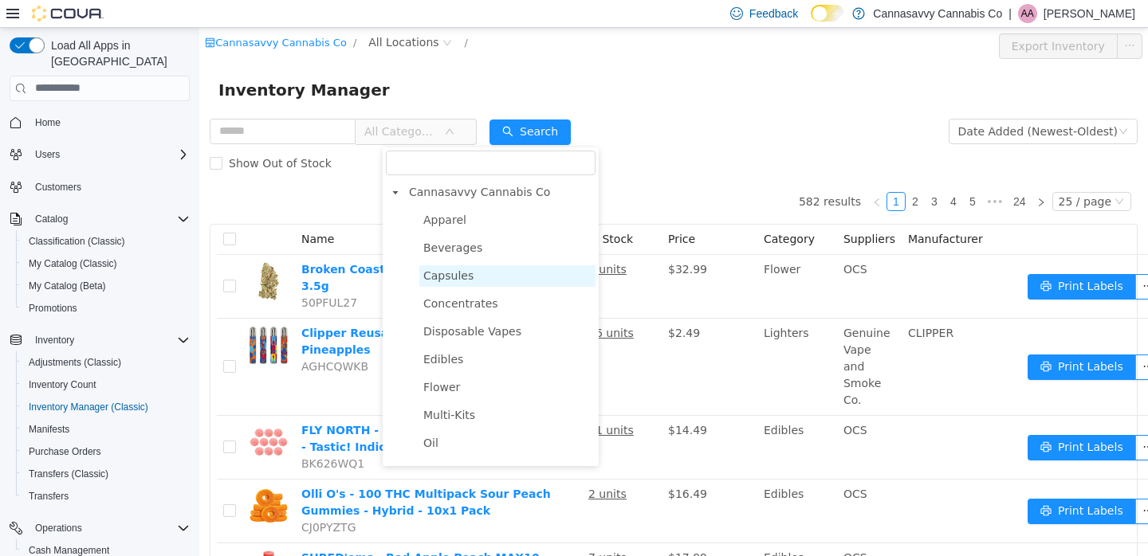
click at [506, 279] on span "Capsules" at bounding box center [507, 276] width 176 height 22
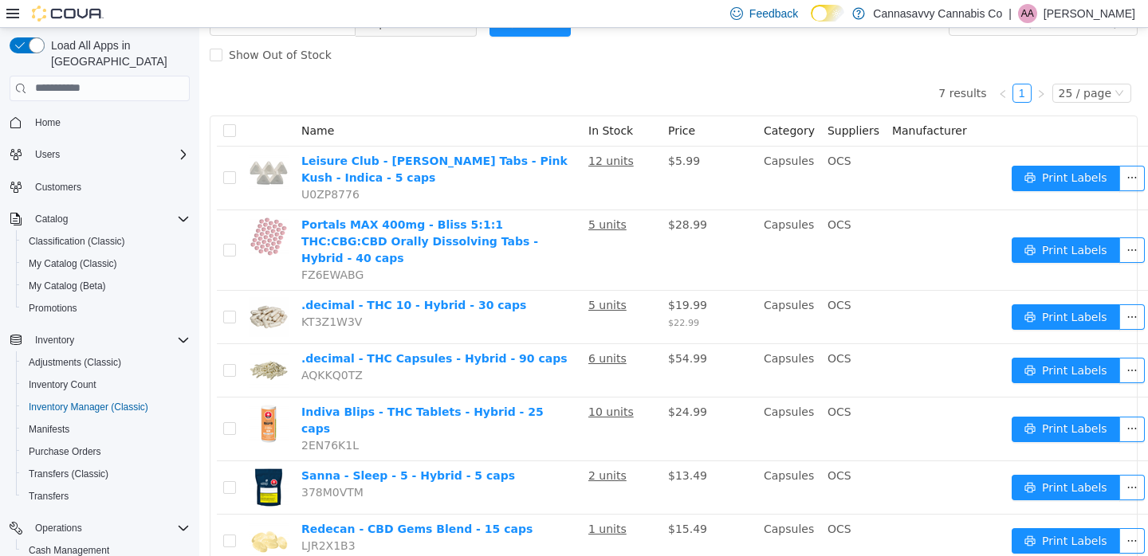
scroll to position [155, 0]
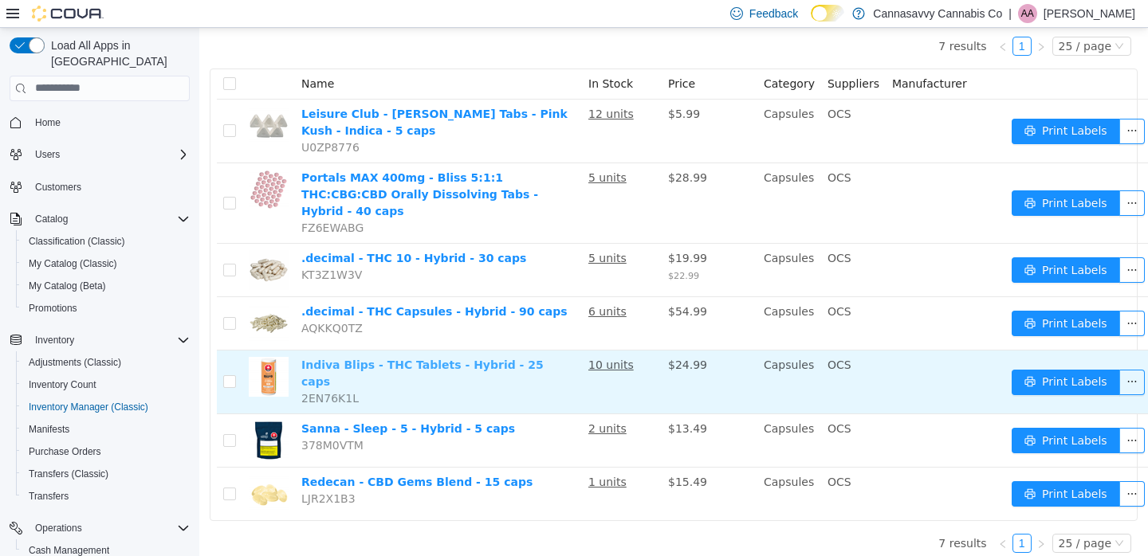
click at [508, 367] on link "Indiva Blips - THC Tablets - Hybrid - 25 caps" at bounding box center [422, 372] width 242 height 29
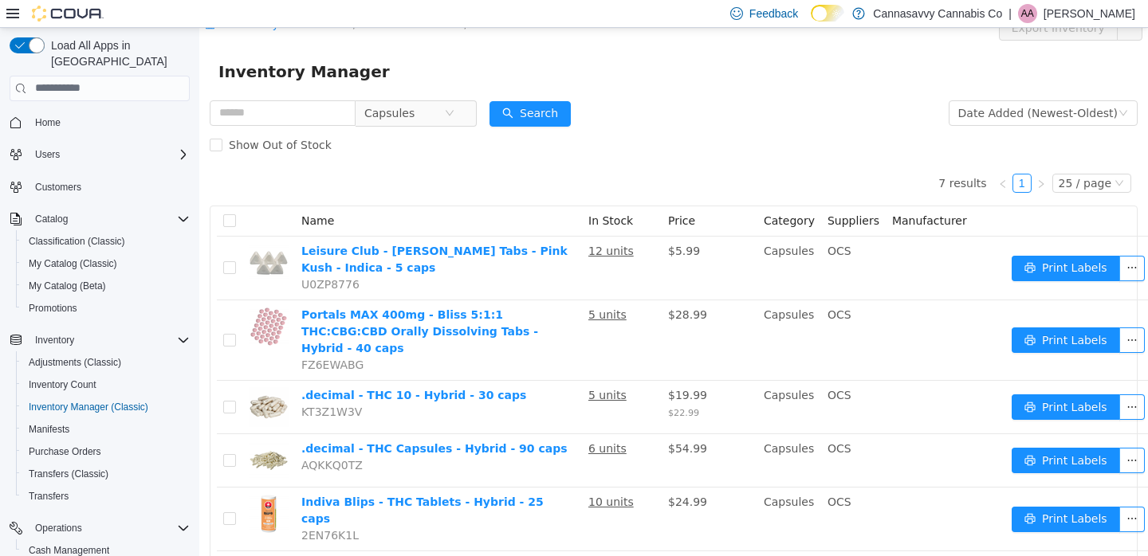
scroll to position [0, 0]
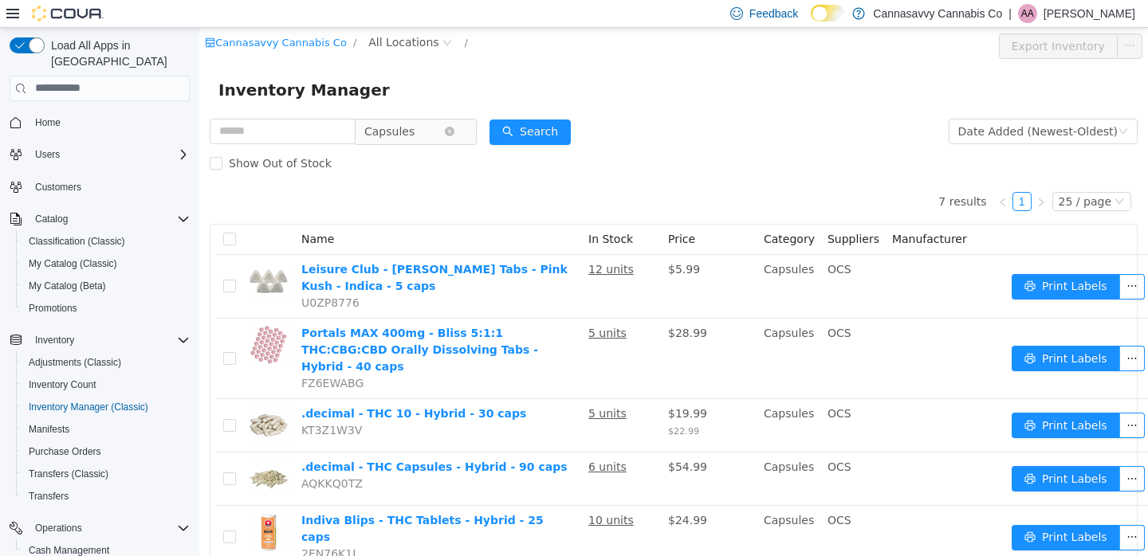
click at [414, 122] on span "Capsules" at bounding box center [389, 131] width 50 height 24
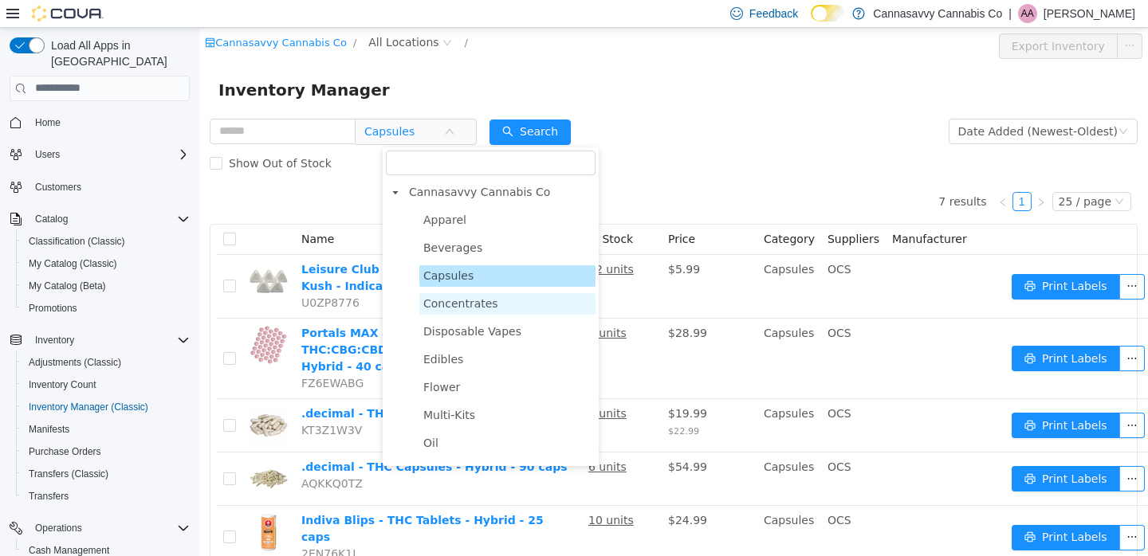
click at [491, 308] on span "Concentrates" at bounding box center [460, 303] width 75 height 13
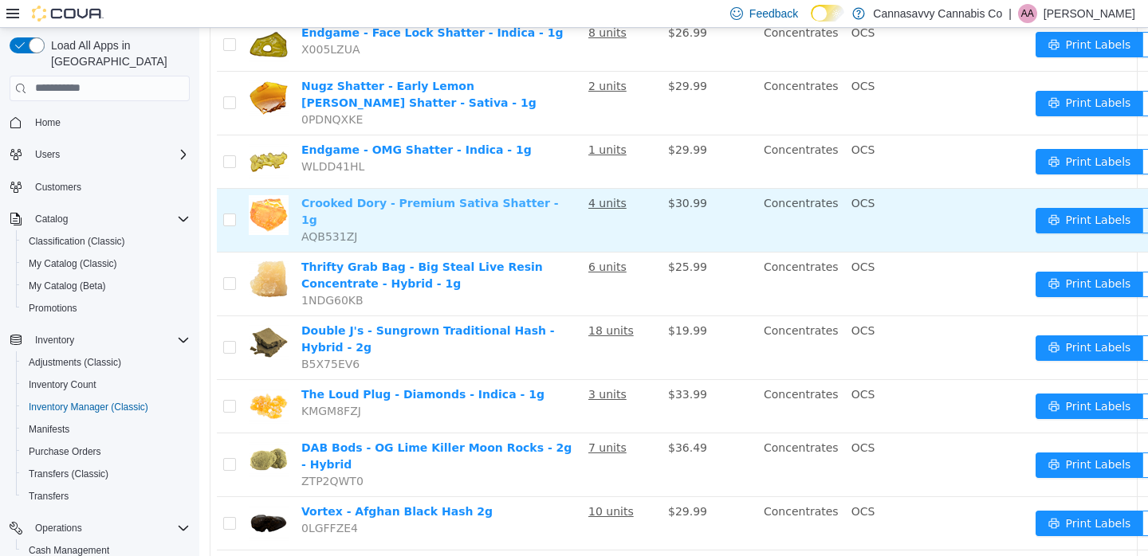
scroll to position [497, 0]
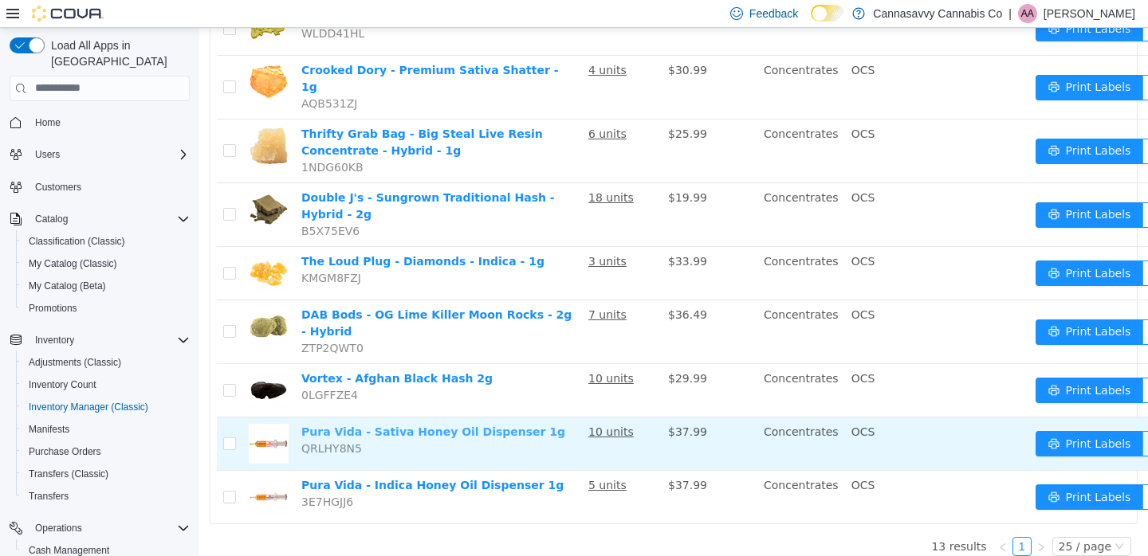
click at [446, 425] on link "Pura Vida - Sativa Honey Oil Dispenser 1g" at bounding box center [433, 431] width 264 height 13
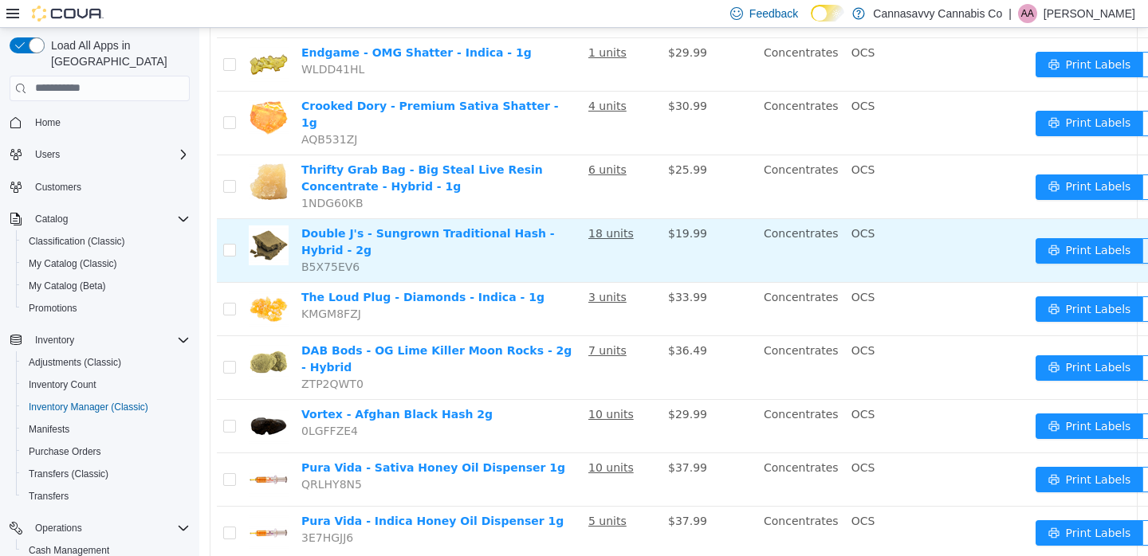
scroll to position [0, 0]
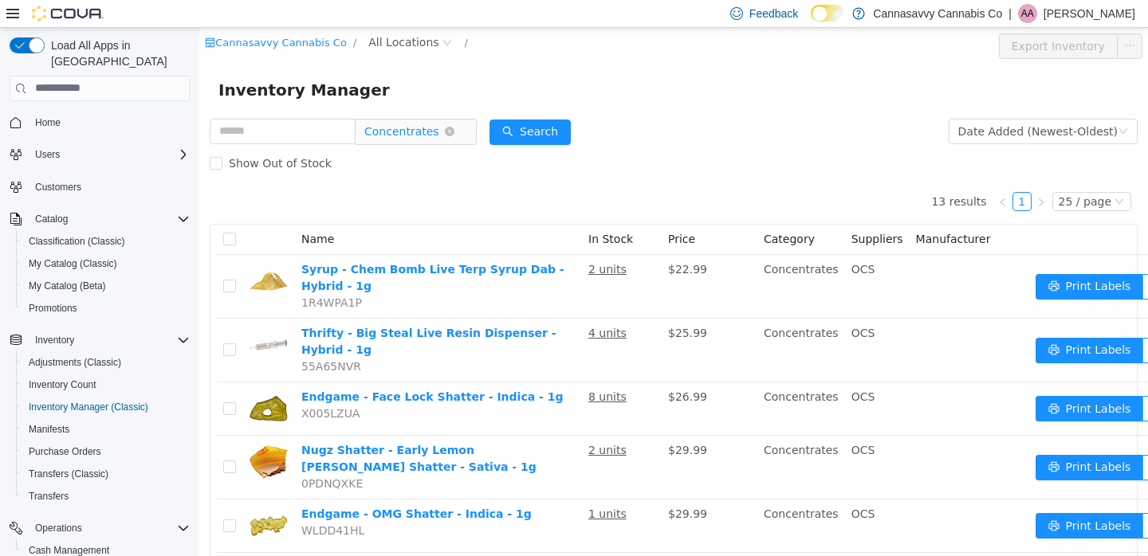
click at [439, 131] on span "Concentrates" at bounding box center [401, 131] width 75 height 24
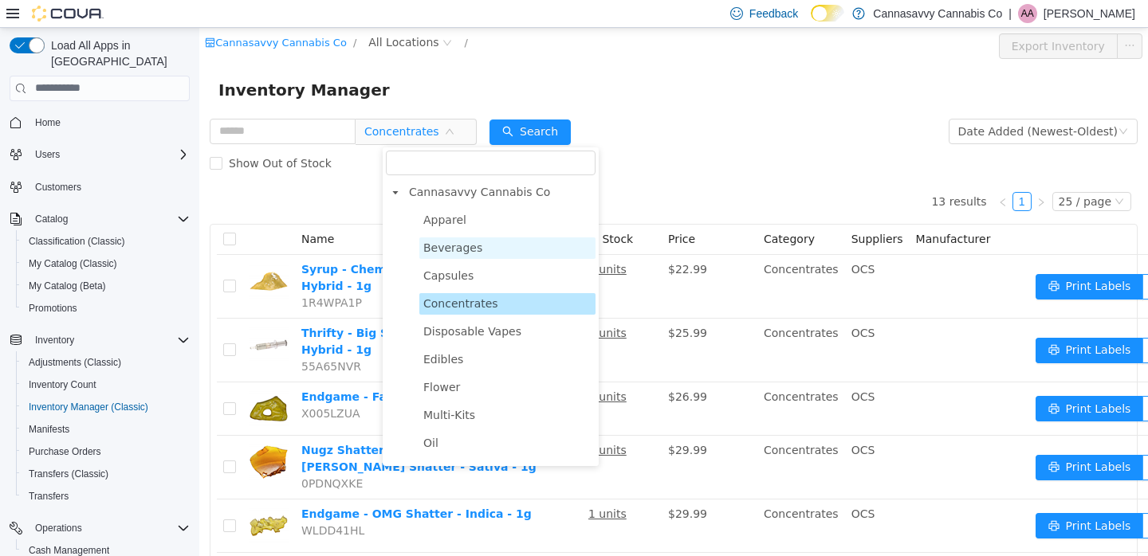
click at [506, 249] on span "Beverages" at bounding box center [507, 248] width 176 height 22
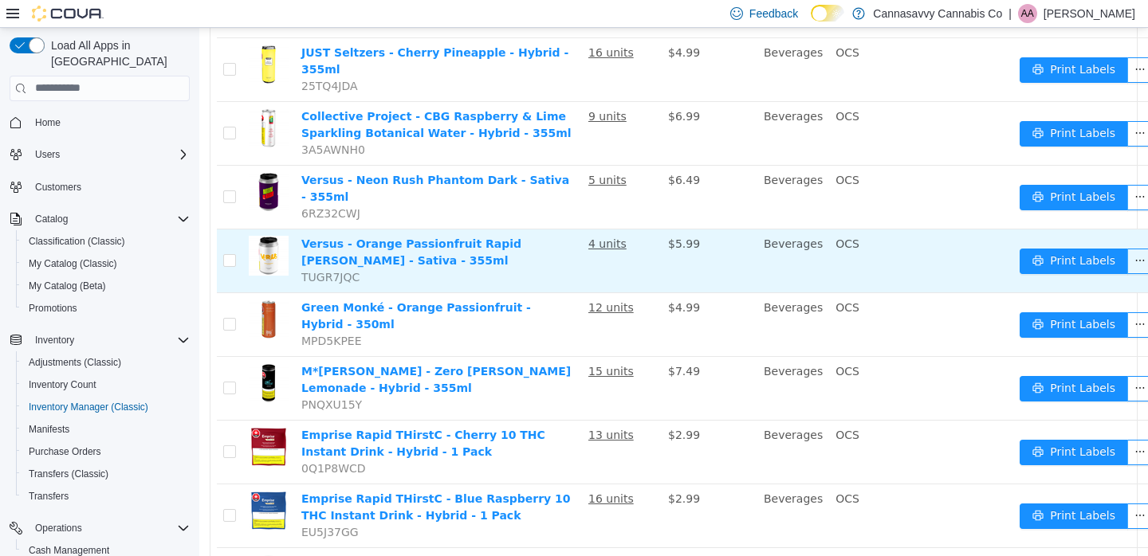
scroll to position [545, 0]
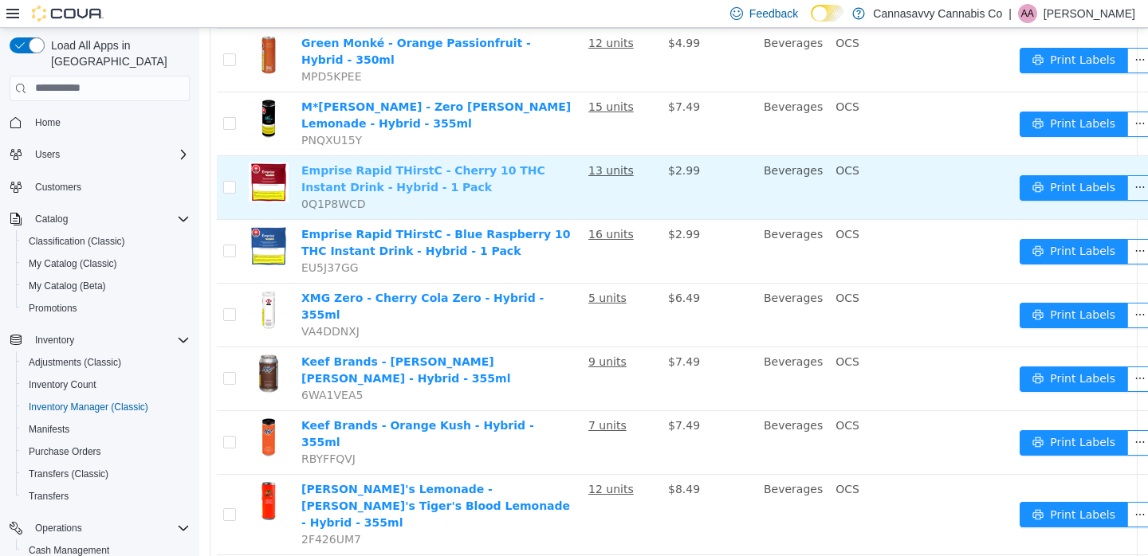
click at [398, 187] on link "Emprise Rapid THirstC - Cherry 10 THC Instant Drink - Hybrid - 1 Pack" at bounding box center [423, 177] width 244 height 29
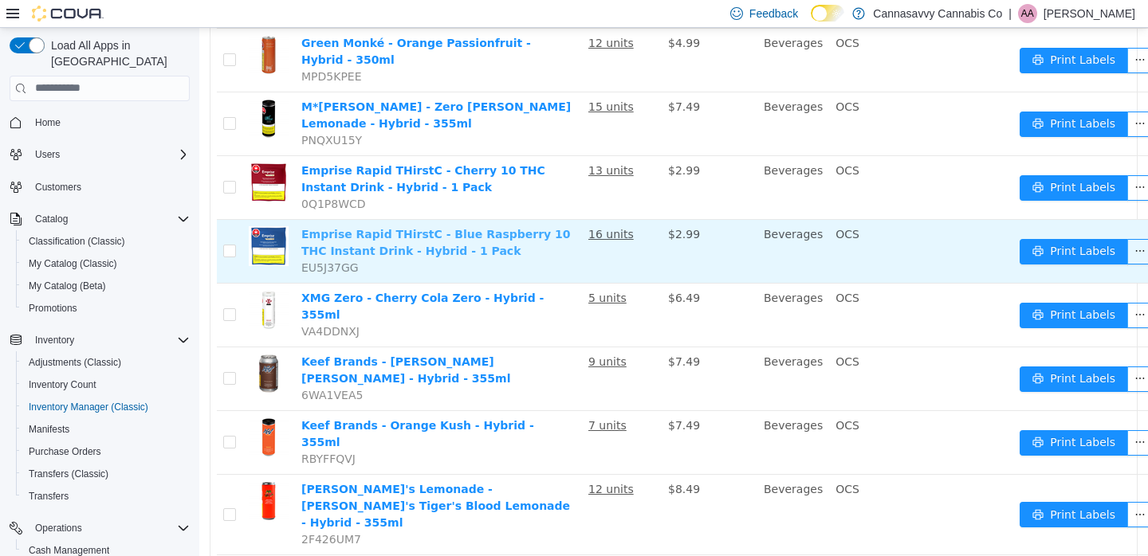
click at [434, 252] on link "Emprise Rapid THirstC - Blue Raspberry 10 THC Instant Drink - Hybrid - 1 Pack" at bounding box center [435, 241] width 269 height 29
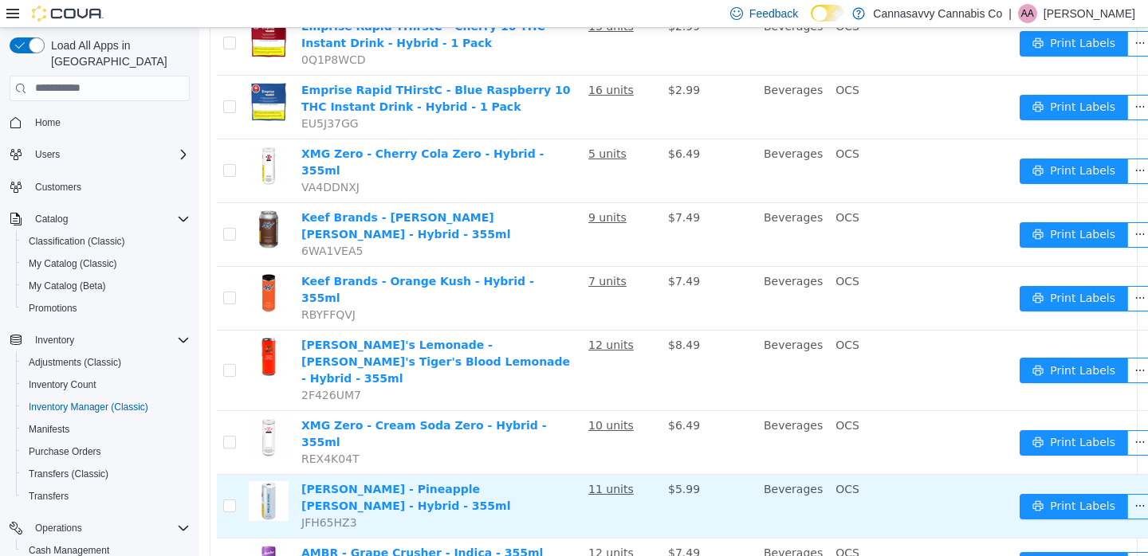
scroll to position [859, 0]
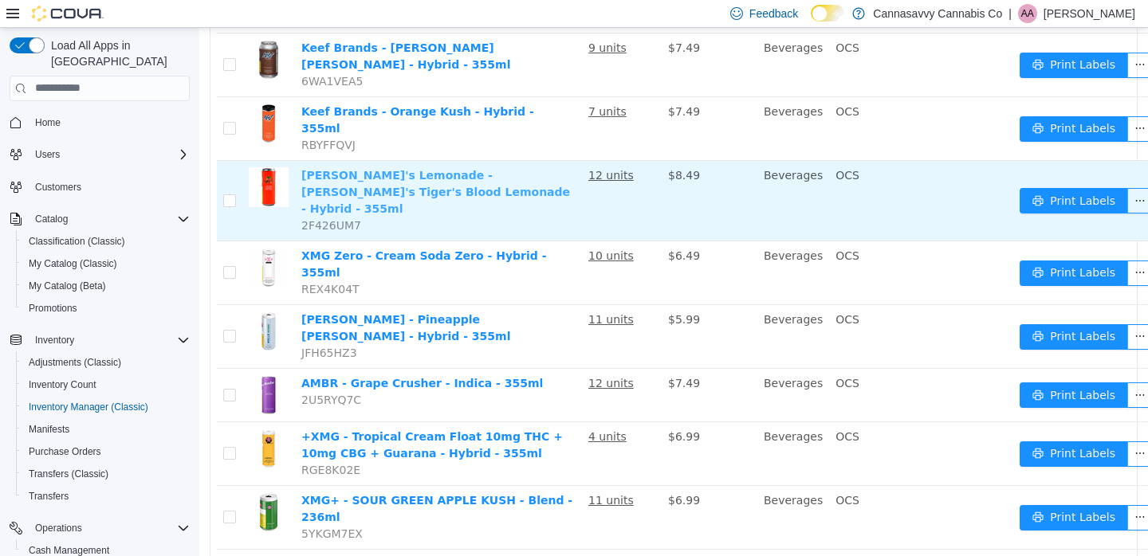
click at [383, 176] on link "Ray's Lemonade - Ray's Tiger's Blood Lemonade - Hybrid - 355ml" at bounding box center [435, 191] width 269 height 46
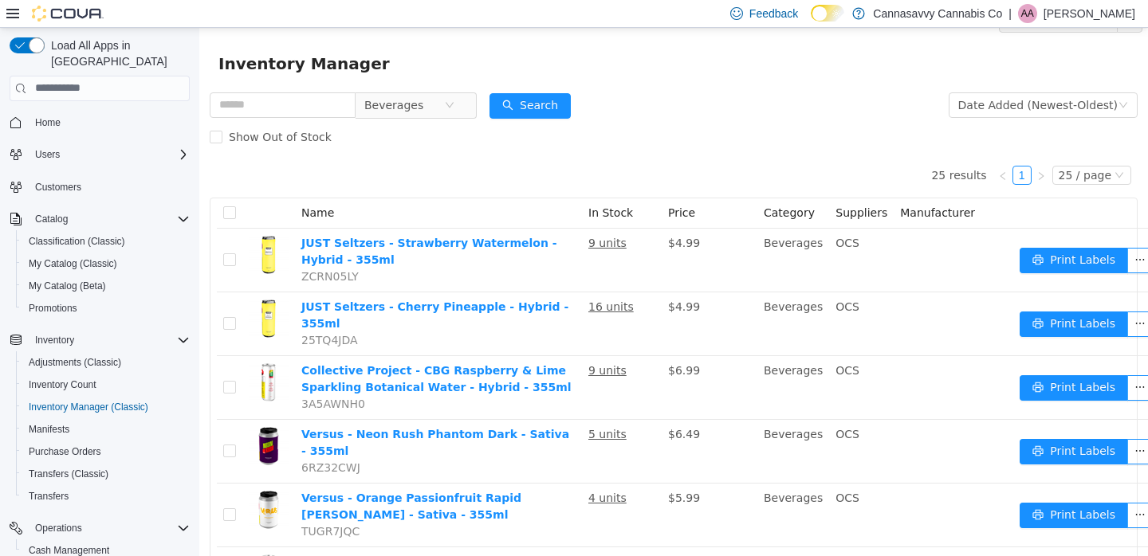
scroll to position [0, 0]
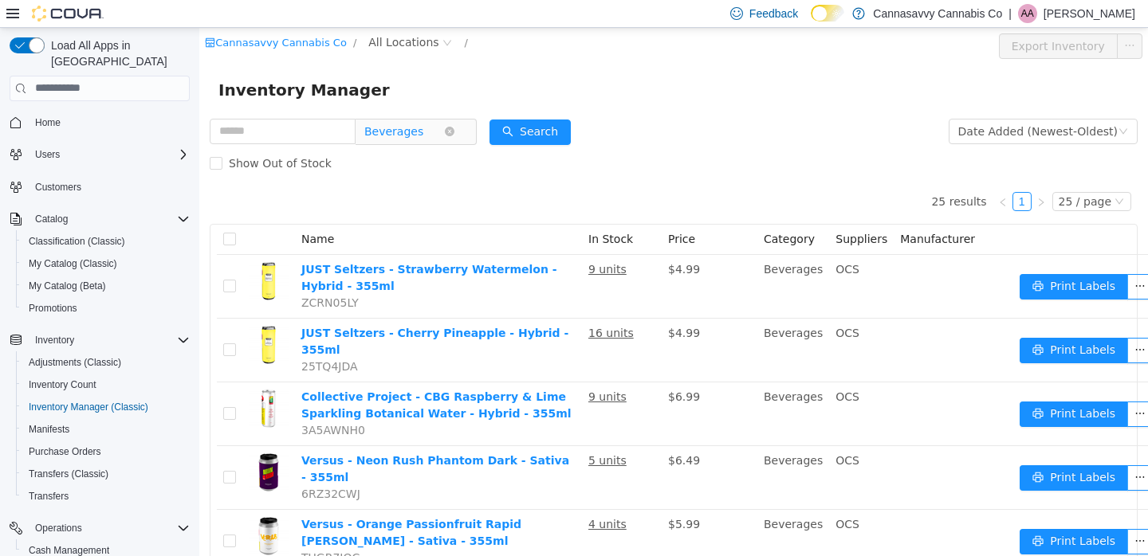
click at [423, 138] on span "Beverages" at bounding box center [393, 131] width 59 height 24
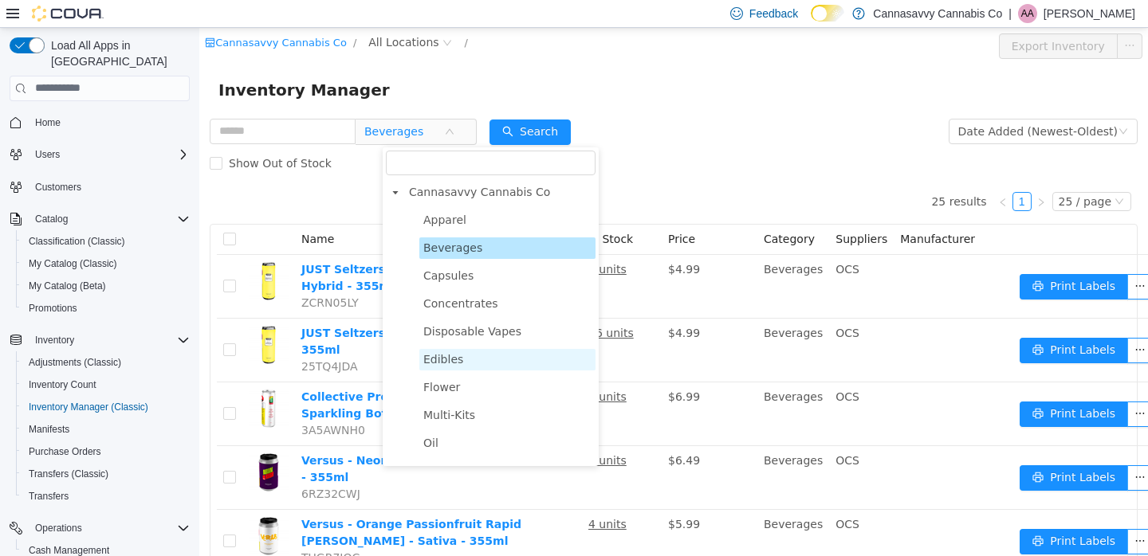
click at [486, 363] on span "Edibles" at bounding box center [507, 359] width 176 height 22
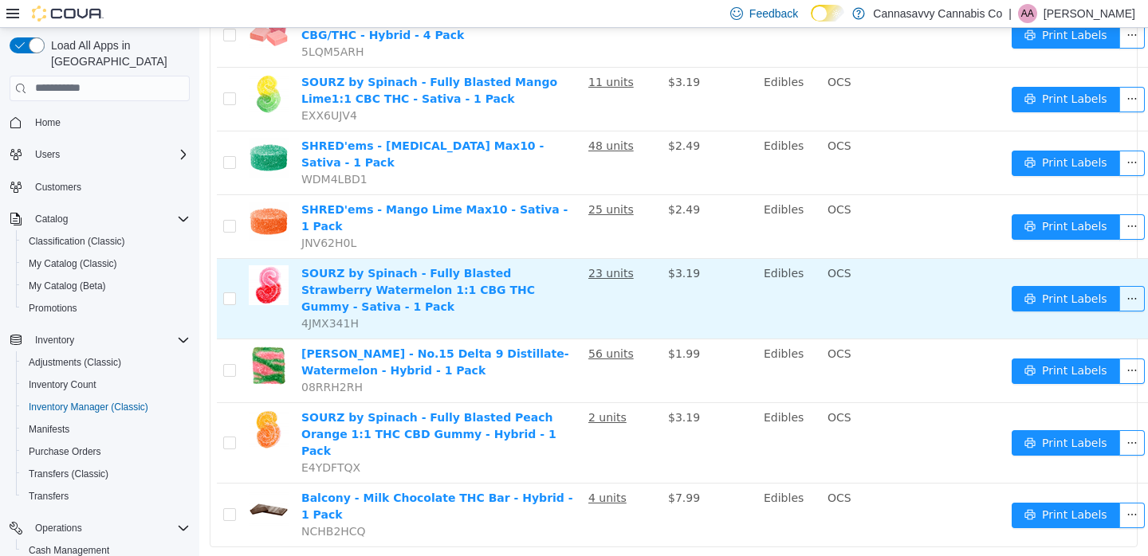
scroll to position [1455, 0]
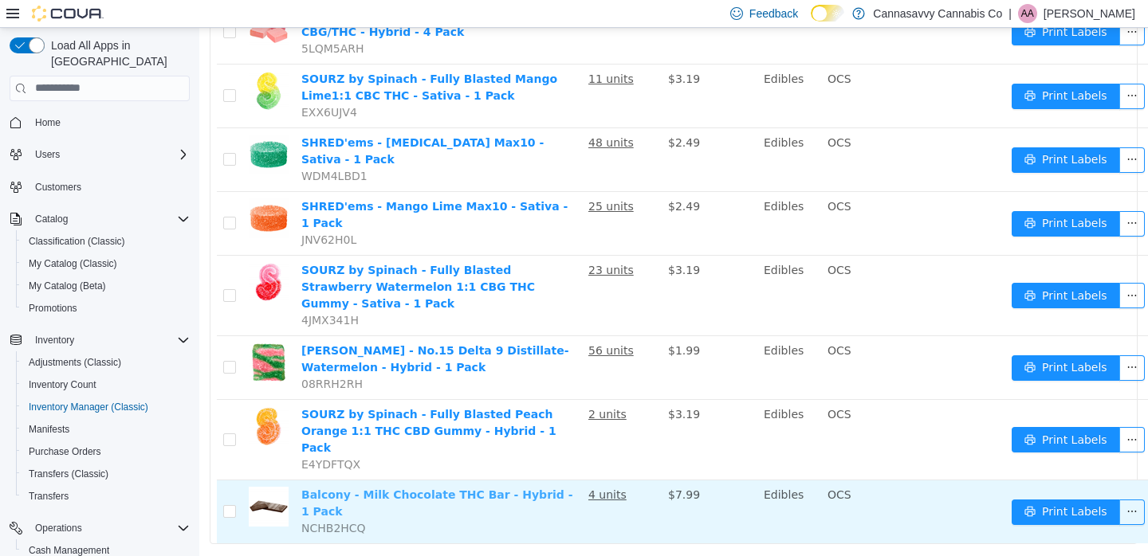
click at [460, 488] on link "Balcony - Milk Chocolate THC Bar - Hybrid - 1 Pack" at bounding box center [437, 502] width 272 height 29
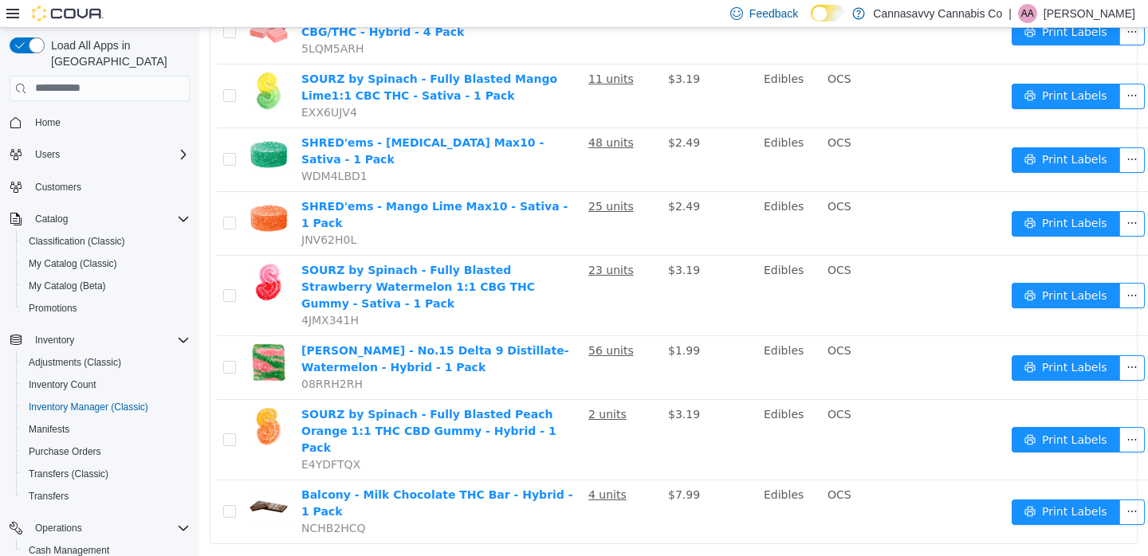
click at [1015, 556] on link "2" at bounding box center [1022, 566] width 18 height 18
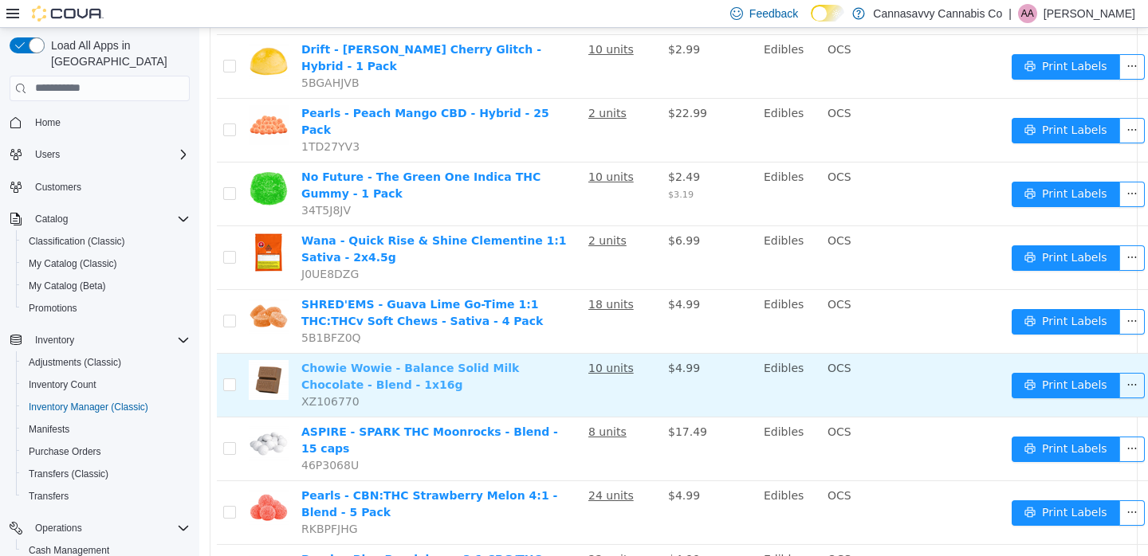
scroll to position [737, 0]
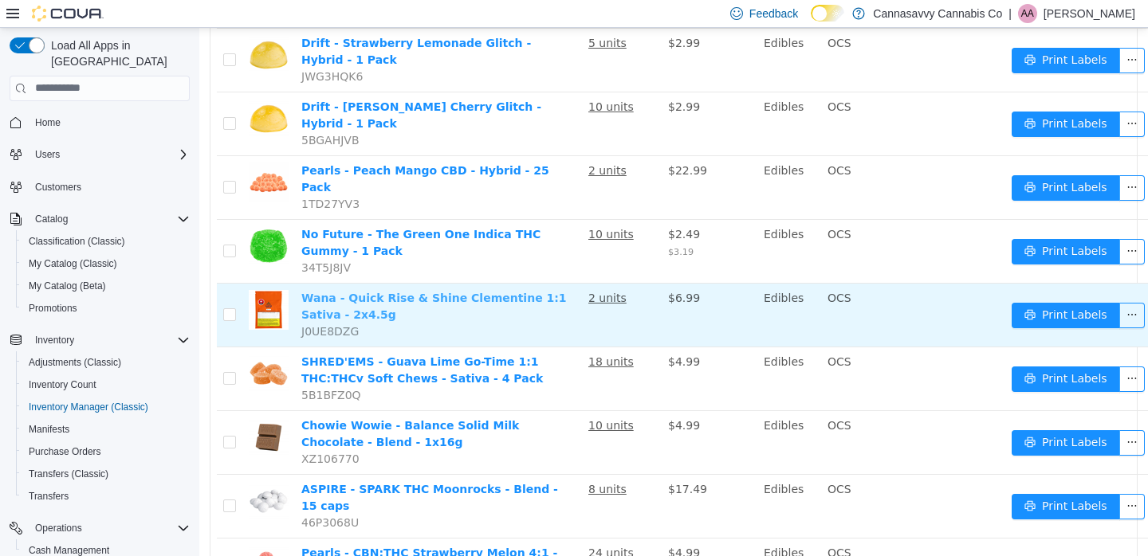
click at [476, 291] on link "Wana - Quick Rise & Shine Clementine 1:1 Sativa - 2x4.5g" at bounding box center [433, 305] width 265 height 29
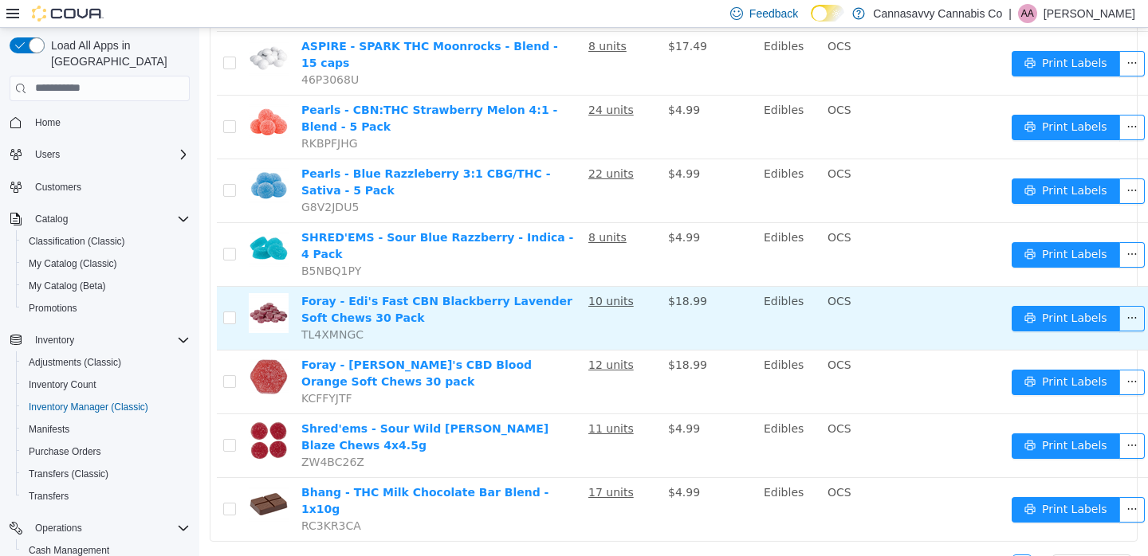
scroll to position [0, 0]
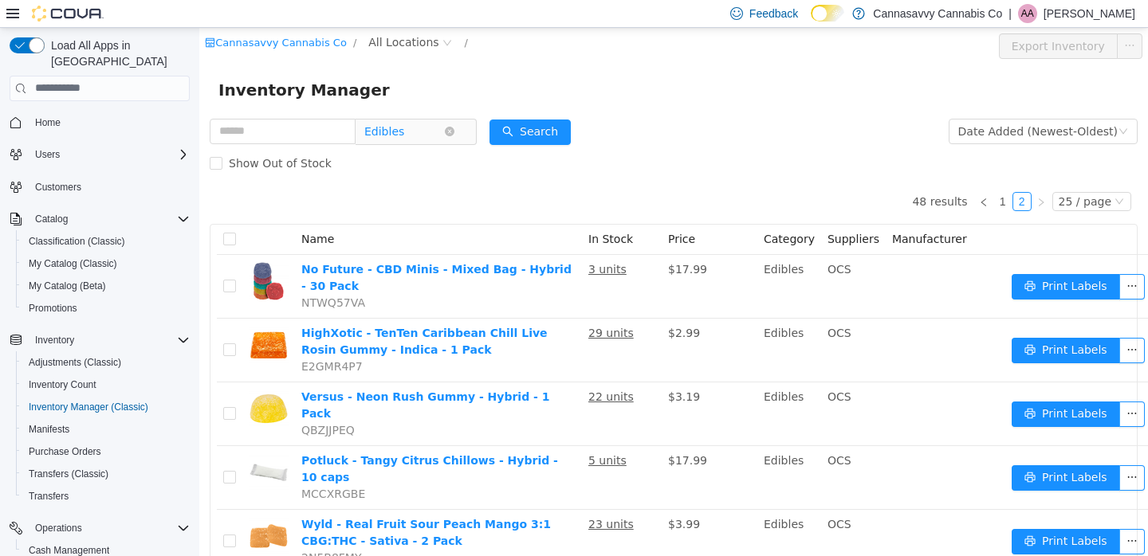
click at [404, 122] on span "Edibles" at bounding box center [384, 131] width 40 height 24
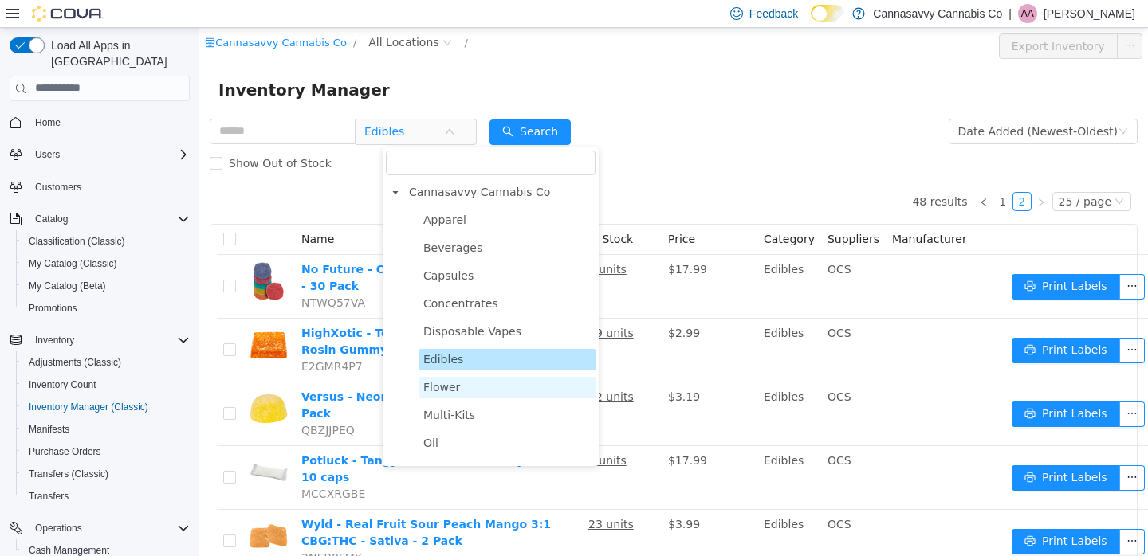
click at [475, 384] on span "Flower" at bounding box center [507, 387] width 176 height 22
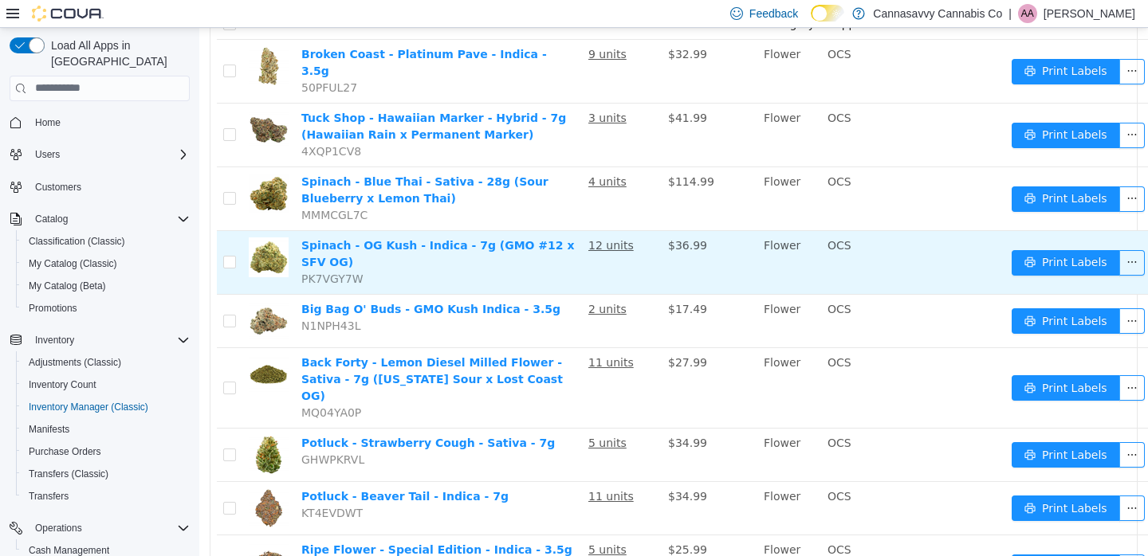
scroll to position [501, 0]
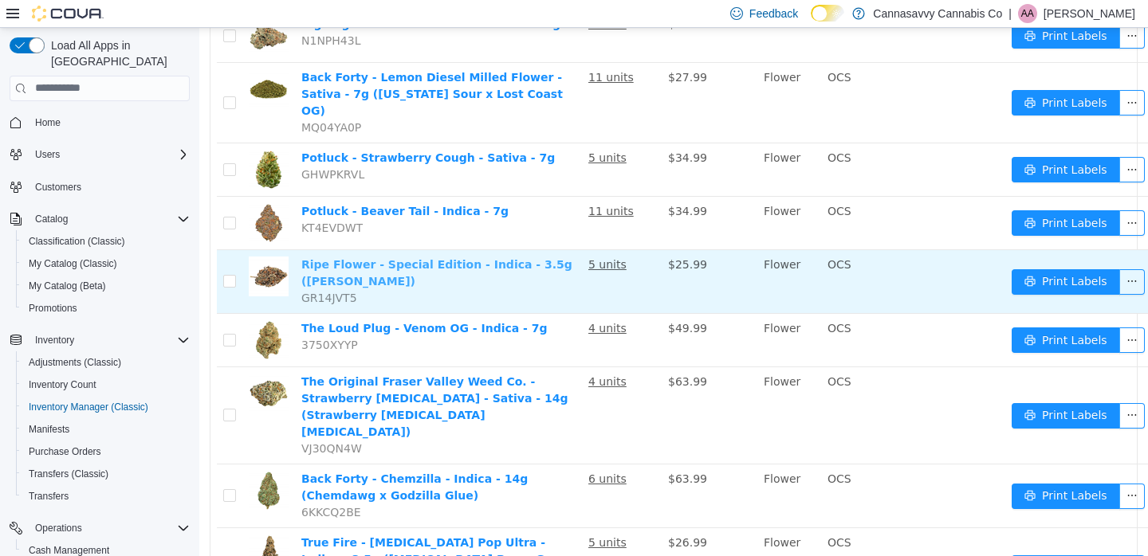
click at [450, 257] on link "Ripe Flower - Special Edition - Indica - 3.5g (Menta Fina)" at bounding box center [436, 271] width 271 height 29
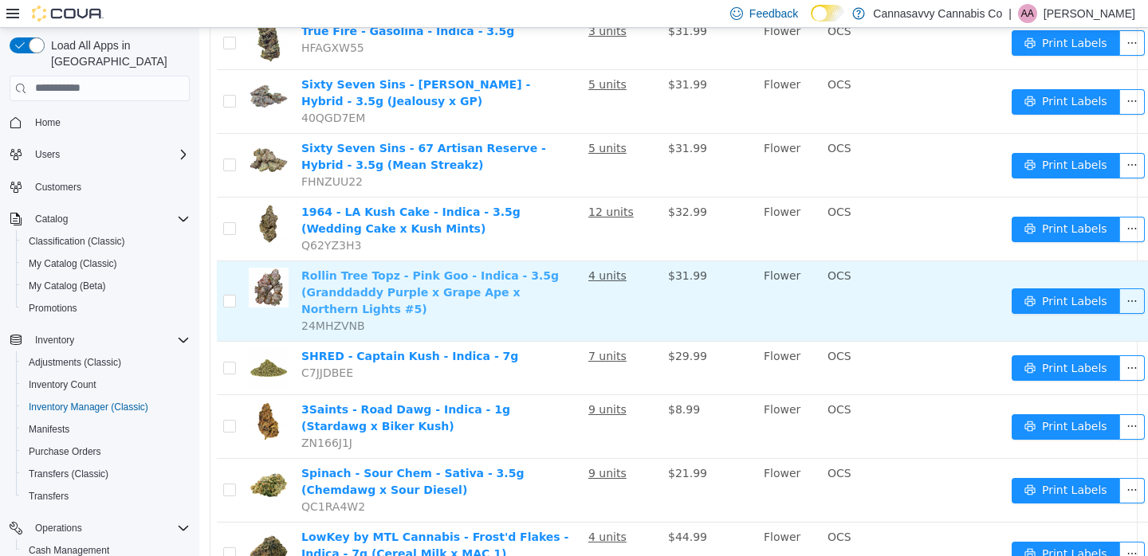
scroll to position [1268, 0]
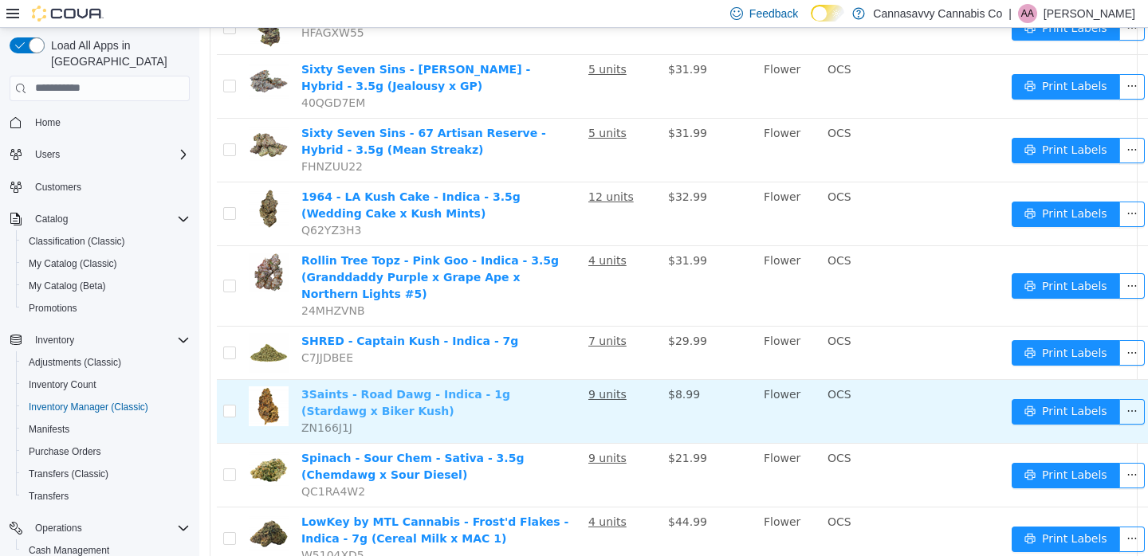
click at [483, 387] on link "3Saints - Road Dawg - Indica - 1g (Stardawg x Biker Kush)" at bounding box center [405, 401] width 209 height 29
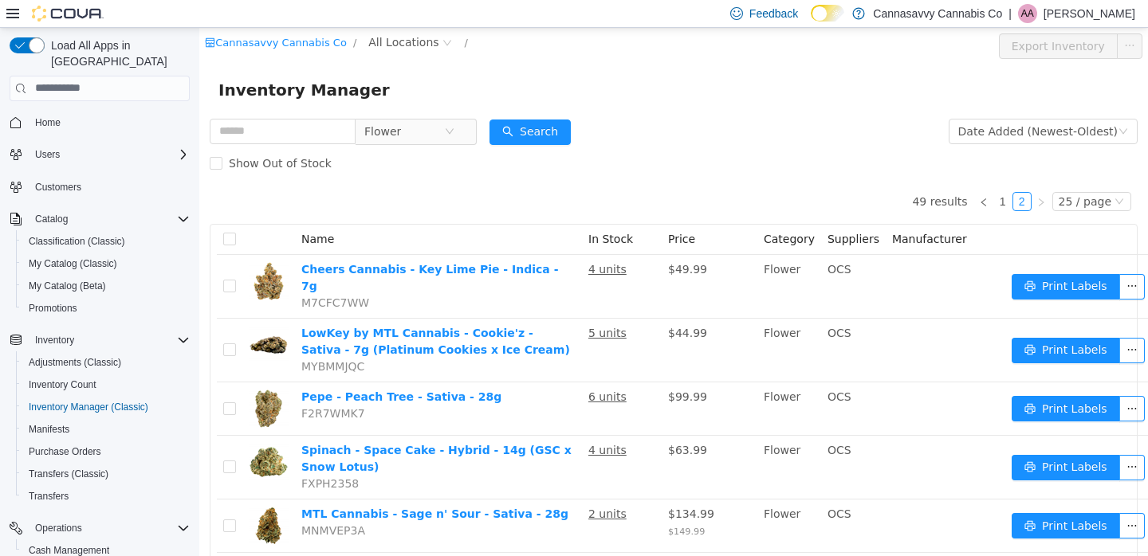
scroll to position [26, 0]
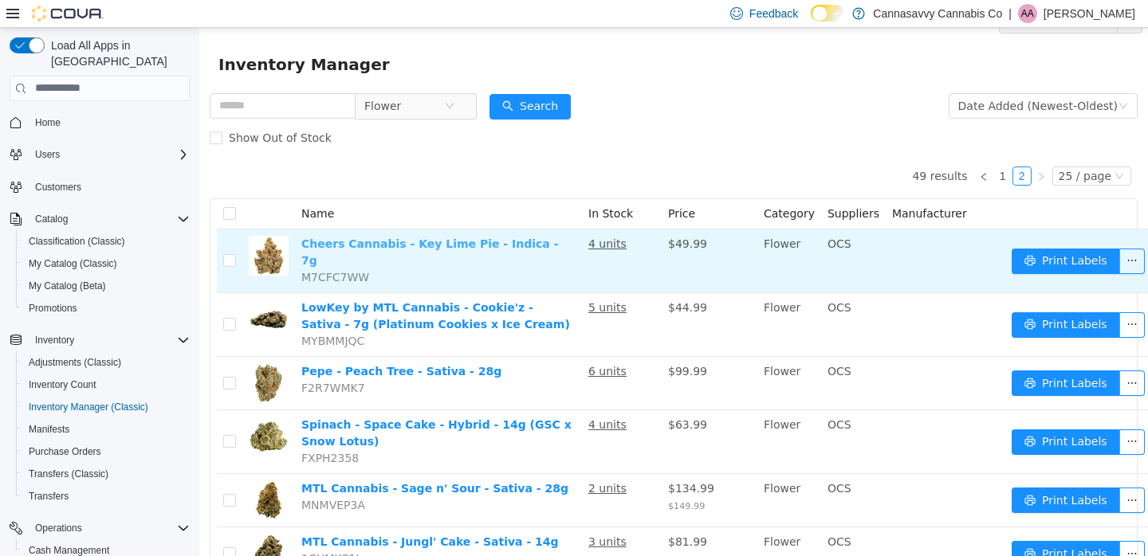
click at [448, 246] on link "Cheers Cannabis - Key Lime Pie - Indica - 7g" at bounding box center [429, 251] width 257 height 29
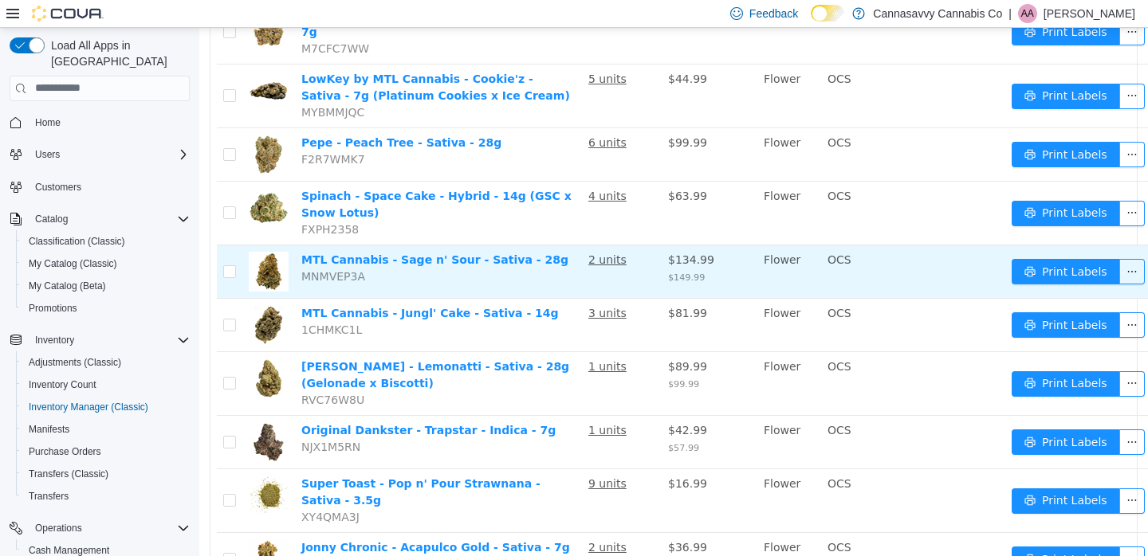
scroll to position [343, 0]
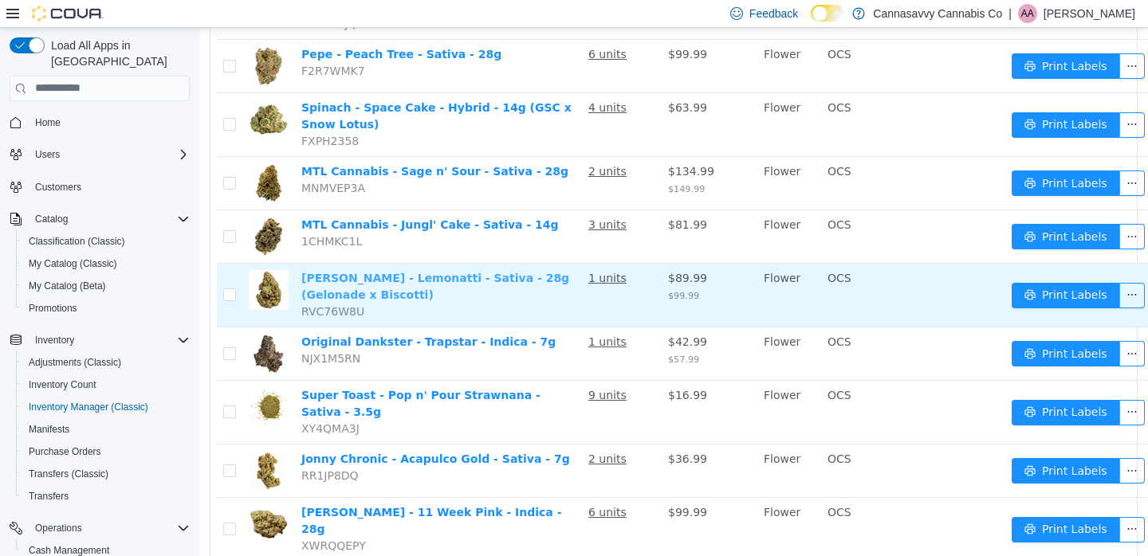
click at [468, 271] on link "Pepe - Lemonatti - Sativa - 28g (Gelonade x Biscotti)" at bounding box center [435, 285] width 268 height 29
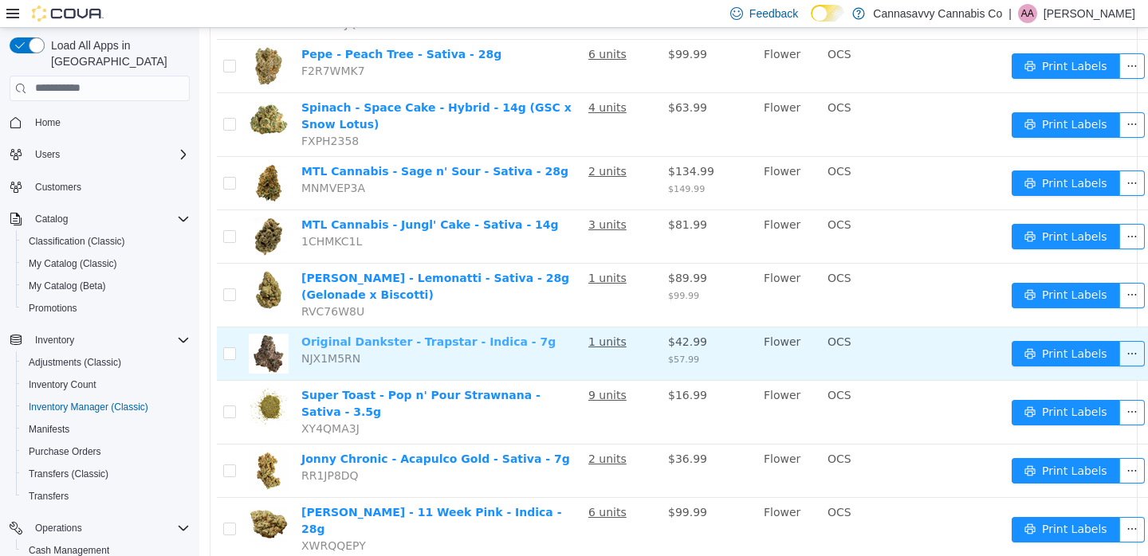
click at [435, 335] on link "Original Dankster - Trapstar - Indica - 7g" at bounding box center [428, 341] width 254 height 13
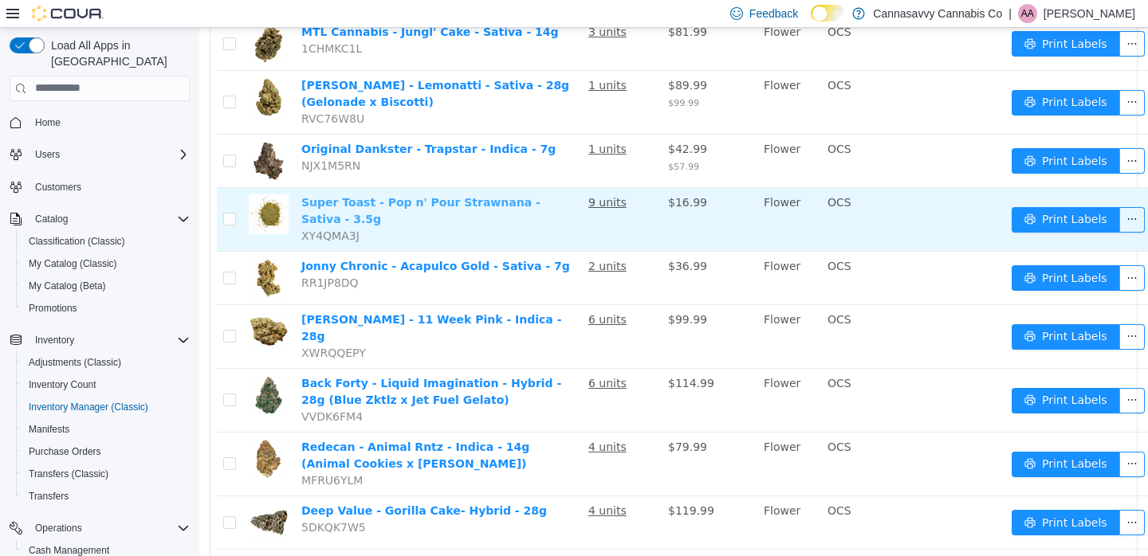
scroll to position [661, 0]
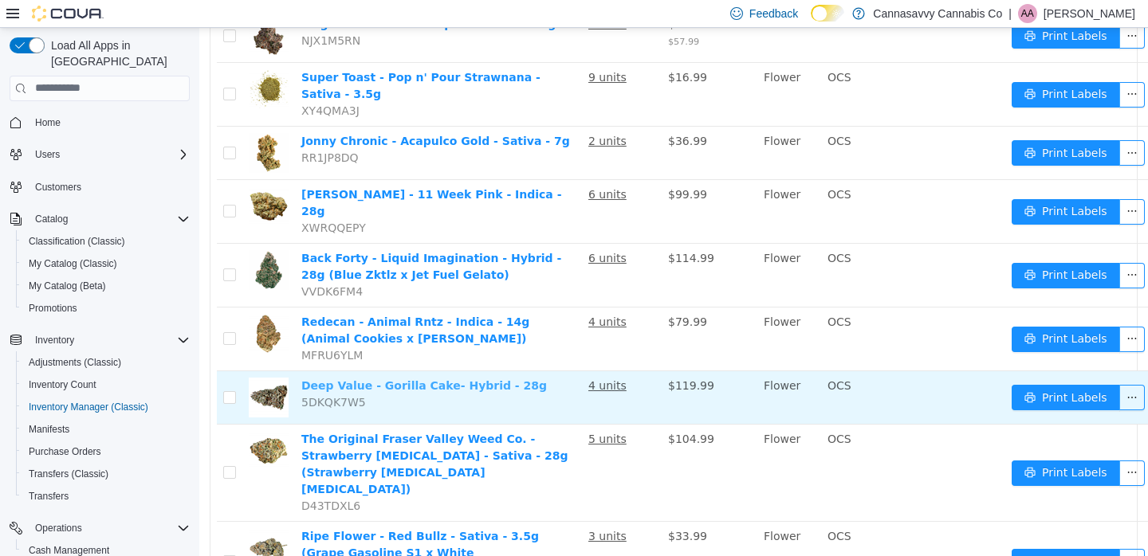
click at [421, 379] on link "Deep Value - Gorilla Cake- Hybrid - 28g" at bounding box center [424, 385] width 246 height 13
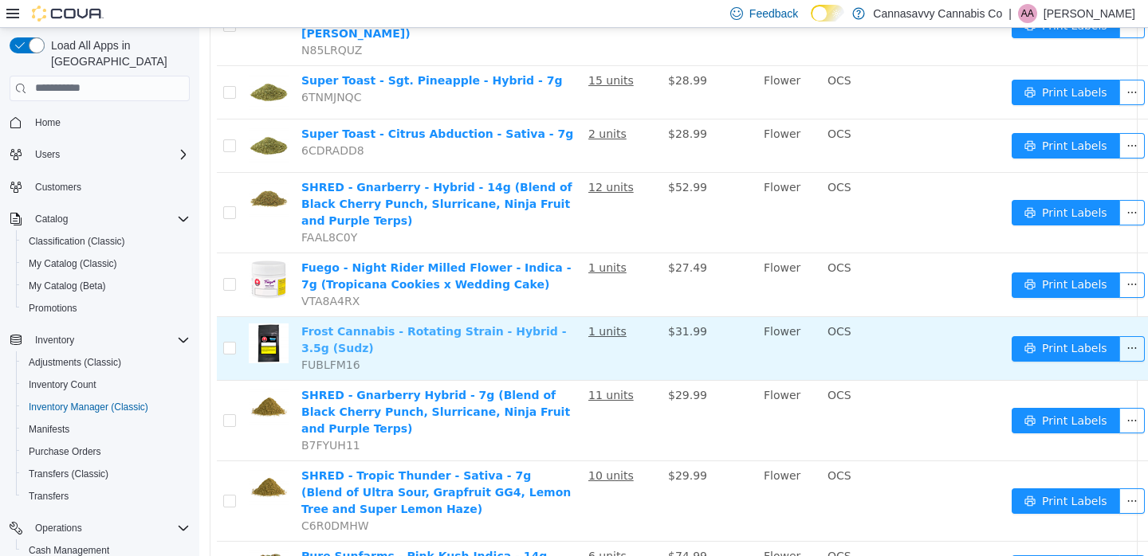
scroll to position [1219, 0]
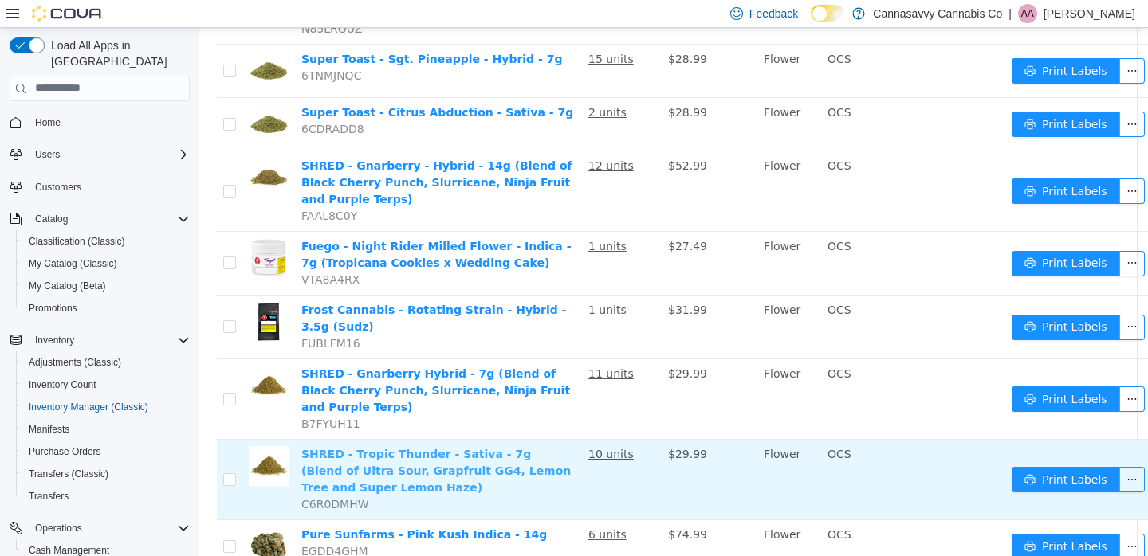
click at [441, 447] on link "SHRED - Tropic Thunder - Sativa - 7g (Blend of Ultra Sour, Grapfruit GG4, Lemon…" at bounding box center [435, 470] width 269 height 46
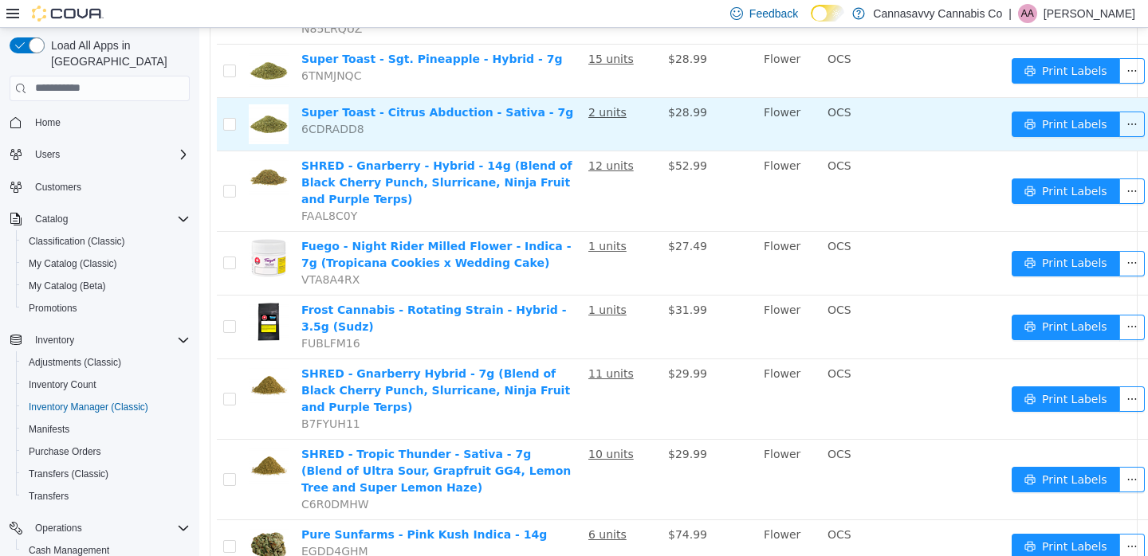
scroll to position [0, 0]
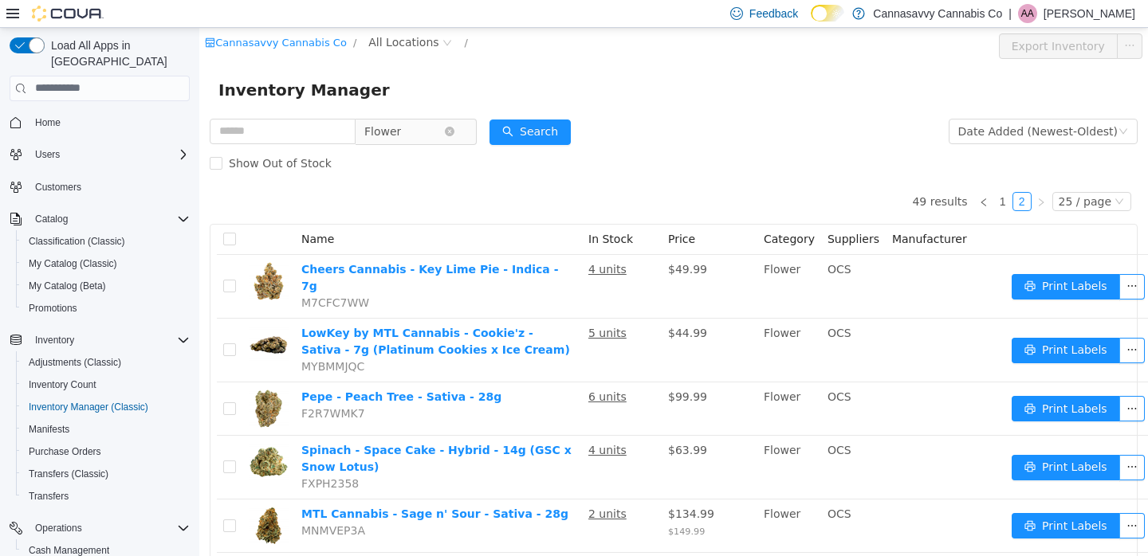
click at [444, 136] on span "Flower" at bounding box center [404, 131] width 80 height 24
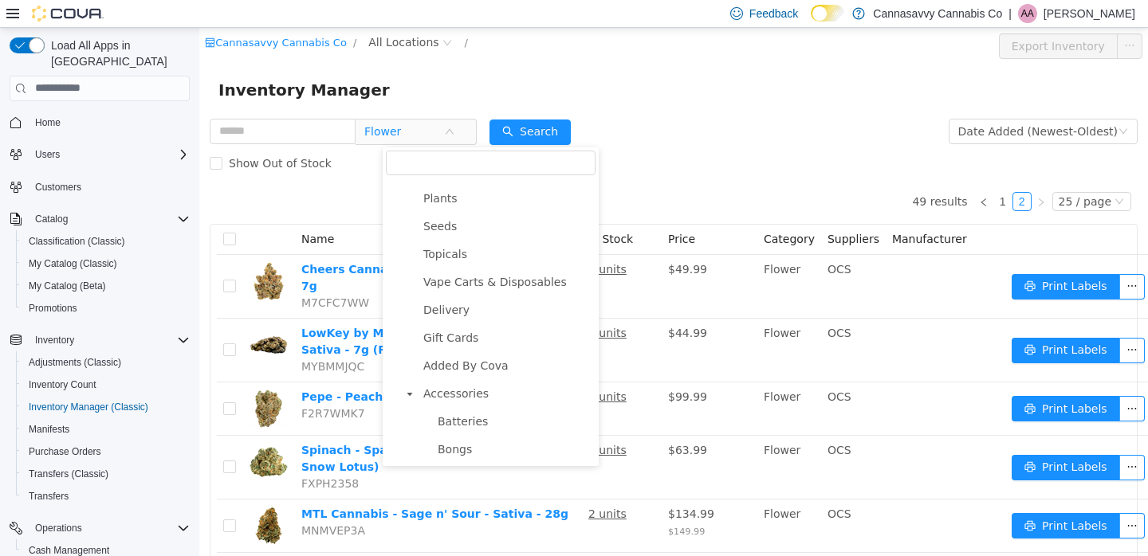
scroll to position [270, 0]
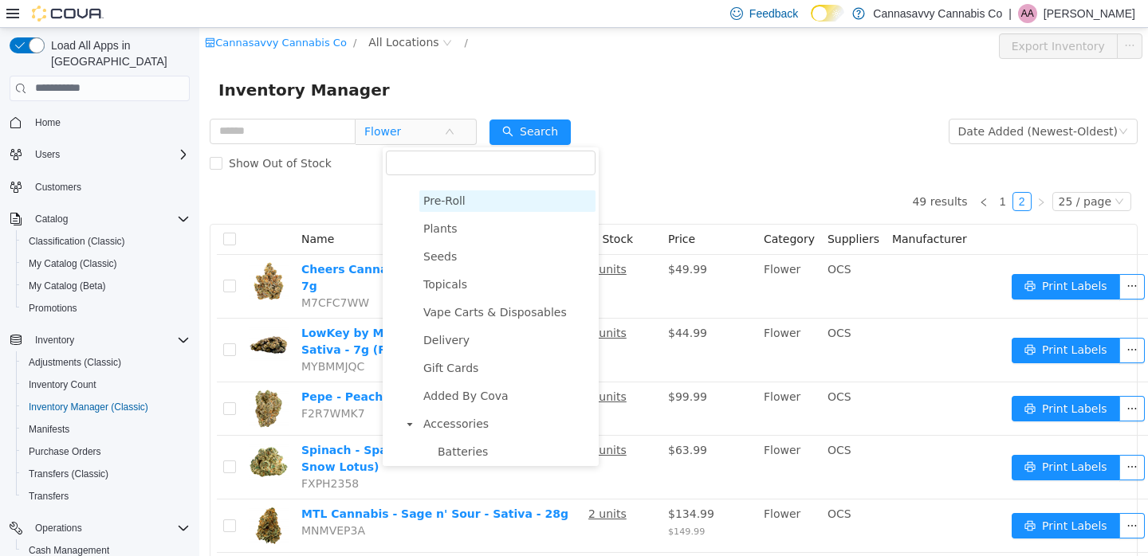
click at [494, 205] on span "Pre-Roll" at bounding box center [507, 201] width 176 height 22
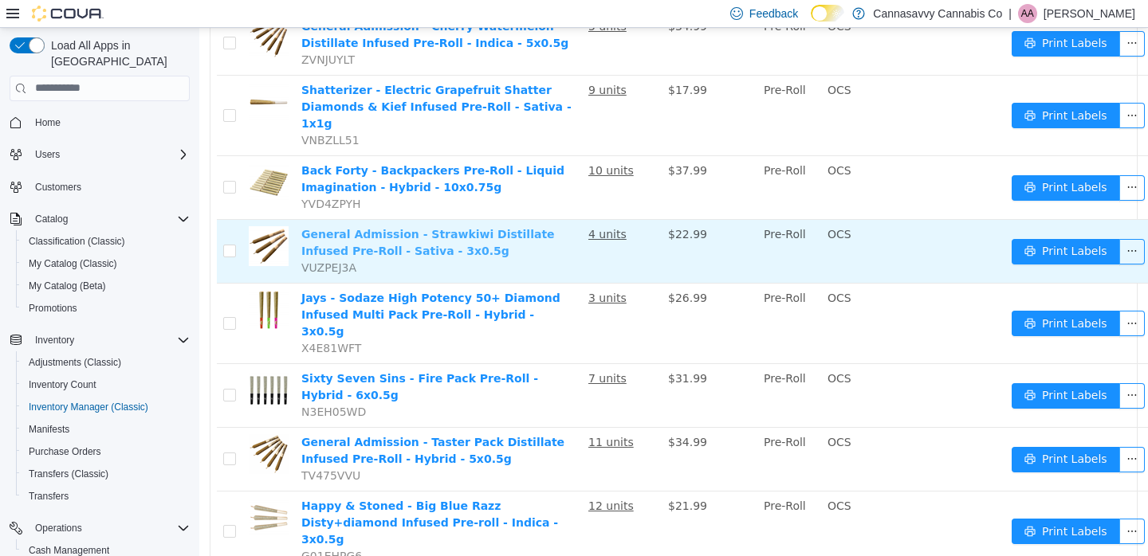
scroll to position [371, 0]
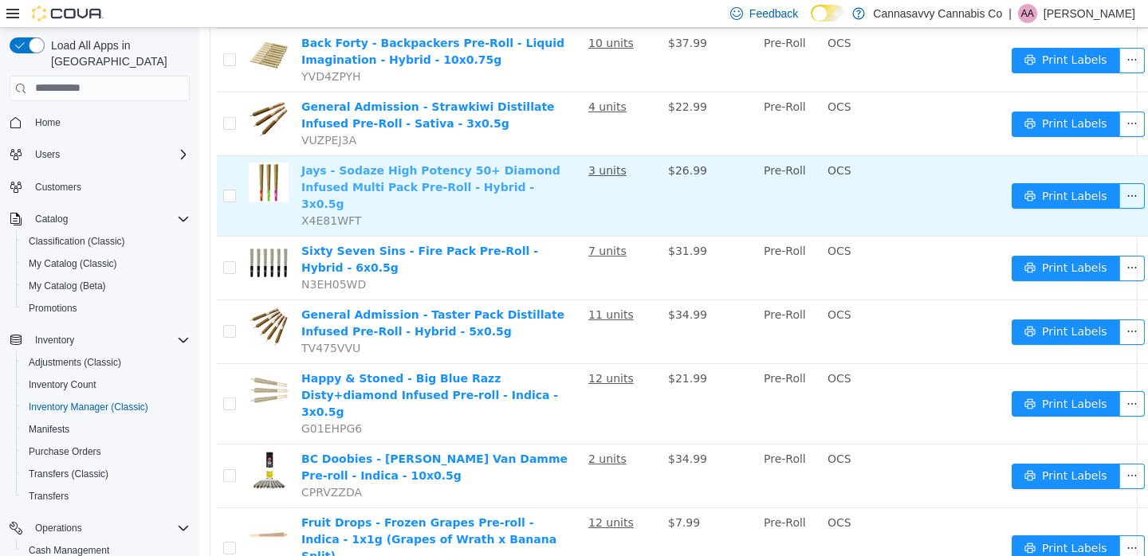
click at [441, 186] on link "Jays - Sodaze High Potency 50+ Diamond Infused Multi Pack Pre-Roll - Hybrid - 3…" at bounding box center [430, 186] width 259 height 46
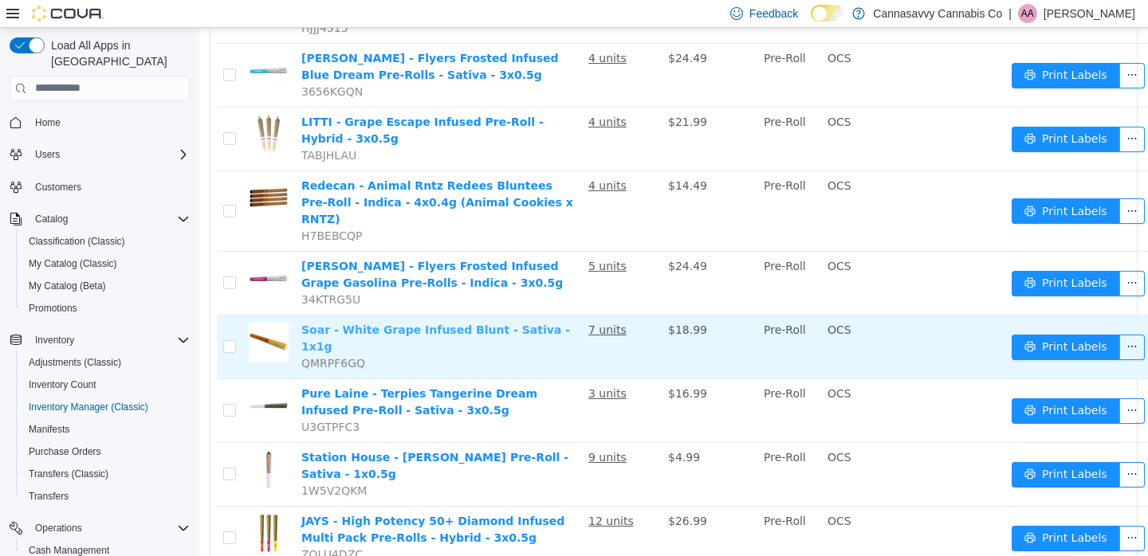
scroll to position [1398, 0]
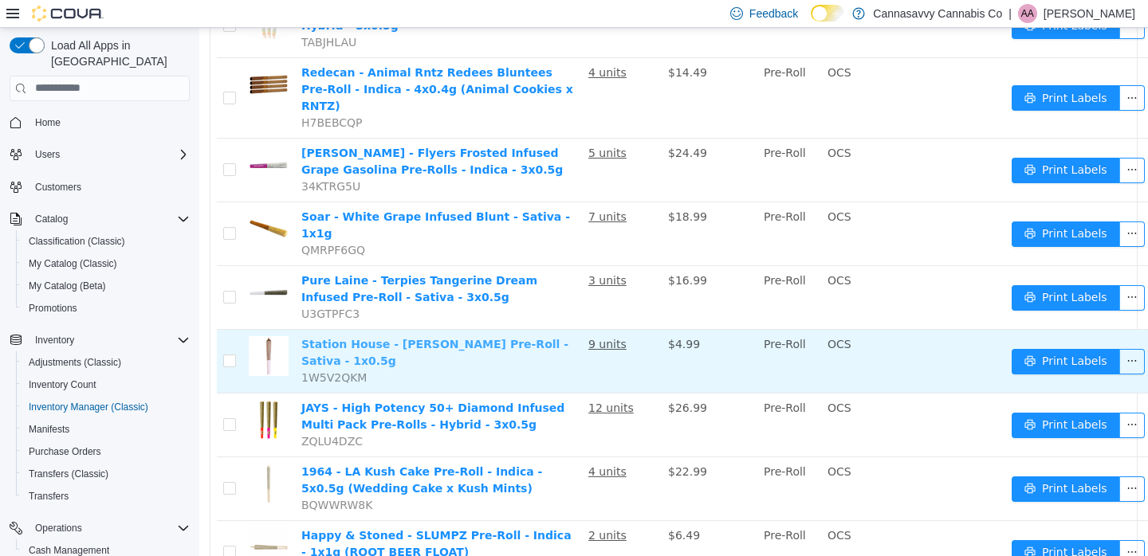
click at [470, 337] on link "Station House - Jack Herer Pre-Roll - Sativa - 1x0.5g" at bounding box center [434, 351] width 267 height 29
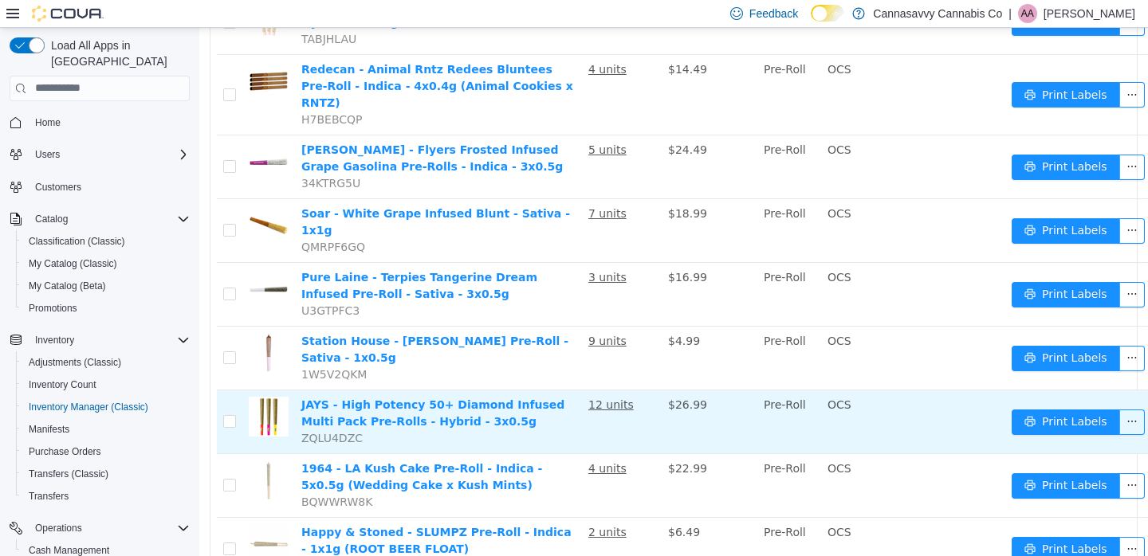
scroll to position [1405, 0]
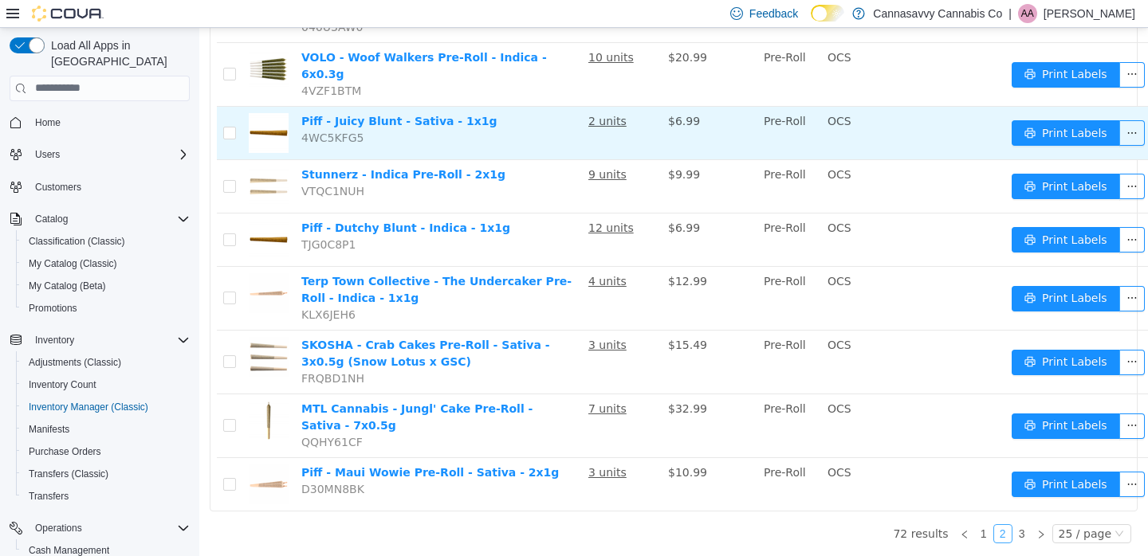
scroll to position [1283, 0]
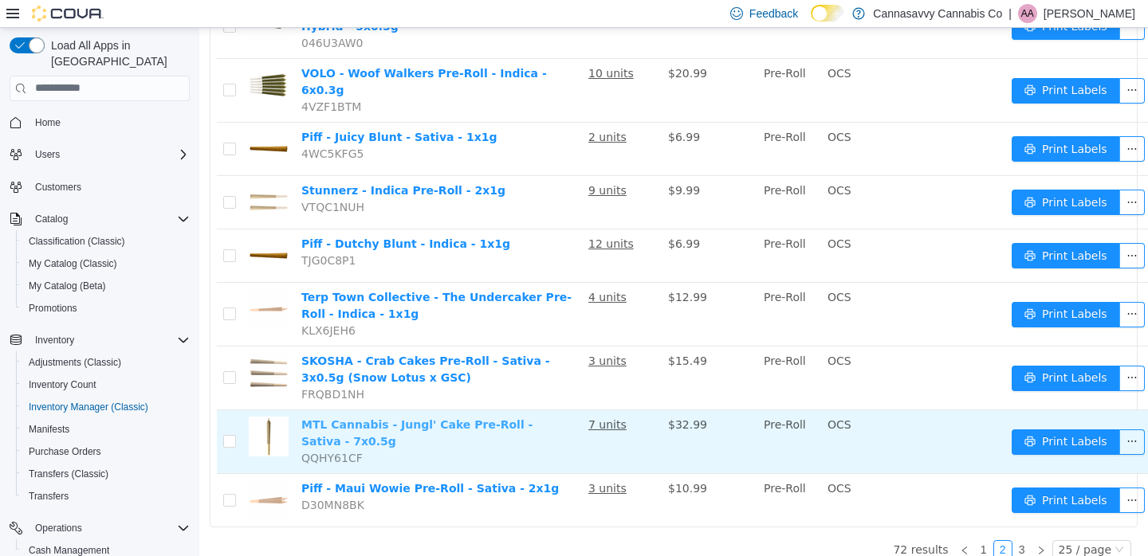
click at [435, 418] on link "MTL Cannabis - Jungl' Cake Pre-Roll - Sativa - 7x0.5g" at bounding box center [416, 432] width 231 height 29
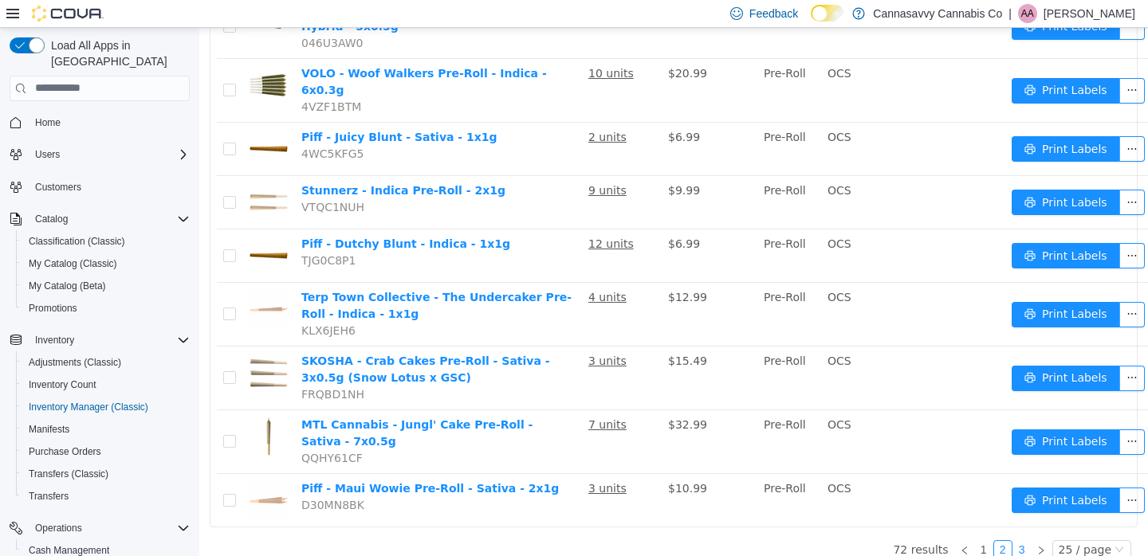
click at [1014, 540] on link "3" at bounding box center [1022, 549] width 18 height 18
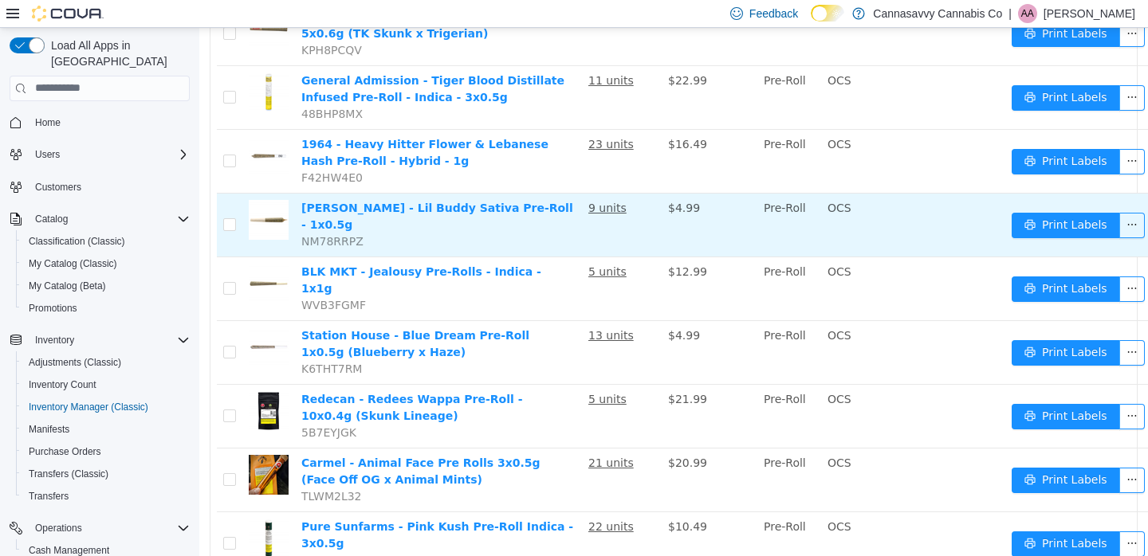
scroll to position [1029, 0]
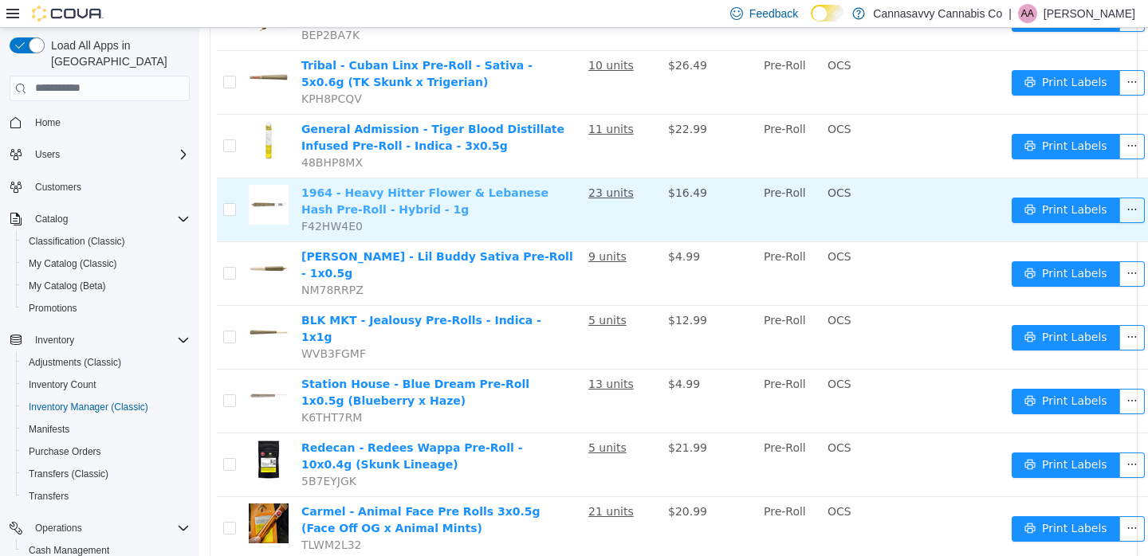
click at [408, 186] on link "1964 - Heavy Hitter Flower & Lebanese Hash Pre-Roll - Hybrid - 1g" at bounding box center [424, 200] width 247 height 29
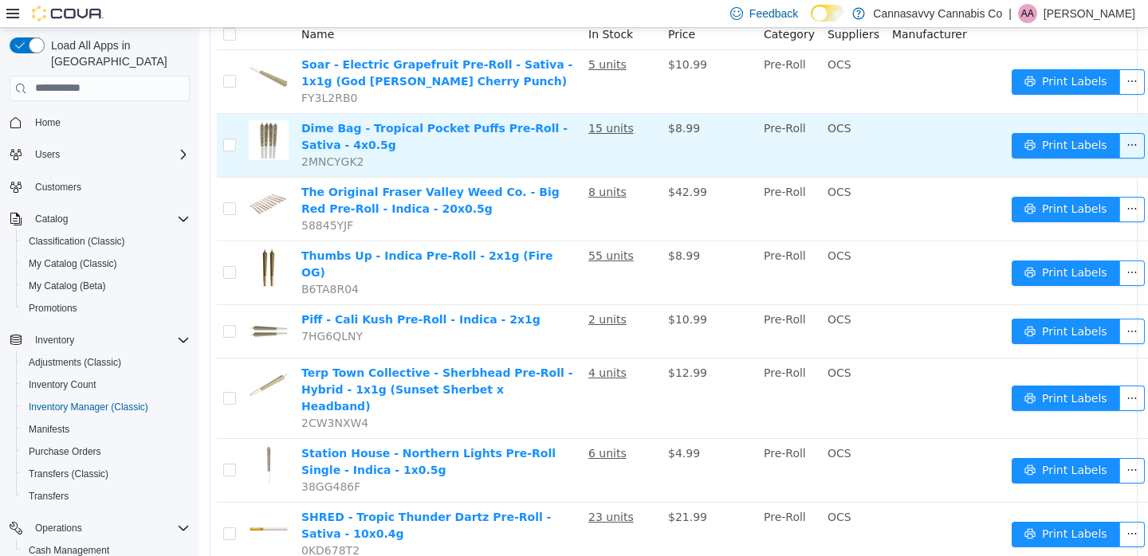
scroll to position [142, 0]
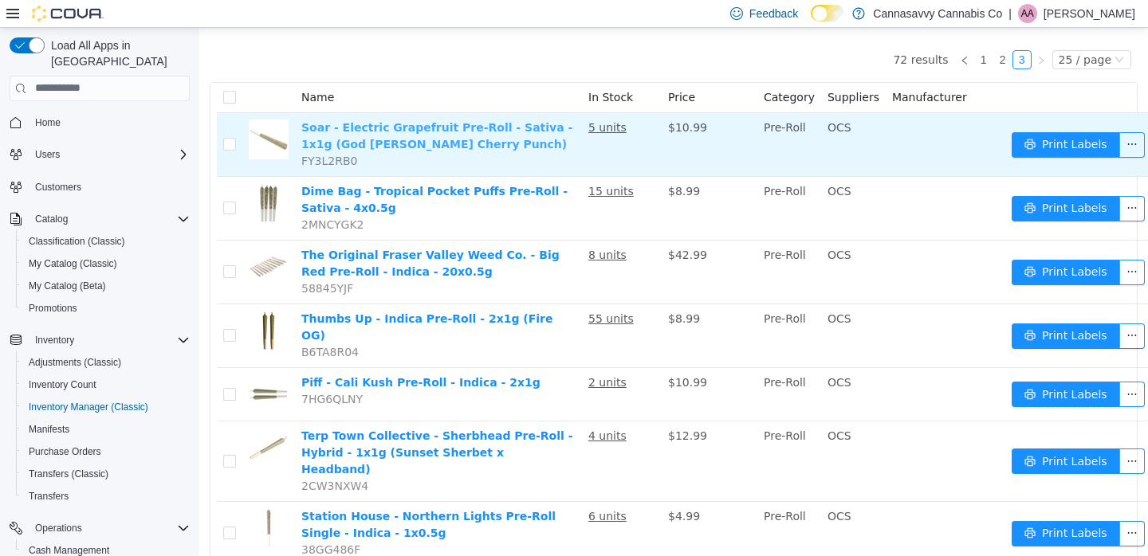
click at [494, 144] on link "Soar - Electric Grapefruit Pre-Roll - Sativa - 1x1g (God Bud x Black Cherry Pun…" at bounding box center [436, 134] width 271 height 29
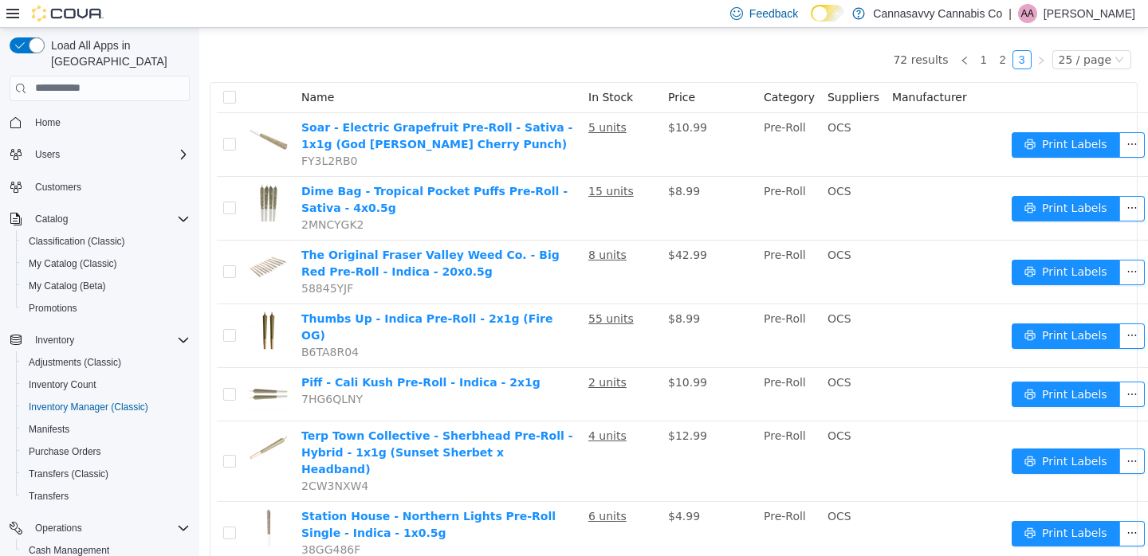
scroll to position [0, 0]
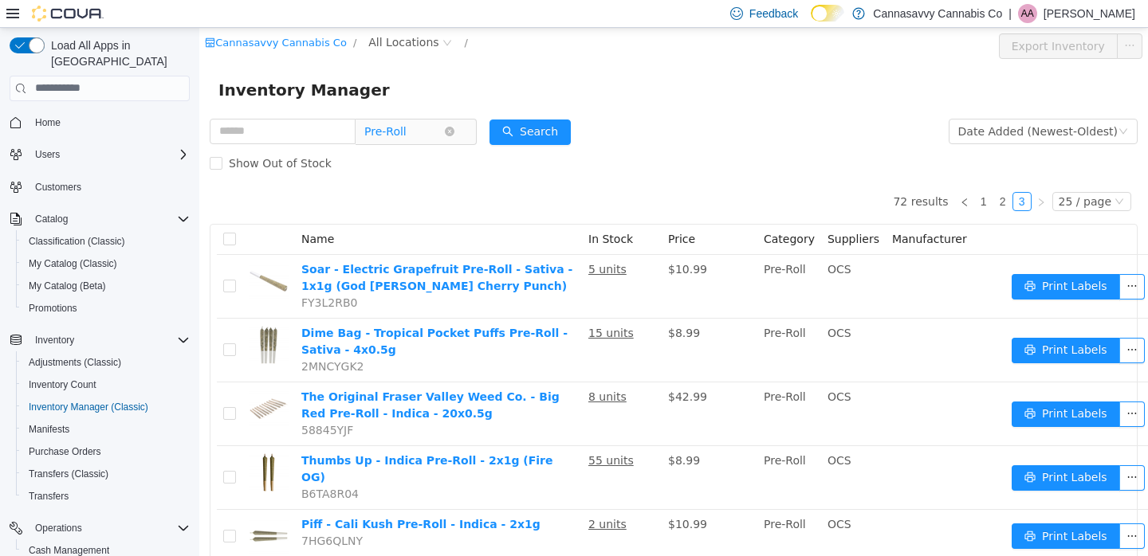
click at [403, 126] on span "Pre-Roll" at bounding box center [385, 131] width 42 height 24
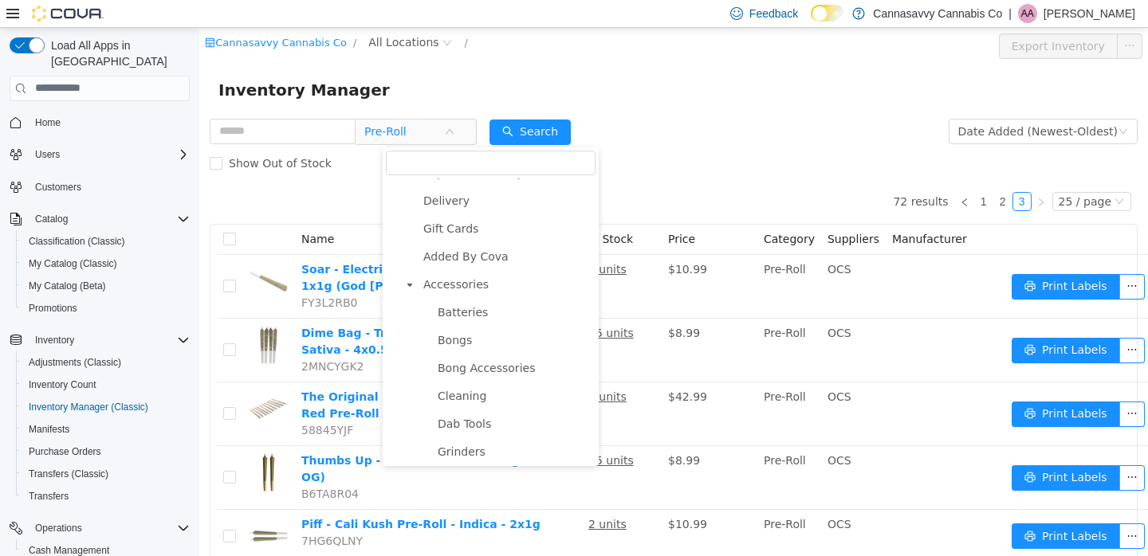
scroll to position [261, 0]
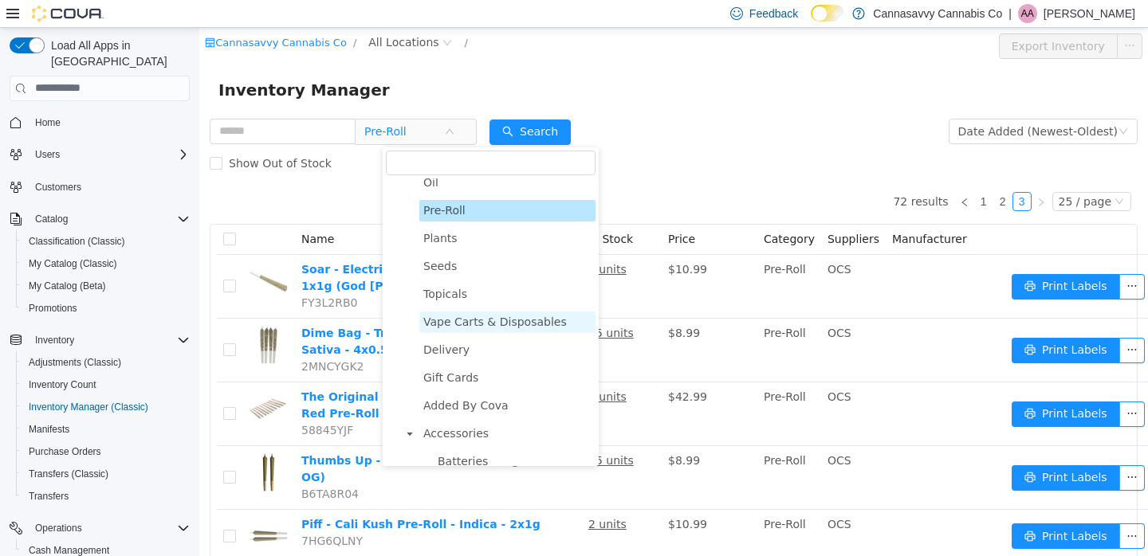
click at [473, 322] on span "Vape Carts & Disposables" at bounding box center [494, 321] width 143 height 13
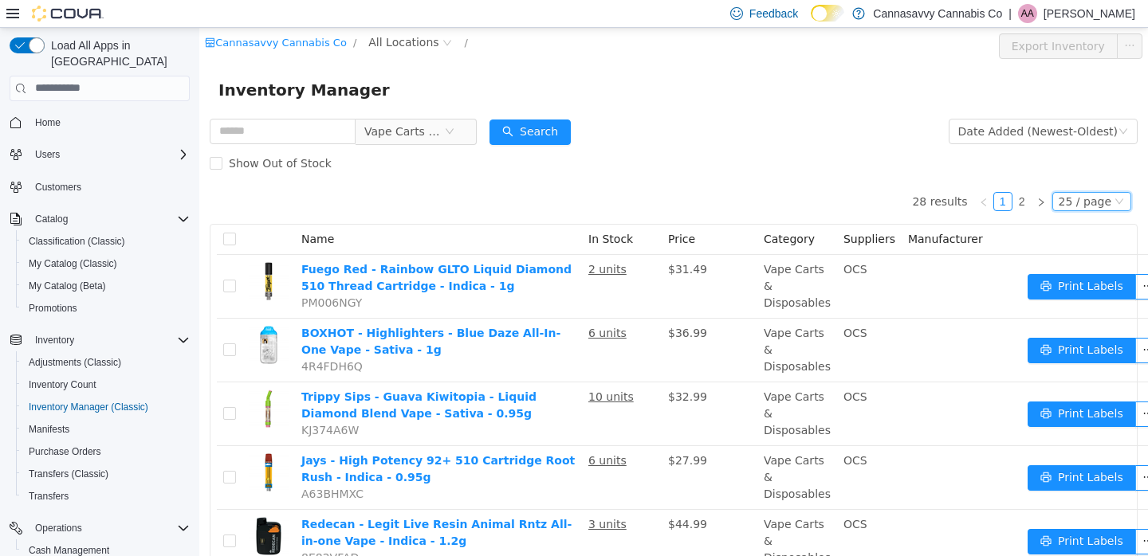
click at [1075, 205] on div "25 / page" at bounding box center [1085, 201] width 53 height 18
click at [1080, 276] on li "30 / page" at bounding box center [1082, 278] width 77 height 26
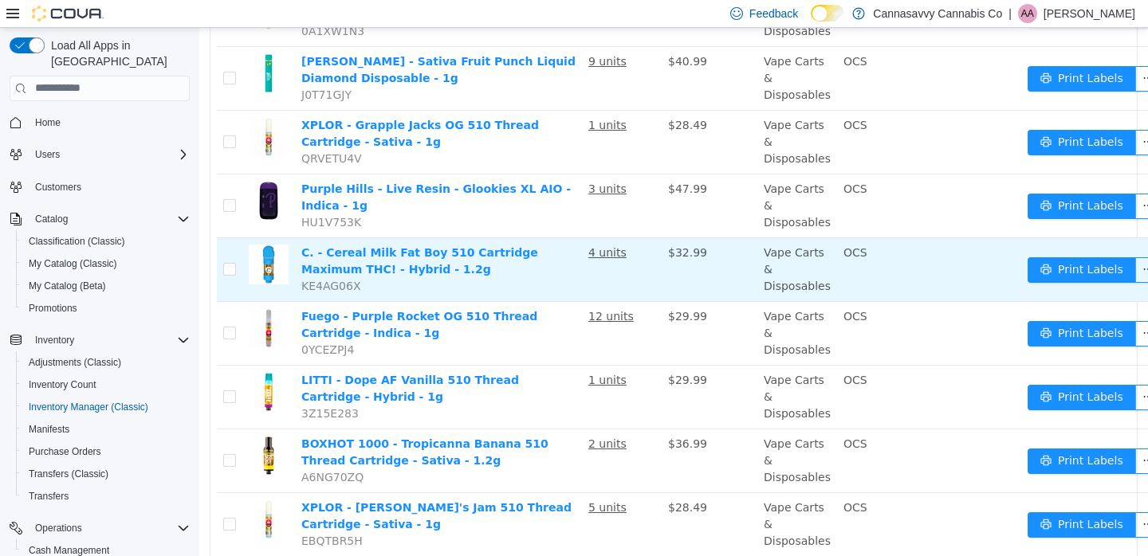
scroll to position [1396, 0]
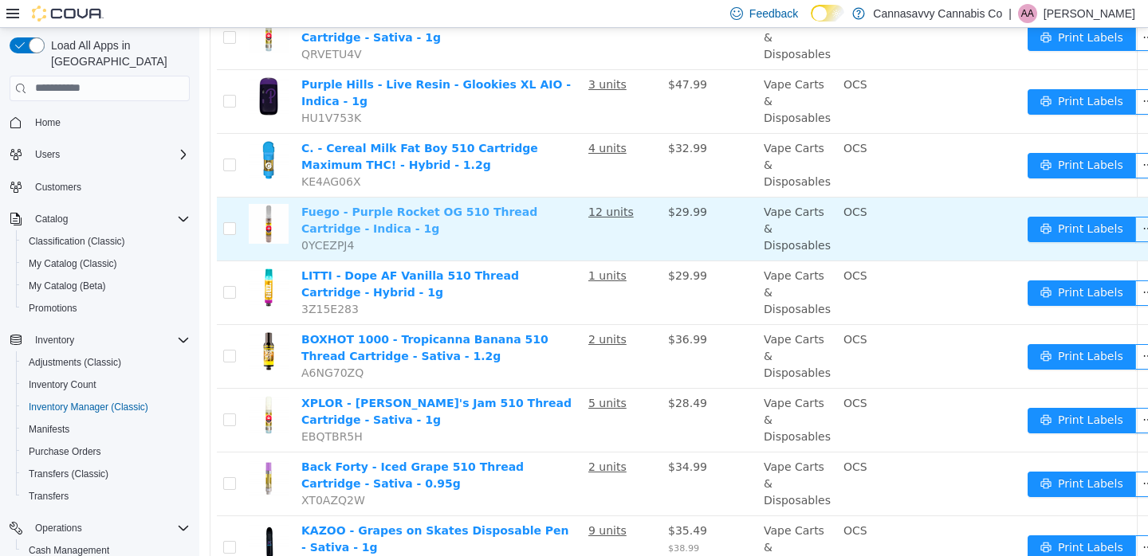
click at [452, 214] on link "Fuego - Purple Rocket OG 510 Thread Cartridge - Indica - 1g" at bounding box center [419, 219] width 236 height 29
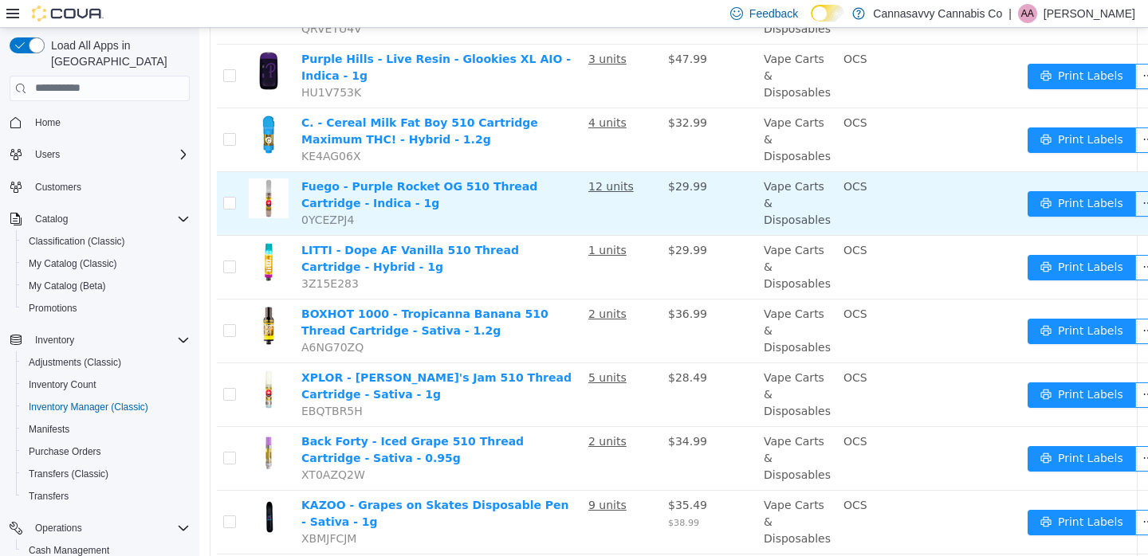
scroll to position [1497, 0]
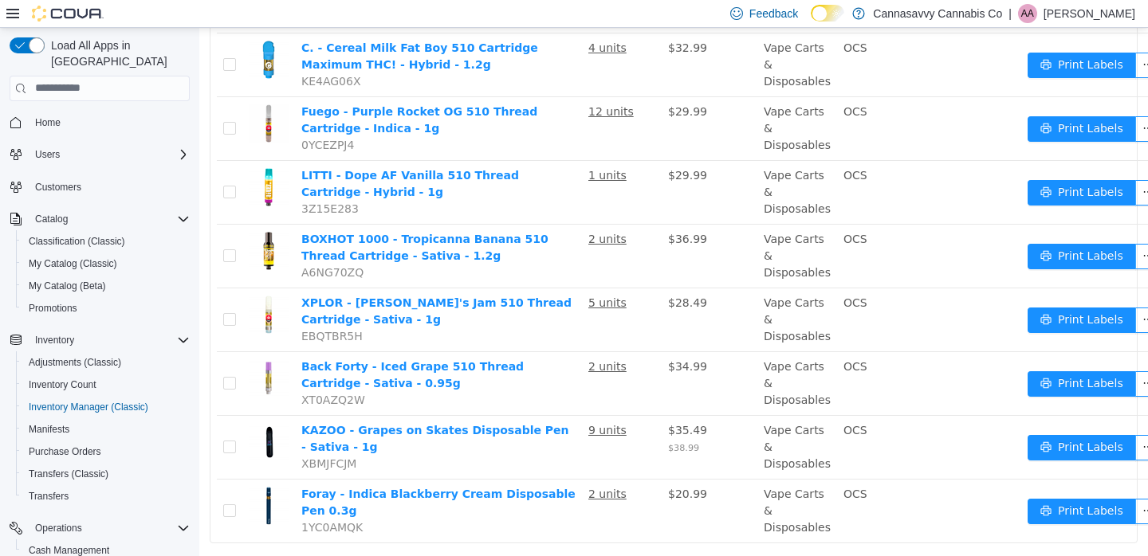
click at [613, 3] on div "Feedback Dark Mode Cannasavvy Cannabis Co | AA Andrew Almeida" at bounding box center [574, 14] width 1148 height 28
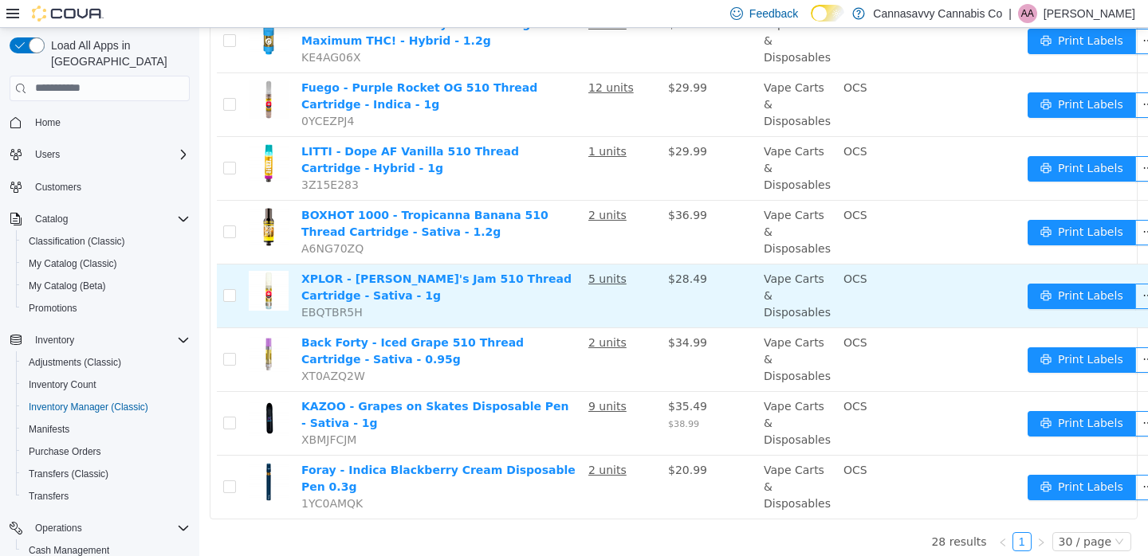
scroll to position [1530, 0]
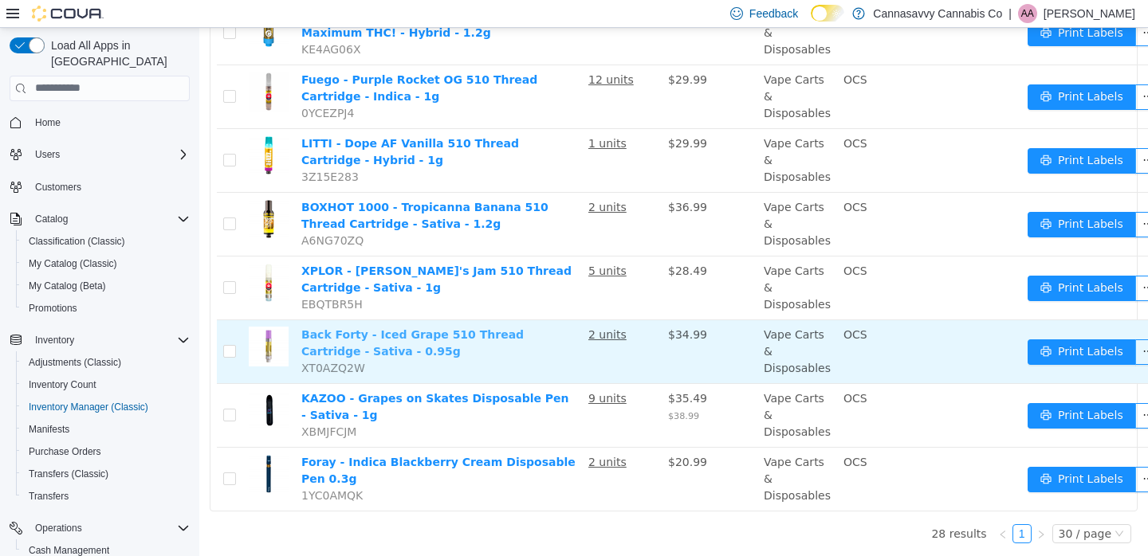
click at [422, 338] on link "Back Forty - Iced Grape 510 Thread Cartridge - Sativa - 0.95g" at bounding box center [412, 342] width 222 height 29
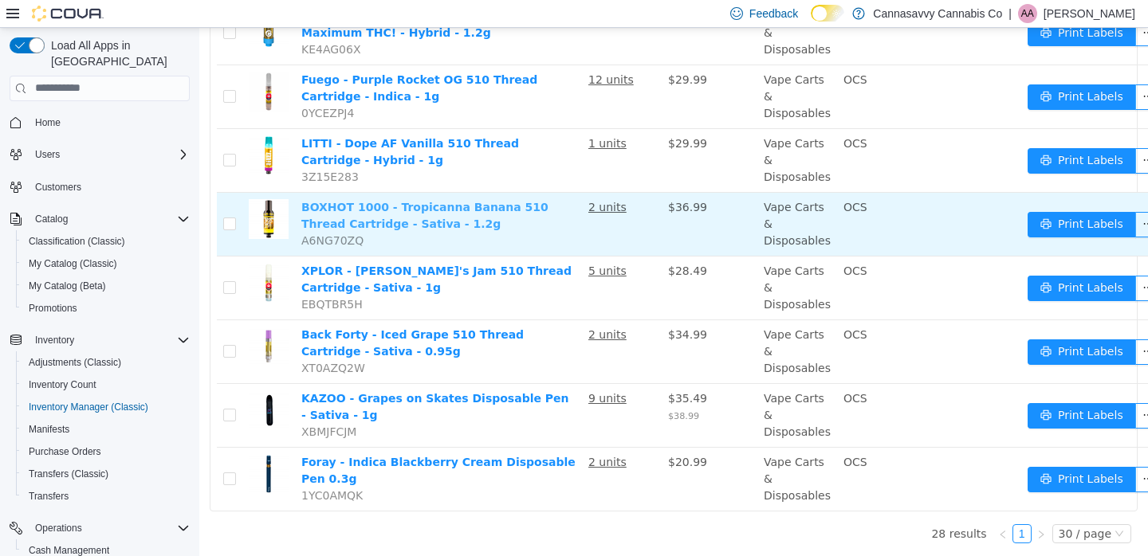
click at [437, 222] on link "BOXHOT 1000 - Tropicanna Banana 510 Thread Cartridge - Sativa - 1.2g" at bounding box center [424, 214] width 247 height 29
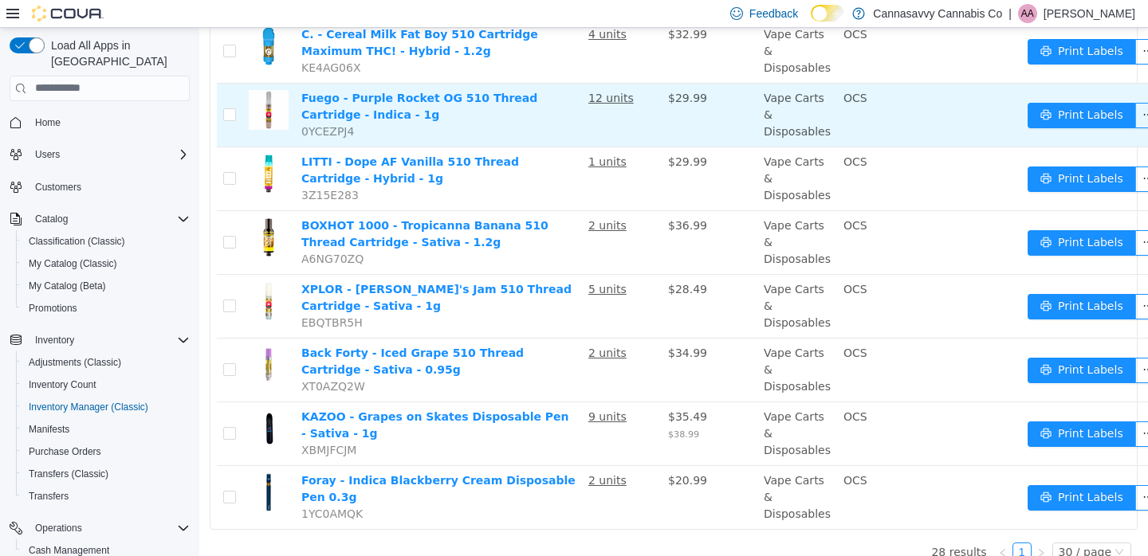
scroll to position [1458, 0]
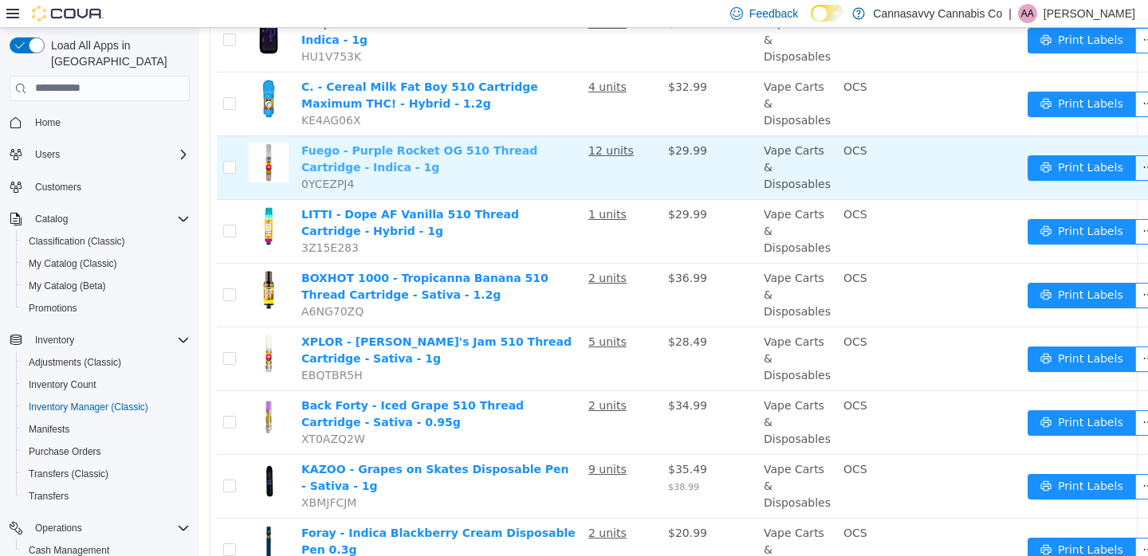
click at [409, 164] on link "Fuego - Purple Rocket OG 510 Thread Cartridge - Indica - 1g" at bounding box center [419, 157] width 236 height 29
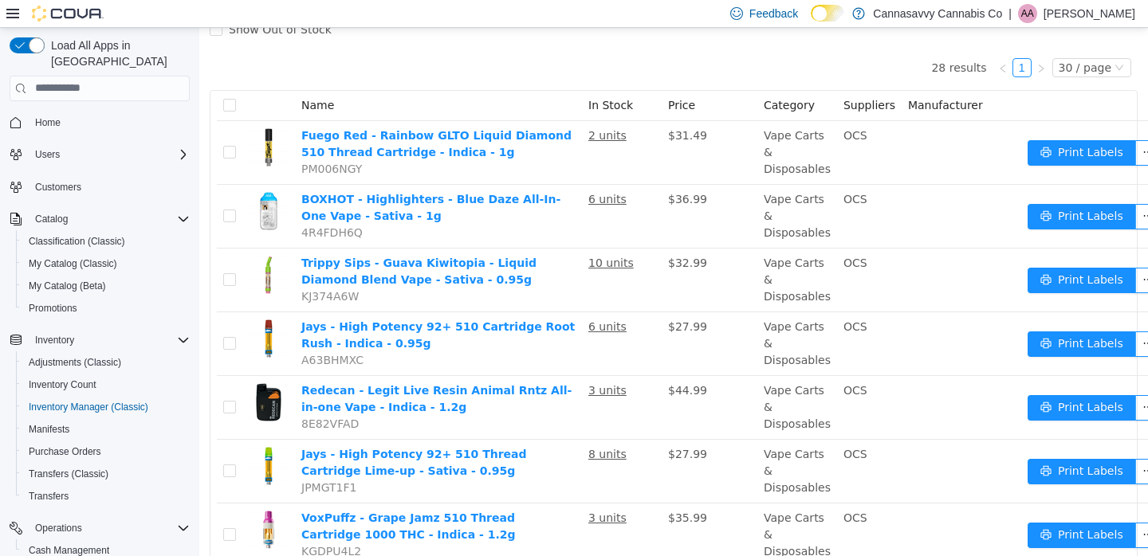
scroll to position [0, 0]
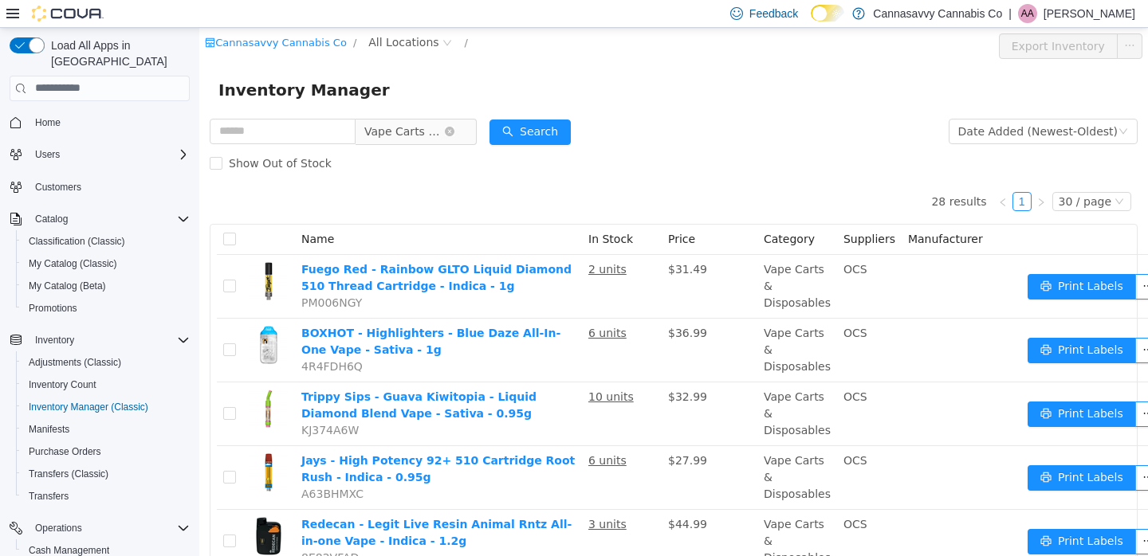
click at [412, 139] on span "Vape Carts & Disposables" at bounding box center [404, 131] width 80 height 24
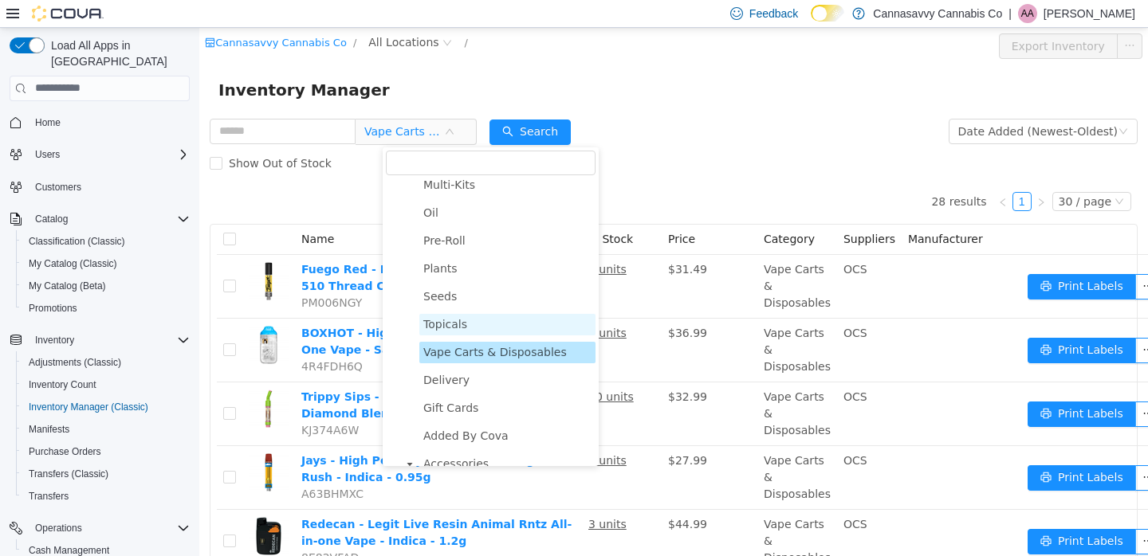
scroll to position [183, 0]
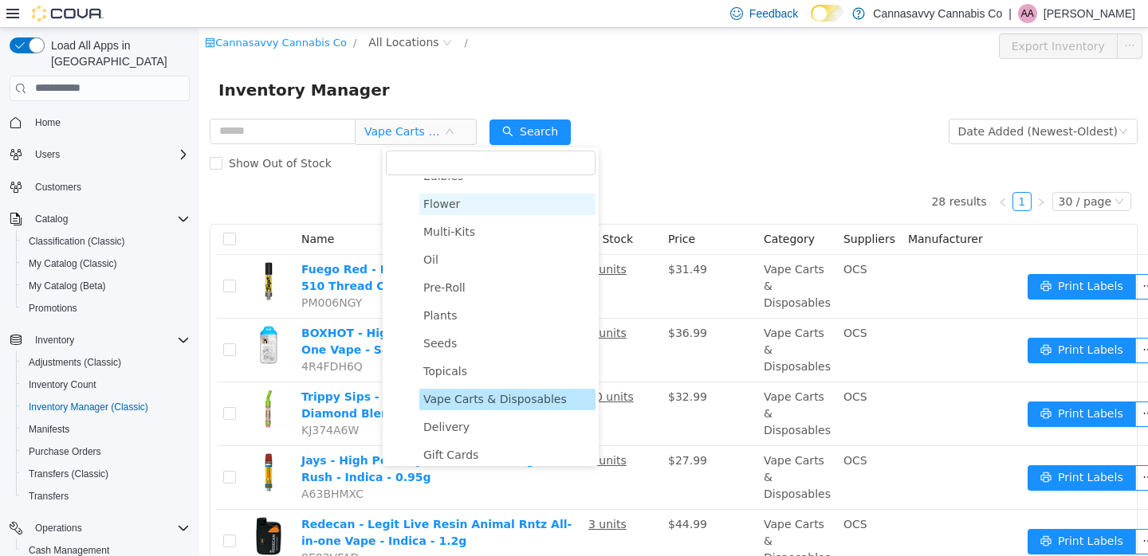
click at [484, 205] on span "Flower" at bounding box center [507, 204] width 176 height 22
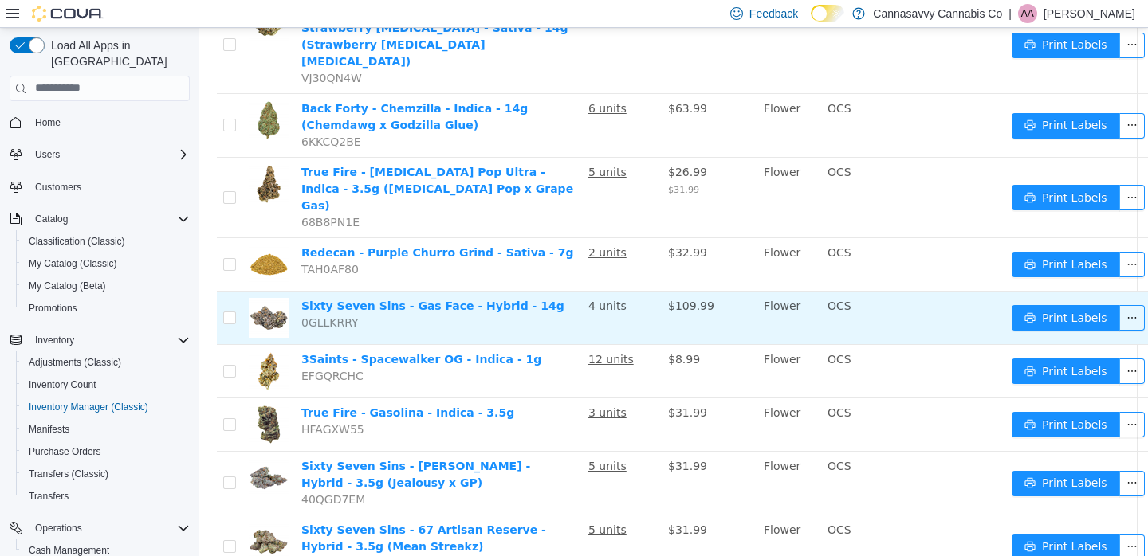
scroll to position [1011, 0]
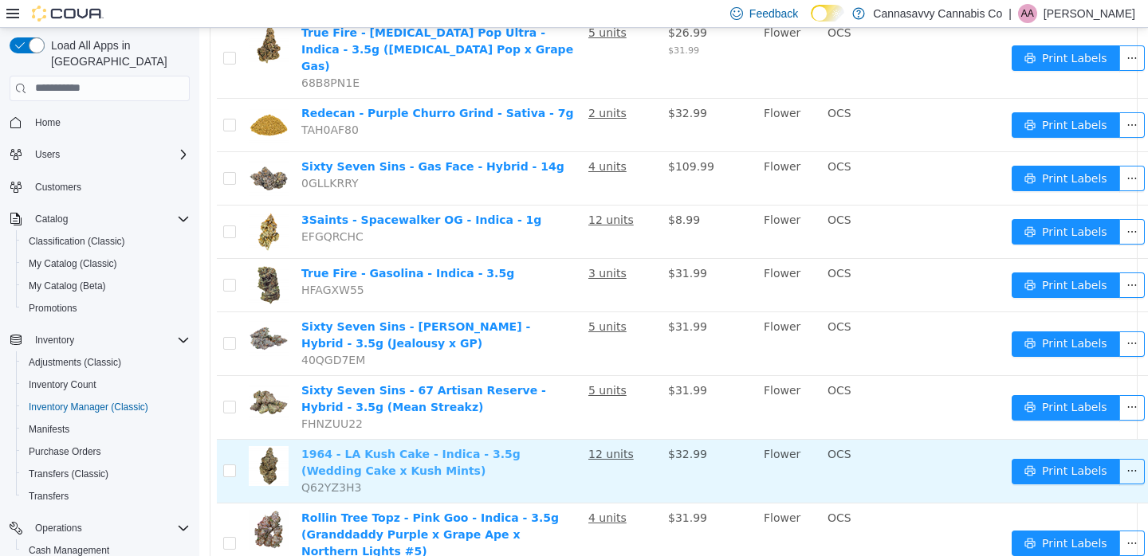
click at [387, 447] on link "1964 - LA Kush Cake - Indica - 3.5g (Wedding Cake x Kush Mints)" at bounding box center [410, 461] width 219 height 29
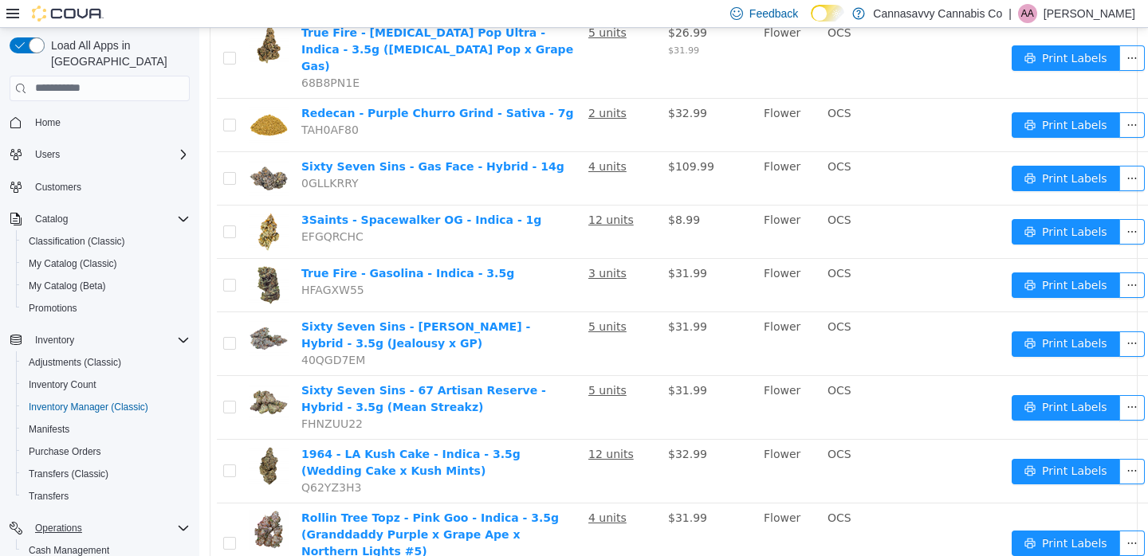
scroll to position [159, 0]
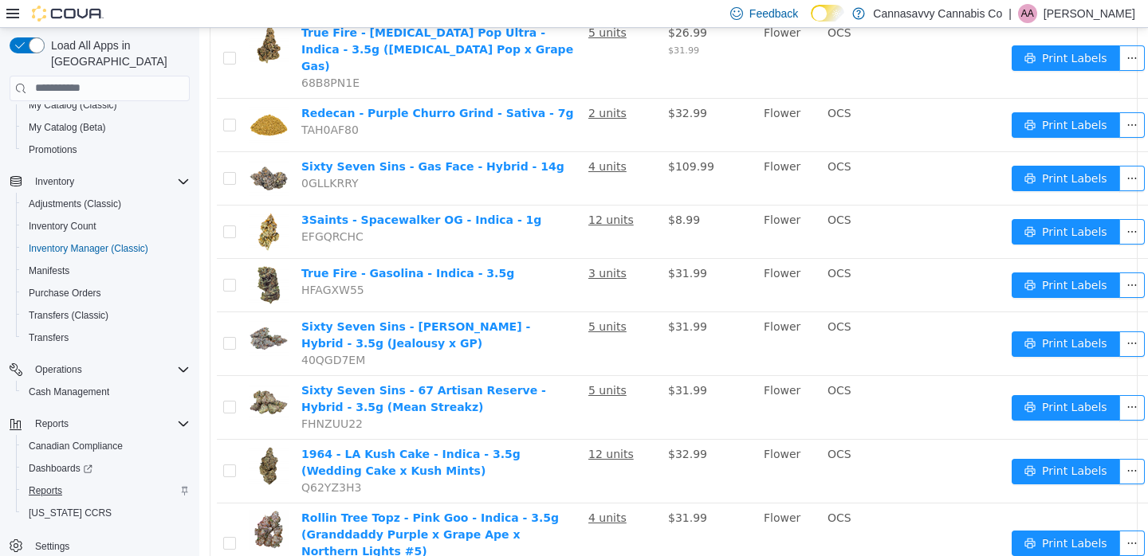
click at [58, 485] on span "Reports" at bounding box center [45, 491] width 33 height 13
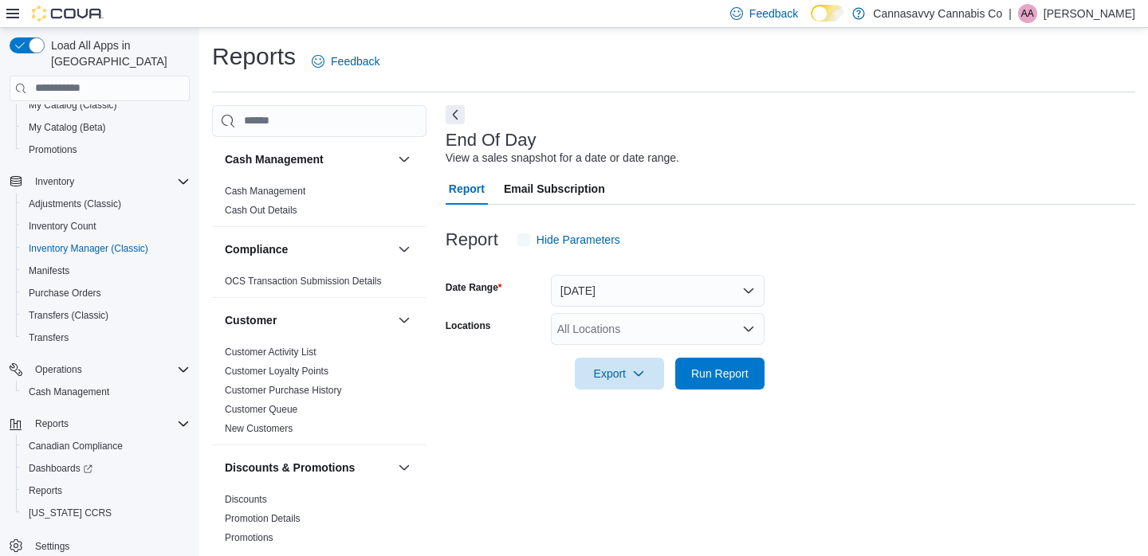
scroll to position [10, 0]
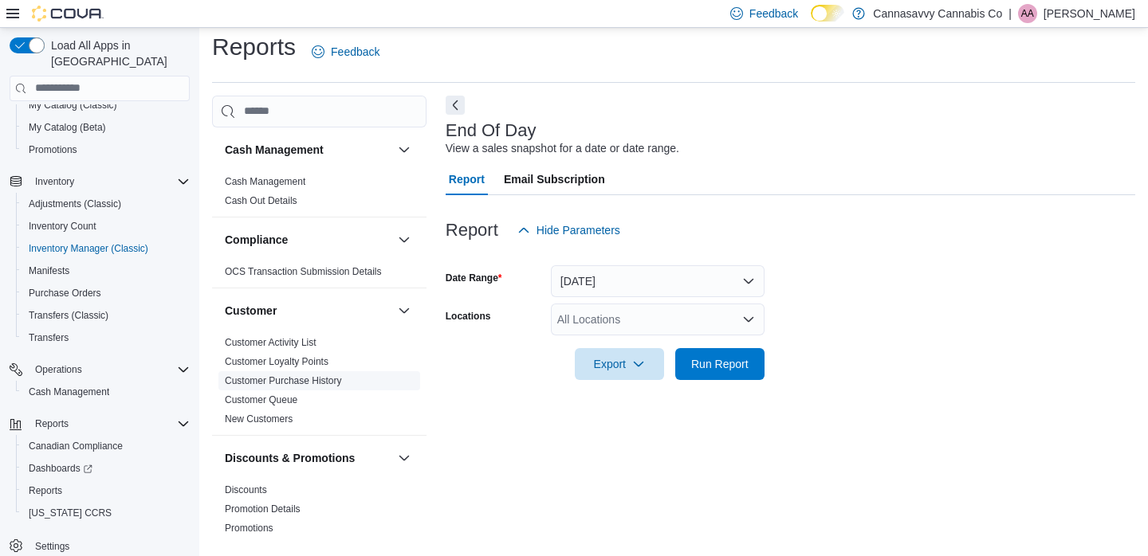
click at [308, 383] on link "Customer Purchase History" at bounding box center [283, 380] width 117 height 11
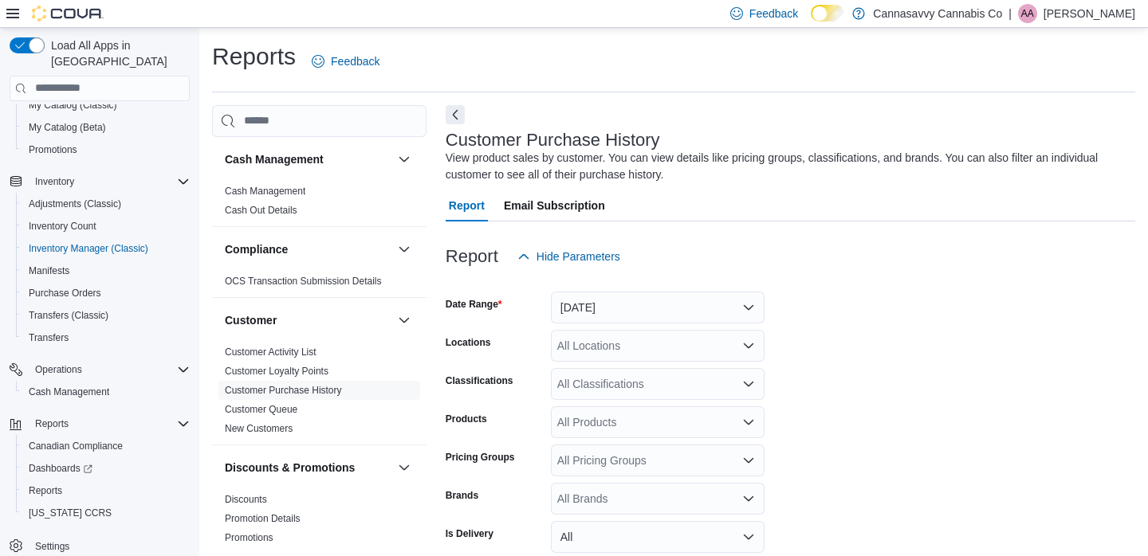
scroll to position [50, 0]
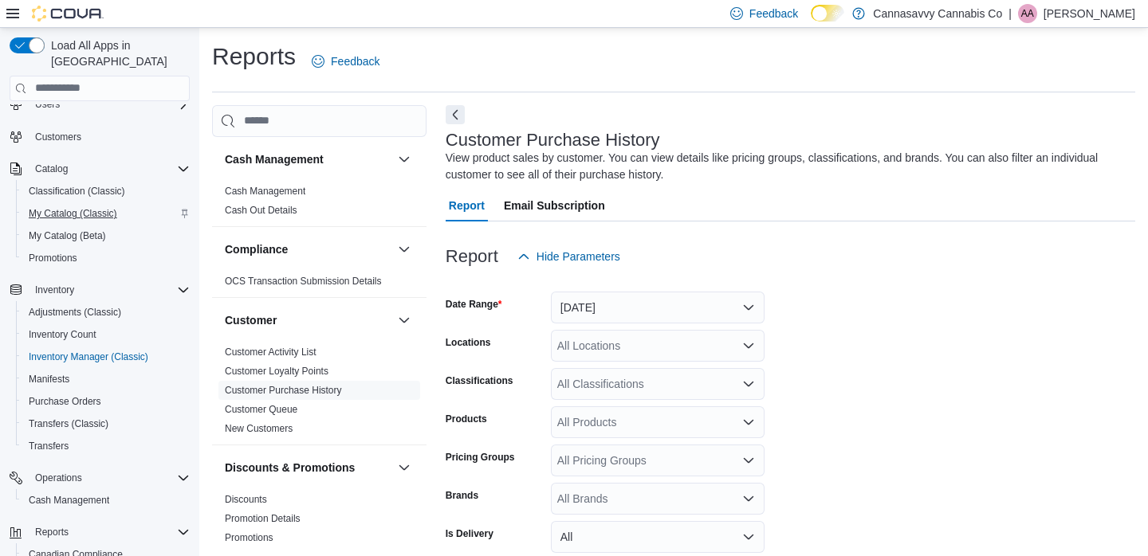
click at [92, 207] on span "My Catalog (Classic)" at bounding box center [73, 213] width 88 height 13
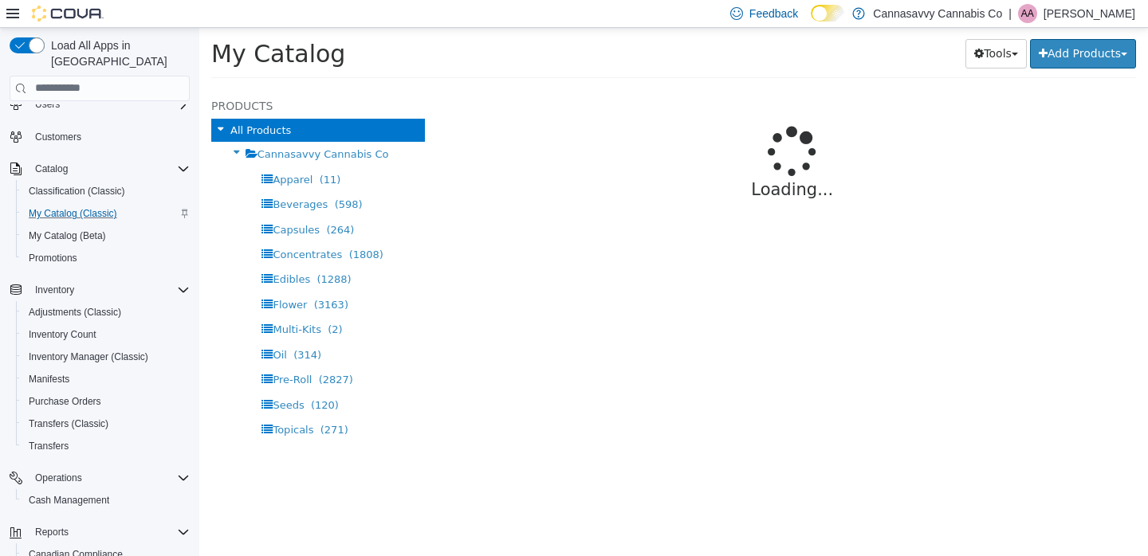
select select "**********"
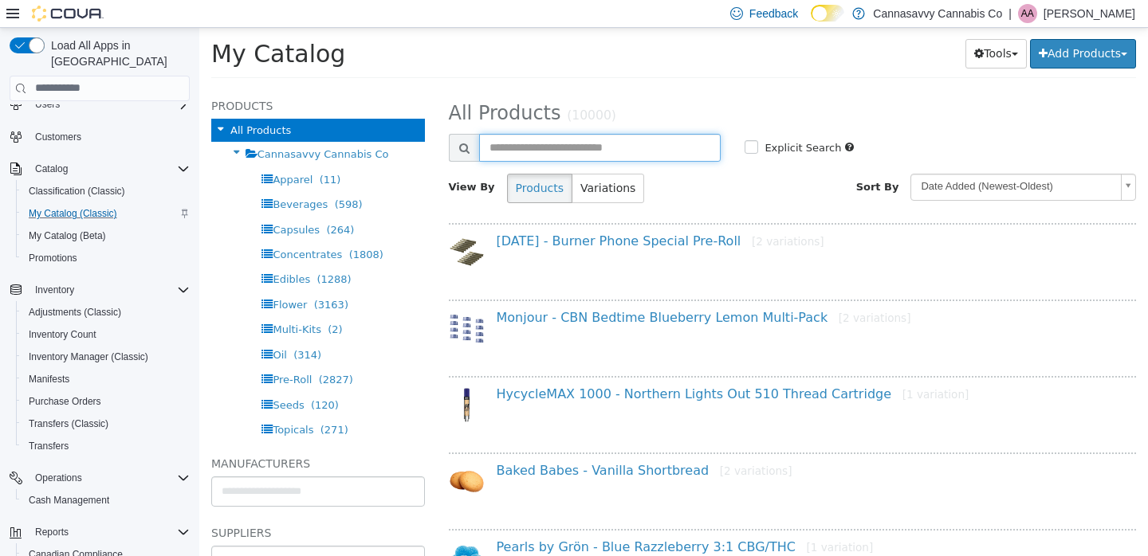
click at [584, 144] on input "text" at bounding box center [600, 147] width 242 height 28
type input "**********"
select select "**********"
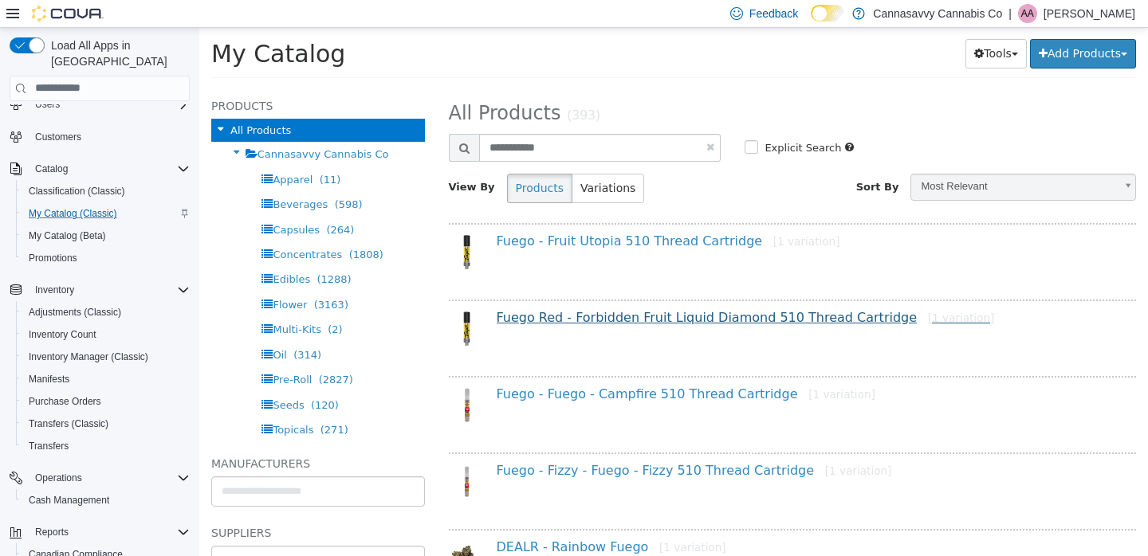
click at [640, 315] on link "Fuego Red - Forbidden Fruit Liquid Diamond 510 Thread Cartridge [1 variation]" at bounding box center [746, 316] width 498 height 15
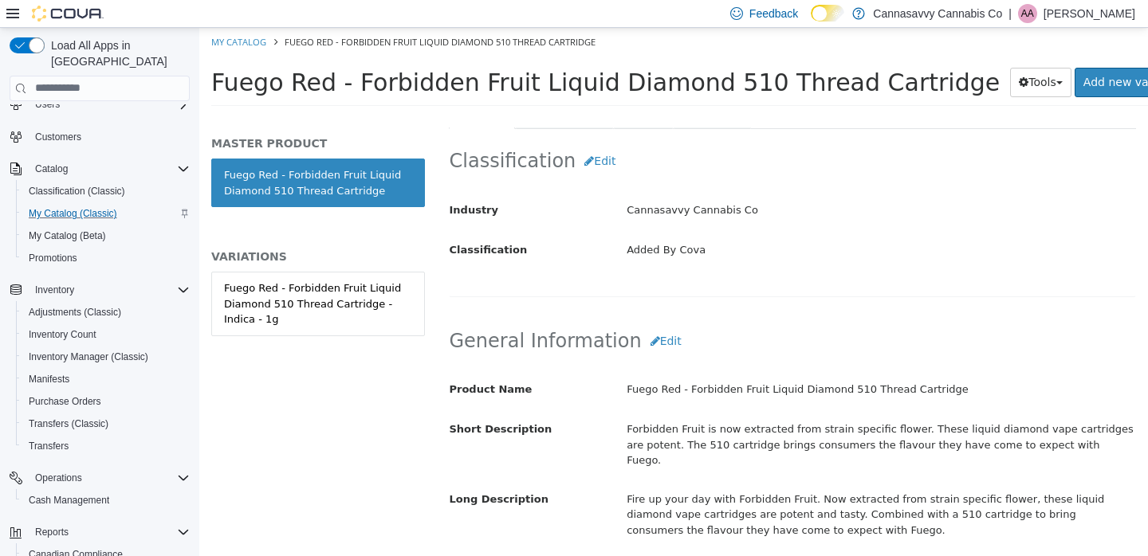
scroll to position [317, 0]
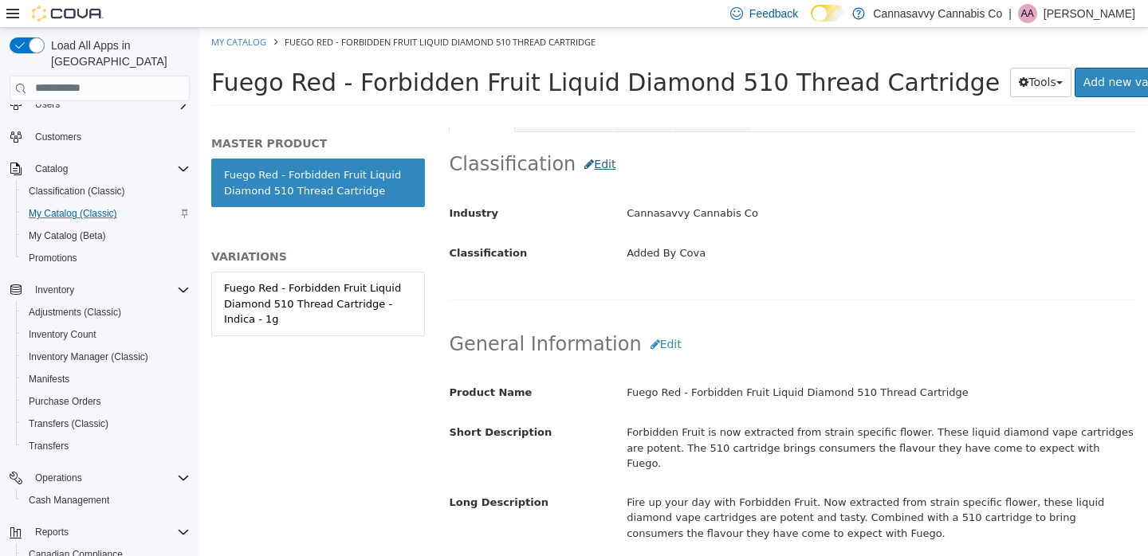
click at [591, 152] on button "Edit" at bounding box center [599, 163] width 49 height 29
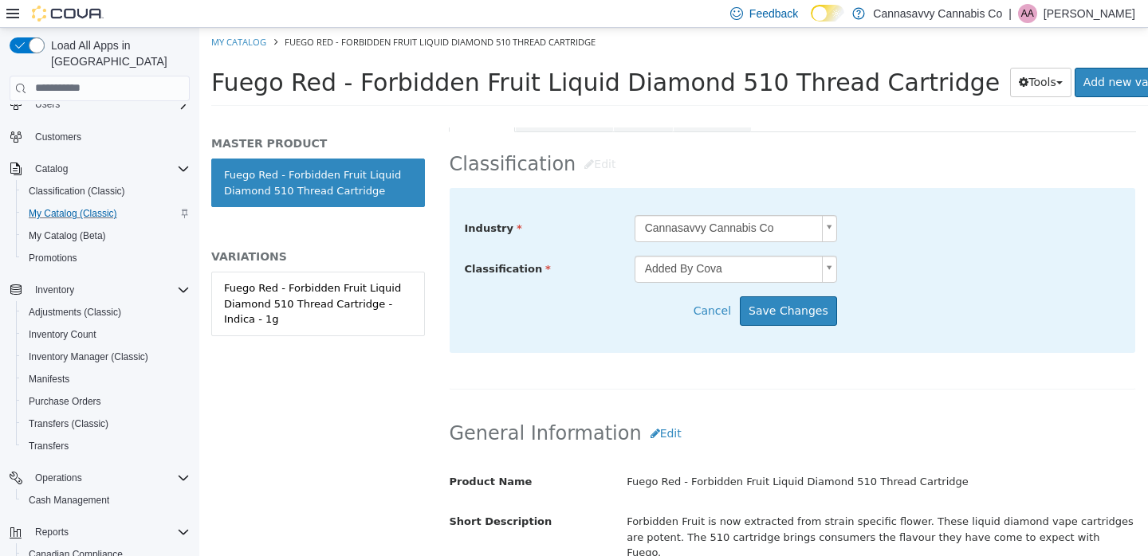
click at [697, 116] on body "Saving Bulk Changes... × My Catalog Fuego Red - Forbidden Fruit Liquid Diamond …" at bounding box center [673, 71] width 949 height 88
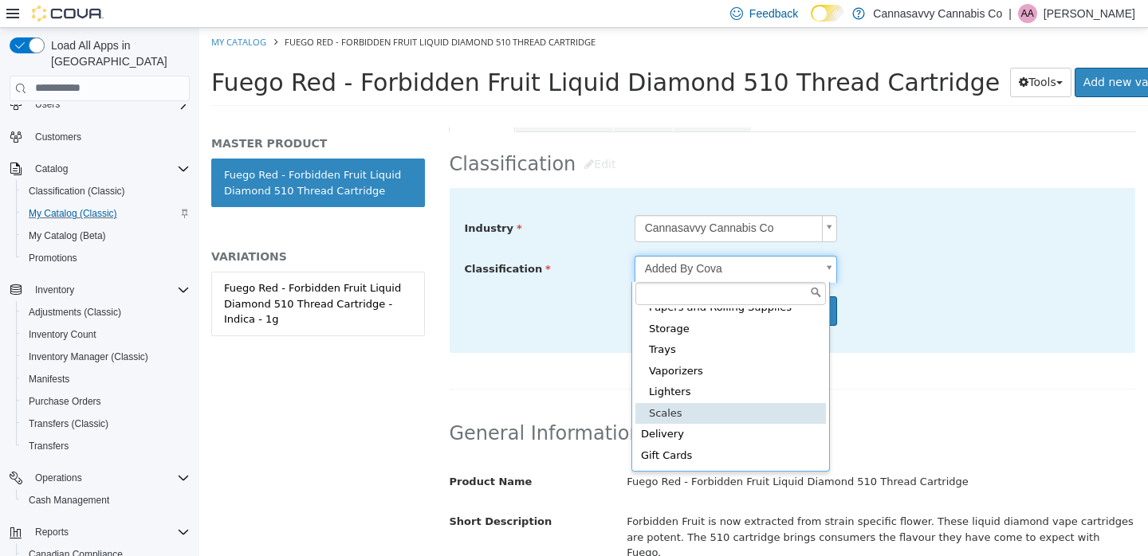
scroll to position [187, 0]
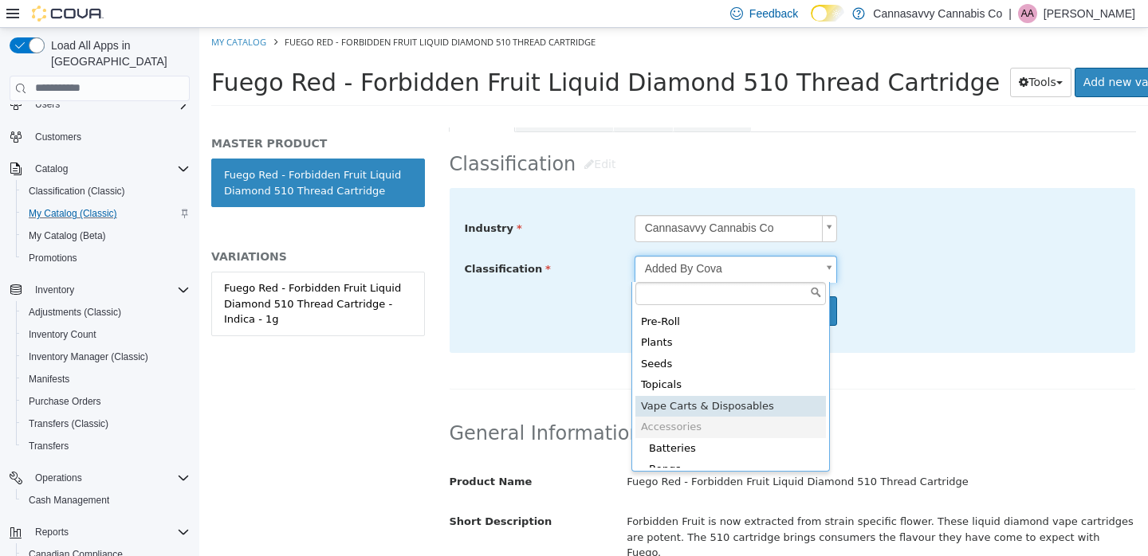
type input "*****"
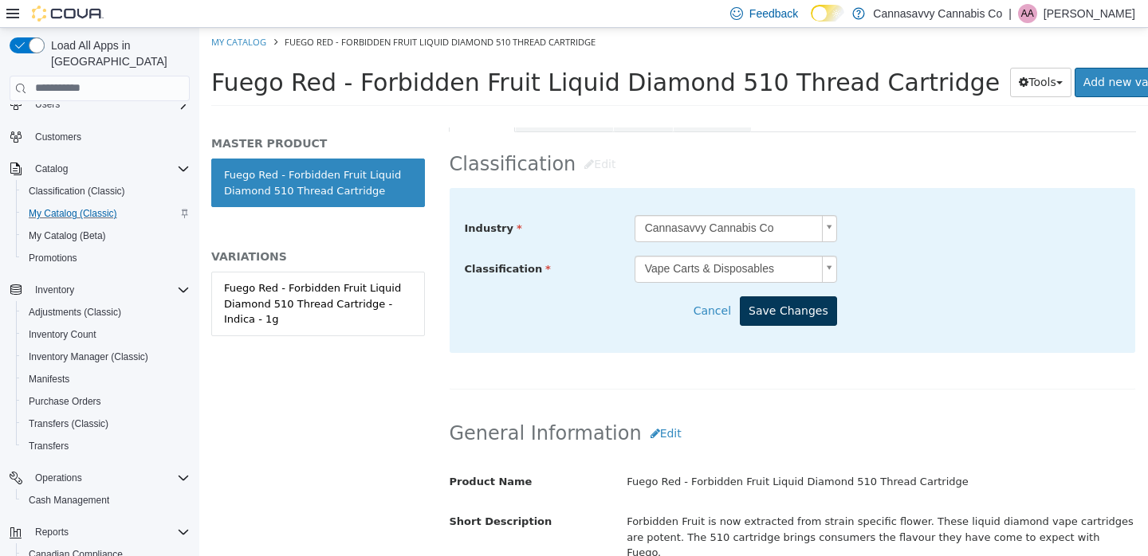
click at [805, 317] on button "Save Changes" at bounding box center [788, 310] width 97 height 29
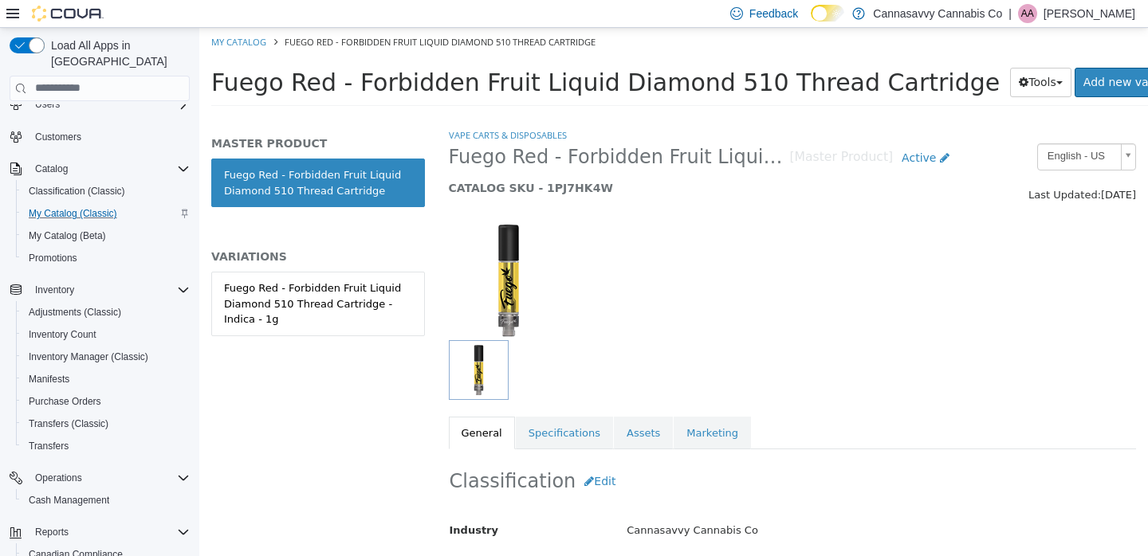
scroll to position [125, 0]
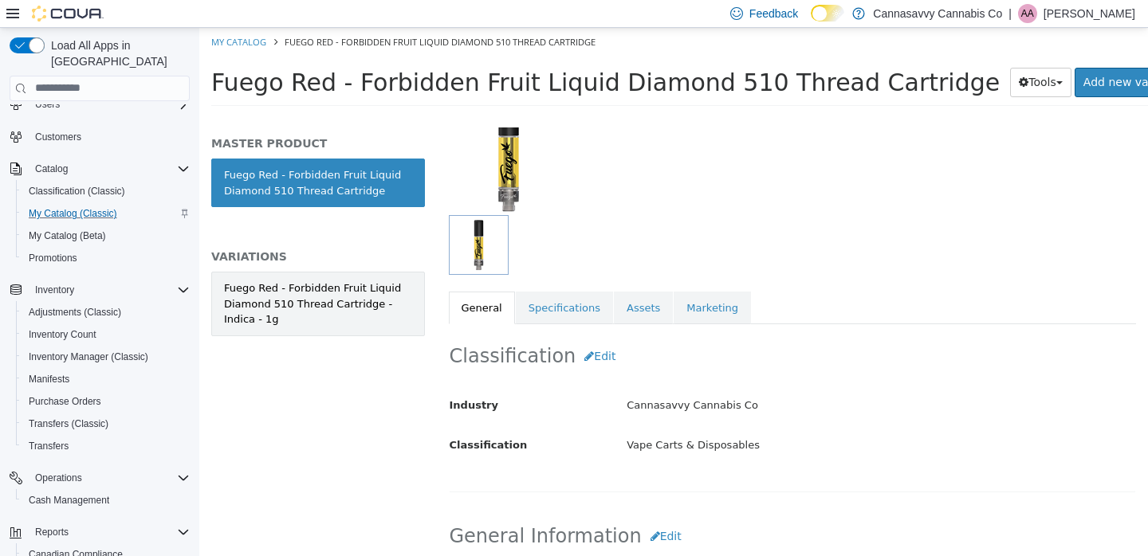
click at [323, 298] on div "Fuego Red - Forbidden Fruit Liquid Diamond 510 Thread Cartridge - Indica - 1g" at bounding box center [318, 303] width 188 height 47
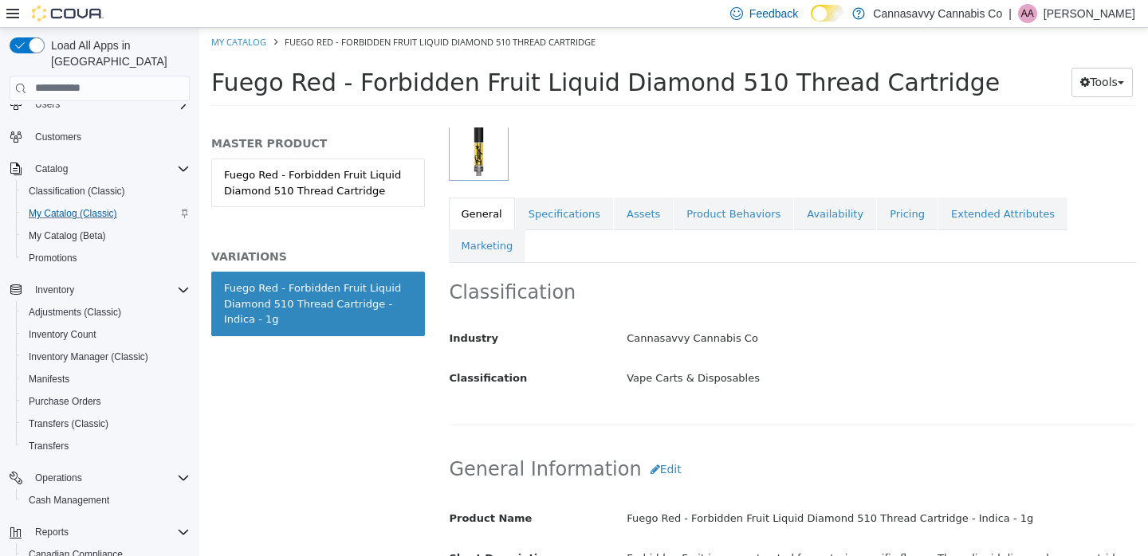
scroll to position [341, 0]
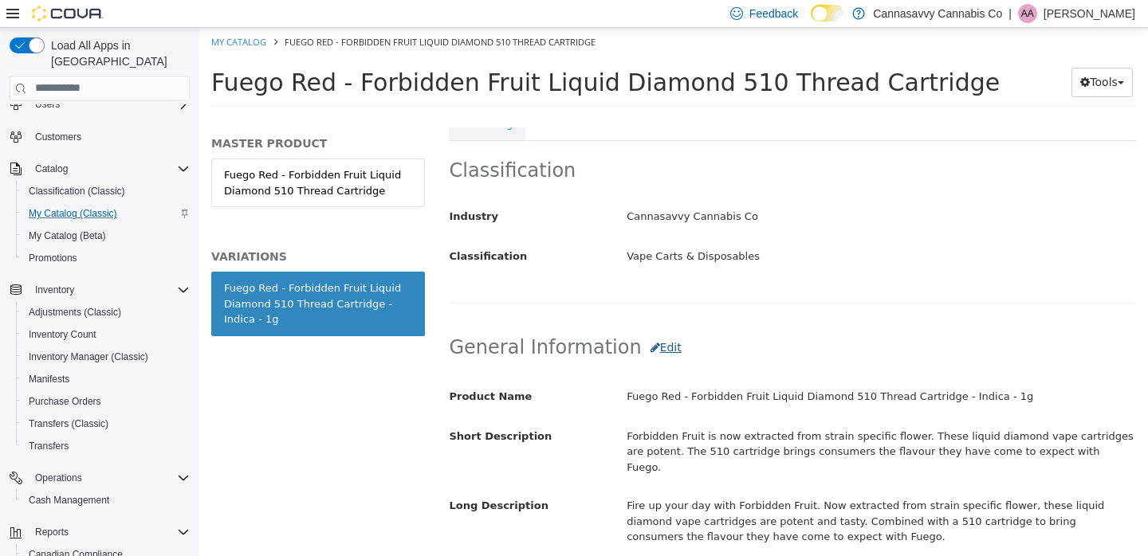
click at [642, 332] on button "Edit" at bounding box center [666, 346] width 49 height 29
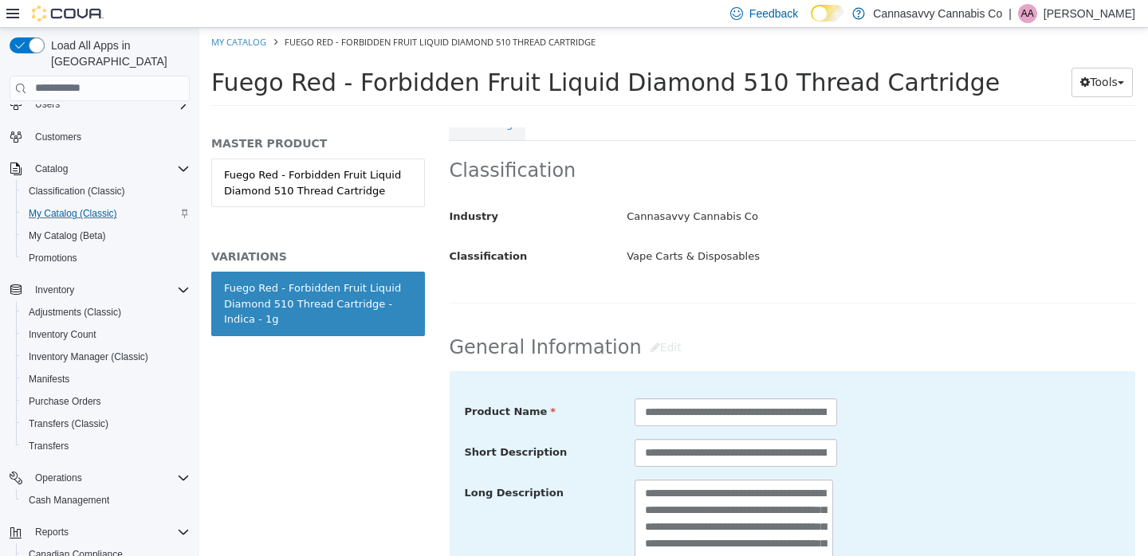
scroll to position [489, 0]
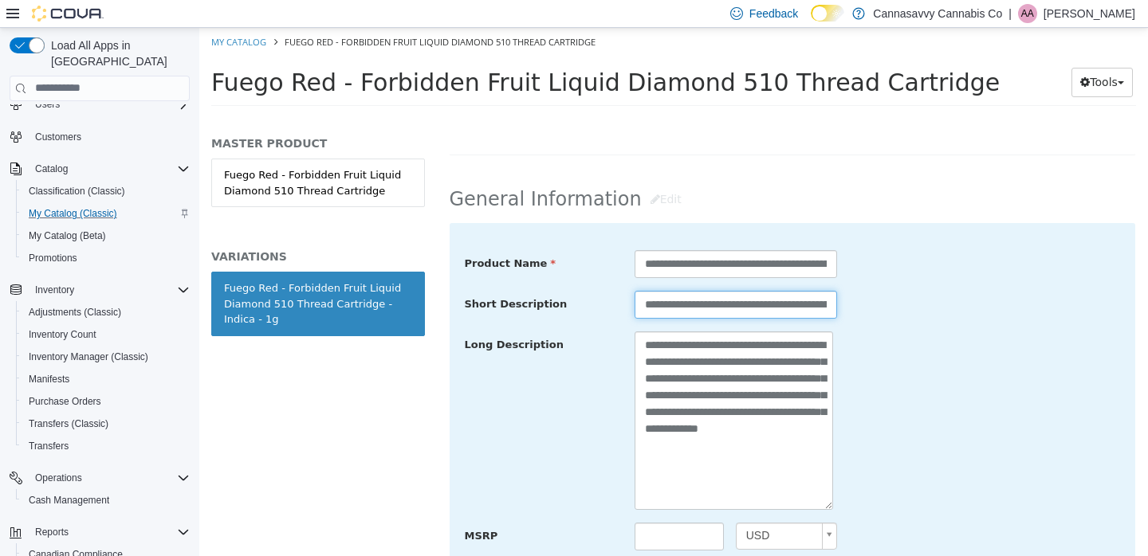
click at [718, 290] on input "**********" at bounding box center [735, 304] width 202 height 28
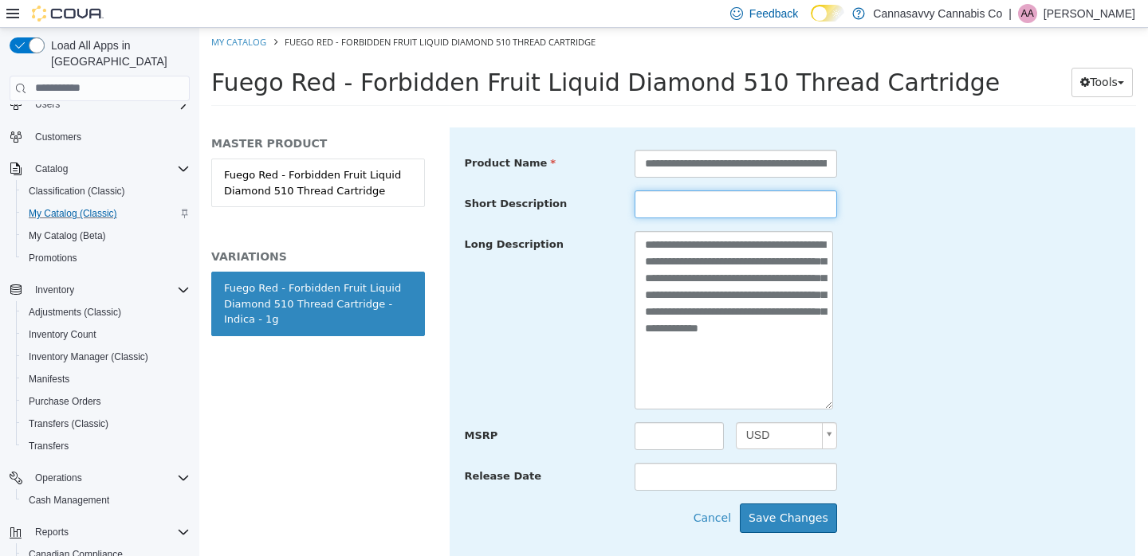
scroll to position [716, 0]
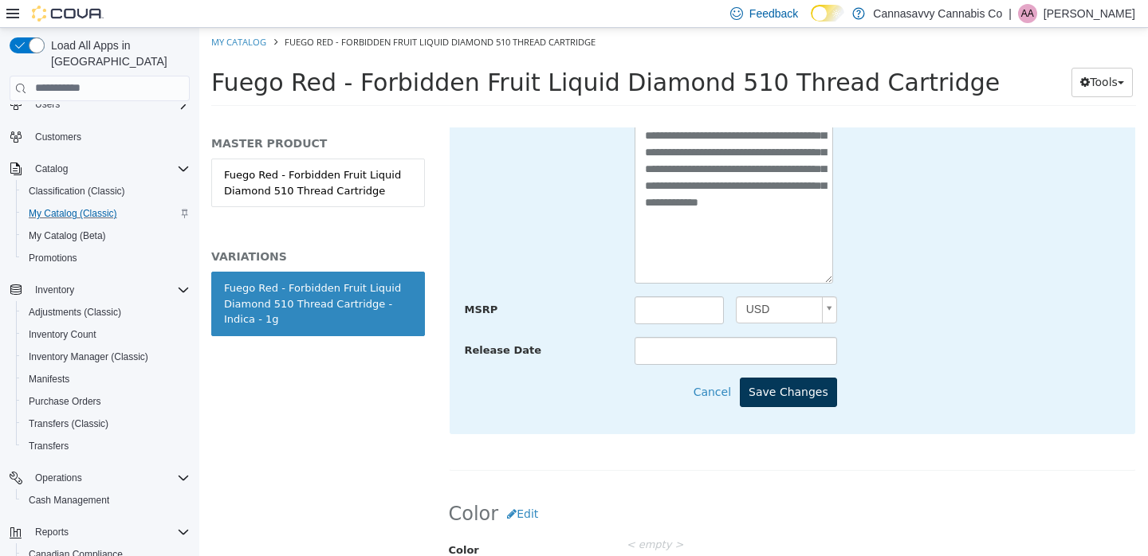
click at [824, 377] on button "Save Changes" at bounding box center [788, 391] width 97 height 29
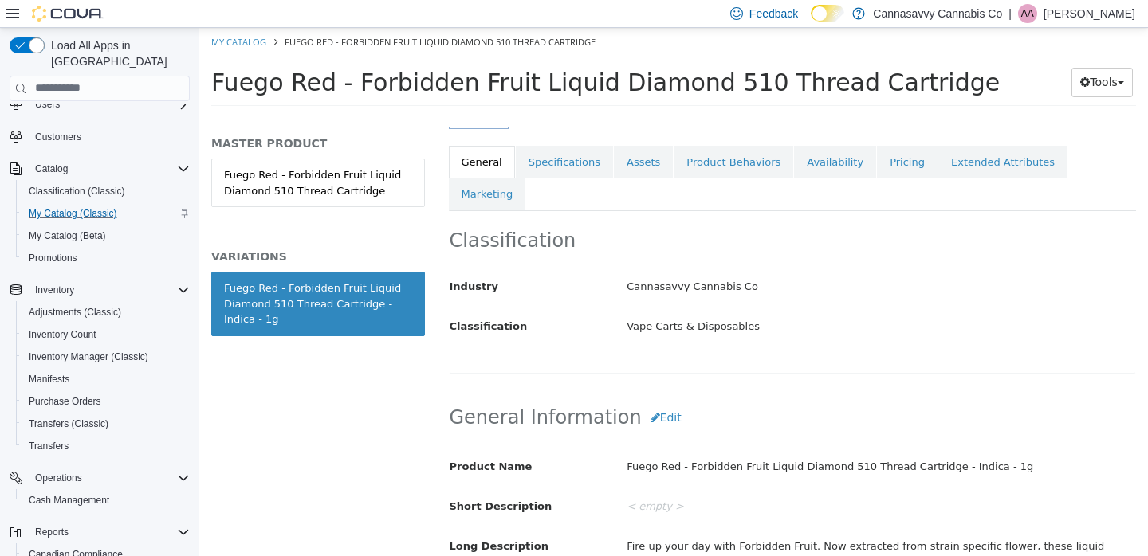
scroll to position [268, 0]
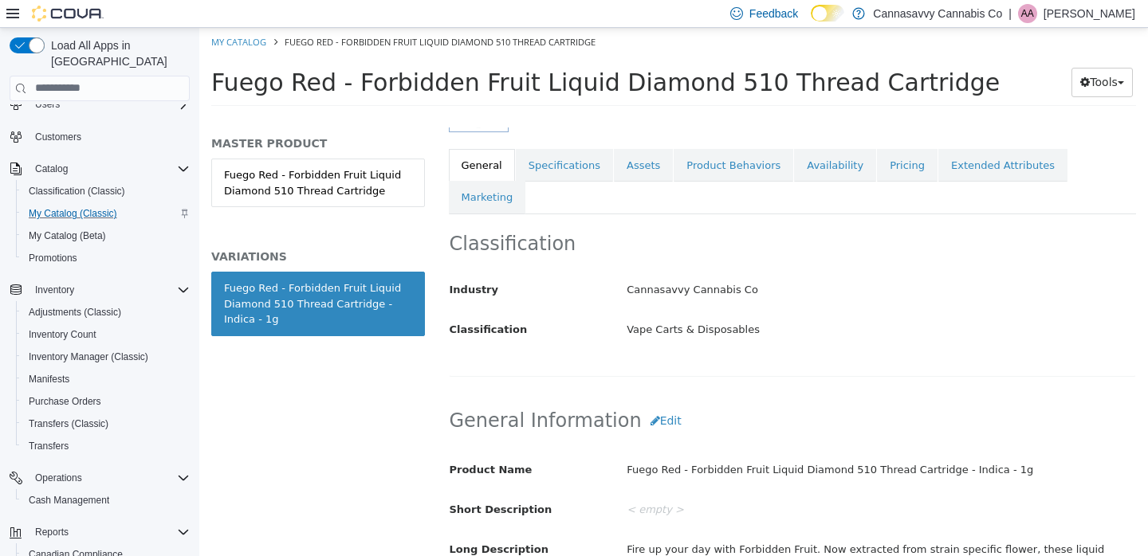
click at [570, 214] on div "Classification Industry Cannasavvy Cannabis Co Classification Vape Carts & Disp…" at bounding box center [793, 295] width 688 height 163
click at [578, 165] on link "Specifications" at bounding box center [564, 164] width 97 height 33
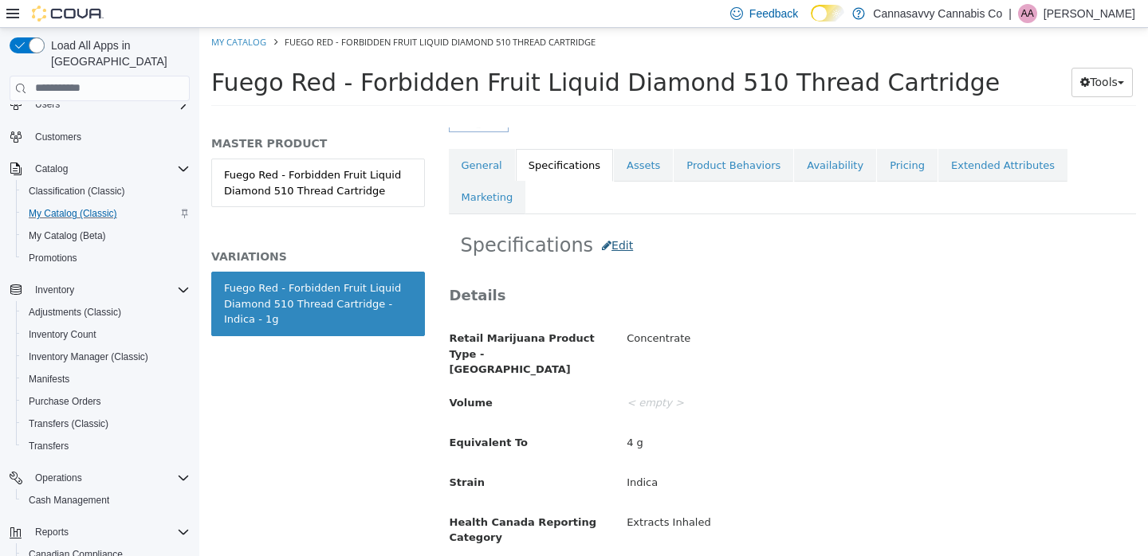
click at [608, 230] on button "Edit" at bounding box center [617, 244] width 49 height 29
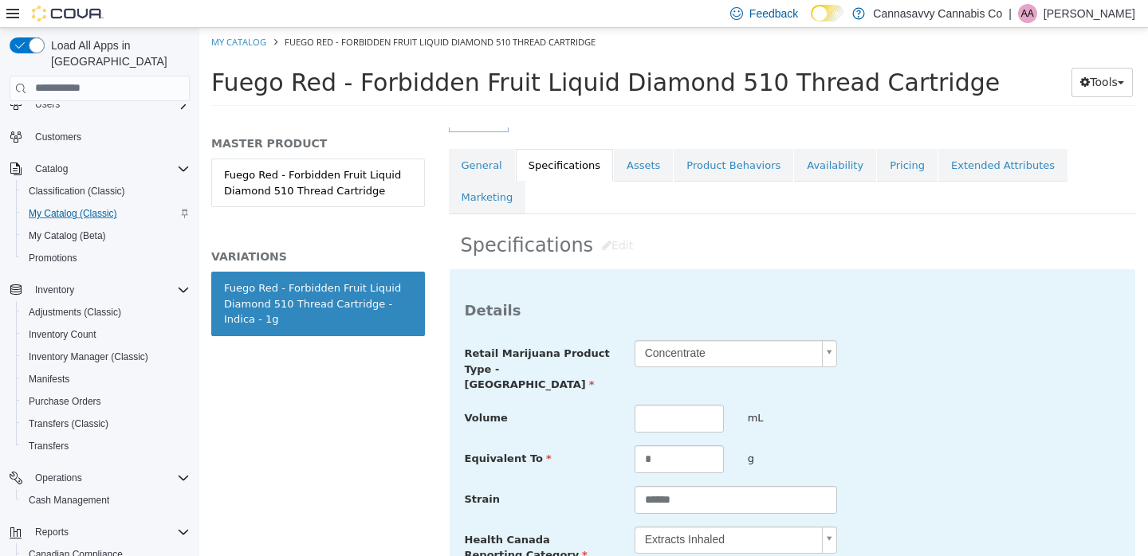
scroll to position [418, 0]
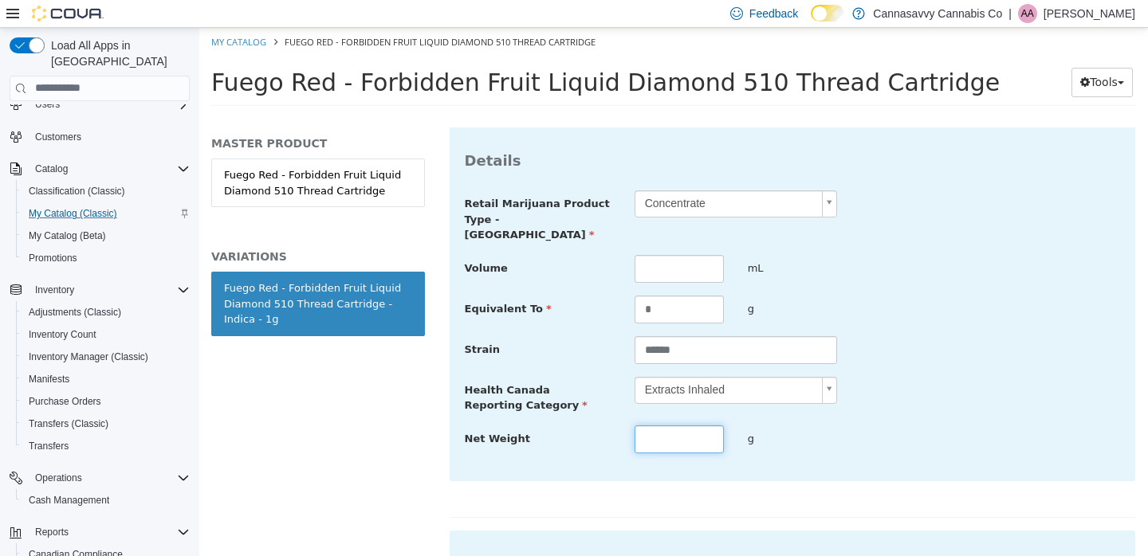
click at [666, 425] on input "text" at bounding box center [678, 439] width 89 height 28
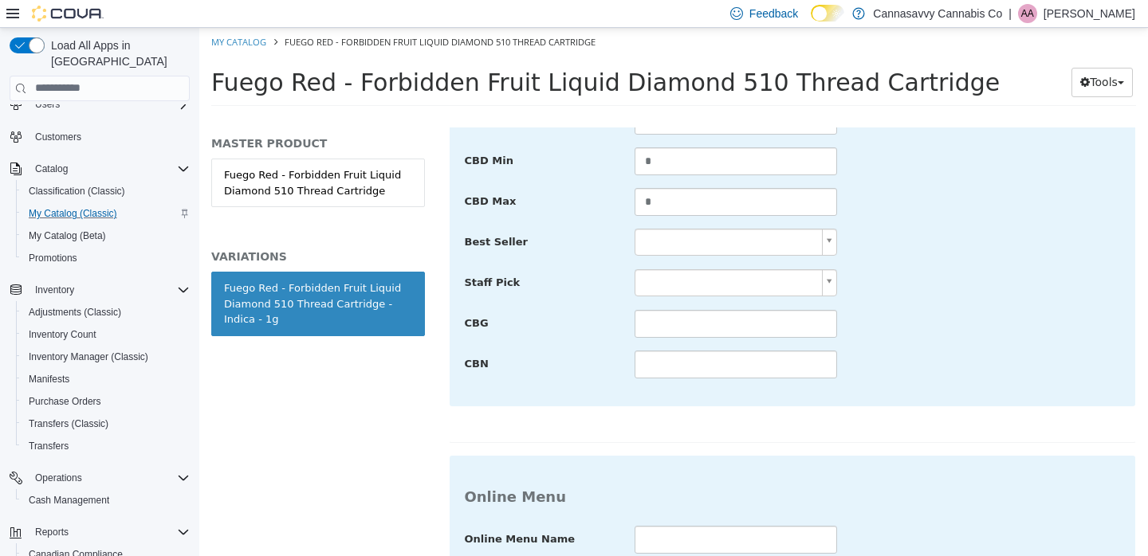
scroll to position [1230, 0]
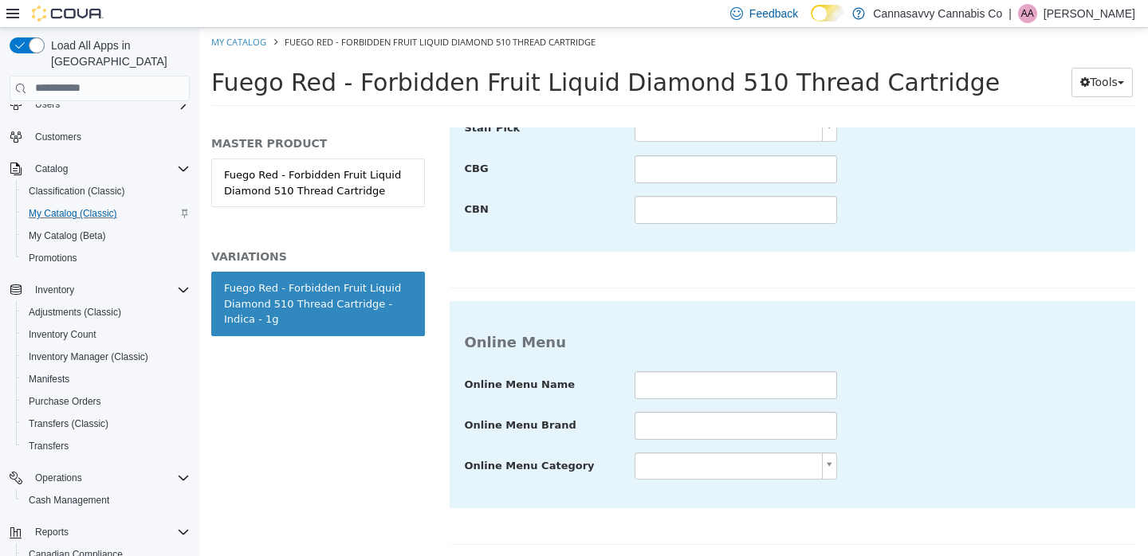
type input "*"
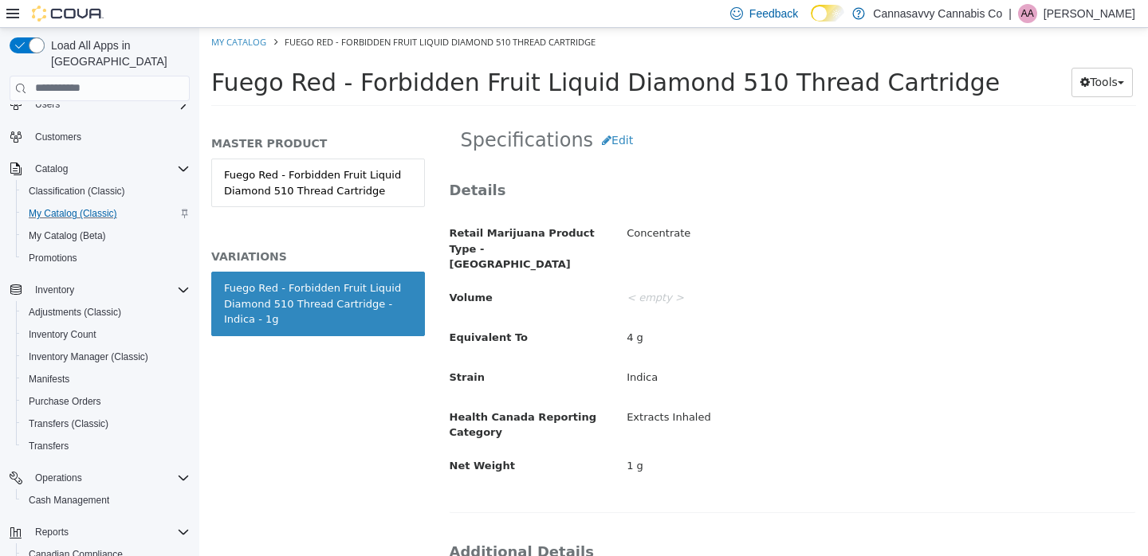
scroll to position [179, 0]
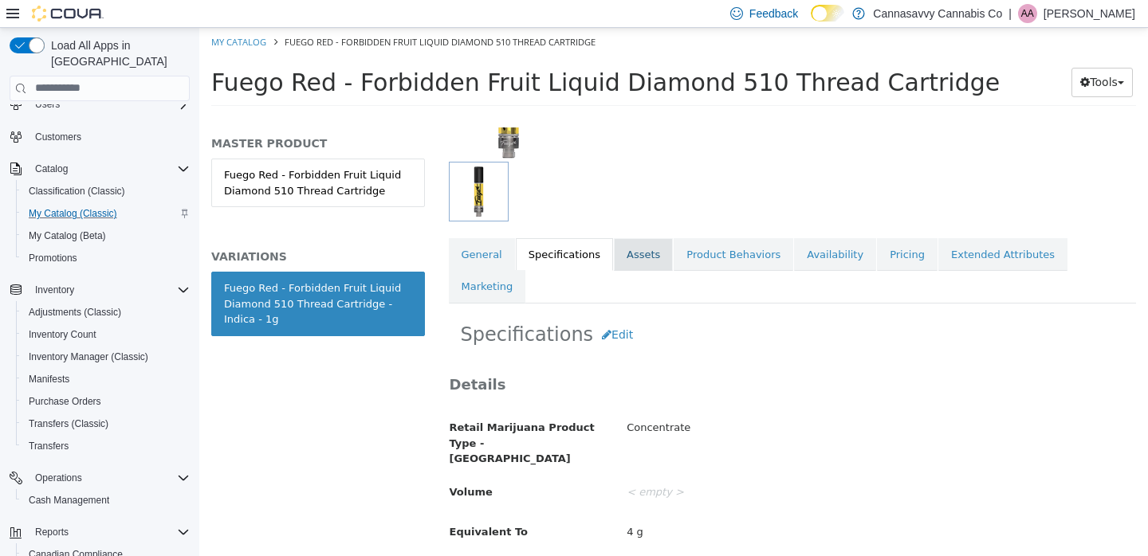
click at [637, 247] on link "Assets" at bounding box center [643, 254] width 59 height 33
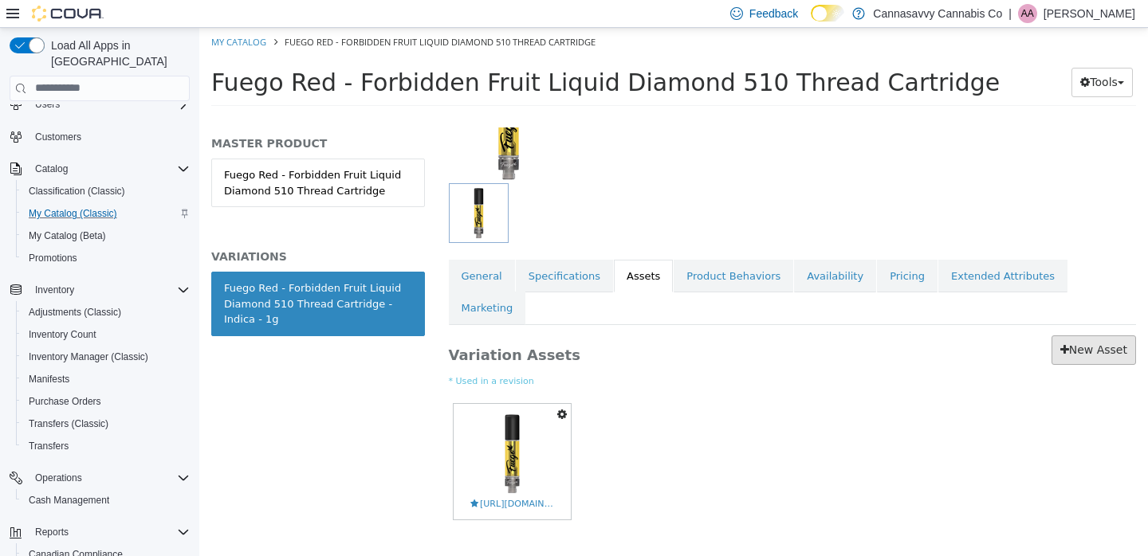
click at [1114, 335] on link "New Asset" at bounding box center [1093, 349] width 84 height 29
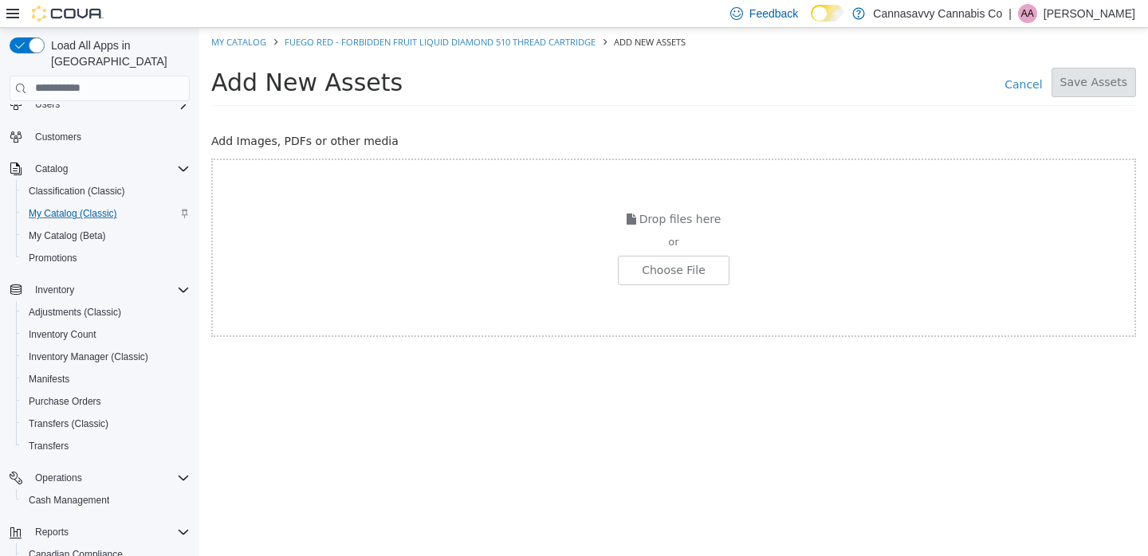
click at [667, 253] on div "Drop files here or Choose File" at bounding box center [673, 247] width 925 height 179
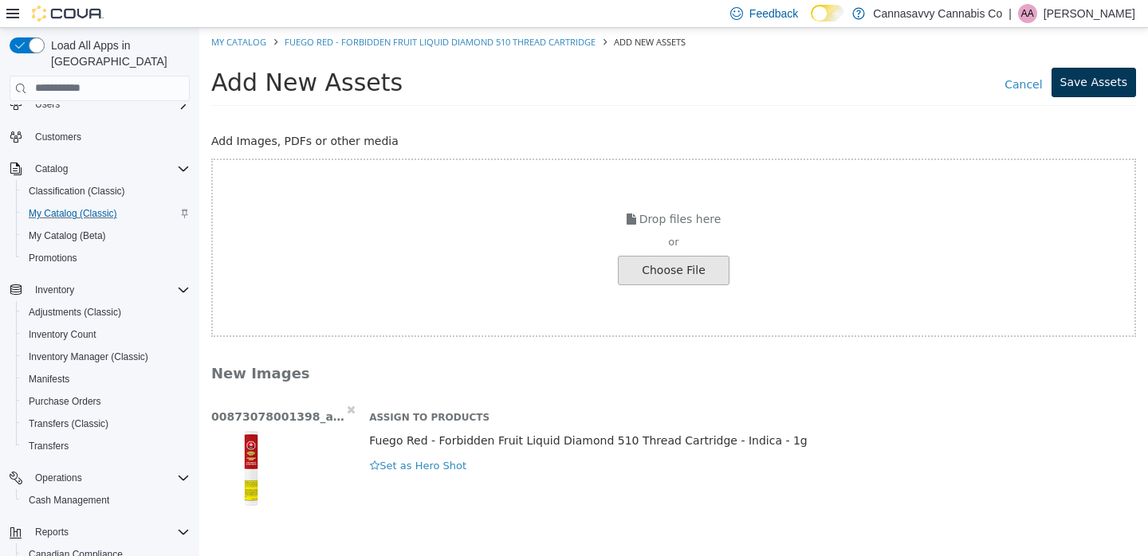
click at [1096, 85] on button "Save Assets" at bounding box center [1093, 81] width 84 height 29
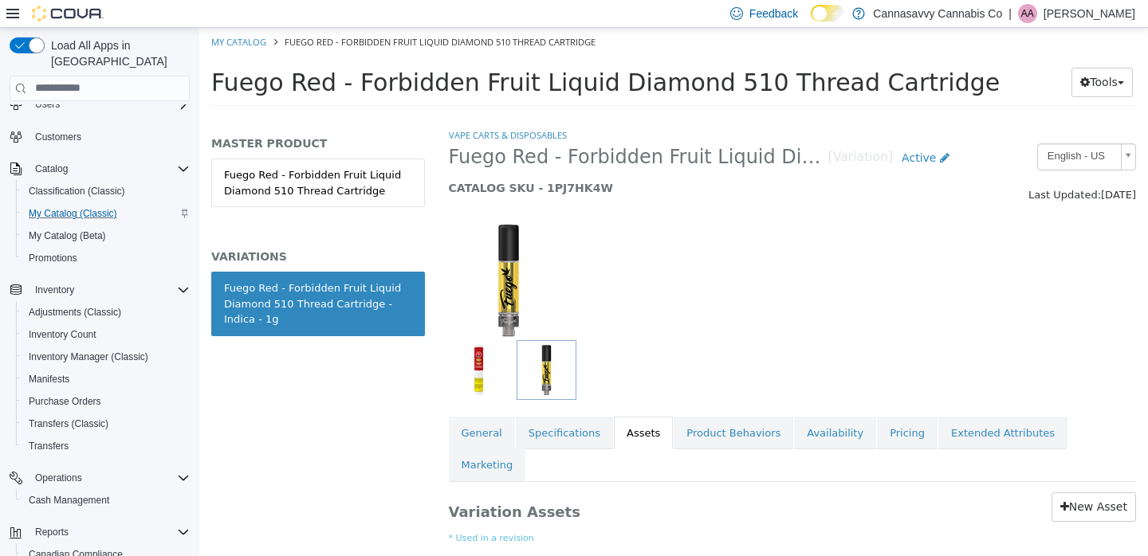
scroll to position [159, 0]
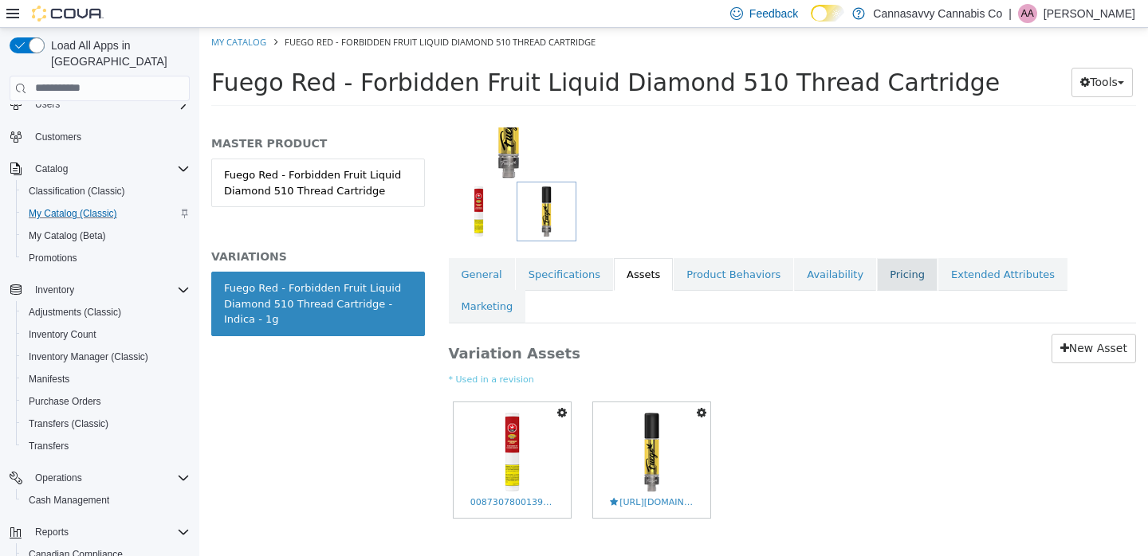
click at [899, 273] on link "Pricing" at bounding box center [907, 273] width 61 height 33
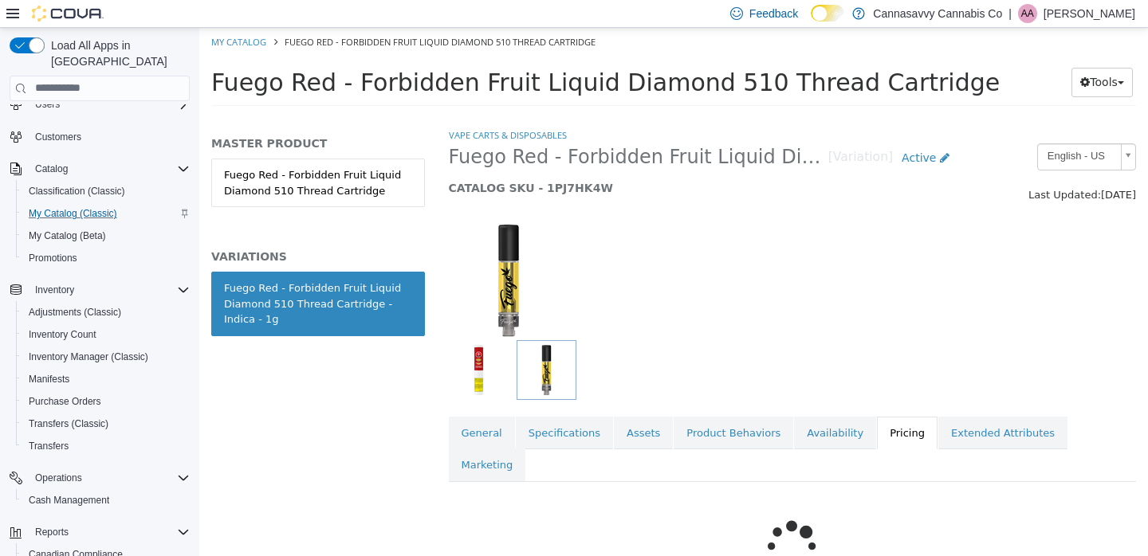
scroll to position [102, 0]
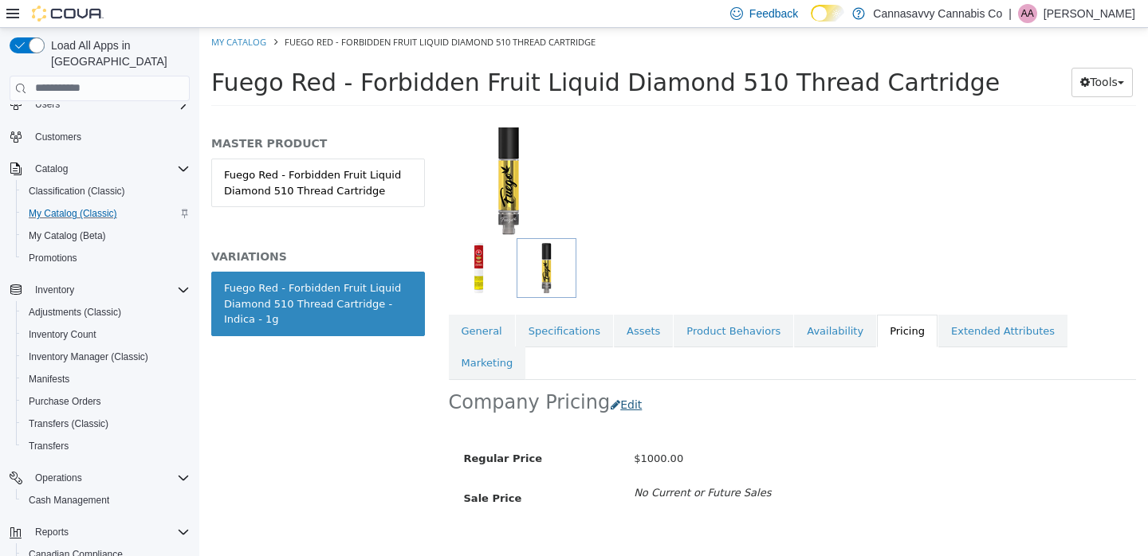
click at [627, 390] on button "Edit" at bounding box center [630, 404] width 41 height 29
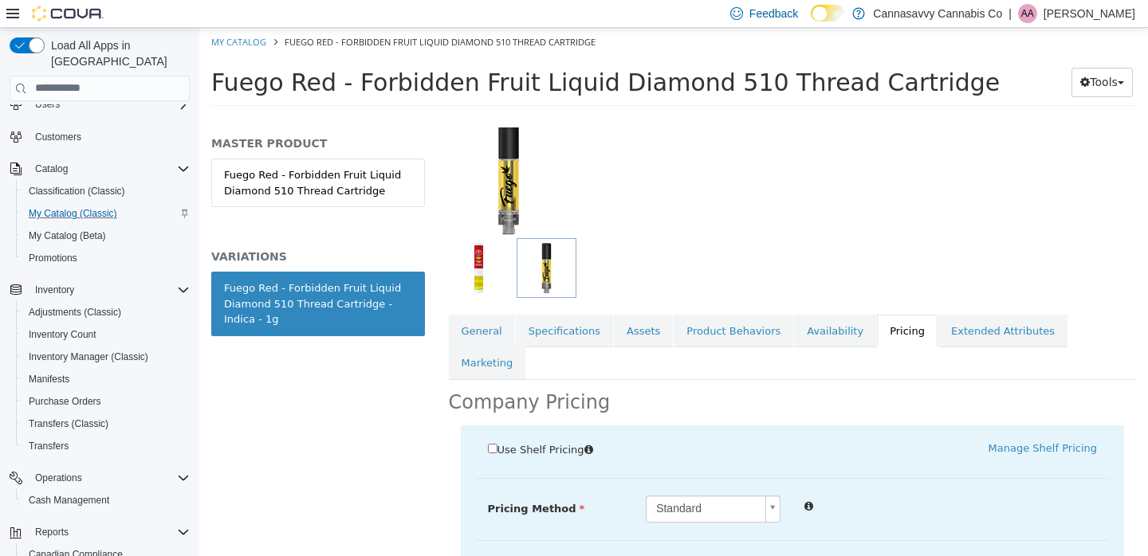
scroll to position [249, 0]
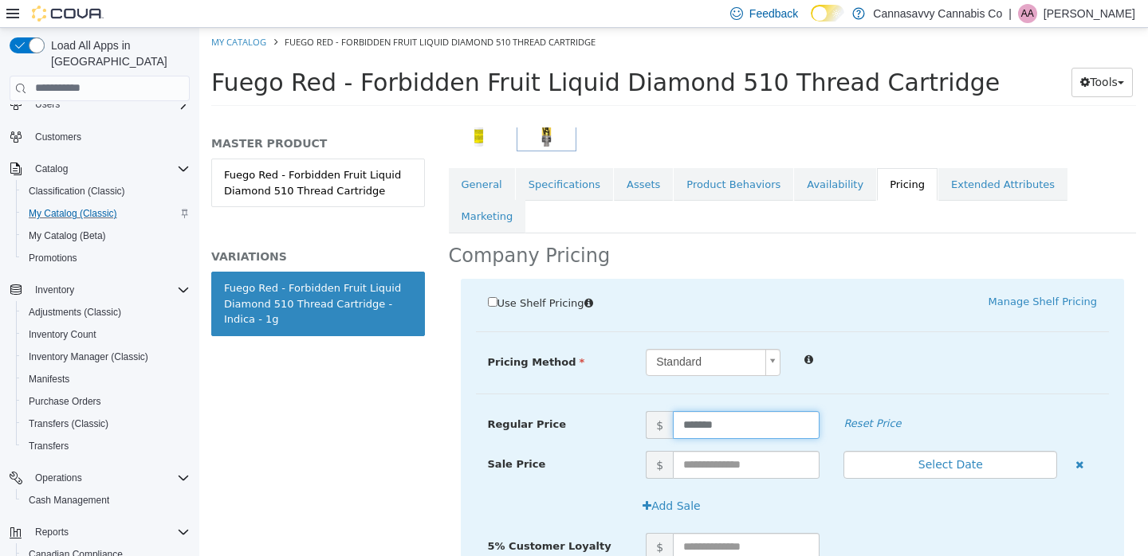
drag, startPoint x: 728, startPoint y: 392, endPoint x: 595, endPoint y: 375, distance: 134.3
click at [595, 375] on div "Use Shelf Pricing    Manage Shelf Pricing Shelf Price Select a Shelf Price Shel…" at bounding box center [793, 476] width 664 height 397
type input "*****"
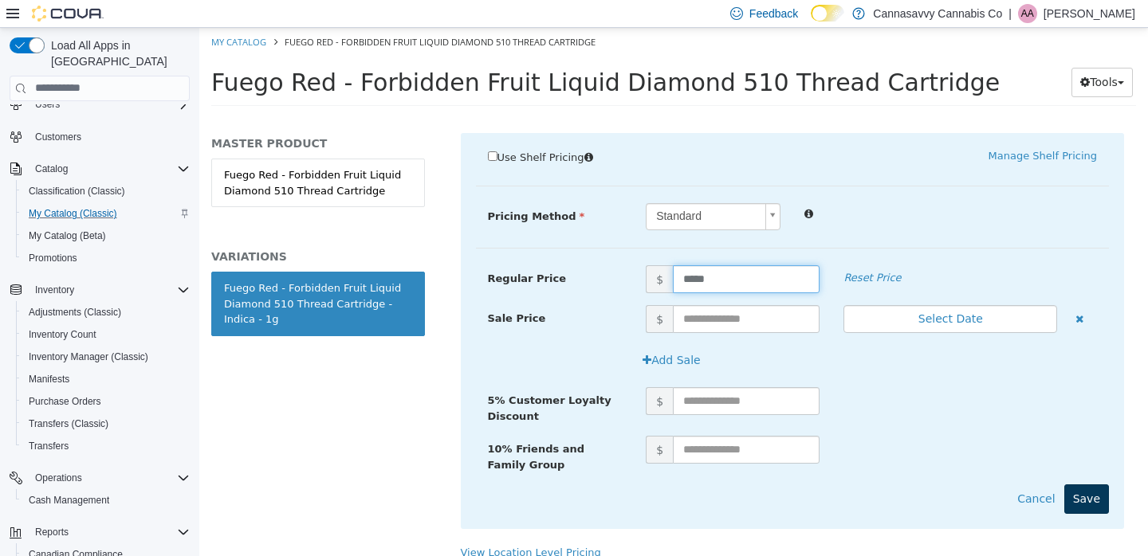
click at [1070, 484] on button "Save" at bounding box center [1086, 498] width 45 height 29
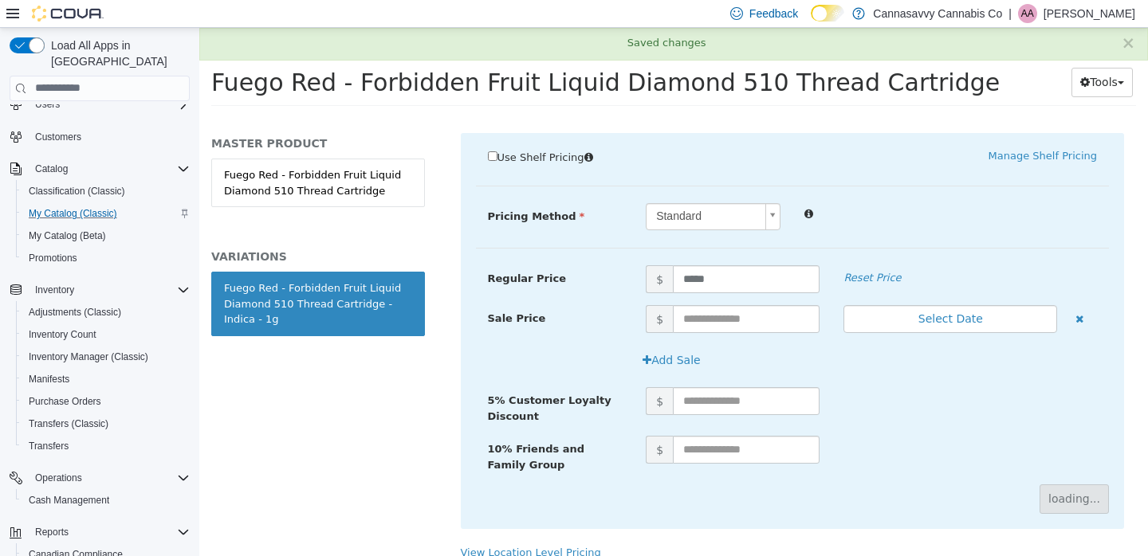
scroll to position [121, 0]
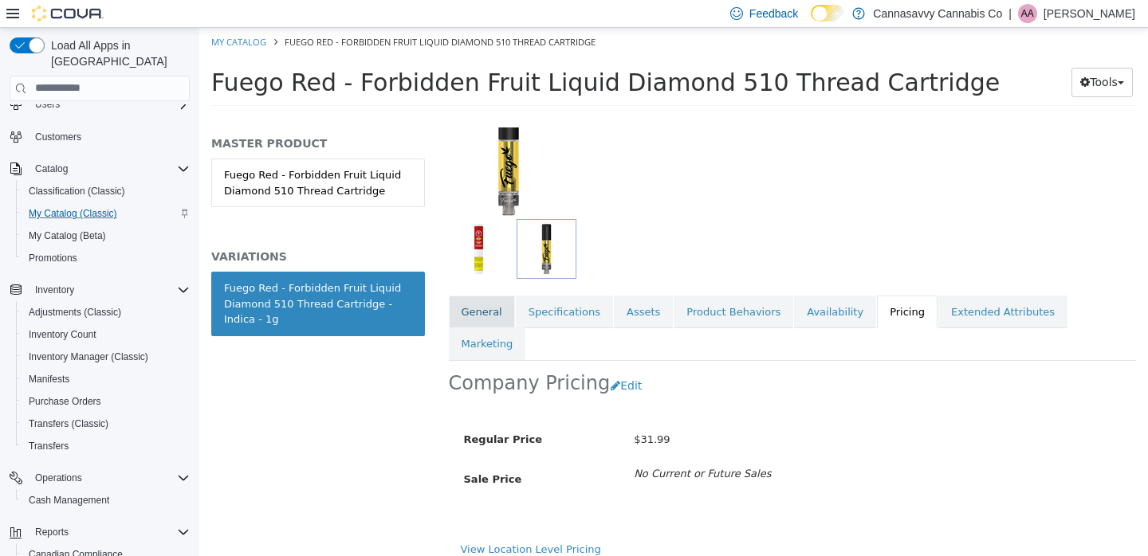
click at [501, 312] on link "General" at bounding box center [482, 311] width 66 height 33
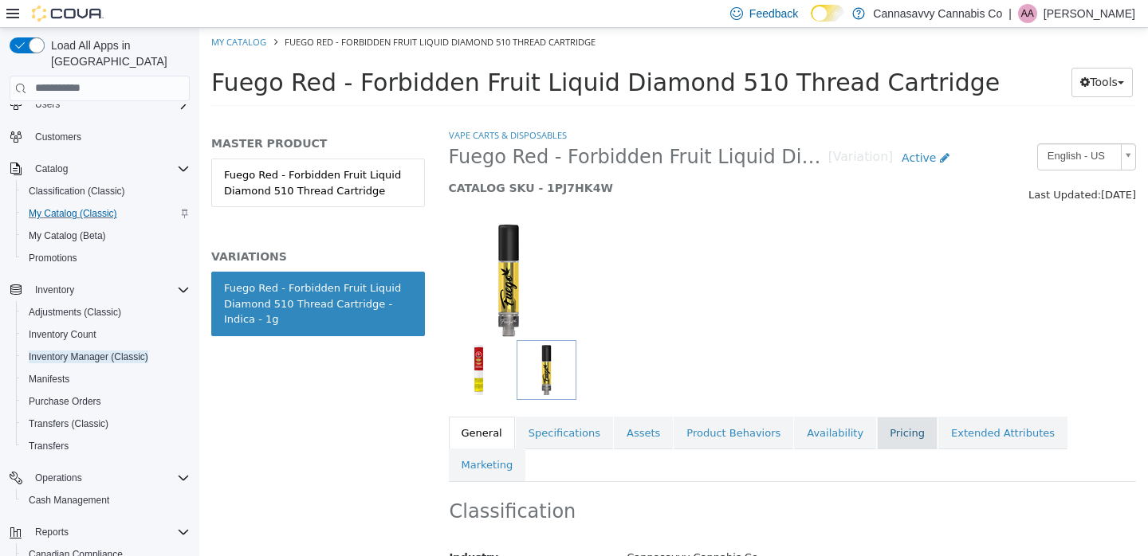
drag, startPoint x: 1078, startPoint y: 458, endPoint x: 879, endPoint y: 430, distance: 201.2
click at [879, 430] on link "Pricing" at bounding box center [907, 432] width 61 height 33
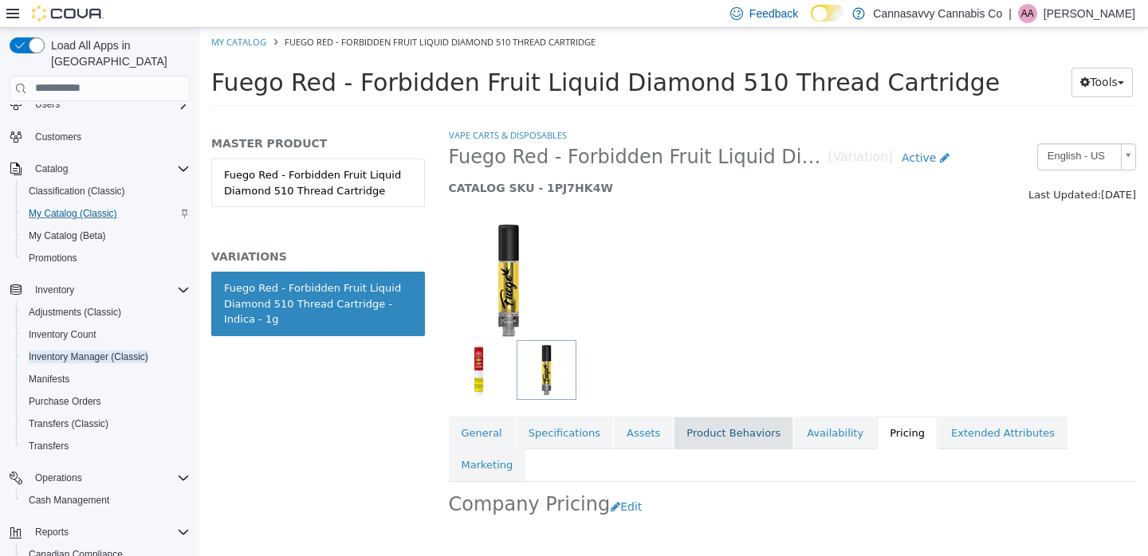
scroll to position [121, 0]
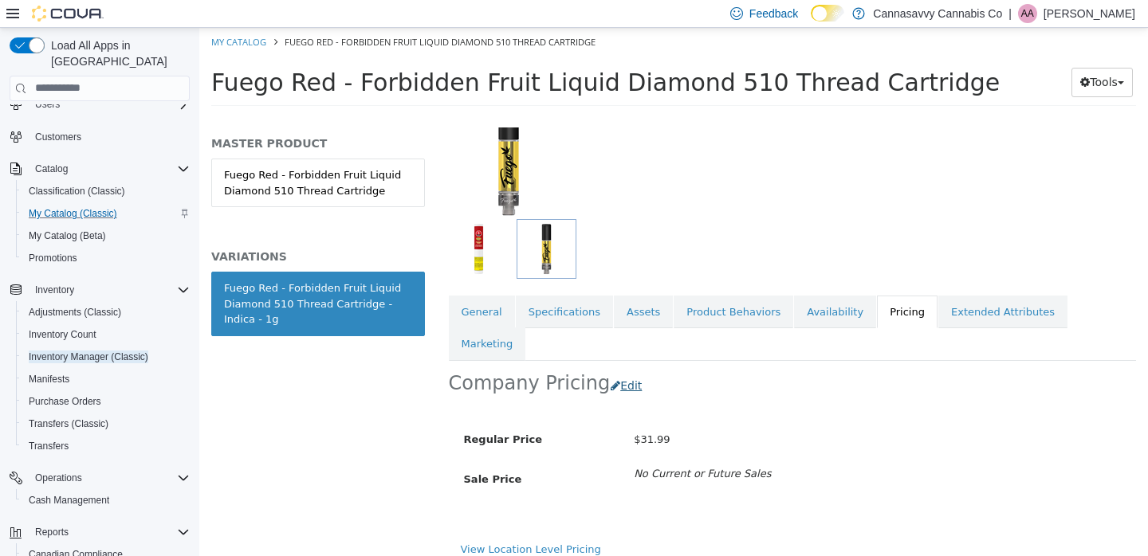
click at [626, 371] on button "Edit" at bounding box center [630, 385] width 41 height 29
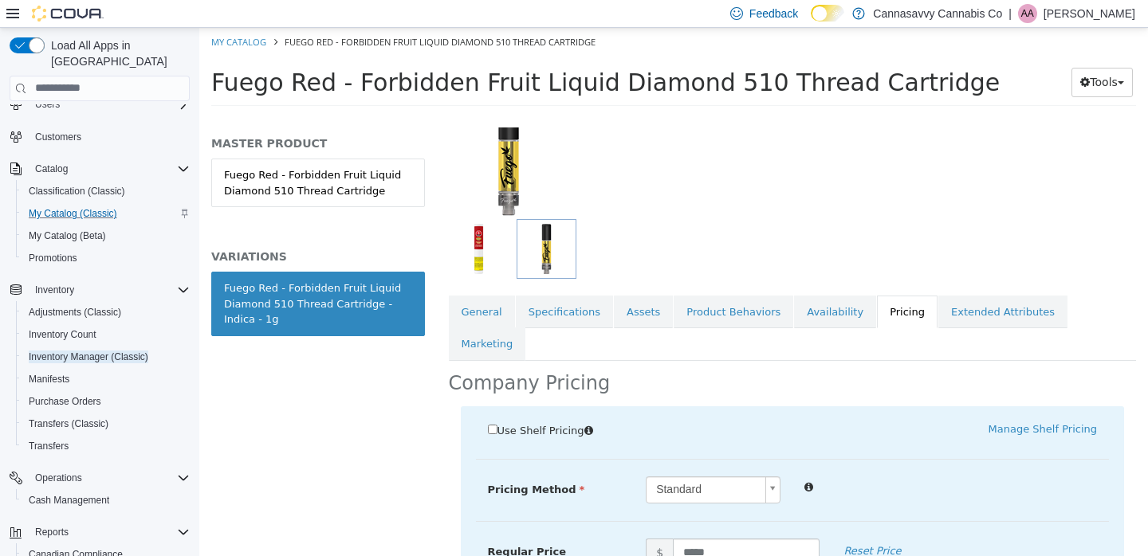
scroll to position [249, 0]
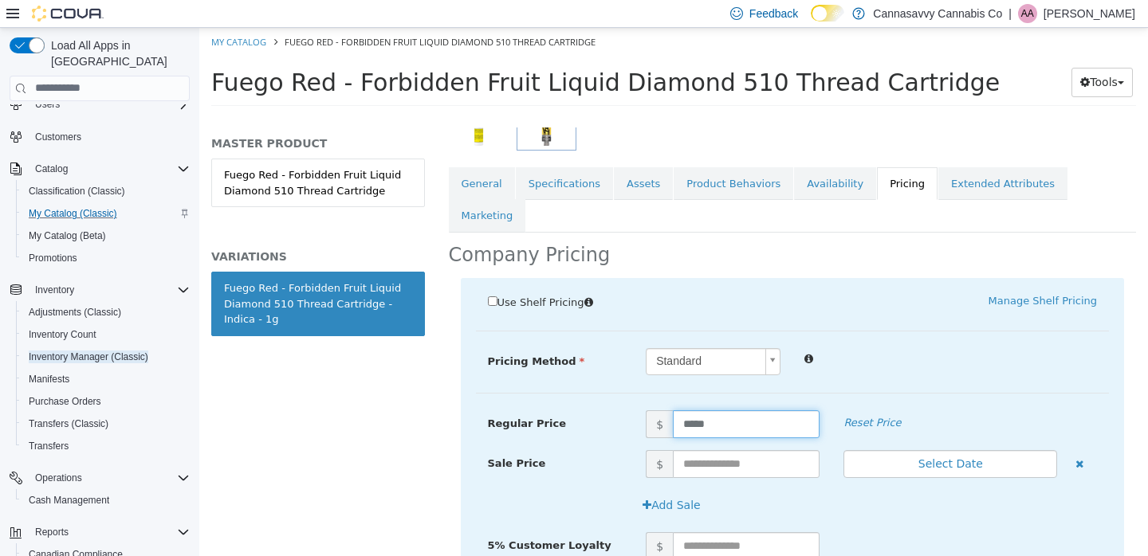
click at [703, 410] on input "*****" at bounding box center [746, 424] width 147 height 28
type input "*****"
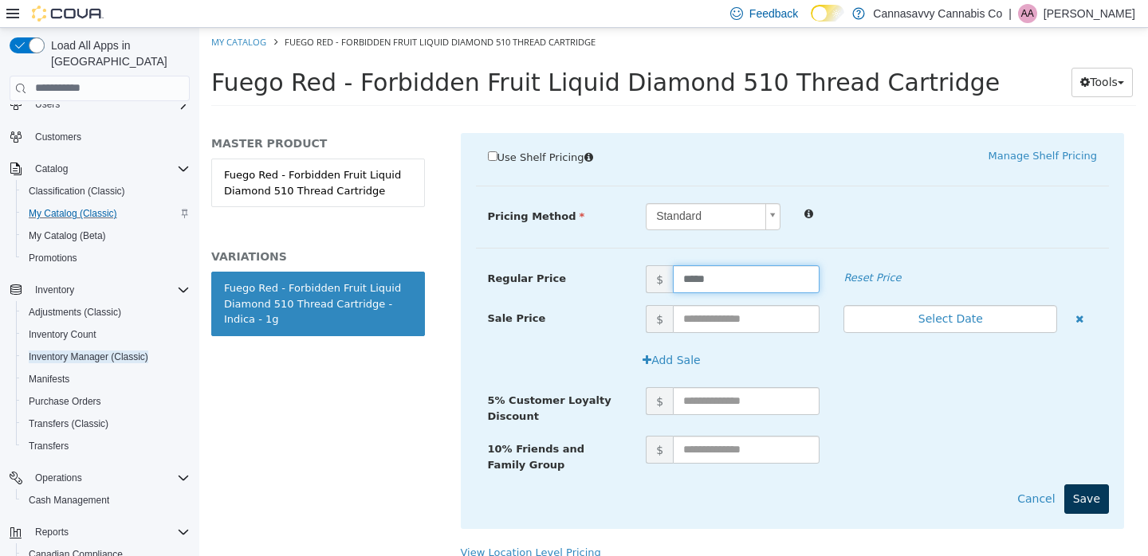
click at [1087, 484] on button "Save" at bounding box center [1086, 498] width 45 height 29
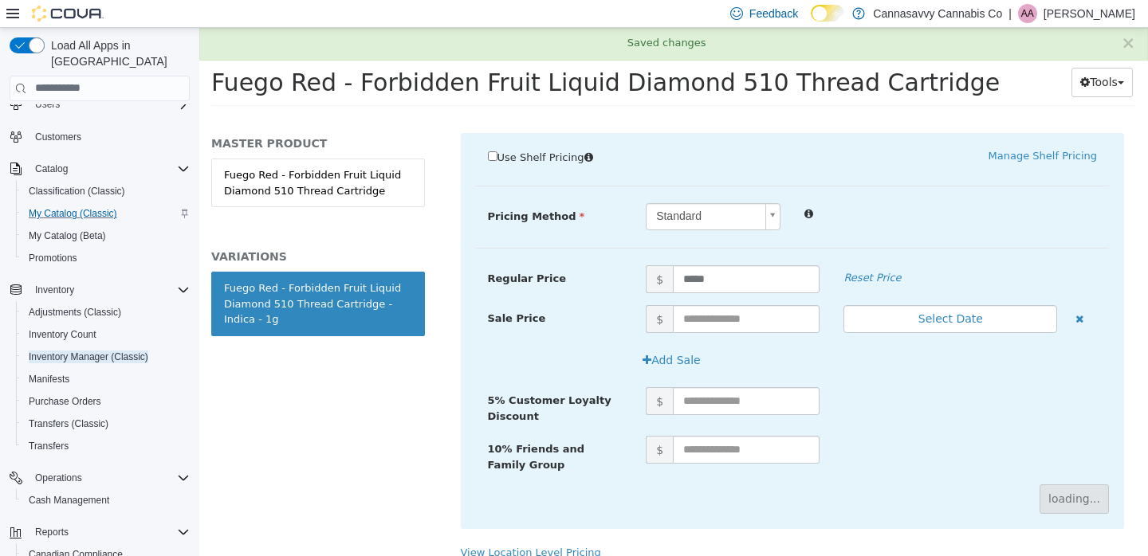
scroll to position [121, 0]
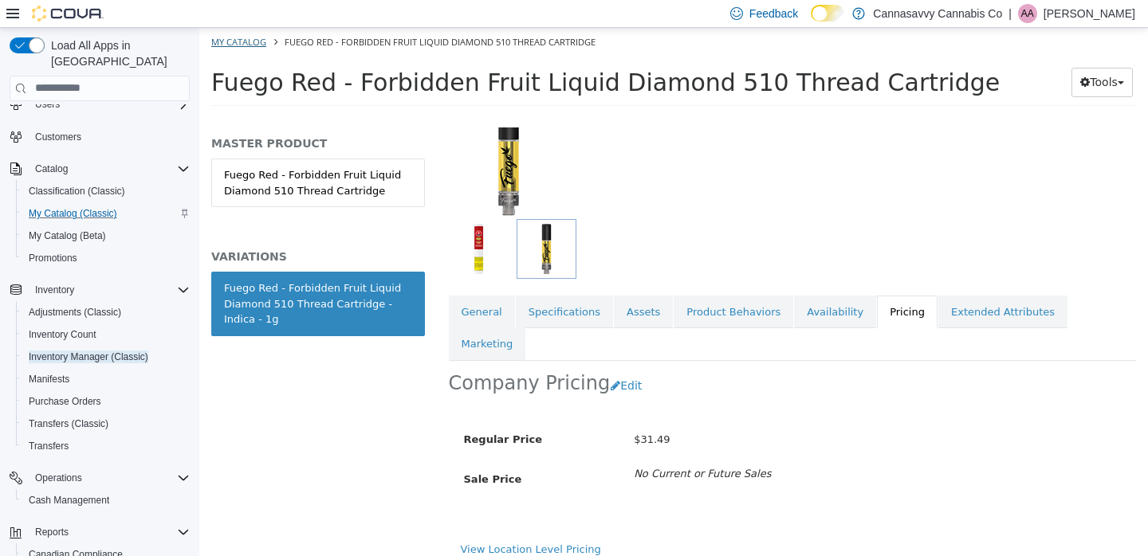
click at [244, 42] on link "My Catalog" at bounding box center [238, 41] width 55 height 12
select select "**********"
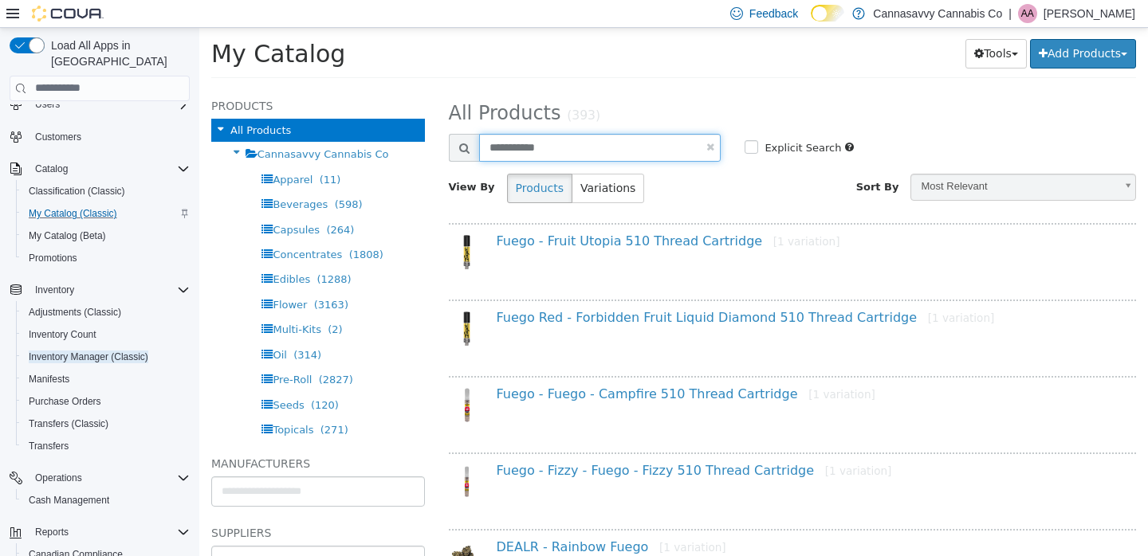
drag, startPoint x: 556, startPoint y: 149, endPoint x: 458, endPoint y: 146, distance: 98.1
click at [458, 146] on div "**********" at bounding box center [585, 147] width 273 height 28
type input "******"
select select "**********"
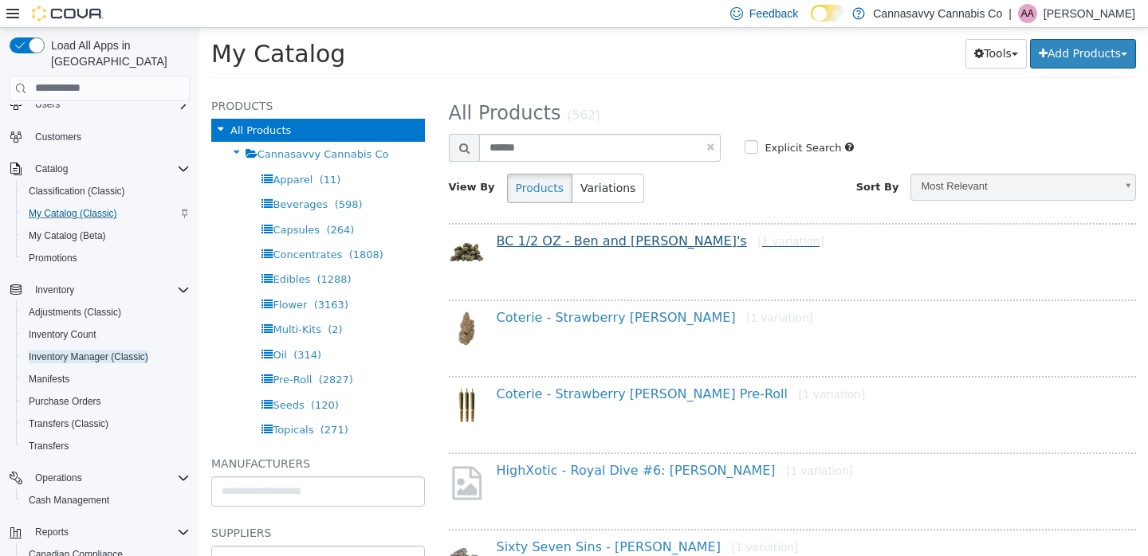
click at [614, 246] on link "BC 1/2 OZ - Ben and Gary's [1 variation]" at bounding box center [661, 240] width 328 height 15
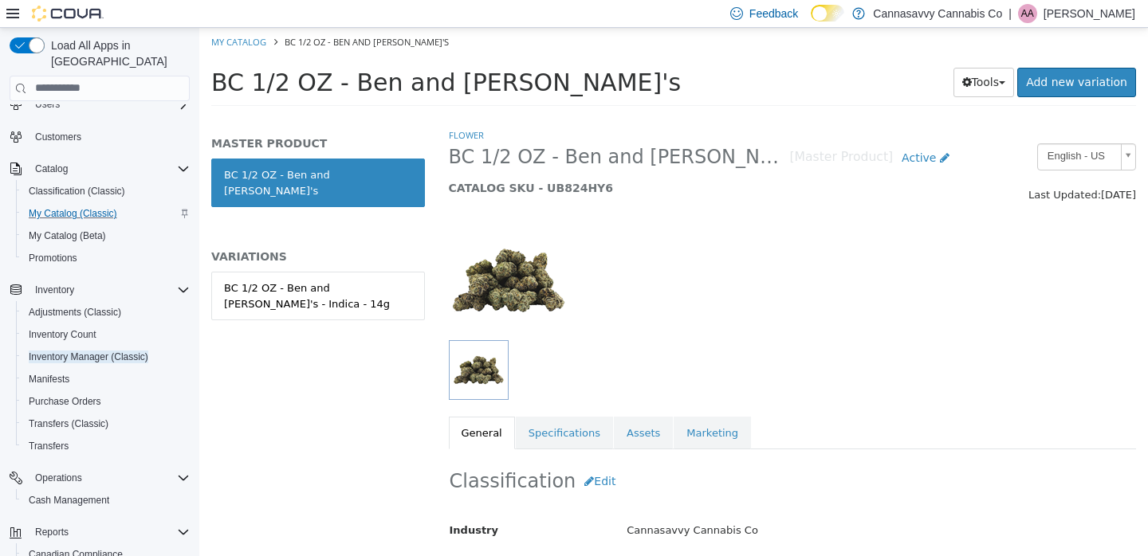
scroll to position [316, 0]
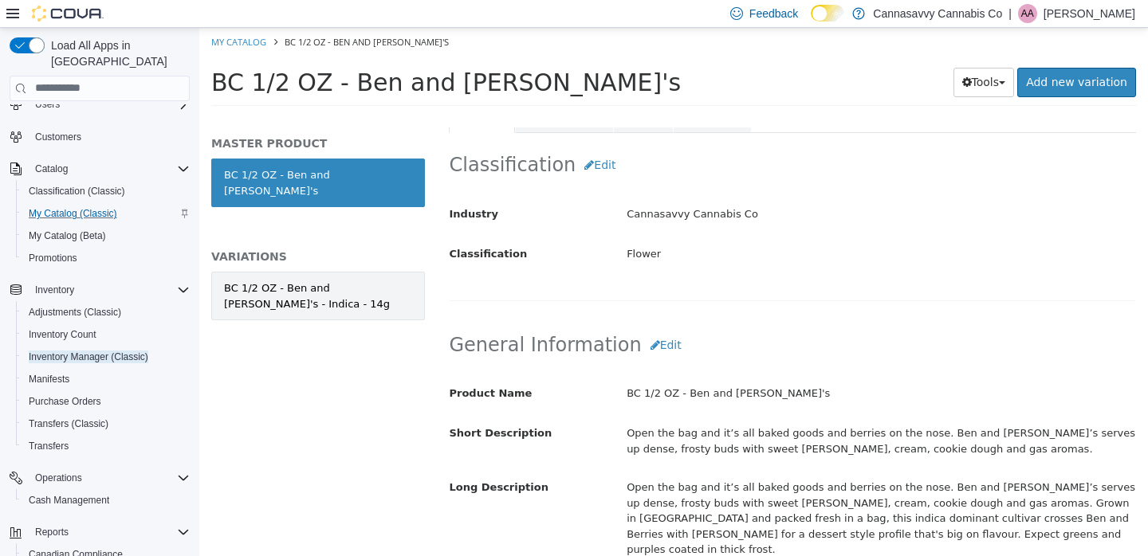
click at [324, 281] on div "BC 1/2 OZ - Ben and Gary's - Indica - 14g" at bounding box center [318, 295] width 188 height 31
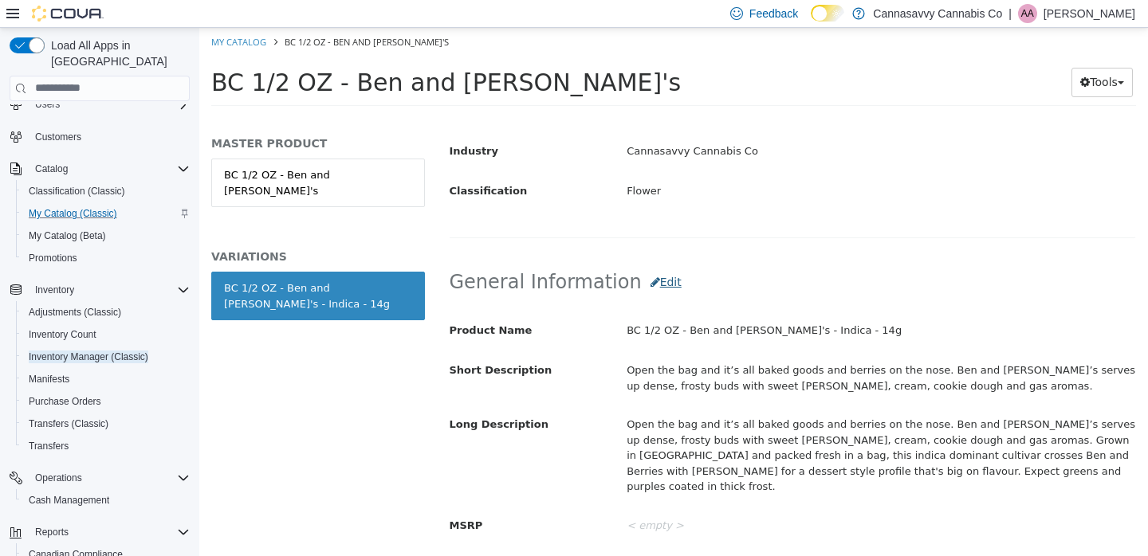
click at [651, 278] on button "Edit" at bounding box center [666, 281] width 49 height 29
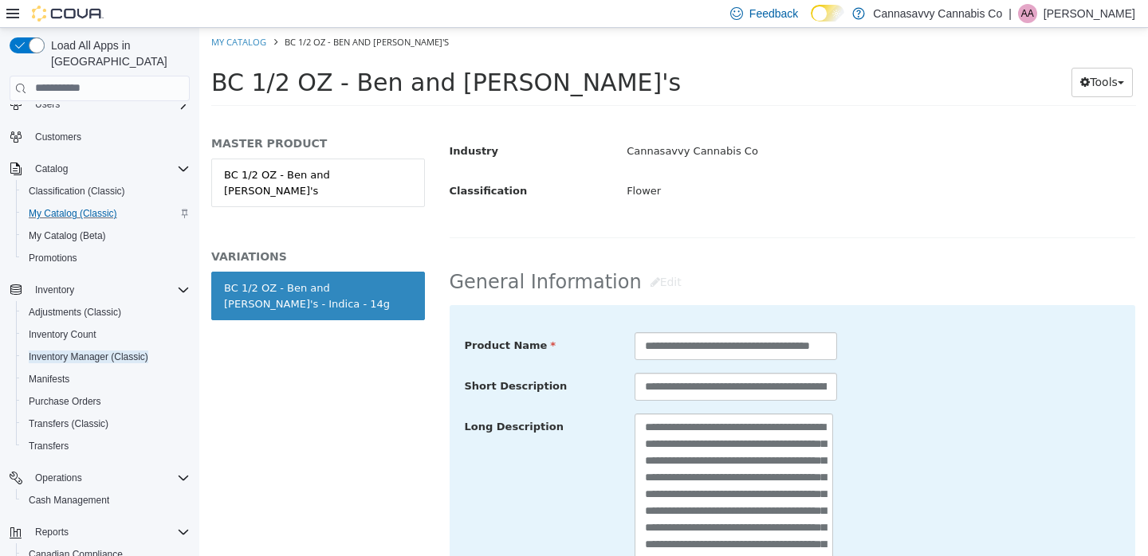
scroll to position [524, 0]
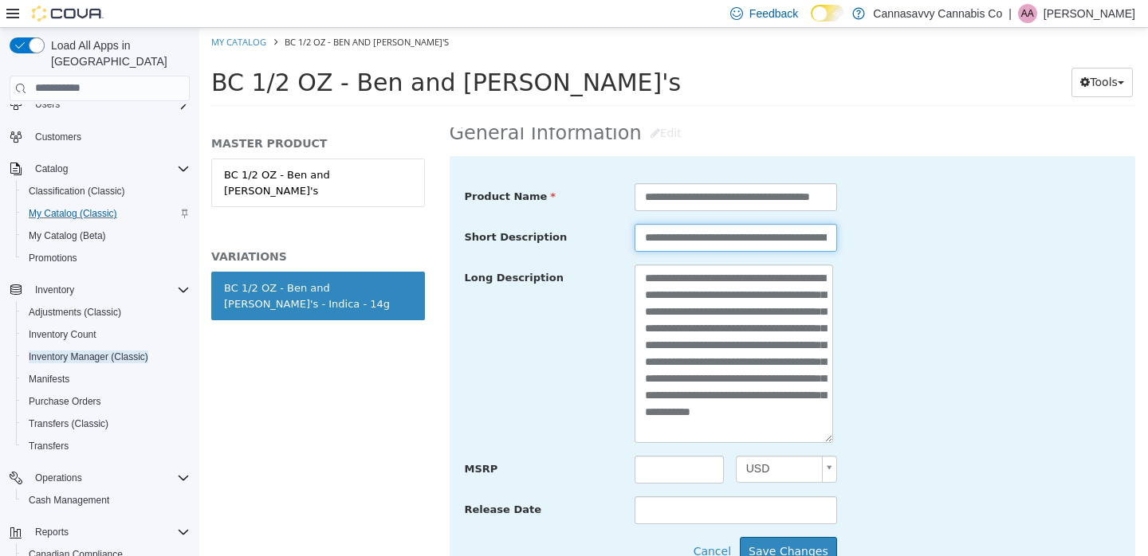
click at [724, 229] on input "**********" at bounding box center [735, 237] width 202 height 28
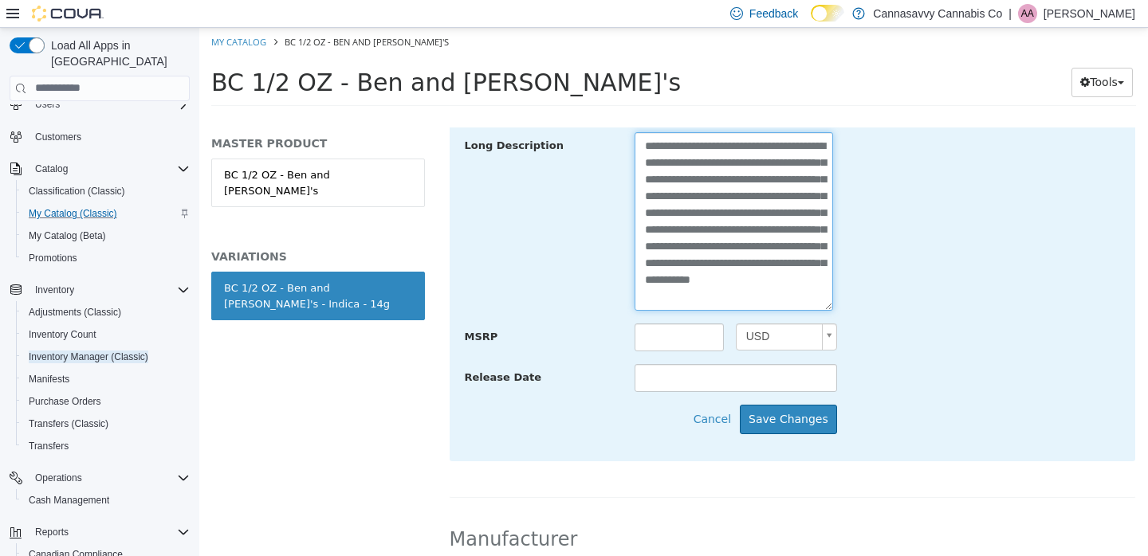
scroll to position [659, 0]
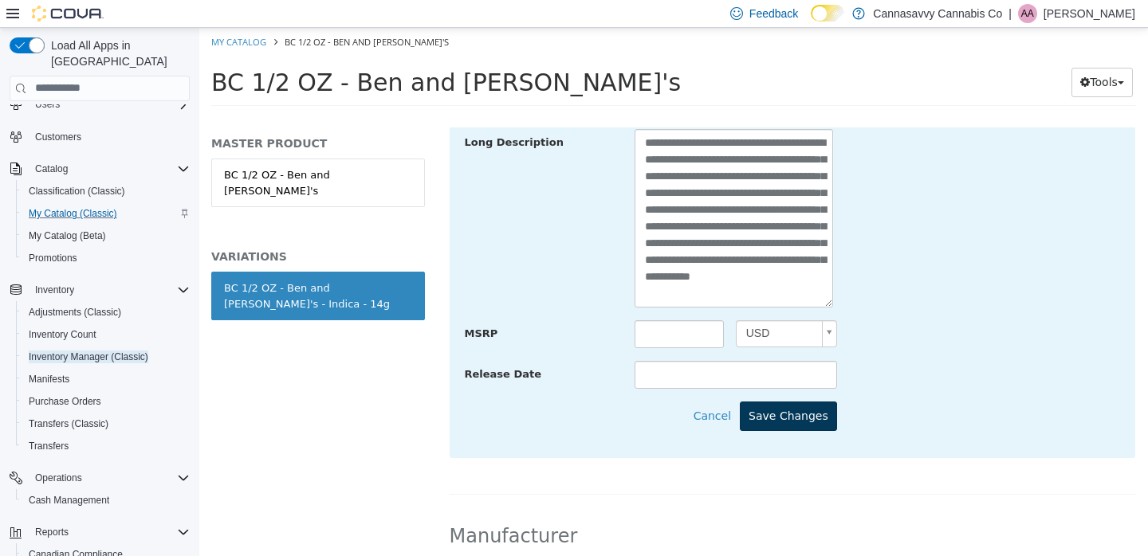
click at [798, 411] on button "Save Changes" at bounding box center [788, 415] width 97 height 29
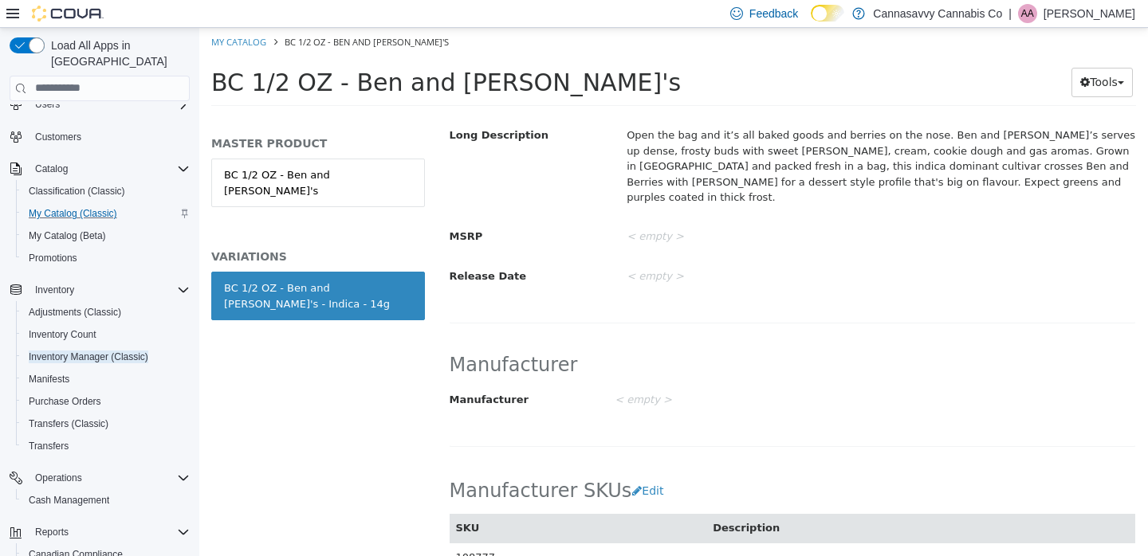
scroll to position [617, 0]
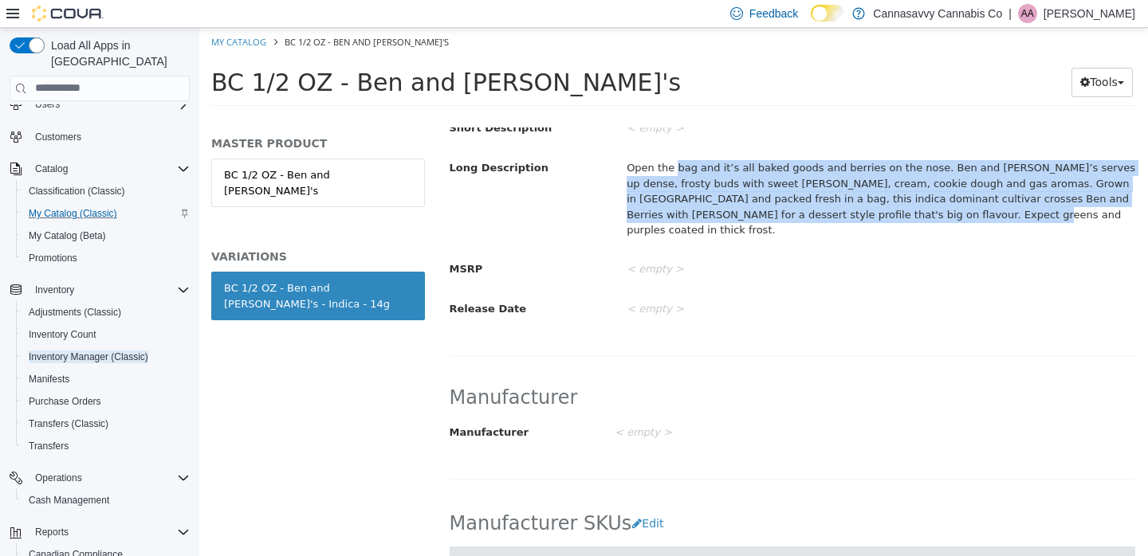
drag, startPoint x: 674, startPoint y: 168, endPoint x: 901, endPoint y: 204, distance: 230.0
click at [901, 204] on div "Open the bag and it’s all baked goods and berries on the nose. Ben and Gary’s s…" at bounding box center [881, 198] width 532 height 89
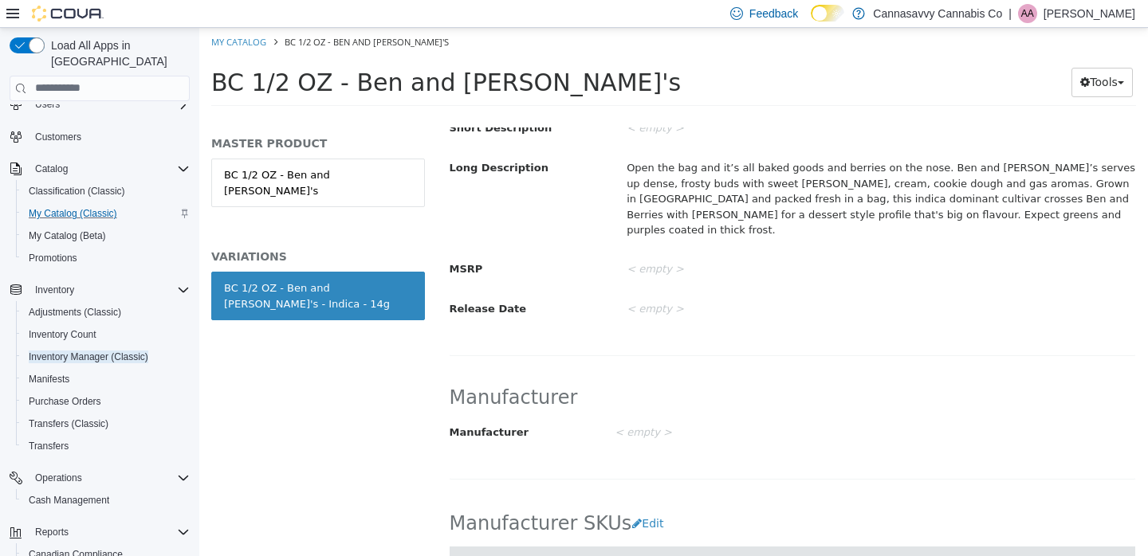
click at [882, 212] on div "Open the bag and it’s all baked goods and berries on the nose. Ben and Gary’s s…" at bounding box center [881, 198] width 532 height 89
drag, startPoint x: 805, startPoint y: 198, endPoint x: 968, endPoint y: 198, distance: 162.6
click at [968, 198] on div "Open the bag and it’s all baked goods and berries on the nose. Ben and Gary’s s…" at bounding box center [881, 198] width 532 height 89
copy div "Ben and Berries with Gary Poppins"
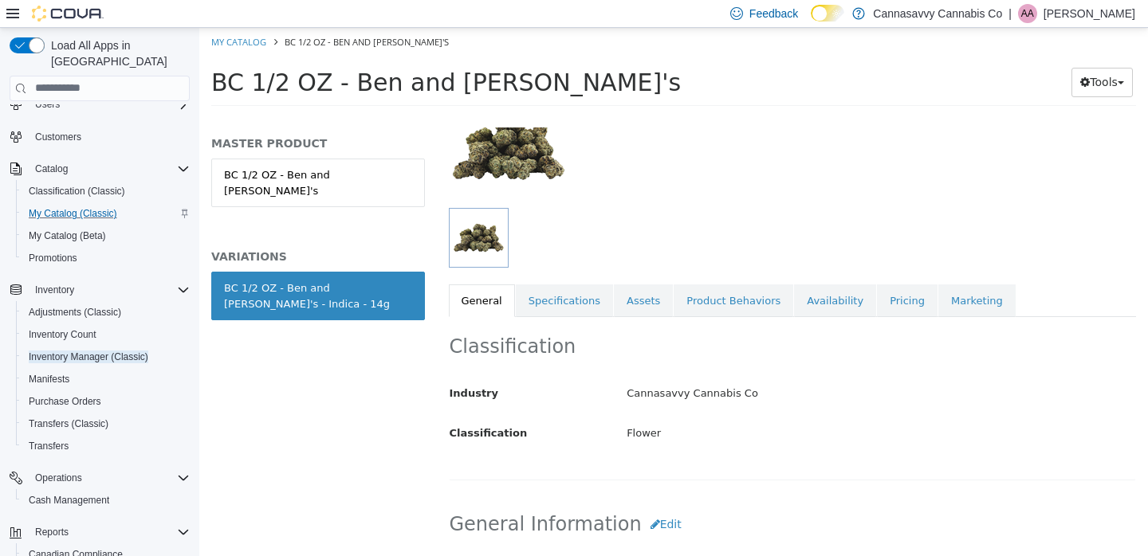
scroll to position [281, 0]
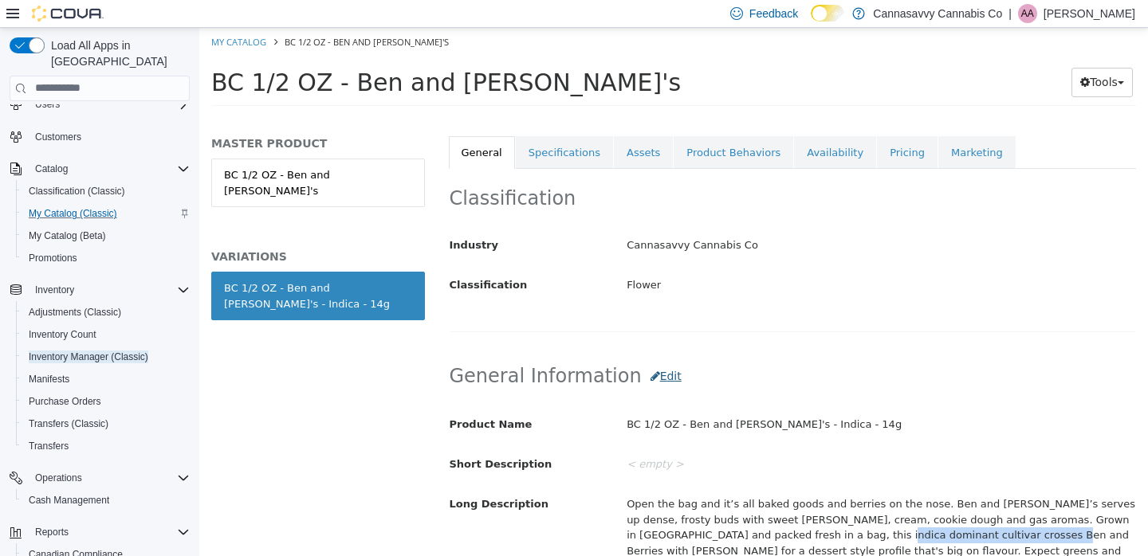
click at [647, 371] on button "Edit" at bounding box center [666, 375] width 49 height 29
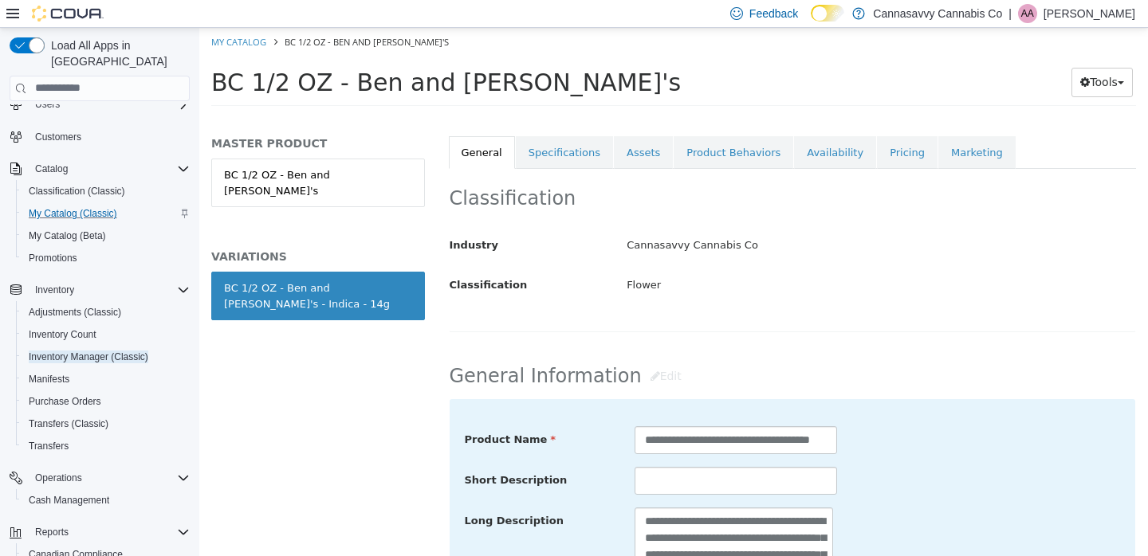
scroll to position [383, 0]
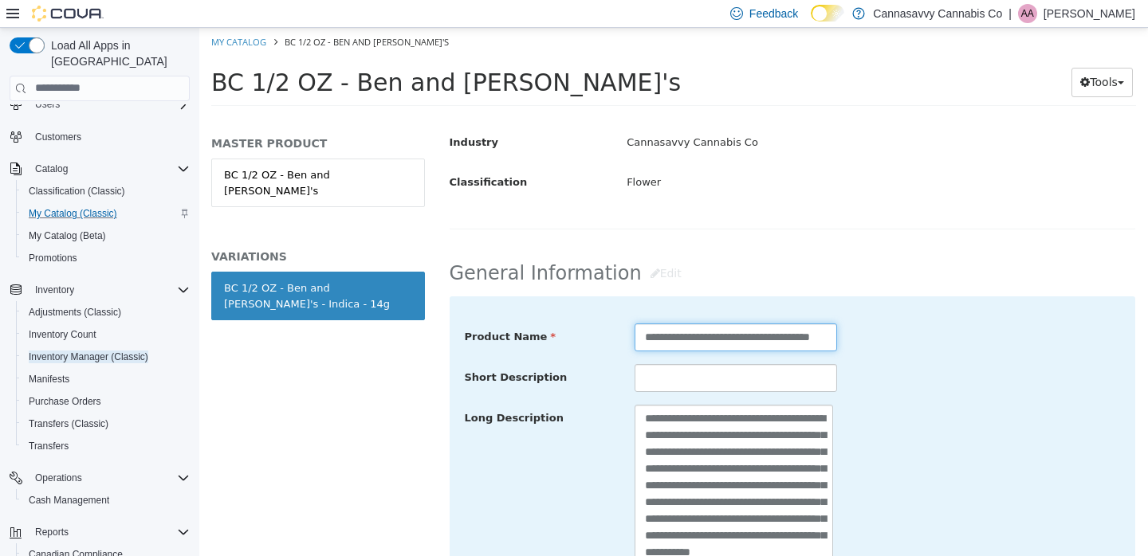
drag, startPoint x: 805, startPoint y: 336, endPoint x: 900, endPoint y: 341, distance: 95.0
click at [900, 341] on div "**********" at bounding box center [793, 337] width 680 height 29
paste input "**********"
click at [734, 336] on input "**********" at bounding box center [735, 337] width 202 height 28
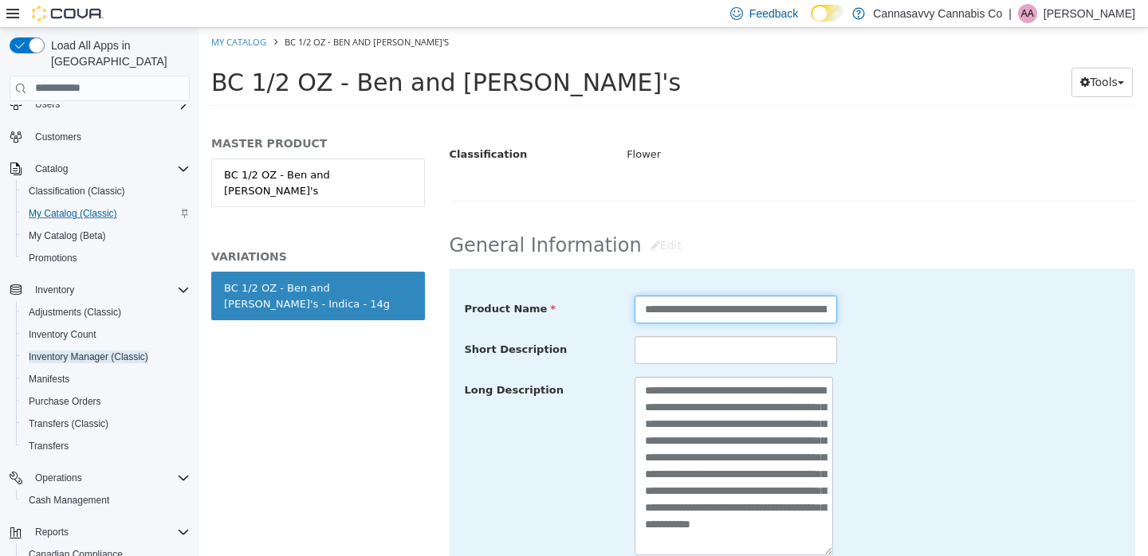
scroll to position [636, 0]
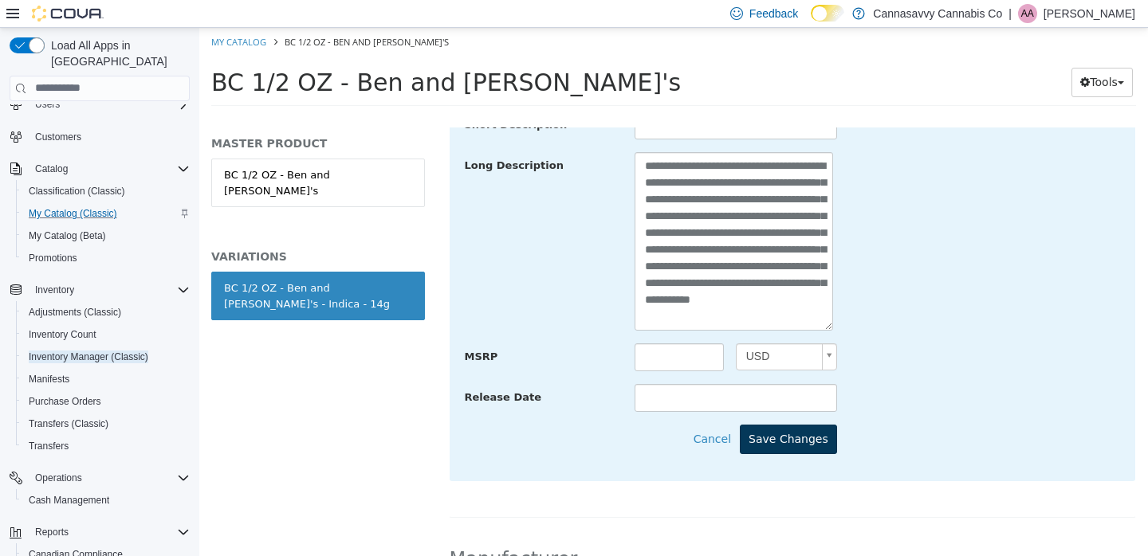
type input "**********"
click at [807, 447] on button "Save Changes" at bounding box center [788, 438] width 97 height 29
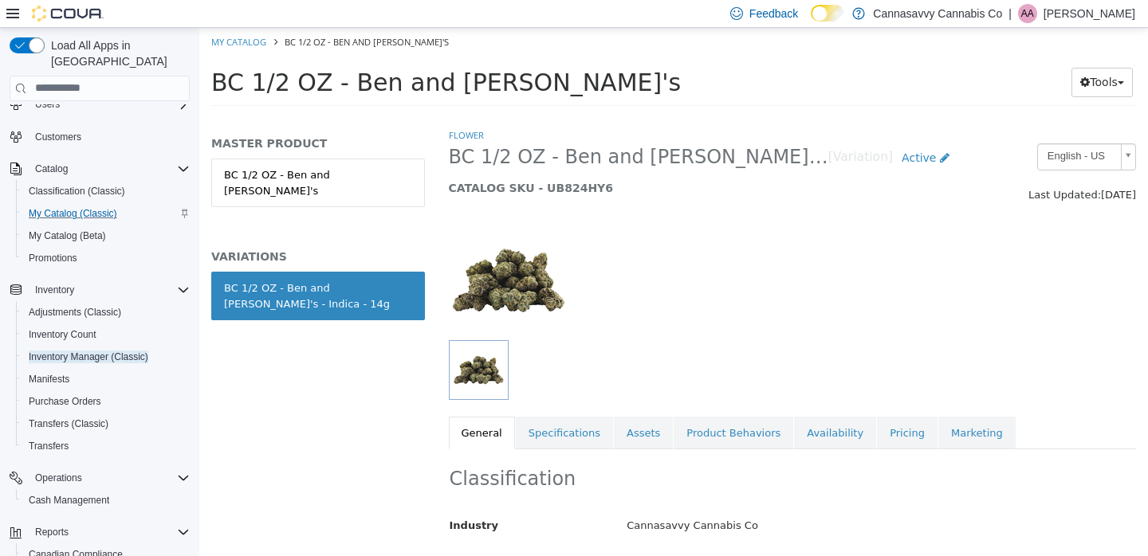
scroll to position [148, 0]
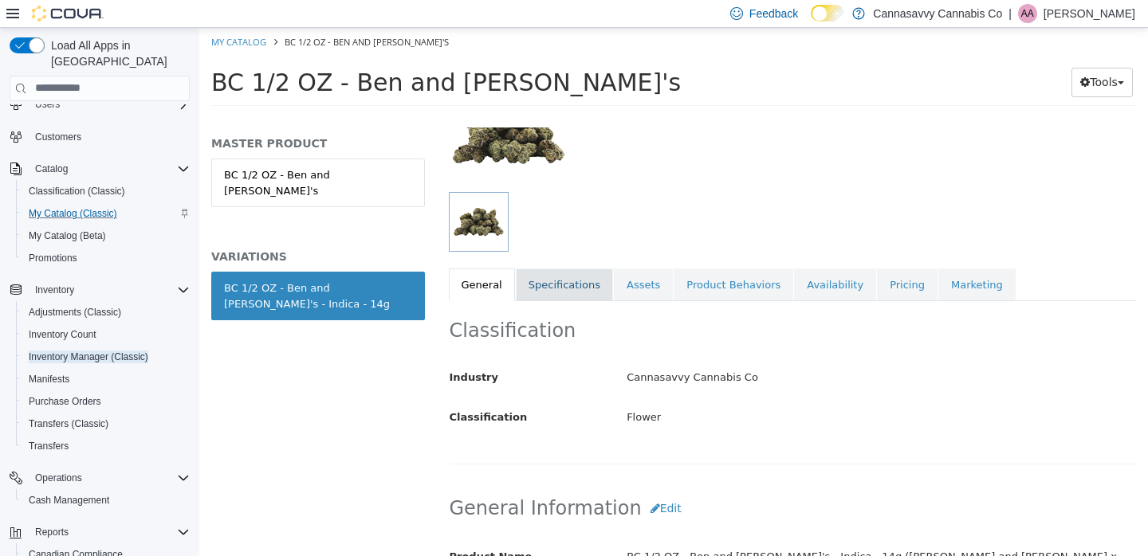
click at [564, 288] on link "Specifications" at bounding box center [564, 284] width 97 height 33
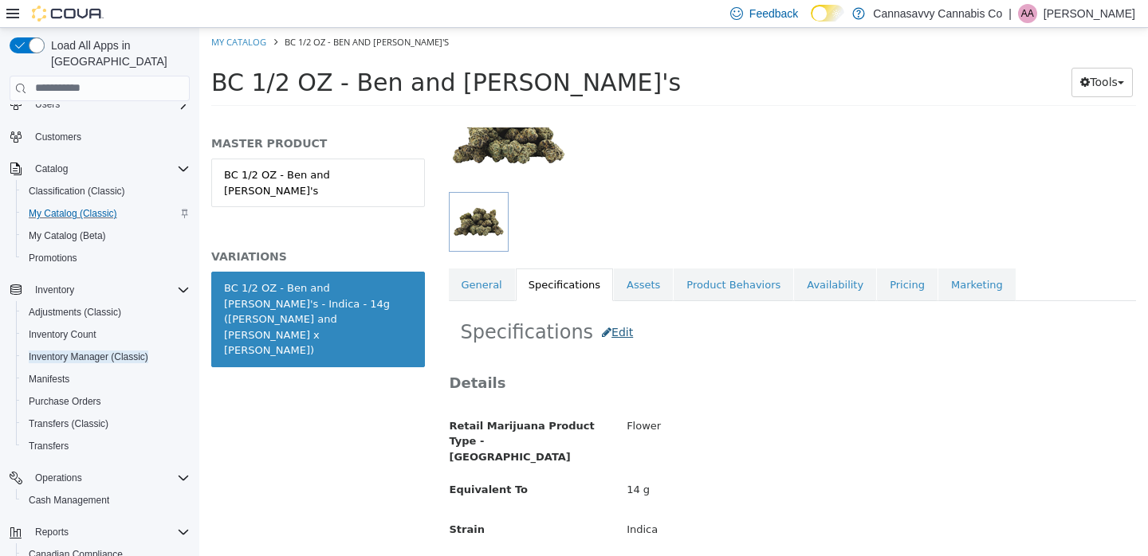
click at [610, 331] on button "Edit" at bounding box center [617, 331] width 49 height 29
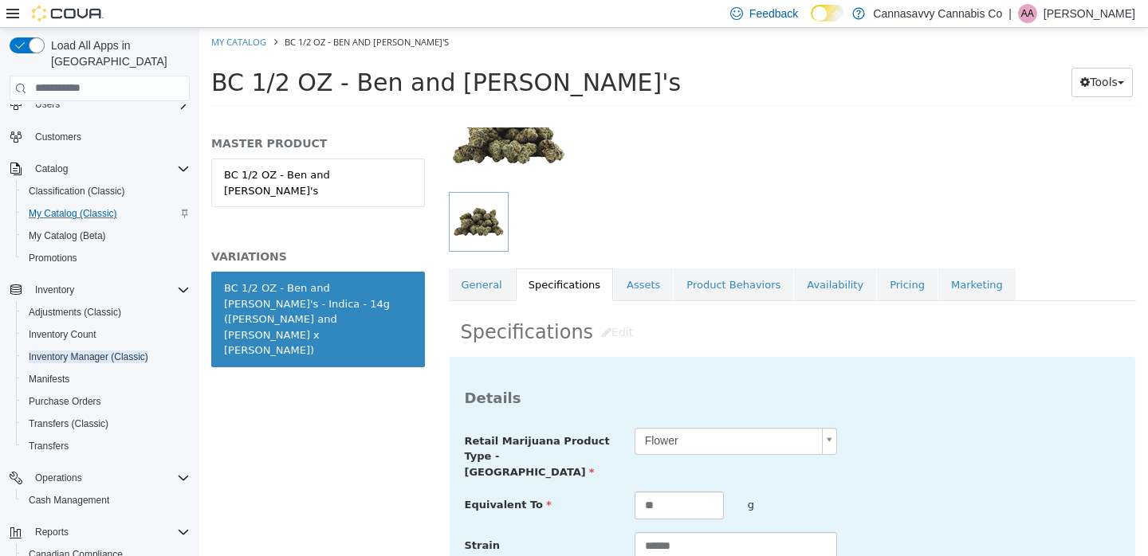
scroll to position [437, 0]
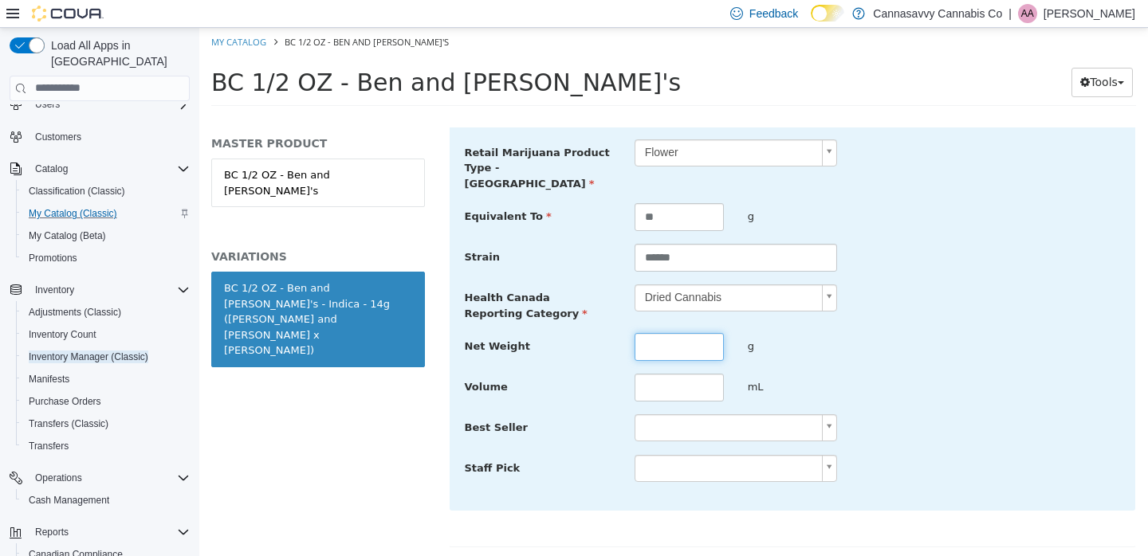
click at [658, 332] on input "text" at bounding box center [678, 346] width 89 height 28
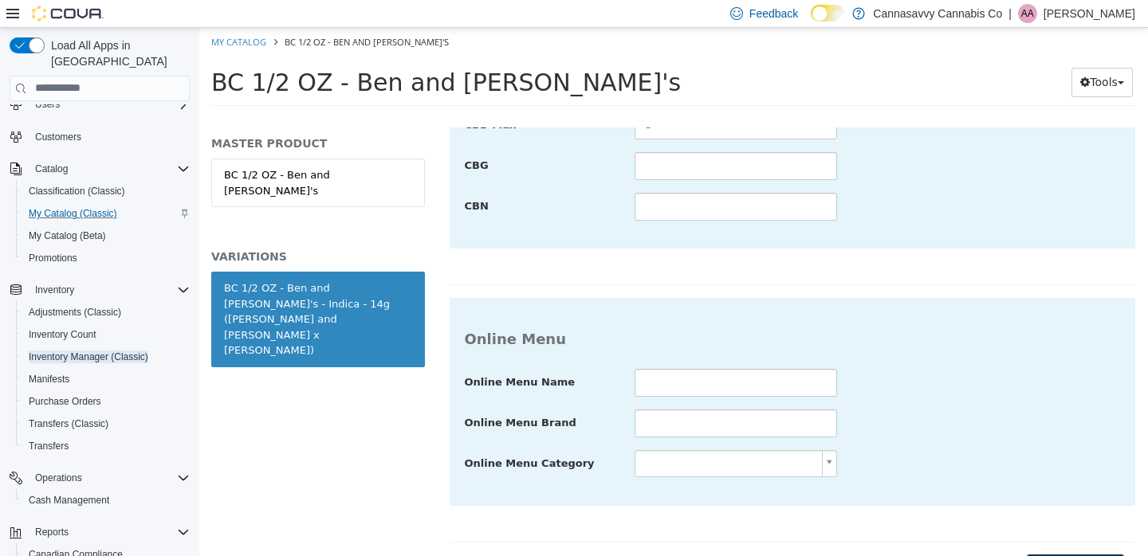
type input "**"
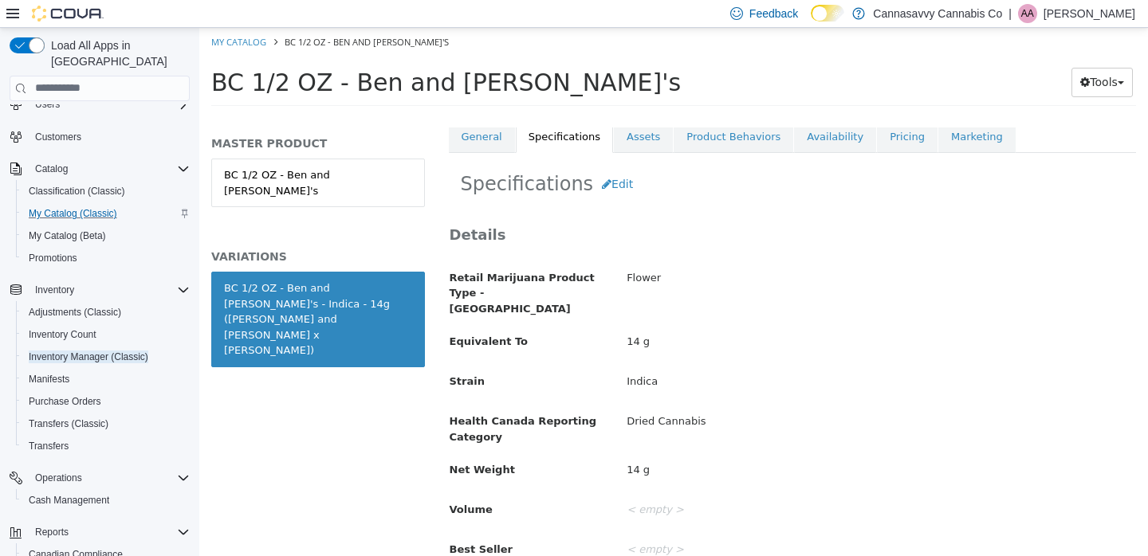
scroll to position [263, 0]
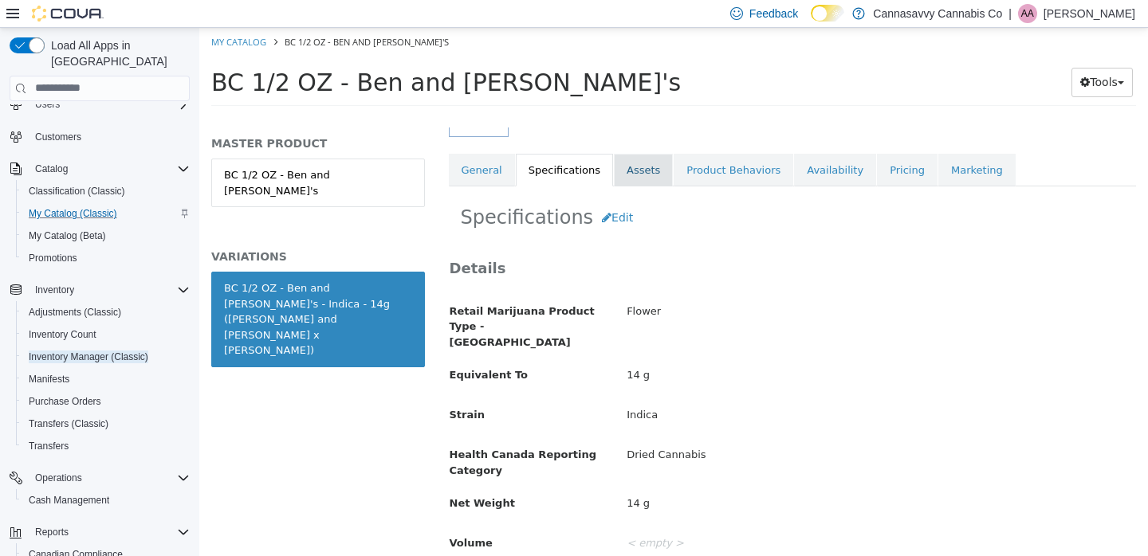
click at [644, 163] on link "Assets" at bounding box center [643, 169] width 59 height 33
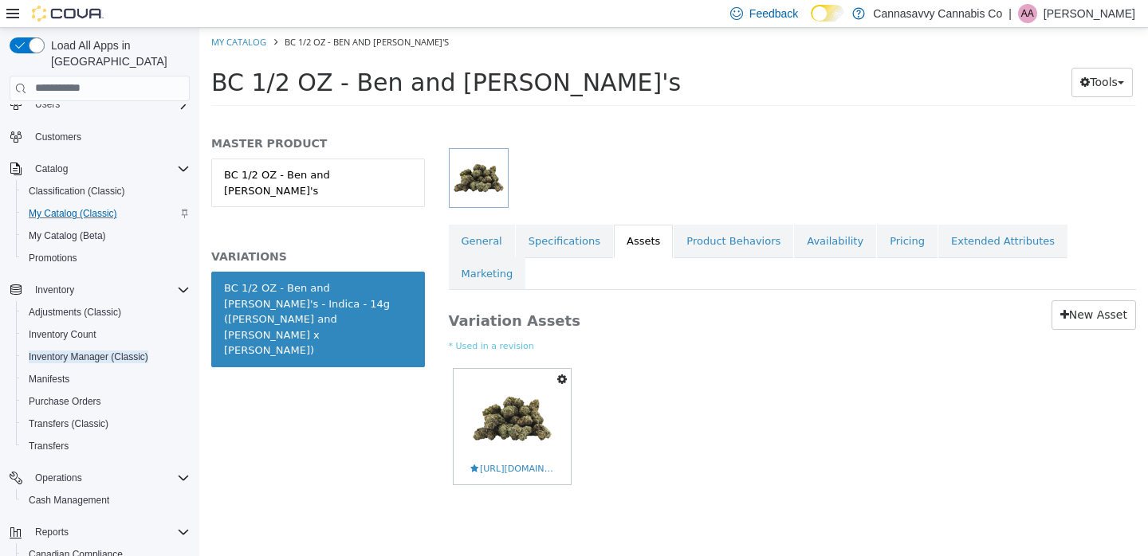
scroll to position [157, 0]
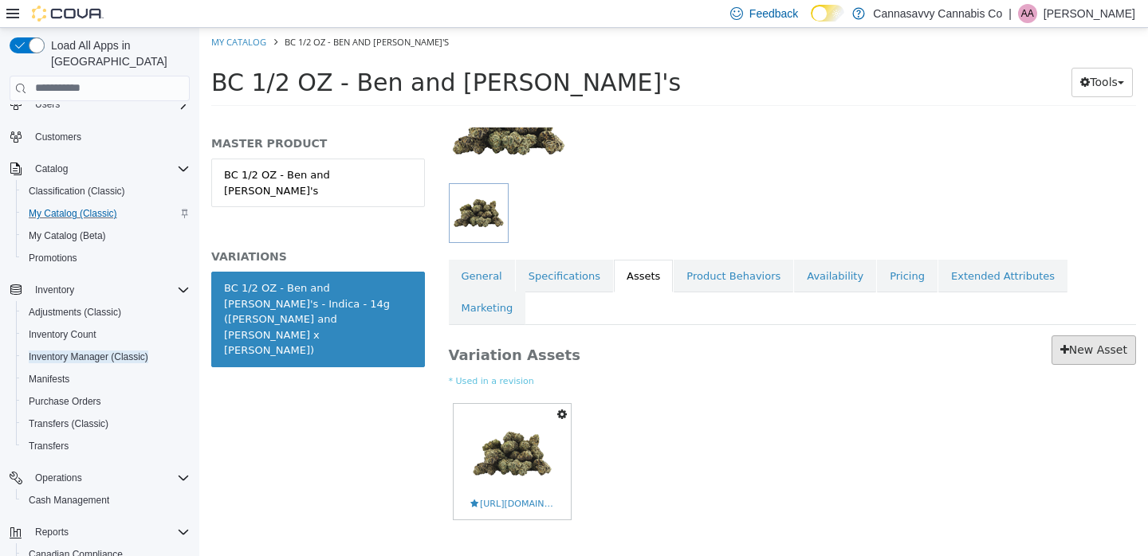
click at [1098, 335] on link "New Asset" at bounding box center [1093, 349] width 84 height 29
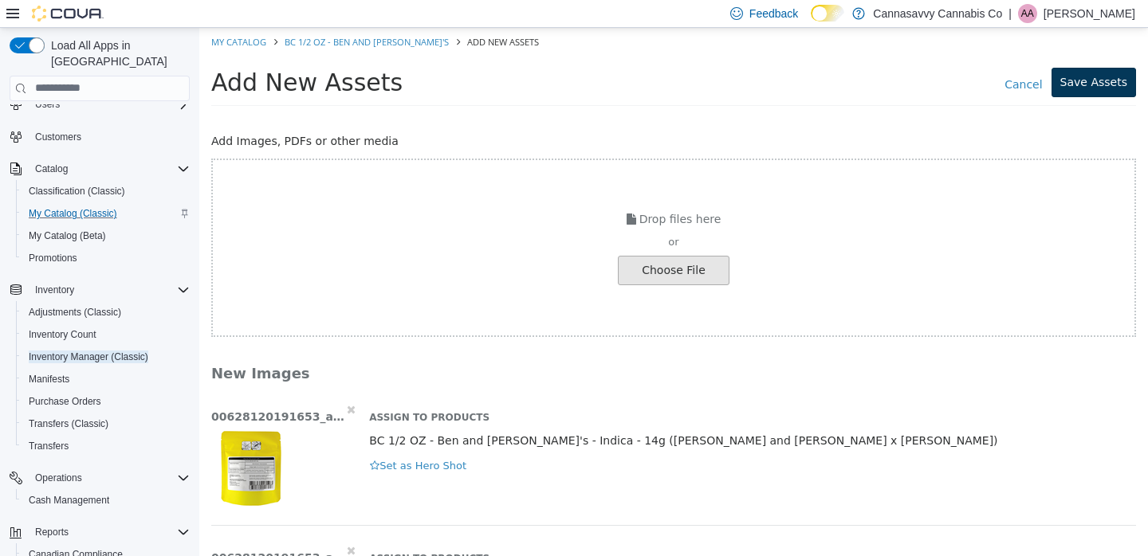
click at [1072, 81] on button "Save Assets" at bounding box center [1093, 81] width 84 height 29
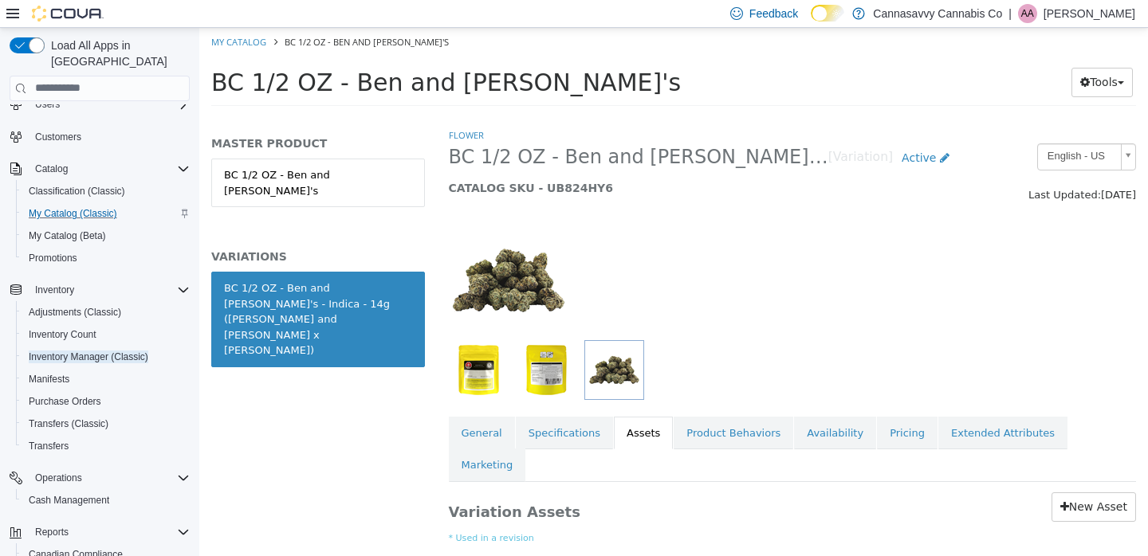
scroll to position [107, 0]
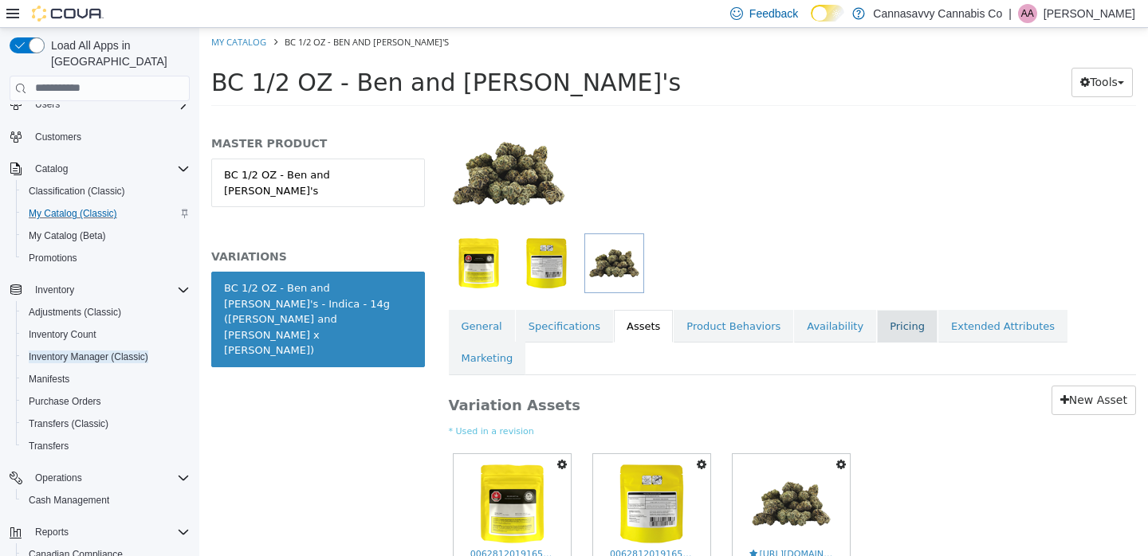
click at [895, 334] on link "Pricing" at bounding box center [907, 325] width 61 height 33
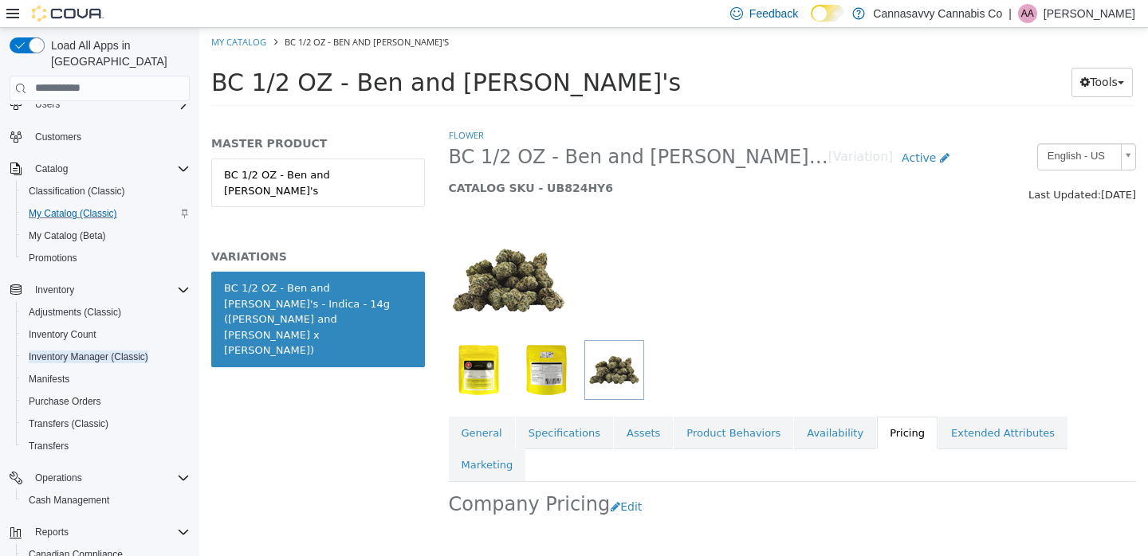
scroll to position [121, 0]
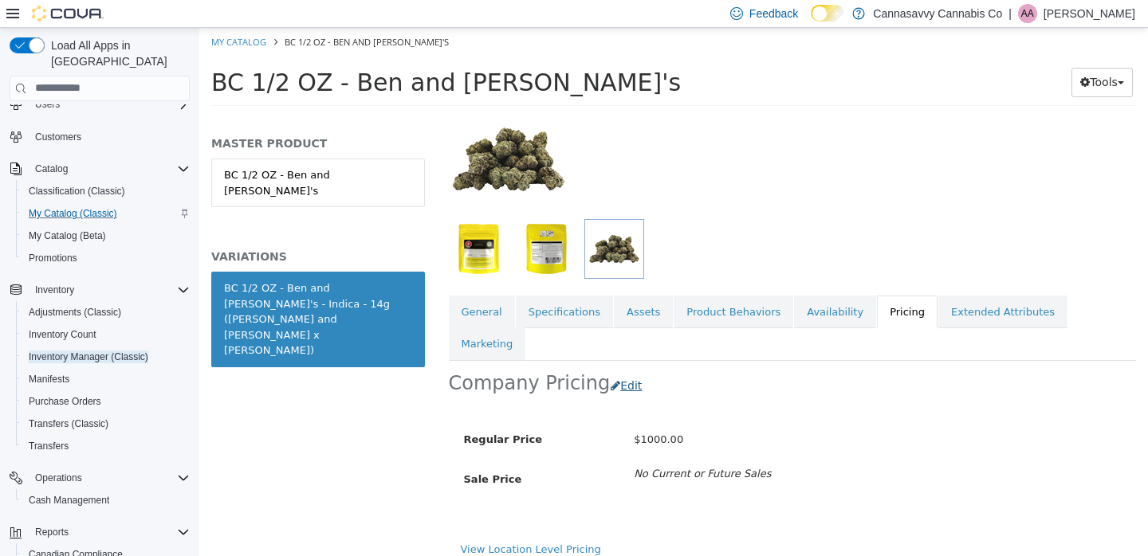
click at [620, 371] on button "Edit" at bounding box center [630, 385] width 41 height 29
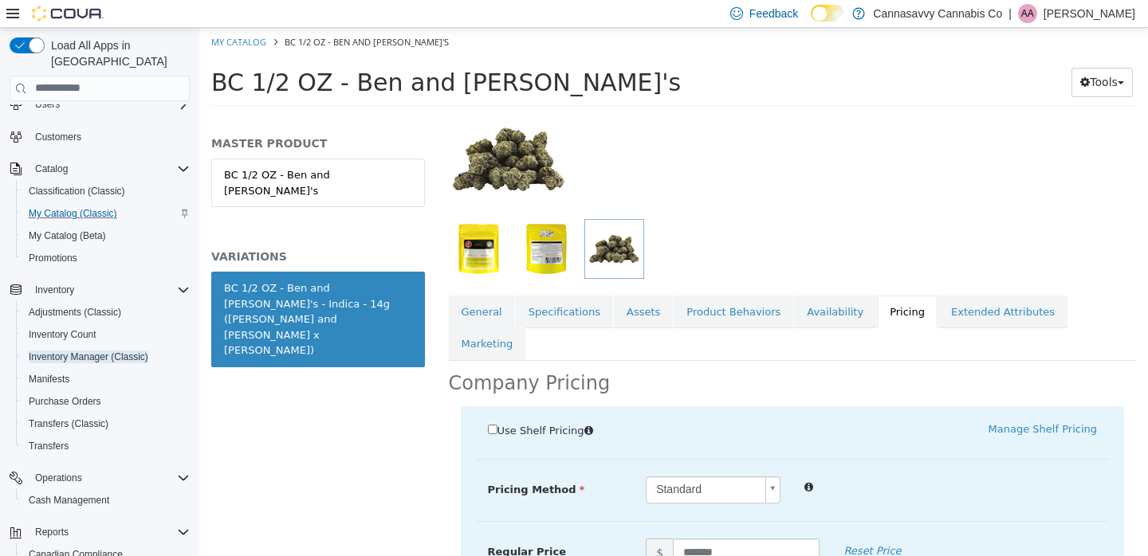
scroll to position [395, 0]
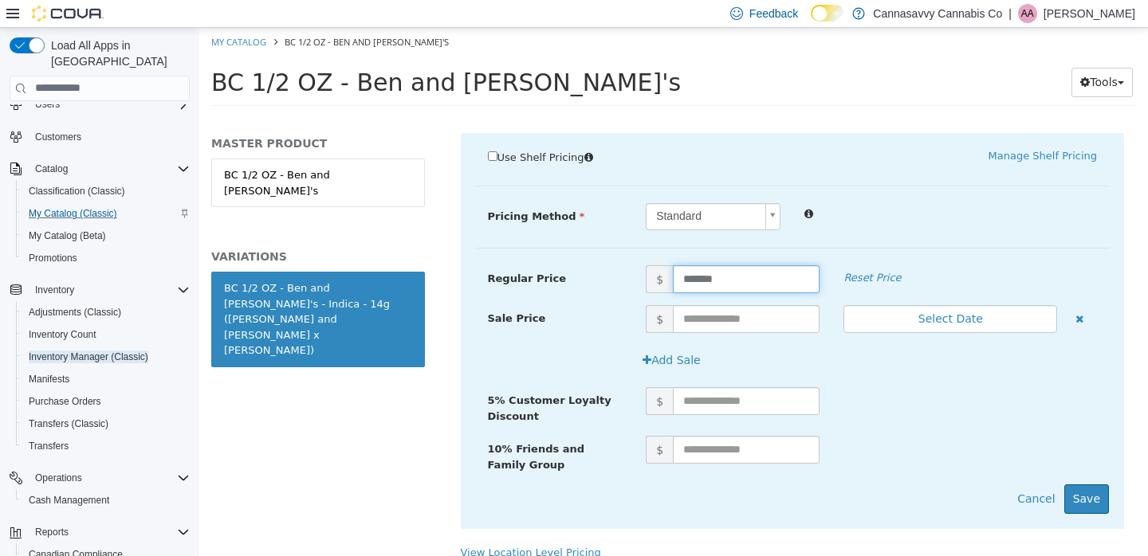
drag, startPoint x: 731, startPoint y: 240, endPoint x: 635, endPoint y: 239, distance: 95.7
click at [635, 265] on span "$ *******" at bounding box center [733, 279] width 198 height 28
type input "*****"
click at [1084, 484] on button "Save" at bounding box center [1086, 498] width 45 height 29
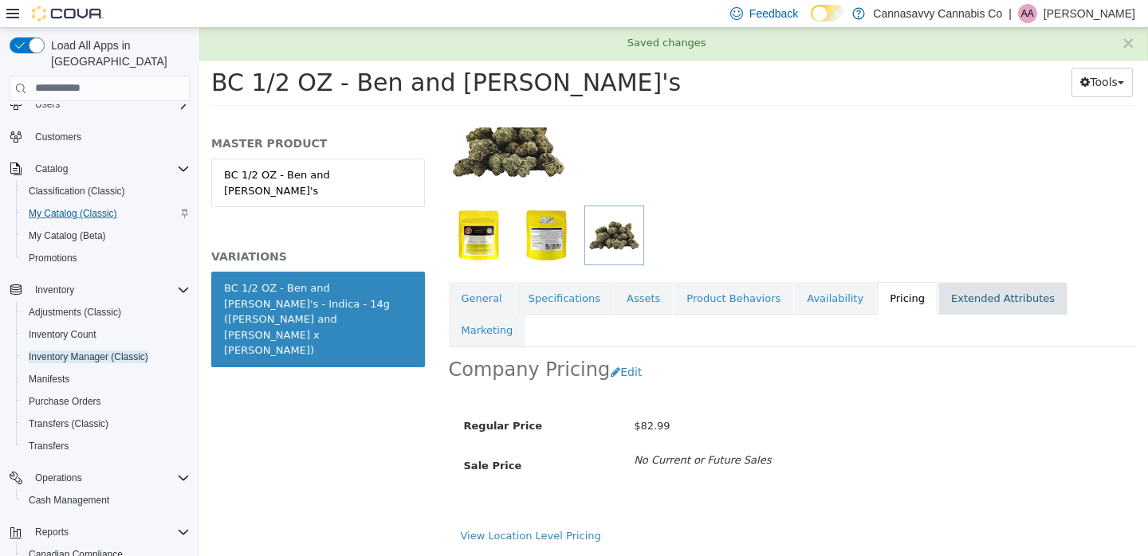
scroll to position [121, 0]
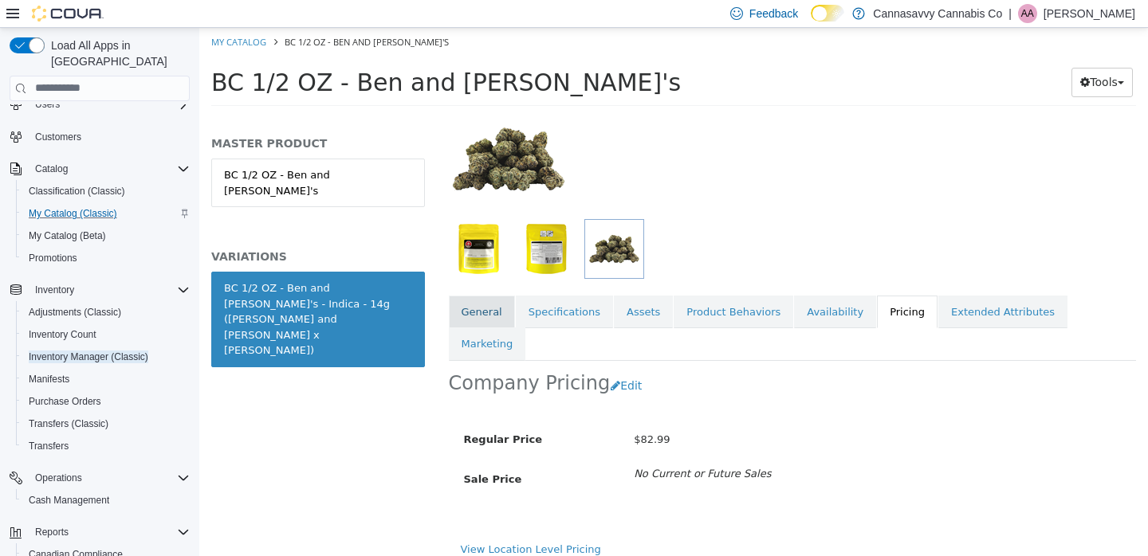
click at [495, 312] on link "General" at bounding box center [482, 311] width 66 height 33
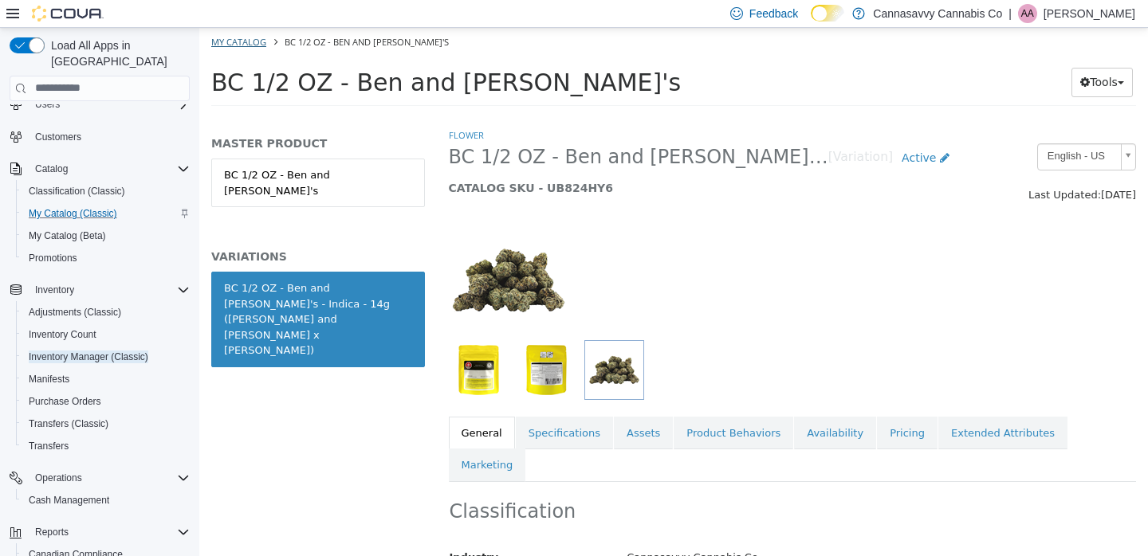
click at [247, 40] on link "My Catalog" at bounding box center [238, 41] width 55 height 12
select select "**********"
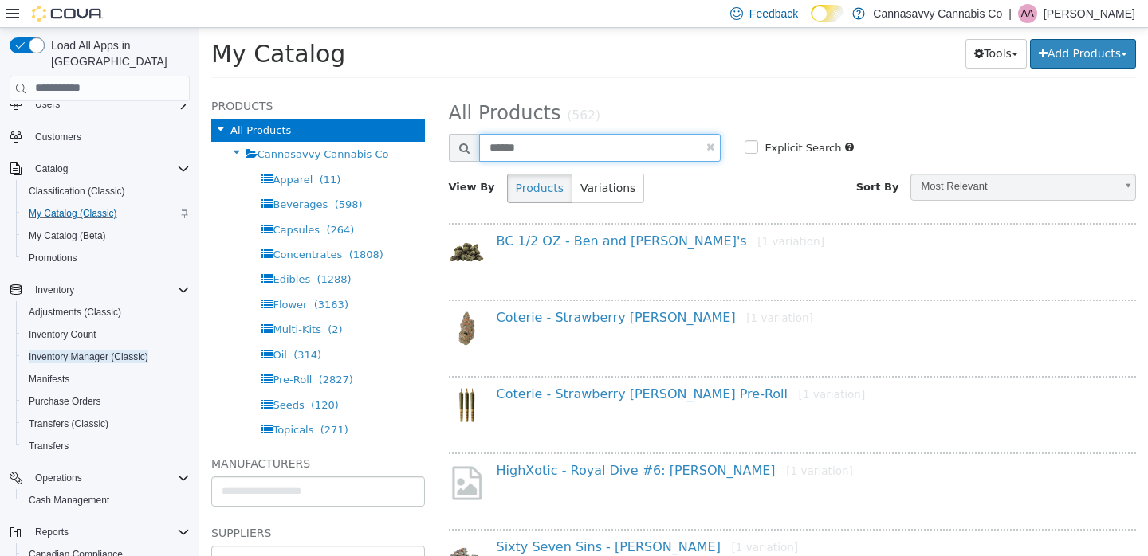
drag, startPoint x: 587, startPoint y: 148, endPoint x: 430, endPoint y: 129, distance: 159.0
click at [430, 88] on div "**********" at bounding box center [673, 88] width 949 height 0
type input "**********"
select select "**********"
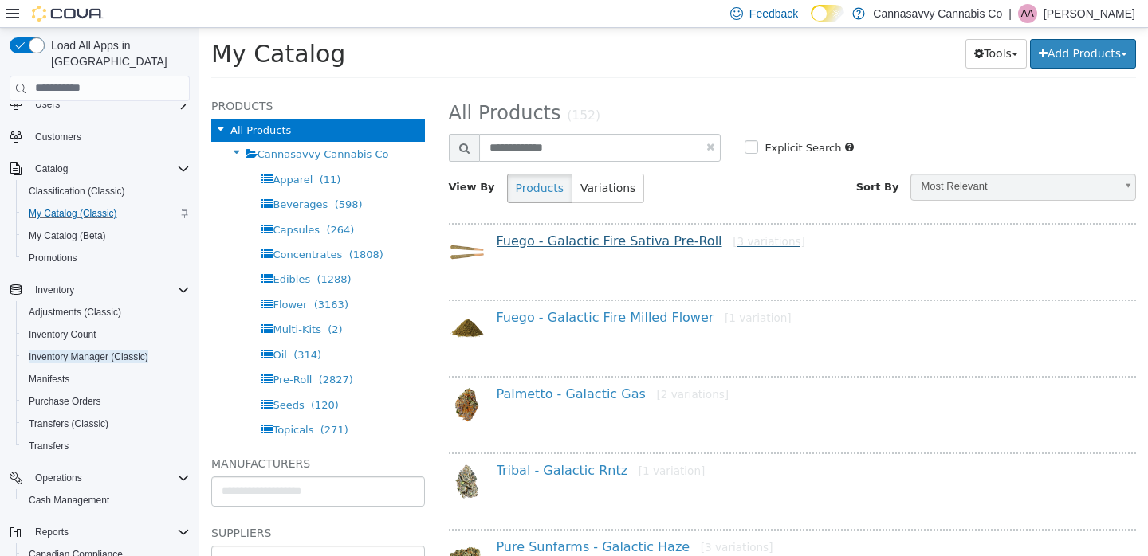
click at [645, 237] on link "Fuego - Galactic Fire Sativa Pre-Roll [3 variations]" at bounding box center [651, 240] width 308 height 15
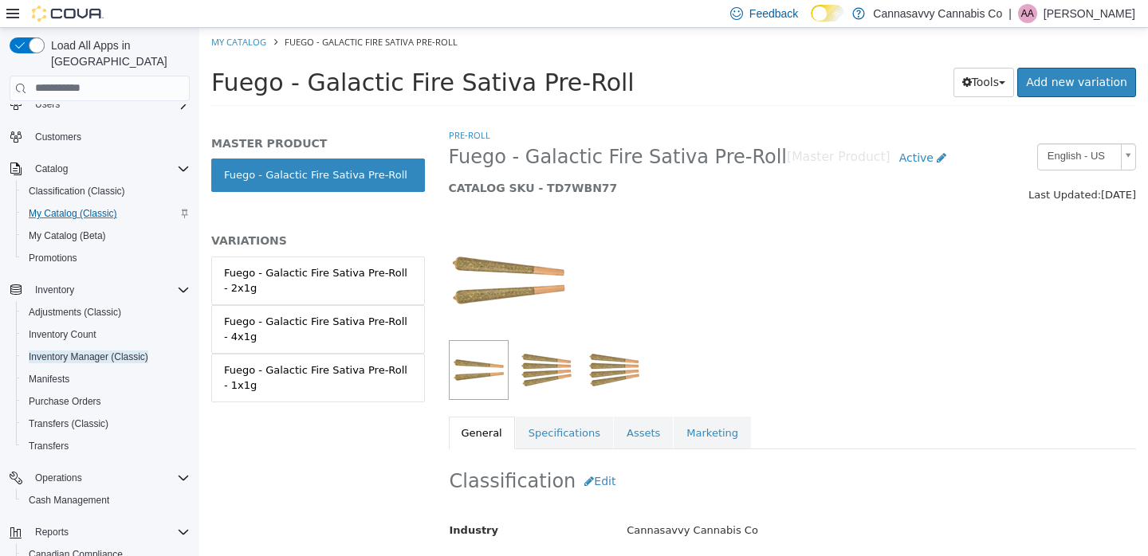
scroll to position [149, 0]
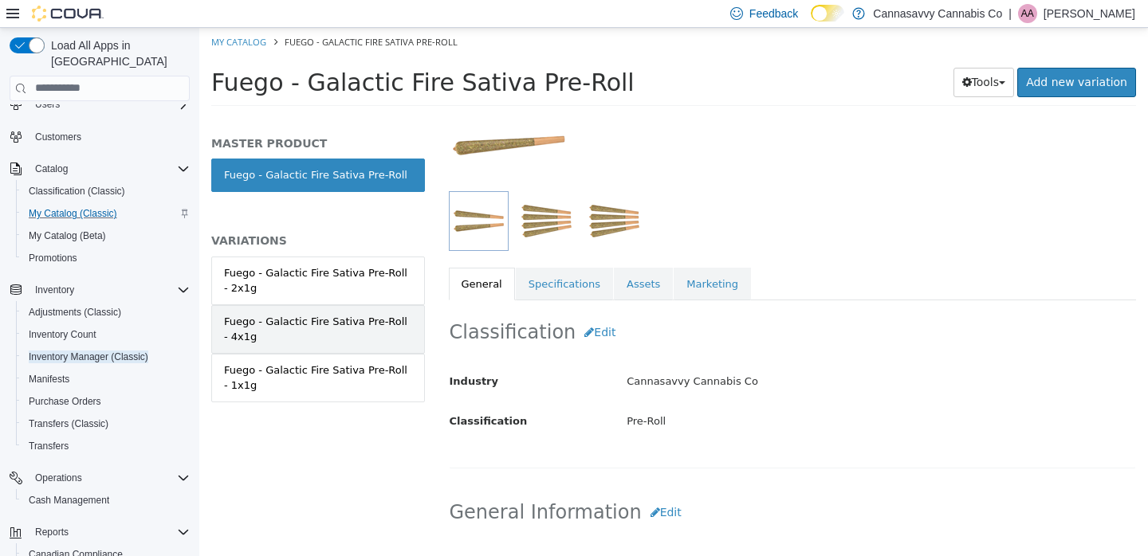
click at [378, 321] on div "Fuego - Galactic Fire Sativa Pre-Roll - 4x1g" at bounding box center [318, 328] width 188 height 31
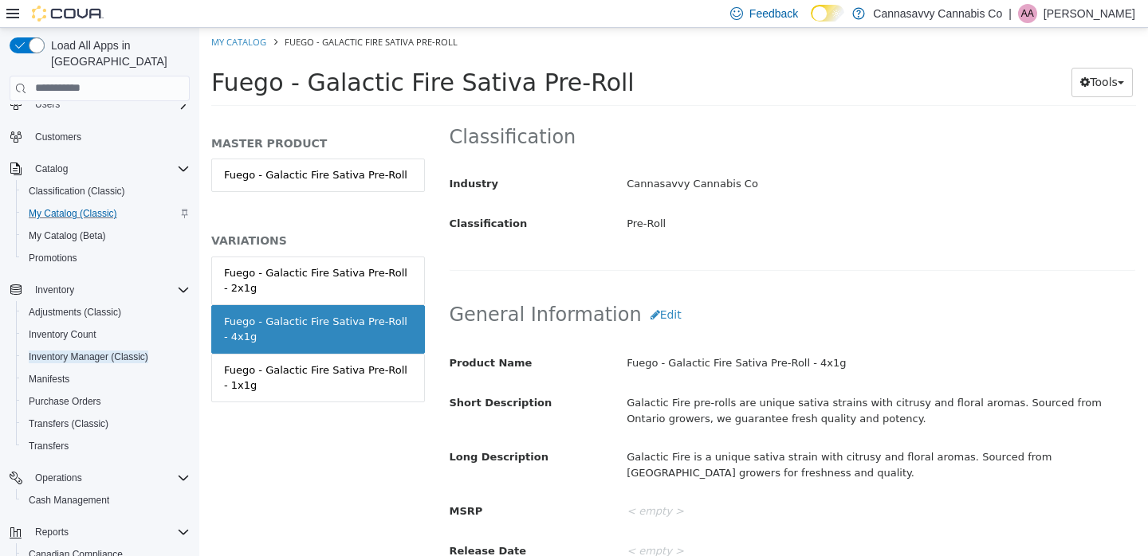
scroll to position [476, 0]
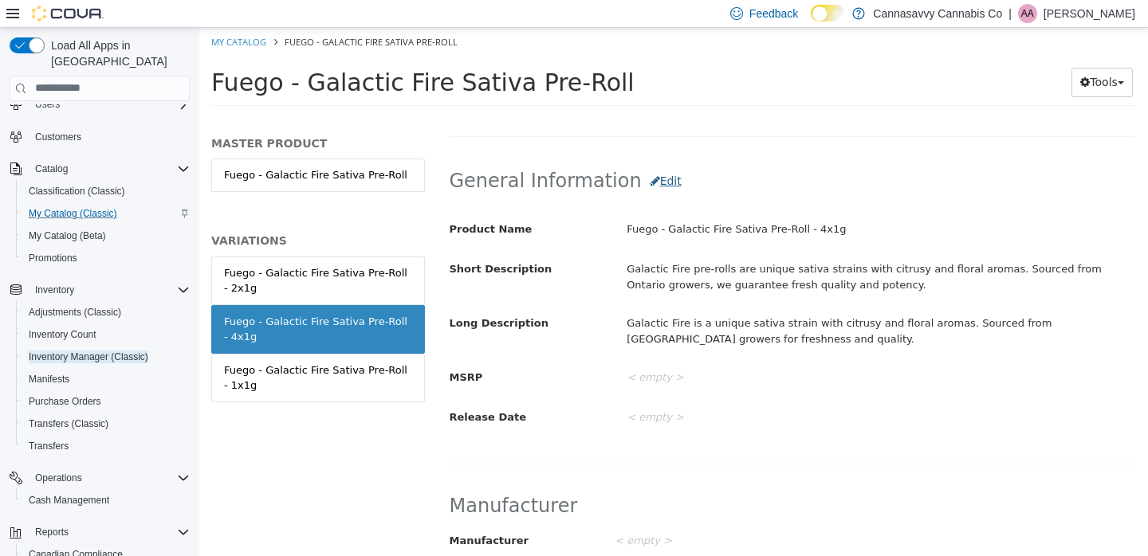
click at [642, 182] on button "Edit" at bounding box center [666, 180] width 49 height 29
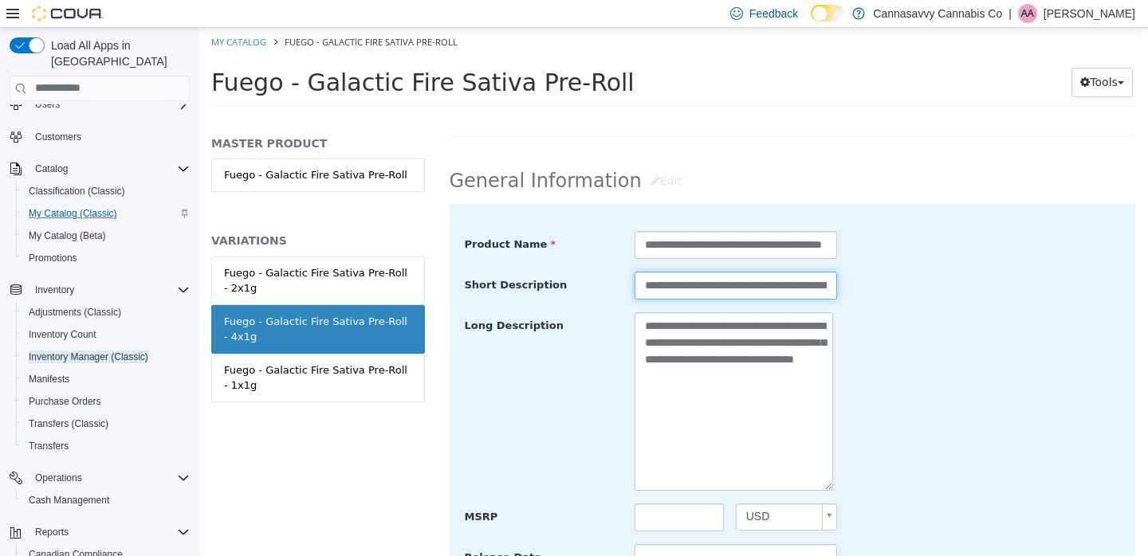
click at [752, 276] on input "**********" at bounding box center [735, 285] width 202 height 28
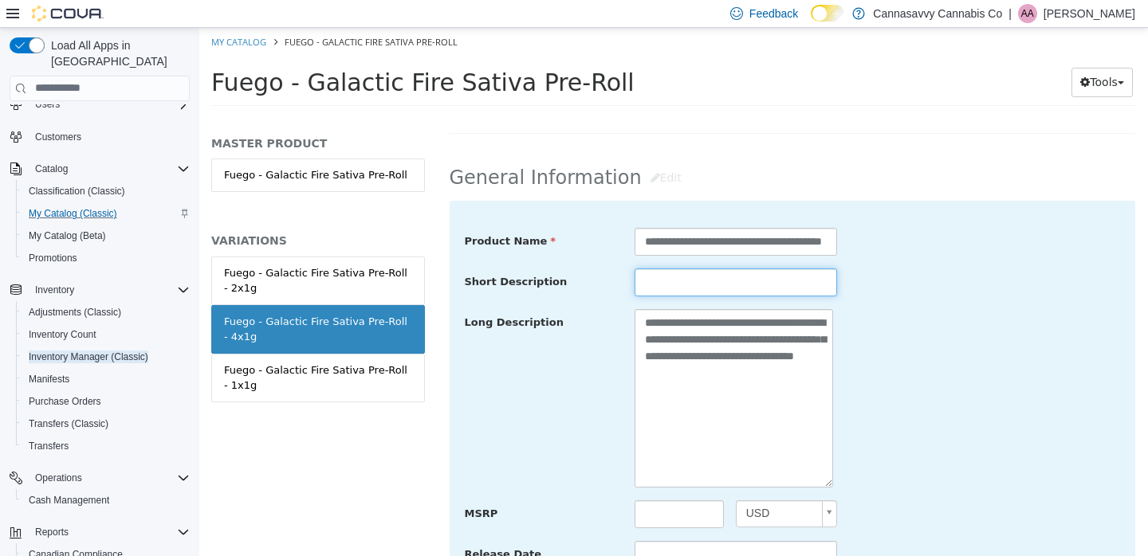
scroll to position [602, 0]
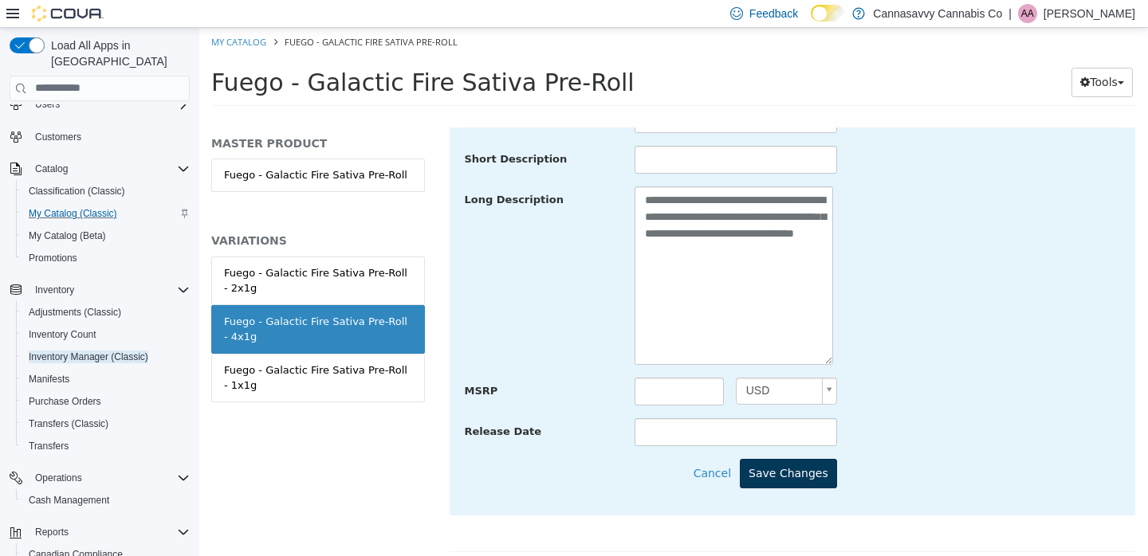
click at [817, 469] on button "Save Changes" at bounding box center [788, 472] width 97 height 29
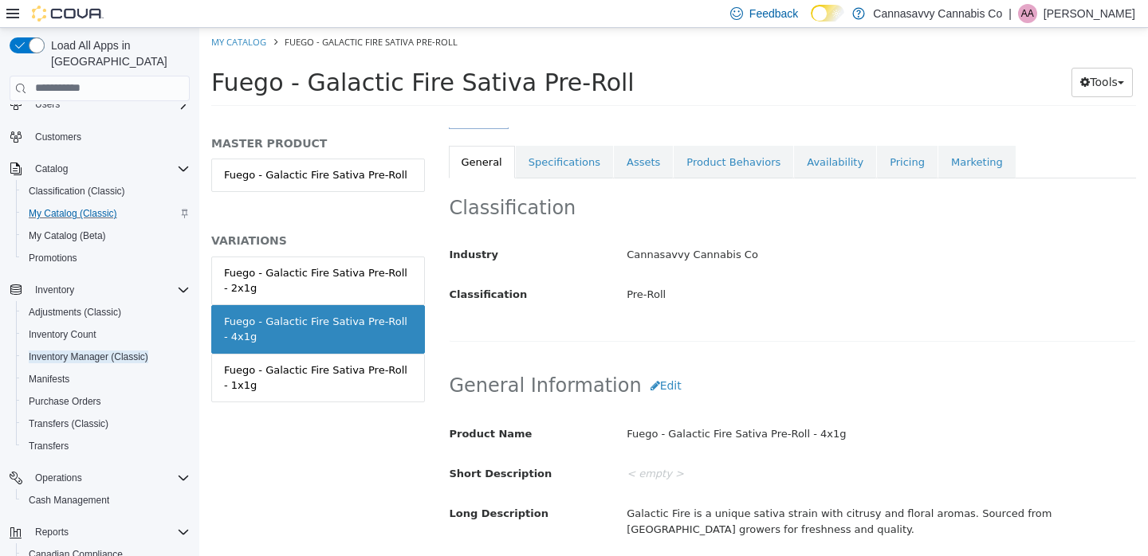
scroll to position [202, 0]
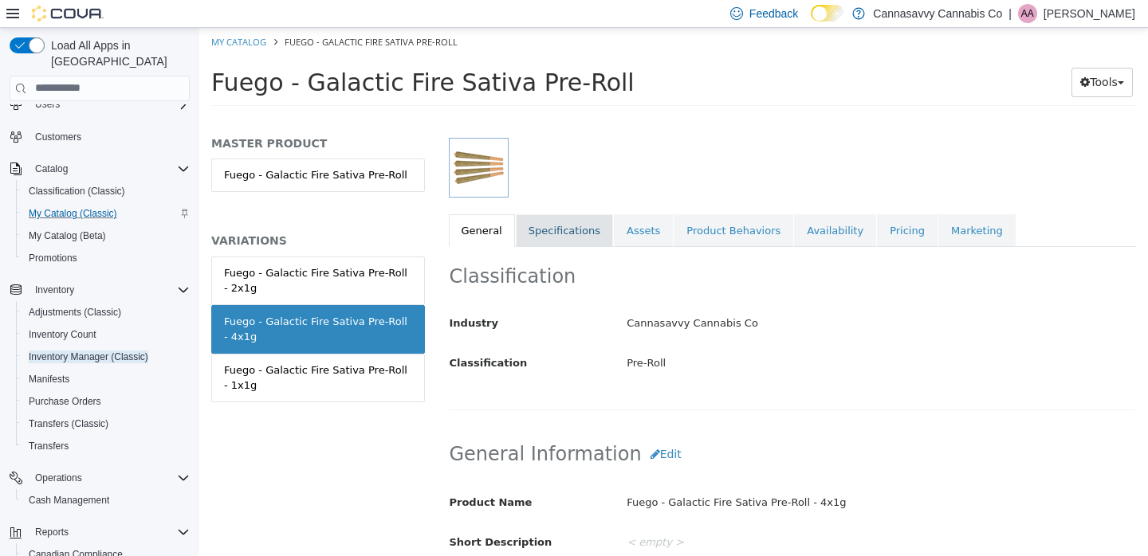
click at [576, 236] on link "Specifications" at bounding box center [564, 230] width 97 height 33
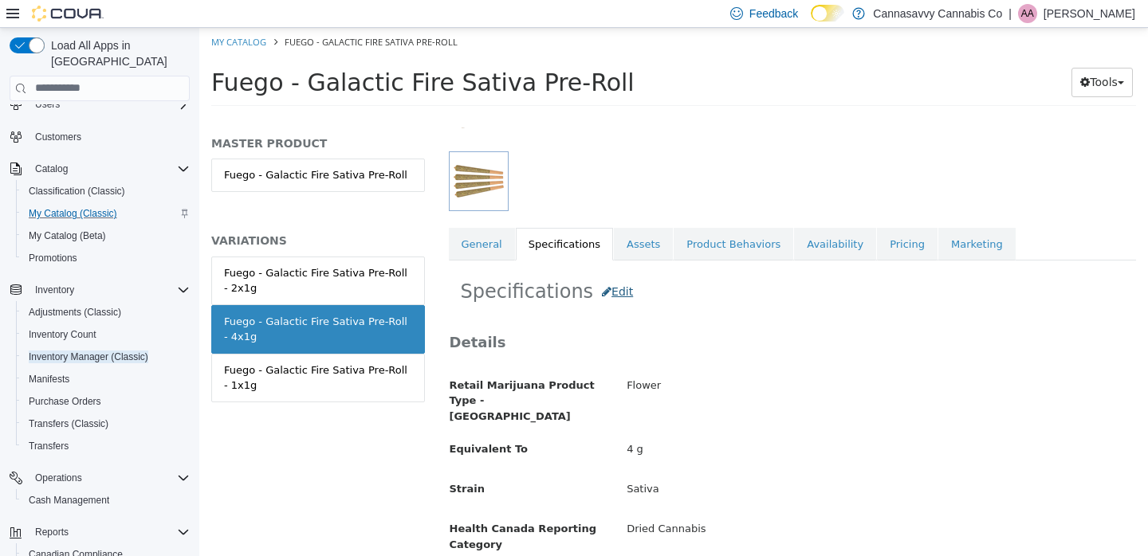
click at [605, 294] on button "Edit" at bounding box center [617, 291] width 49 height 29
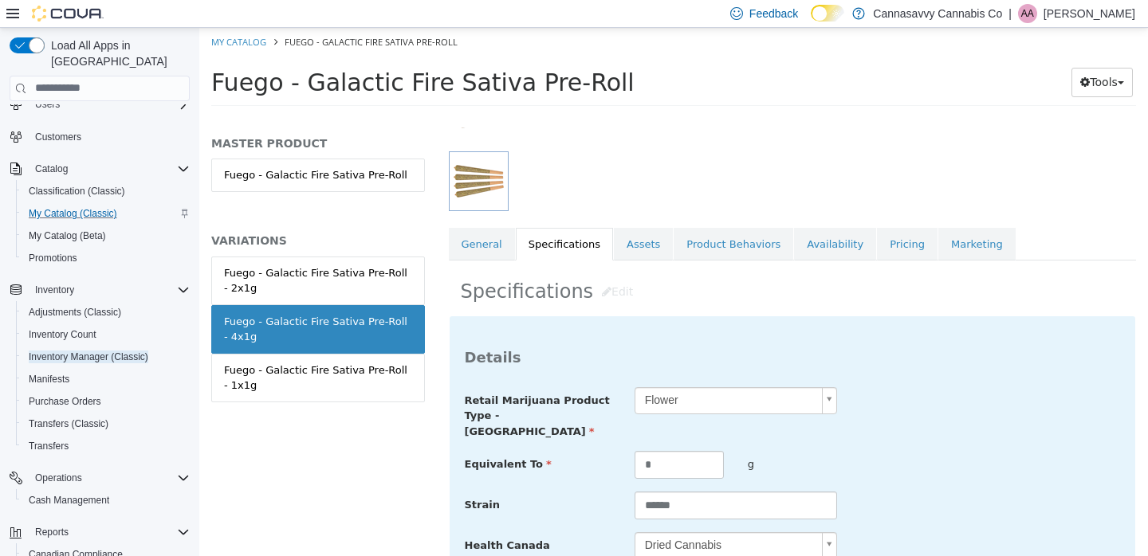
scroll to position [535, 0]
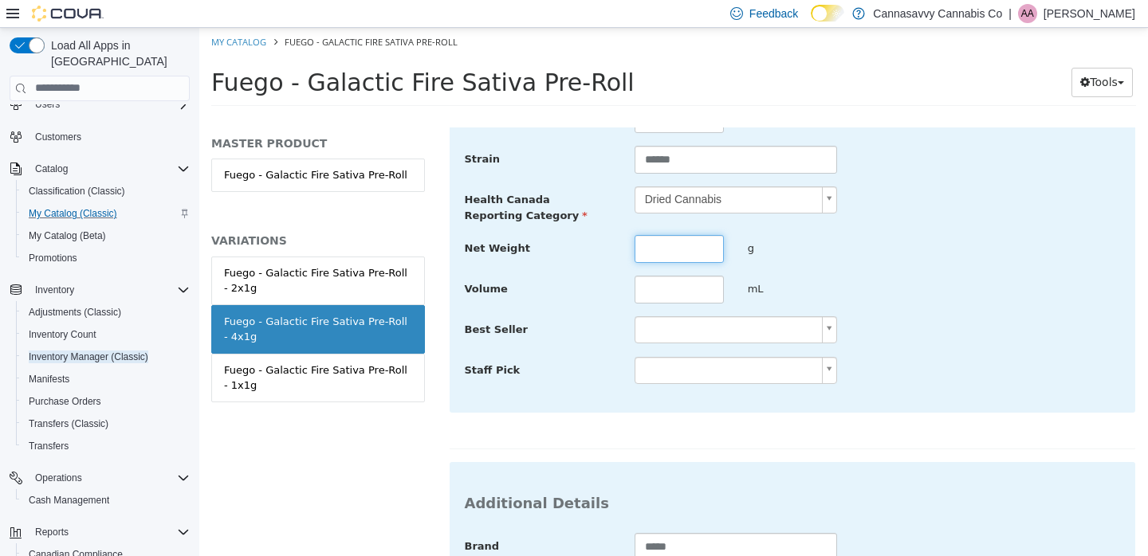
click at [664, 238] on input "text" at bounding box center [678, 248] width 89 height 28
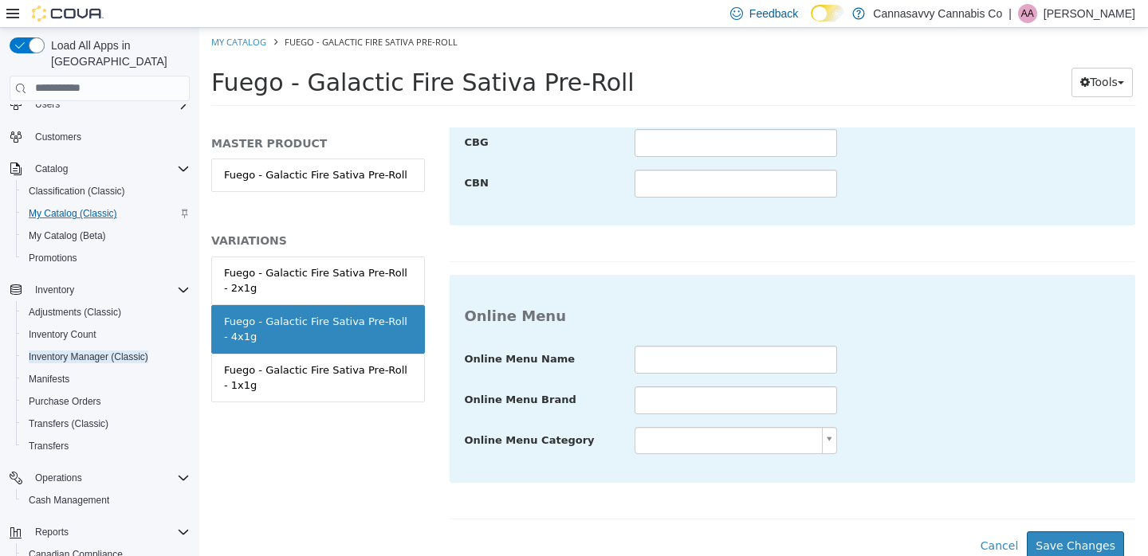
scroll to position [1230, 0]
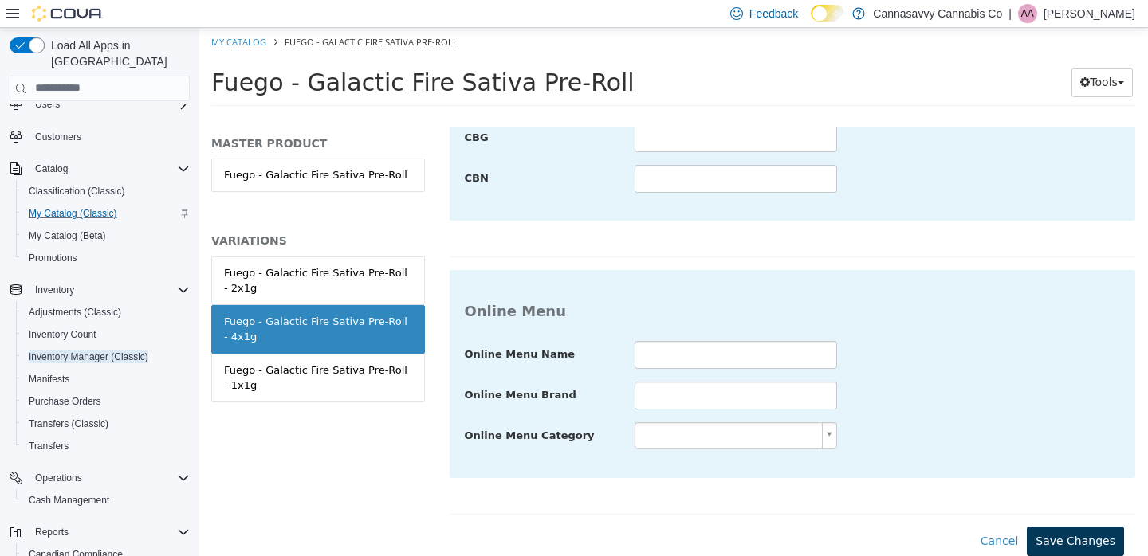
type input "*"
click at [1070, 526] on button "Save Changes" at bounding box center [1075, 540] width 97 height 29
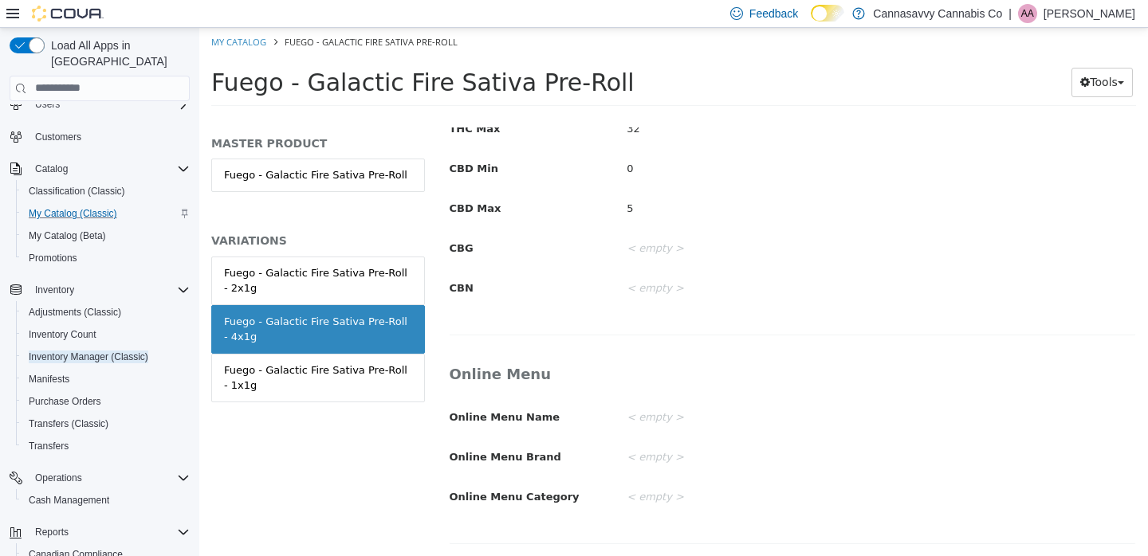
scroll to position [57, 0]
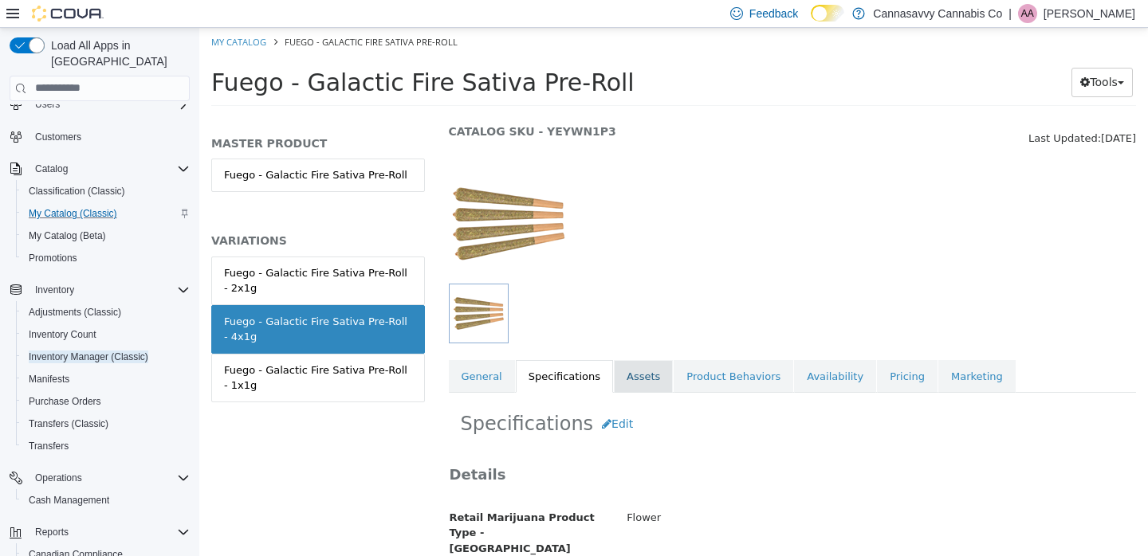
click at [653, 373] on link "Assets" at bounding box center [643, 375] width 59 height 33
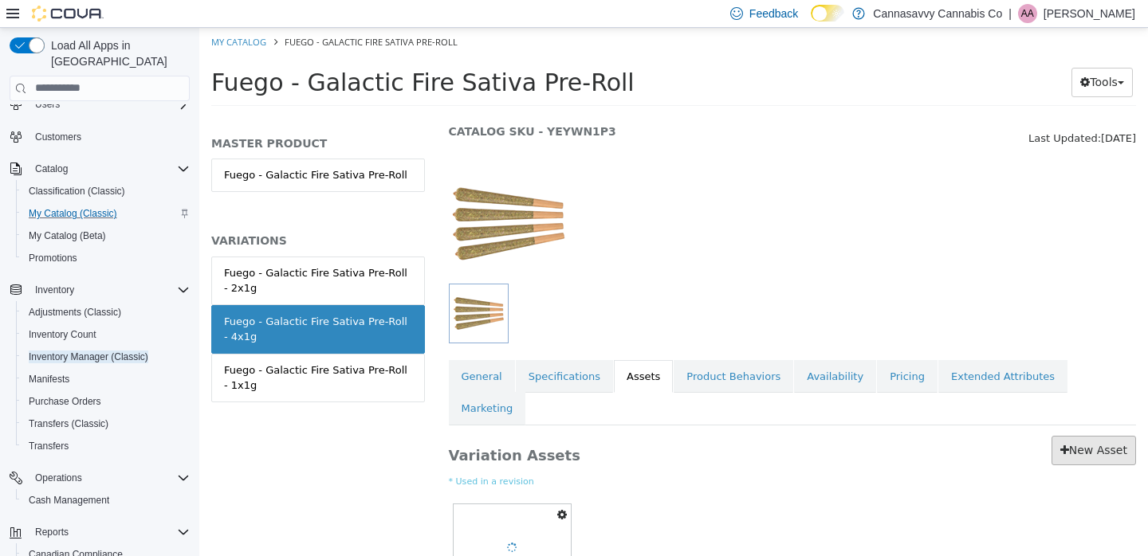
click at [1076, 435] on link "New Asset" at bounding box center [1093, 449] width 84 height 29
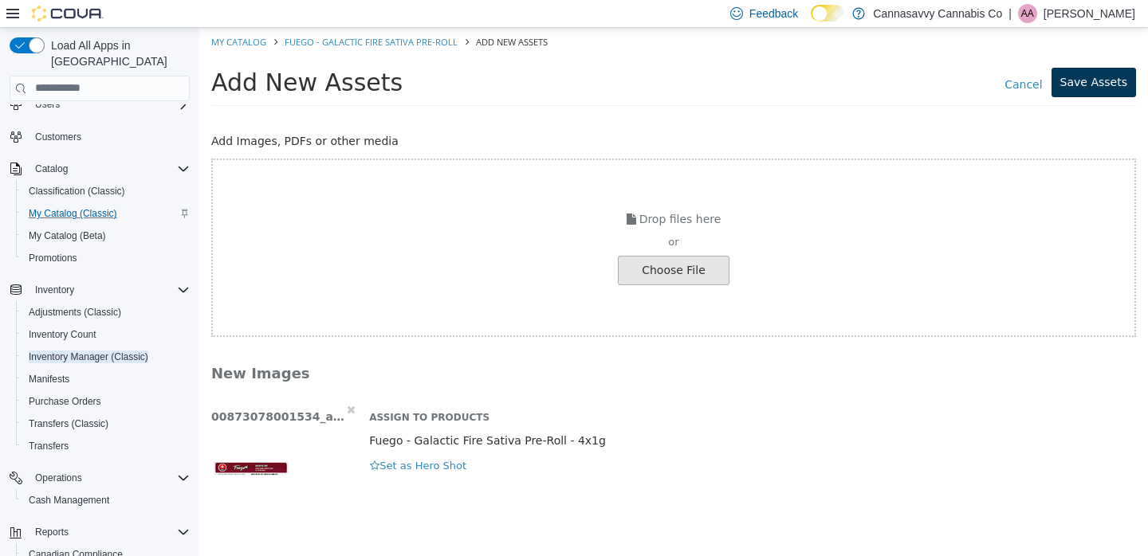
click at [1118, 85] on button "Save Assets" at bounding box center [1093, 81] width 84 height 29
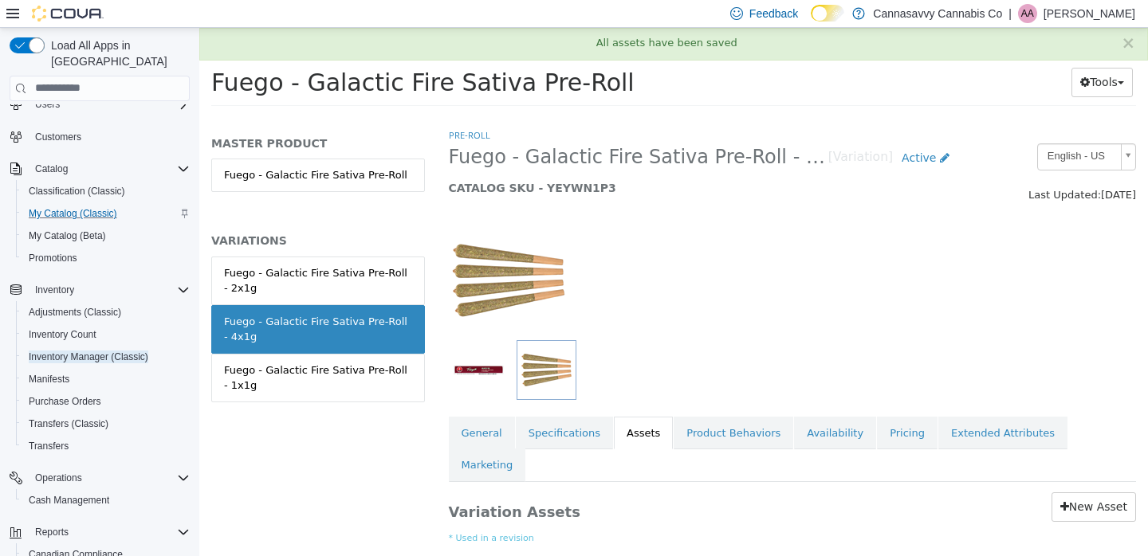
scroll to position [159, 0]
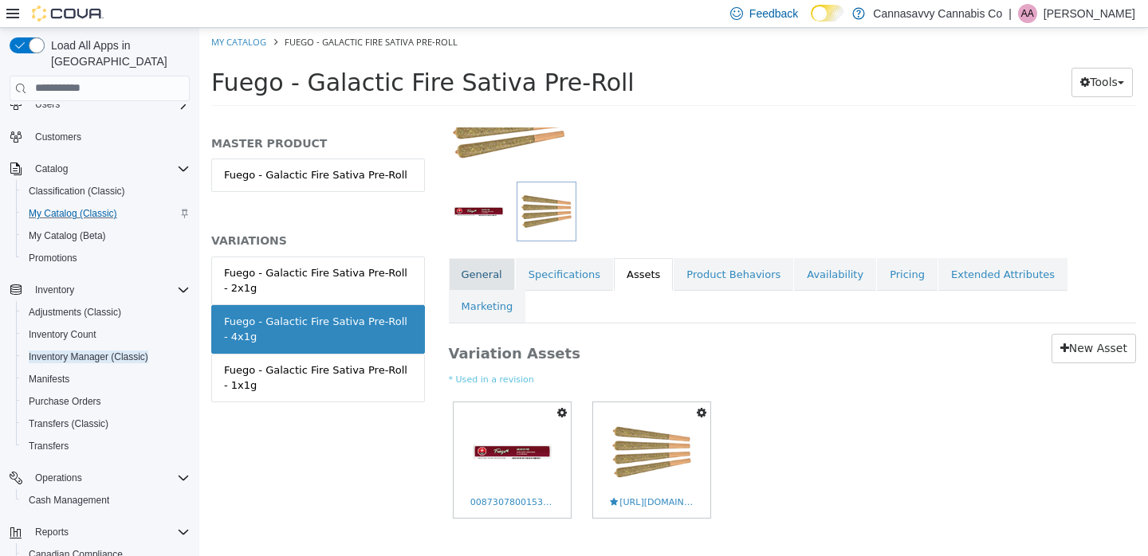
click at [482, 274] on link "General" at bounding box center [482, 273] width 66 height 33
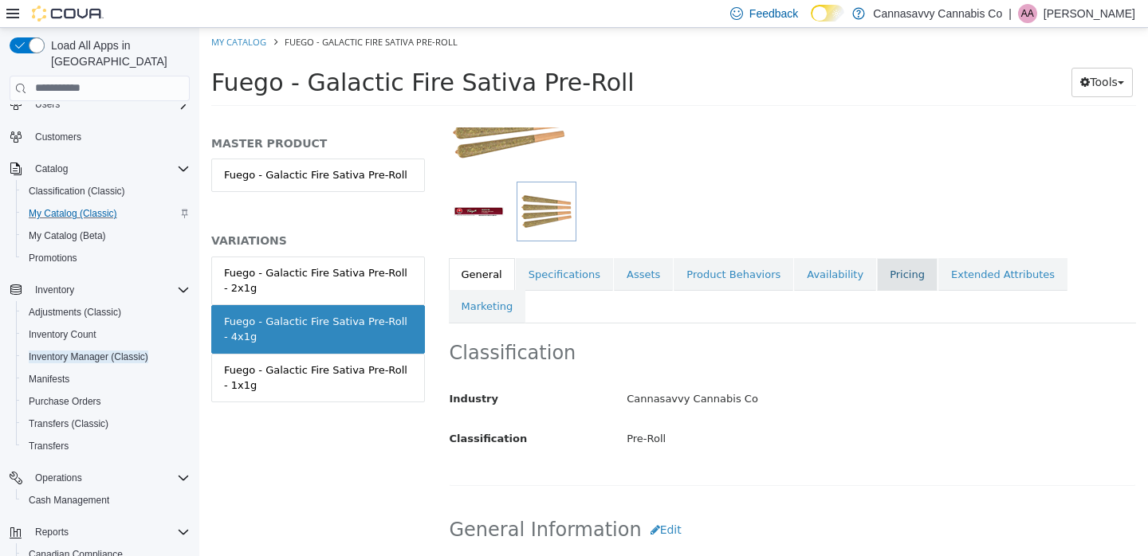
click at [905, 281] on link "Pricing" at bounding box center [907, 273] width 61 height 33
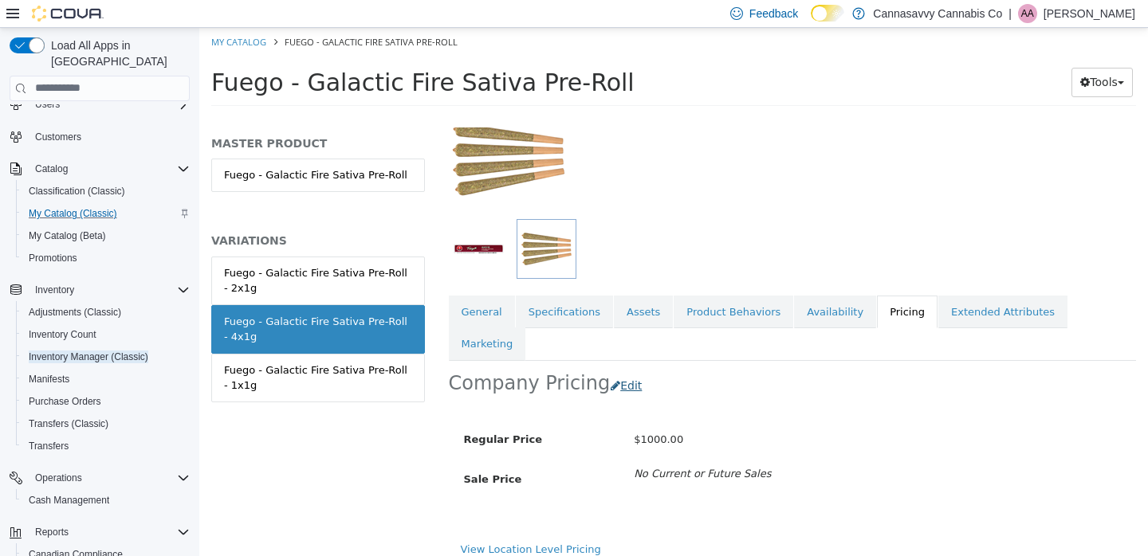
click at [626, 371] on button "Edit" at bounding box center [630, 385] width 41 height 29
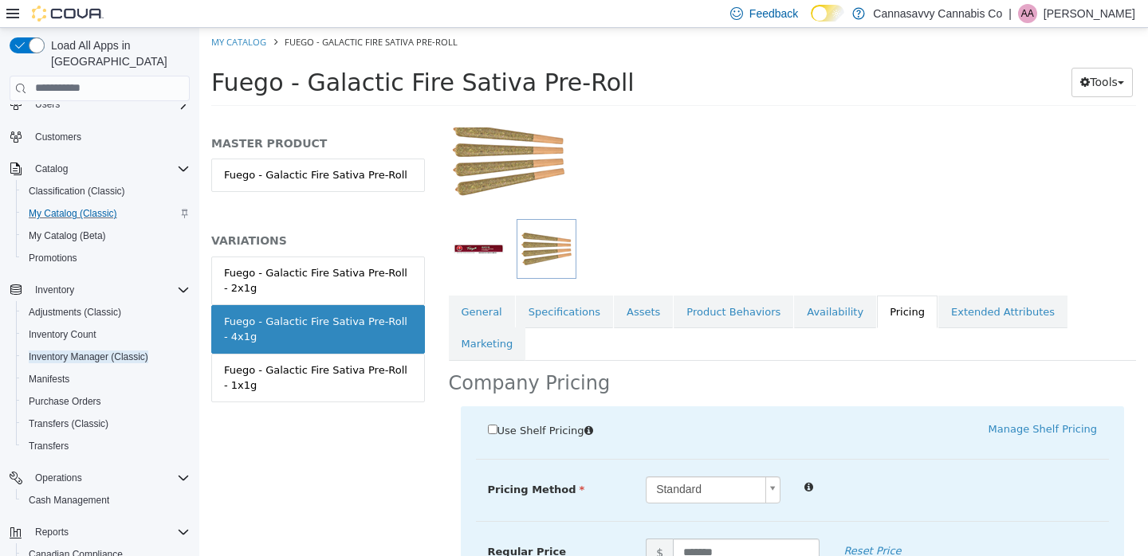
scroll to position [395, 0]
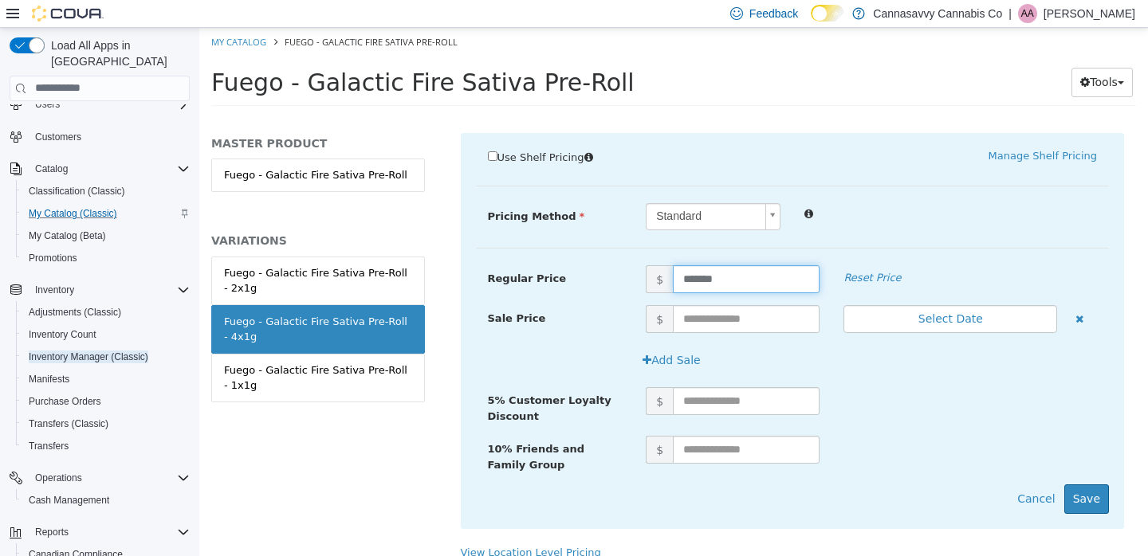
drag, startPoint x: 737, startPoint y: 249, endPoint x: 629, endPoint y: 248, distance: 107.6
click at [629, 265] on div "Regular Price $ ******* Reset Price" at bounding box center [793, 279] width 634 height 28
type input "*****"
click at [1086, 484] on button "Save" at bounding box center [1086, 498] width 45 height 29
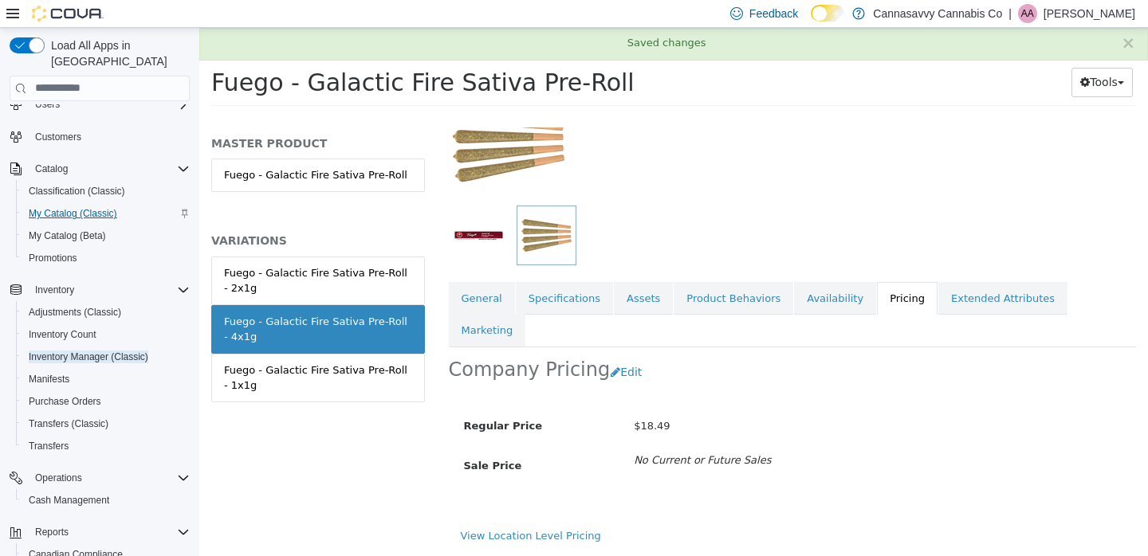
scroll to position [121, 0]
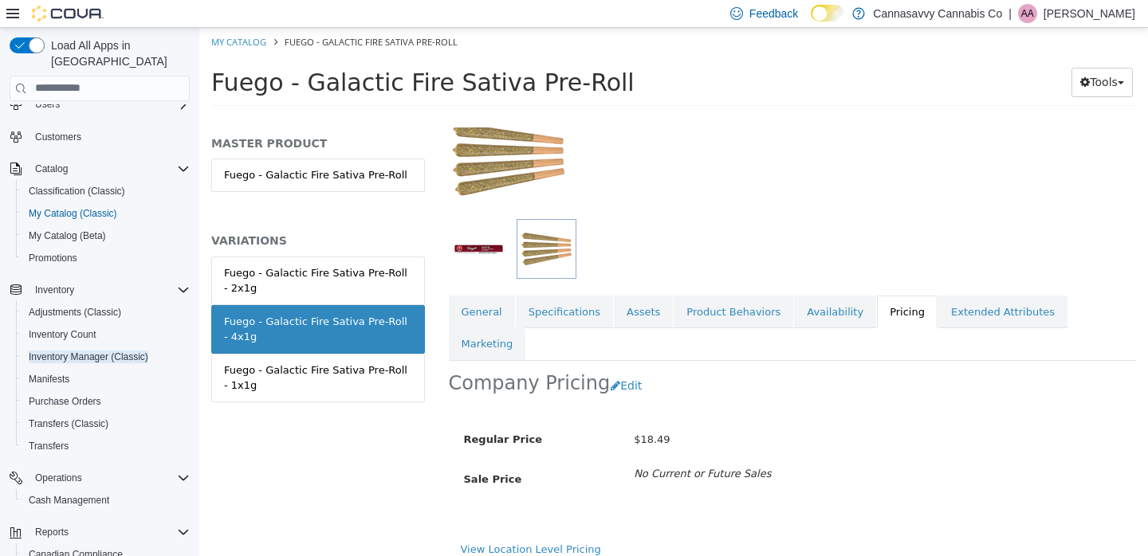
click at [473, 315] on link "General" at bounding box center [482, 311] width 66 height 33
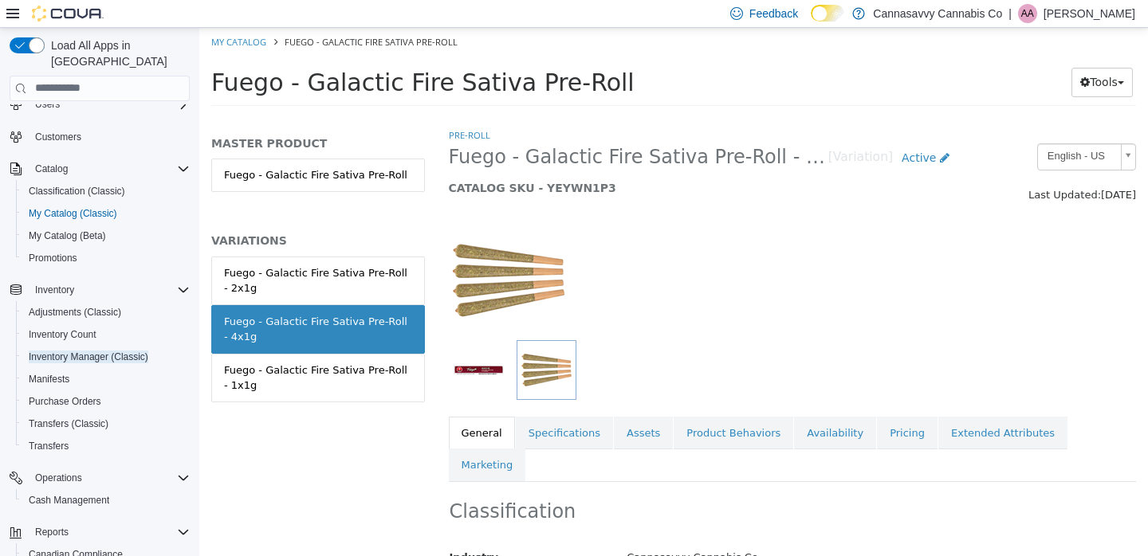
scroll to position [33, 0]
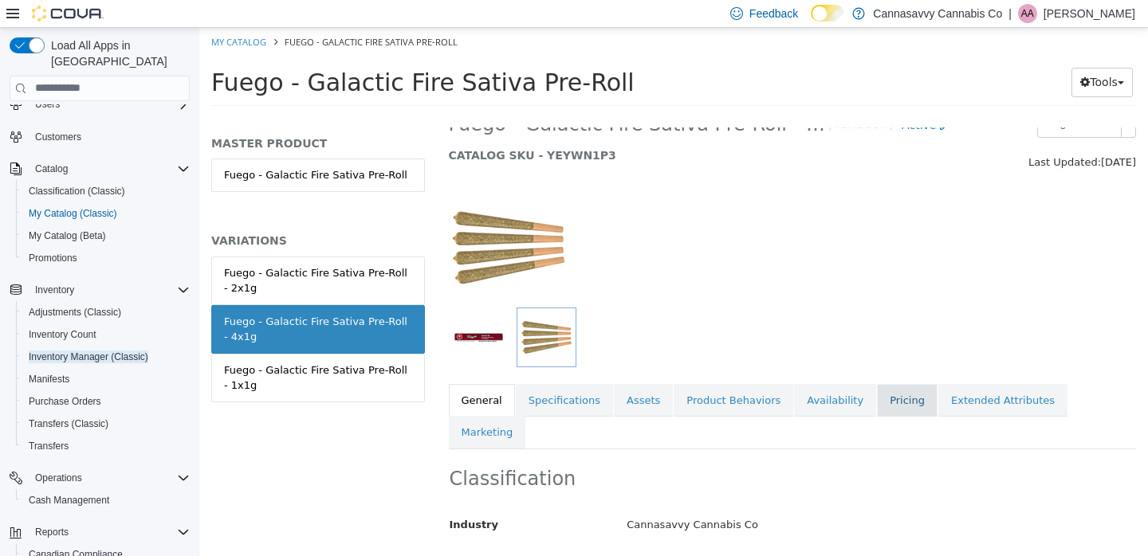
click at [884, 402] on link "Pricing" at bounding box center [907, 399] width 61 height 33
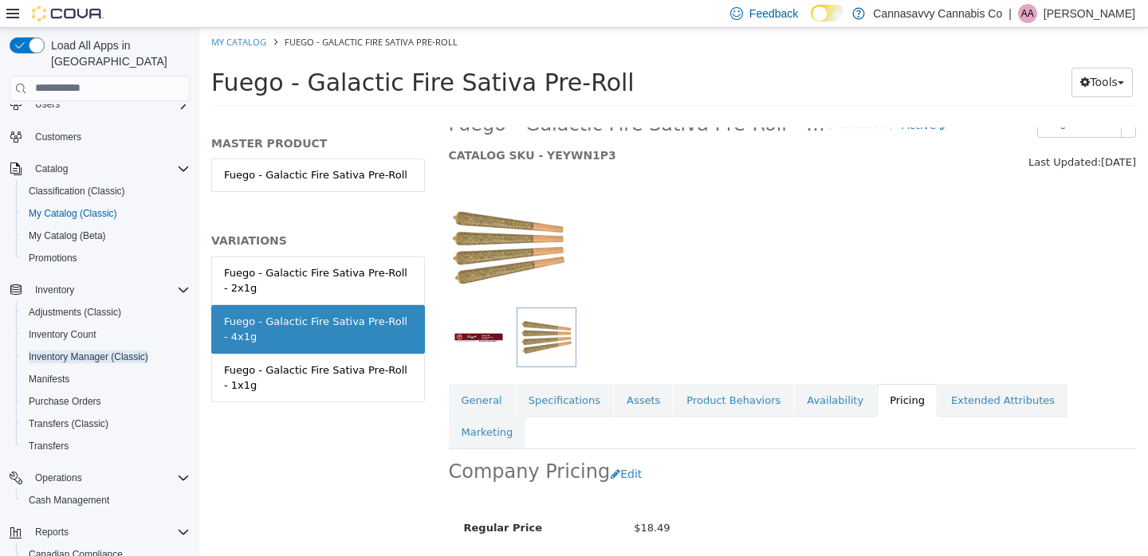
scroll to position [121, 0]
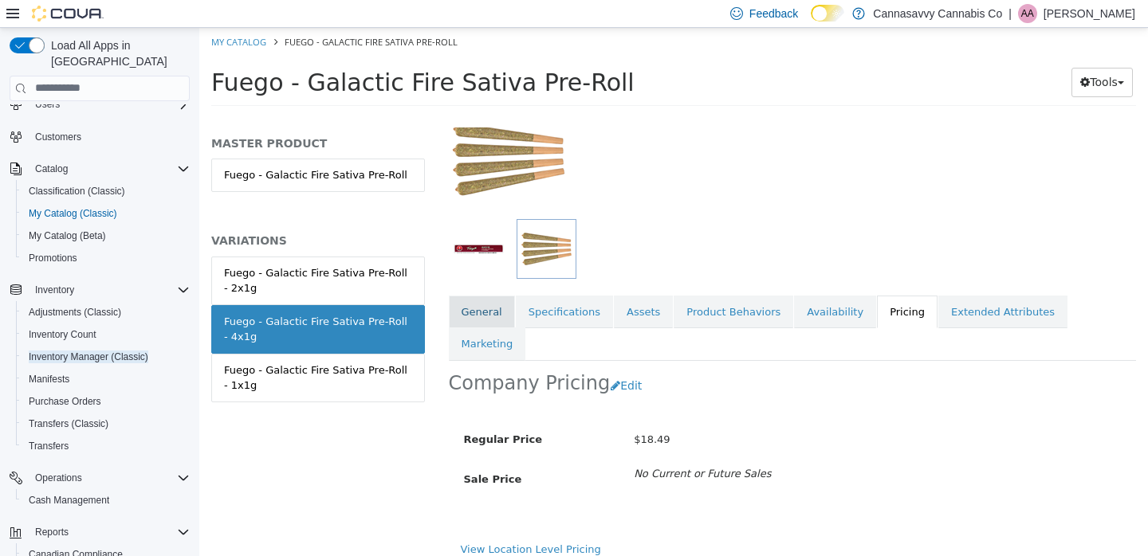
click at [485, 314] on link "General" at bounding box center [482, 311] width 66 height 33
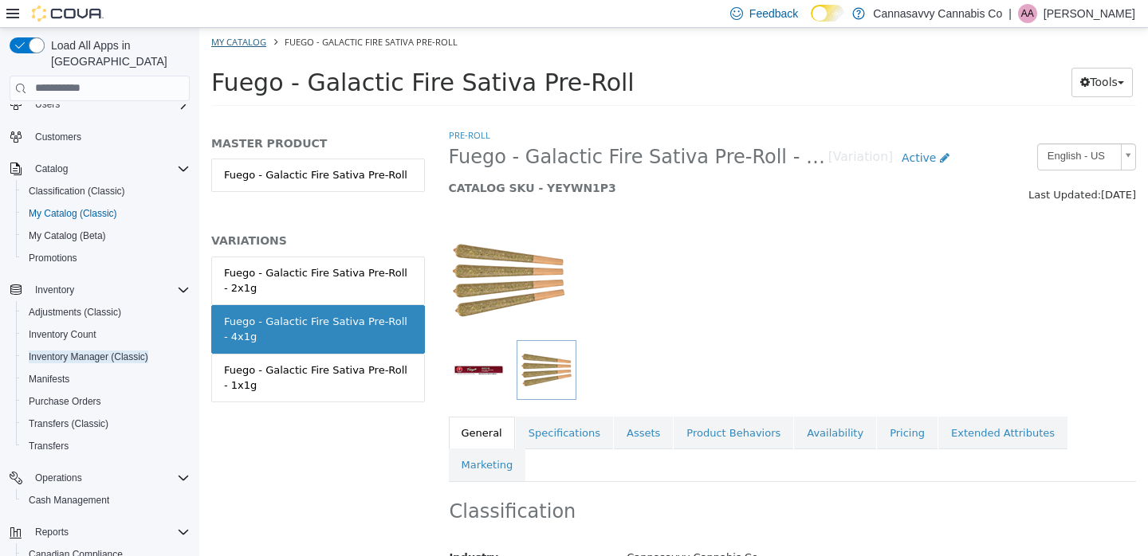
click at [255, 40] on link "My Catalog" at bounding box center [238, 41] width 55 height 12
select select "**********"
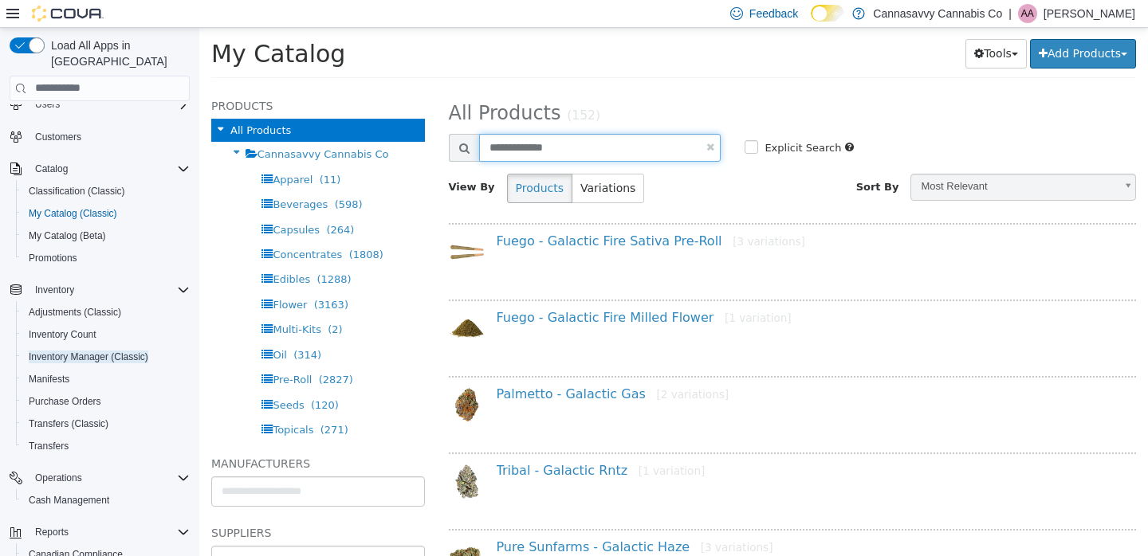
drag, startPoint x: 565, startPoint y: 144, endPoint x: 428, endPoint y: 139, distance: 137.2
click at [428, 88] on div "**********" at bounding box center [673, 88] width 949 height 0
type input "**********"
select select "**********"
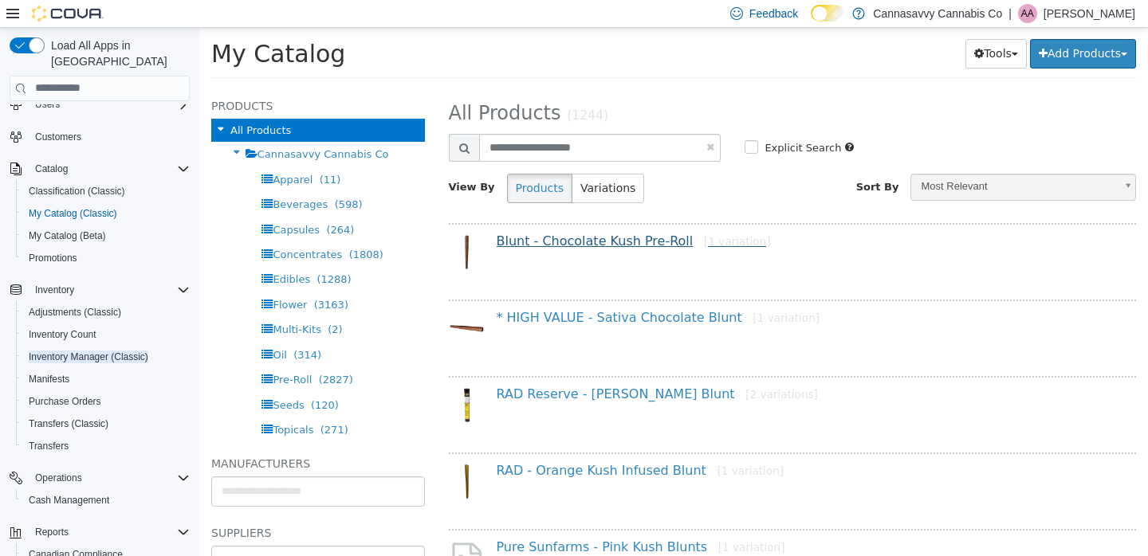
click at [595, 244] on link "Blunt - Chocolate Kush Pre-Roll [1 variation]" at bounding box center [634, 240] width 274 height 15
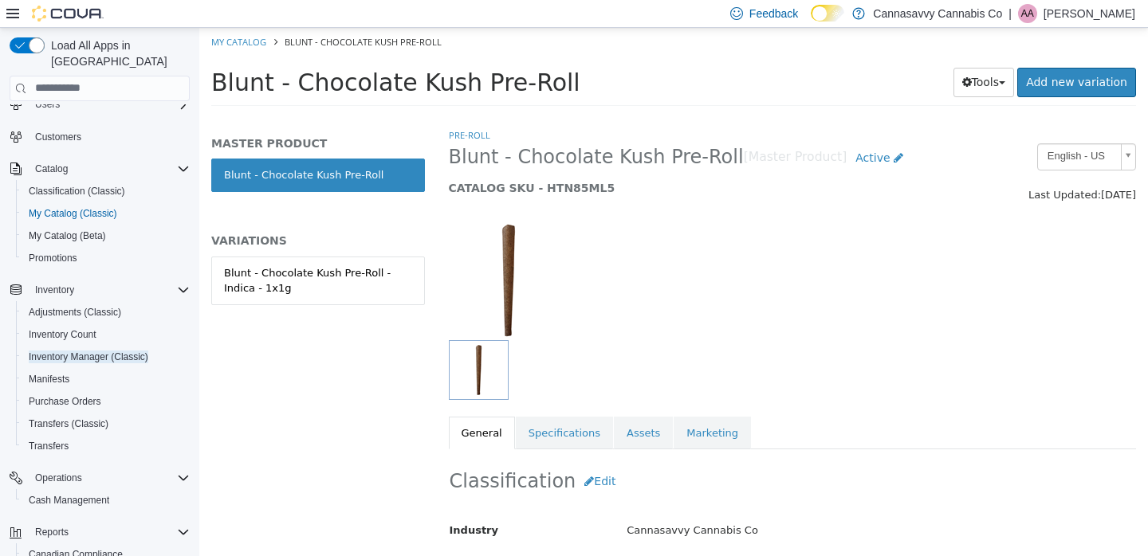
scroll to position [142, 0]
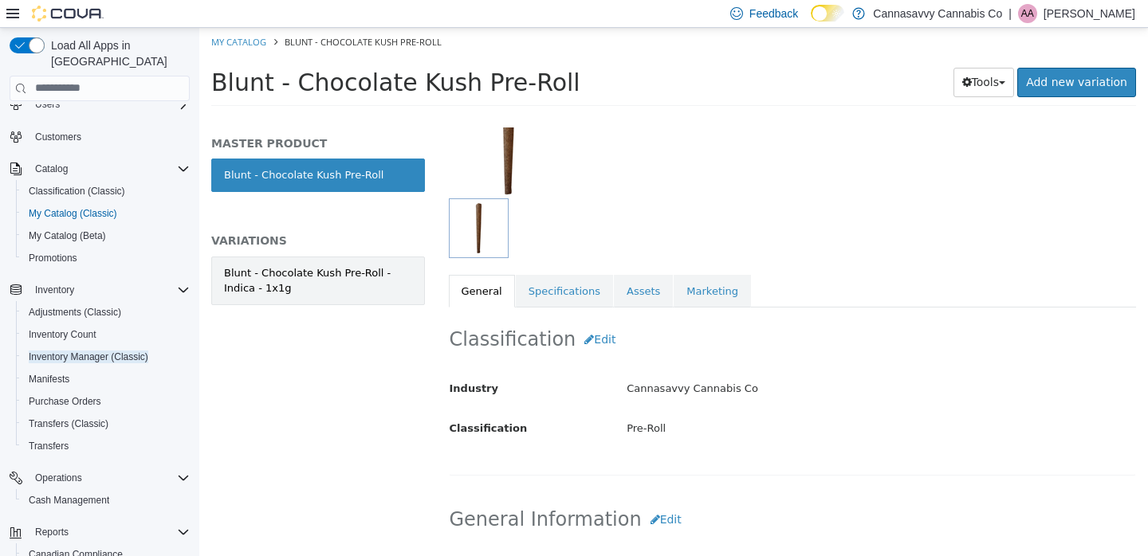
click at [360, 287] on div "Blunt - Chocolate Kush Pre-Roll - Indica - 1x1g" at bounding box center [318, 280] width 188 height 31
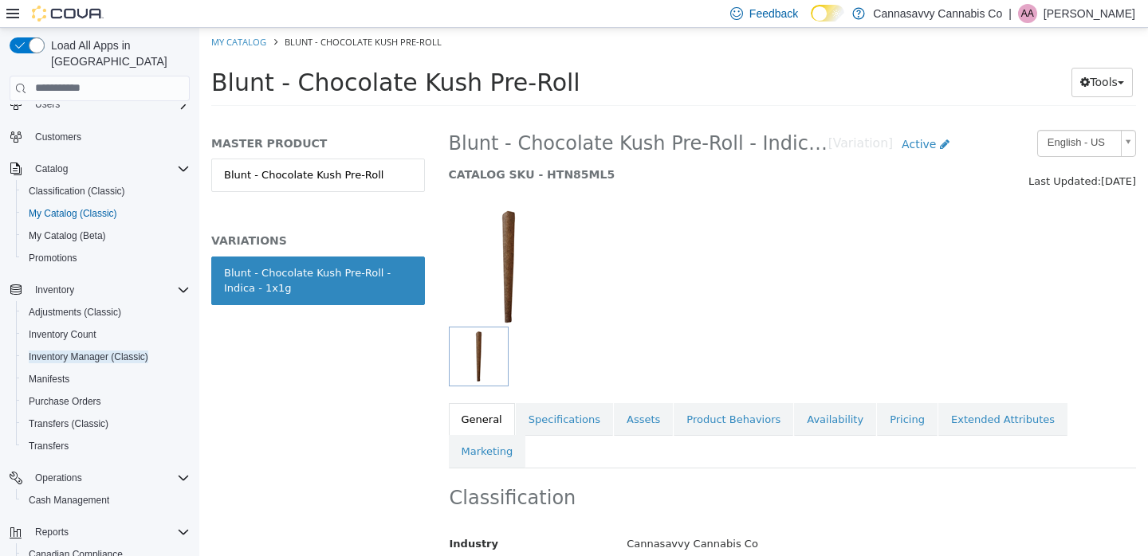
scroll to position [344, 0]
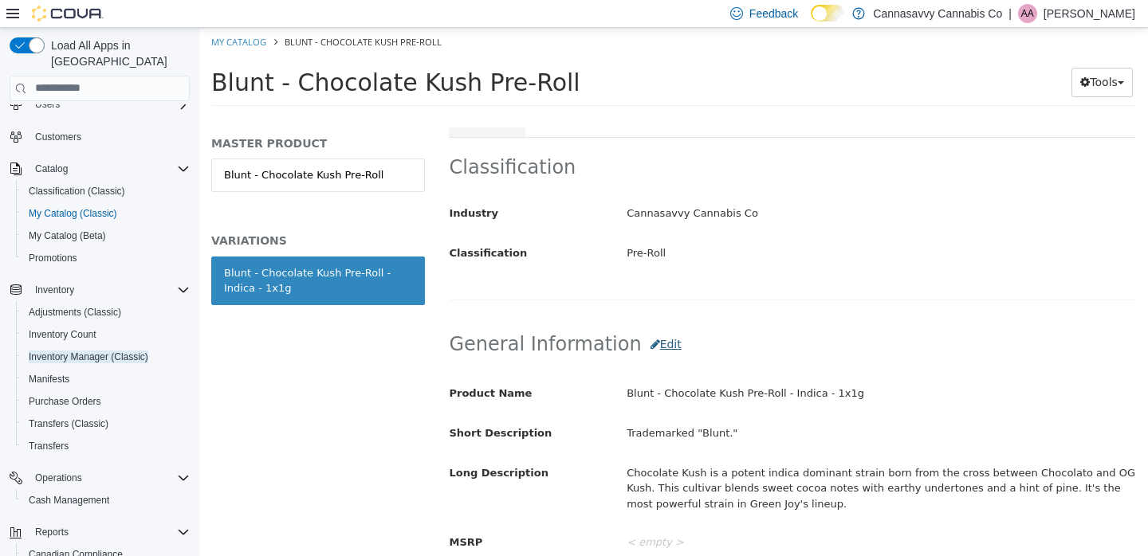
click at [642, 329] on button "Edit" at bounding box center [666, 343] width 49 height 29
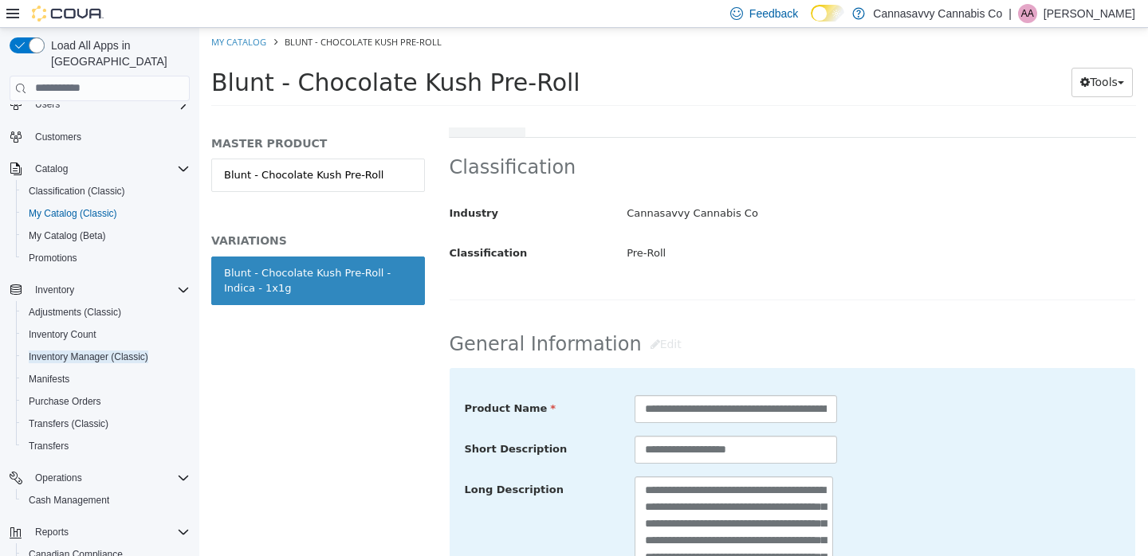
scroll to position [476, 0]
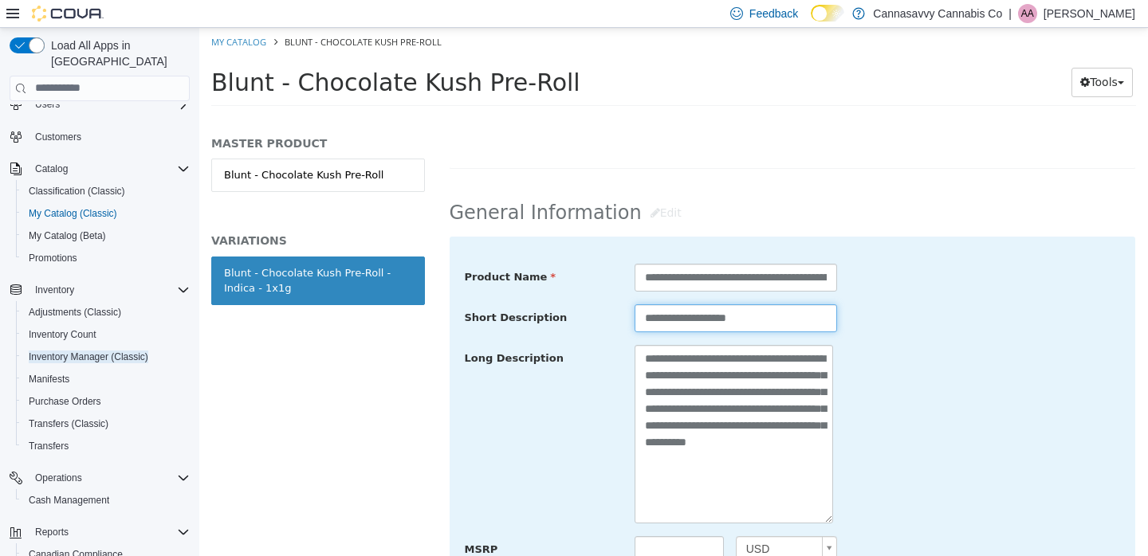
drag, startPoint x: 776, startPoint y: 280, endPoint x: 605, endPoint y: 280, distance: 171.4
click at [605, 304] on div "**********" at bounding box center [793, 318] width 680 height 29
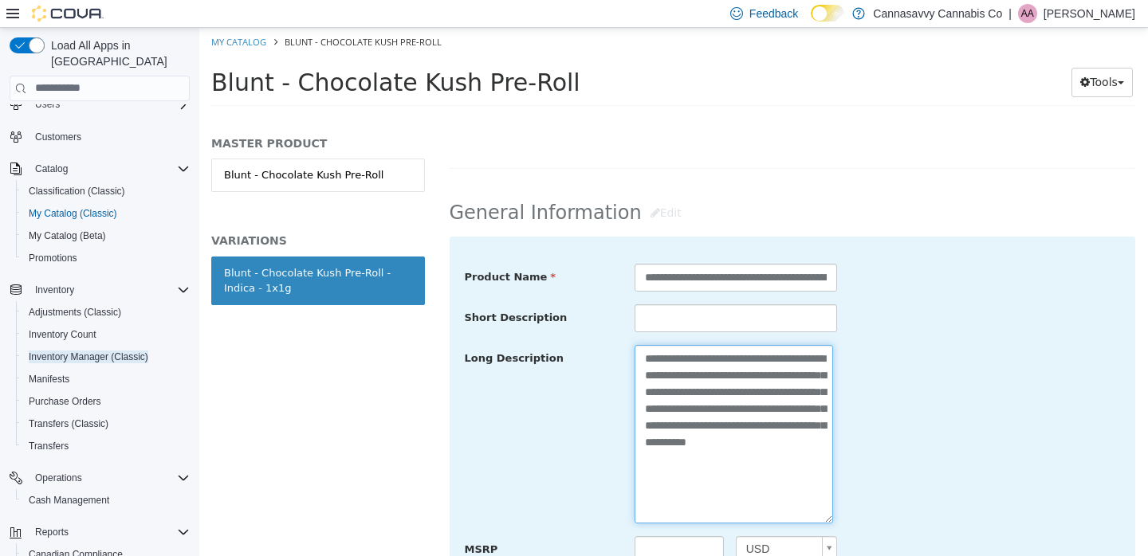
drag, startPoint x: 721, startPoint y: 356, endPoint x: 669, endPoint y: 371, distance: 54.5
click at [669, 371] on textarea "**********" at bounding box center [733, 433] width 198 height 179
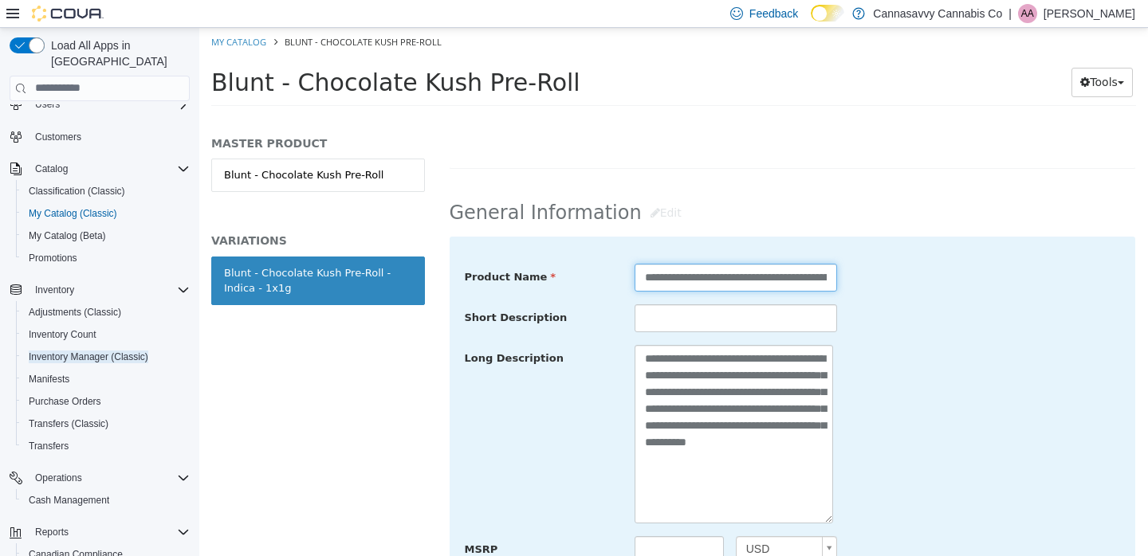
drag, startPoint x: 792, startPoint y: 248, endPoint x: 948, endPoint y: 249, distance: 156.2
click at [948, 263] on div "**********" at bounding box center [793, 277] width 680 height 29
paste input "**********"
click at [756, 263] on input "**********" at bounding box center [735, 277] width 202 height 28
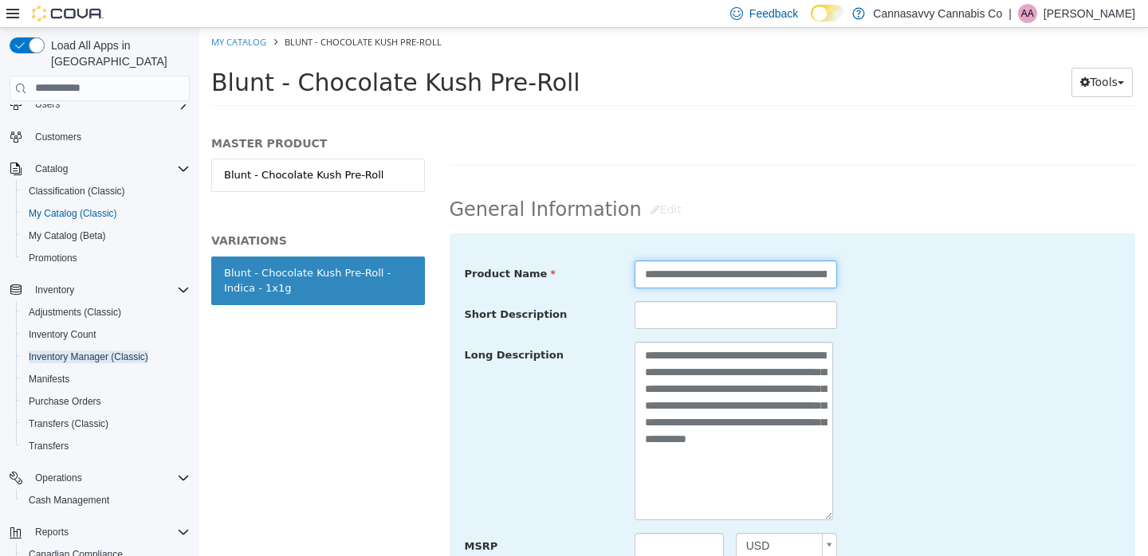
scroll to position [598, 0]
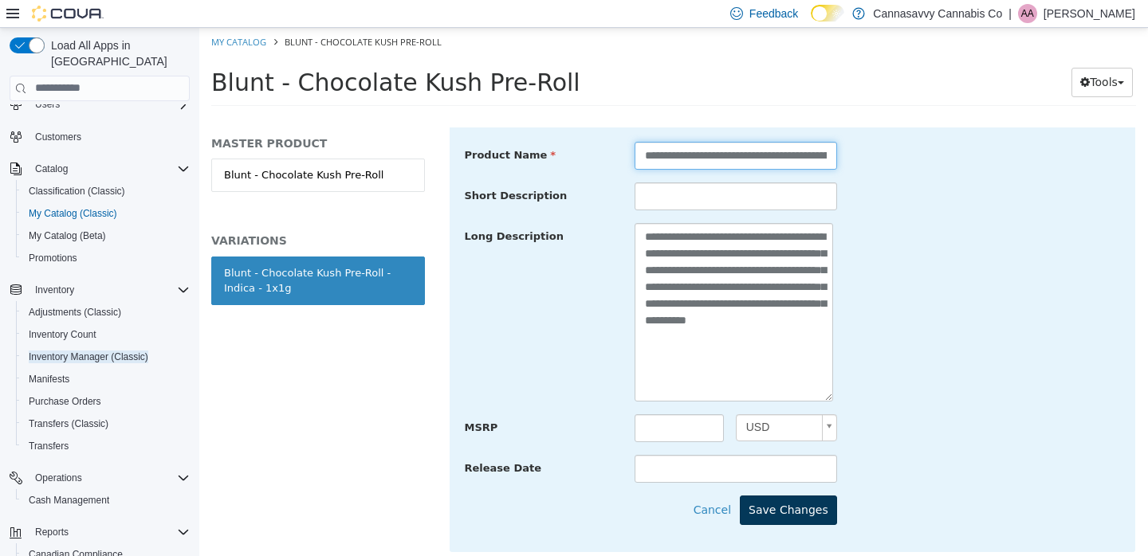
type input "**********"
click at [775, 495] on button "Save Changes" at bounding box center [788, 509] width 97 height 29
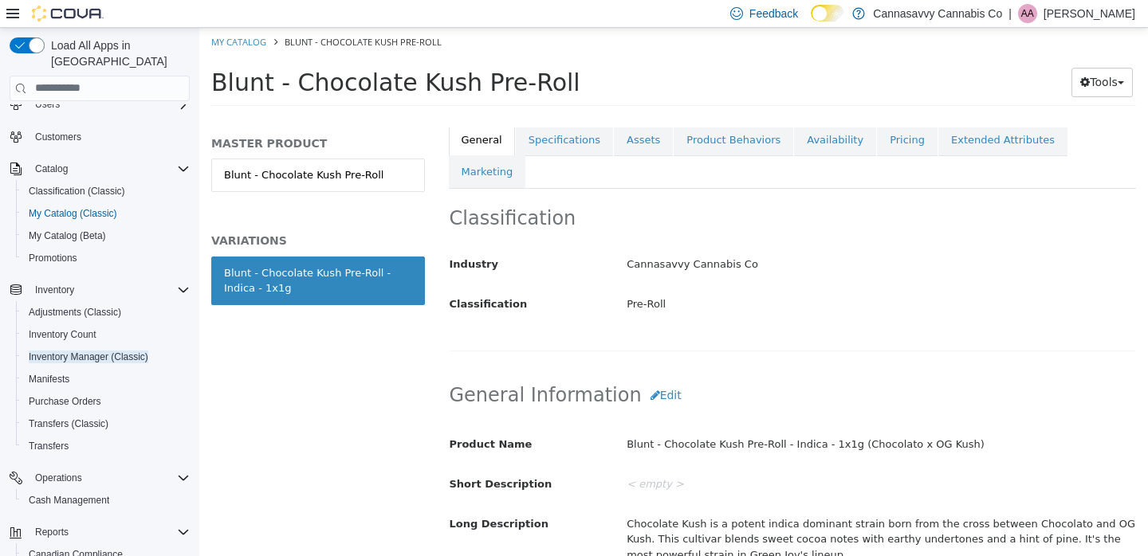
scroll to position [145, 0]
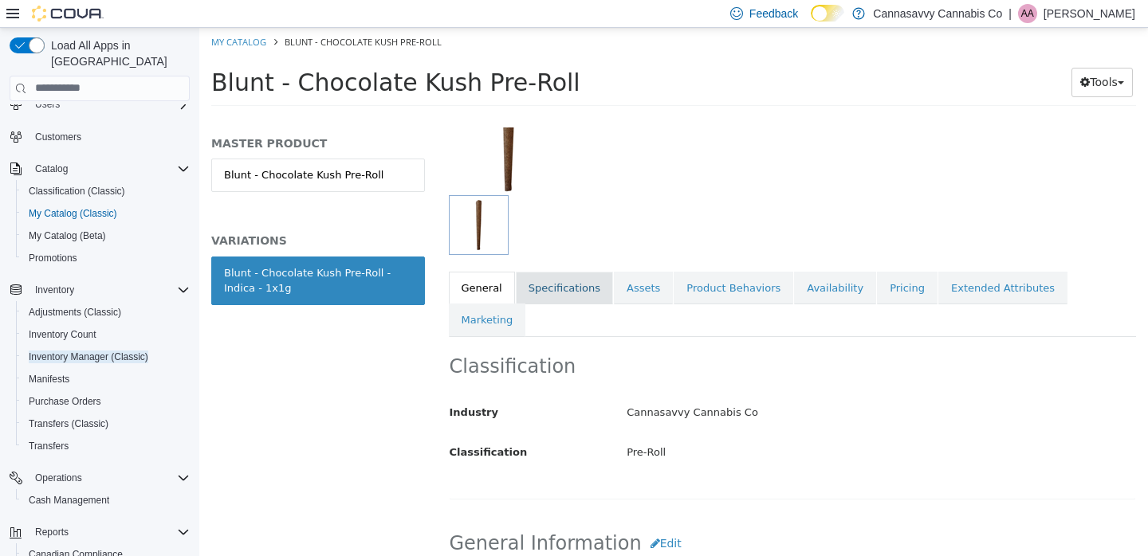
click at [581, 294] on link "Specifications" at bounding box center [564, 287] width 97 height 33
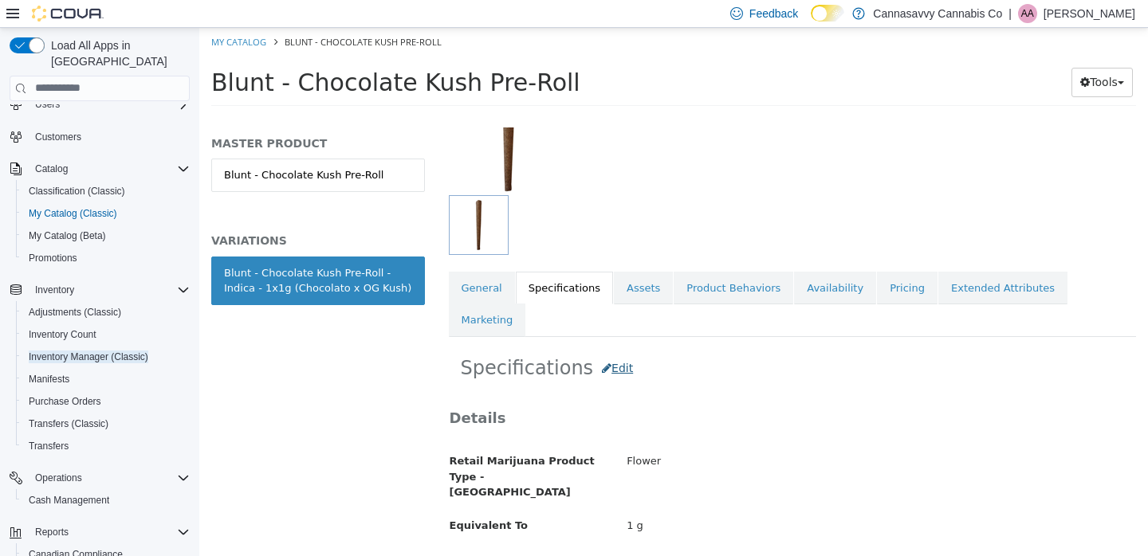
click at [615, 353] on button "Edit" at bounding box center [617, 367] width 49 height 29
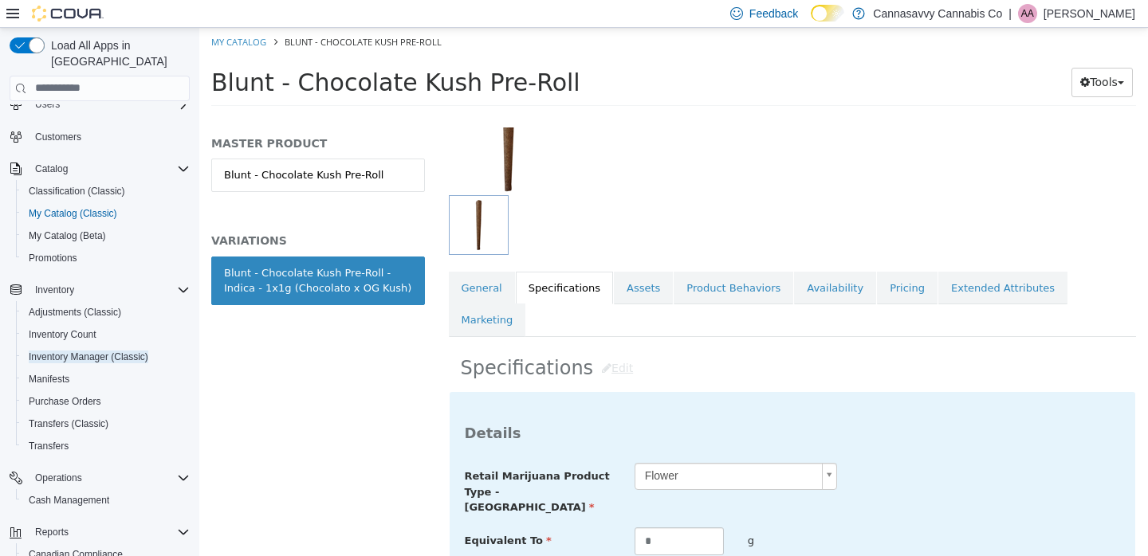
scroll to position [292, 0]
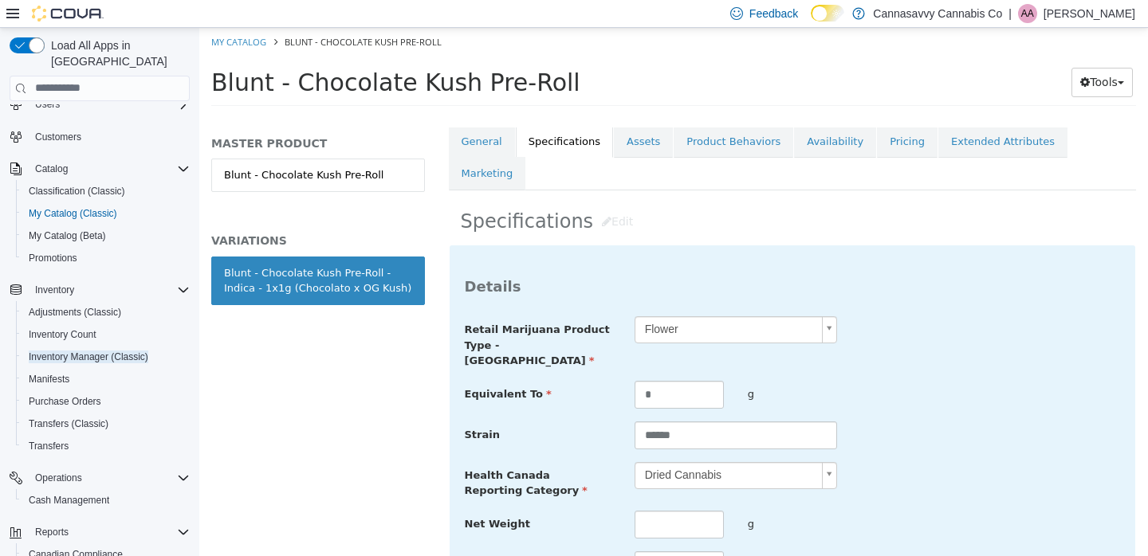
click at [673, 489] on div "**********" at bounding box center [793, 488] width 656 height 345
click at [678, 510] on input "text" at bounding box center [678, 524] width 89 height 28
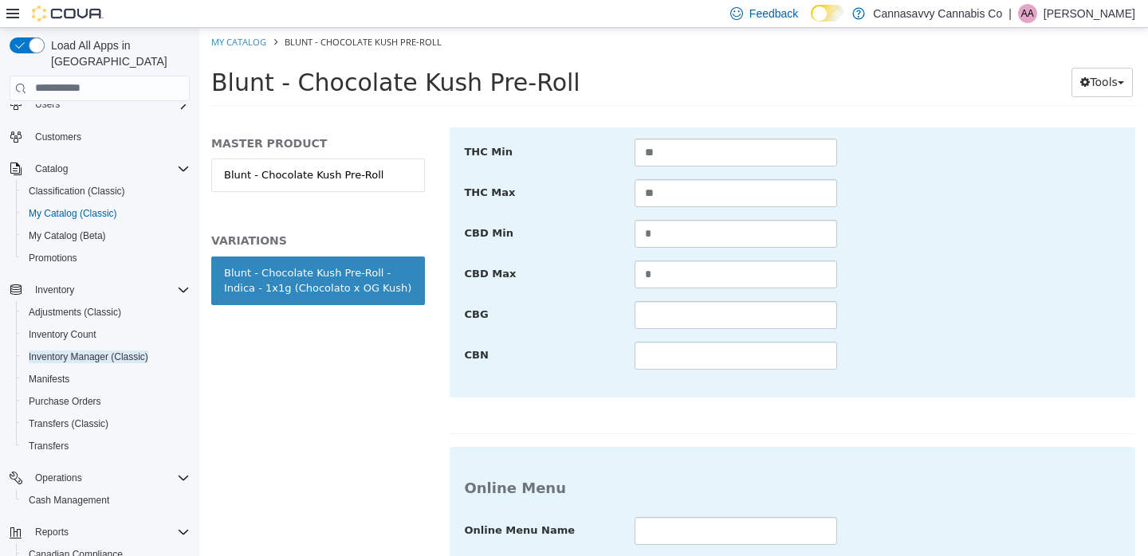
scroll to position [1230, 0]
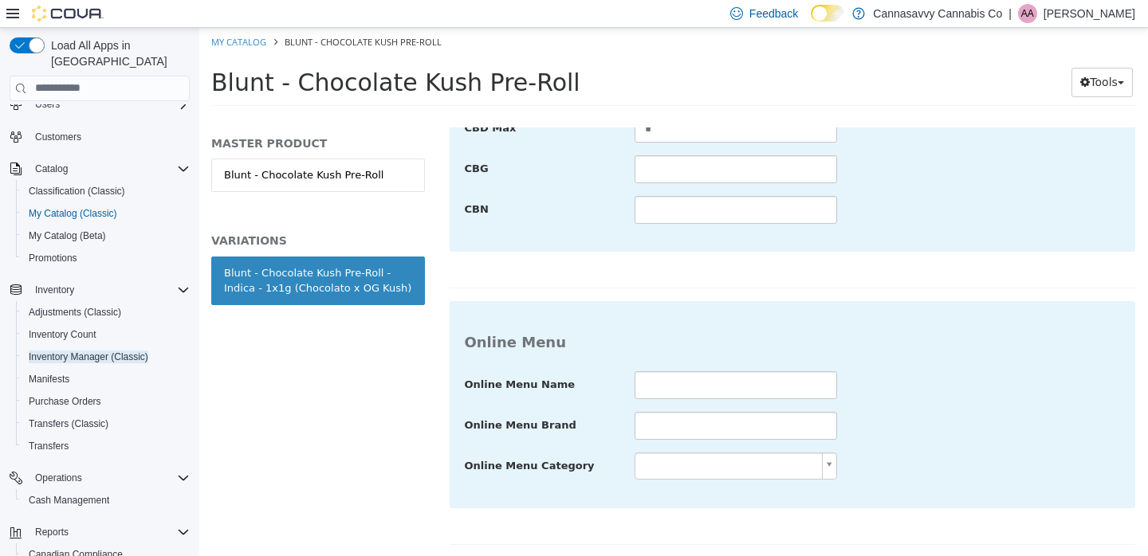
type input "*"
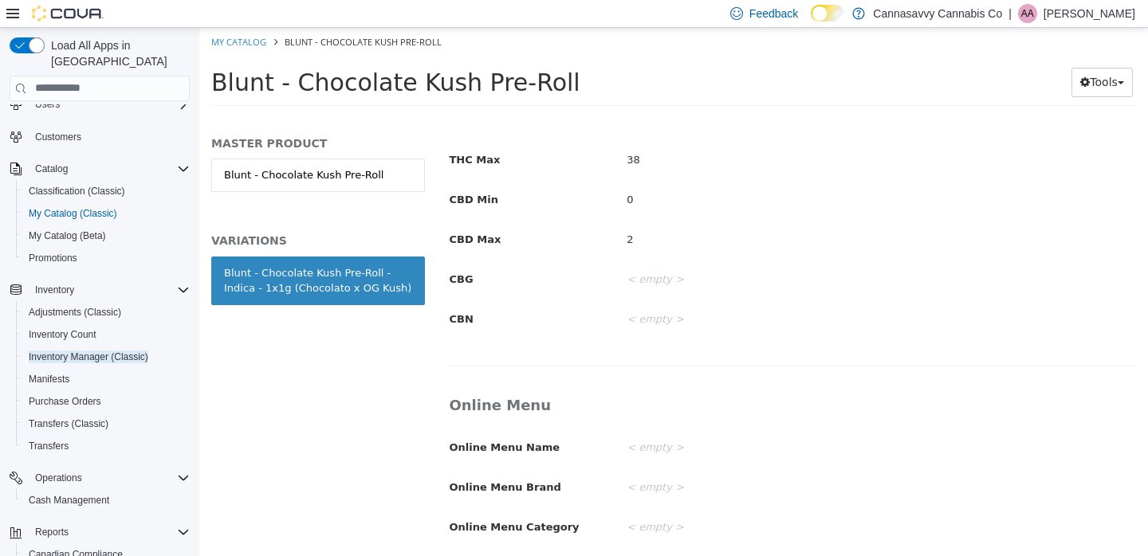
scroll to position [297, 0]
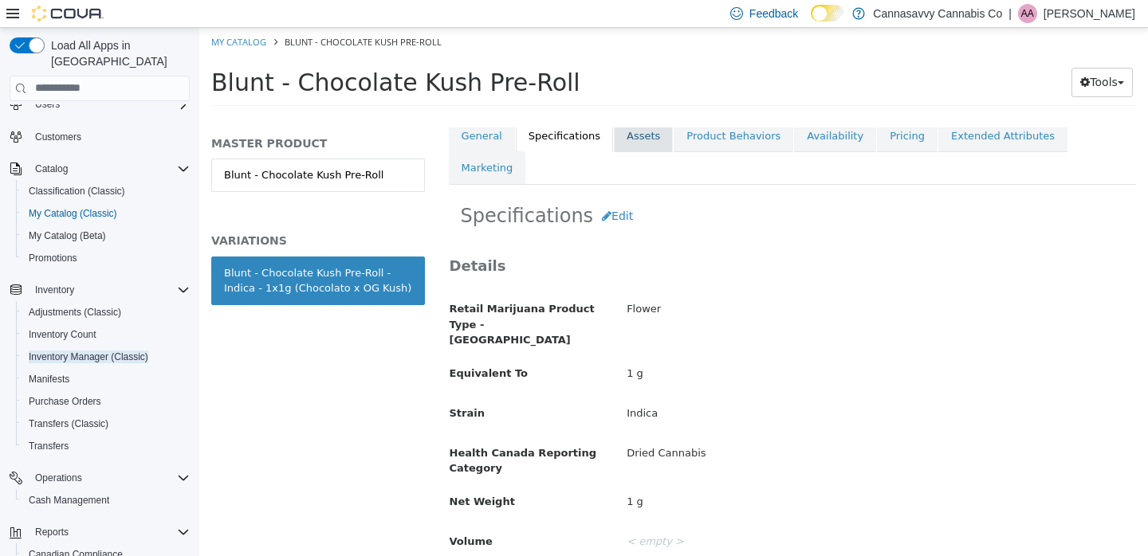
click at [641, 140] on link "Assets" at bounding box center [643, 135] width 59 height 33
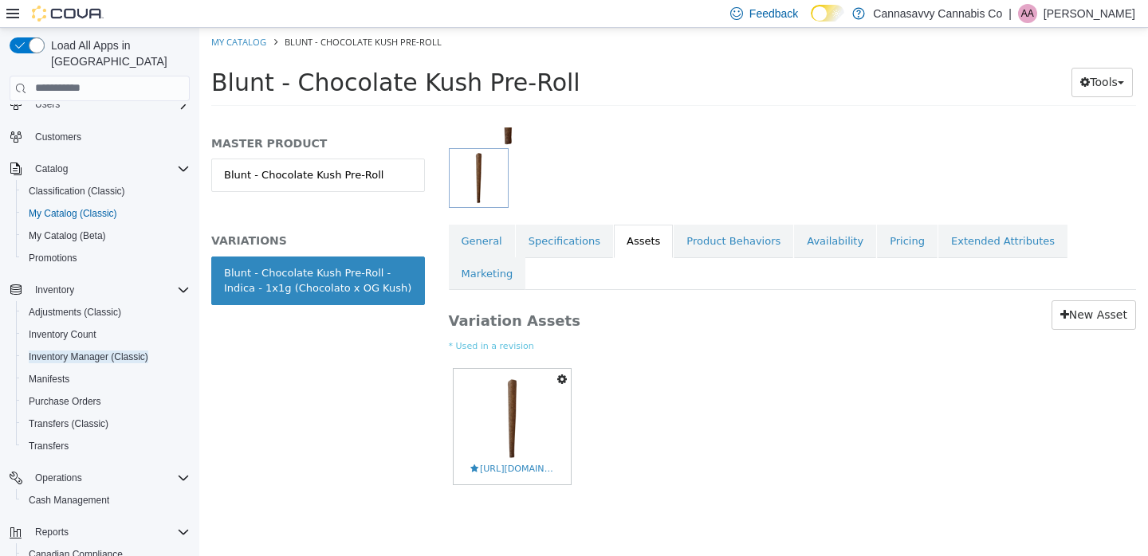
scroll to position [157, 0]
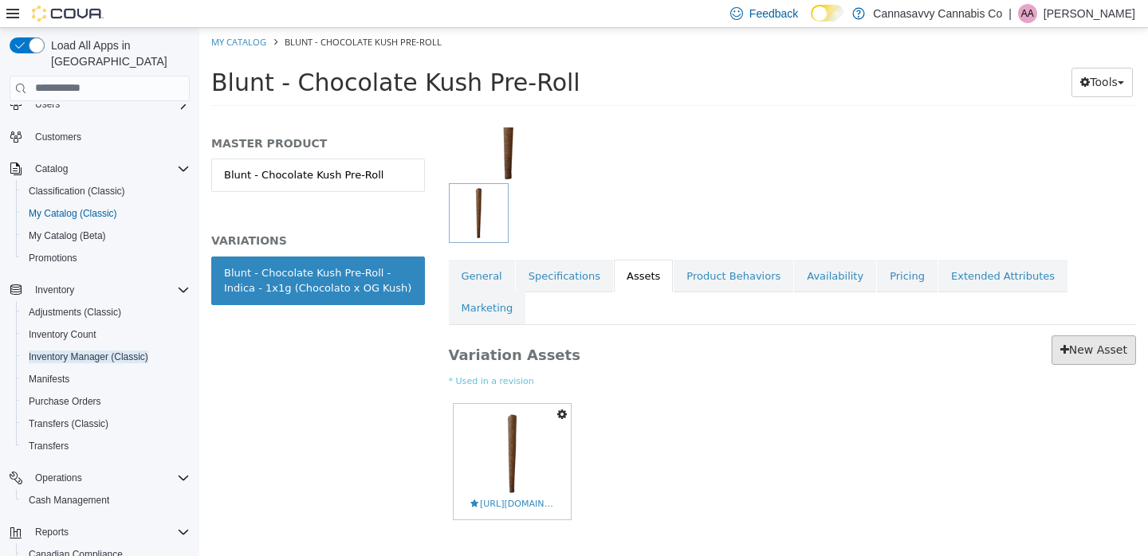
click at [1067, 335] on link "New Asset" at bounding box center [1093, 349] width 84 height 29
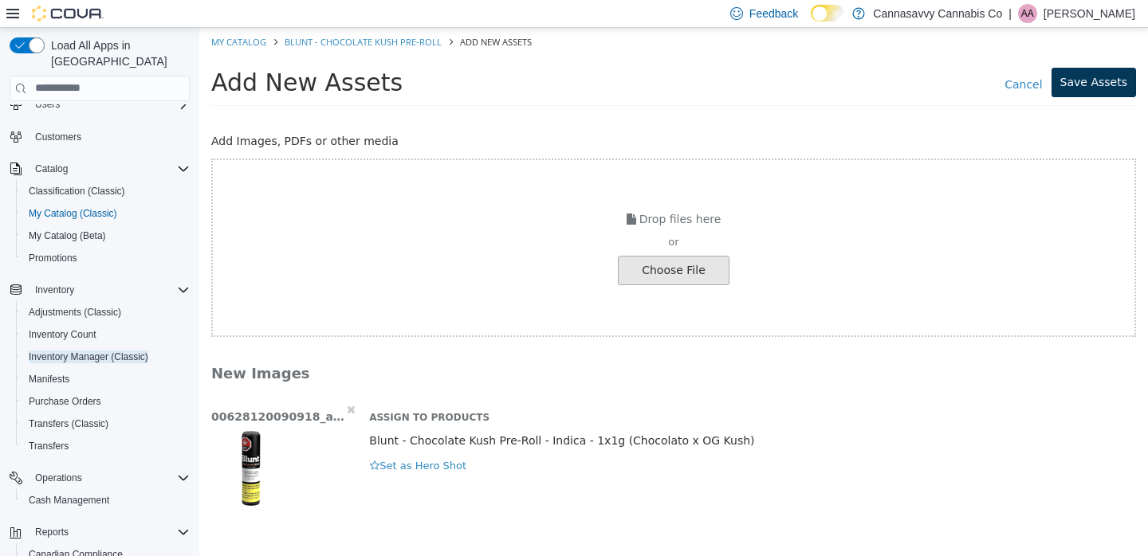
click at [1091, 82] on button "Save Assets" at bounding box center [1093, 81] width 84 height 29
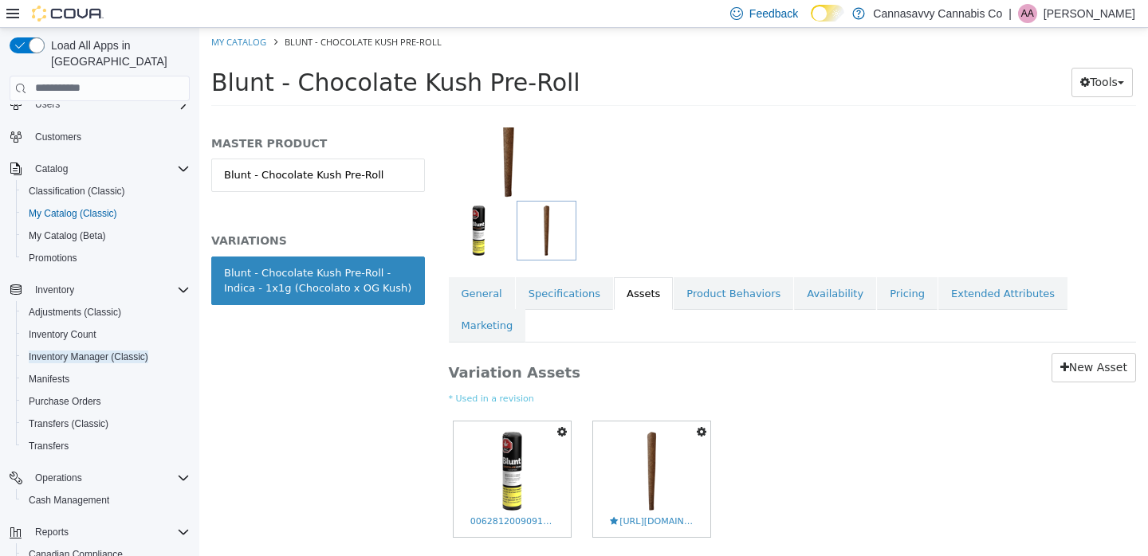
scroll to position [159, 0]
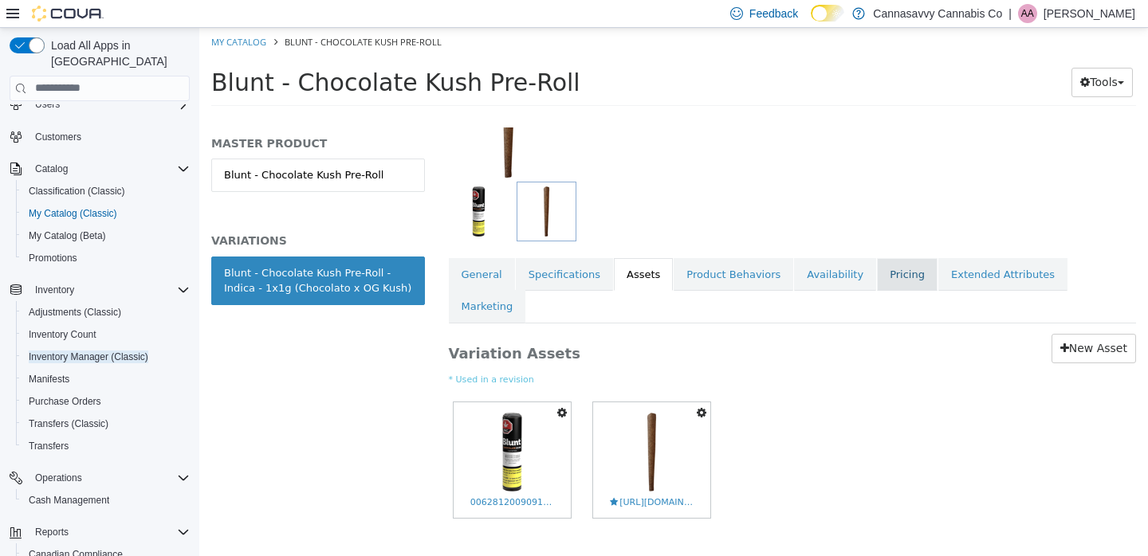
click at [877, 268] on link "Pricing" at bounding box center [907, 273] width 61 height 33
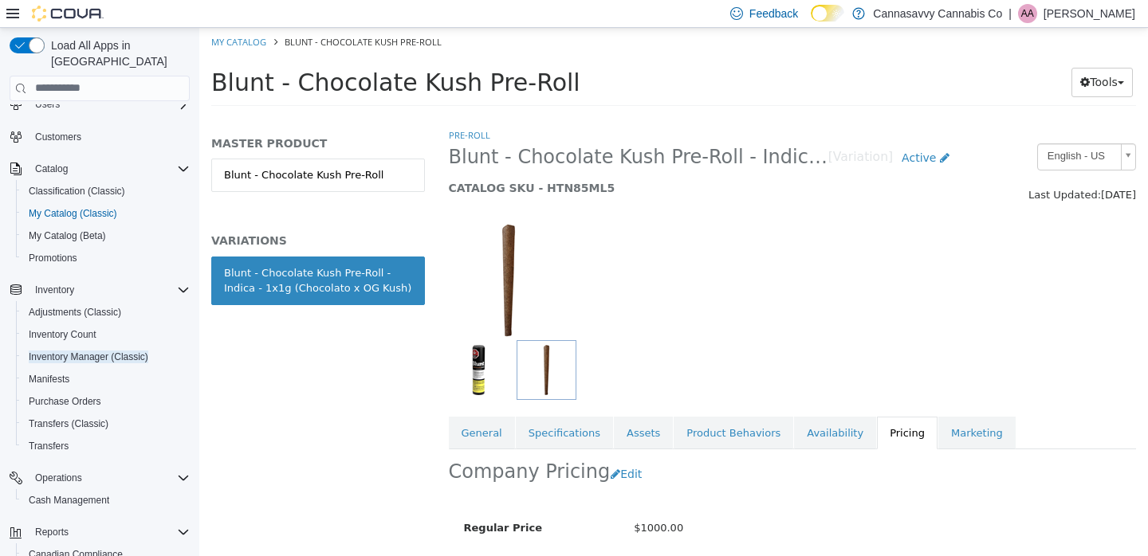
scroll to position [121, 0]
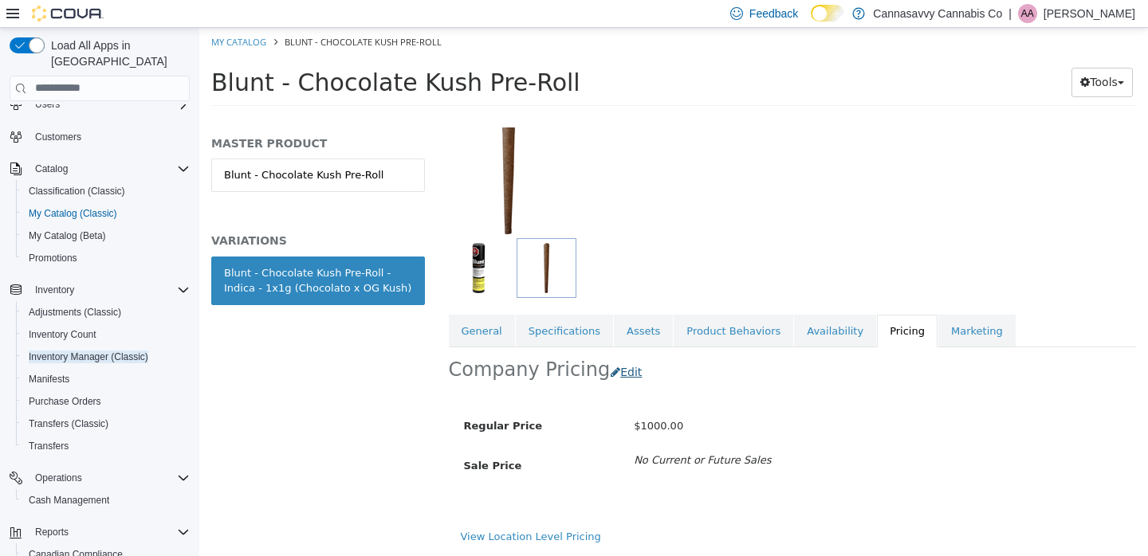
click at [623, 357] on button "Edit" at bounding box center [630, 371] width 41 height 29
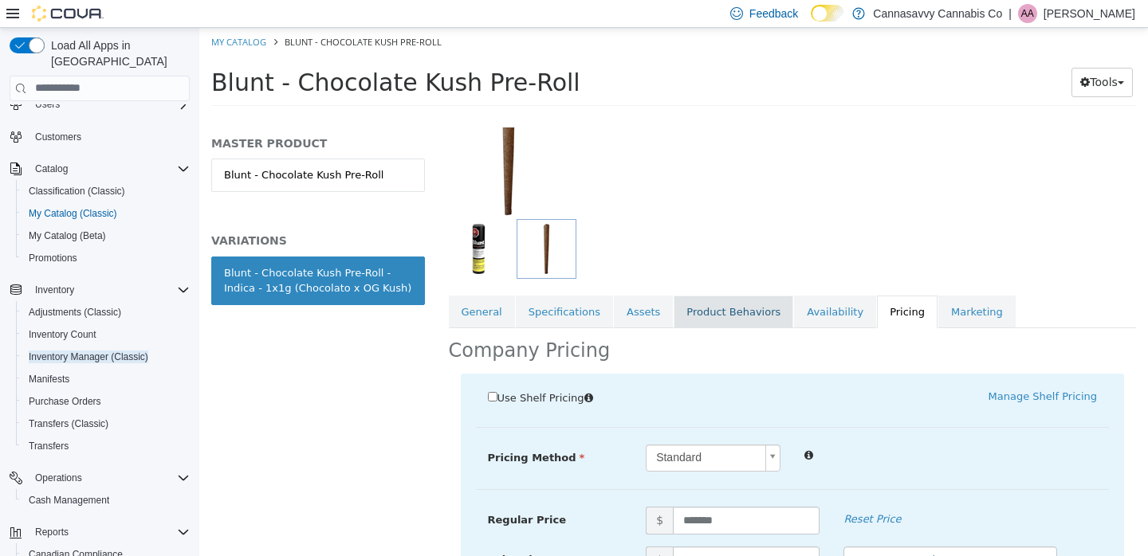
scroll to position [395, 0]
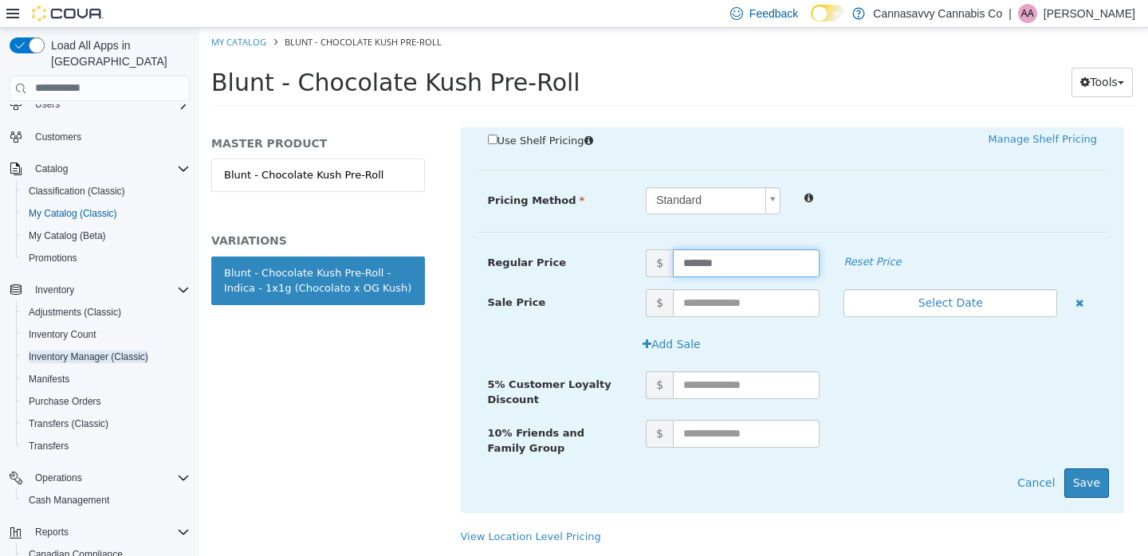
drag, startPoint x: 742, startPoint y: 250, endPoint x: 635, endPoint y: 246, distance: 106.9
click at [635, 249] on span "$ *******" at bounding box center [733, 263] width 198 height 28
type input "*****"
click at [1089, 468] on button "Save" at bounding box center [1086, 482] width 45 height 29
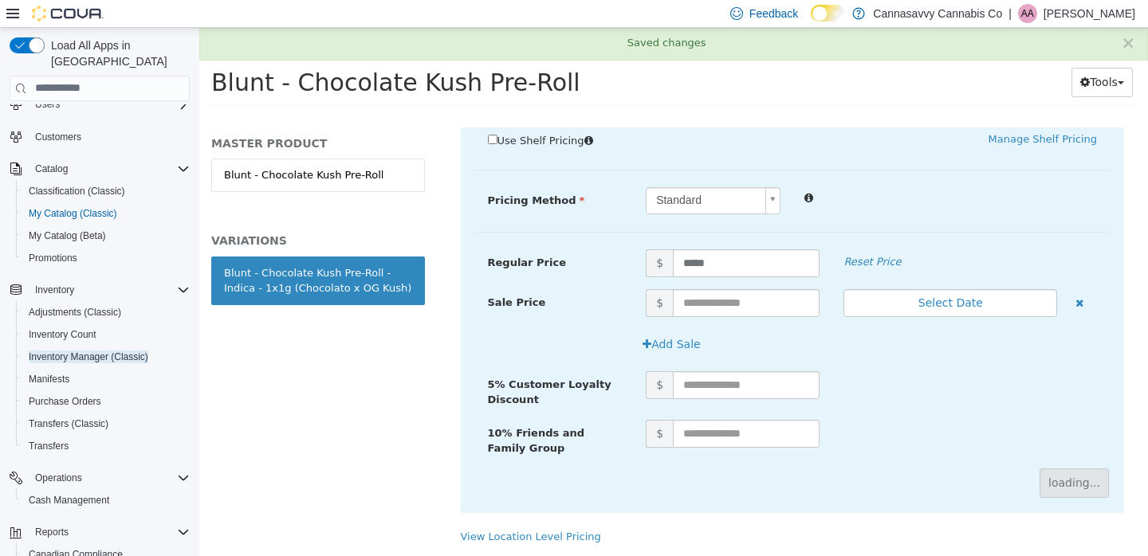
scroll to position [121, 0]
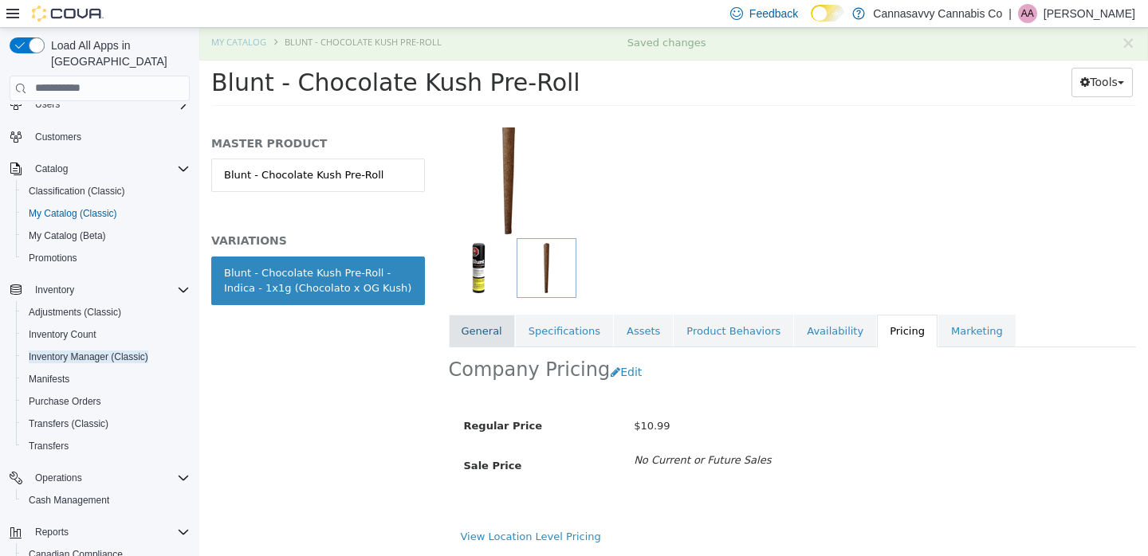
click at [489, 315] on link "General" at bounding box center [482, 330] width 66 height 33
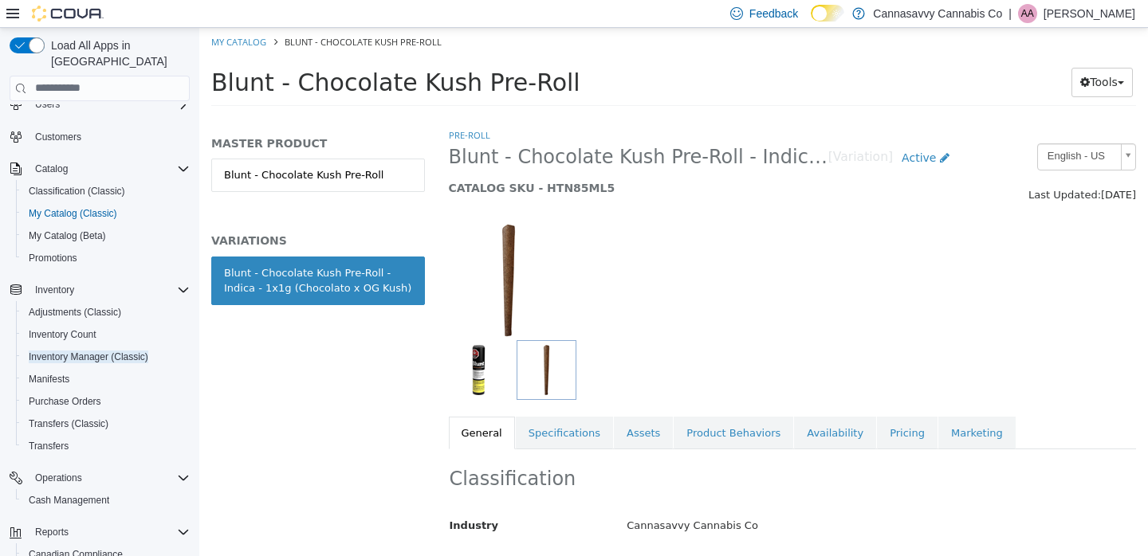
scroll to position [139, 0]
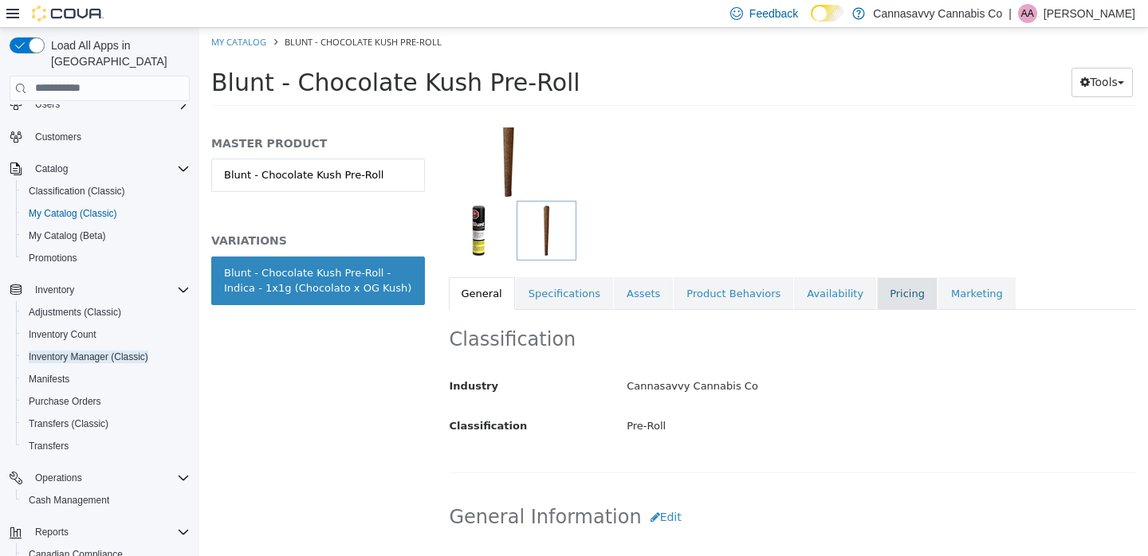
click at [880, 289] on link "Pricing" at bounding box center [907, 293] width 61 height 33
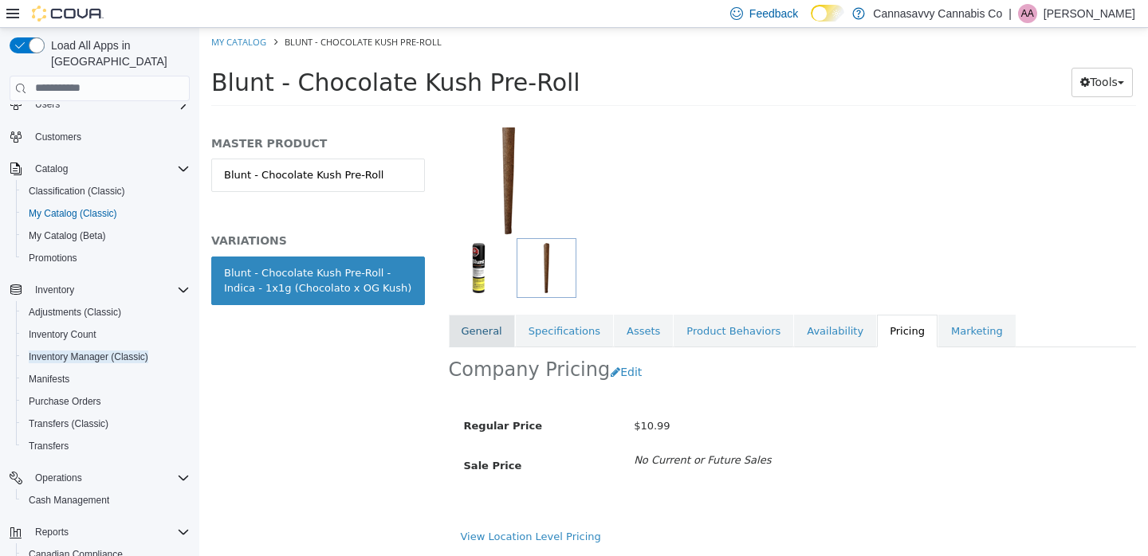
click at [489, 316] on link "General" at bounding box center [482, 330] width 66 height 33
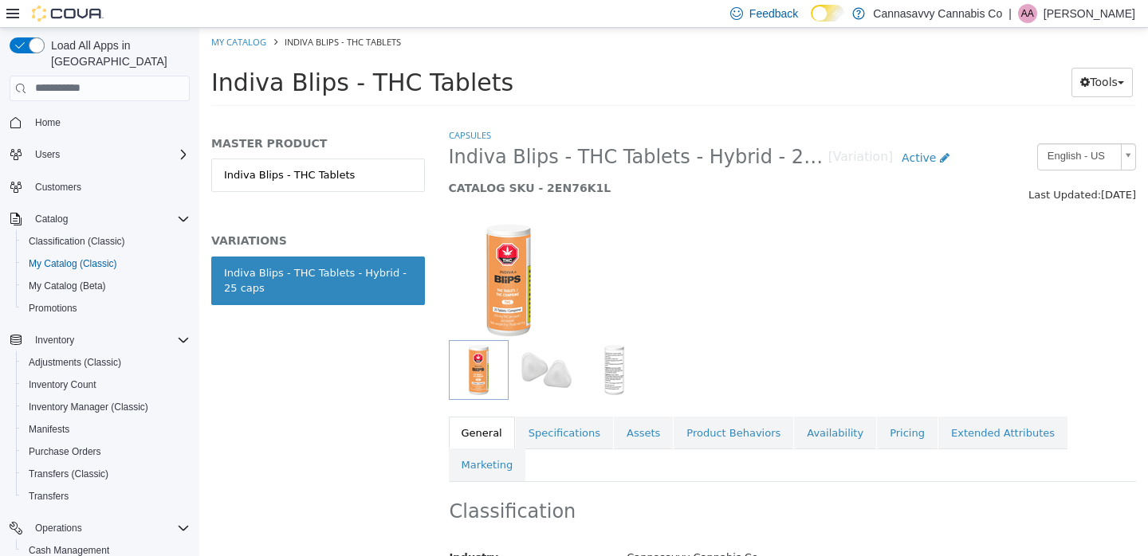
scroll to position [147, 0]
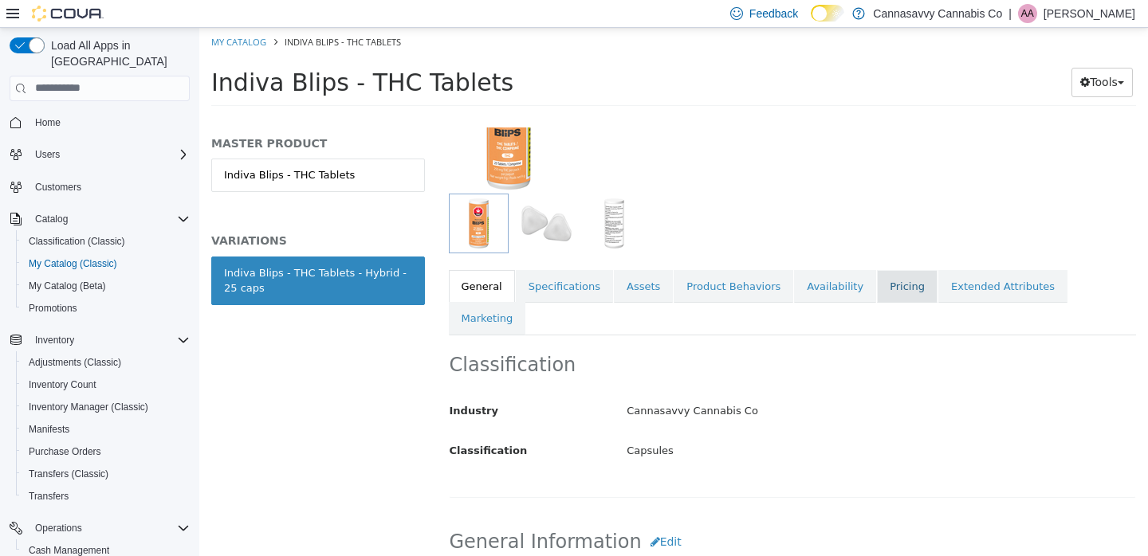
click at [877, 288] on link "Pricing" at bounding box center [907, 285] width 61 height 33
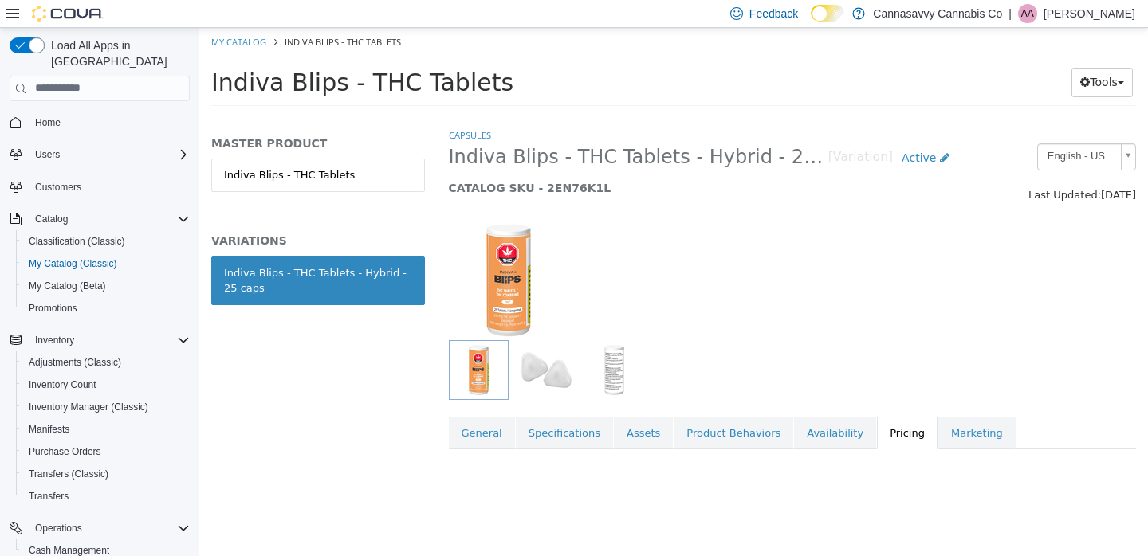
scroll to position [102, 0]
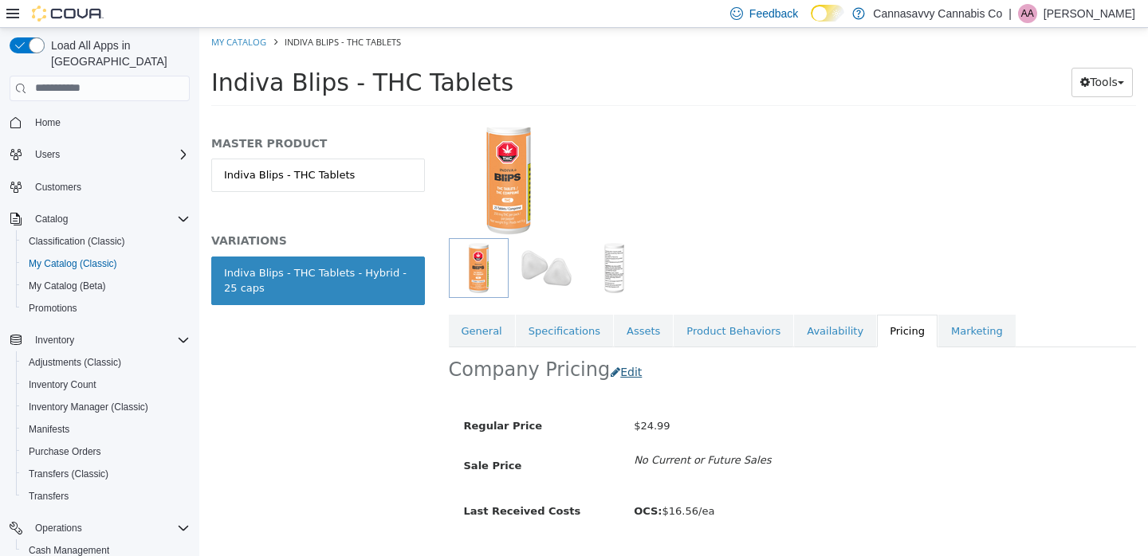
click at [619, 367] on button "Edit" at bounding box center [630, 371] width 41 height 29
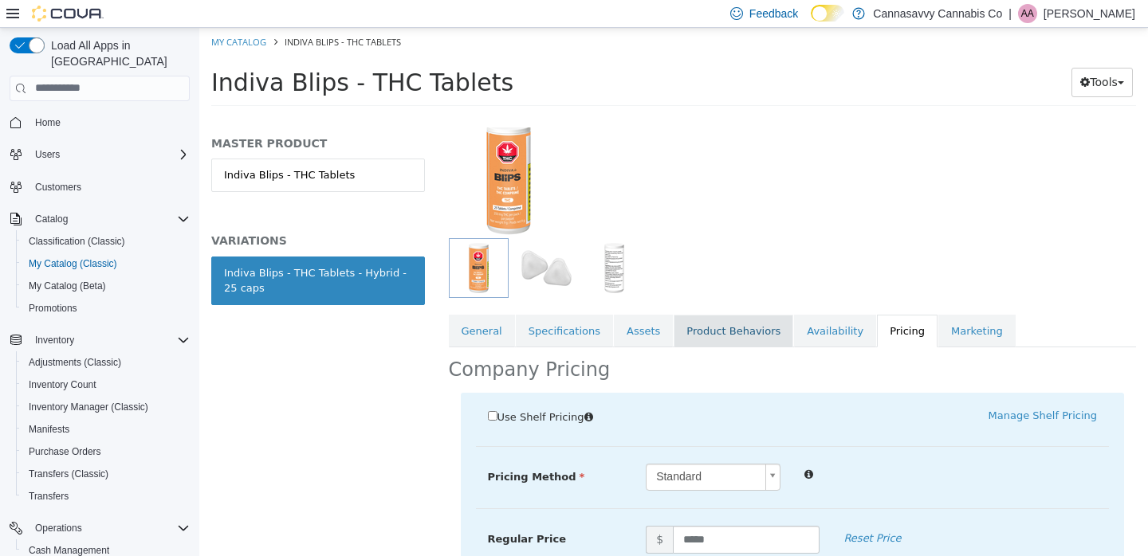
scroll to position [395, 0]
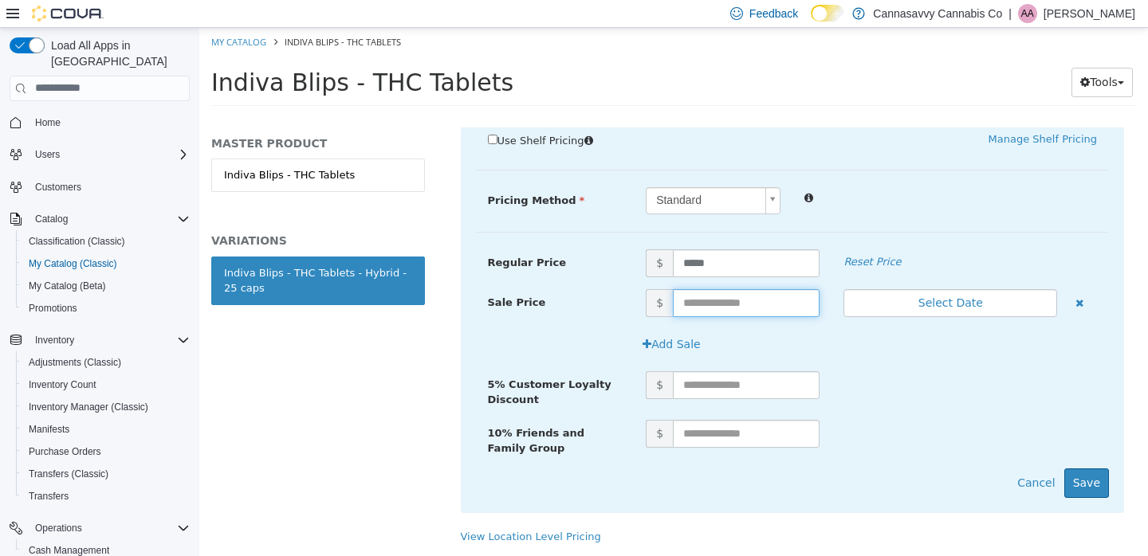
click at [744, 289] on input "text" at bounding box center [746, 303] width 147 height 28
type input "*****"
click at [953, 289] on button "Select Date" at bounding box center [950, 303] width 214 height 28
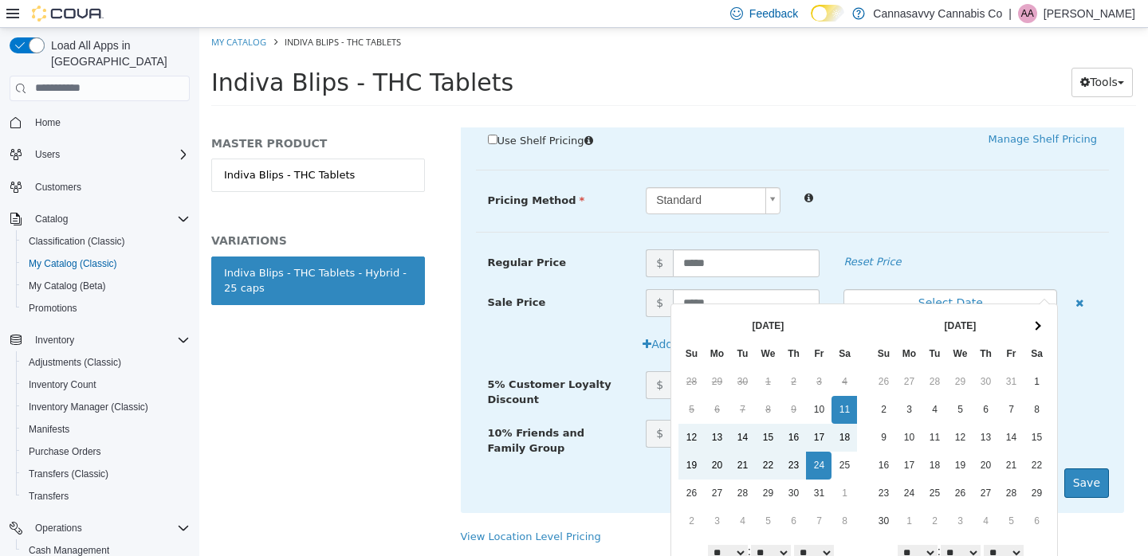
scroll to position [50, 0]
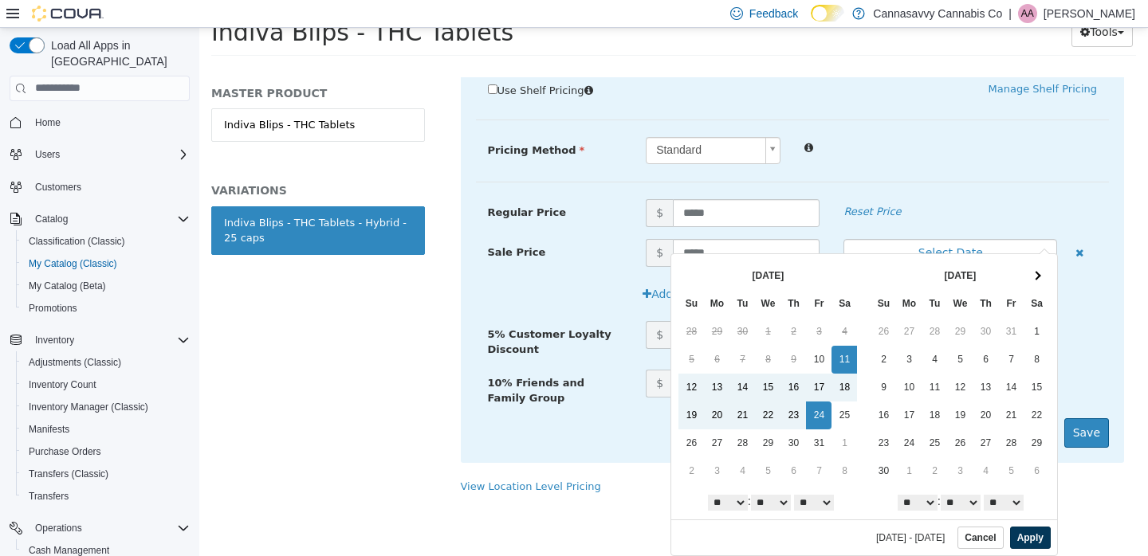
click at [1018, 536] on button "Apply" at bounding box center [1030, 537] width 41 height 22
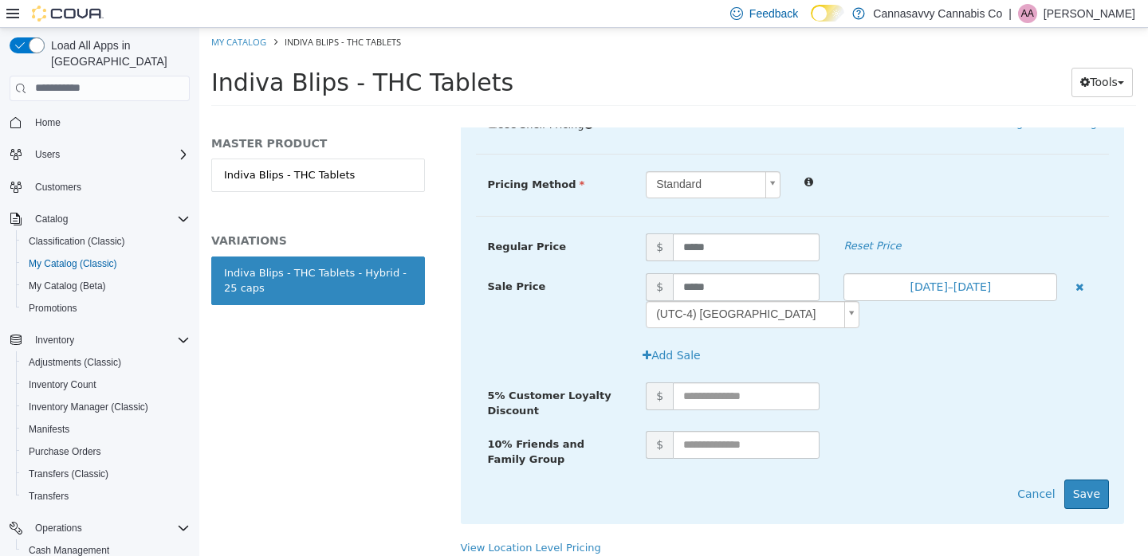
scroll to position [0, 0]
drag, startPoint x: 1090, startPoint y: 494, endPoint x: 1091, endPoint y: 508, distance: 13.6
click at [1090, 494] on button "Save" at bounding box center [1086, 493] width 45 height 29
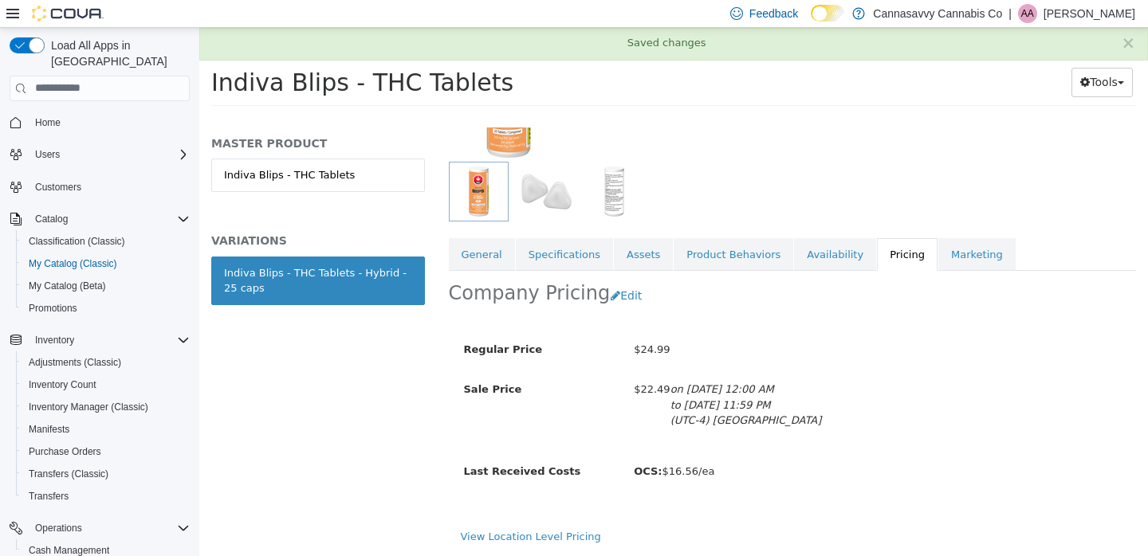
scroll to position [197, 0]
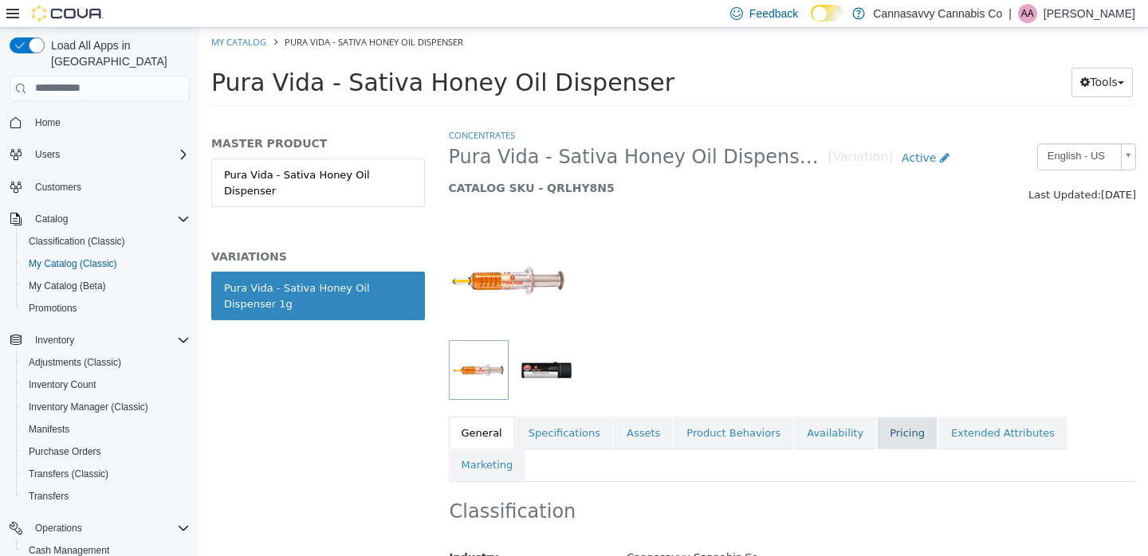
click at [900, 442] on link "Pricing" at bounding box center [907, 432] width 61 height 33
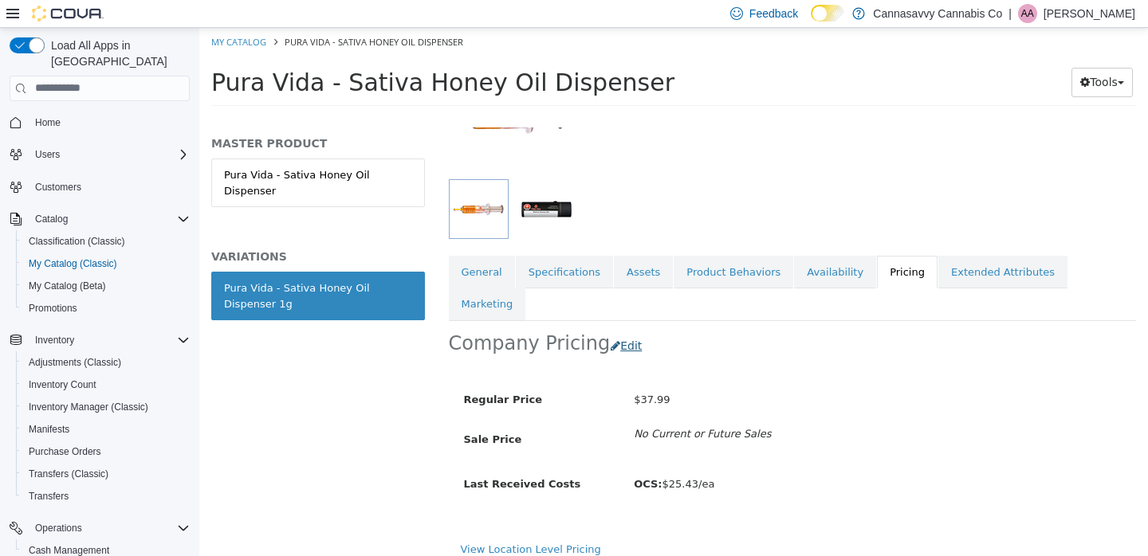
click at [619, 331] on button "Edit" at bounding box center [630, 345] width 41 height 29
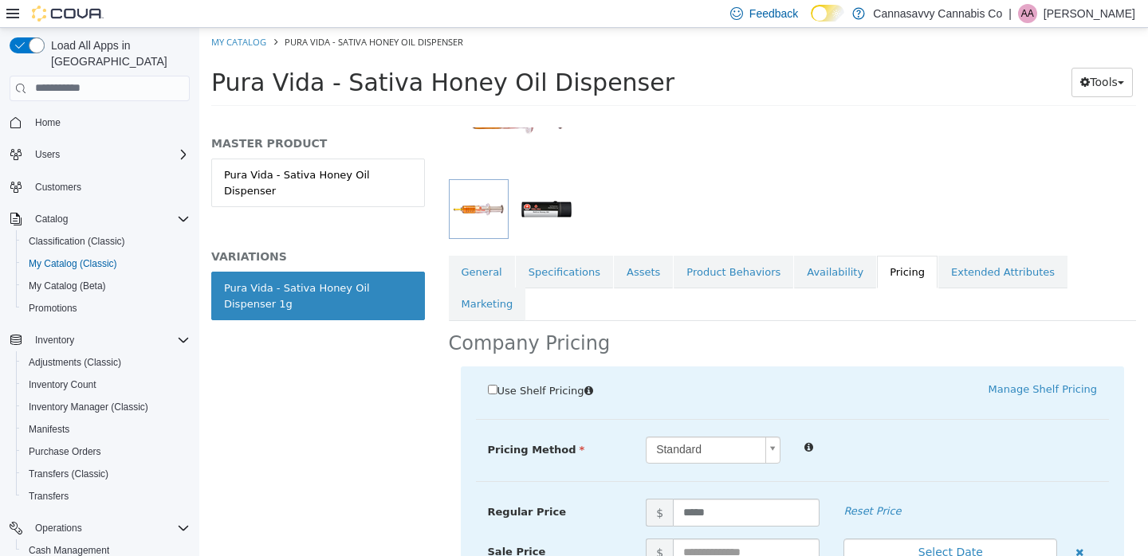
scroll to position [395, 0]
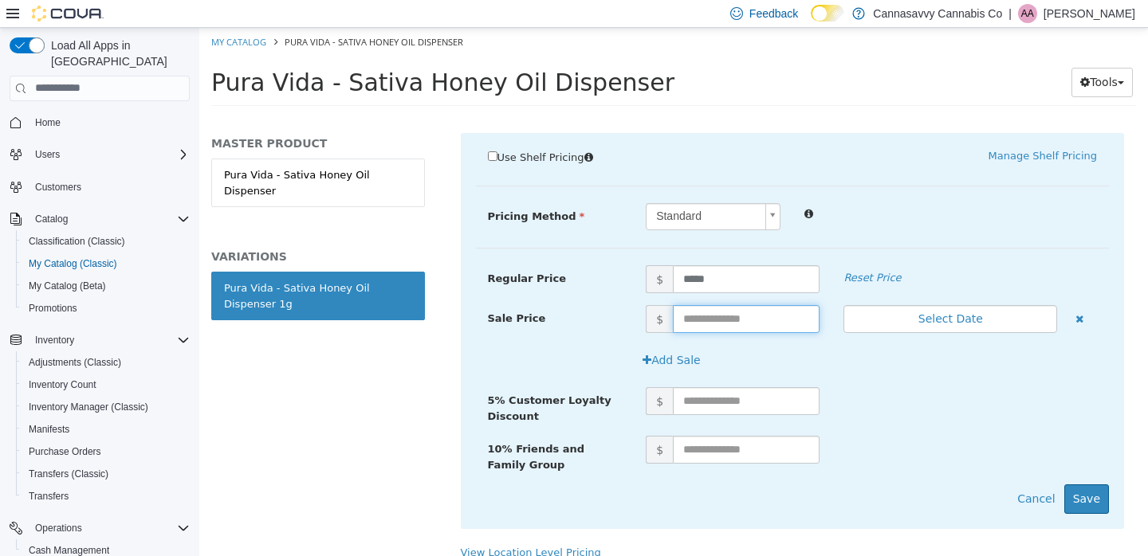
click at [716, 304] on input "text" at bounding box center [746, 318] width 147 height 28
type input "*****"
click at [972, 304] on button "Select Date" at bounding box center [950, 318] width 214 height 28
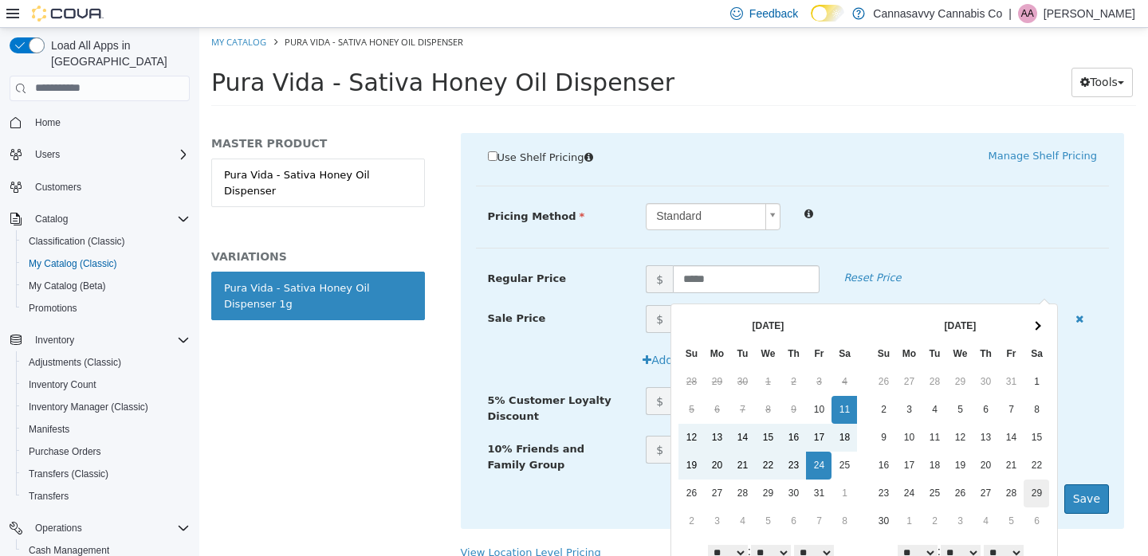
scroll to position [50, 0]
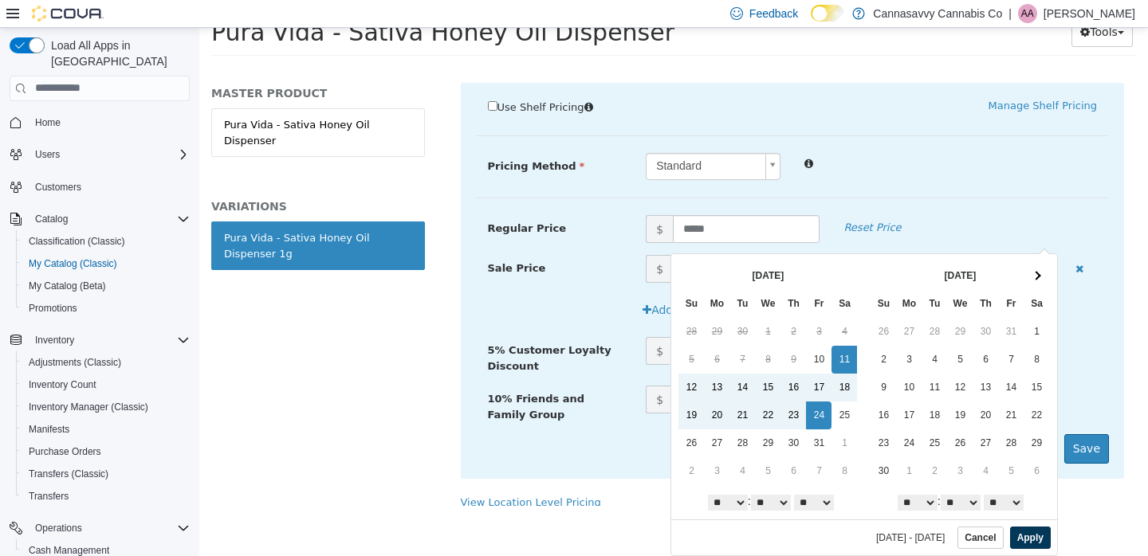
click at [1026, 540] on button "Apply" at bounding box center [1030, 537] width 41 height 22
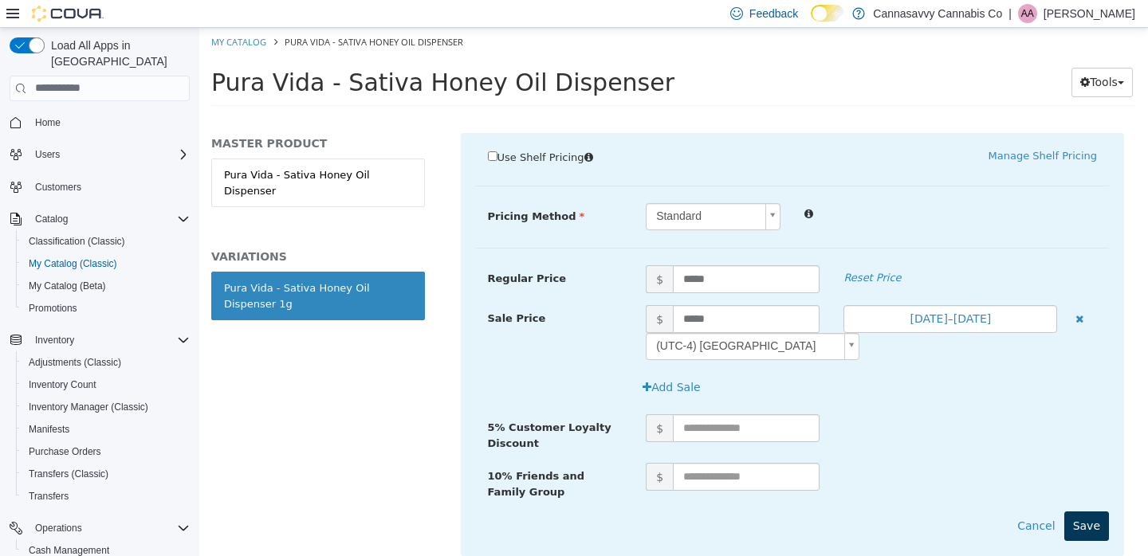
click at [1090, 511] on button "Save" at bounding box center [1086, 525] width 45 height 29
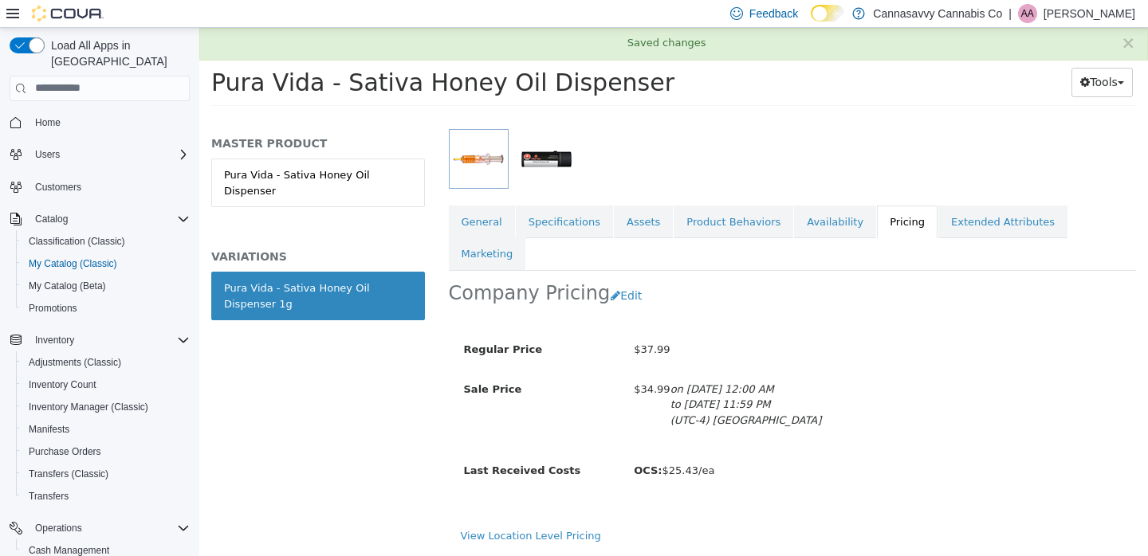
scroll to position [197, 0]
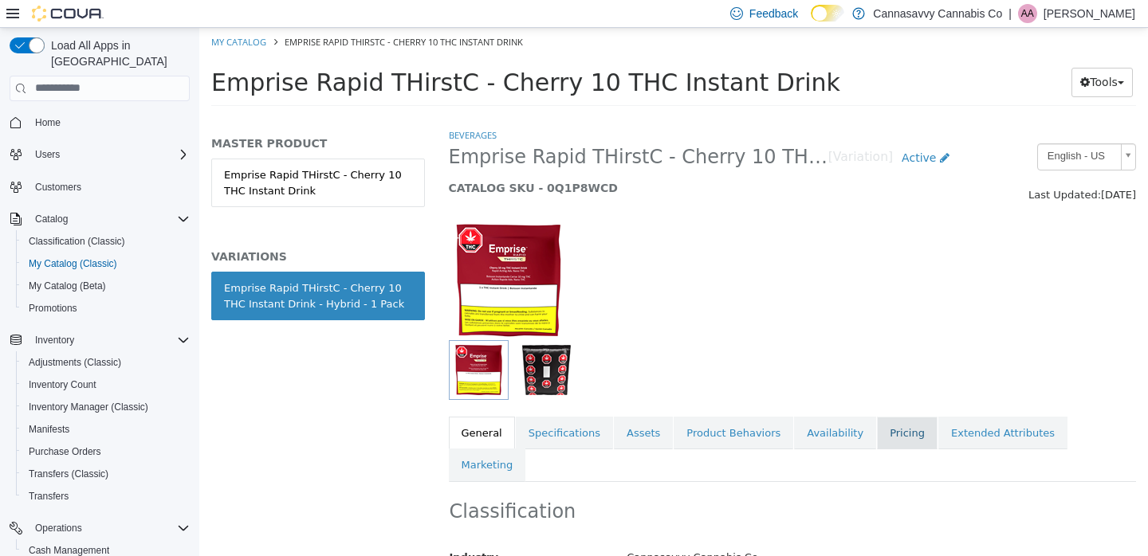
click at [886, 442] on link "Pricing" at bounding box center [907, 432] width 61 height 33
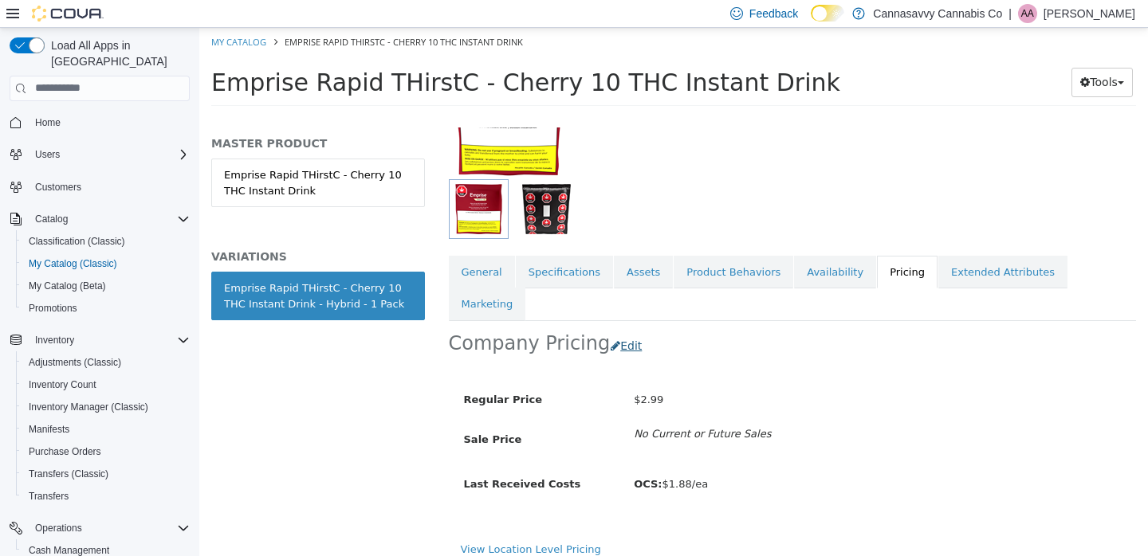
click at [613, 331] on button "Edit" at bounding box center [630, 345] width 41 height 29
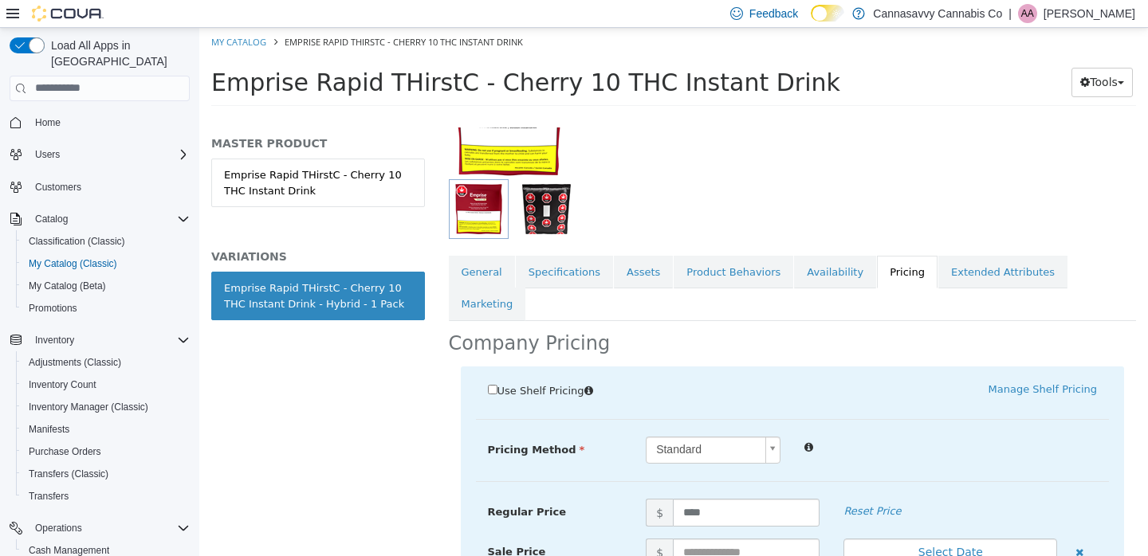
scroll to position [395, 0]
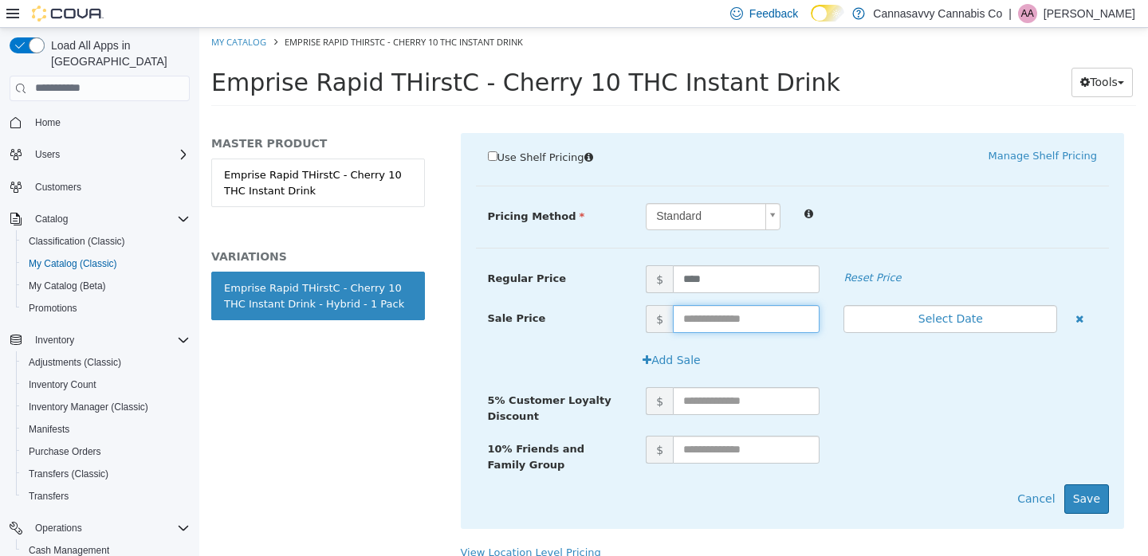
click at [715, 304] on input "text" at bounding box center [746, 318] width 147 height 28
type input "****"
click at [918, 304] on button "Select Date" at bounding box center [950, 318] width 214 height 28
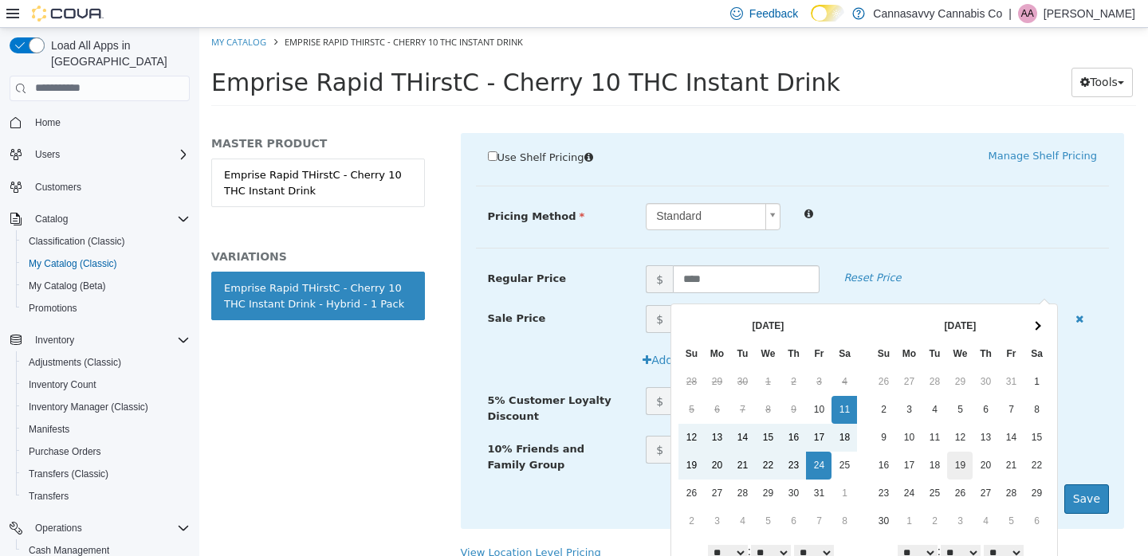
scroll to position [50, 0]
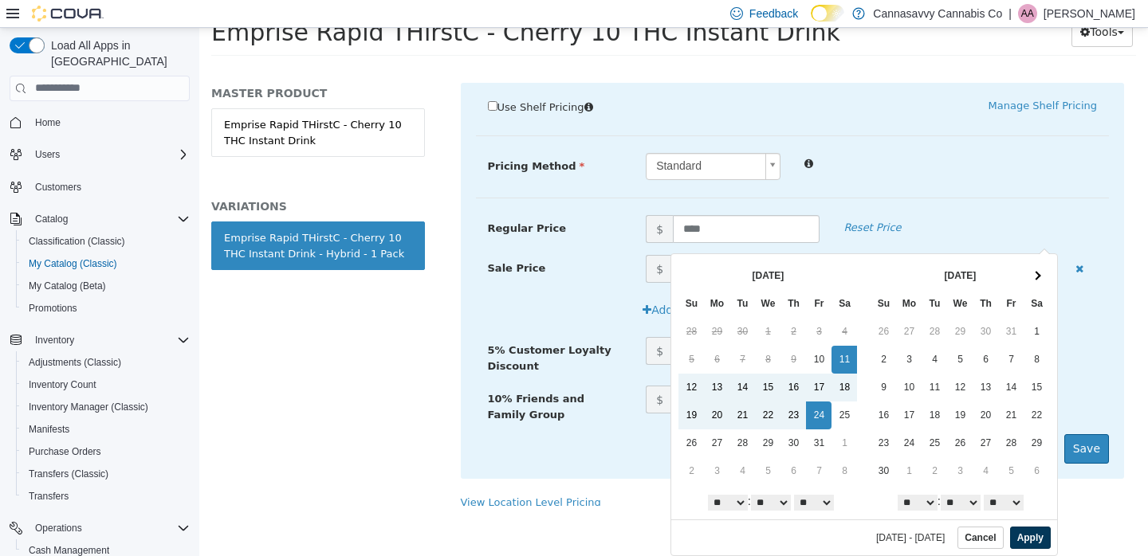
click at [1010, 540] on button "Apply" at bounding box center [1030, 537] width 41 height 22
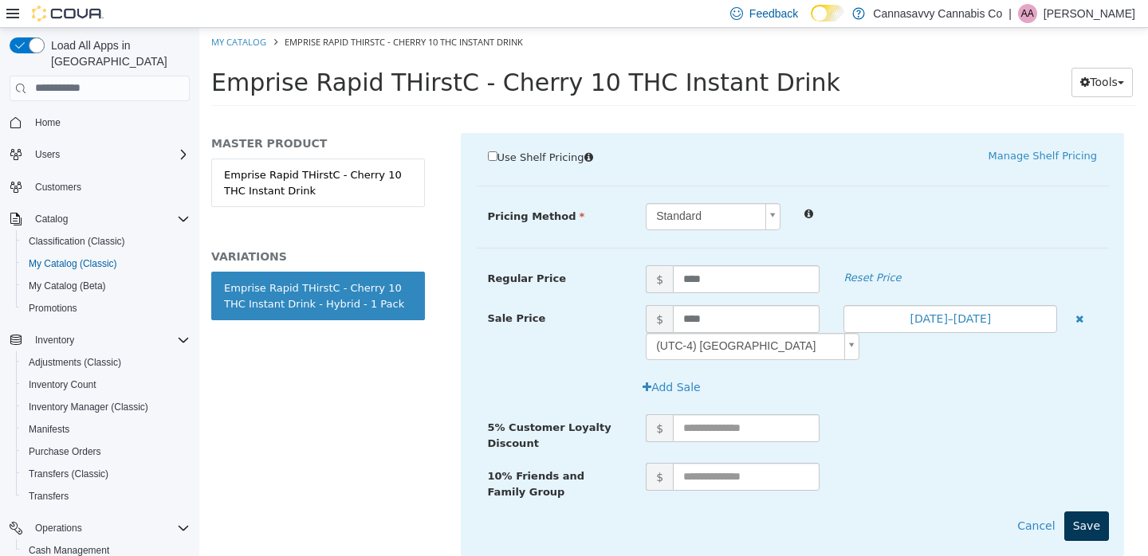
click at [1088, 511] on button "Save" at bounding box center [1086, 525] width 45 height 29
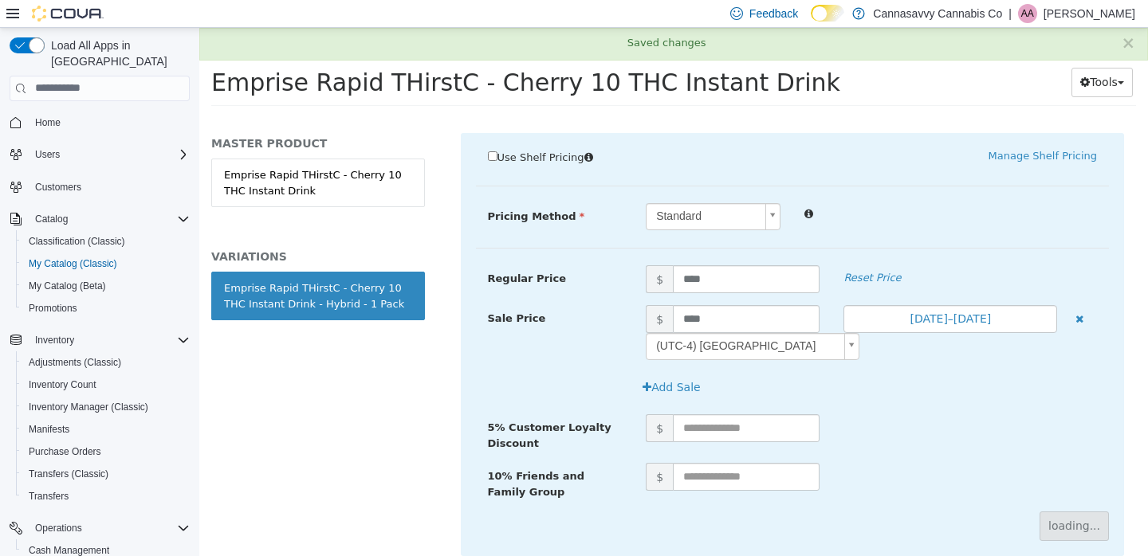
scroll to position [197, 0]
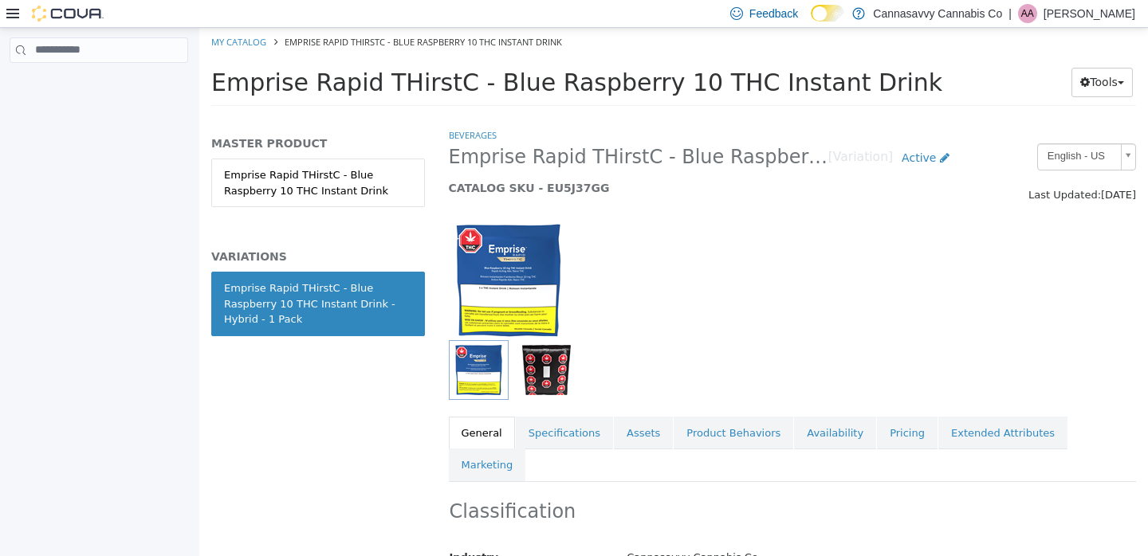
scroll to position [245, 0]
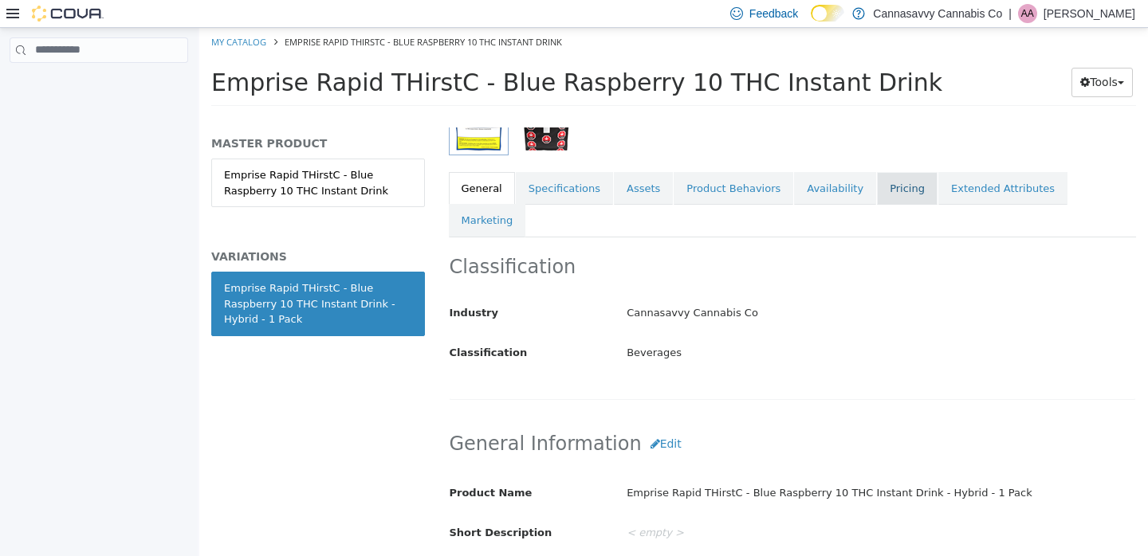
click at [892, 185] on link "Pricing" at bounding box center [907, 187] width 61 height 33
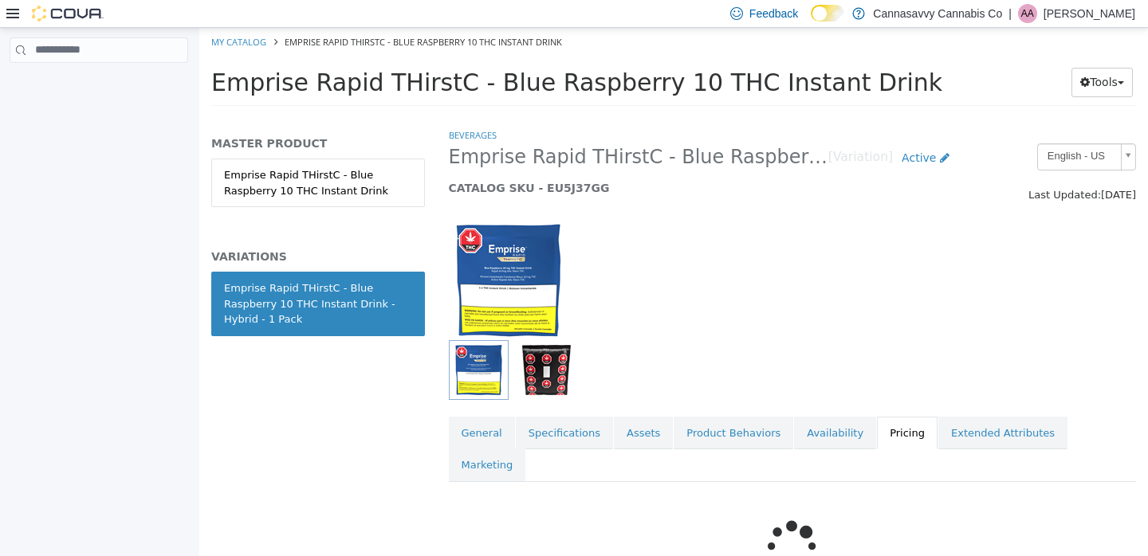
scroll to position [102, 0]
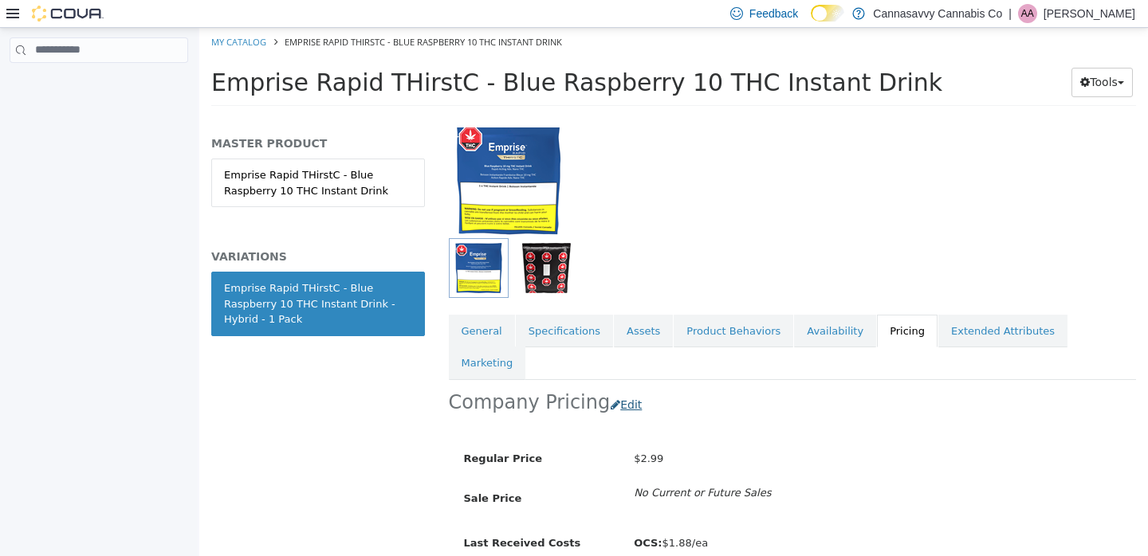
click at [623, 390] on button "Edit" at bounding box center [630, 404] width 41 height 29
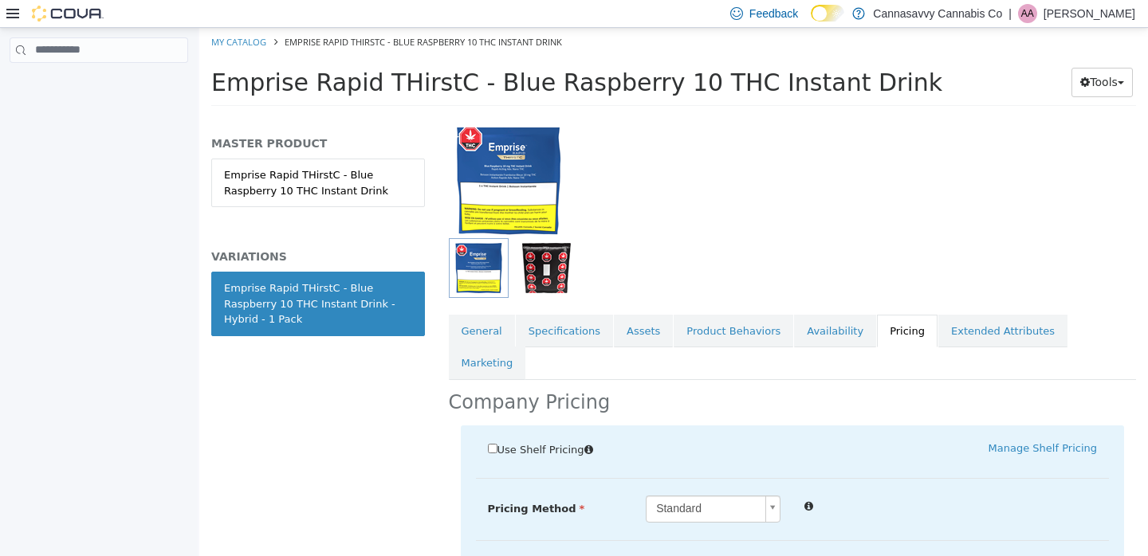
scroll to position [395, 0]
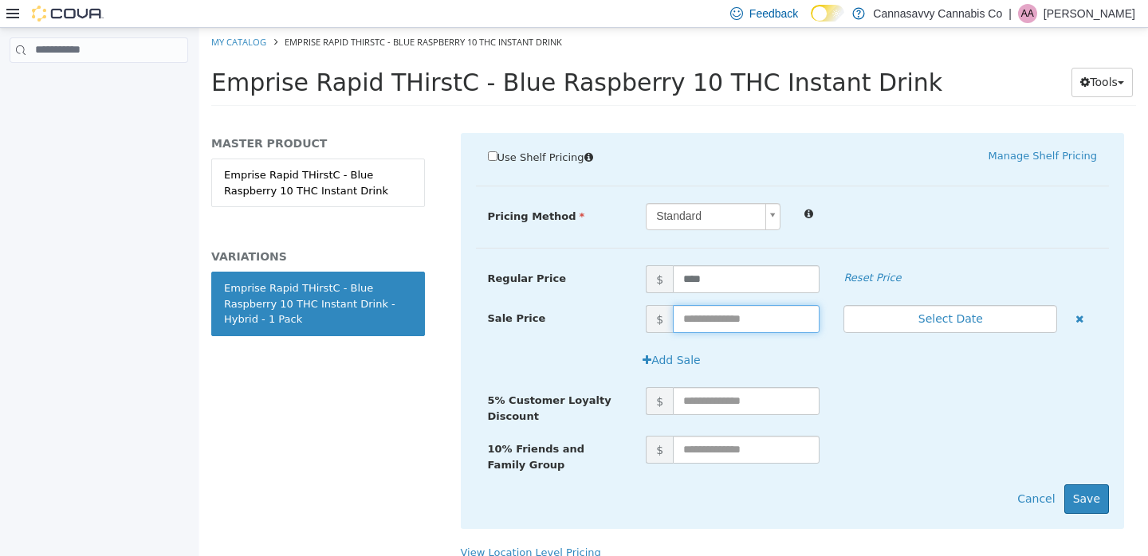
click at [721, 304] on input "text" at bounding box center [746, 318] width 147 height 28
type input "****"
click at [986, 304] on button "Select Date" at bounding box center [950, 318] width 214 height 28
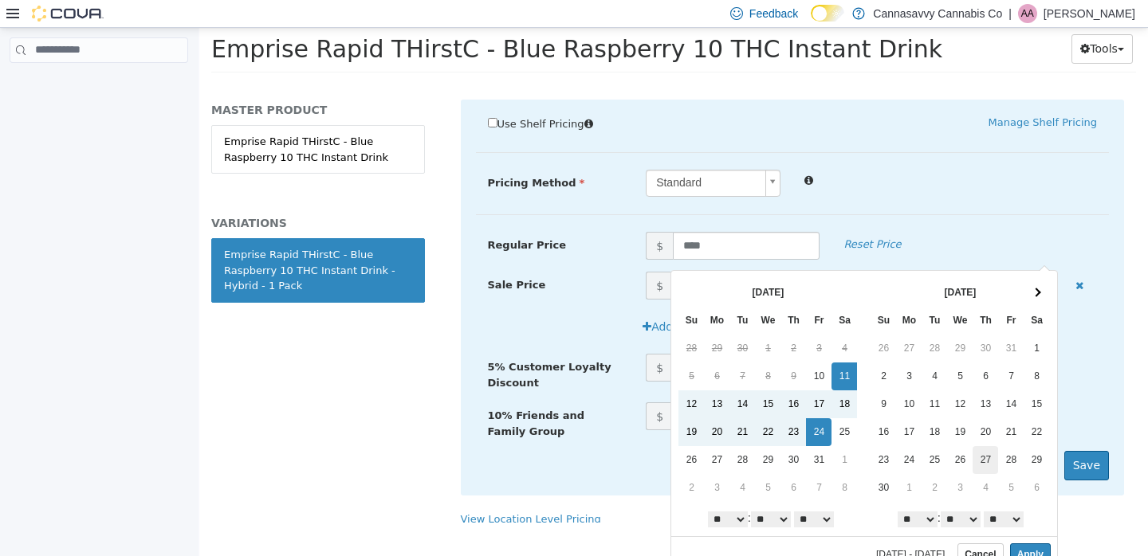
scroll to position [50, 0]
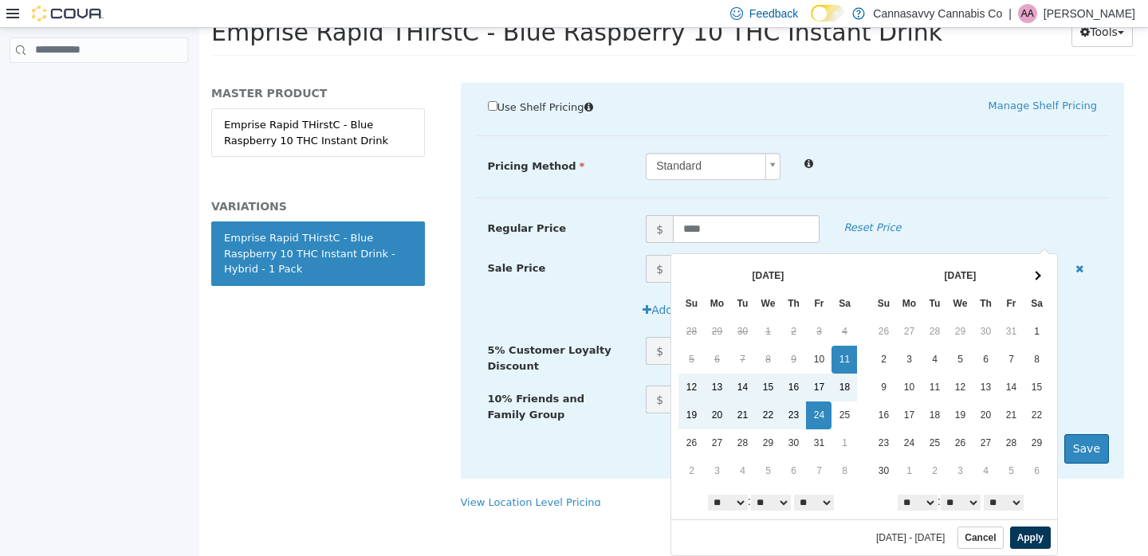
click at [1023, 538] on button "Apply" at bounding box center [1030, 537] width 41 height 22
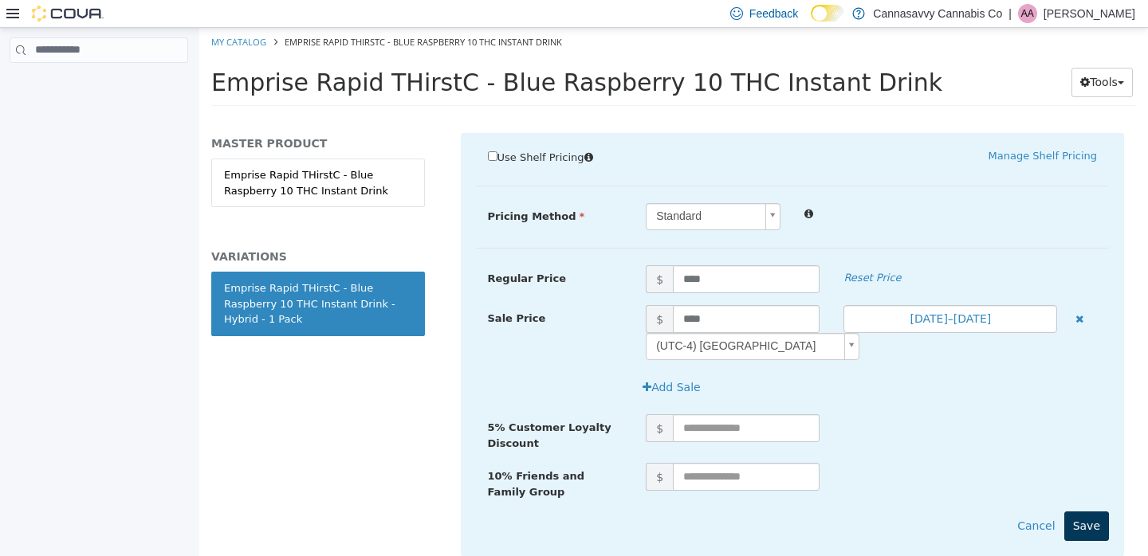
click at [1075, 511] on button "Save" at bounding box center [1086, 525] width 45 height 29
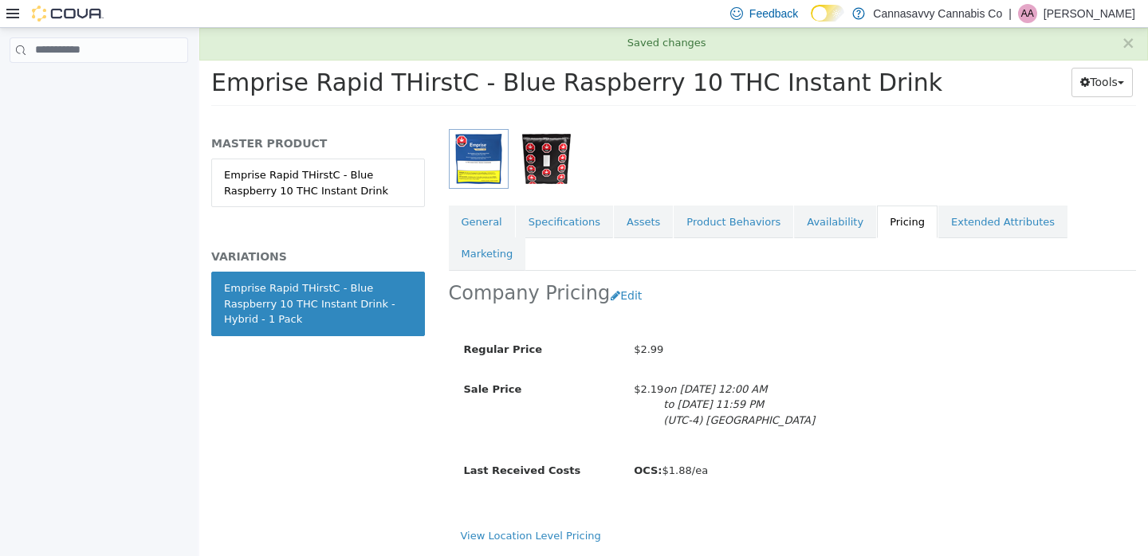
scroll to position [197, 0]
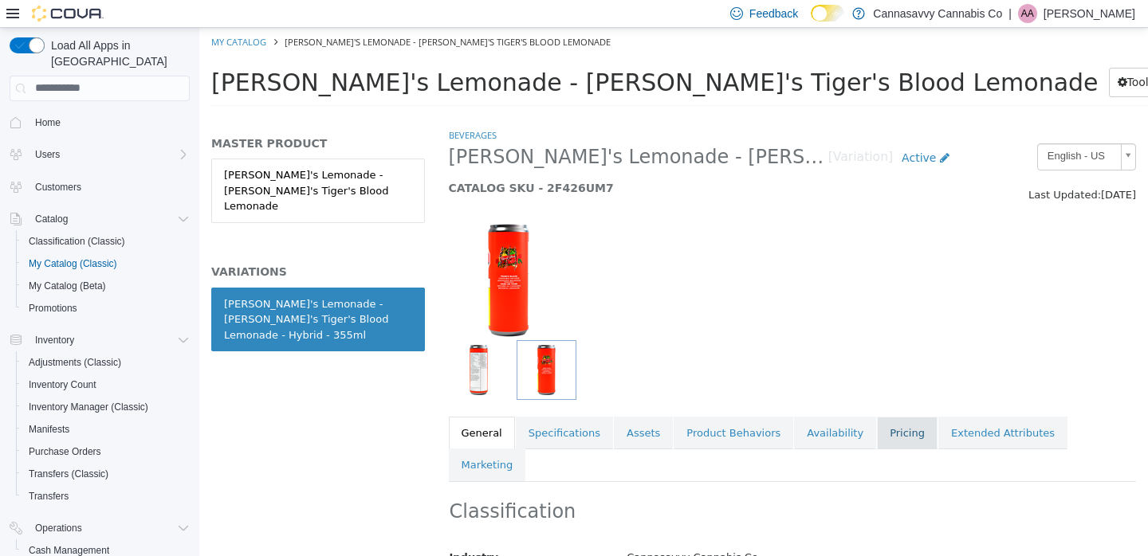
click at [892, 445] on link "Pricing" at bounding box center [907, 432] width 61 height 33
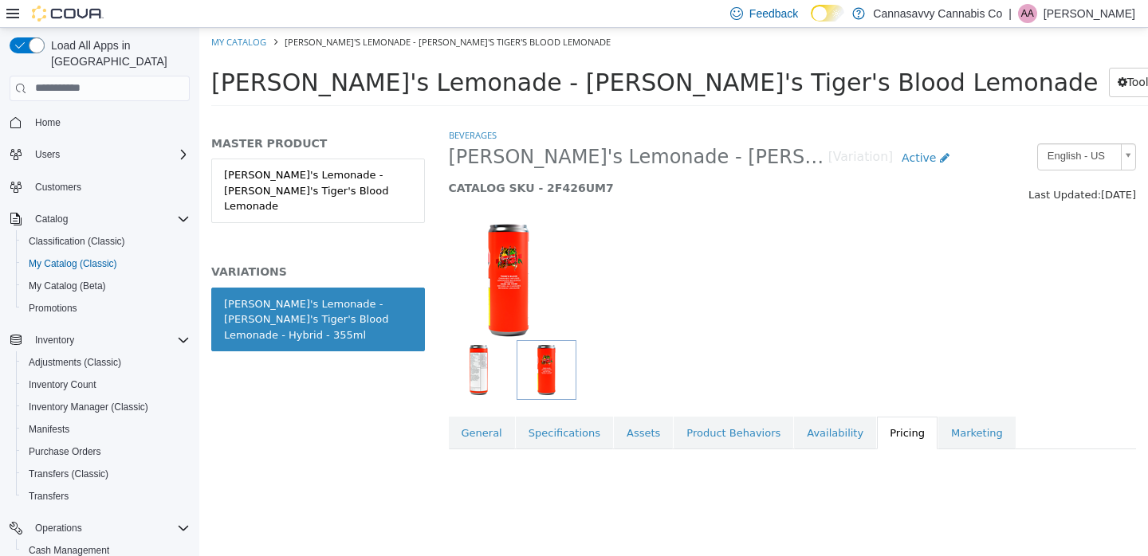
scroll to position [173, 0]
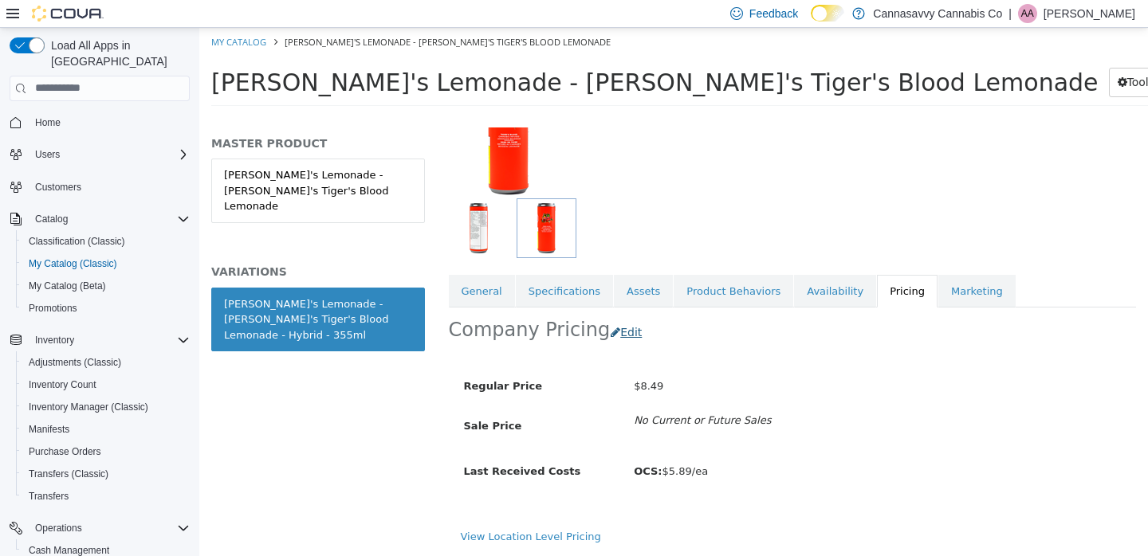
click at [619, 317] on button "Edit" at bounding box center [630, 331] width 41 height 29
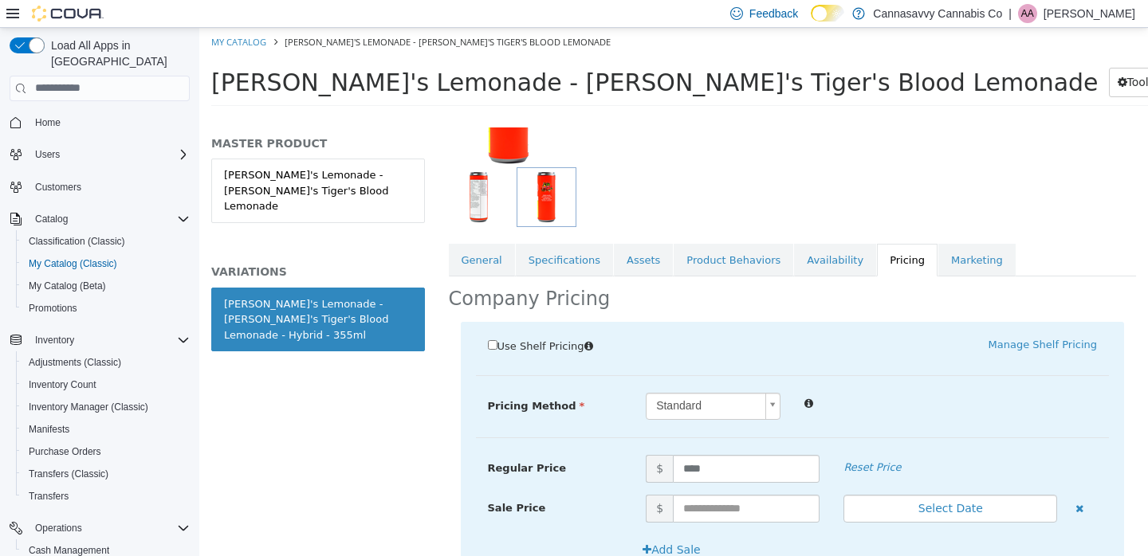
scroll to position [407, 0]
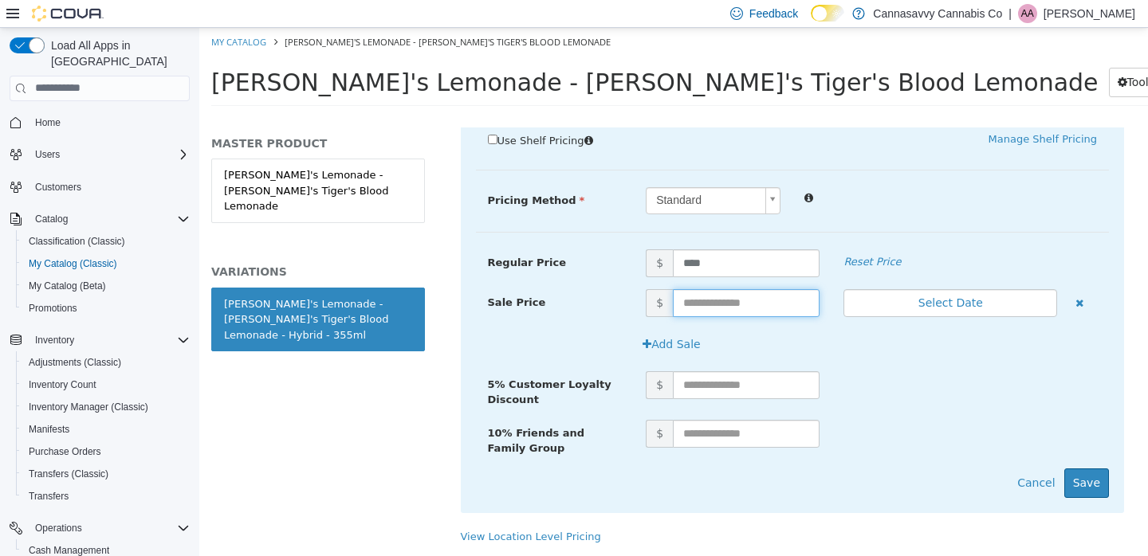
click at [698, 289] on input "text" at bounding box center [746, 303] width 147 height 28
type input "****"
click at [964, 289] on button "Select Date" at bounding box center [950, 303] width 214 height 28
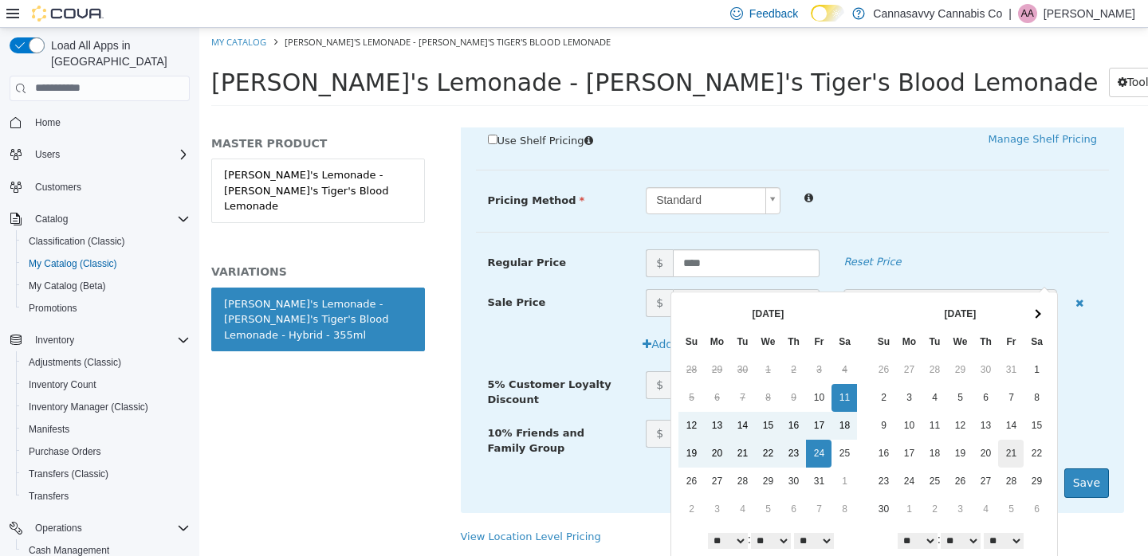
scroll to position [38, 0]
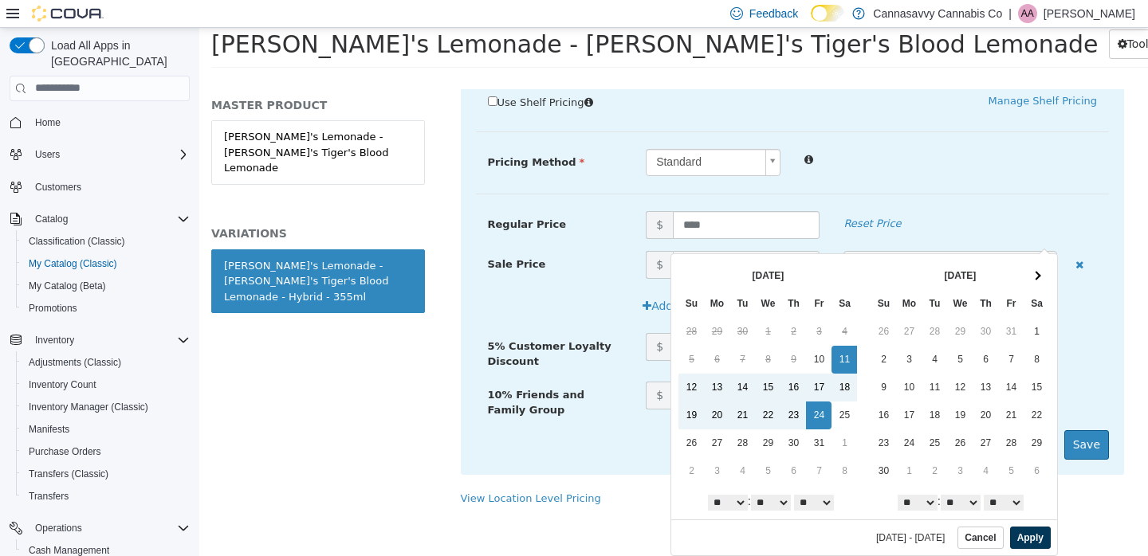
click at [1028, 536] on button "Apply" at bounding box center [1030, 537] width 41 height 22
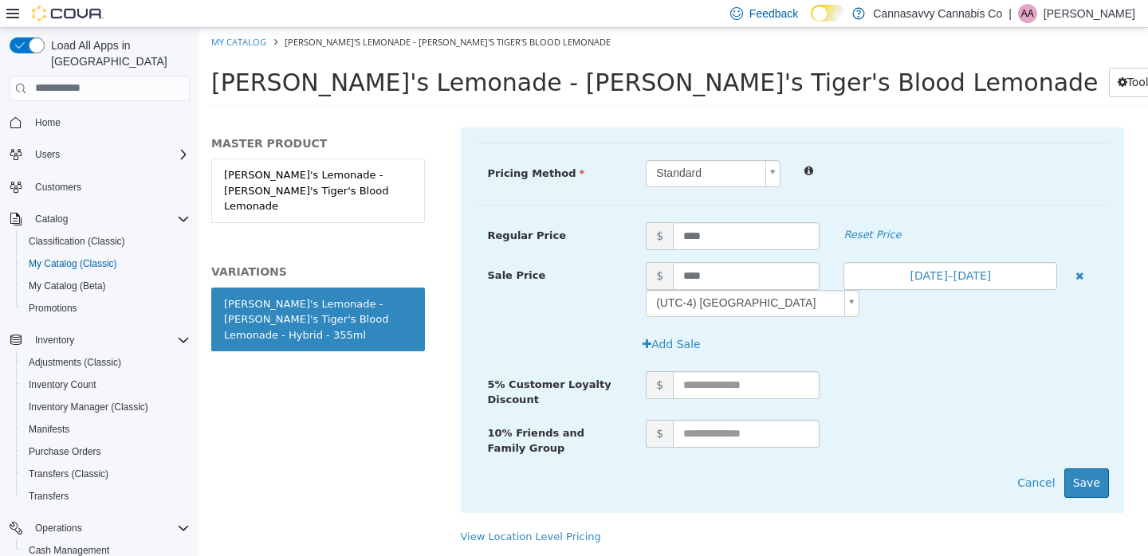
scroll to position [0, 0]
click at [1083, 484] on button "Save" at bounding box center [1086, 482] width 45 height 29
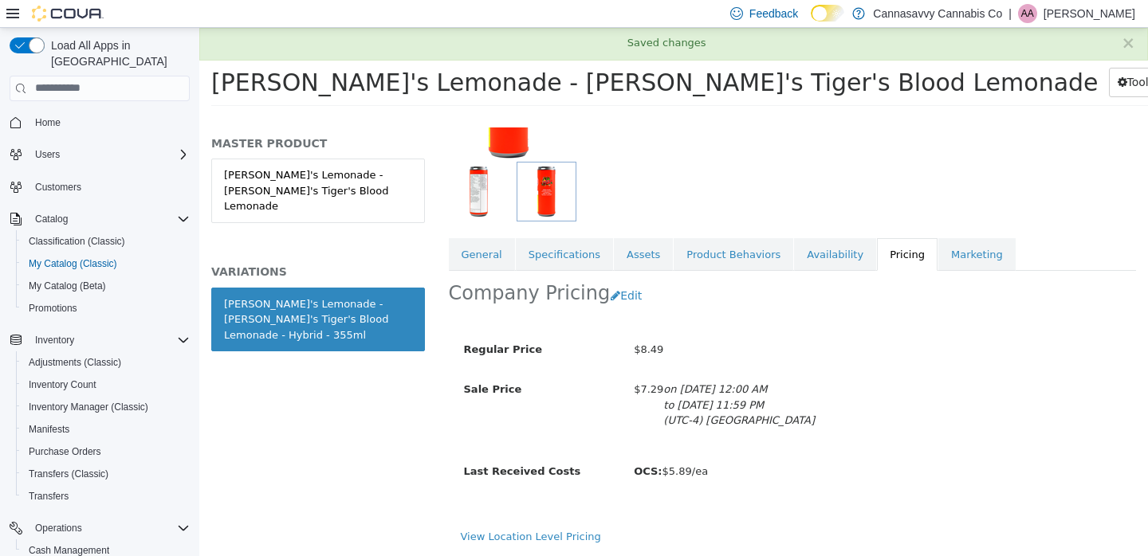
scroll to position [209, 0]
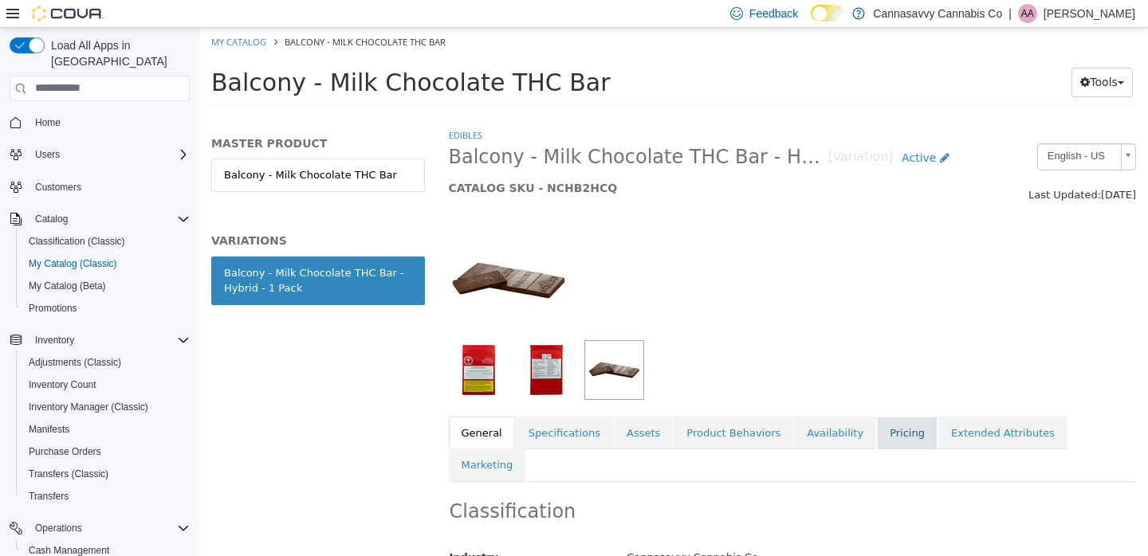
click at [903, 430] on link "Pricing" at bounding box center [907, 432] width 61 height 33
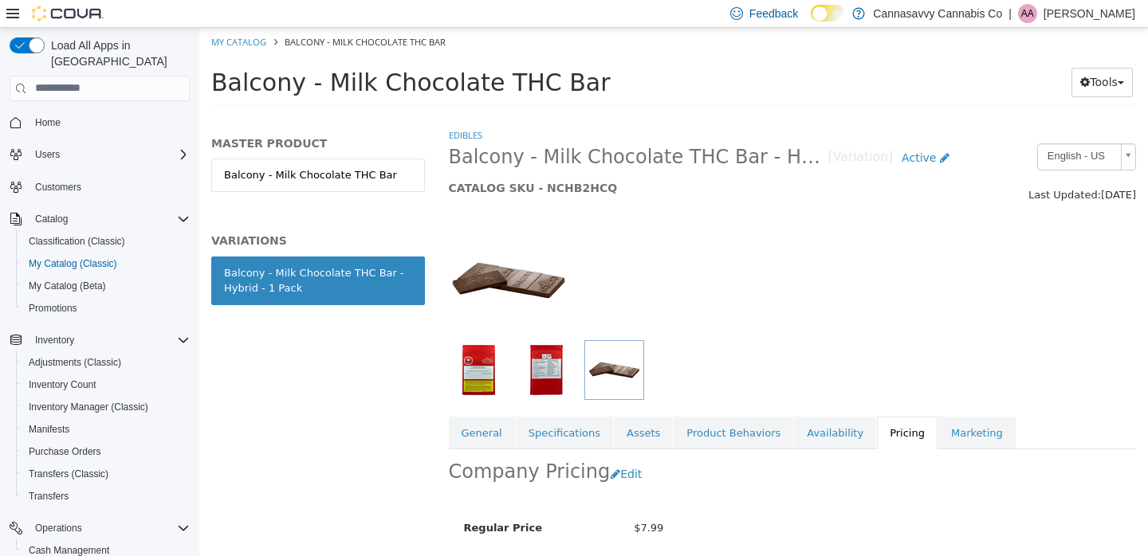
scroll to position [161, 0]
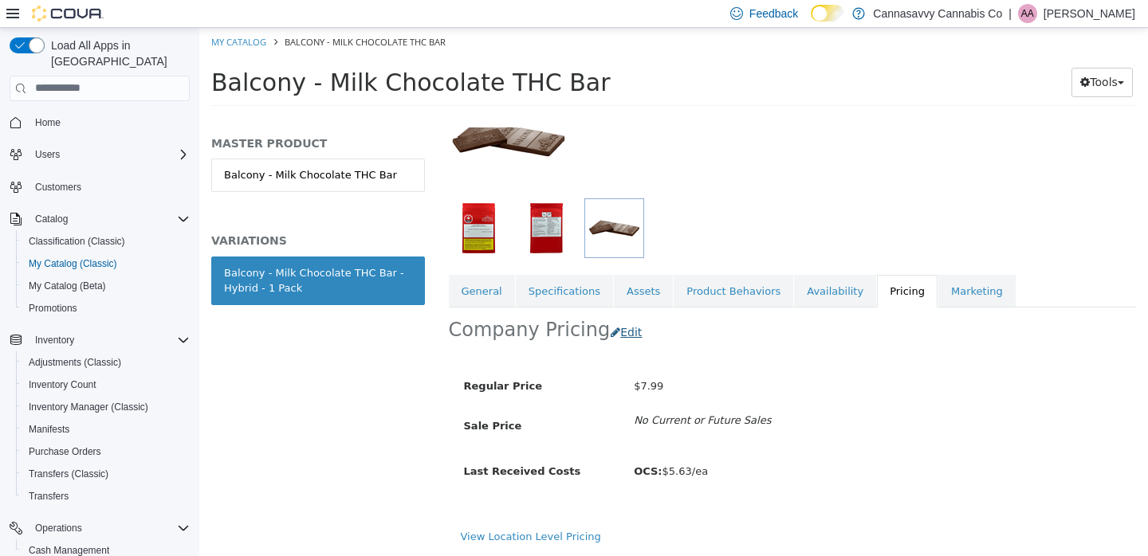
click at [624, 317] on button "Edit" at bounding box center [630, 331] width 41 height 29
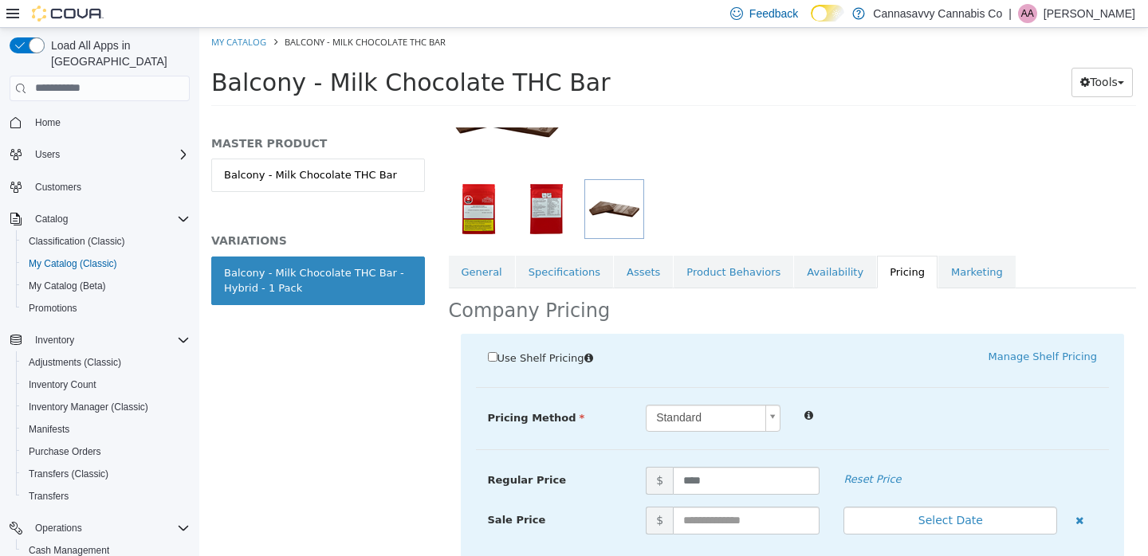
scroll to position [326, 0]
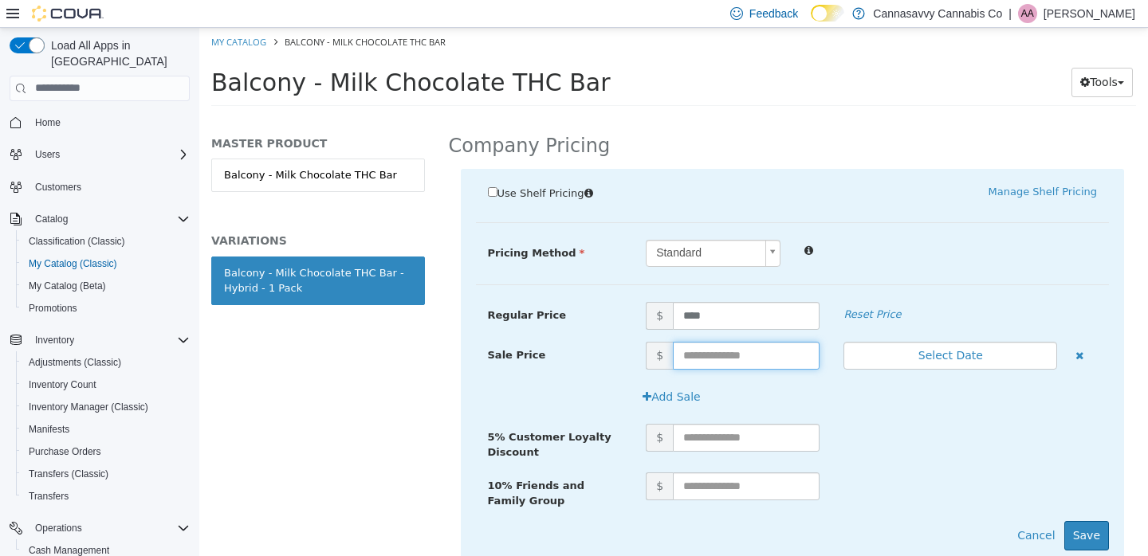
click at [719, 360] on input "text" at bounding box center [746, 355] width 147 height 28
type input "****"
click at [953, 354] on button "Select Date" at bounding box center [950, 355] width 214 height 28
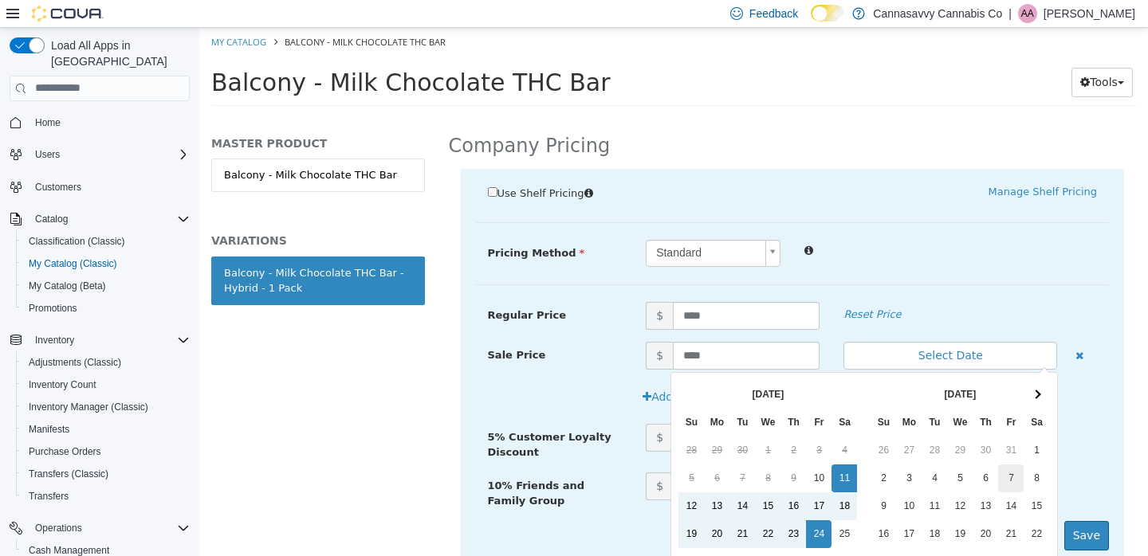
scroll to position [119, 0]
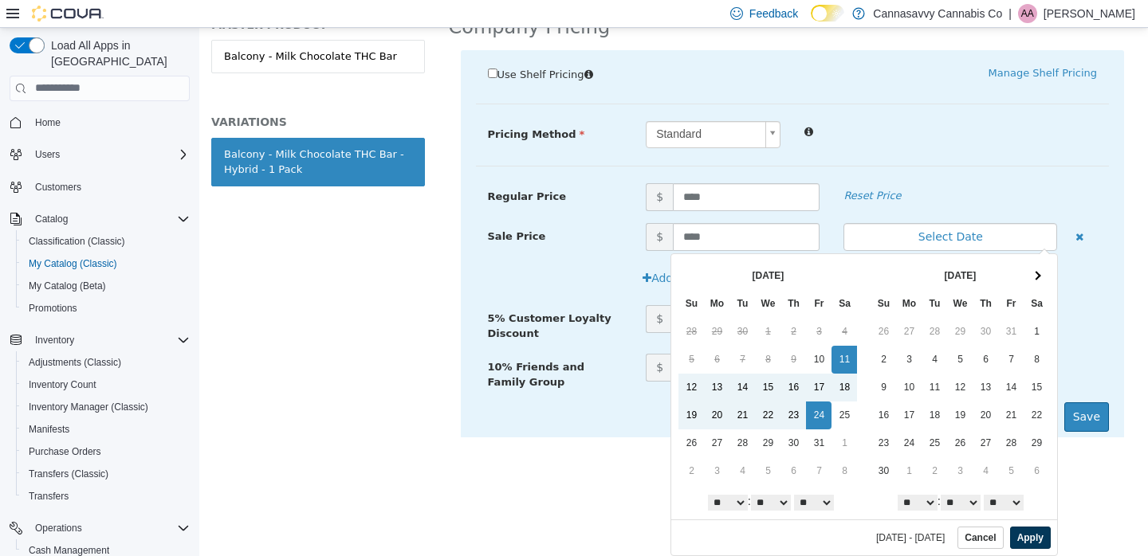
click at [1020, 539] on button "Apply" at bounding box center [1030, 537] width 41 height 22
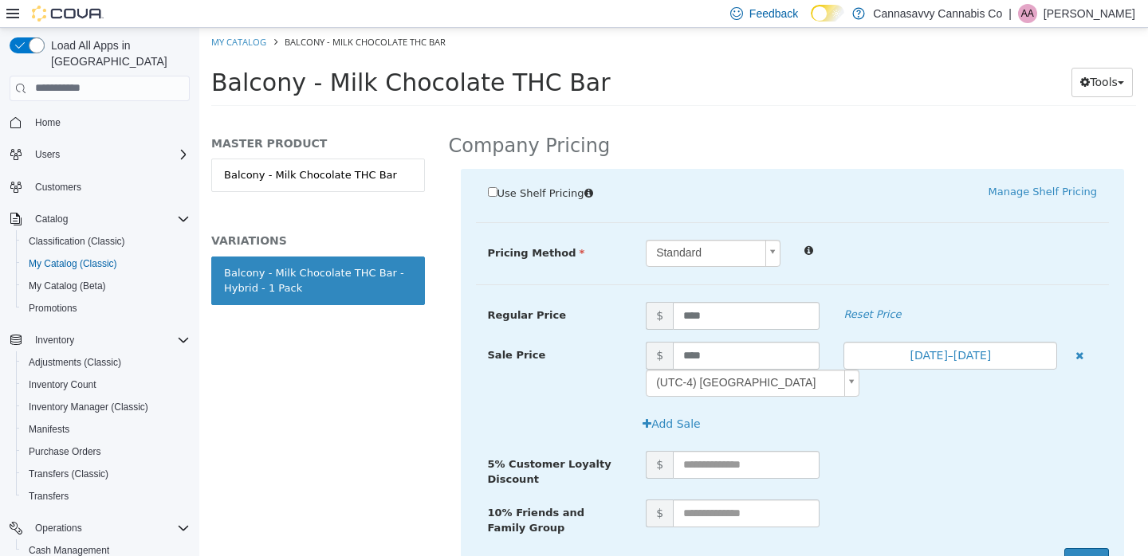
scroll to position [422, 0]
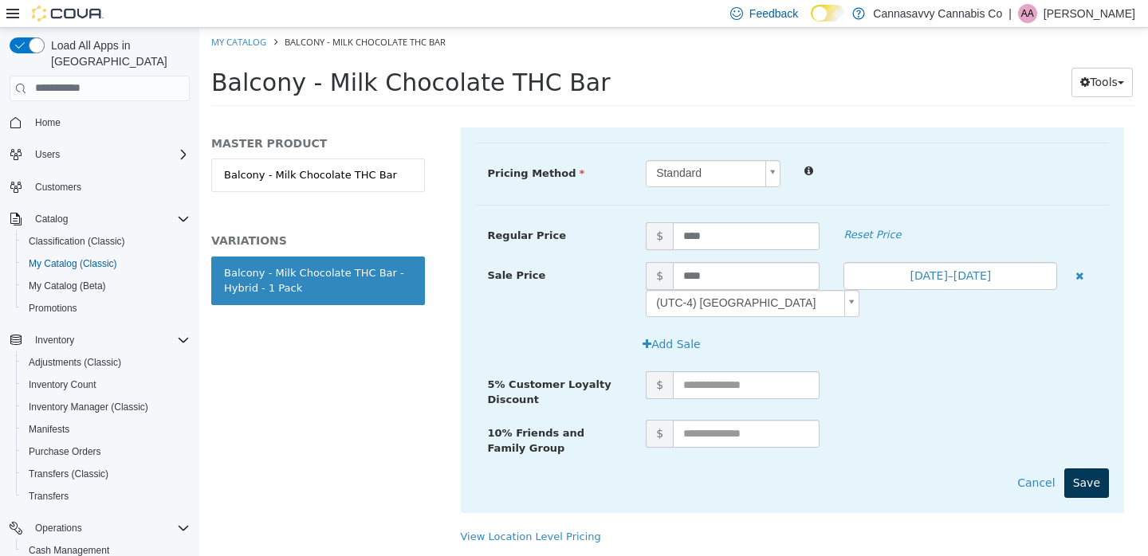
click at [1081, 468] on button "Save" at bounding box center [1086, 482] width 45 height 29
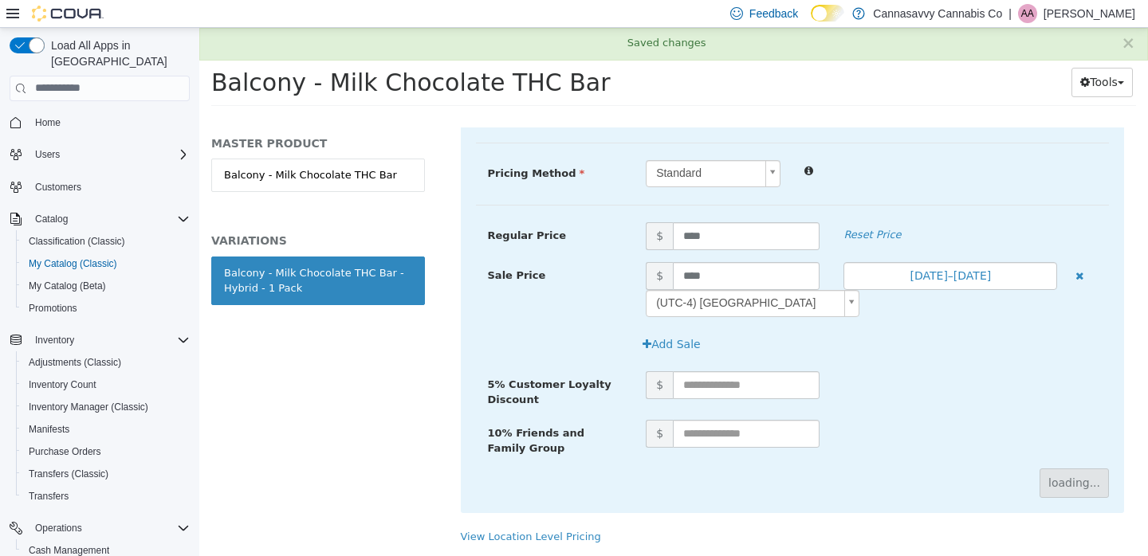
scroll to position [102, 0]
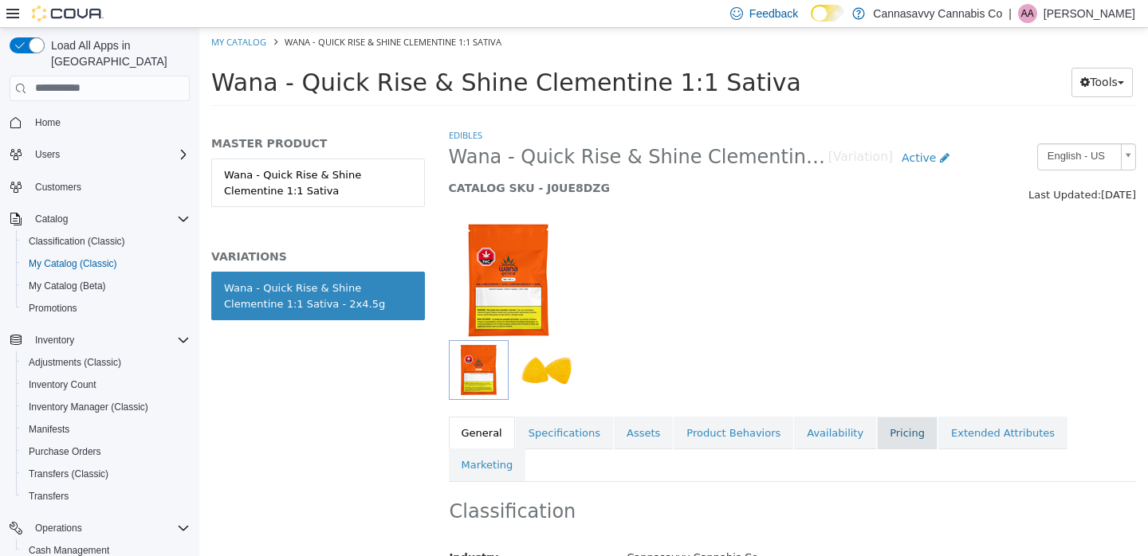
click at [896, 422] on link "Pricing" at bounding box center [907, 432] width 61 height 33
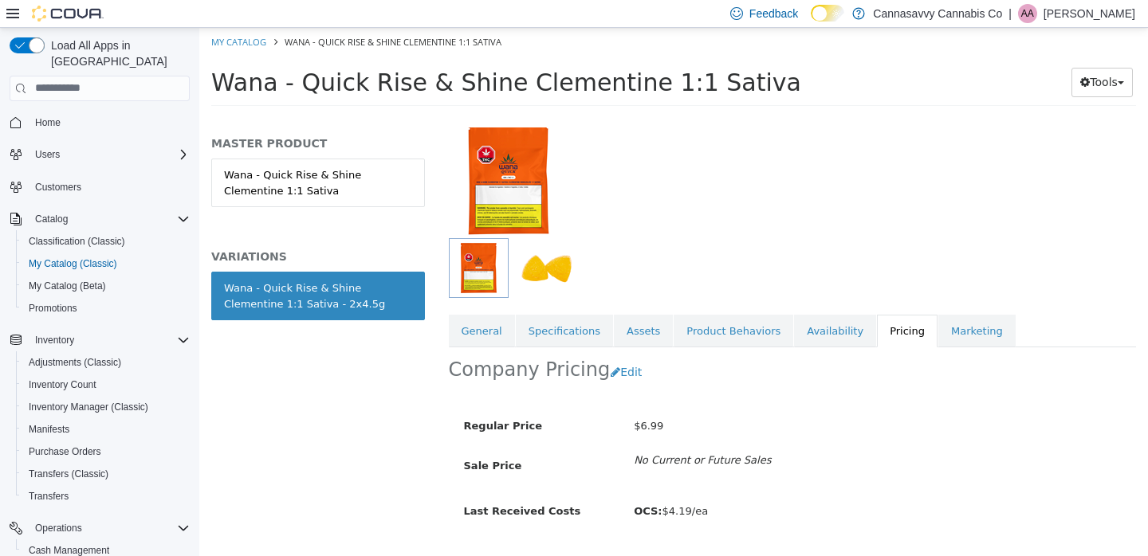
scroll to position [161, 0]
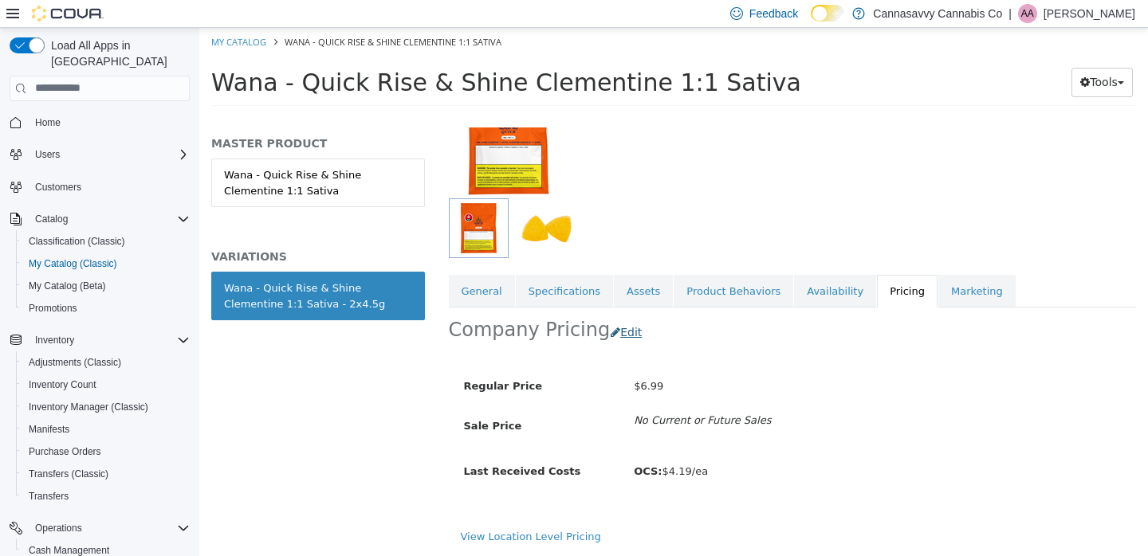
click at [628, 317] on button "Edit" at bounding box center [630, 331] width 41 height 29
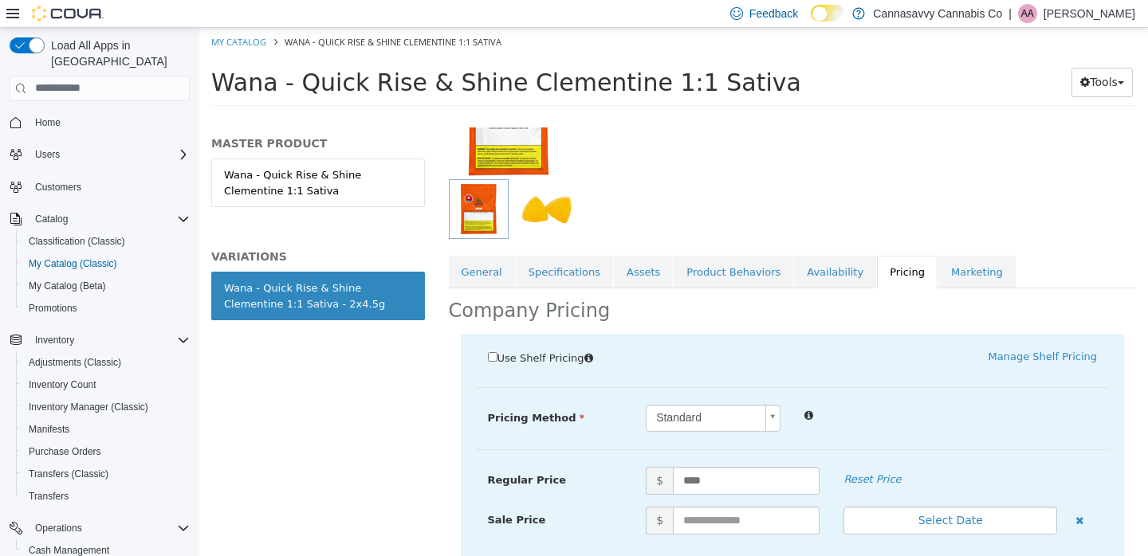
scroll to position [395, 0]
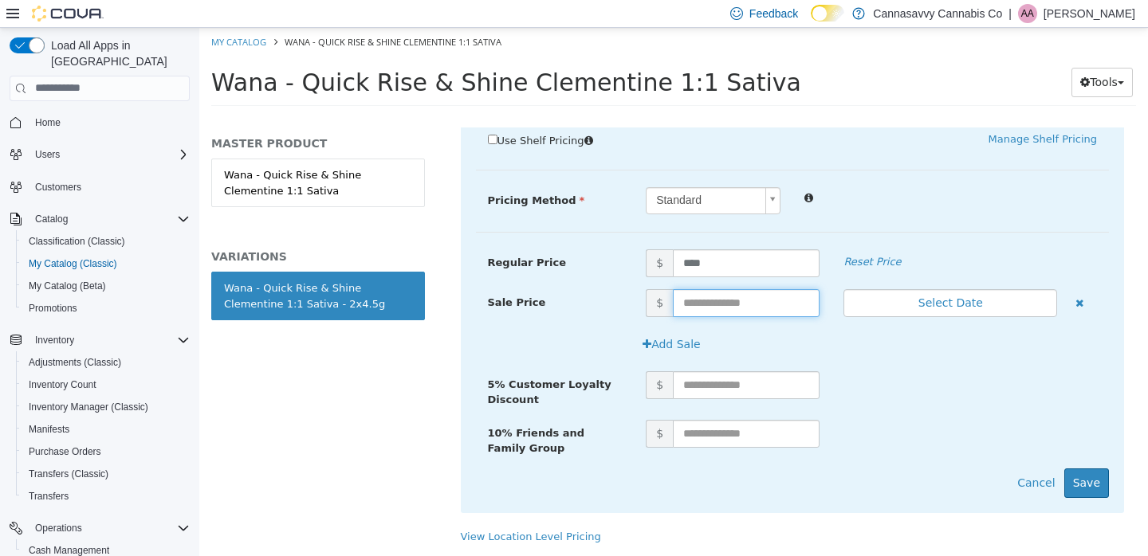
click at [712, 290] on input "text" at bounding box center [746, 303] width 147 height 28
type input "****"
click at [986, 289] on button "Select Date" at bounding box center [950, 303] width 214 height 28
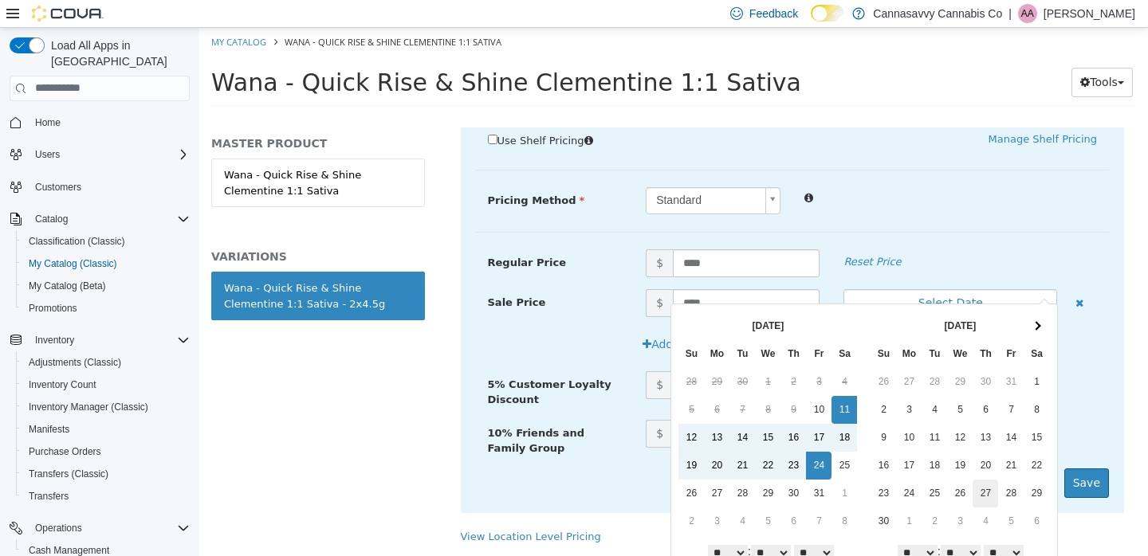
scroll to position [50, 0]
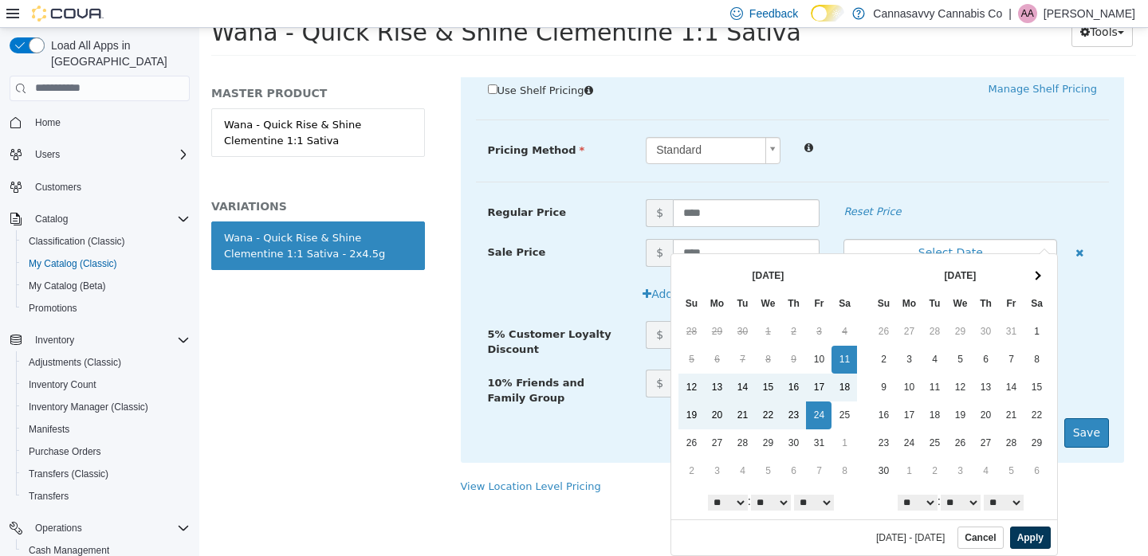
click at [1019, 540] on button "Apply" at bounding box center [1030, 537] width 41 height 22
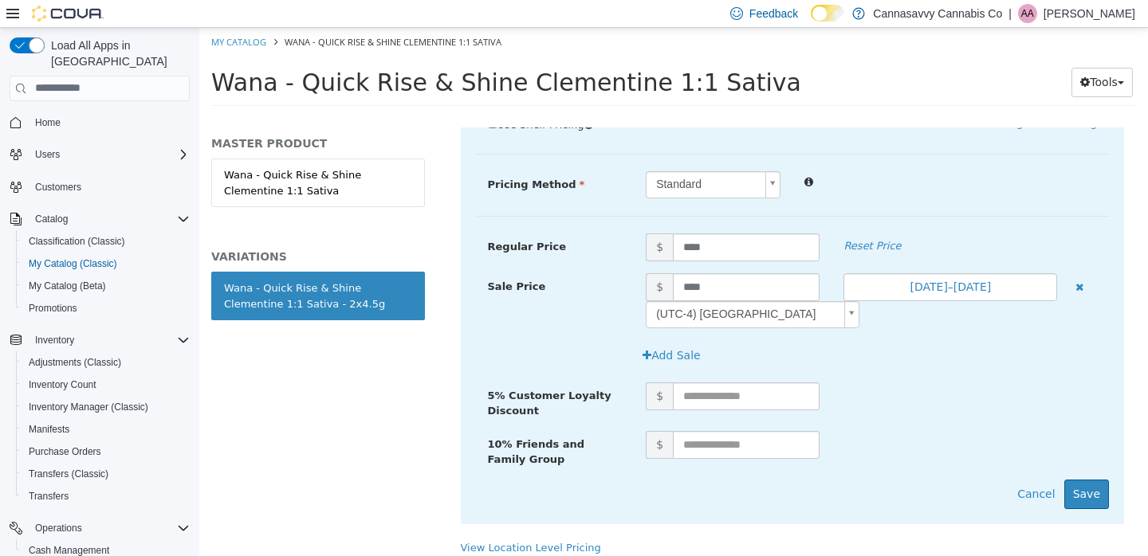
scroll to position [0, 0]
click at [1078, 491] on button "Save" at bounding box center [1086, 493] width 45 height 29
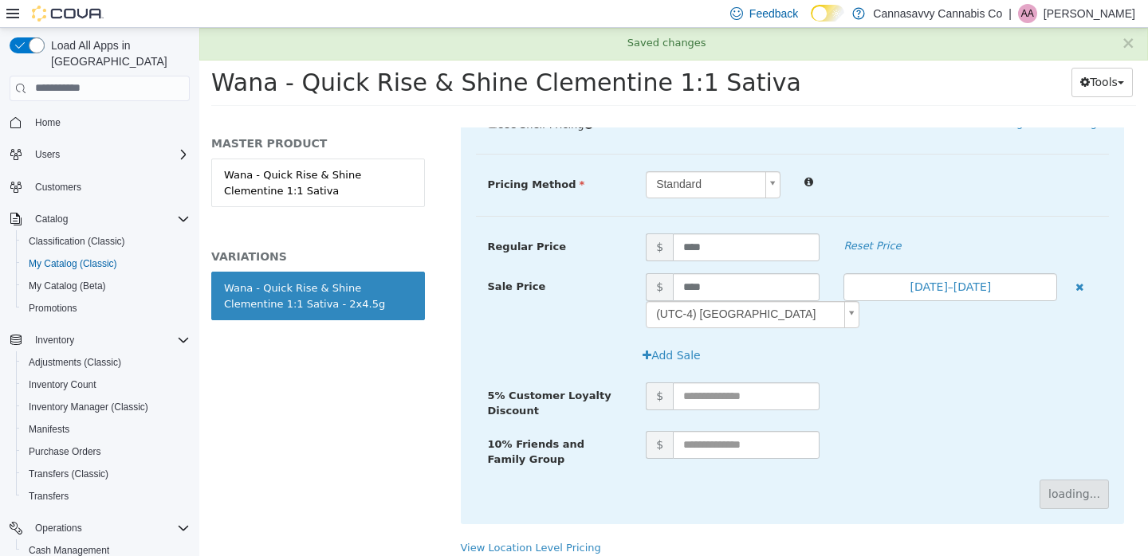
scroll to position [197, 0]
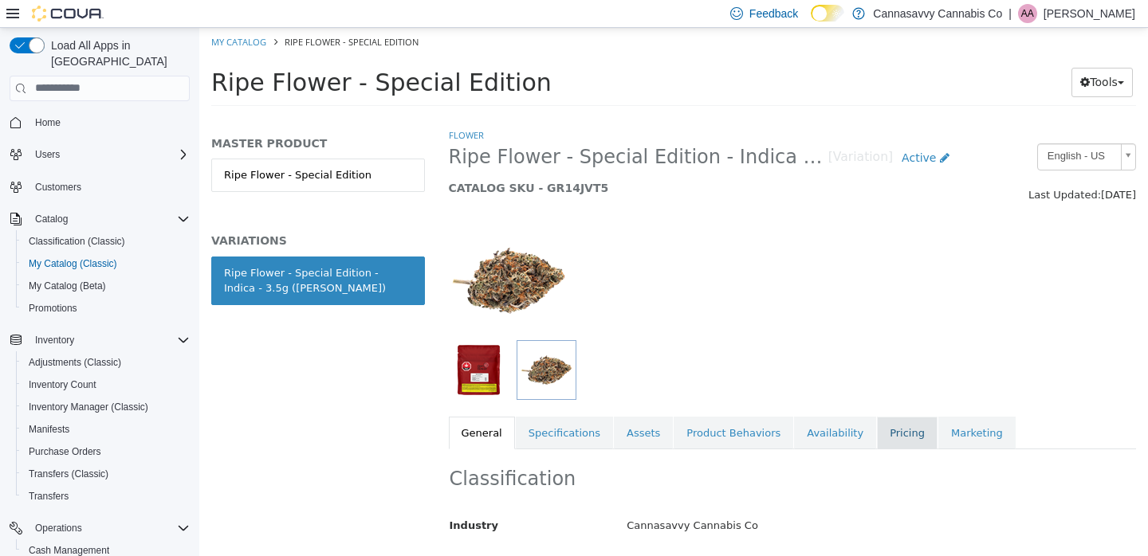
click at [886, 433] on link "Pricing" at bounding box center [907, 432] width 61 height 33
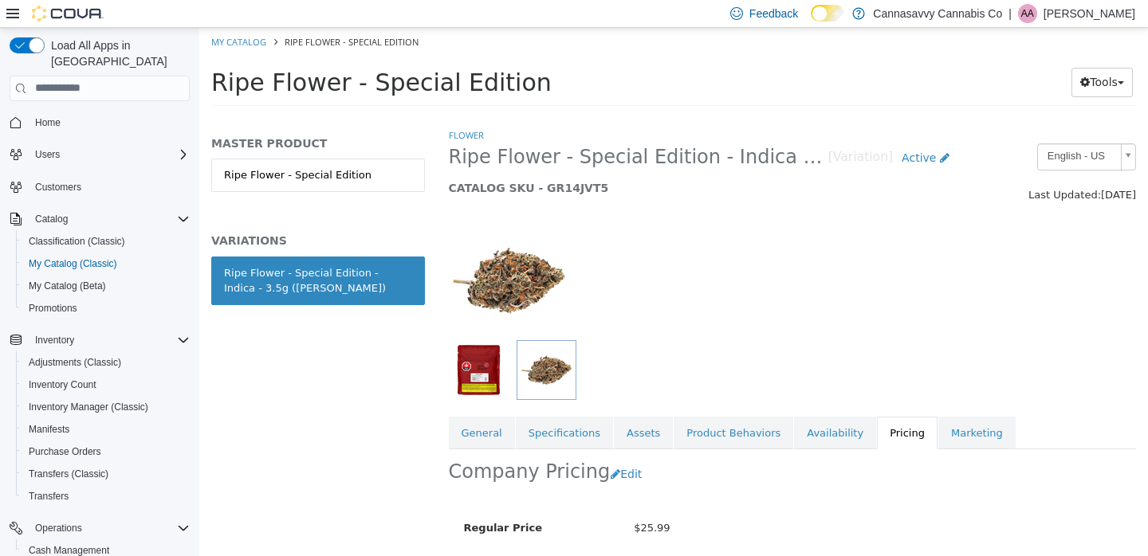
scroll to position [161, 0]
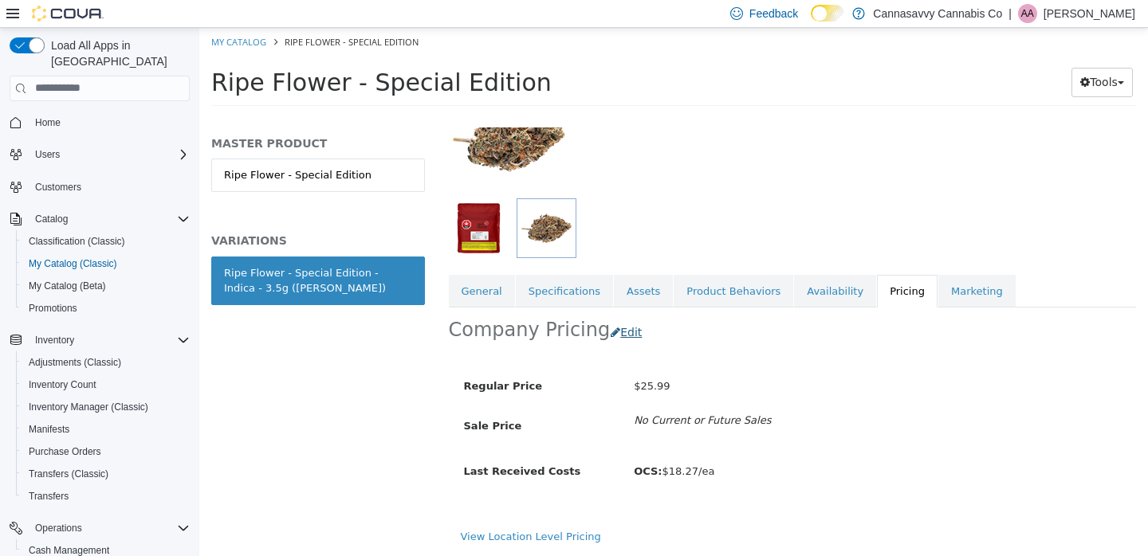
click at [621, 317] on button "Edit" at bounding box center [630, 331] width 41 height 29
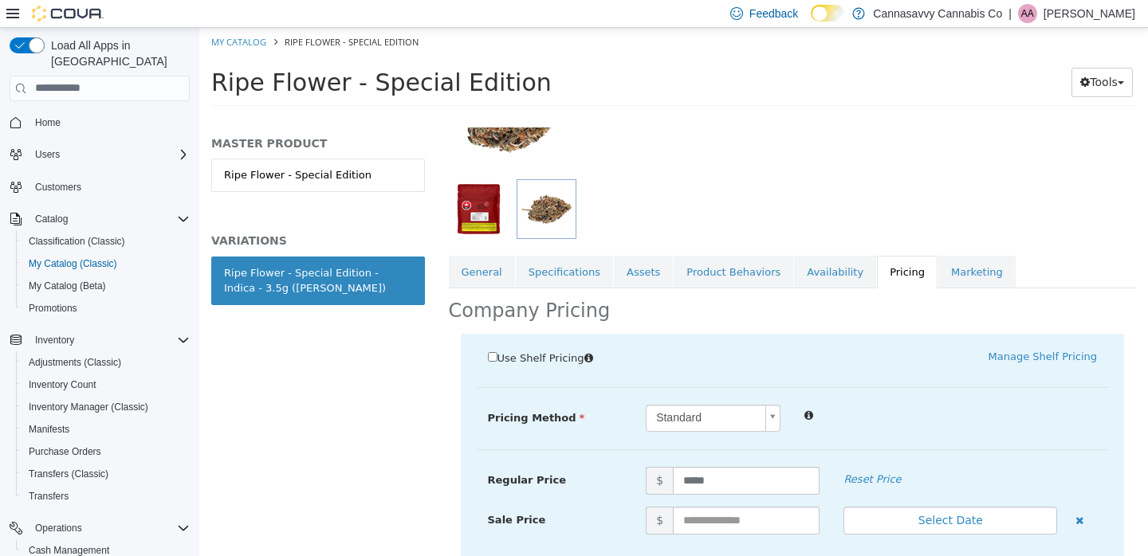
scroll to position [294, 0]
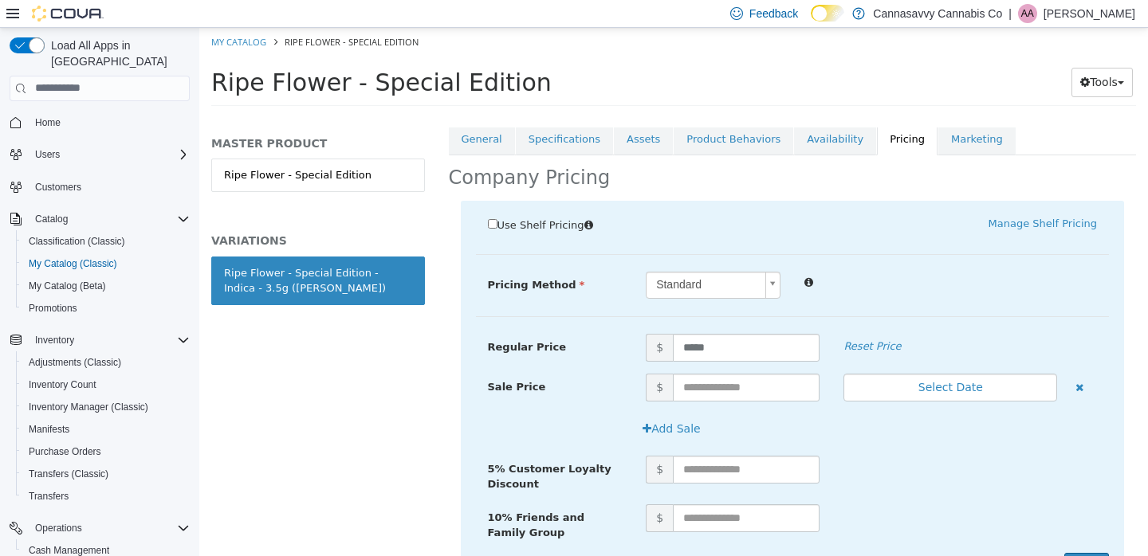
click at [713, 399] on div "Sale Price $ Select Date (UTC-4) Toronto" at bounding box center [793, 393] width 634 height 41
click at [715, 392] on input "text" at bounding box center [746, 387] width 147 height 28
type input "*****"
click at [925, 379] on button "Select Date" at bounding box center [950, 387] width 214 height 28
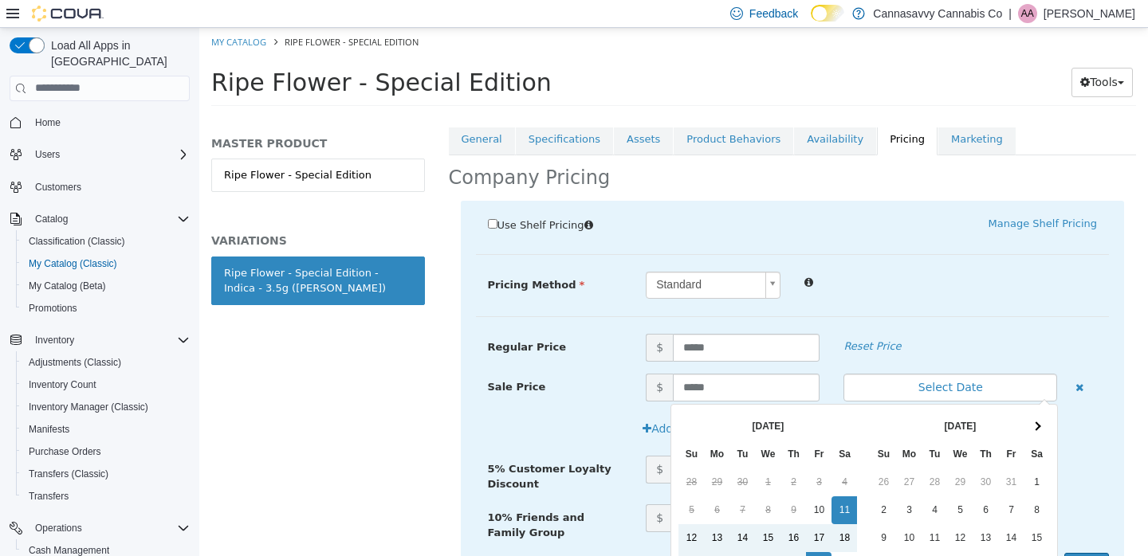
scroll to position [151, 0]
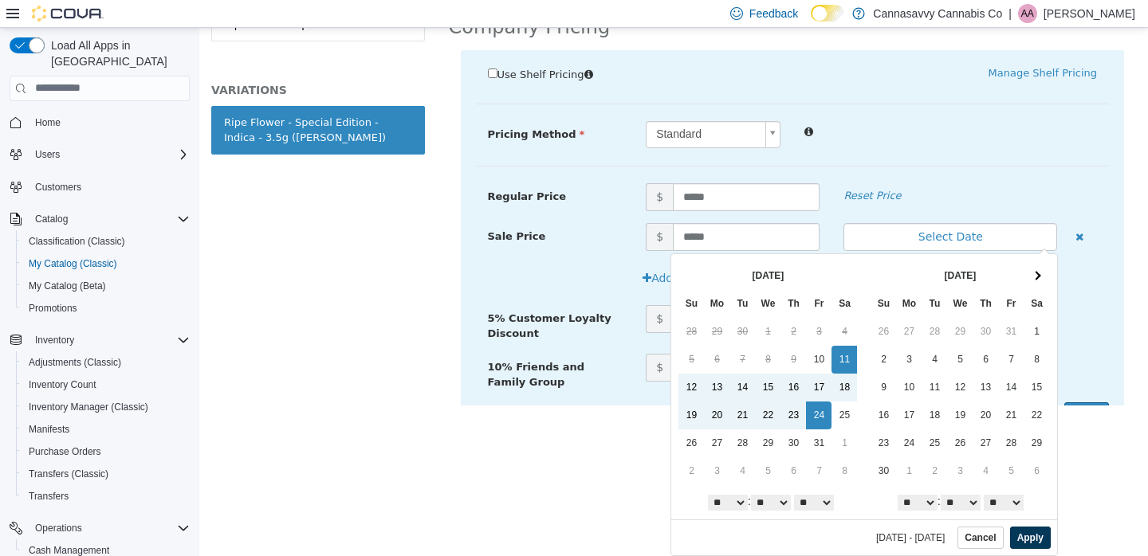
click at [1023, 537] on button "Apply" at bounding box center [1030, 537] width 41 height 22
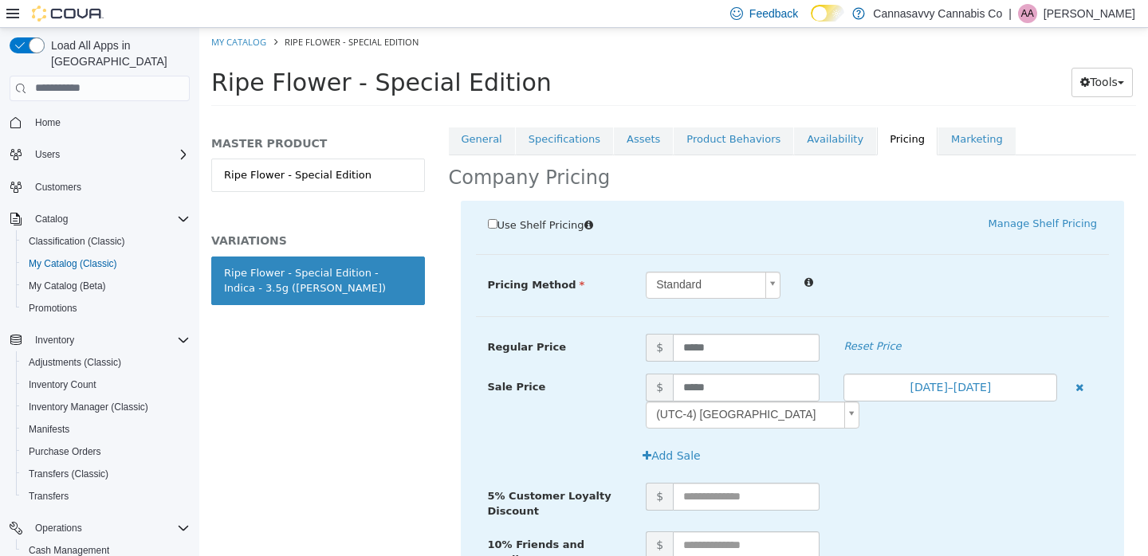
scroll to position [422, 0]
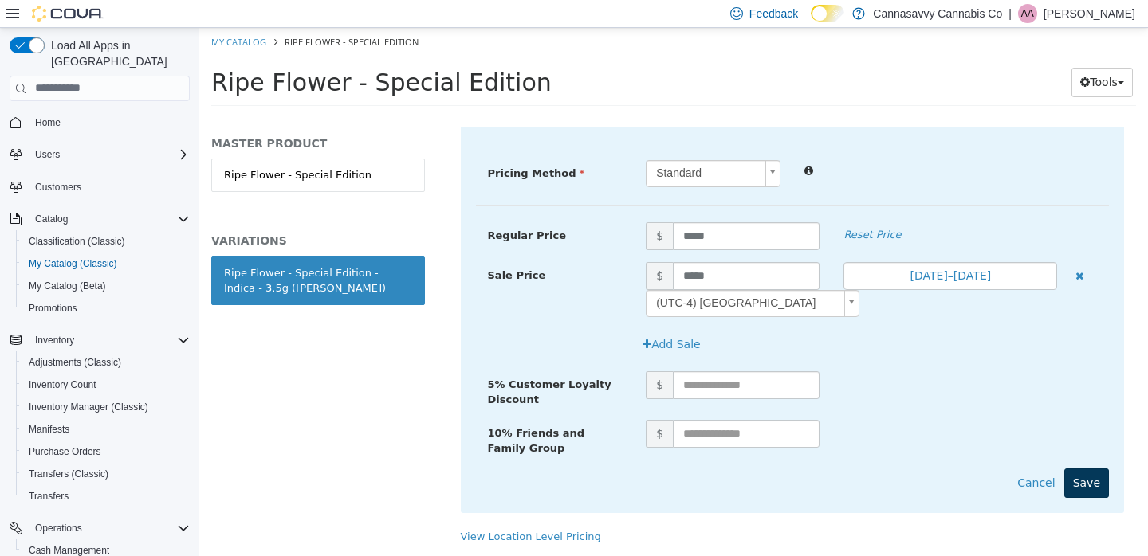
click at [1080, 468] on button "Save" at bounding box center [1086, 482] width 45 height 29
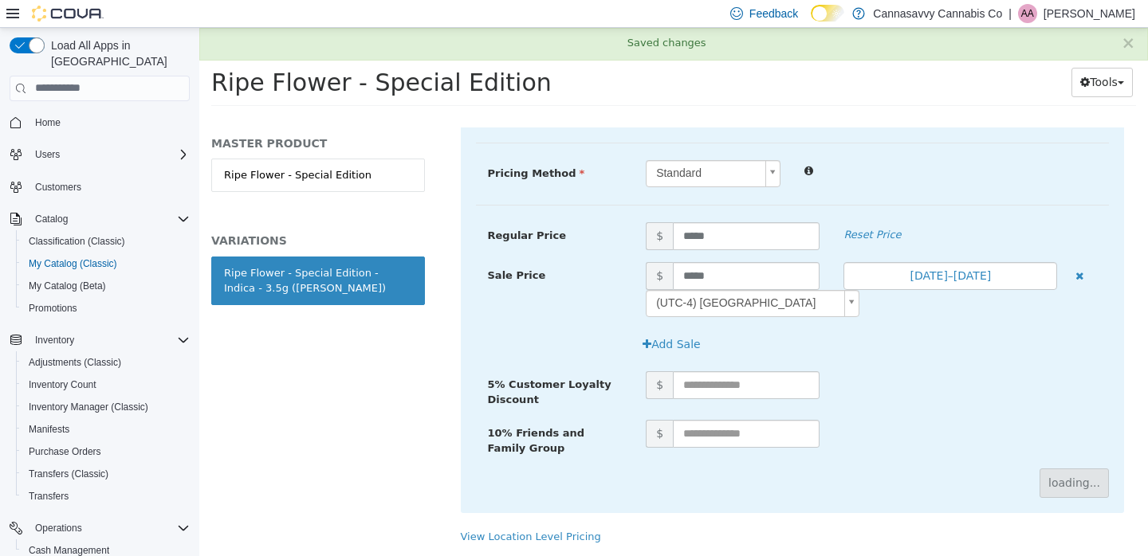
scroll to position [197, 0]
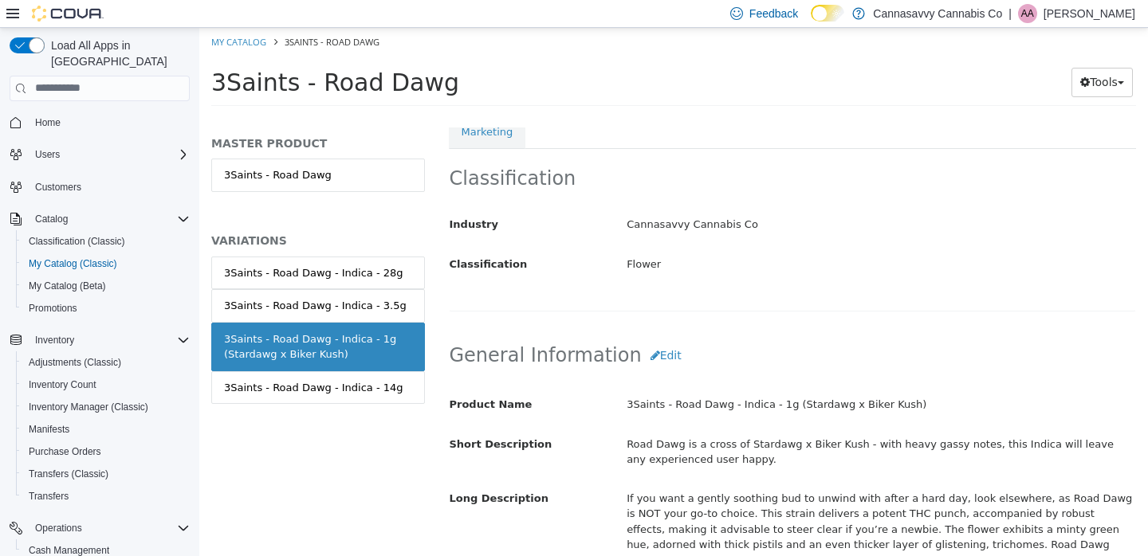
scroll to position [185, 0]
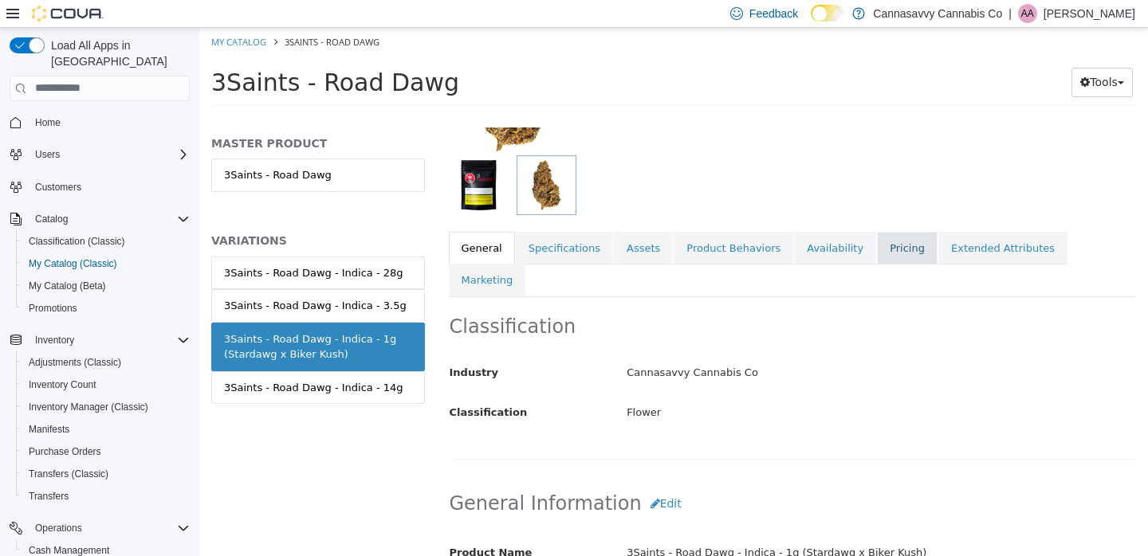
click at [883, 253] on link "Pricing" at bounding box center [907, 247] width 61 height 33
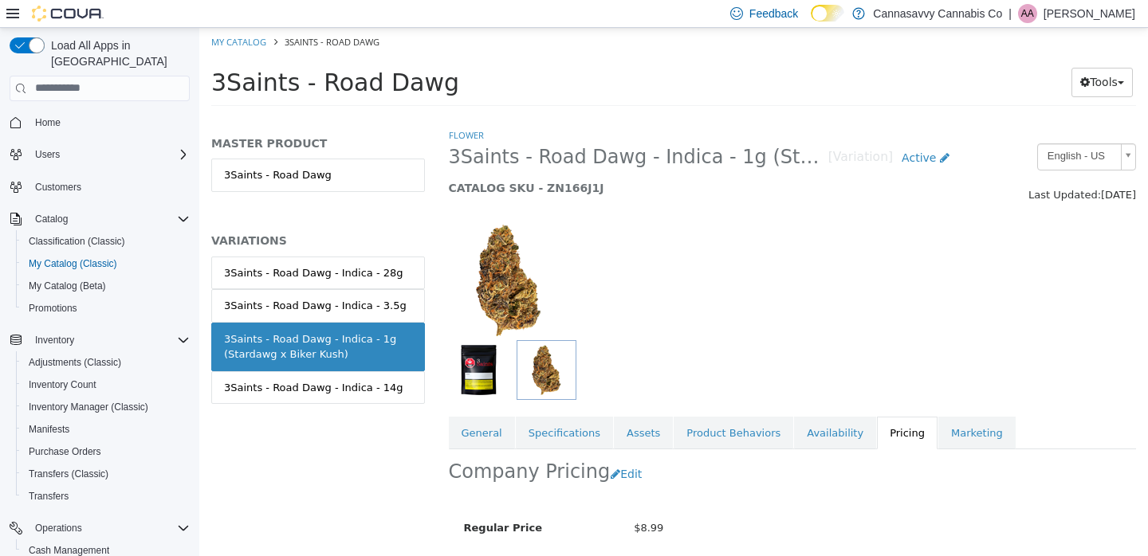
scroll to position [154, 0]
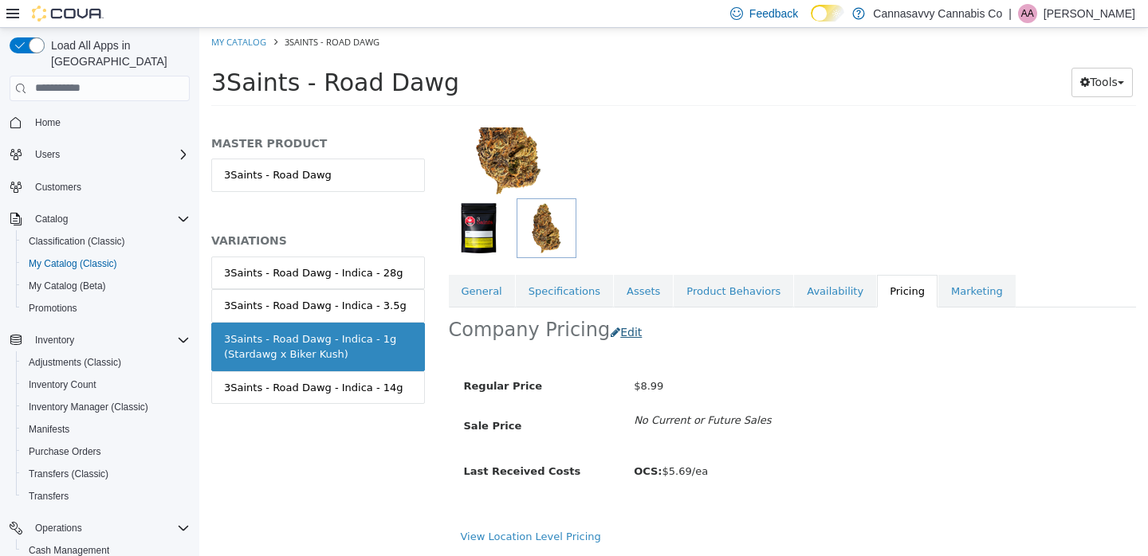
click at [621, 317] on button "Edit" at bounding box center [630, 331] width 41 height 29
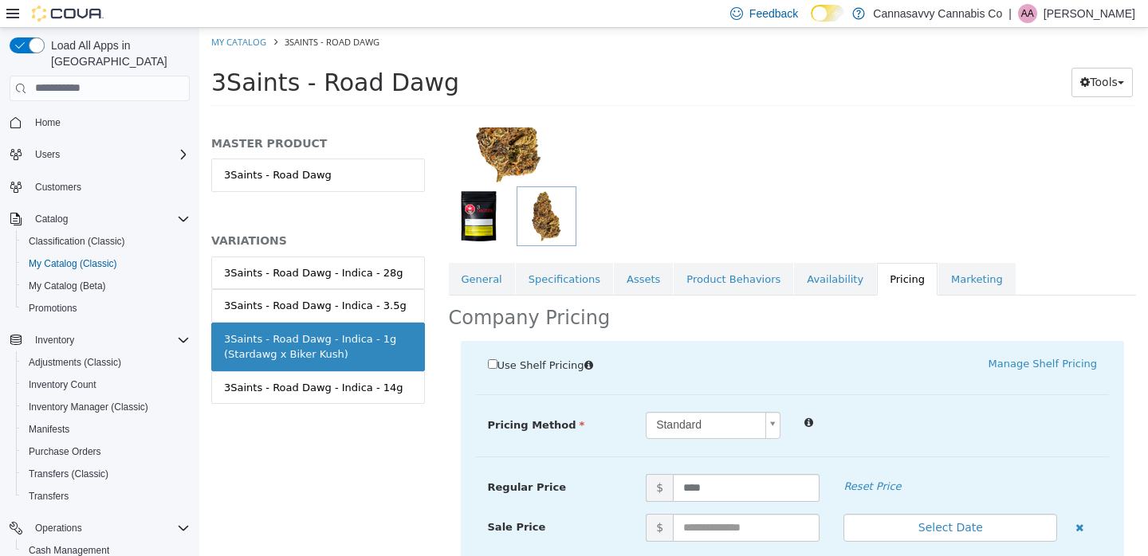
scroll to position [184, 0]
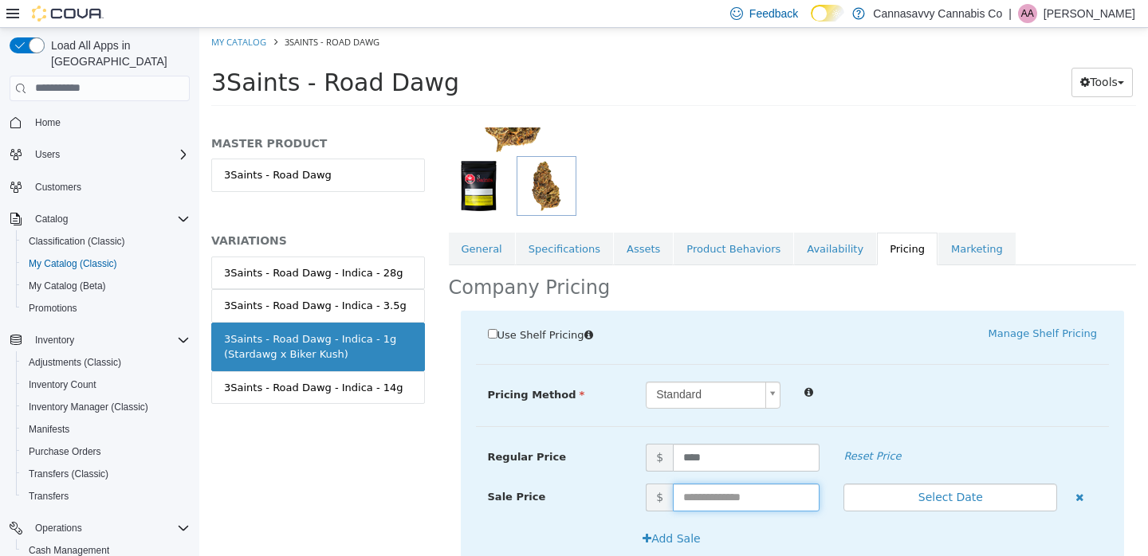
click at [717, 485] on input "text" at bounding box center [746, 497] width 147 height 28
type input "****"
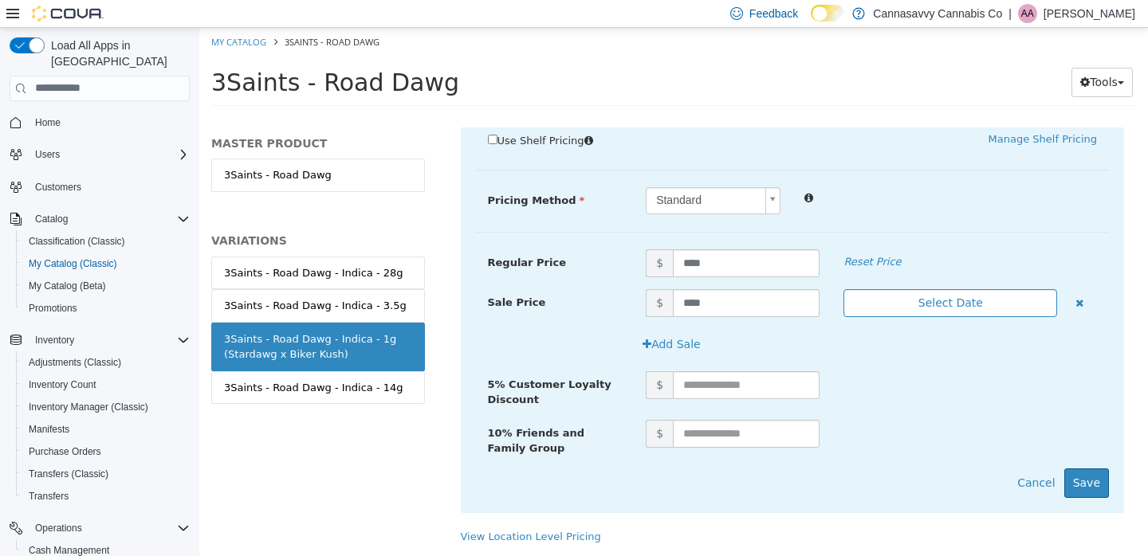
click at [951, 289] on button "Select Date" at bounding box center [950, 303] width 214 height 28
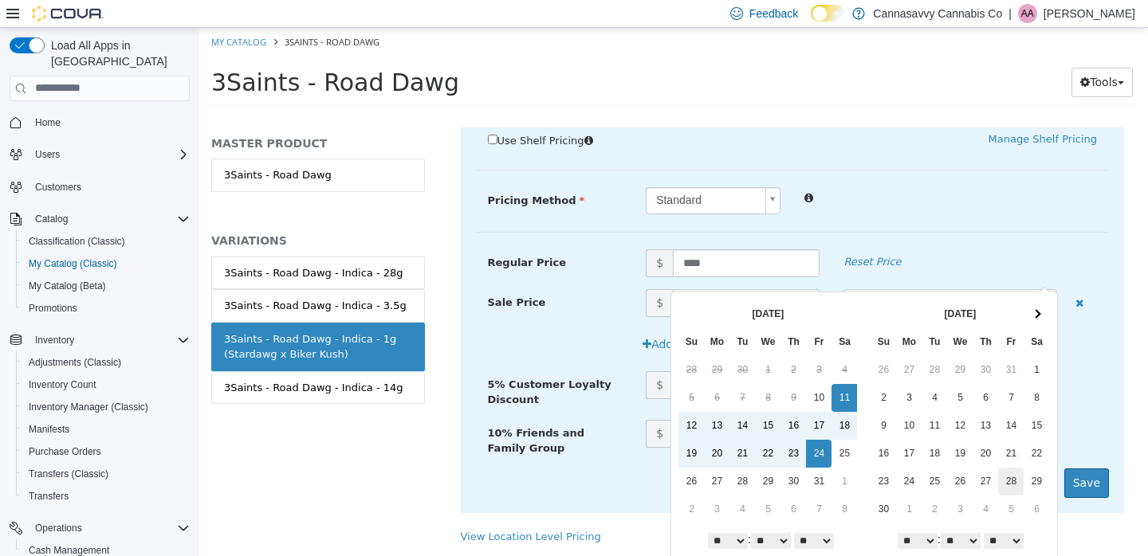
scroll to position [38, 0]
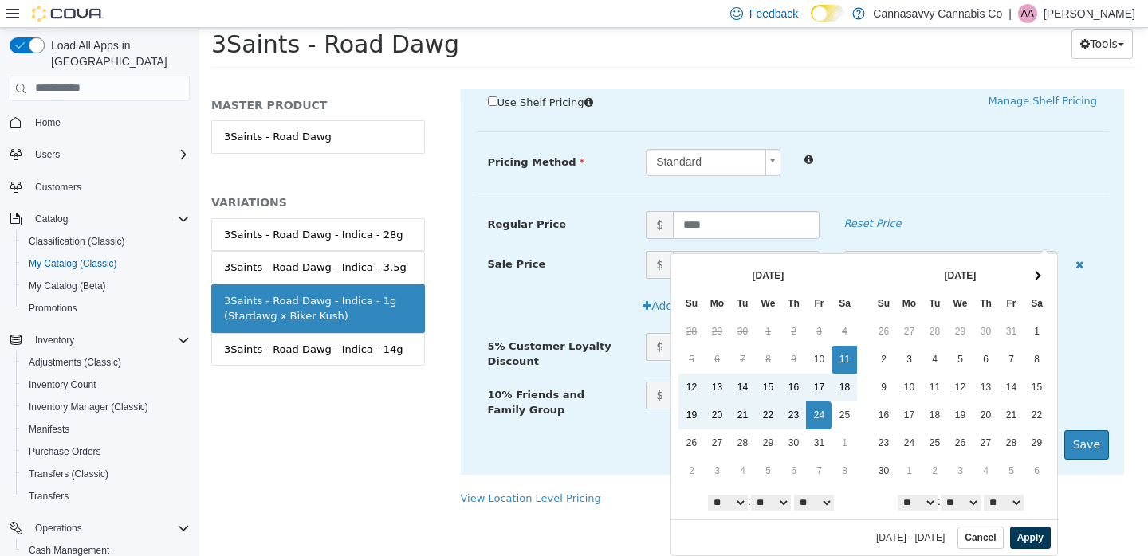
click at [1023, 539] on button "Apply" at bounding box center [1030, 537] width 41 height 22
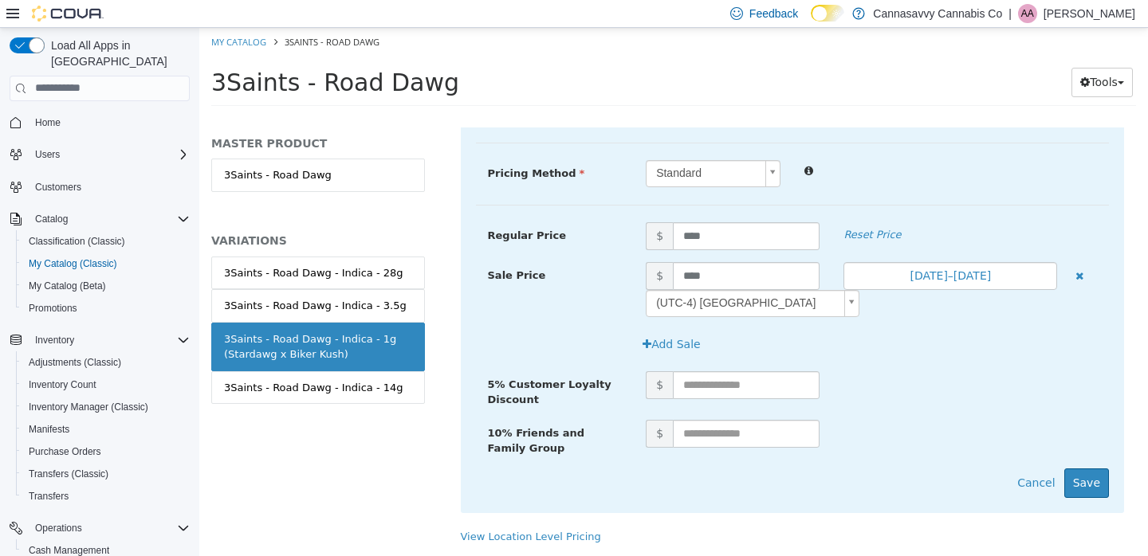
scroll to position [0, 0]
click at [1074, 476] on button "Save" at bounding box center [1086, 482] width 45 height 29
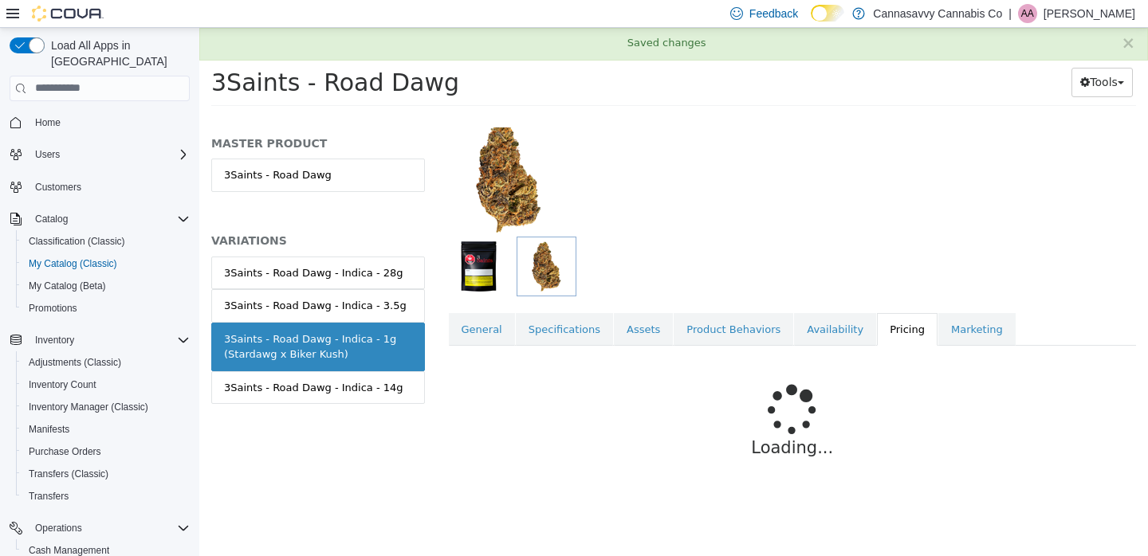
scroll to position [114, 0]
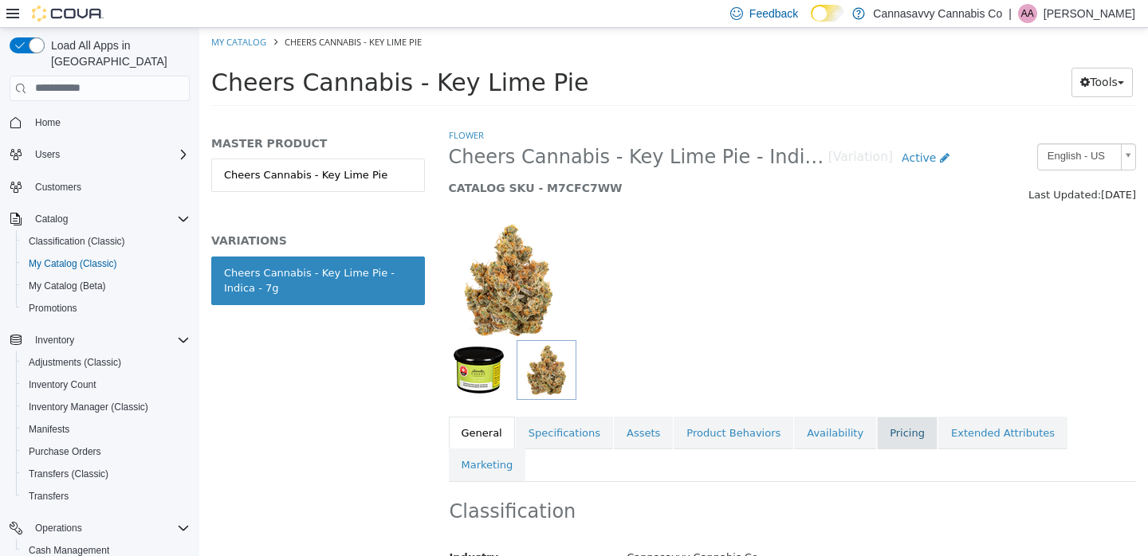
click at [897, 426] on link "Pricing" at bounding box center [907, 432] width 61 height 33
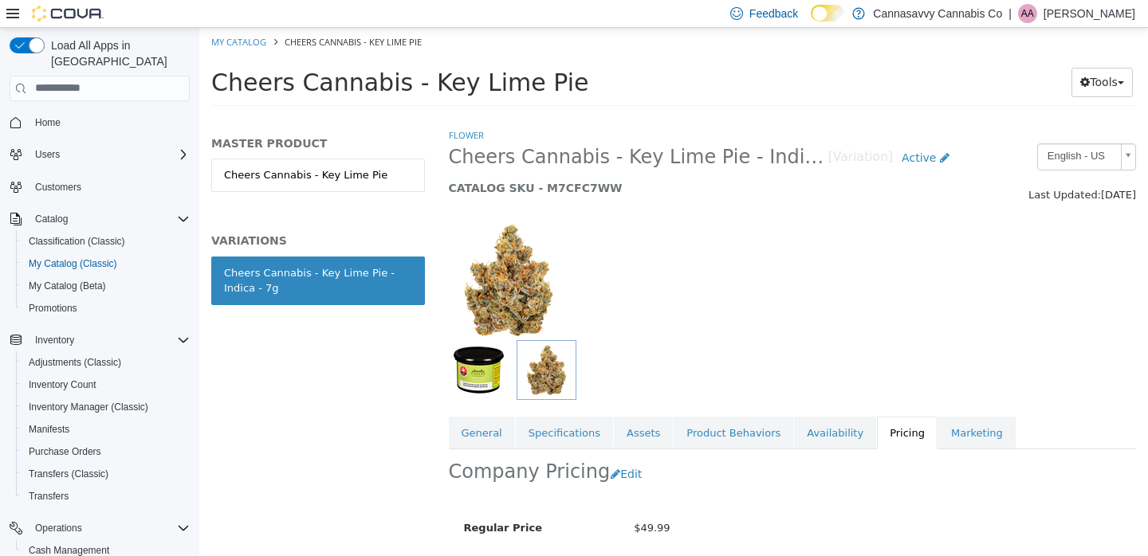
scroll to position [161, 0]
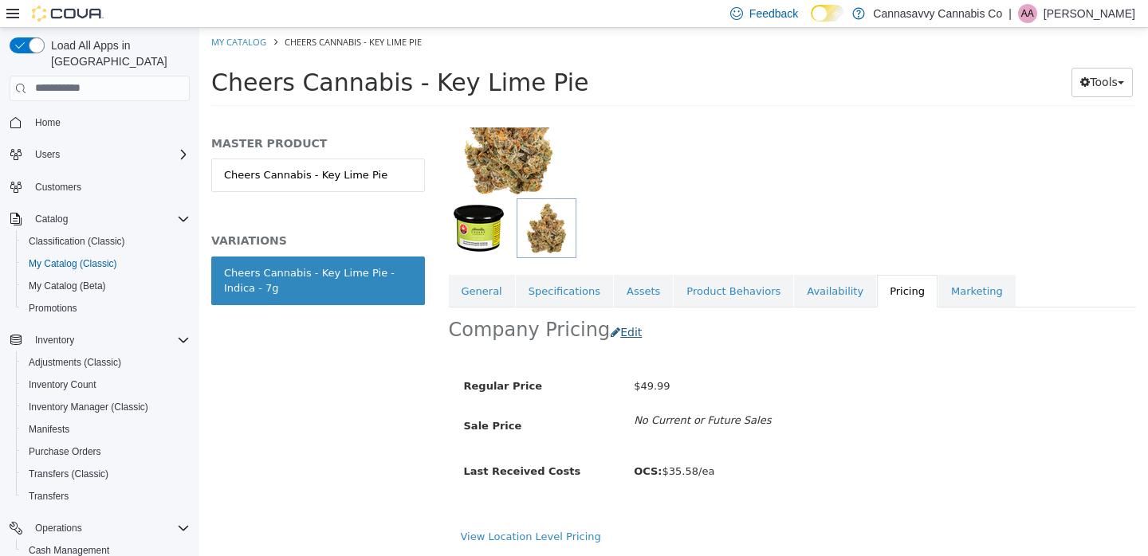
click at [621, 317] on button "Edit" at bounding box center [630, 331] width 41 height 29
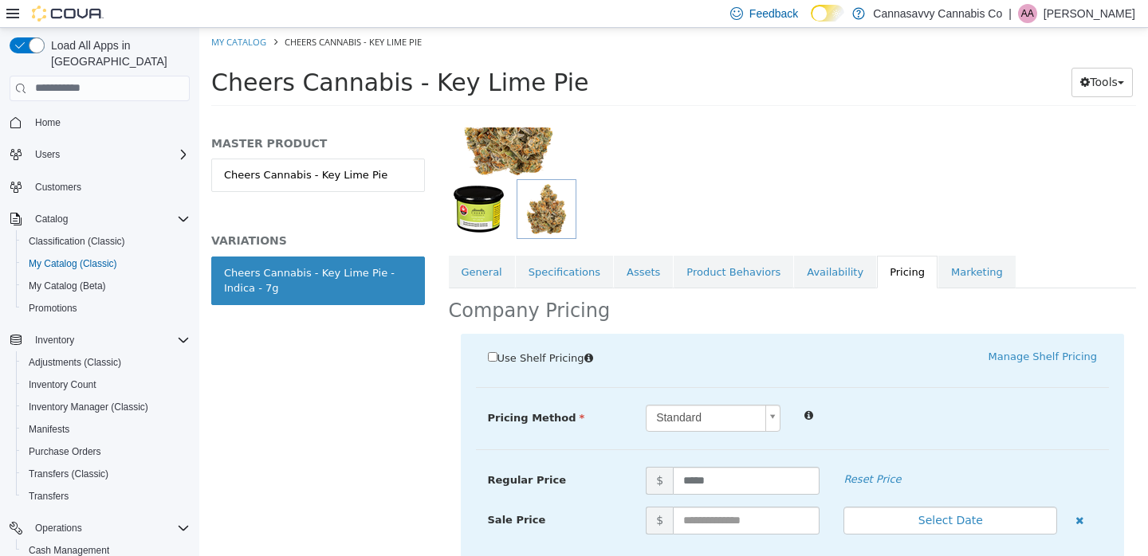
scroll to position [304, 0]
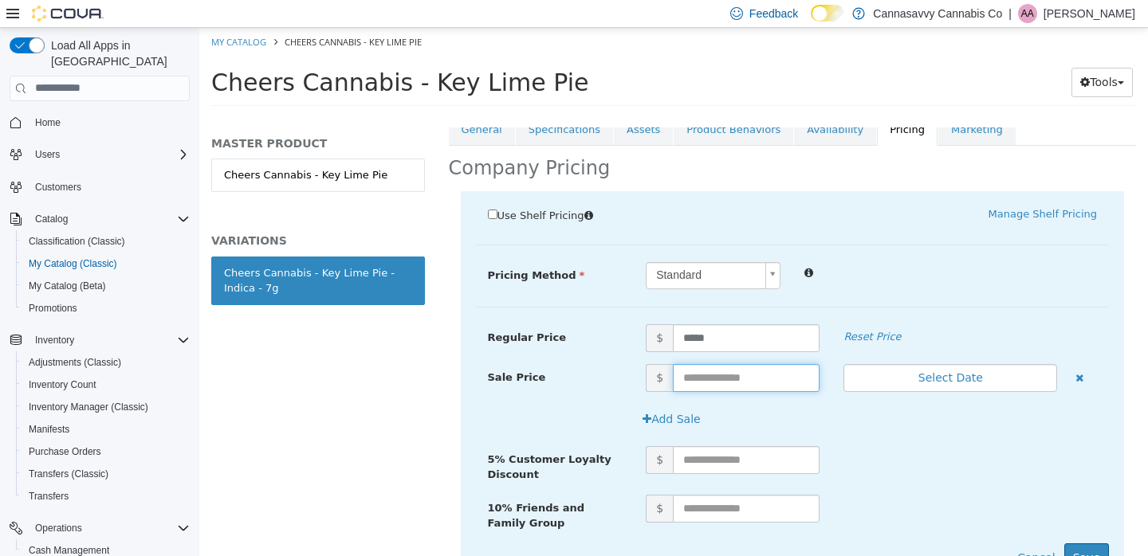
click at [729, 382] on input "text" at bounding box center [746, 377] width 147 height 28
type input "*"
type input "*****"
click at [977, 379] on button "Select Date" at bounding box center [950, 377] width 214 height 28
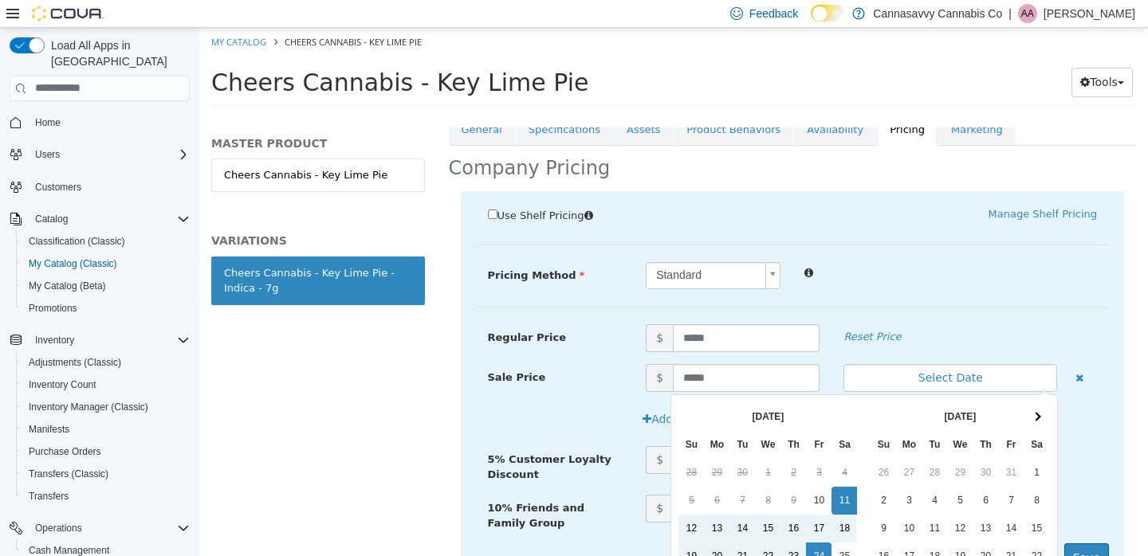
scroll to position [141, 0]
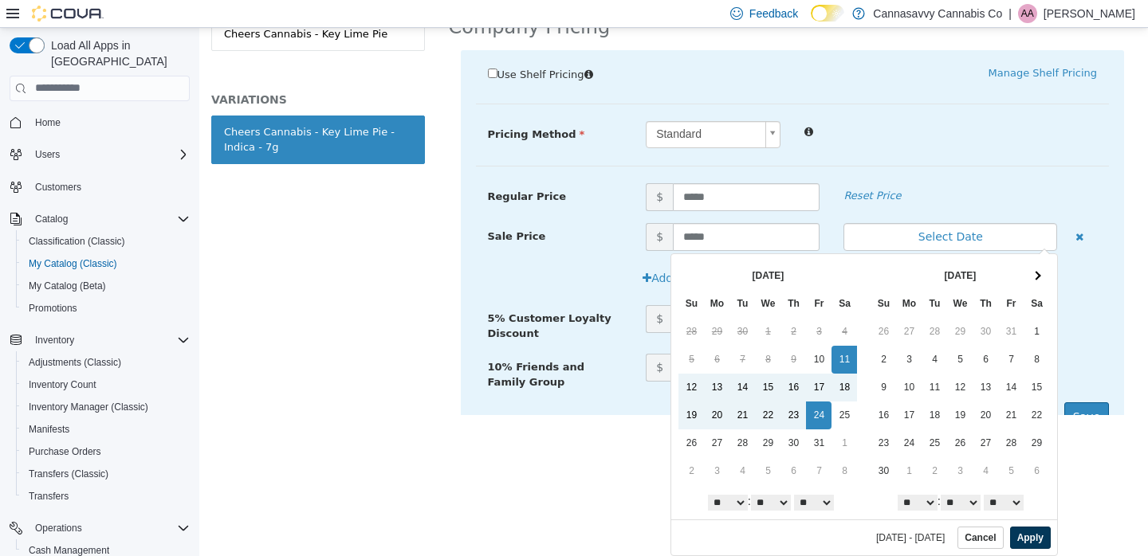
click at [1015, 541] on button "Apply" at bounding box center [1030, 537] width 41 height 22
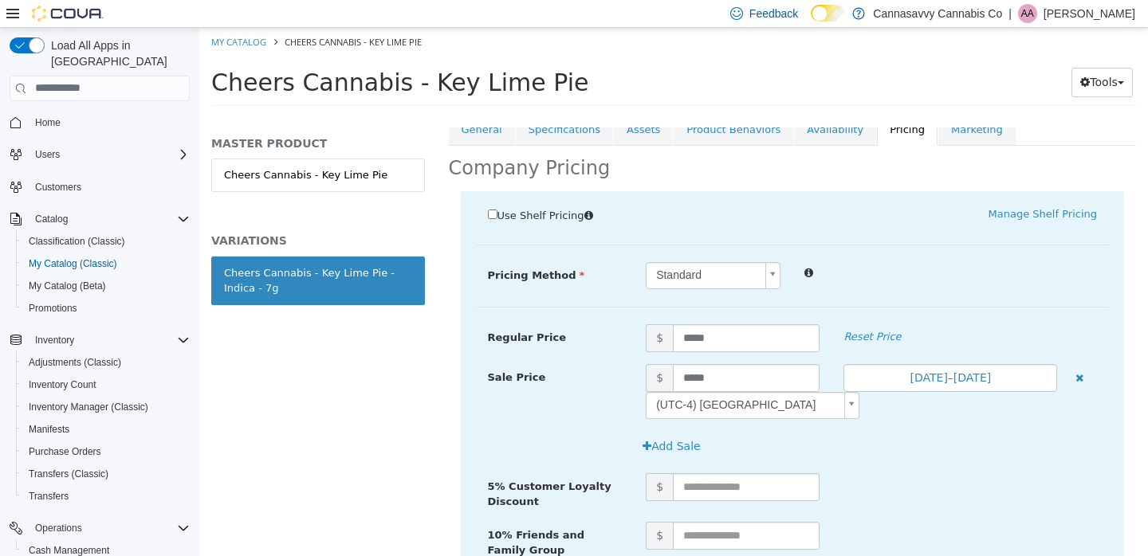
scroll to position [422, 0]
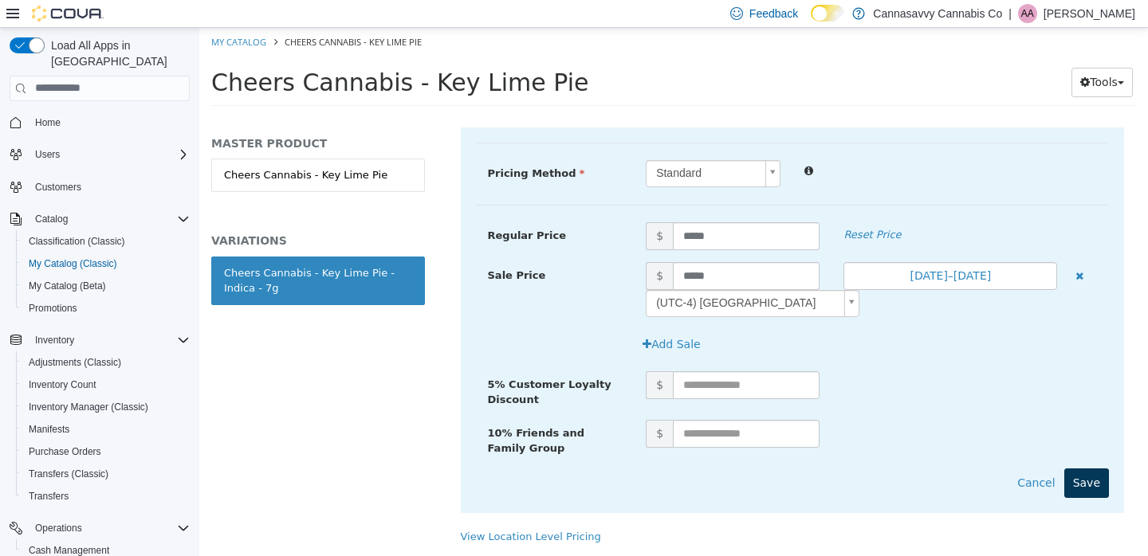
click at [1067, 468] on button "Save" at bounding box center [1086, 482] width 45 height 29
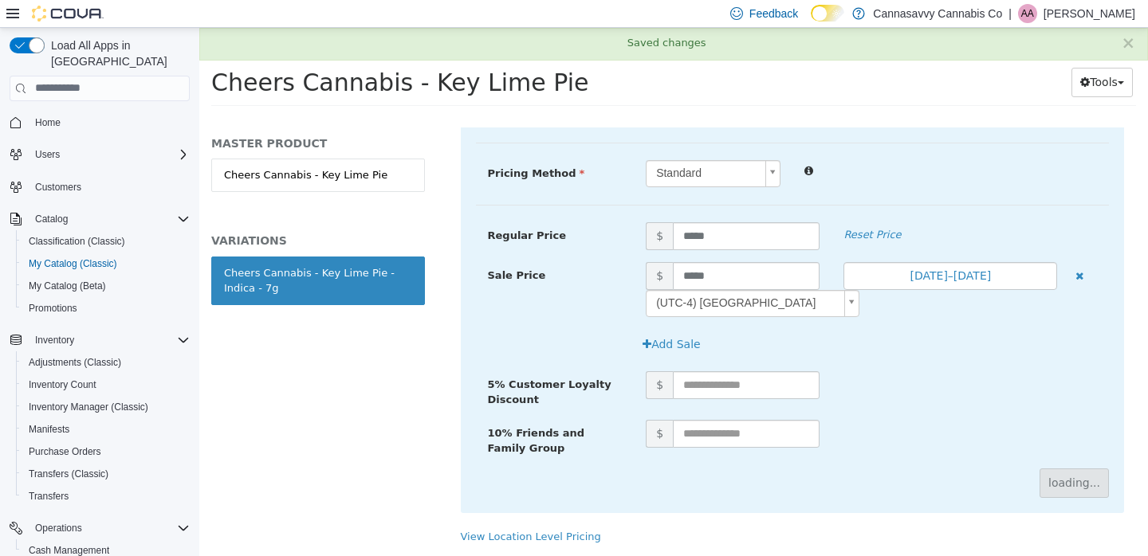
scroll to position [197, 0]
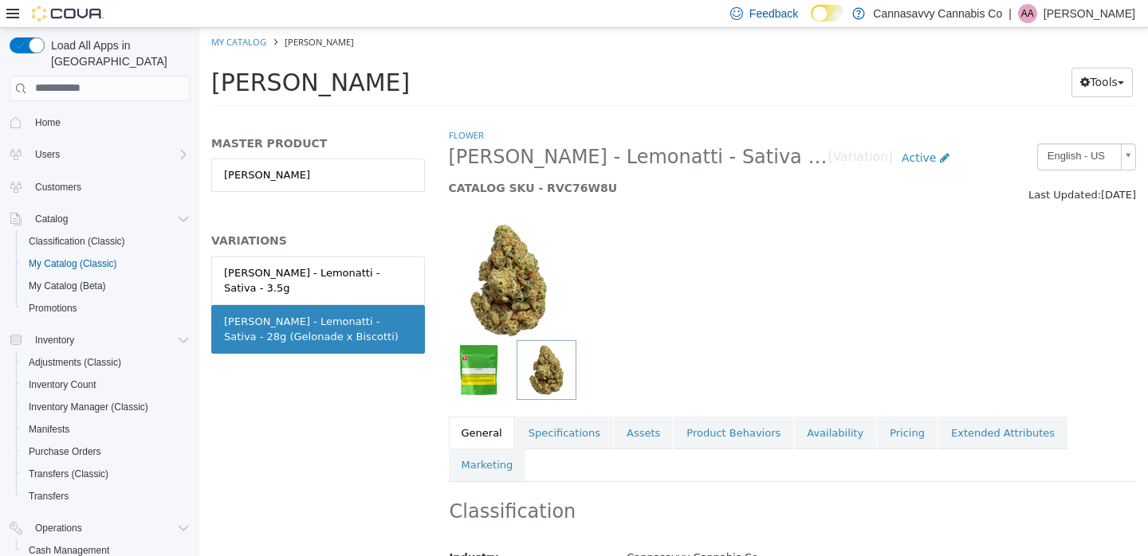
scroll to position [287, 0]
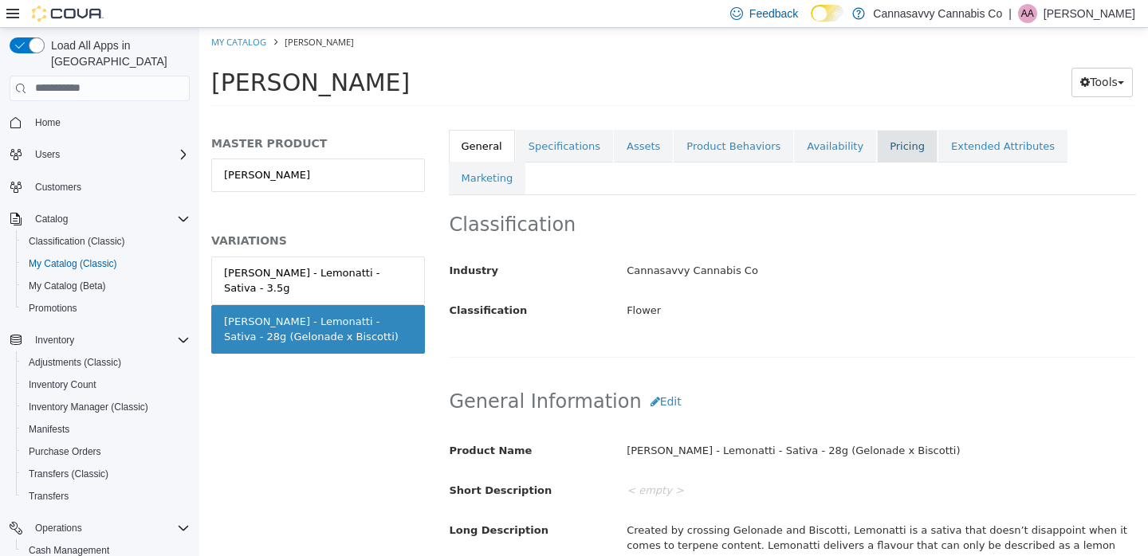
click at [895, 149] on link "Pricing" at bounding box center [907, 145] width 61 height 33
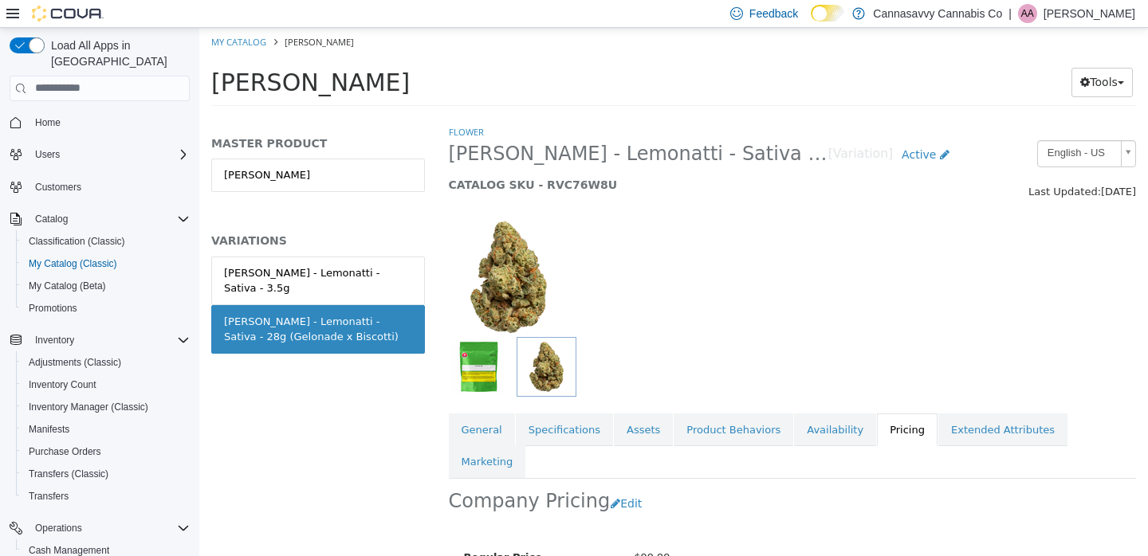
scroll to position [209, 0]
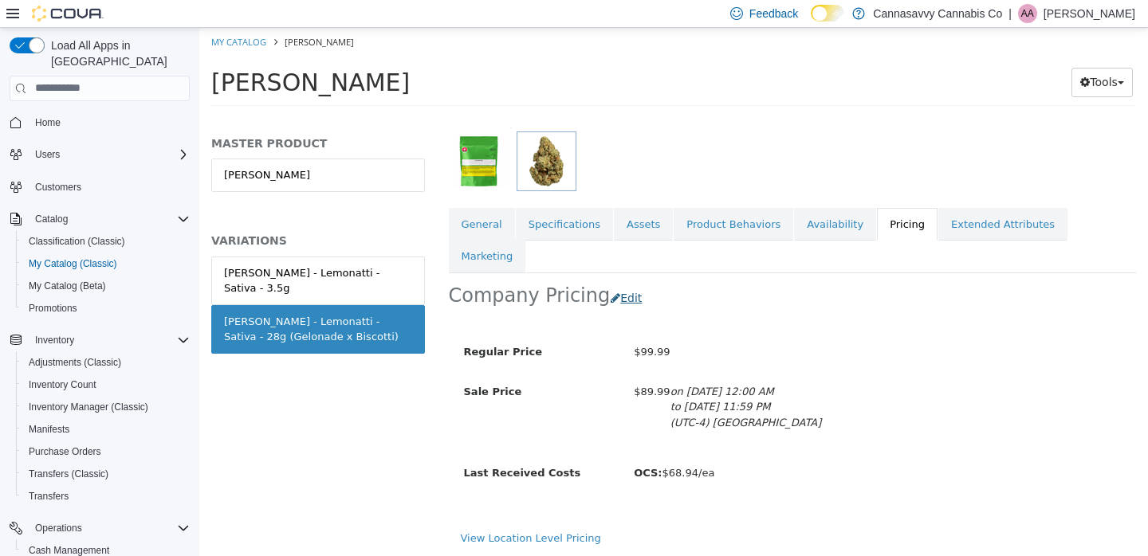
click at [619, 283] on button "Edit" at bounding box center [630, 297] width 41 height 29
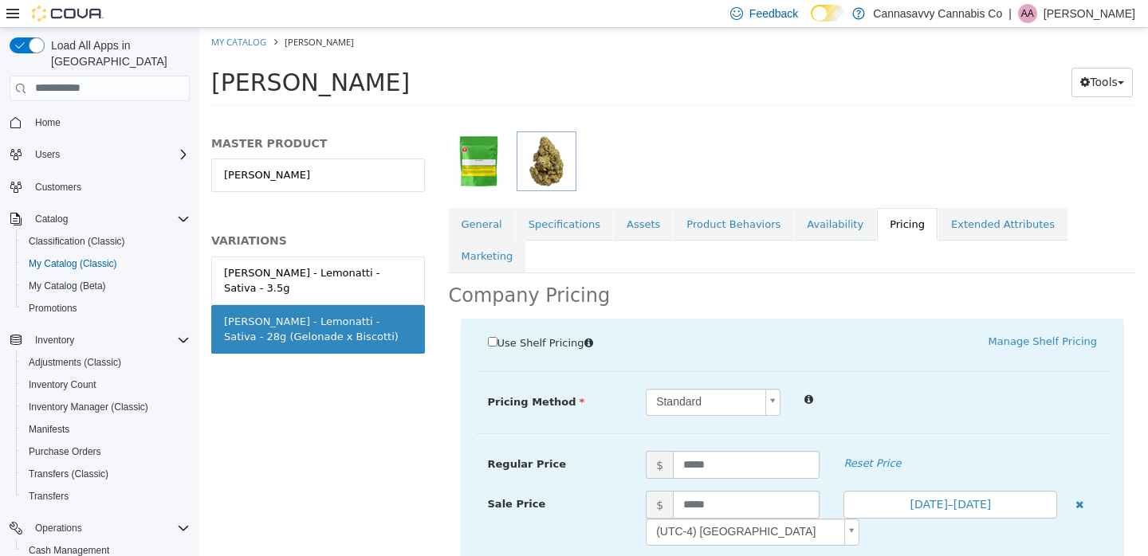
scroll to position [356, 0]
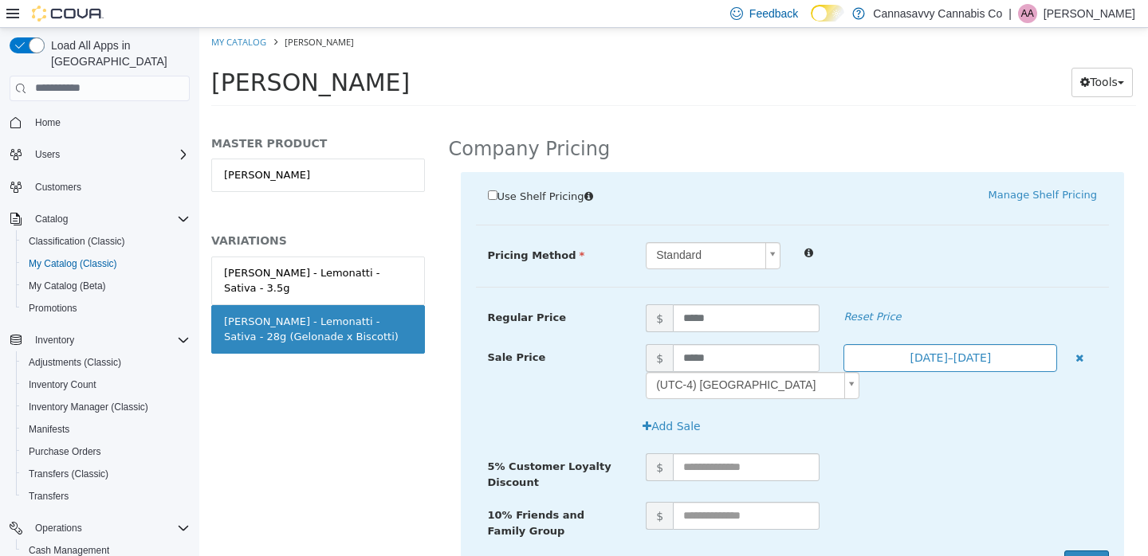
click at [933, 344] on button "Sep 27, 2025–Oct 10, 2025" at bounding box center [950, 358] width 214 height 28
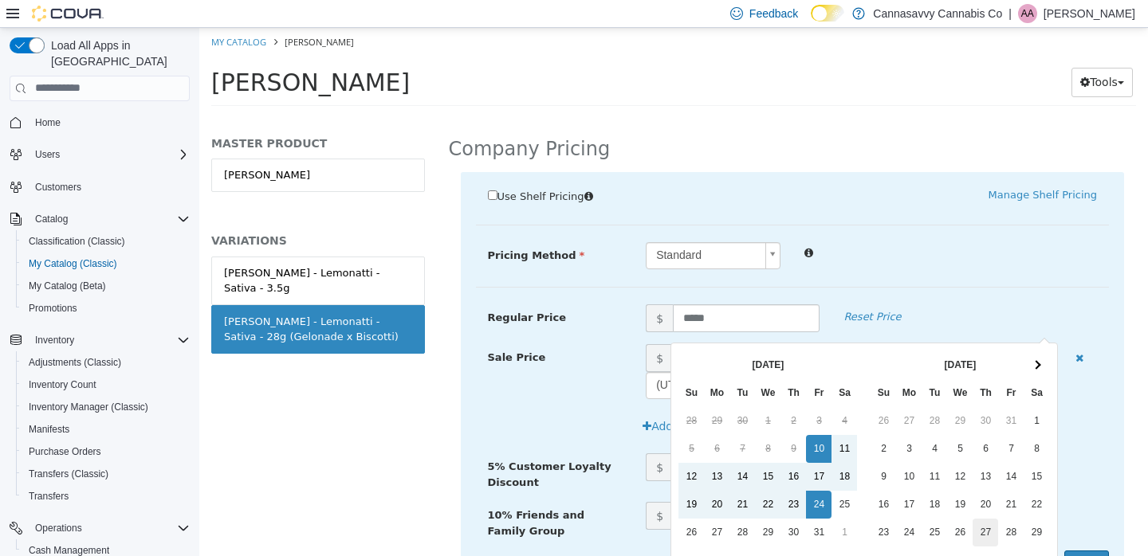
scroll to position [89, 0]
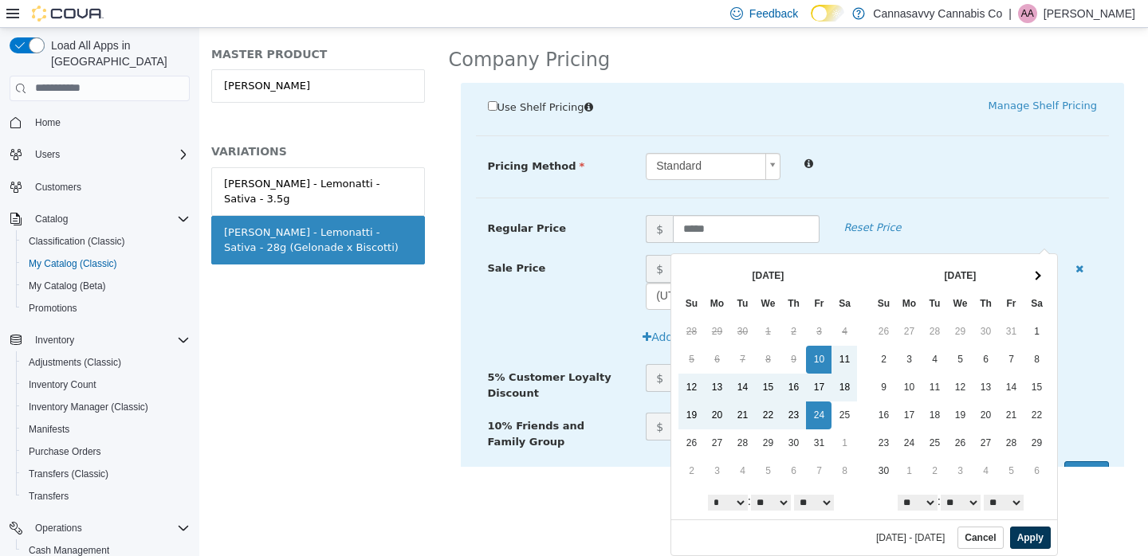
click at [1029, 541] on button "Apply" at bounding box center [1030, 537] width 41 height 22
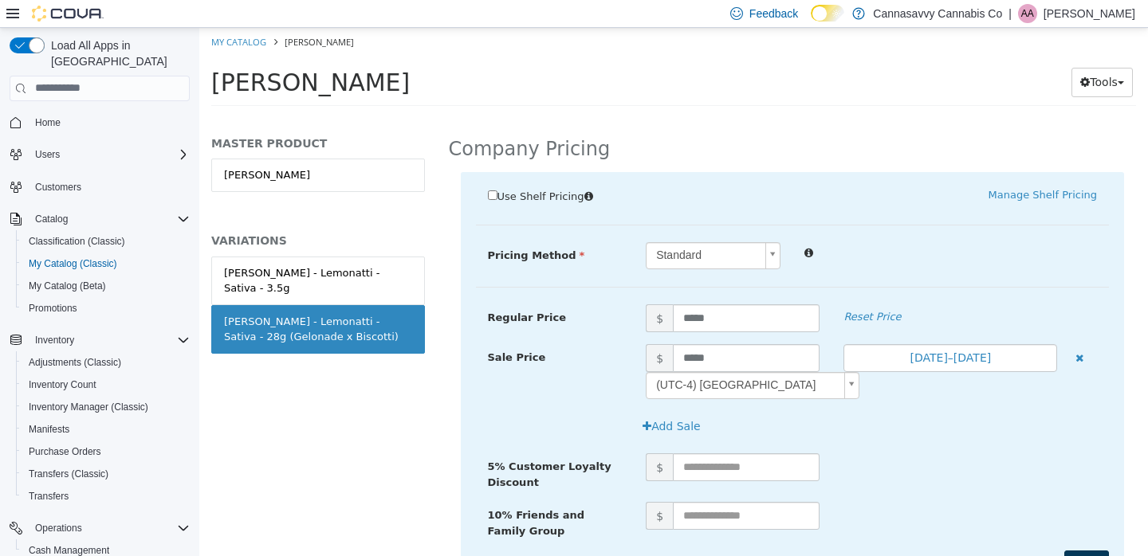
scroll to position [434, 0]
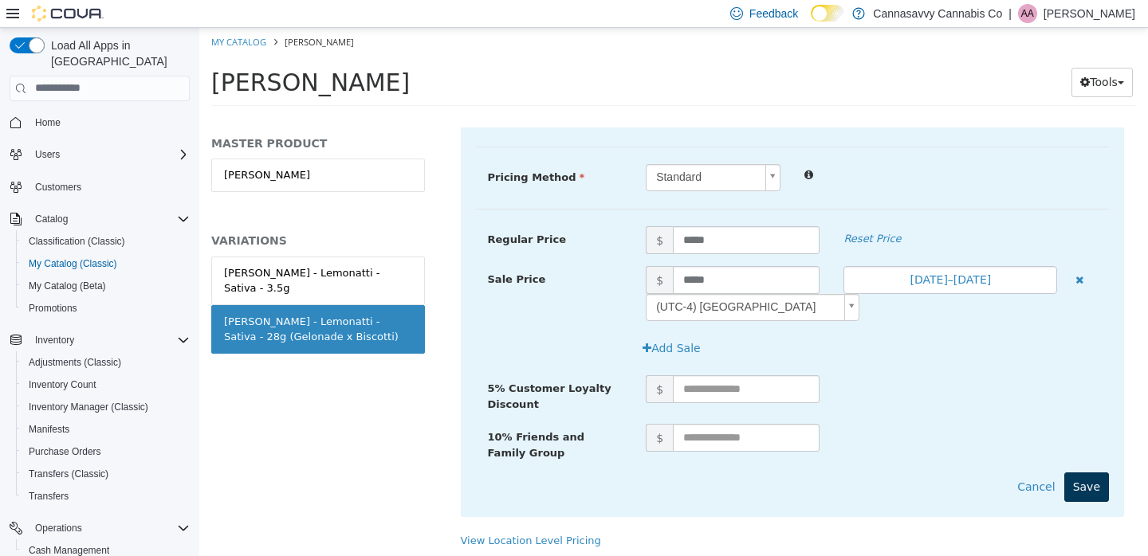
click at [1084, 472] on button "Save" at bounding box center [1086, 486] width 45 height 29
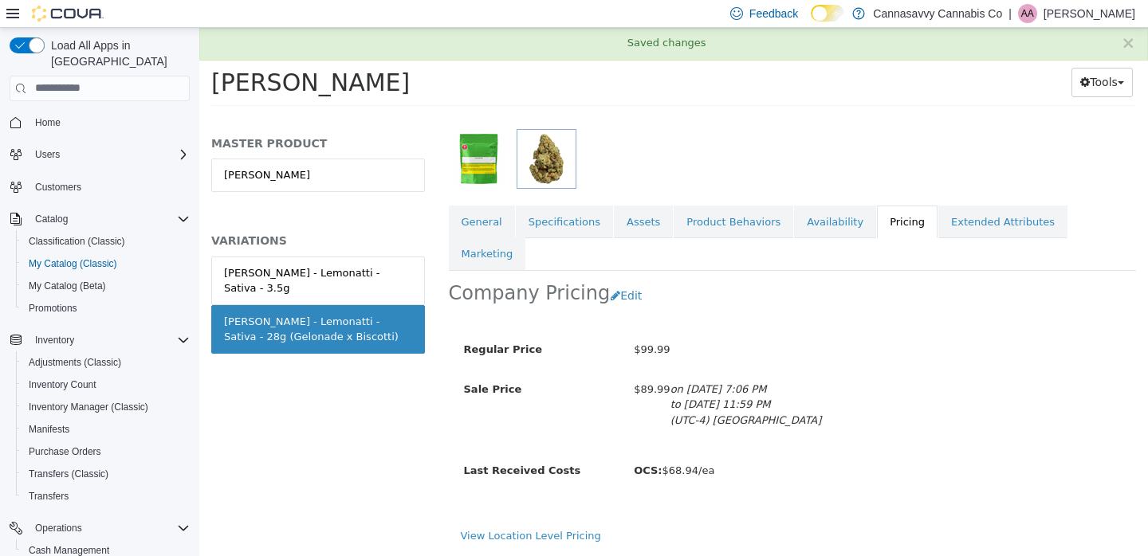
scroll to position [209, 0]
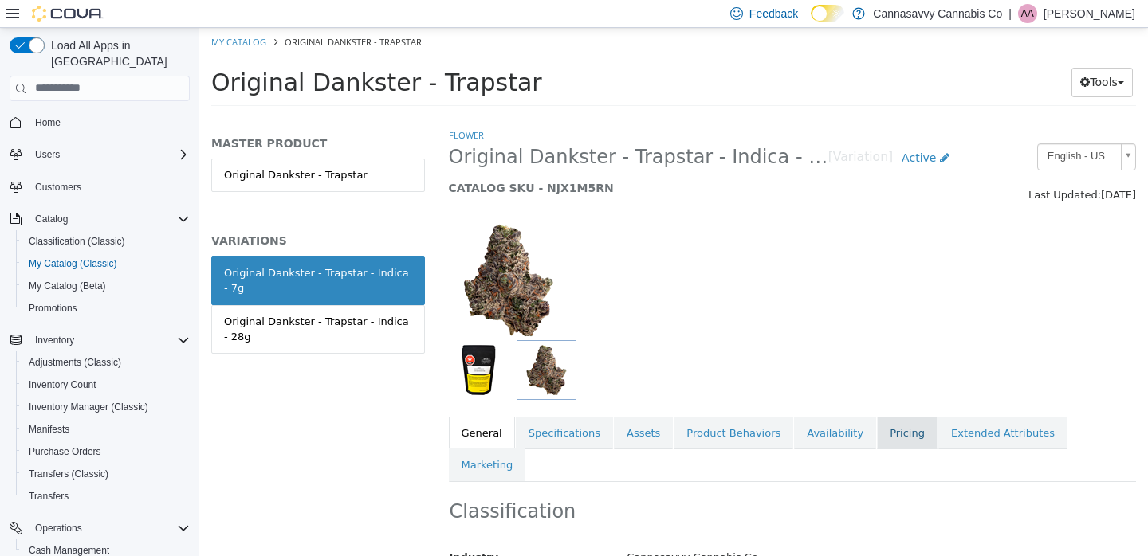
click at [903, 428] on link "Pricing" at bounding box center [907, 432] width 61 height 33
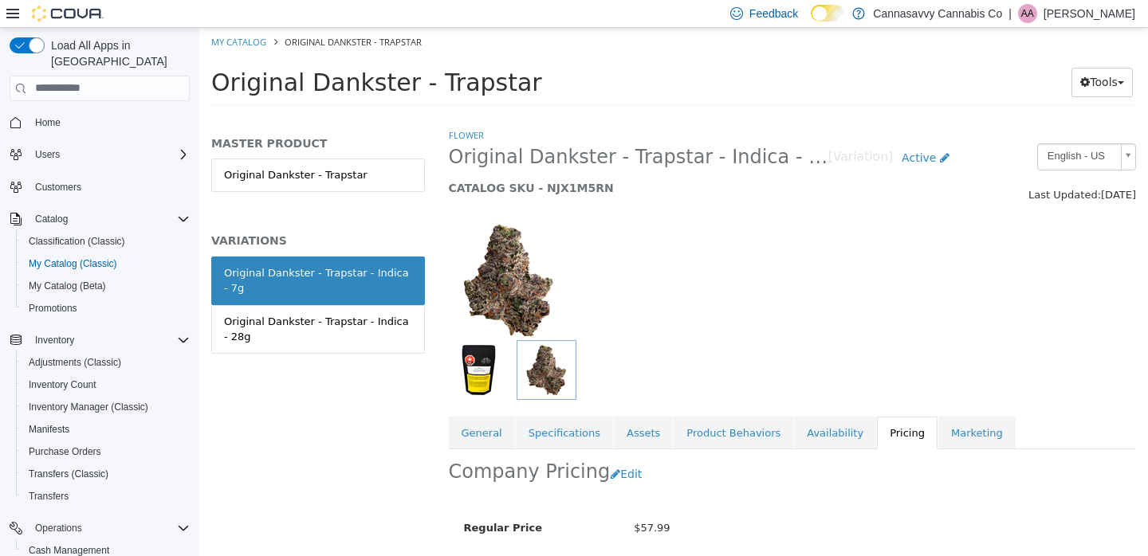
scroll to position [197, 0]
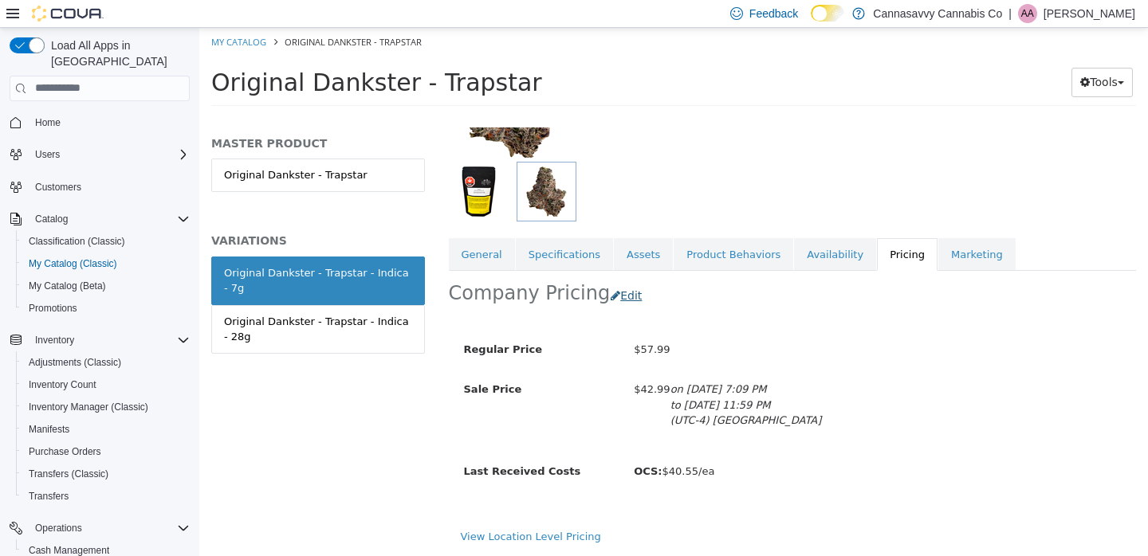
click at [627, 281] on button "Edit" at bounding box center [630, 295] width 41 height 29
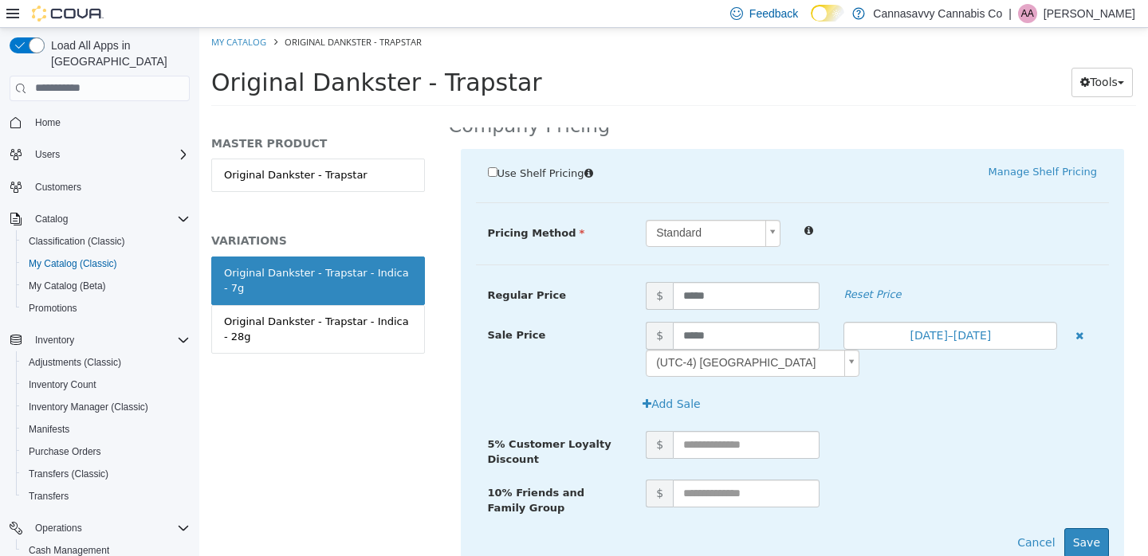
scroll to position [422, 0]
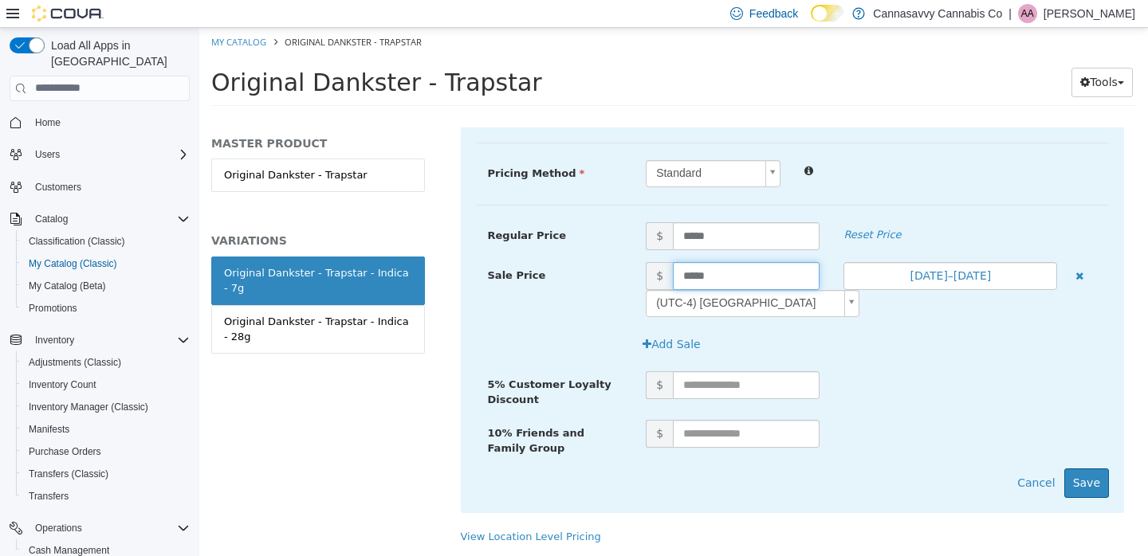
click at [692, 261] on input "*****" at bounding box center [746, 275] width 147 height 28
type input "*****"
click at [945, 261] on button "Sep 26, 2025–Oct 10, 2025" at bounding box center [950, 275] width 214 height 28
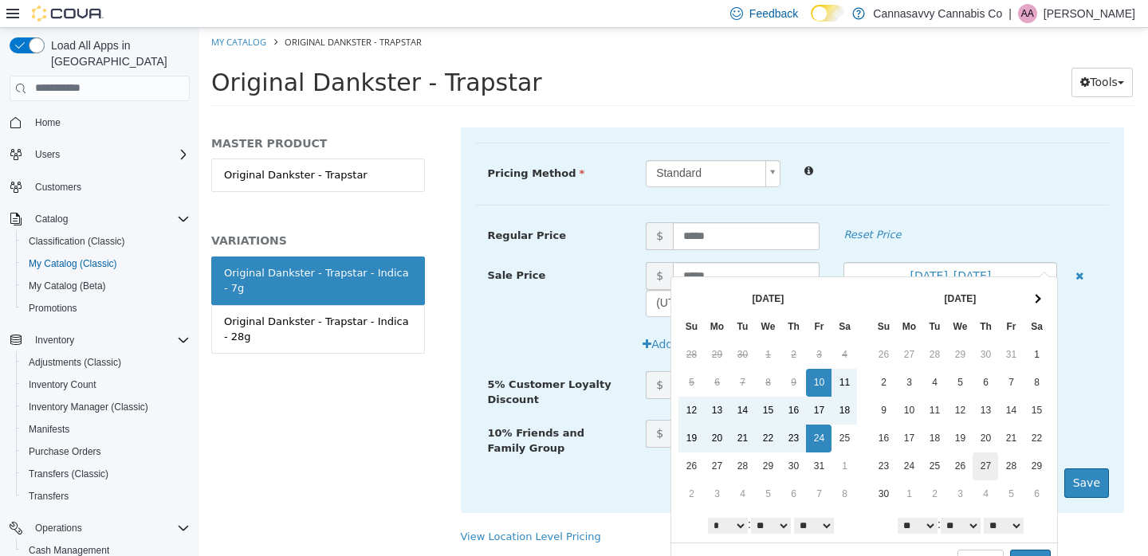
scroll to position [23, 0]
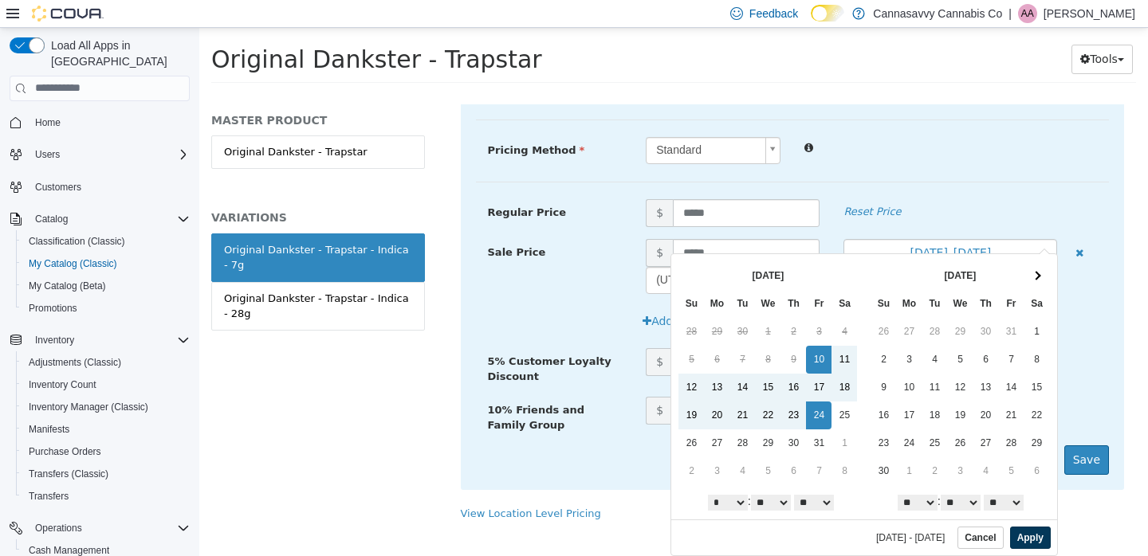
click at [1022, 536] on button "Apply" at bounding box center [1030, 537] width 41 height 22
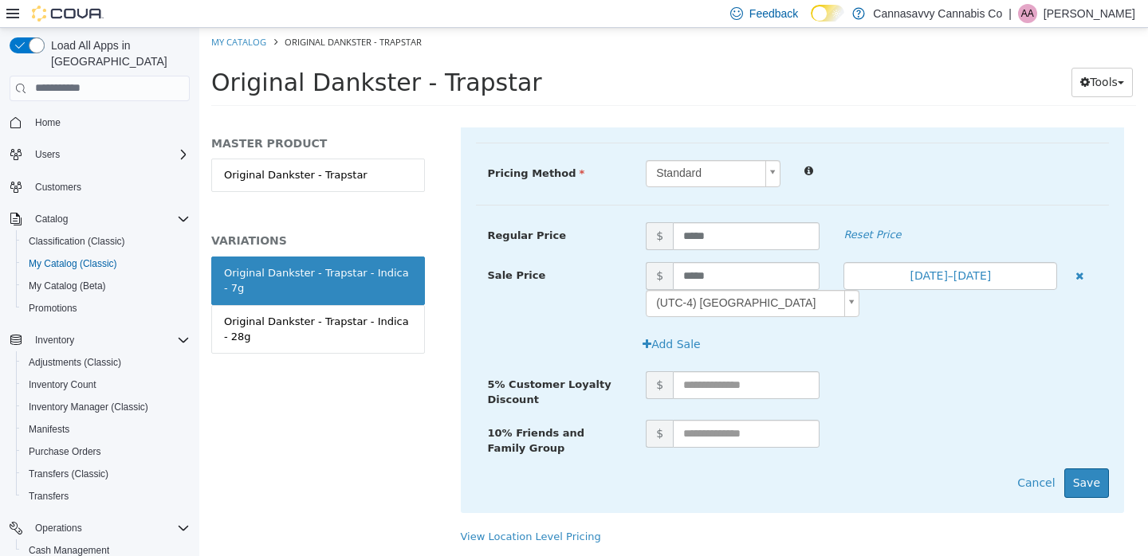
scroll to position [0, 0]
click at [1073, 468] on button "Save" at bounding box center [1086, 482] width 45 height 29
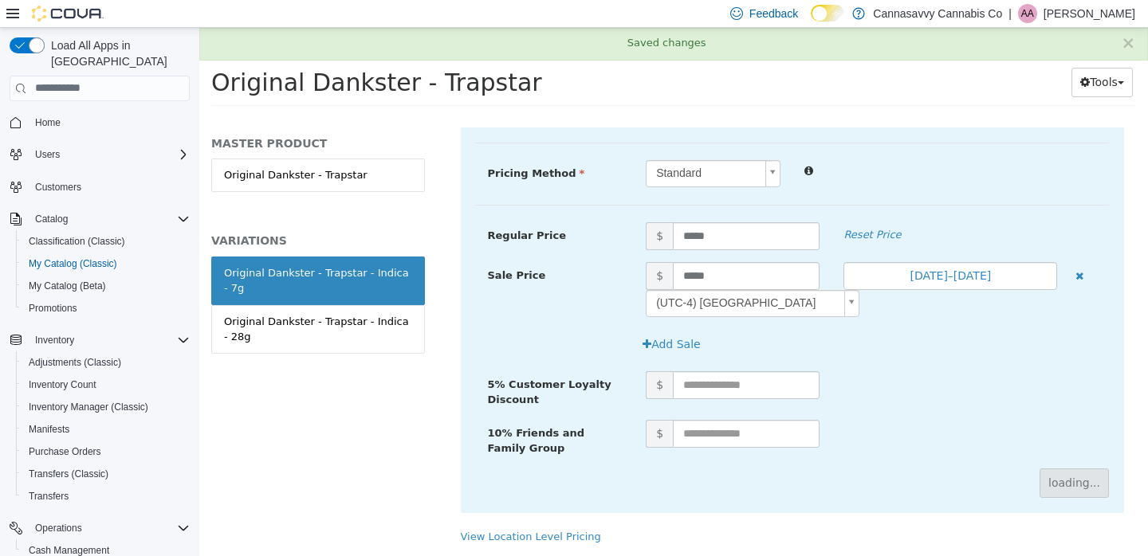
scroll to position [197, 0]
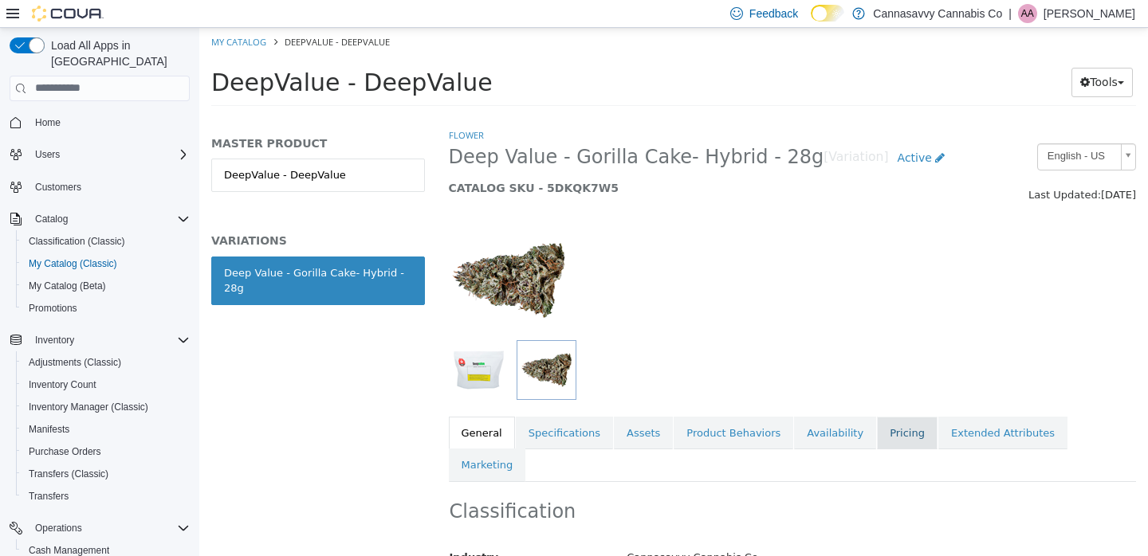
click at [894, 427] on link "Pricing" at bounding box center [907, 432] width 61 height 33
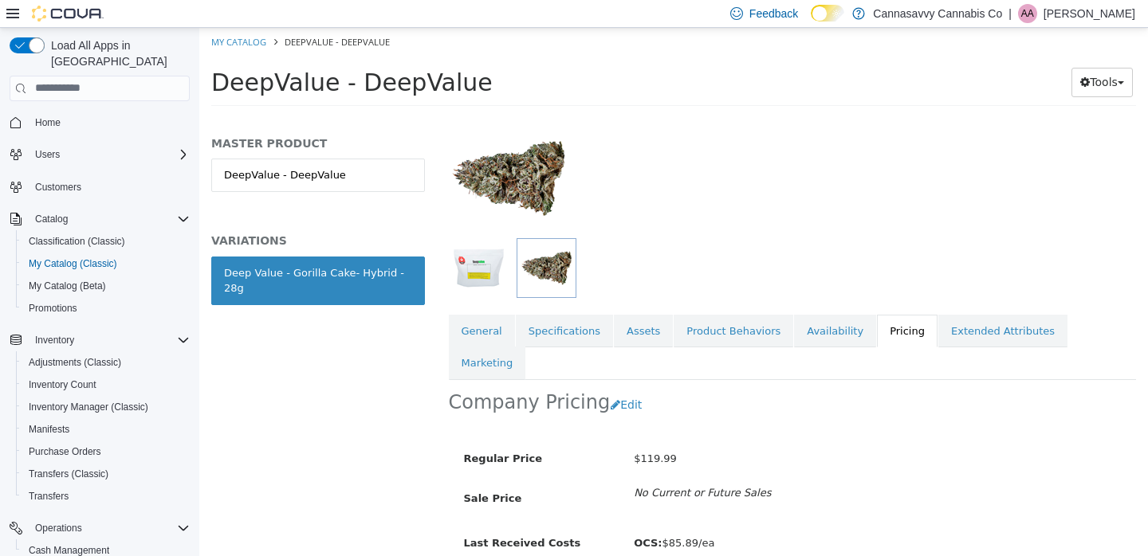
scroll to position [161, 0]
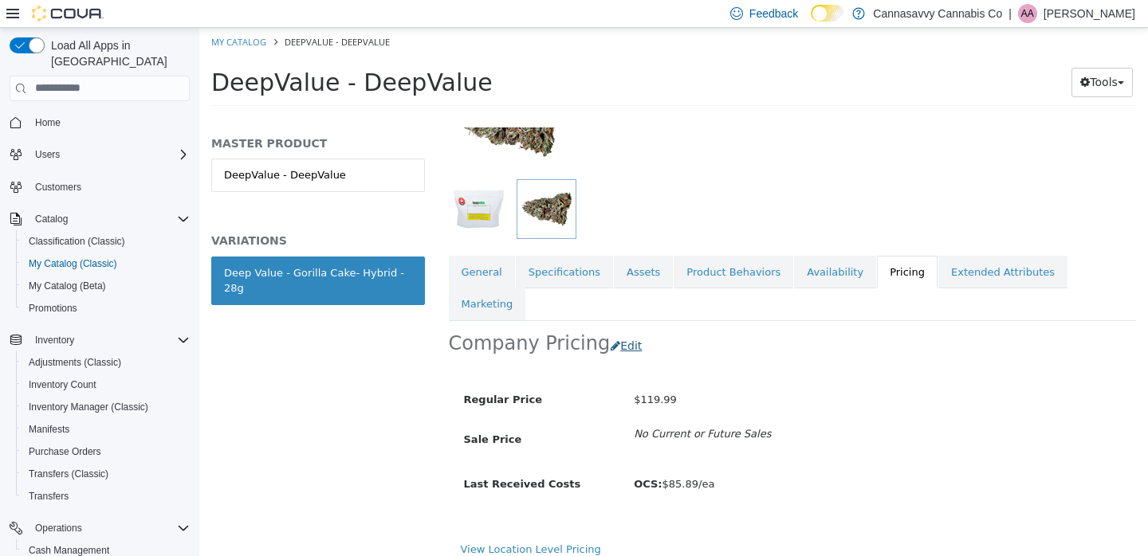
click at [627, 331] on button "Edit" at bounding box center [630, 345] width 41 height 29
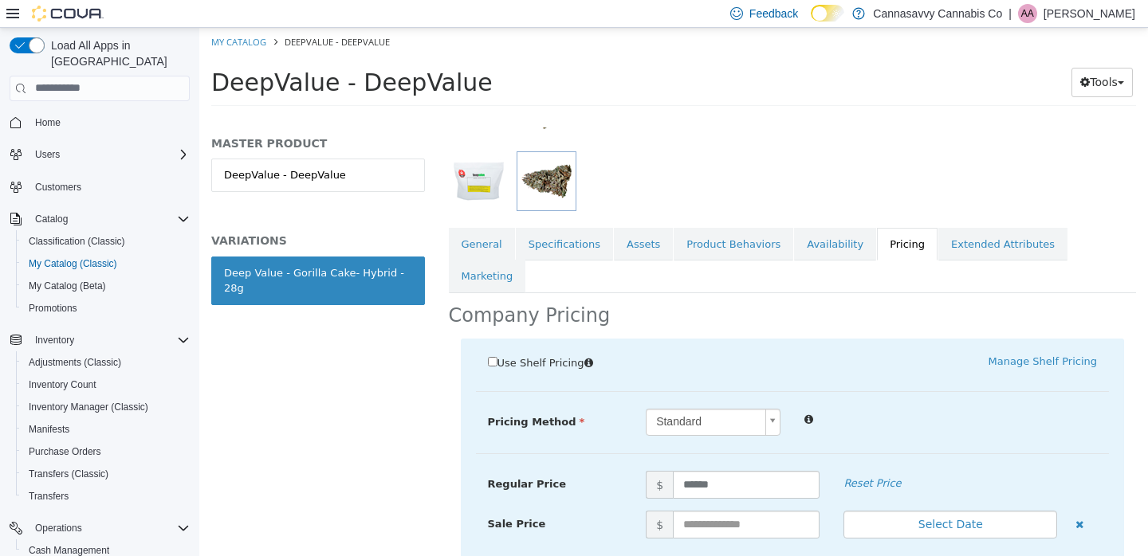
scroll to position [286, 0]
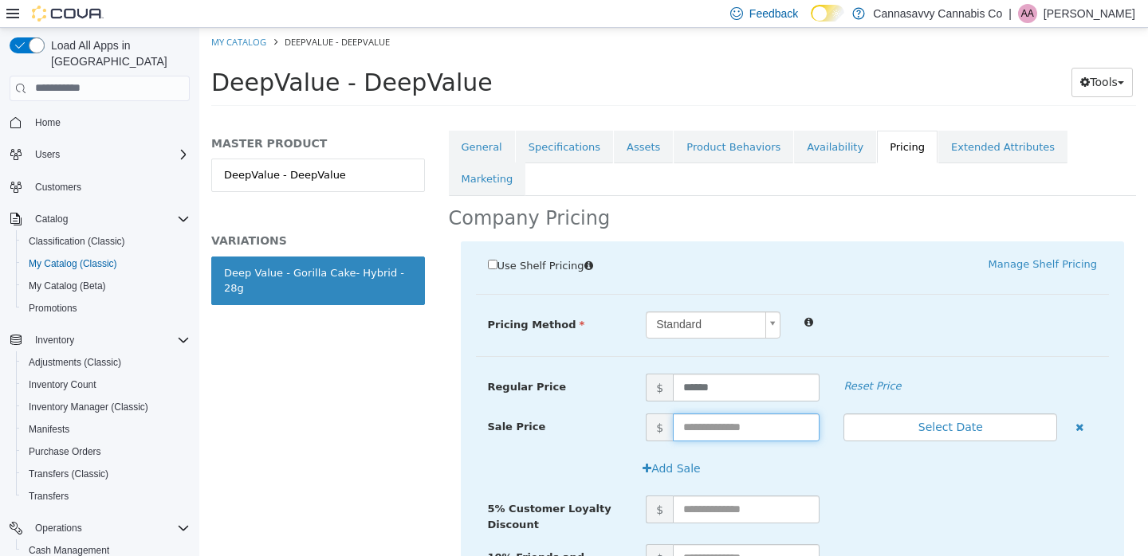
drag, startPoint x: 717, startPoint y: 398, endPoint x: 712, endPoint y: 417, distance: 19.7
click at [717, 413] on input "text" at bounding box center [746, 427] width 147 height 28
type input "******"
click at [970, 413] on button "Select Date" at bounding box center [950, 427] width 214 height 28
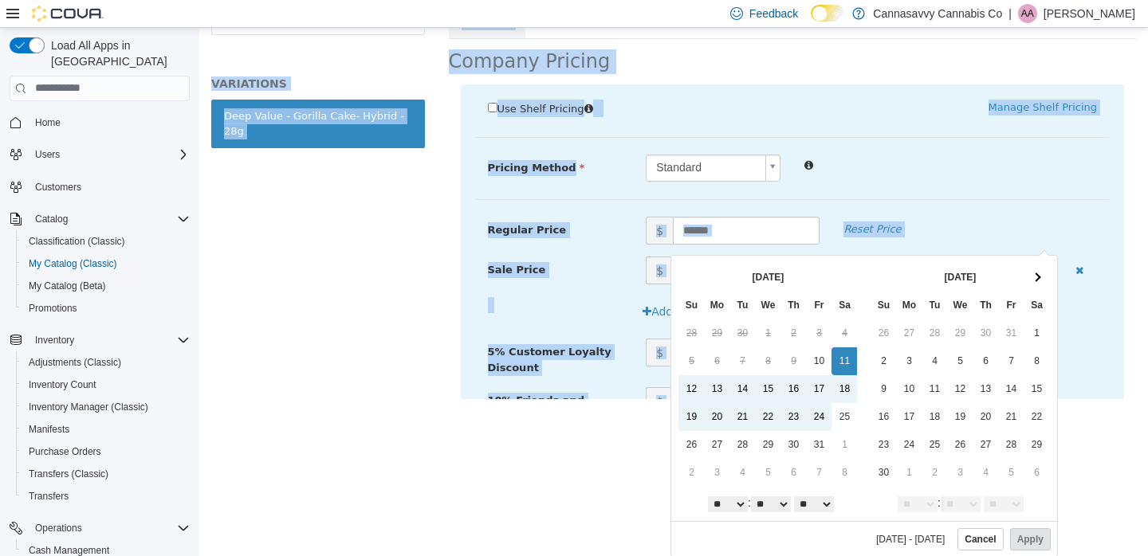
scroll to position [0, 0]
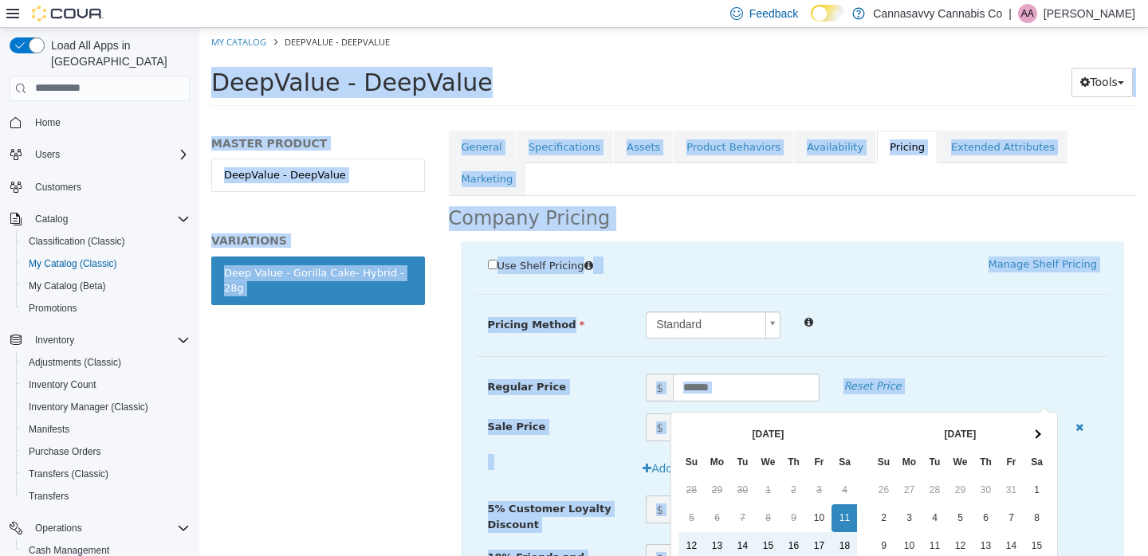
click at [968, 273] on div "Use Shelf Pricing    Manage Shelf Pricing Shelf Price Select a Shelf Price Shel…" at bounding box center [793, 439] width 664 height 397
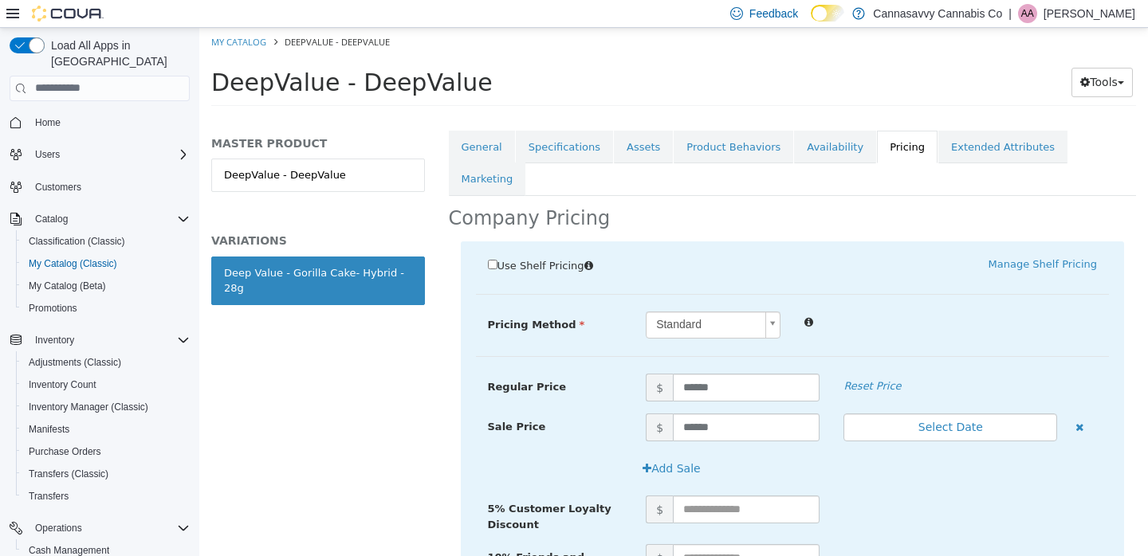
scroll to position [395, 0]
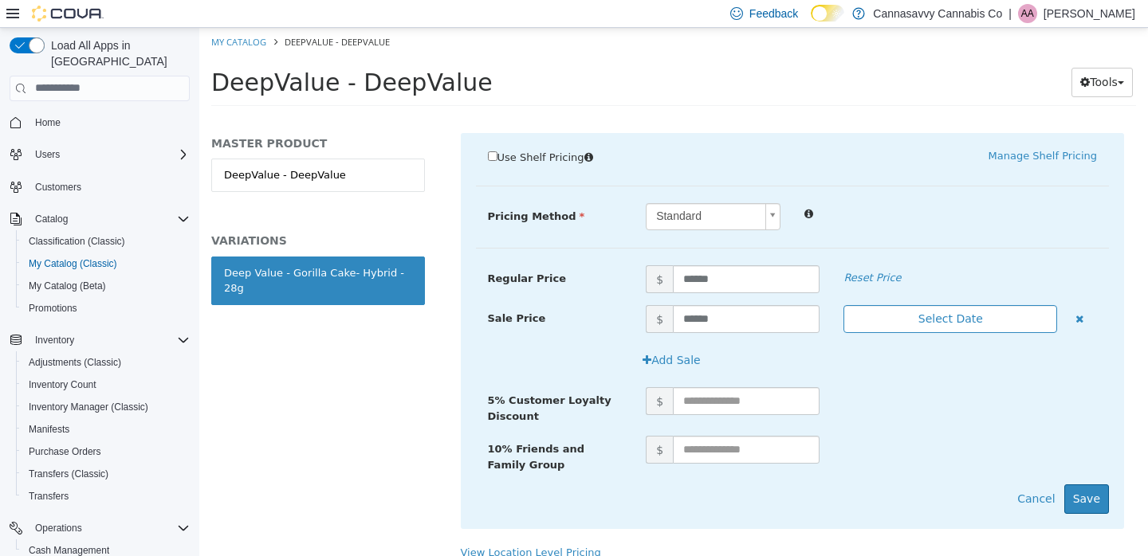
click at [941, 304] on button "Select Date" at bounding box center [950, 318] width 214 height 28
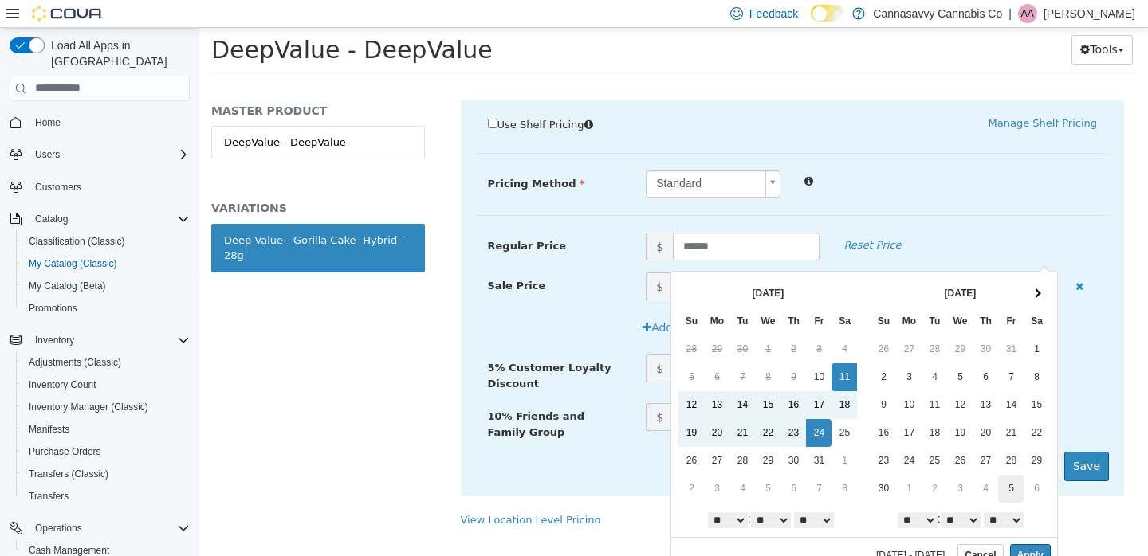
scroll to position [50, 0]
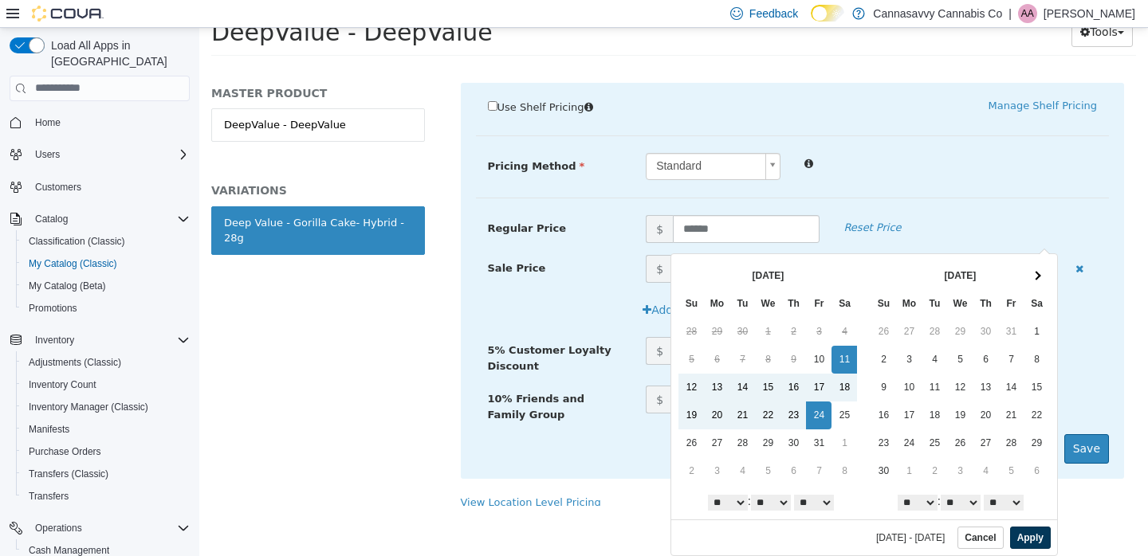
click at [1023, 540] on button "Apply" at bounding box center [1030, 537] width 41 height 22
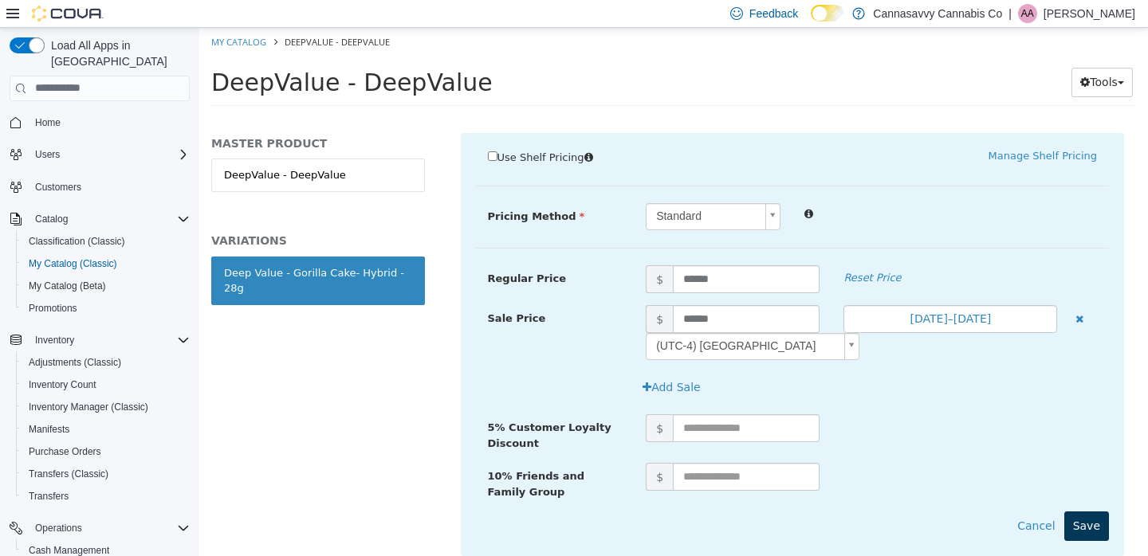
click at [1080, 511] on button "Save" at bounding box center [1086, 525] width 45 height 29
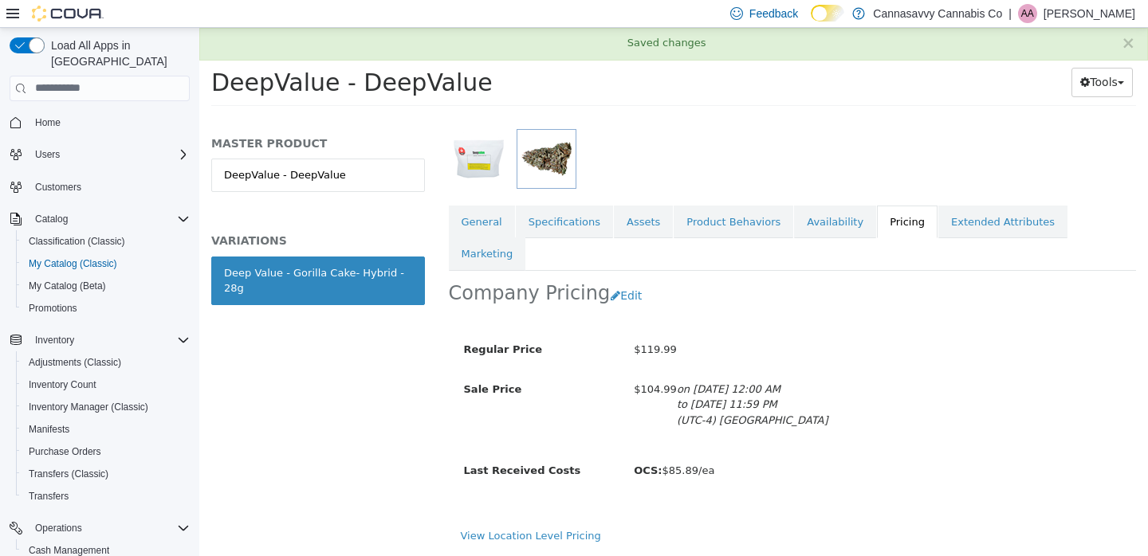
scroll to position [197, 0]
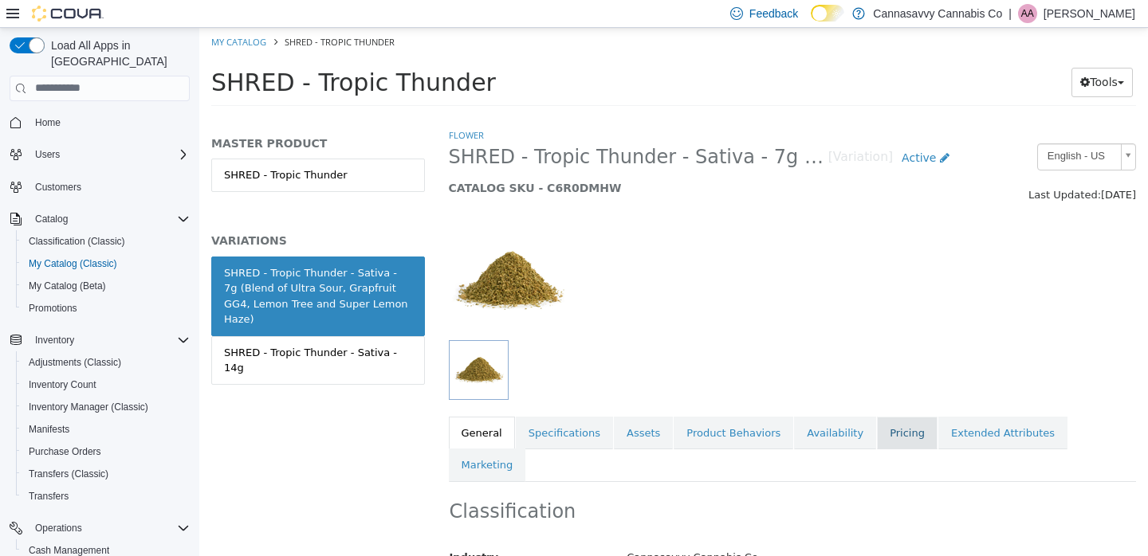
click at [877, 426] on link "Pricing" at bounding box center [907, 432] width 61 height 33
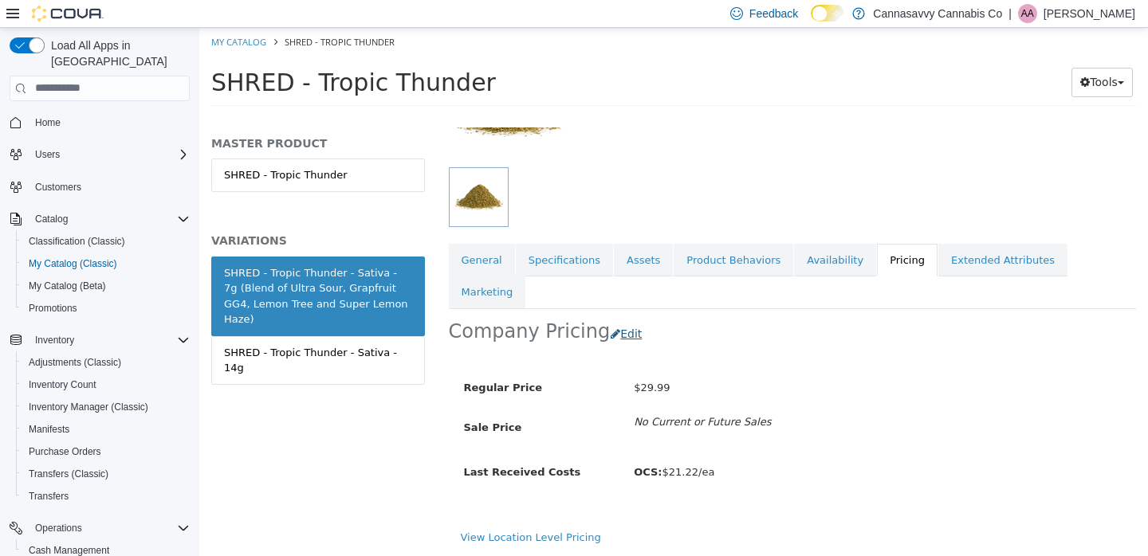
click at [617, 319] on button "Edit" at bounding box center [630, 333] width 41 height 29
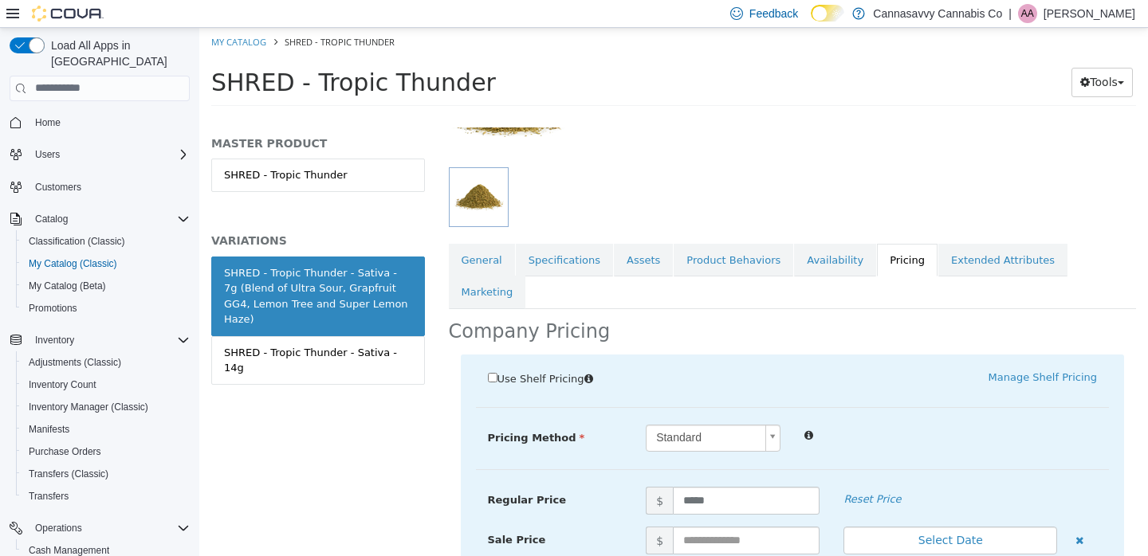
scroll to position [407, 0]
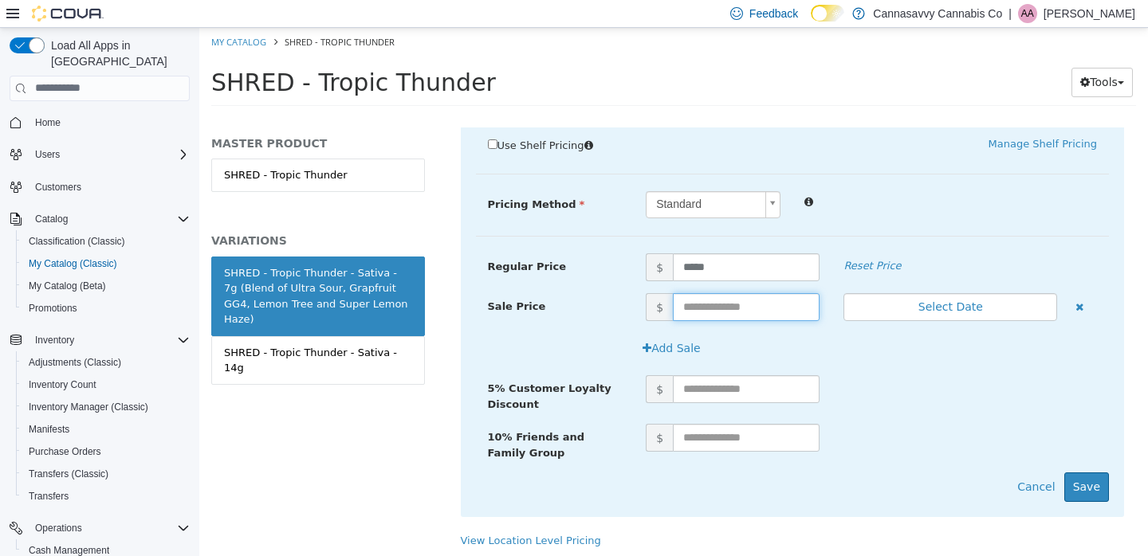
click at [697, 293] on input "text" at bounding box center [746, 307] width 147 height 28
type input "*****"
click at [944, 293] on button "Select Date" at bounding box center [950, 307] width 214 height 28
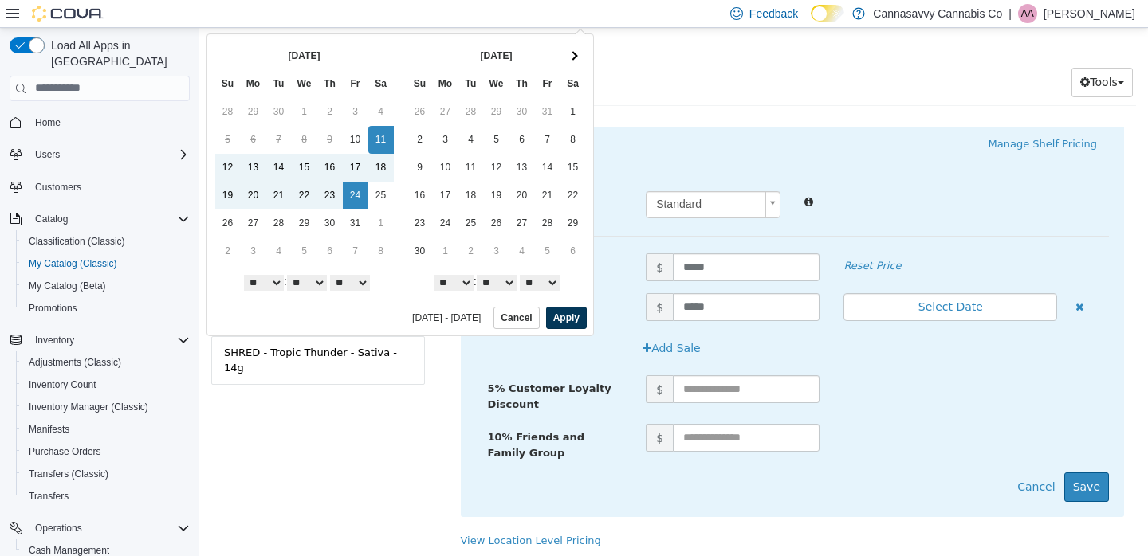
click at [562, 324] on button "Apply" at bounding box center [566, 317] width 41 height 22
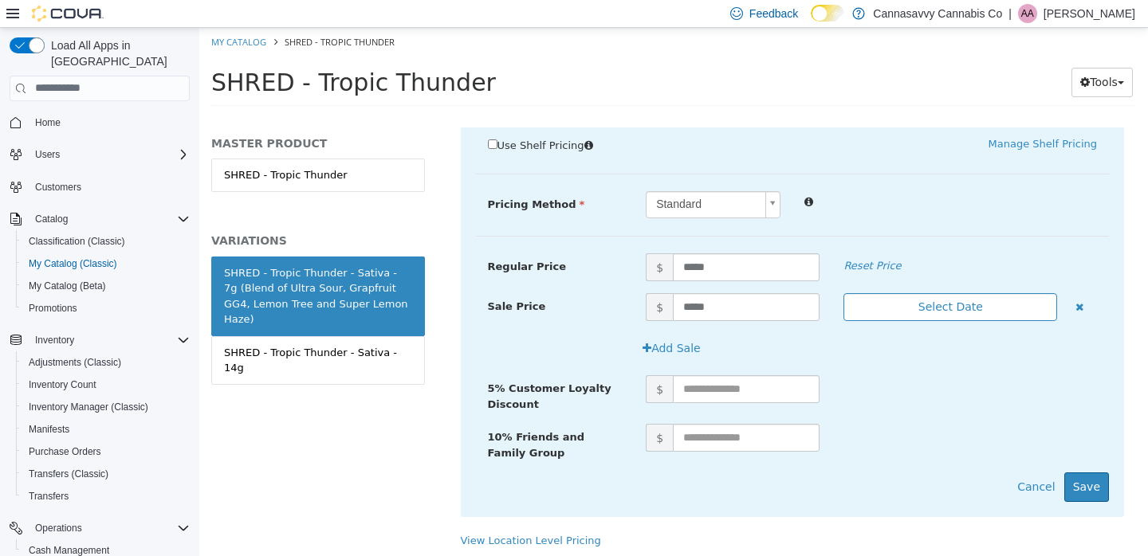
click at [961, 293] on button "Select Date" at bounding box center [950, 307] width 214 height 28
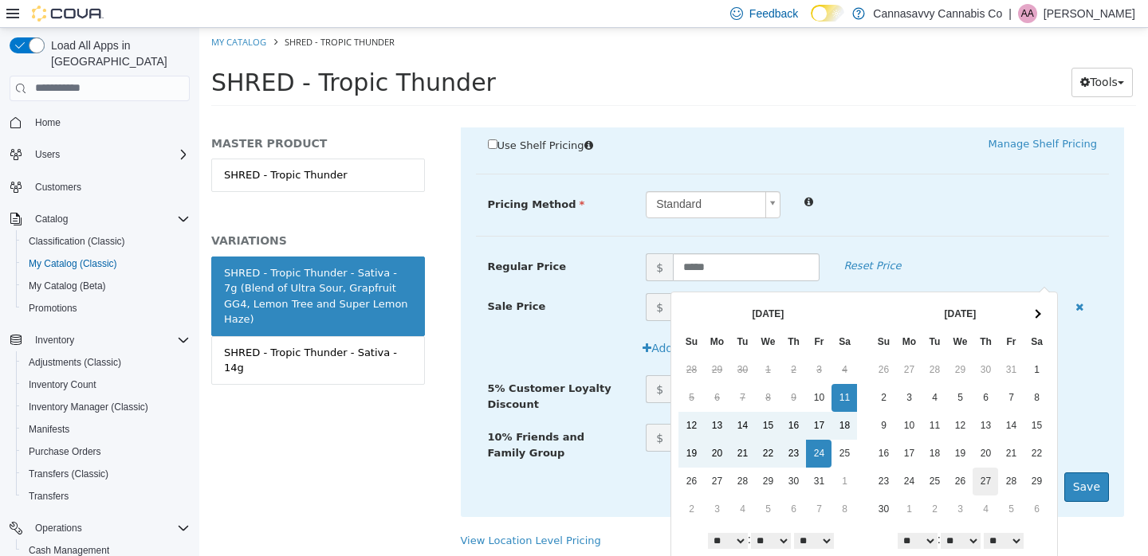
scroll to position [38, 0]
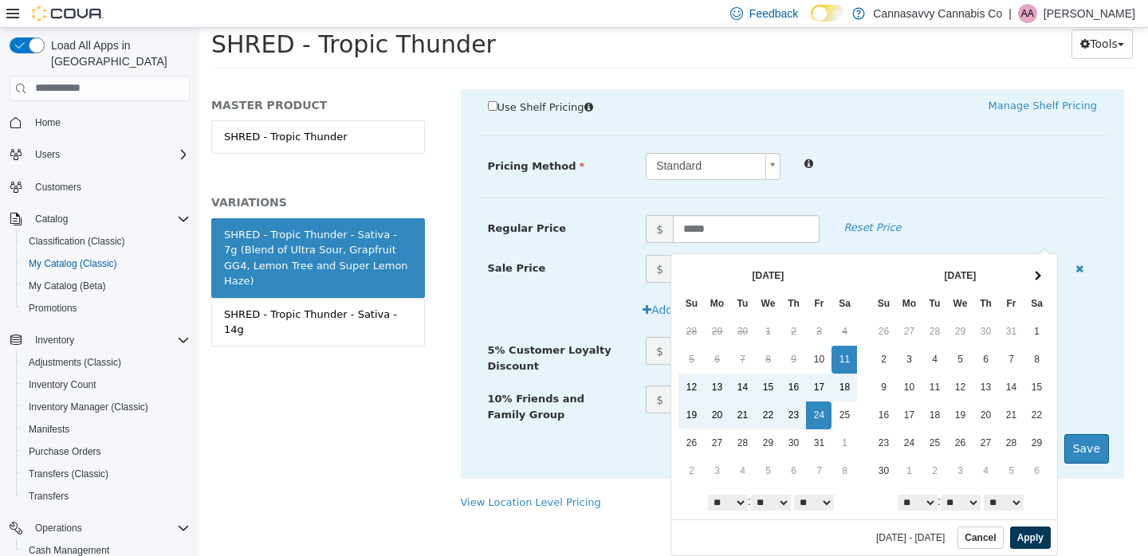
click at [1021, 540] on button "Apply" at bounding box center [1030, 537] width 41 height 22
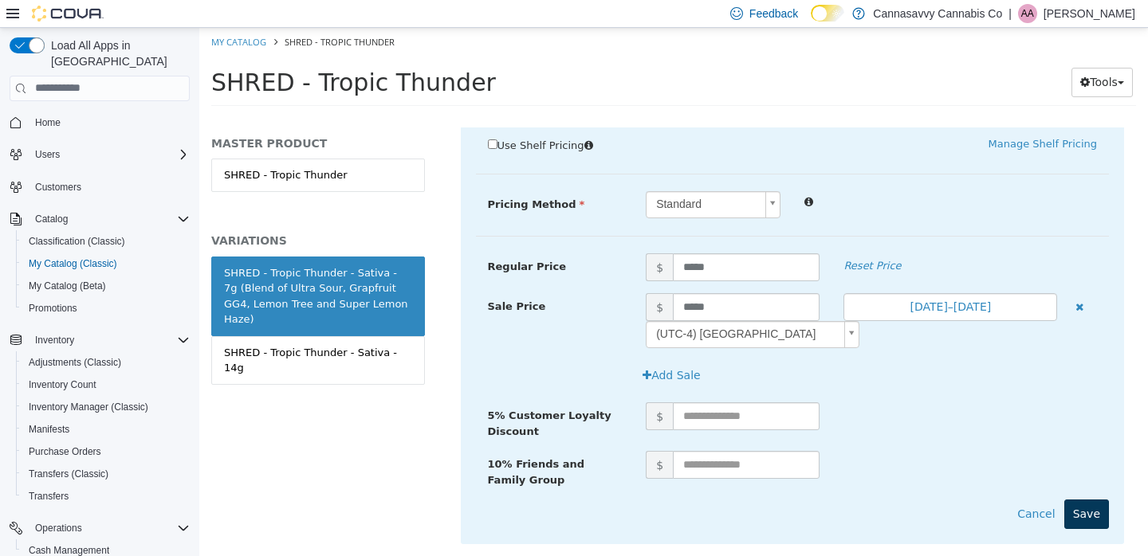
click at [1073, 499] on button "Save" at bounding box center [1086, 513] width 45 height 29
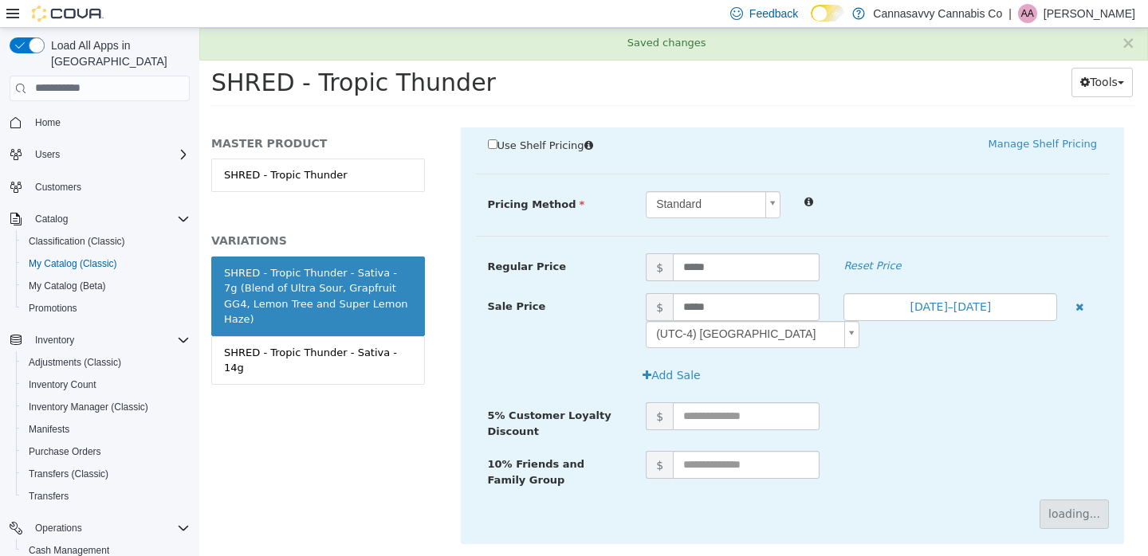
scroll to position [209, 0]
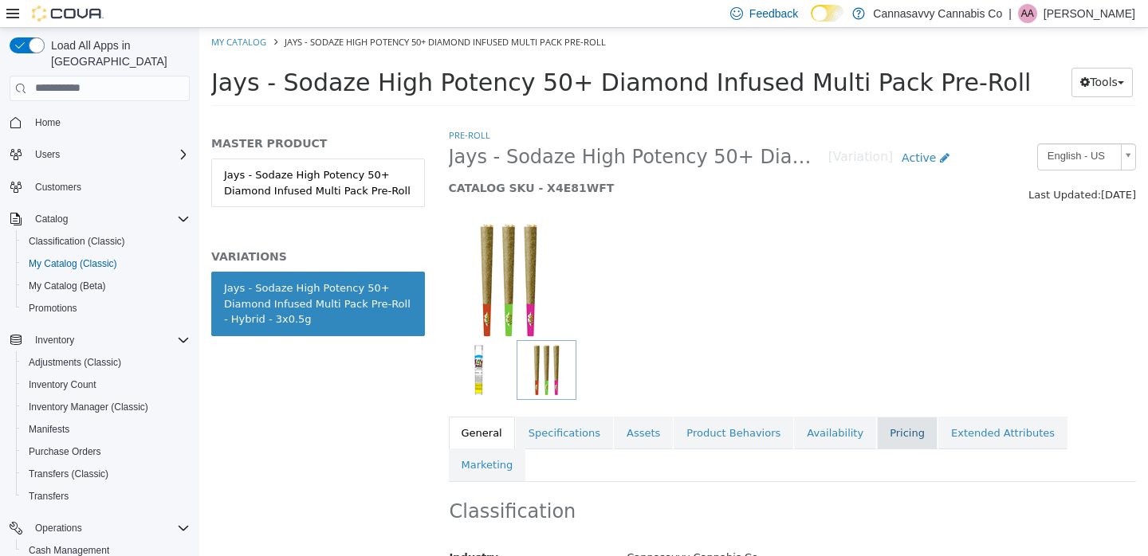
click at [887, 440] on link "Pricing" at bounding box center [907, 432] width 61 height 33
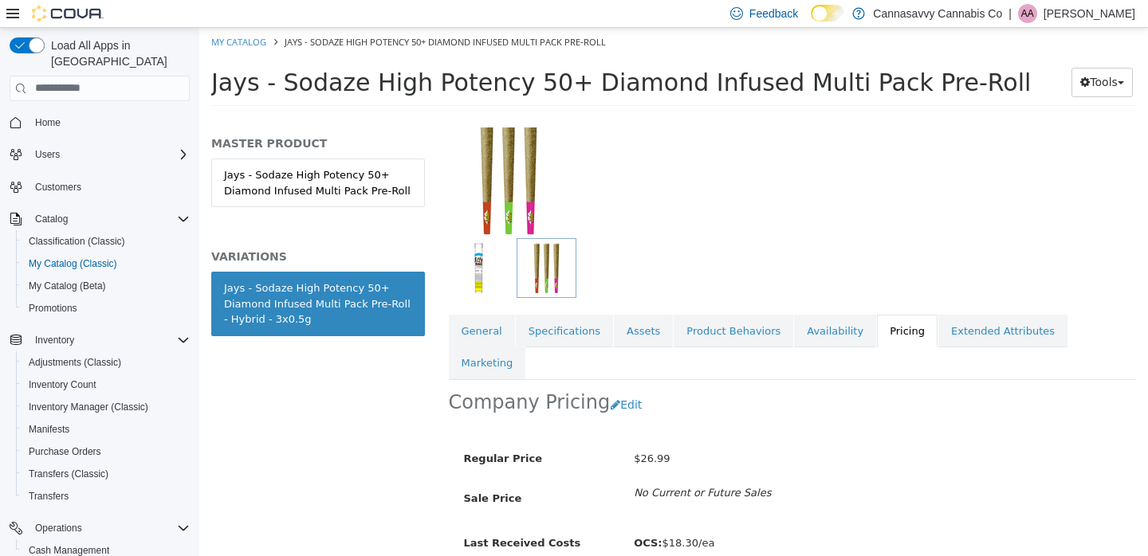
scroll to position [161, 0]
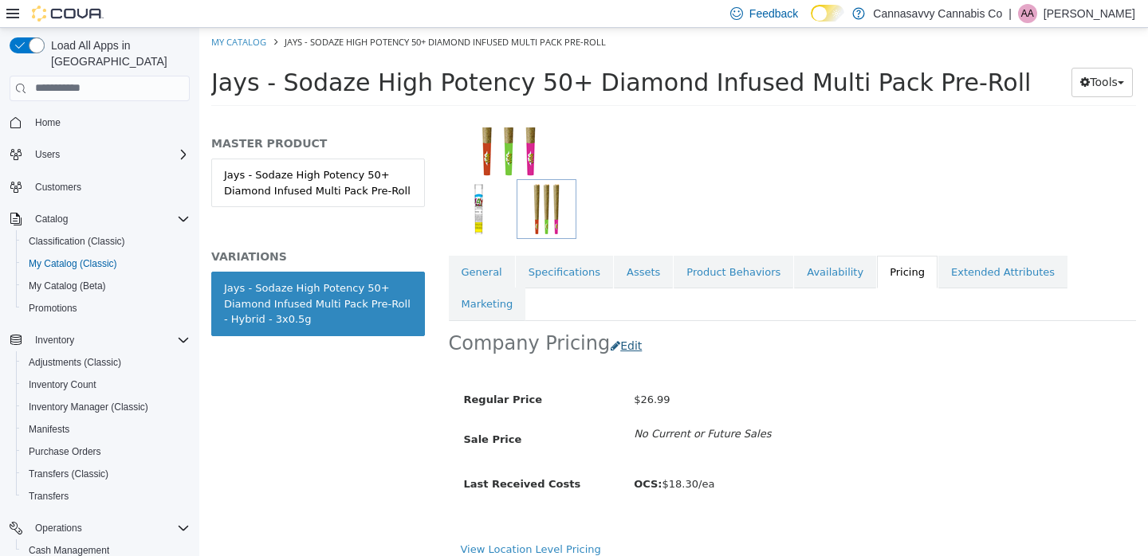
click at [619, 331] on button "Edit" at bounding box center [630, 345] width 41 height 29
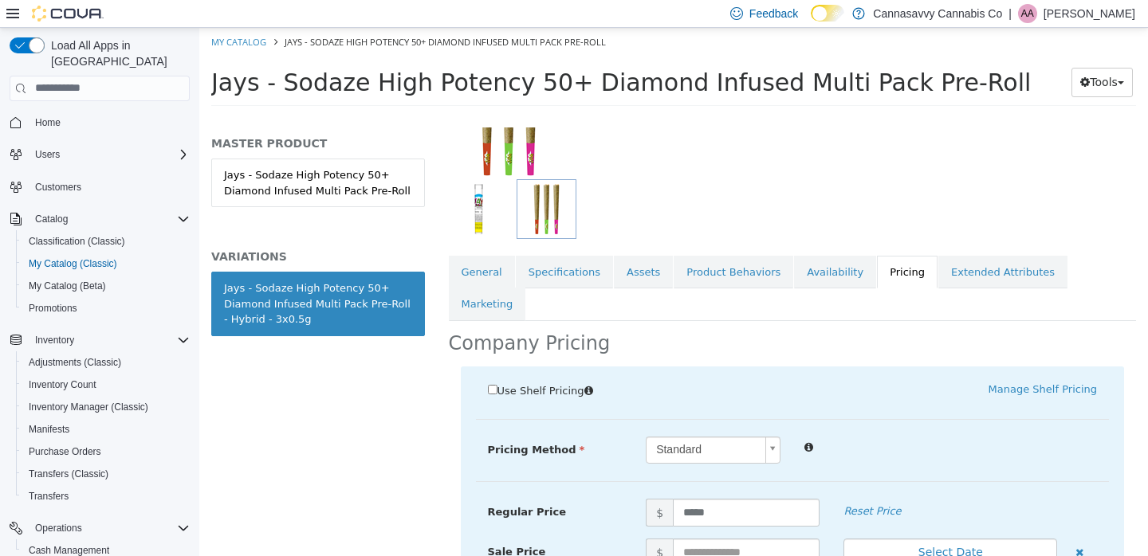
scroll to position [317, 0]
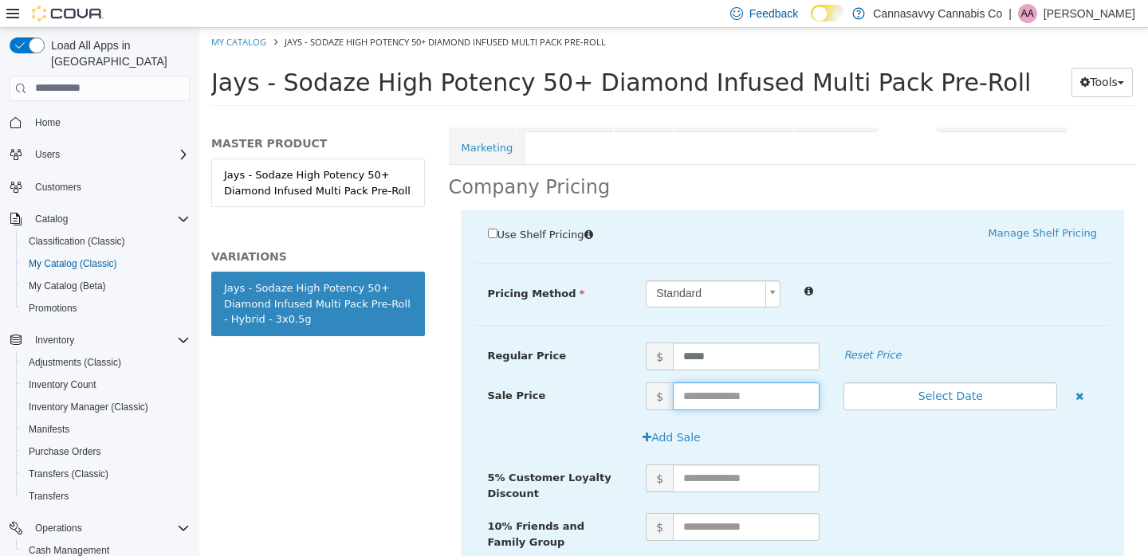
click at [733, 382] on input "text" at bounding box center [746, 396] width 147 height 28
type input "*****"
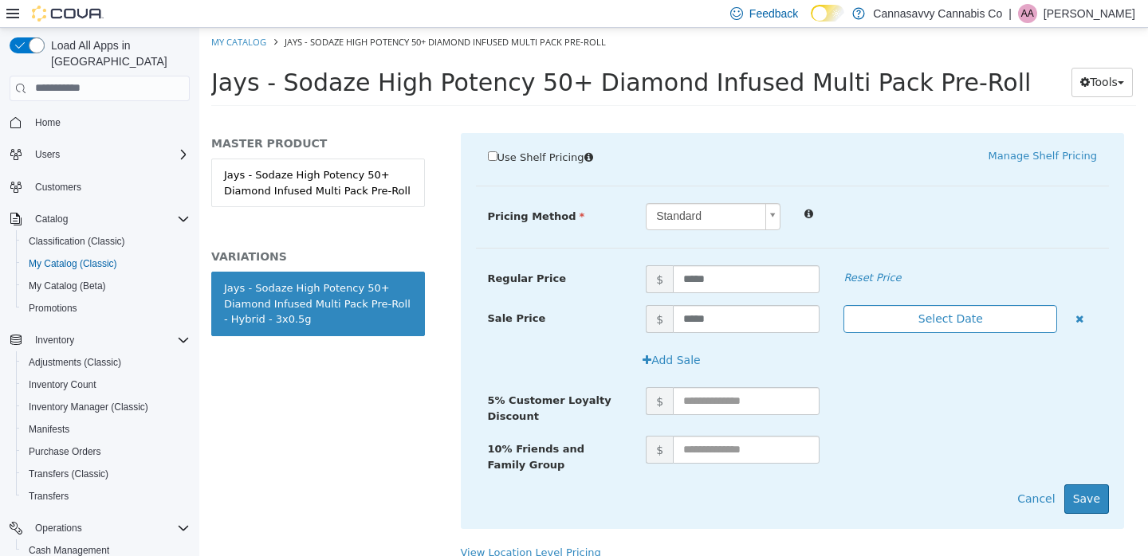
click at [980, 304] on button "Select Date" at bounding box center [950, 318] width 214 height 28
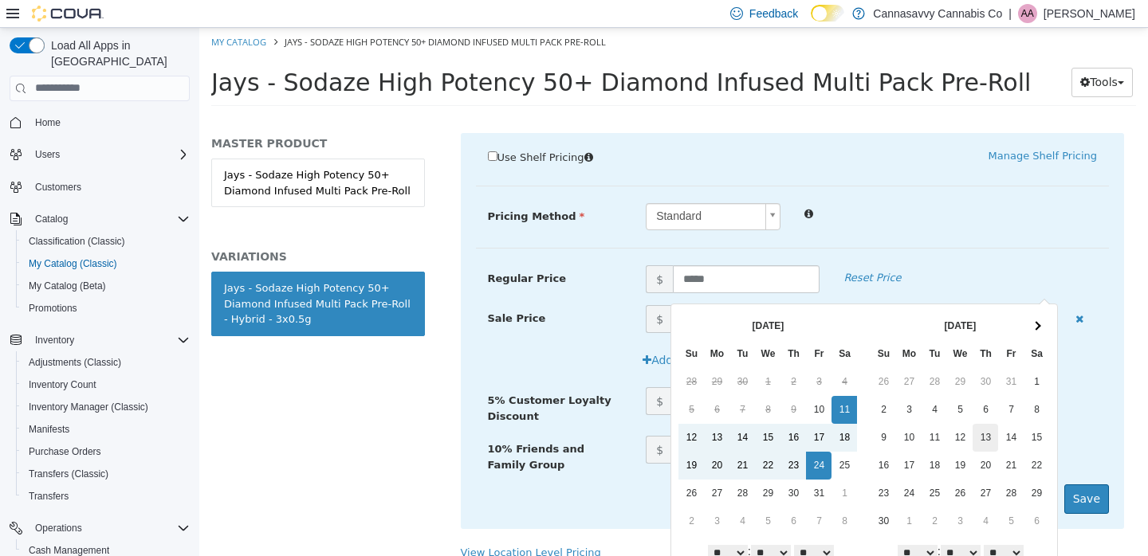
scroll to position [50, 0]
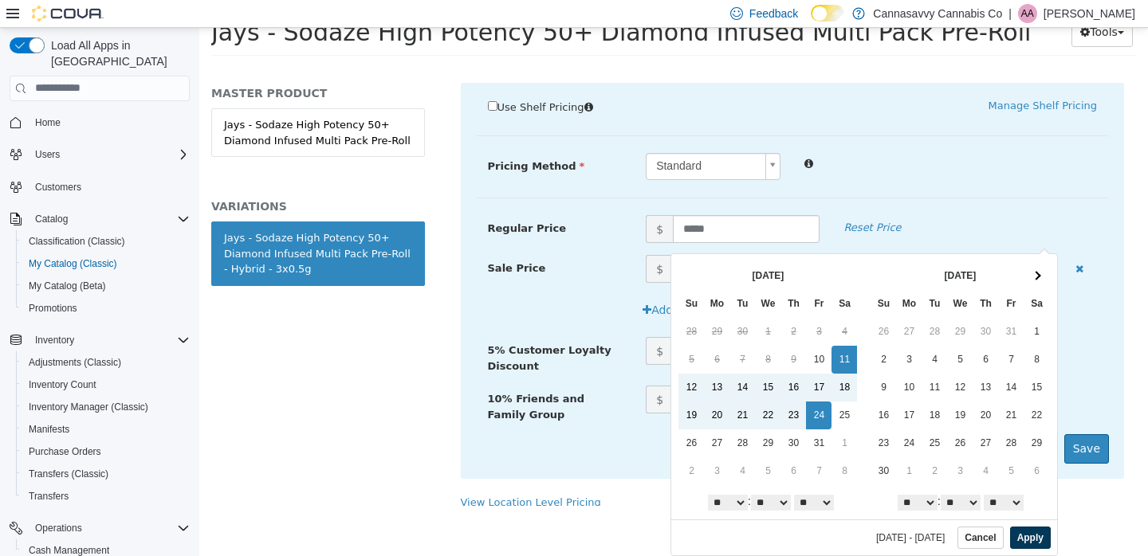
click at [1016, 537] on button "Apply" at bounding box center [1030, 537] width 41 height 22
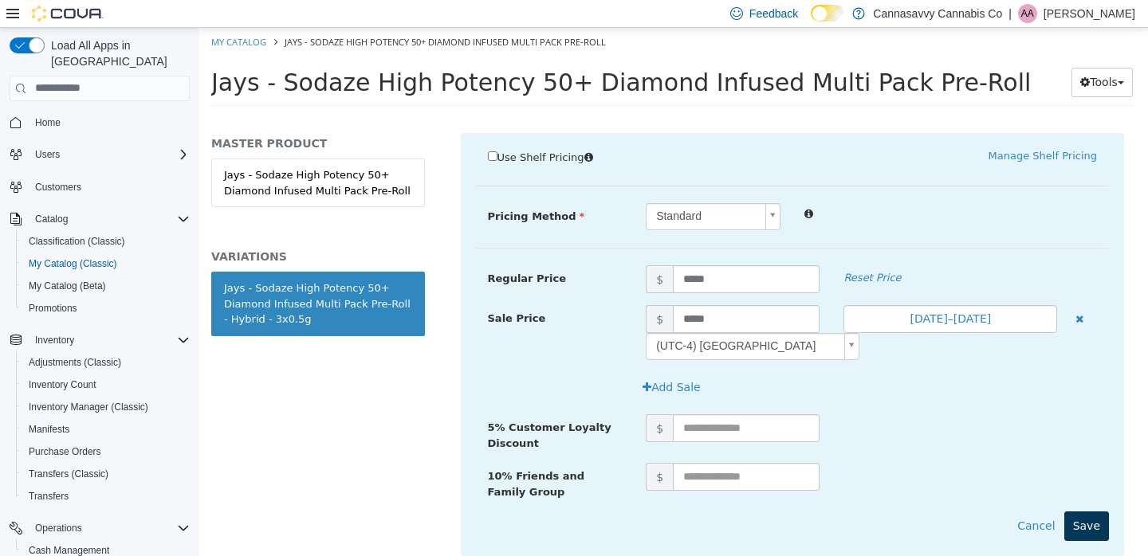
click at [1073, 511] on button "Save" at bounding box center [1086, 525] width 45 height 29
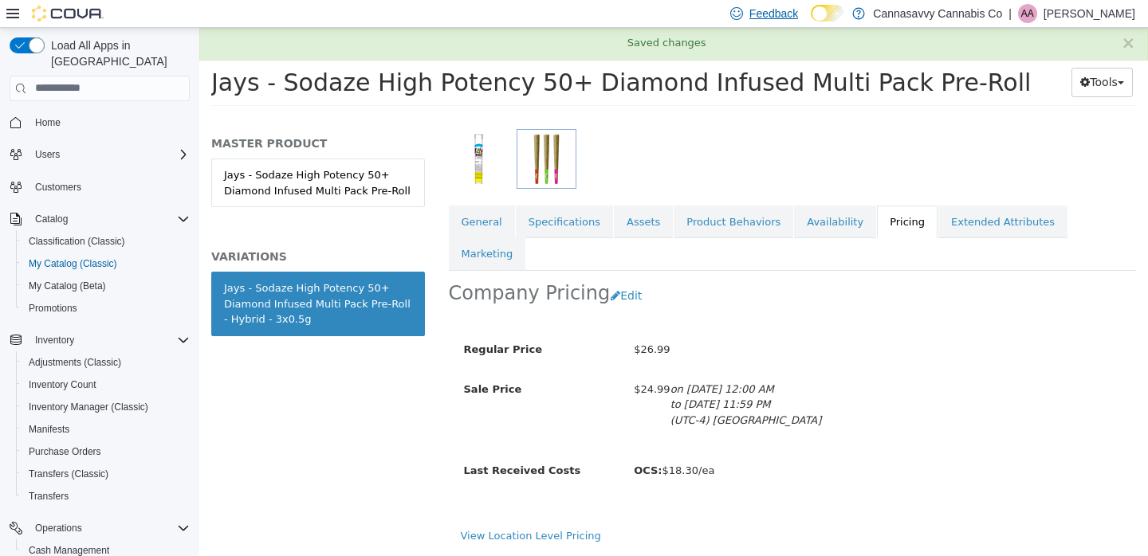
scroll to position [197, 0]
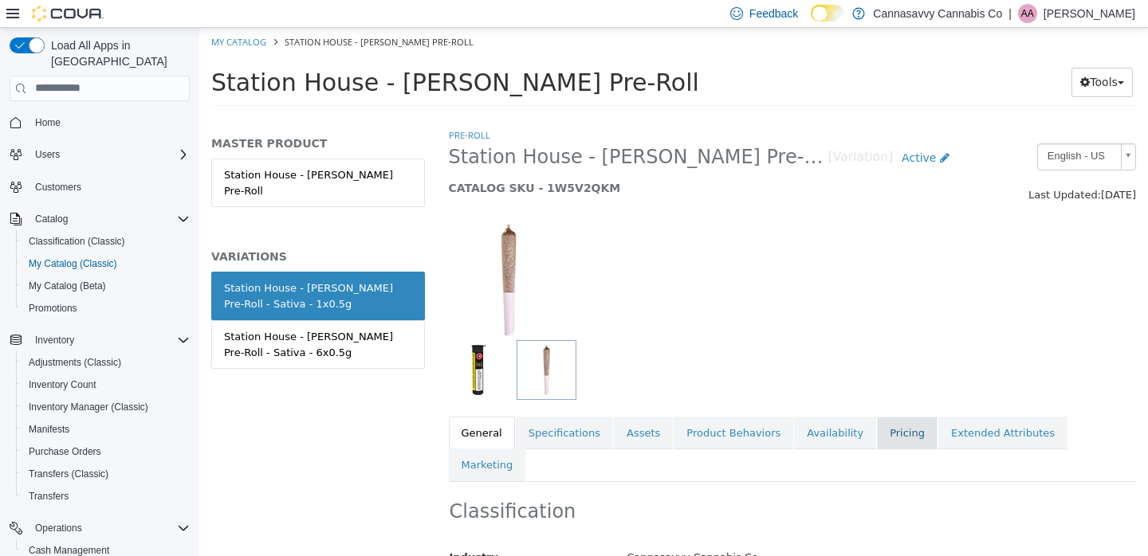
click at [894, 438] on link "Pricing" at bounding box center [907, 432] width 61 height 33
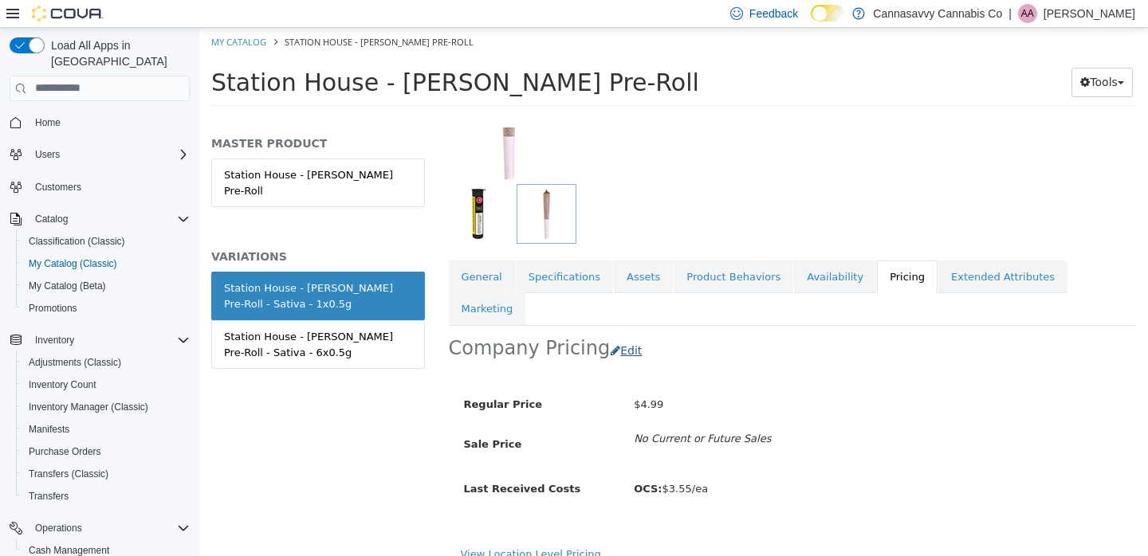
click at [618, 336] on button "Edit" at bounding box center [630, 350] width 41 height 29
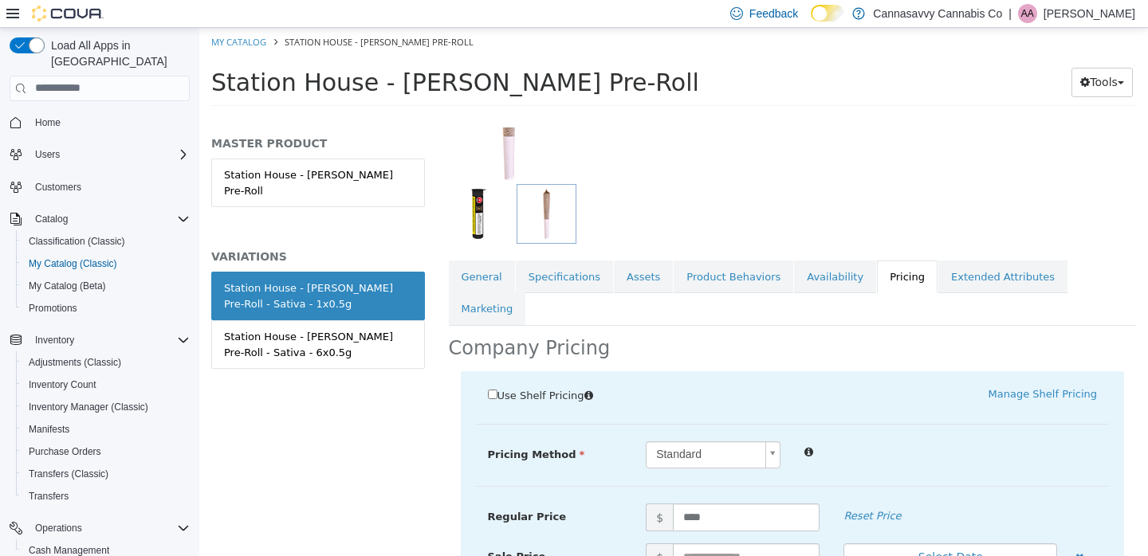
scroll to position [319, 0]
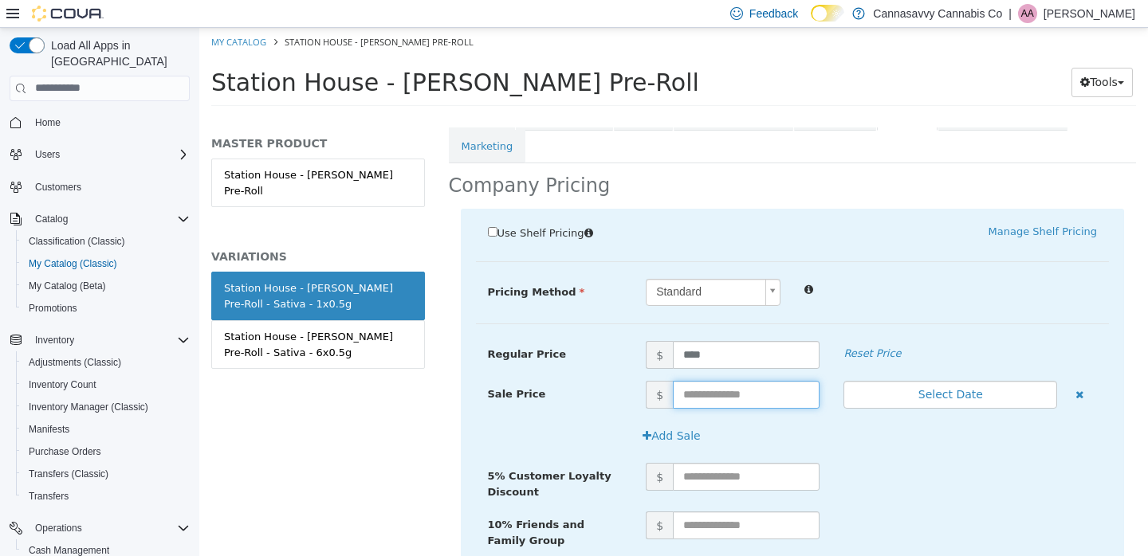
click at [709, 380] on input "text" at bounding box center [746, 394] width 147 height 28
type input "****"
click at [967, 380] on button "Select Date" at bounding box center [950, 394] width 214 height 28
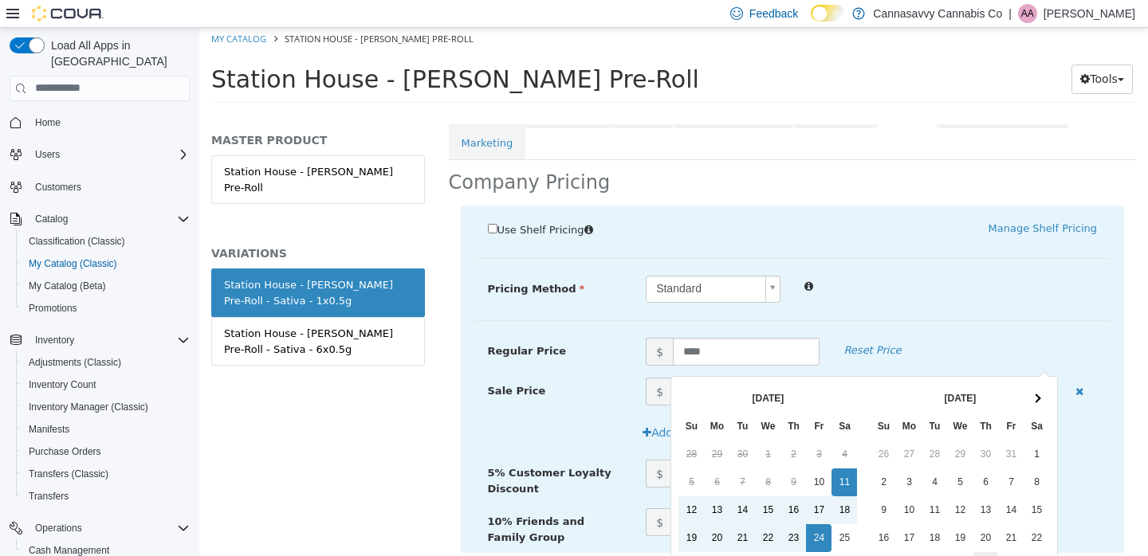
scroll to position [126, 0]
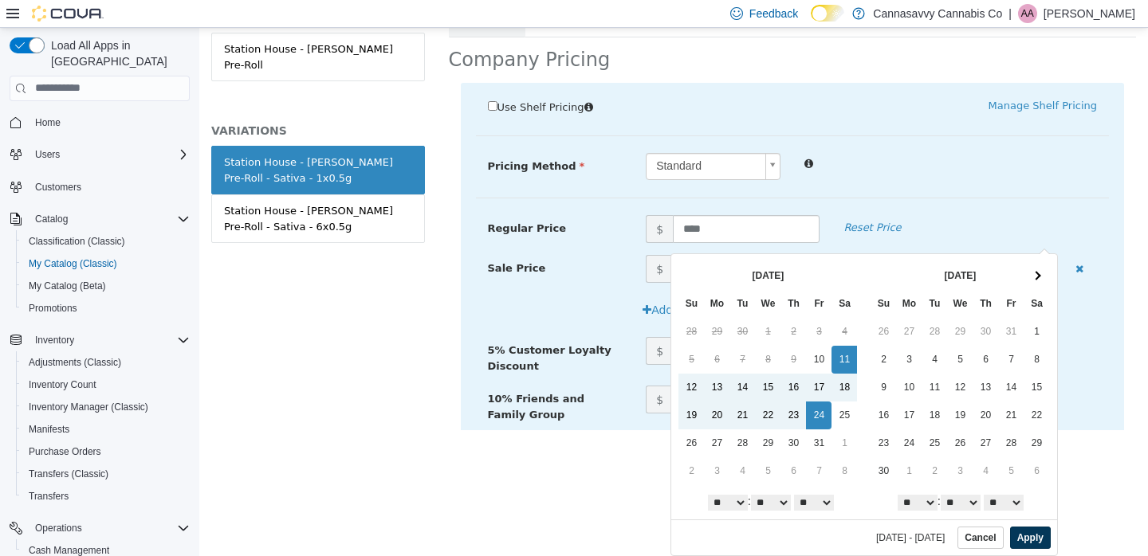
click at [1031, 544] on button "Apply" at bounding box center [1030, 537] width 41 height 22
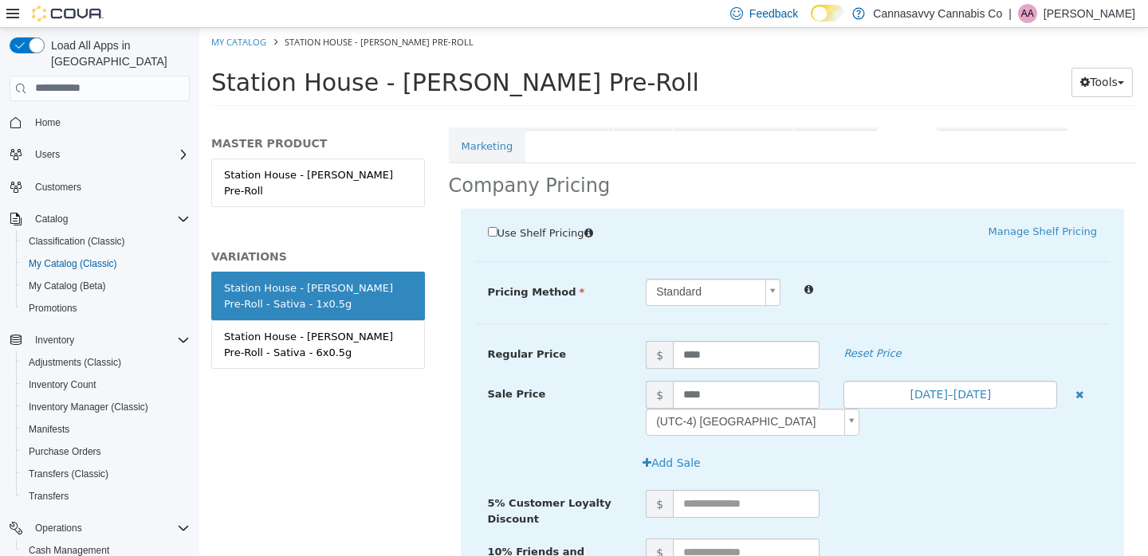
scroll to position [422, 0]
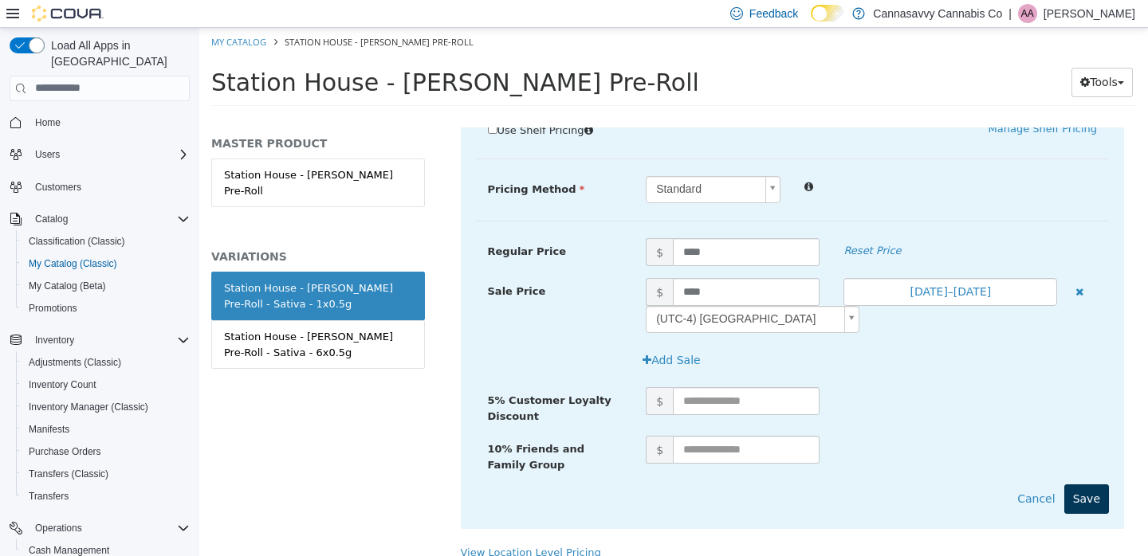
click at [1076, 484] on button "Save" at bounding box center [1086, 498] width 45 height 29
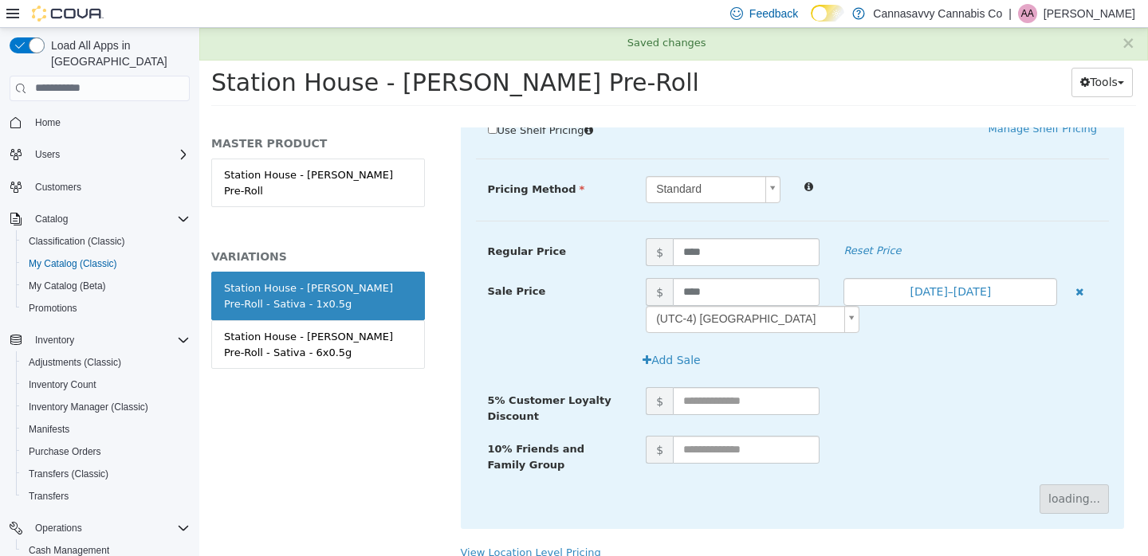
scroll to position [197, 0]
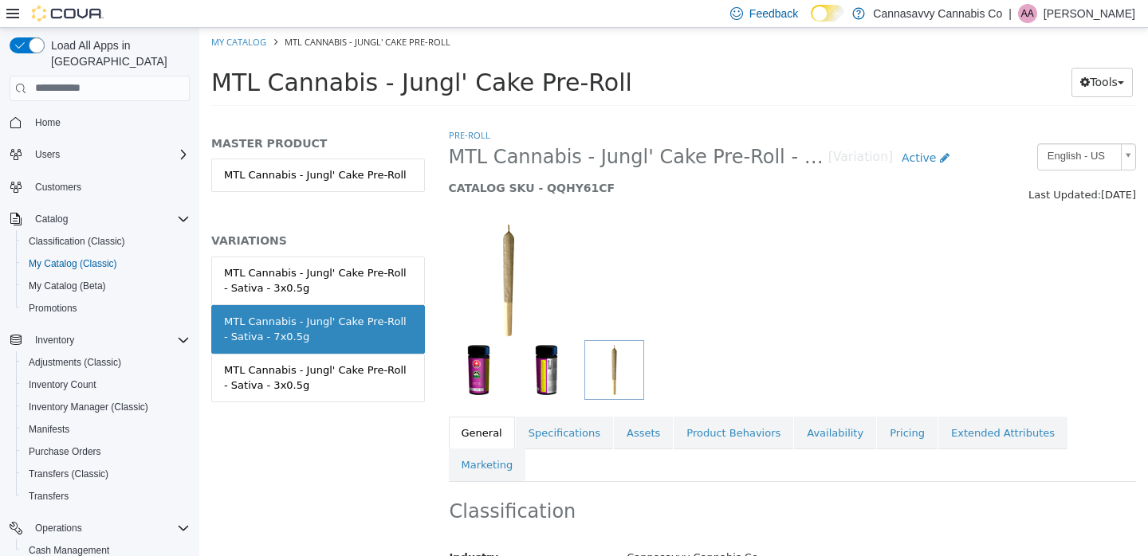
drag, startPoint x: 871, startPoint y: 426, endPoint x: 878, endPoint y: 385, distance: 41.1
click at [877, 426] on link "Pricing" at bounding box center [907, 432] width 61 height 33
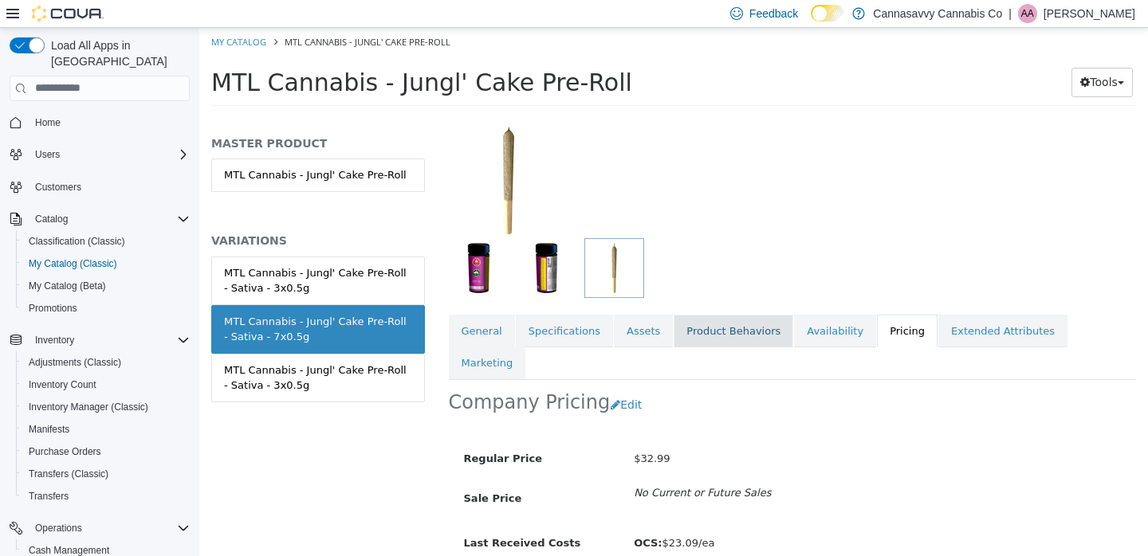
scroll to position [161, 0]
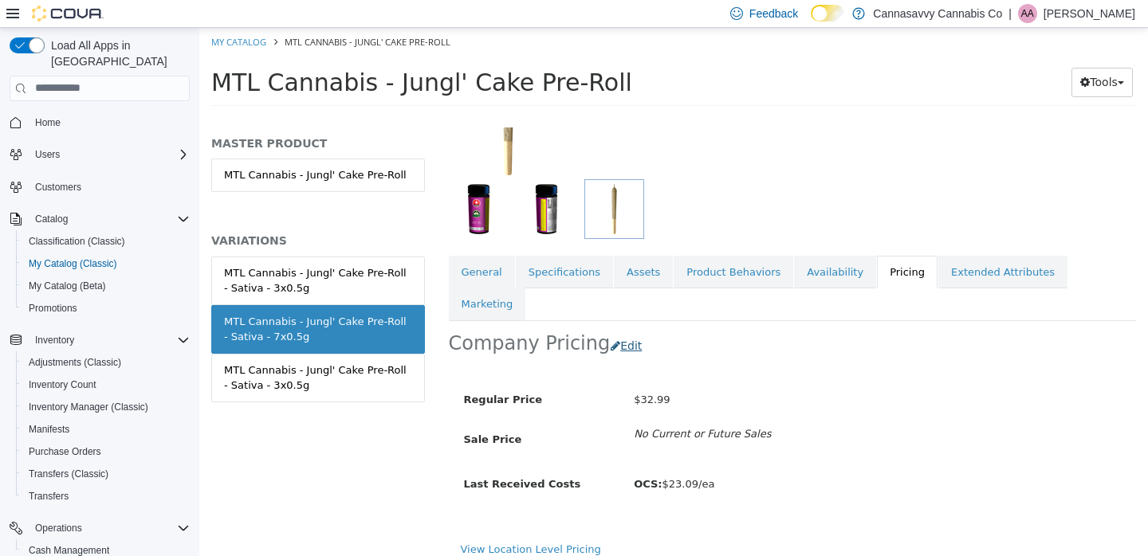
click at [624, 331] on button "Edit" at bounding box center [630, 345] width 41 height 29
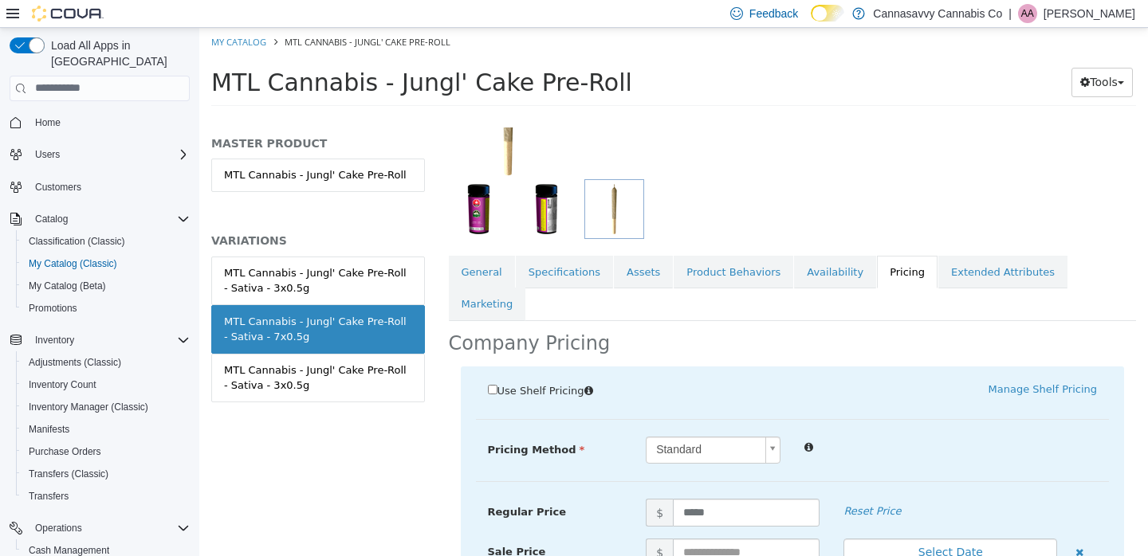
scroll to position [395, 0]
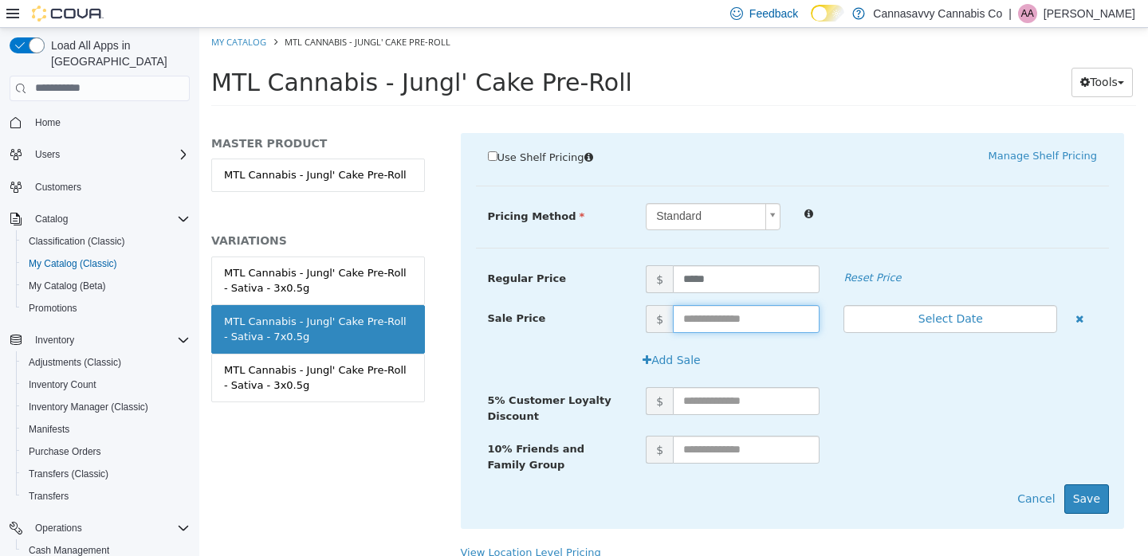
click at [711, 304] on input "text" at bounding box center [746, 318] width 147 height 28
type input "*****"
click at [974, 304] on button "Select Date" at bounding box center [950, 318] width 214 height 28
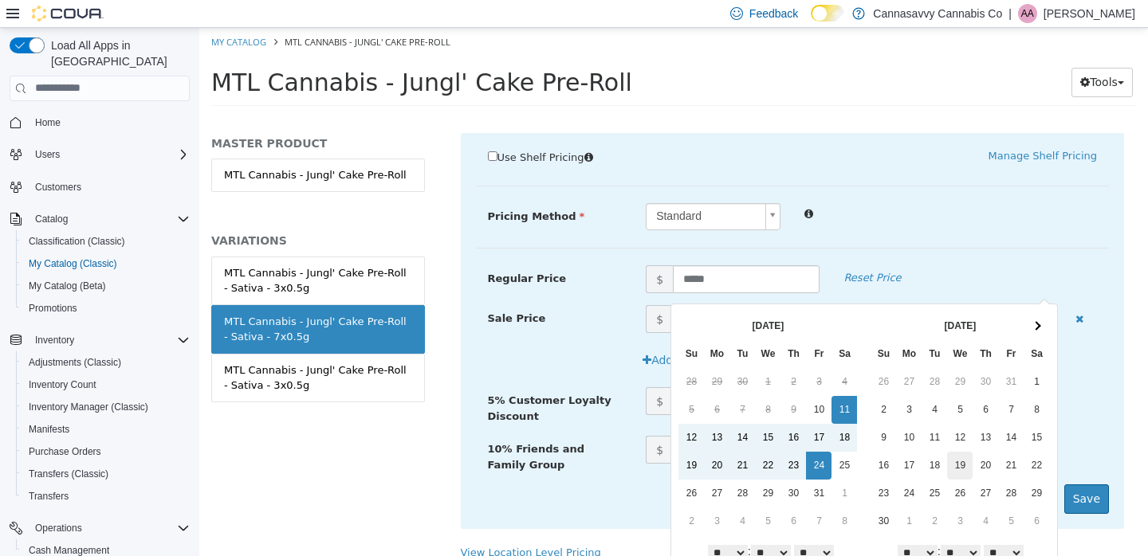
scroll to position [50, 0]
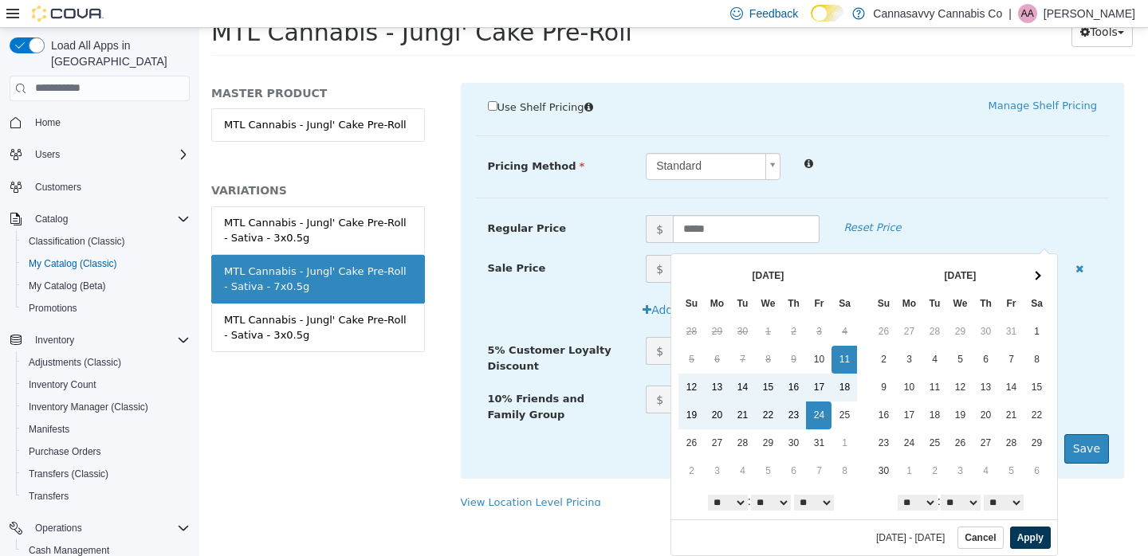
click at [1028, 541] on button "Apply" at bounding box center [1030, 537] width 41 height 22
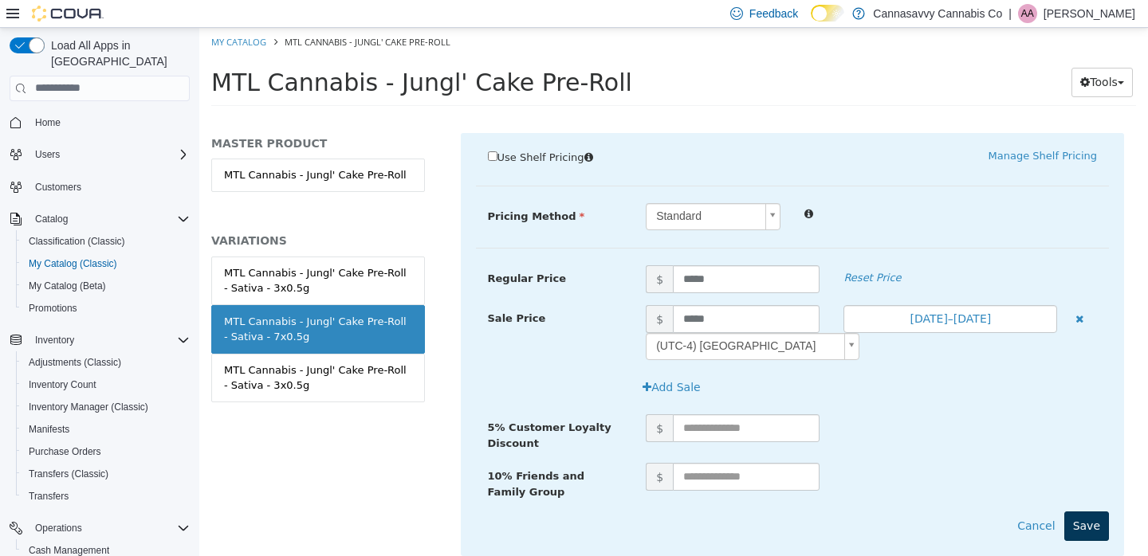
click at [1069, 511] on button "Save" at bounding box center [1086, 525] width 45 height 29
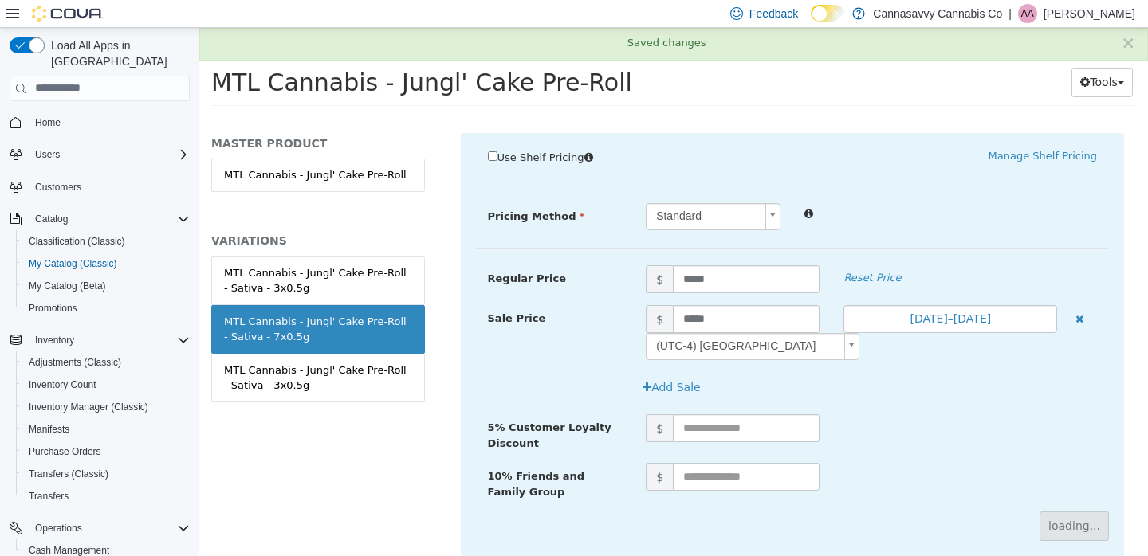
scroll to position [197, 0]
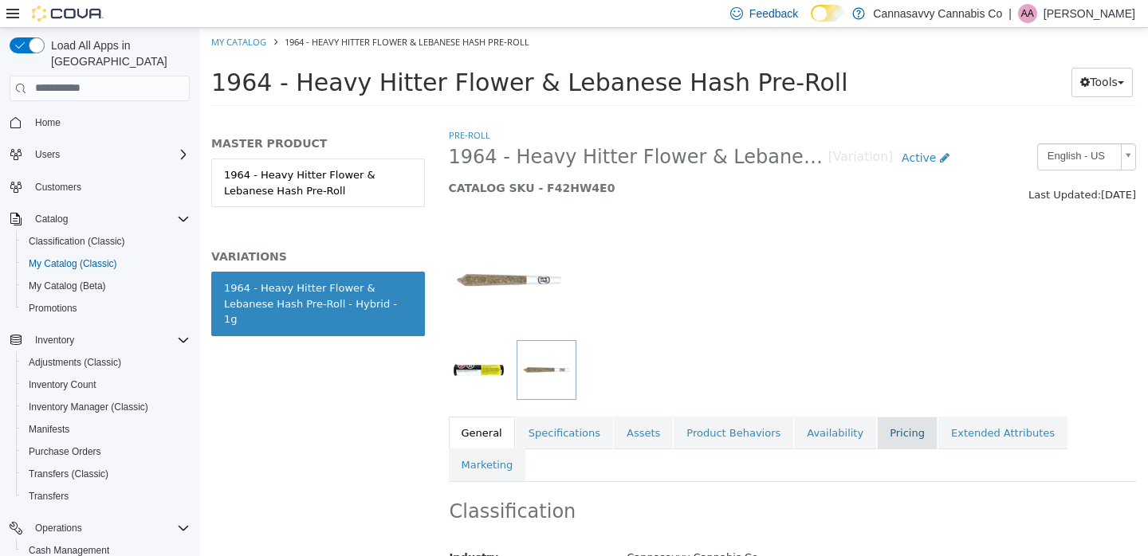
click at [902, 435] on link "Pricing" at bounding box center [907, 432] width 61 height 33
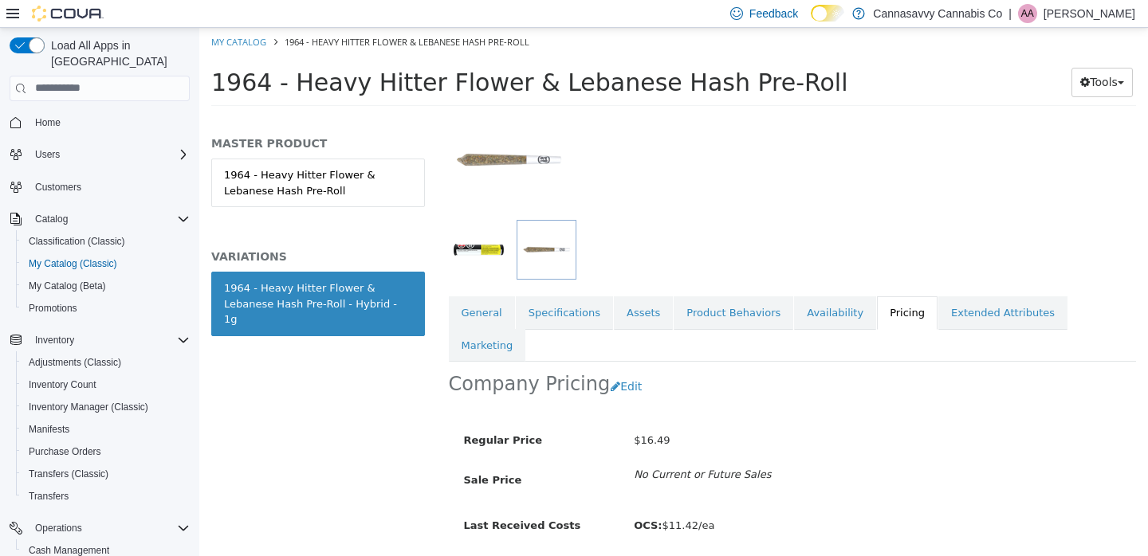
scroll to position [171, 0]
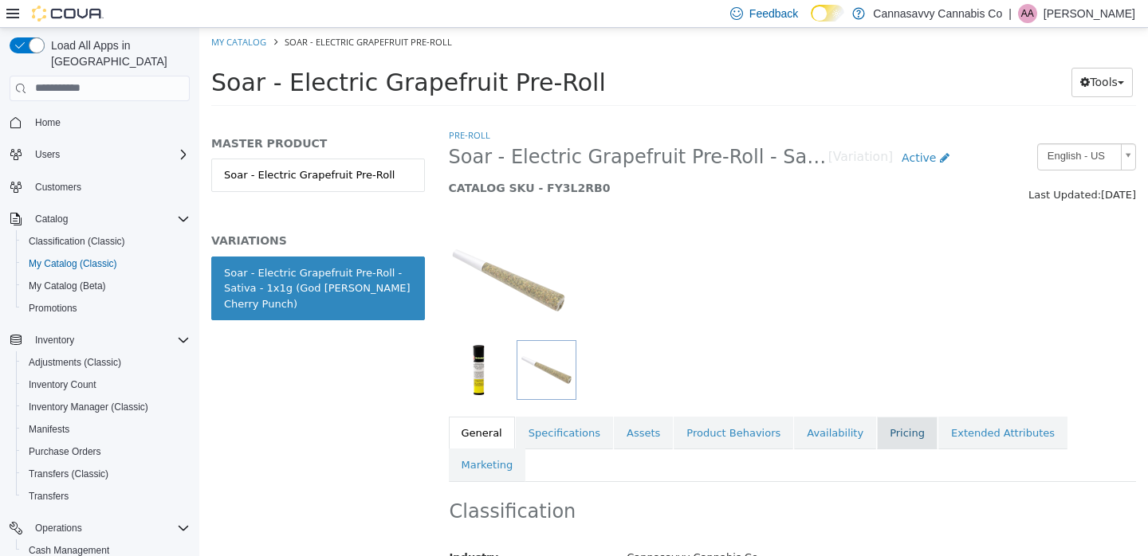
click at [886, 427] on link "Pricing" at bounding box center [907, 432] width 61 height 33
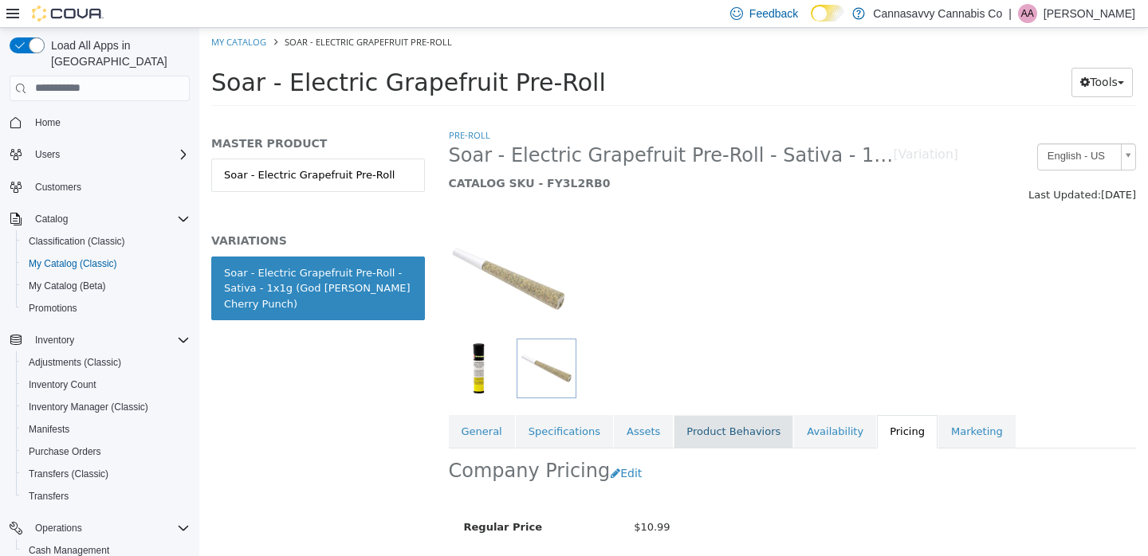
scroll to position [159, 0]
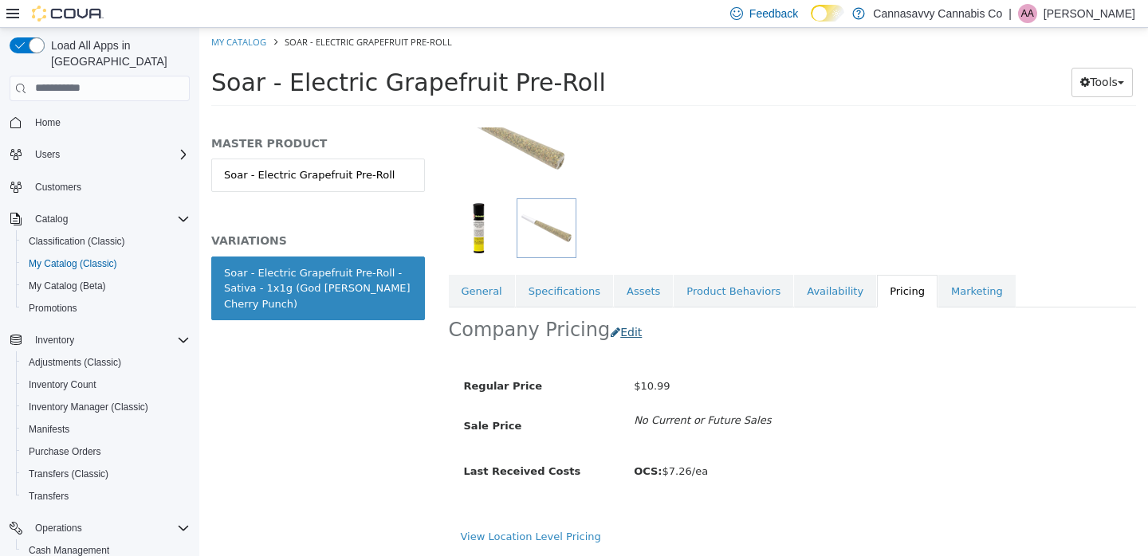
click at [610, 317] on button "Edit" at bounding box center [630, 331] width 41 height 29
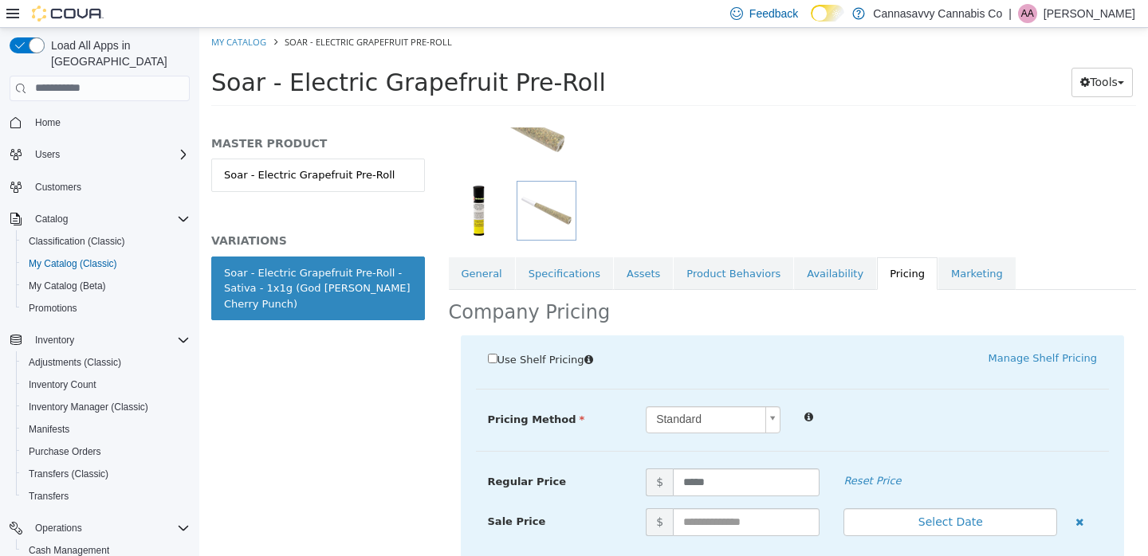
scroll to position [315, 0]
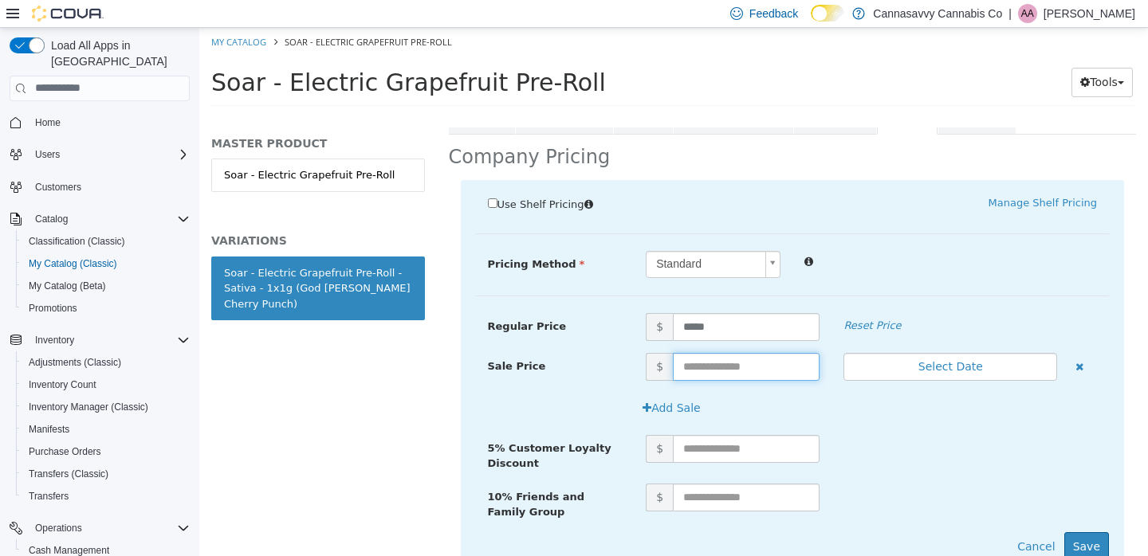
click at [717, 370] on input "text" at bounding box center [746, 366] width 147 height 28
type input "****"
click at [949, 366] on button "Select Date" at bounding box center [950, 366] width 214 height 28
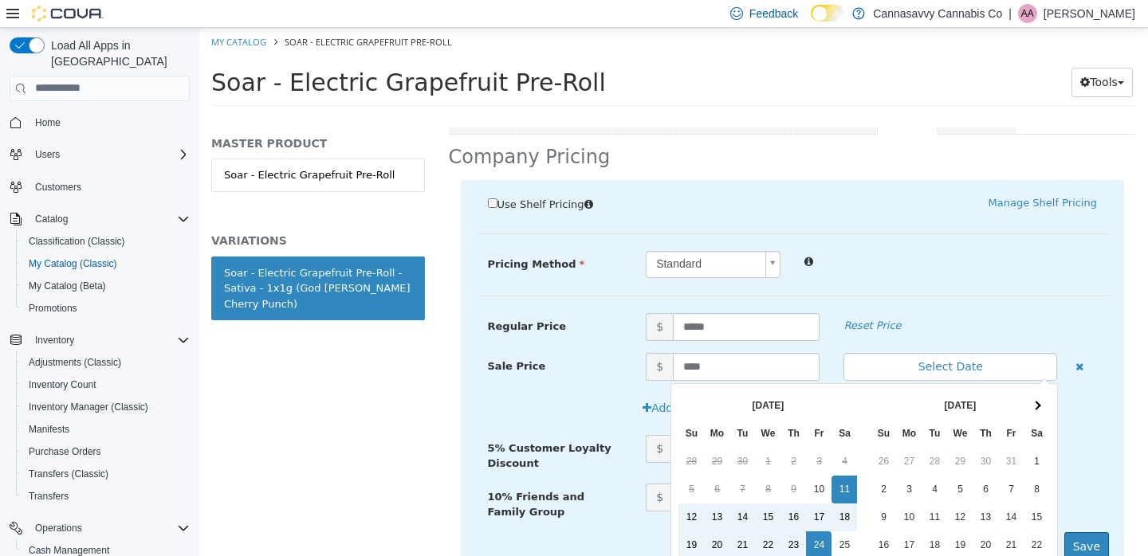
scroll to position [130, 0]
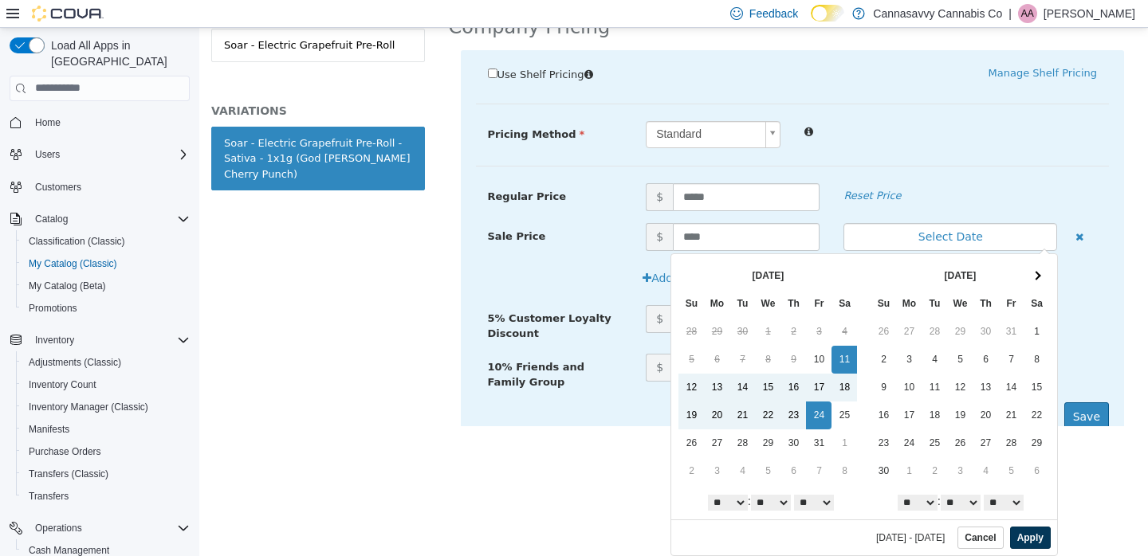
click at [1022, 536] on button "Apply" at bounding box center [1030, 537] width 41 height 22
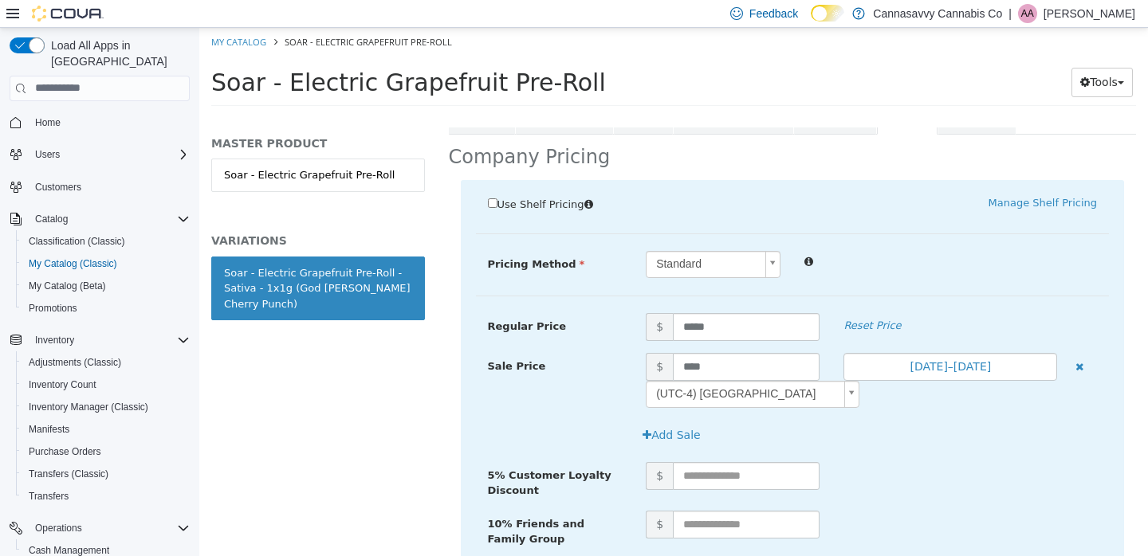
scroll to position [422, 0]
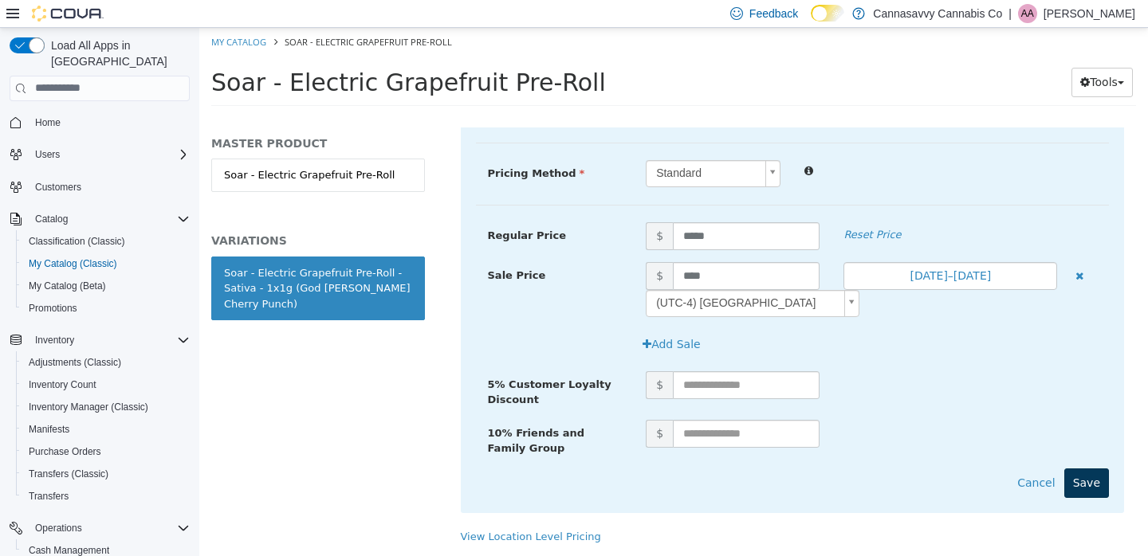
click at [1087, 468] on button "Save" at bounding box center [1086, 482] width 45 height 29
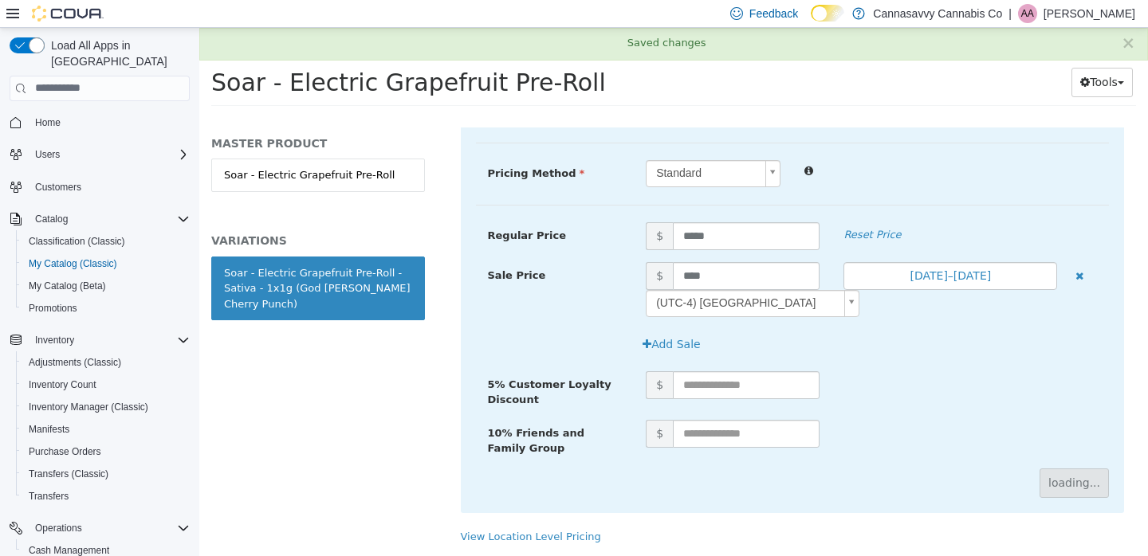
scroll to position [197, 0]
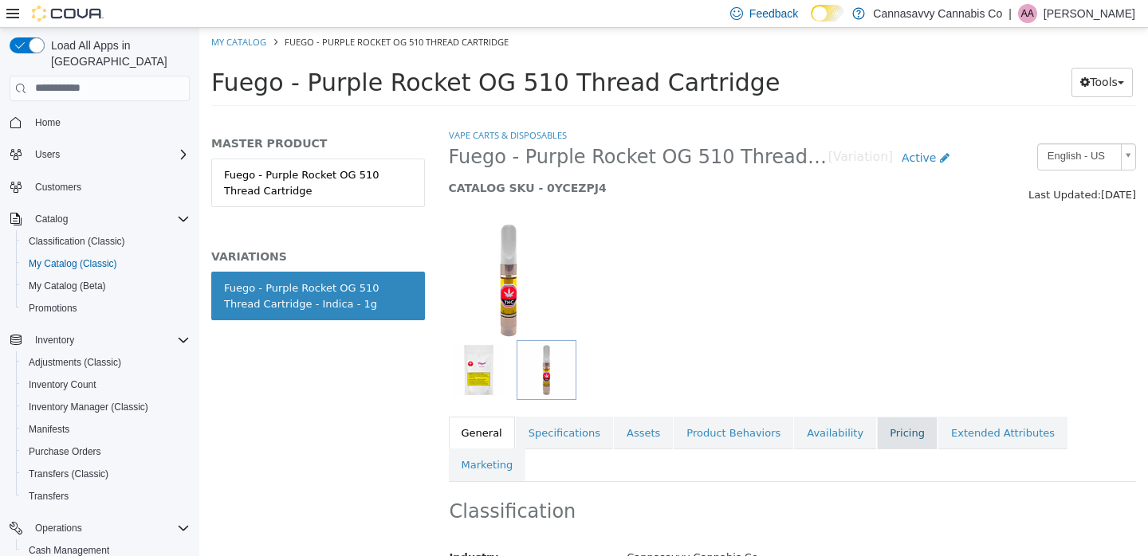
click at [877, 429] on link "Pricing" at bounding box center [907, 432] width 61 height 33
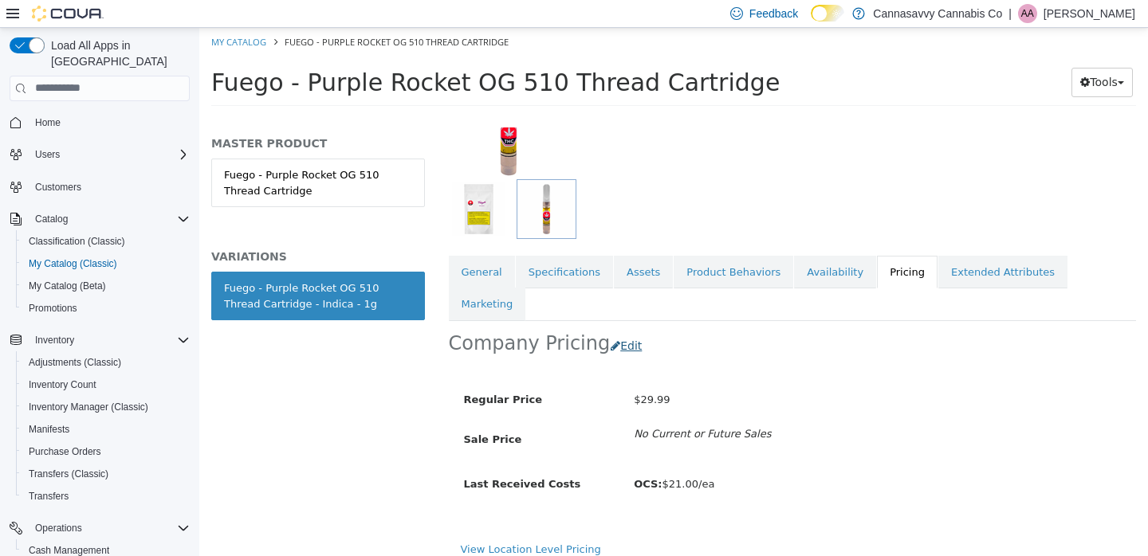
click at [616, 331] on button "Edit" at bounding box center [630, 345] width 41 height 29
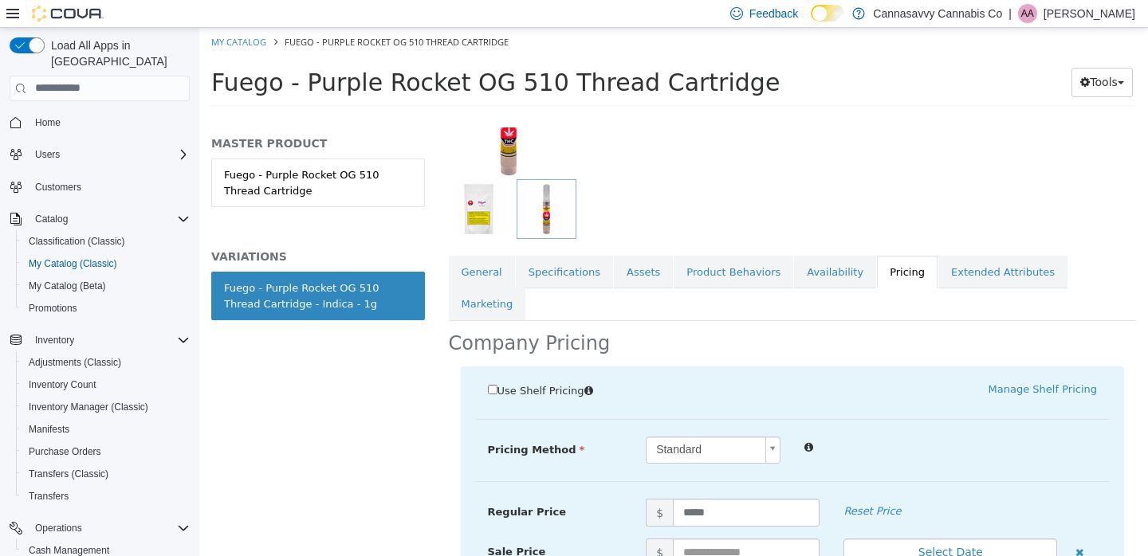
scroll to position [395, 0]
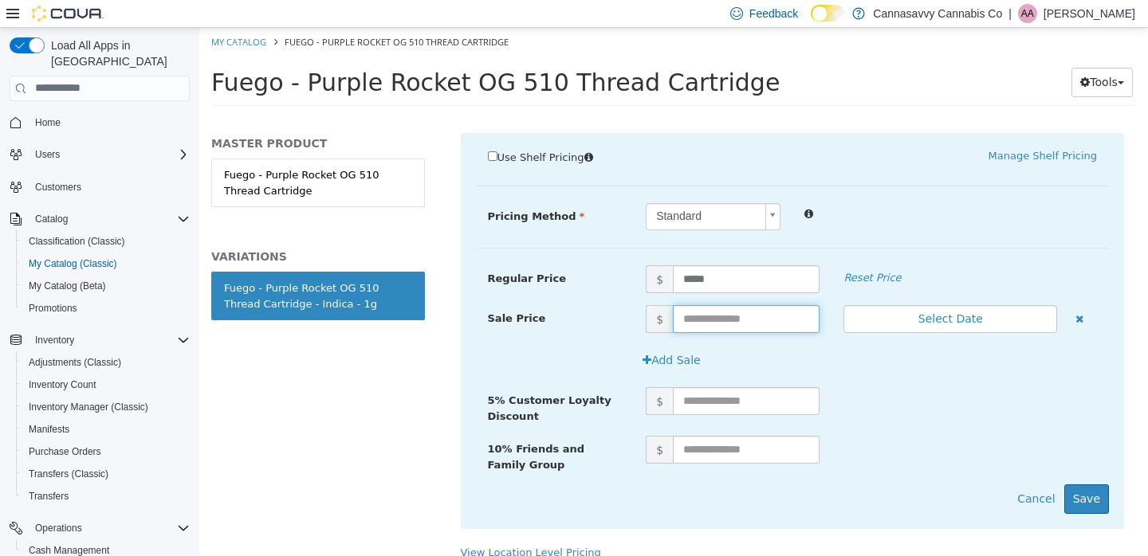
click at [714, 304] on input "text" at bounding box center [746, 318] width 147 height 28
type input "*****"
click at [704, 304] on input "*****" at bounding box center [746, 318] width 147 height 28
type input "*****"
click at [965, 304] on button "Select Date" at bounding box center [950, 318] width 214 height 28
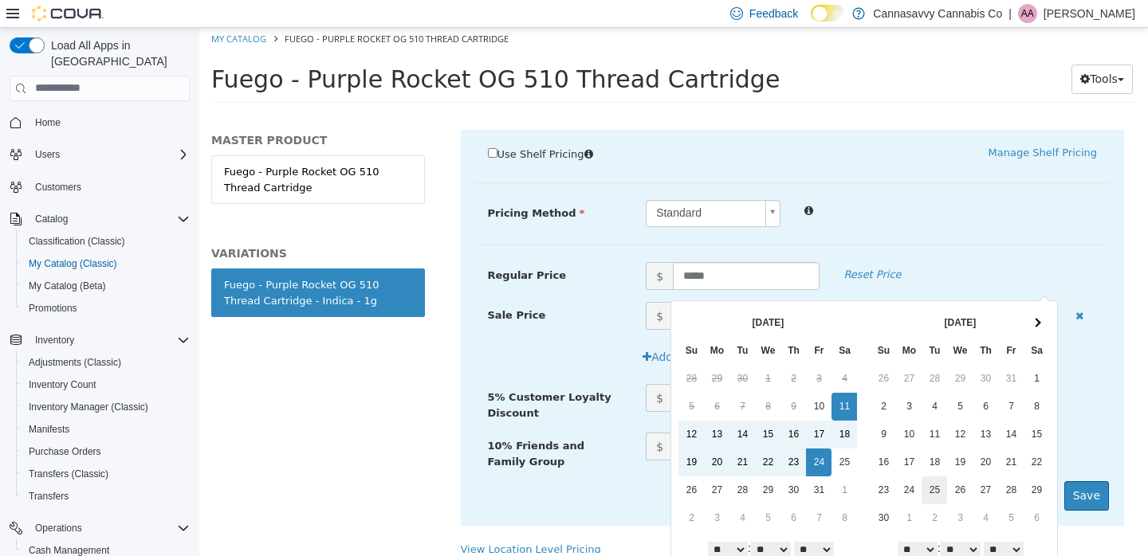
scroll to position [50, 0]
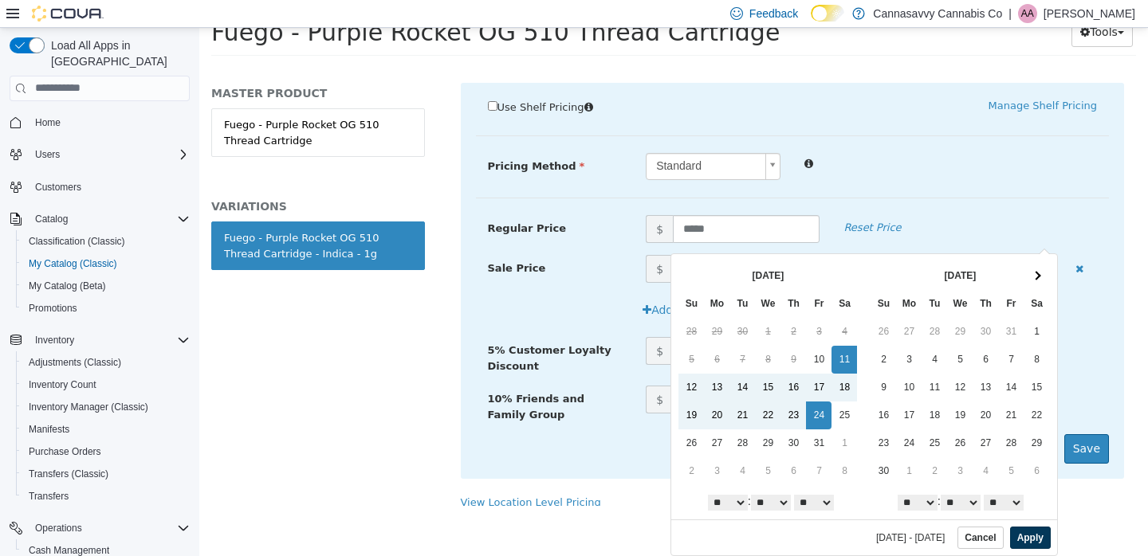
click at [1019, 538] on button "Apply" at bounding box center [1030, 537] width 41 height 22
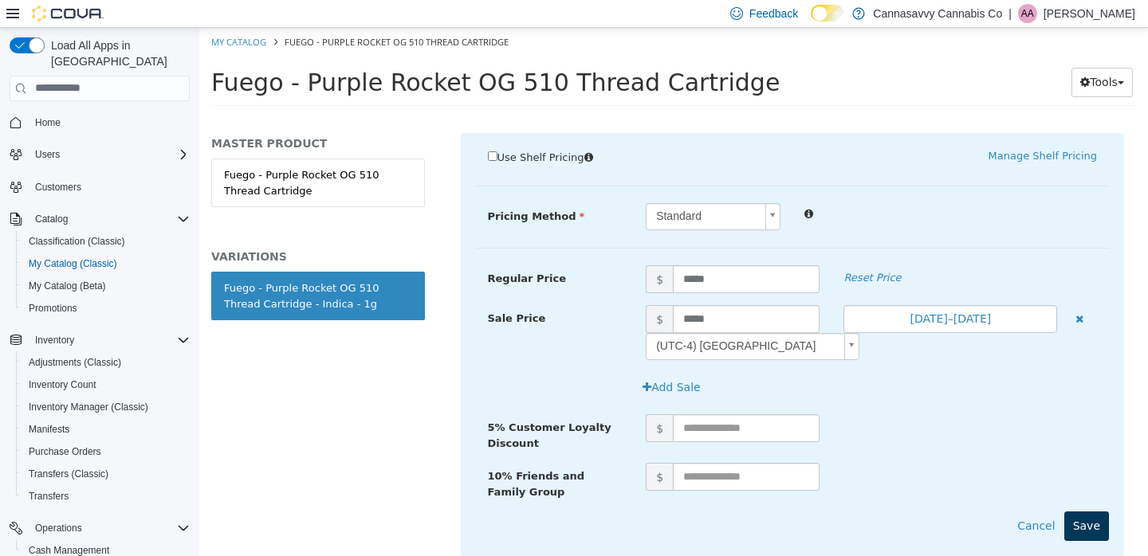
click at [1072, 511] on button "Save" at bounding box center [1086, 525] width 45 height 29
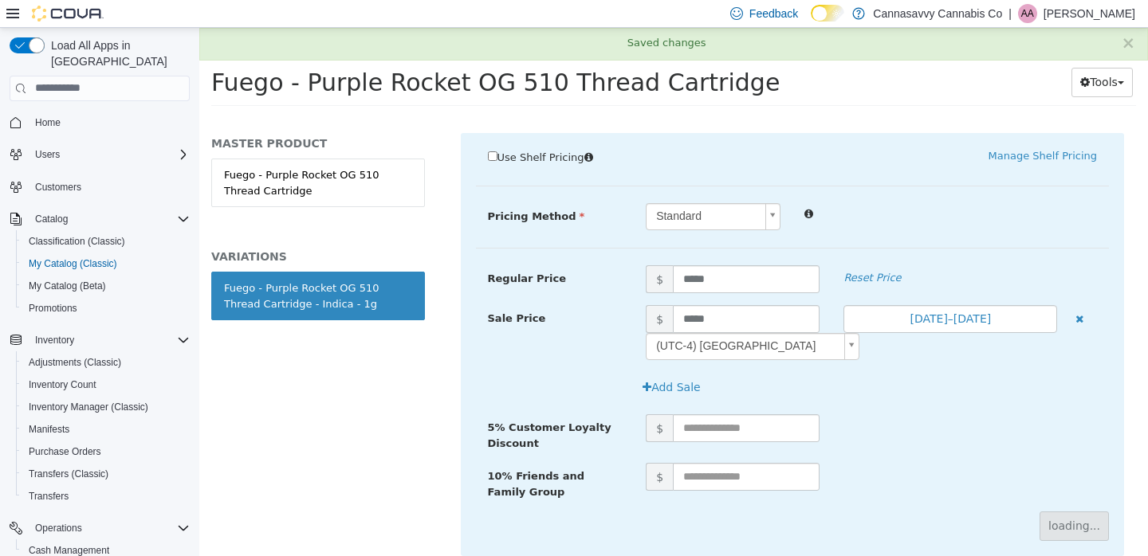
scroll to position [197, 0]
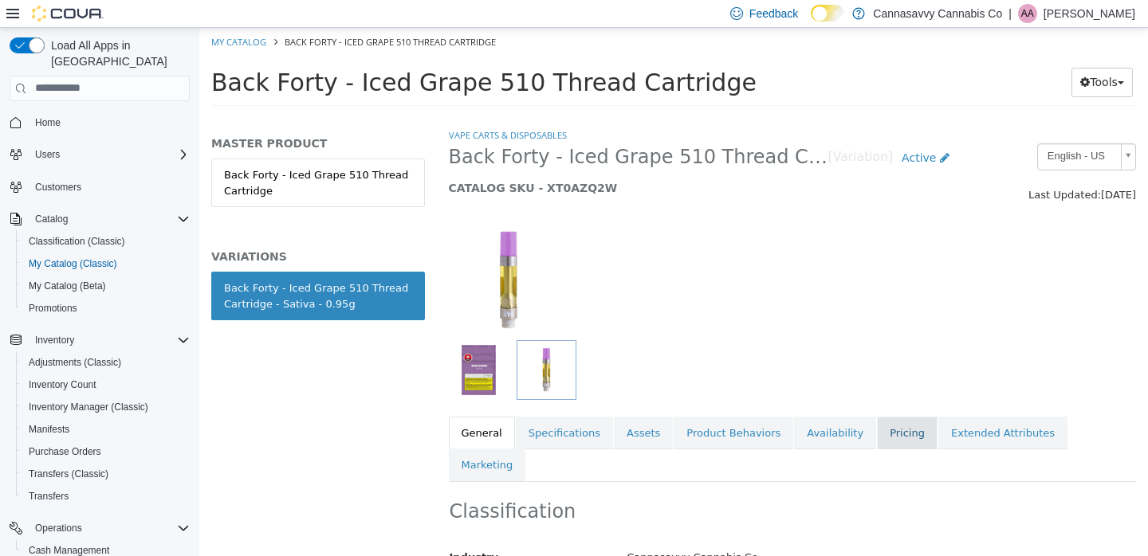
click at [877, 437] on link "Pricing" at bounding box center [907, 432] width 61 height 33
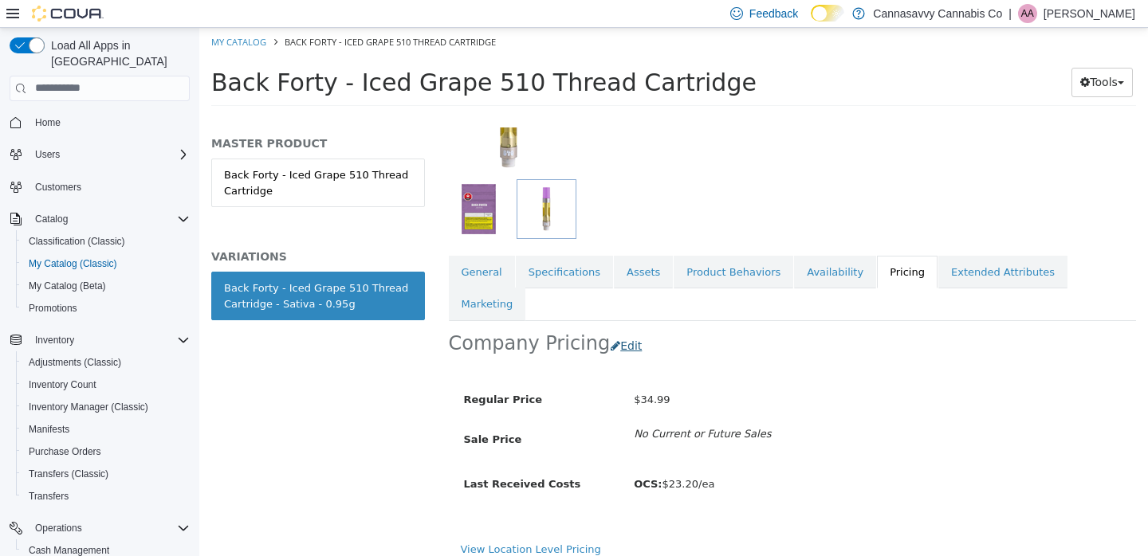
click at [622, 331] on button "Edit" at bounding box center [630, 345] width 41 height 29
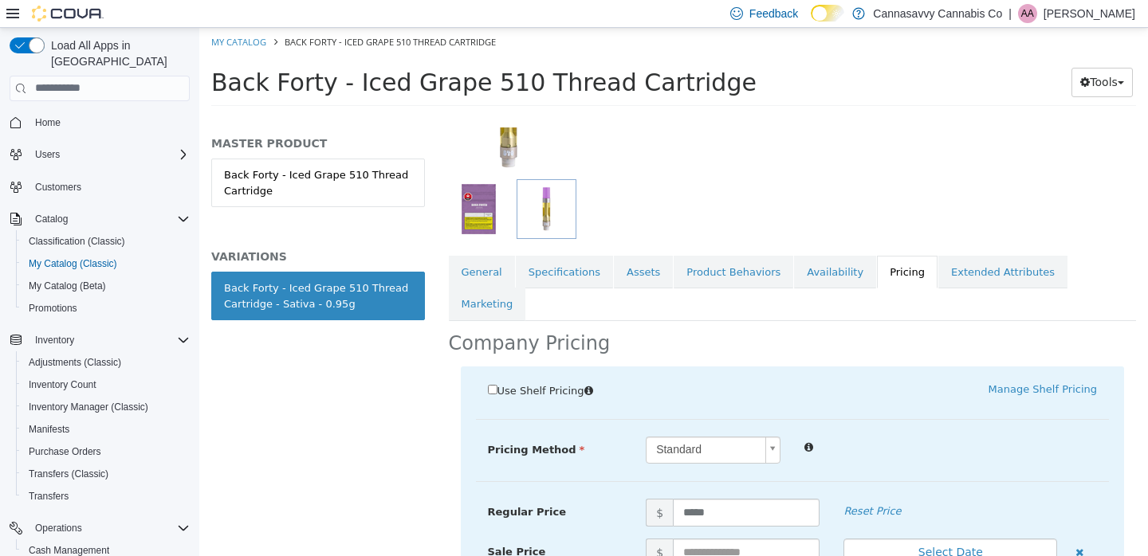
scroll to position [395, 0]
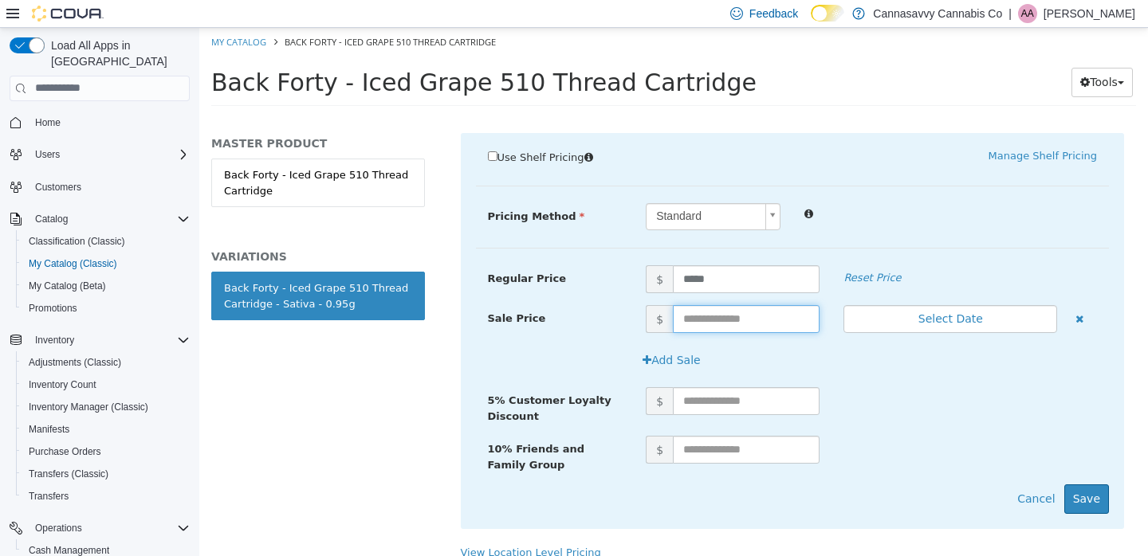
click at [716, 304] on input "text" at bounding box center [746, 318] width 147 height 28
type input "*****"
click at [979, 304] on button "Select Date" at bounding box center [950, 318] width 214 height 28
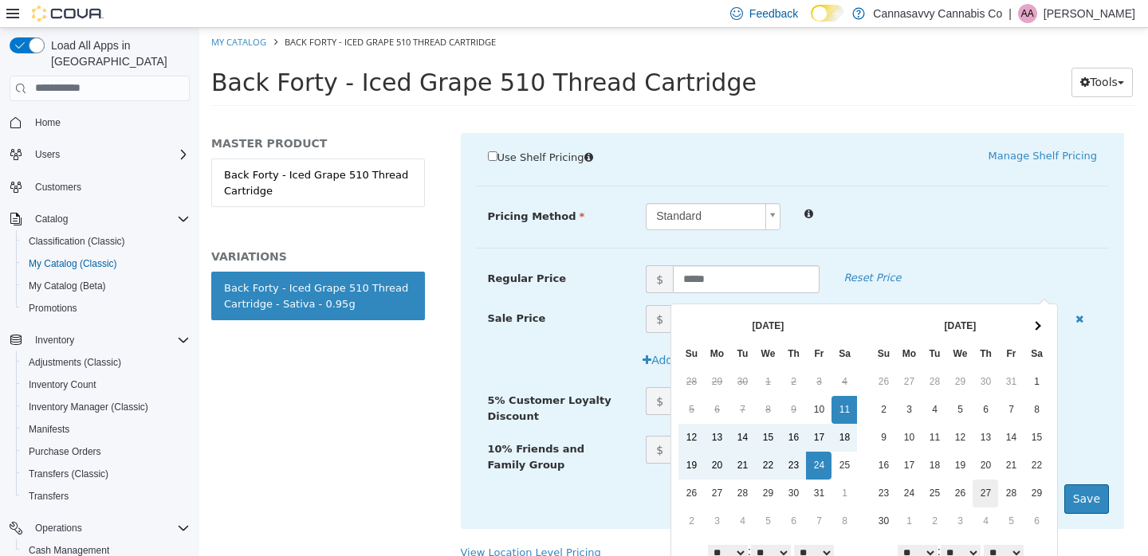
scroll to position [50, 0]
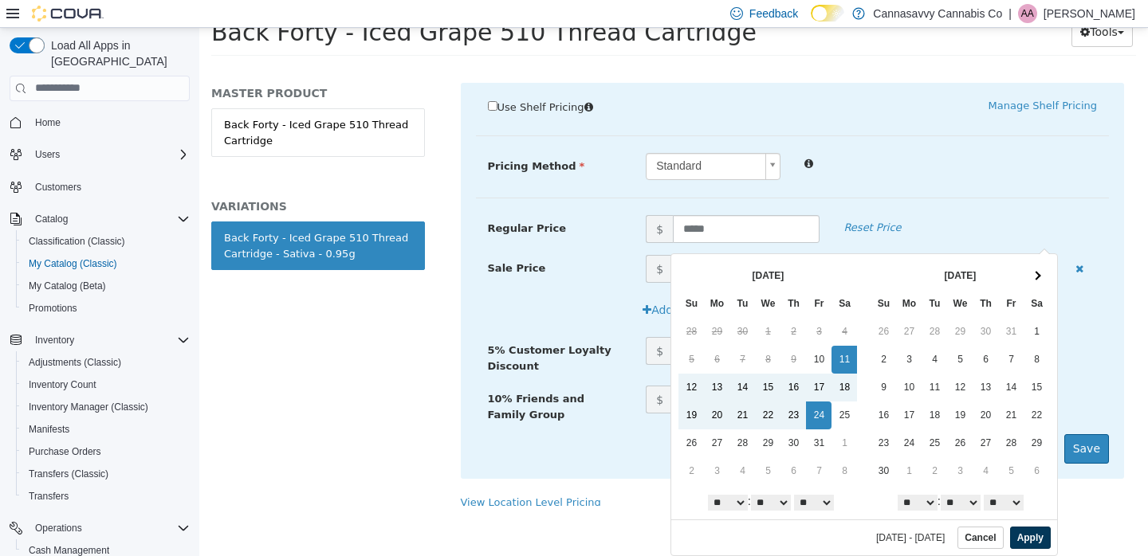
click at [1016, 536] on button "Apply" at bounding box center [1030, 537] width 41 height 22
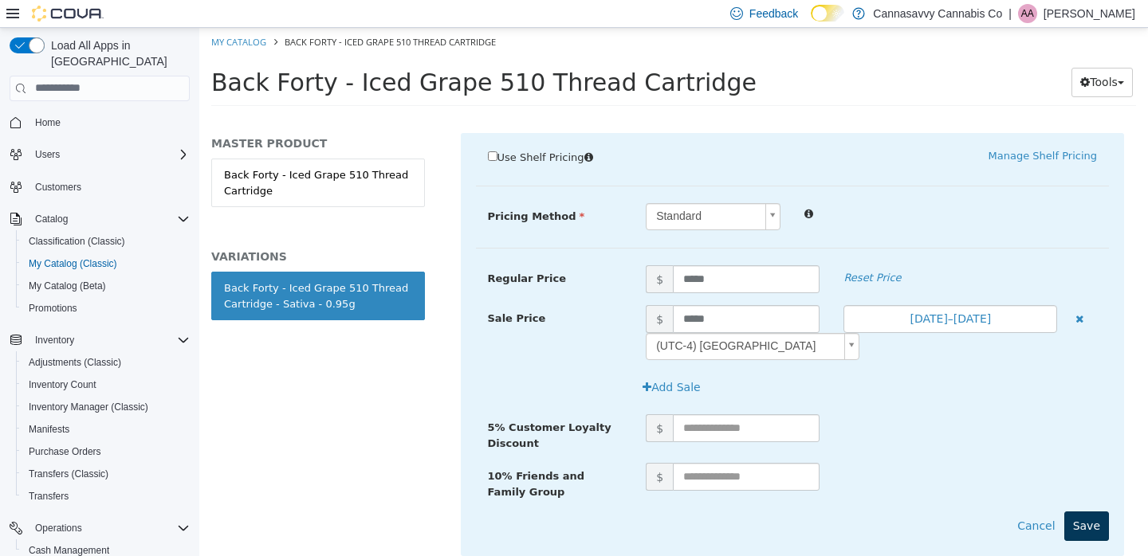
click at [1083, 511] on button "Save" at bounding box center [1086, 525] width 45 height 29
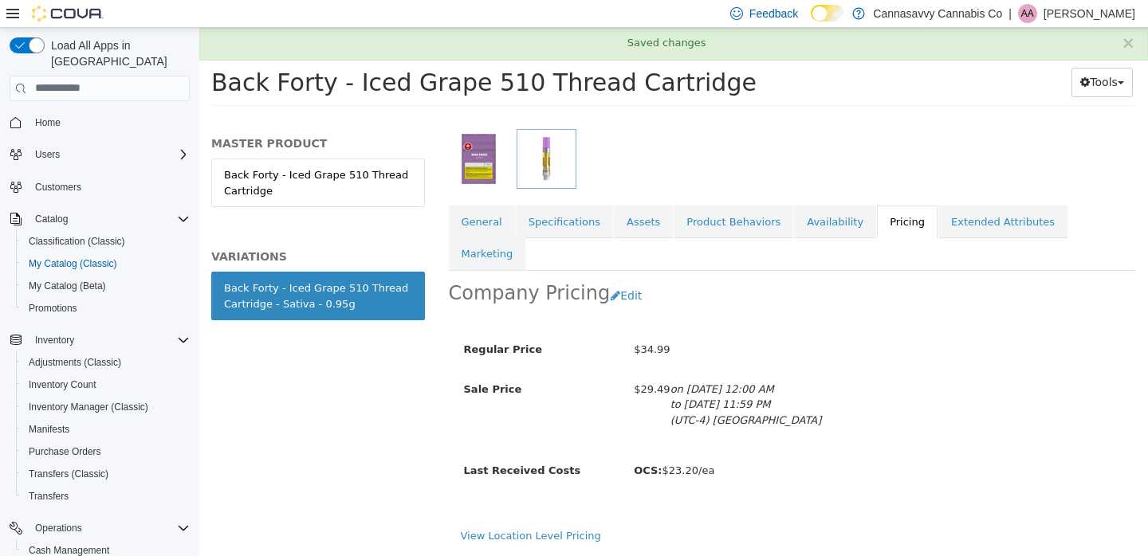
scroll to position [197, 0]
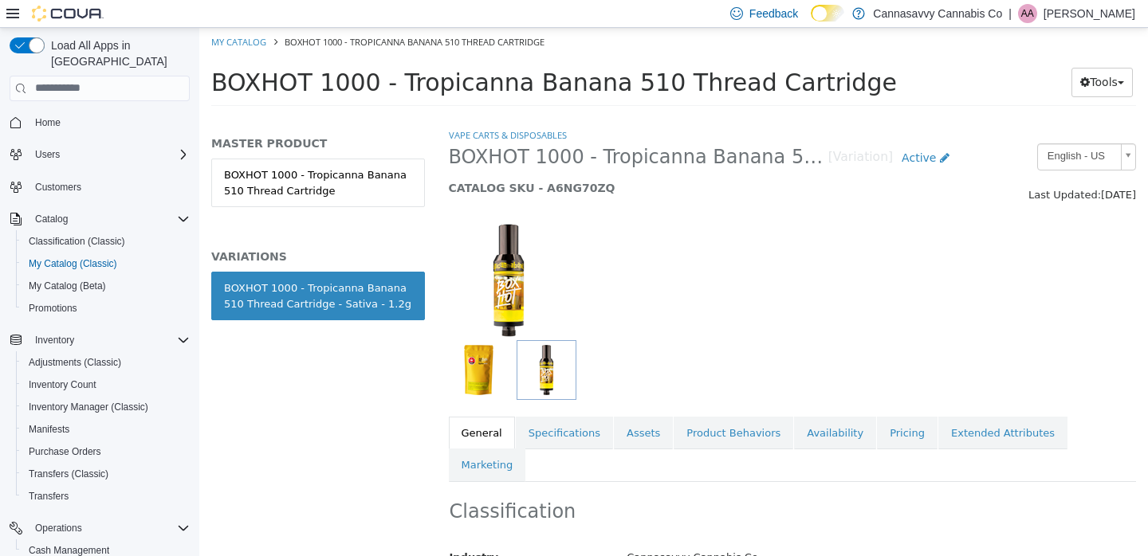
drag, startPoint x: 882, startPoint y: 428, endPoint x: 868, endPoint y: 342, distance: 87.1
click at [882, 428] on link "Pricing" at bounding box center [907, 432] width 61 height 33
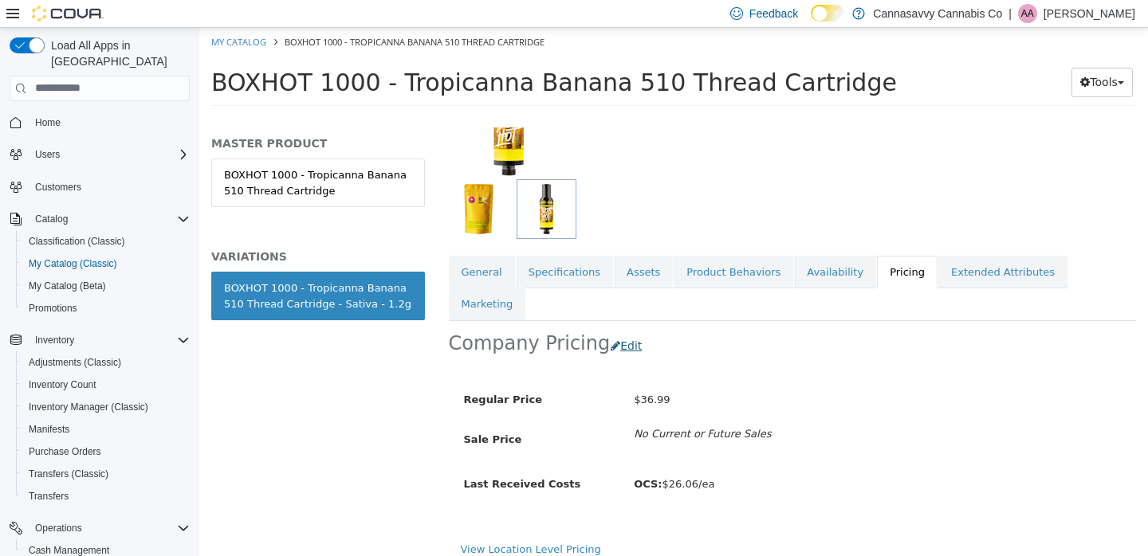
click at [619, 331] on button "Edit" at bounding box center [630, 345] width 41 height 29
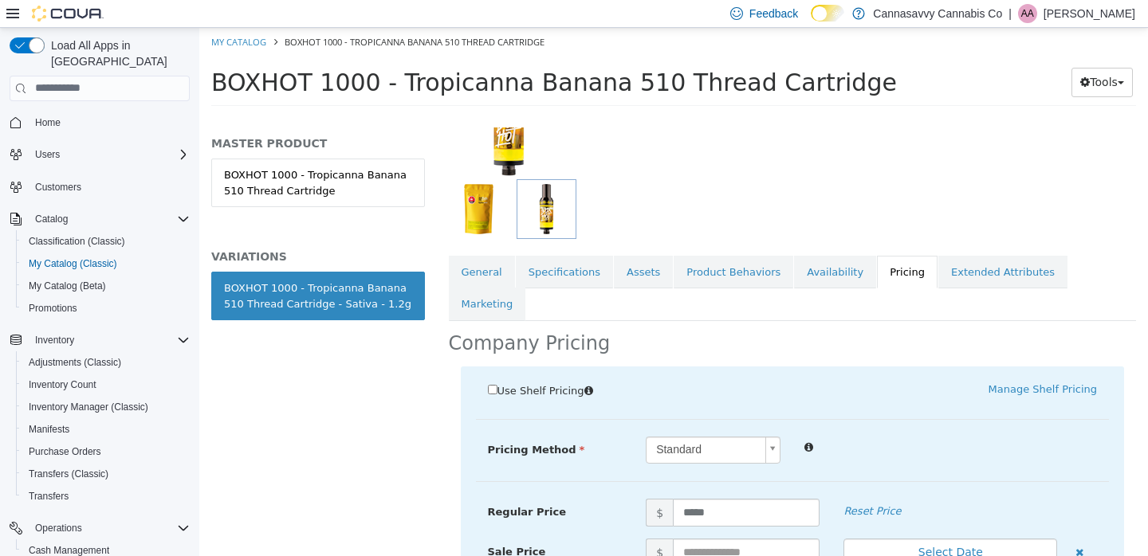
scroll to position [317, 0]
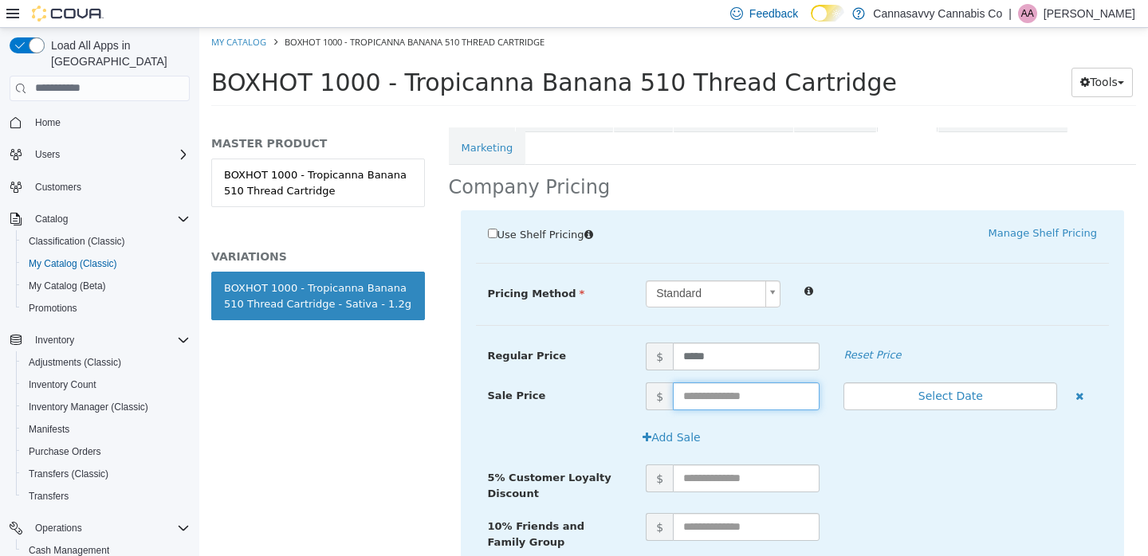
click at [720, 382] on input "text" at bounding box center [746, 396] width 147 height 28
type input "*****"
click at [985, 382] on button "Select Date" at bounding box center [950, 396] width 214 height 28
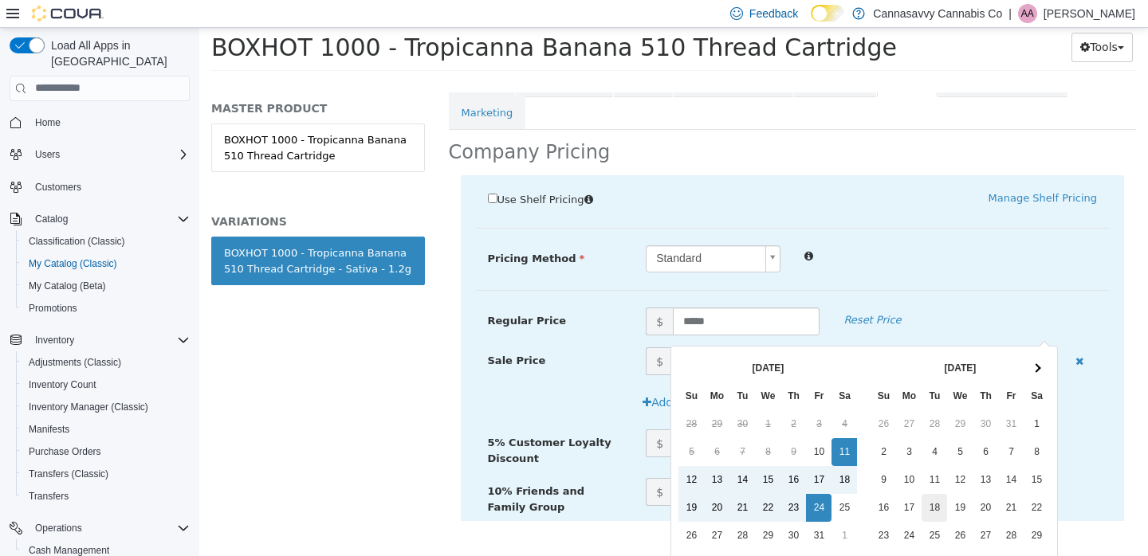
scroll to position [128, 0]
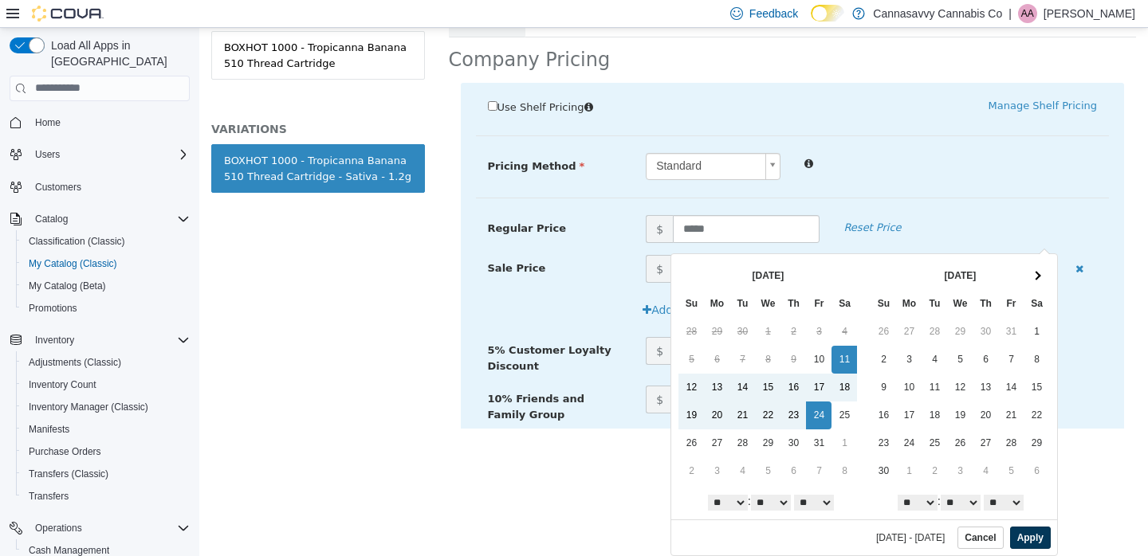
click at [1014, 534] on button "Apply" at bounding box center [1030, 537] width 41 height 22
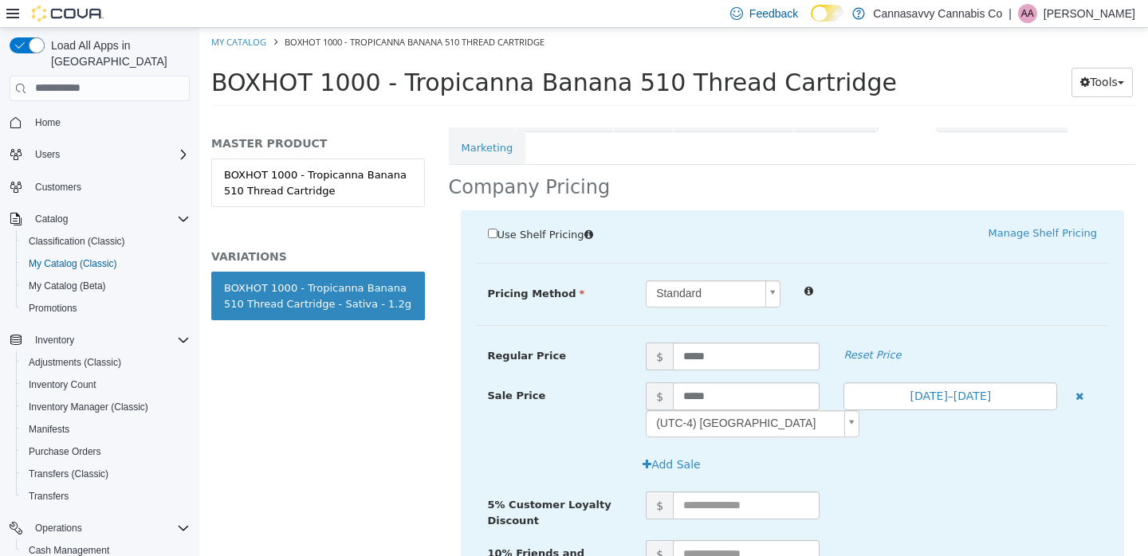
scroll to position [422, 0]
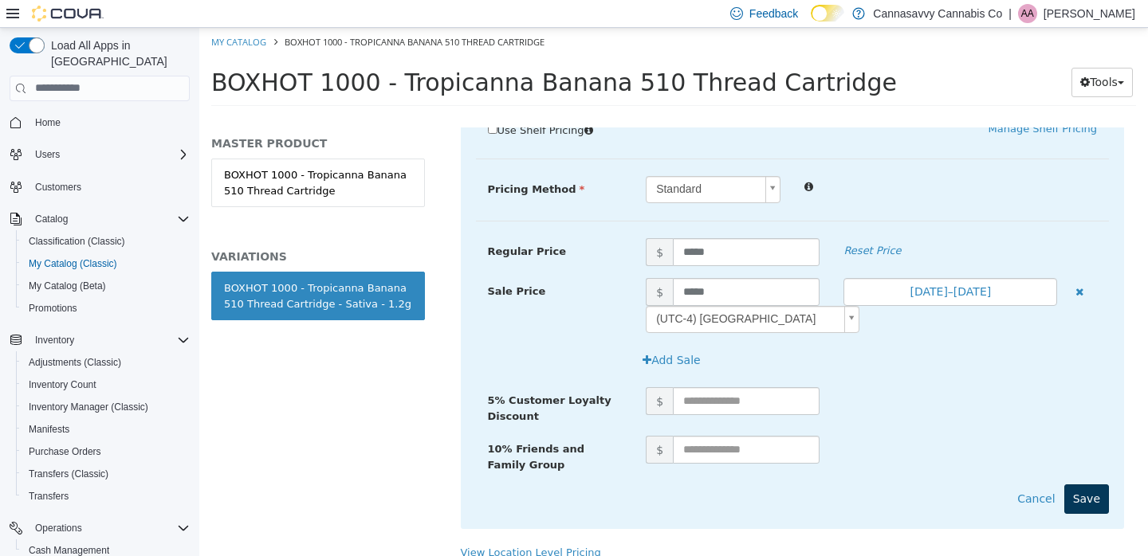
click at [1070, 484] on button "Save" at bounding box center [1086, 498] width 45 height 29
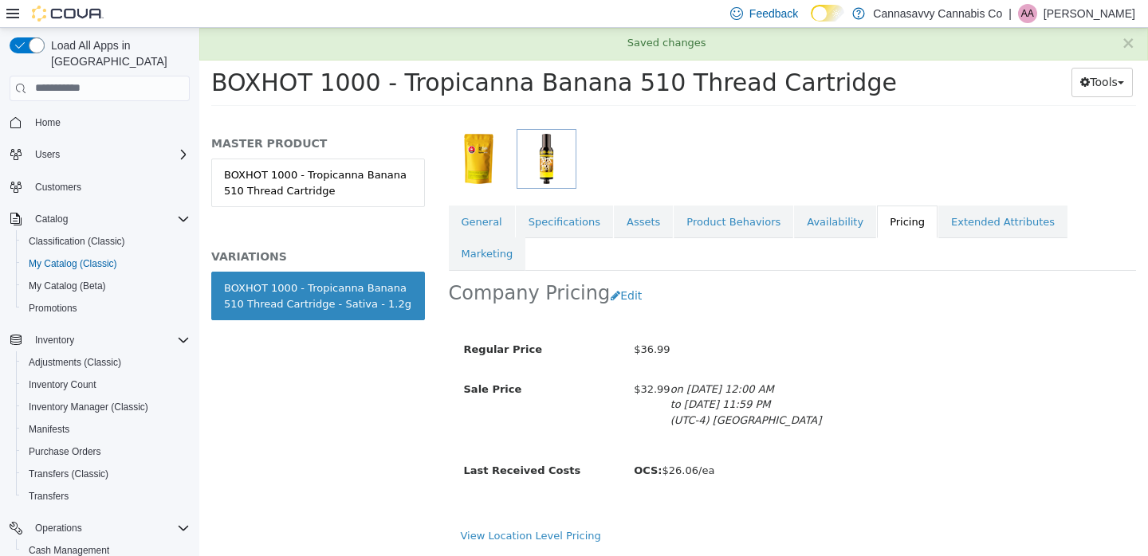
scroll to position [197, 0]
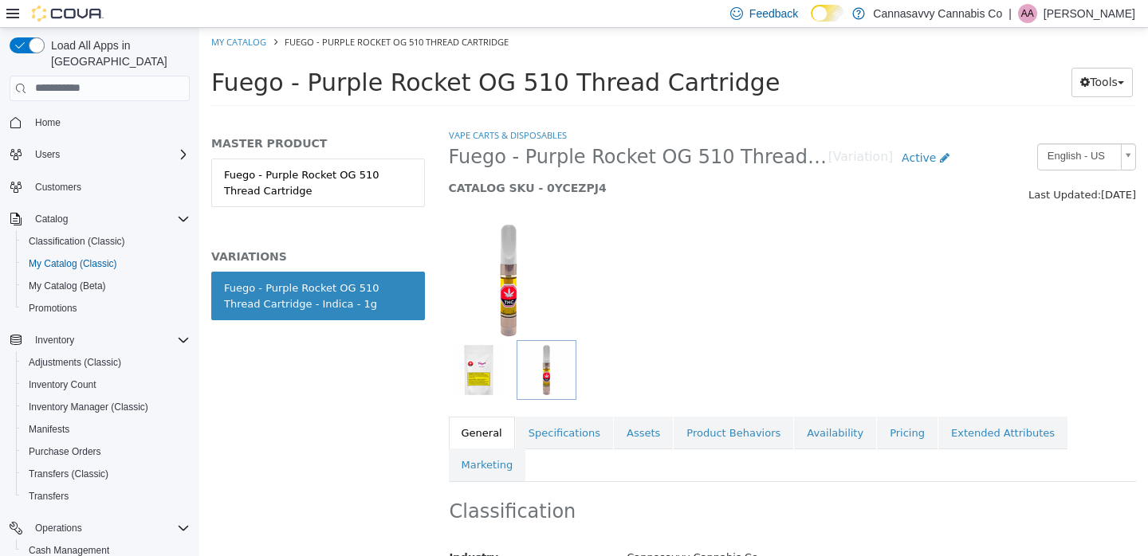
scroll to position [125, 0]
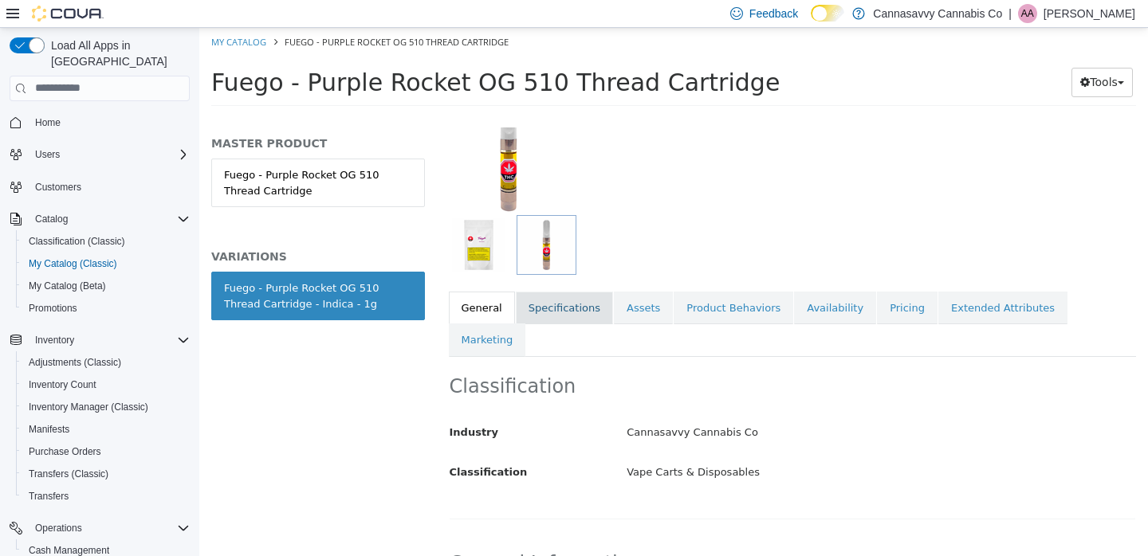
click at [570, 304] on link "Specifications" at bounding box center [564, 307] width 97 height 33
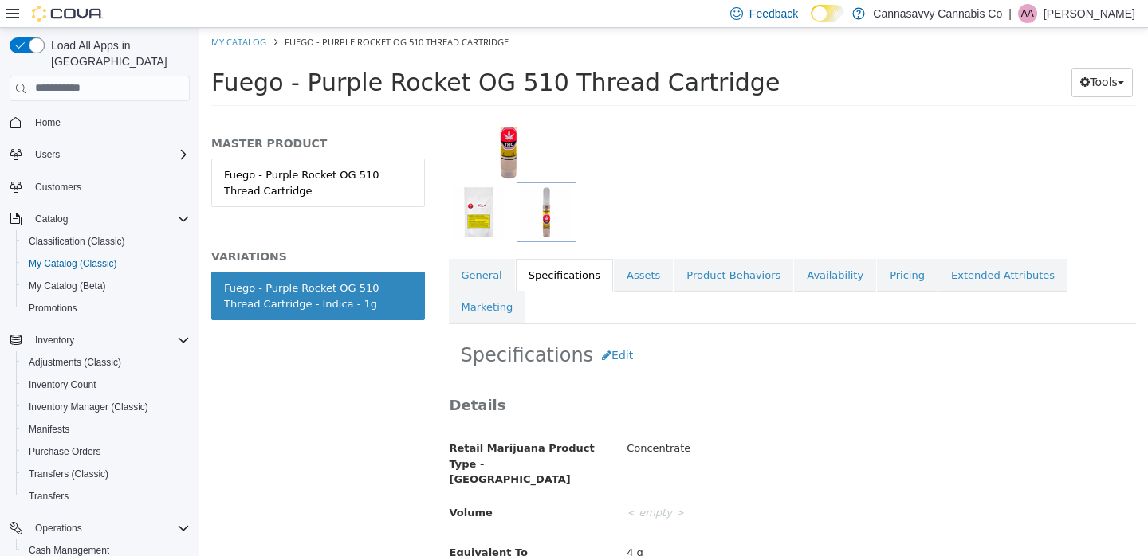
scroll to position [161, 0]
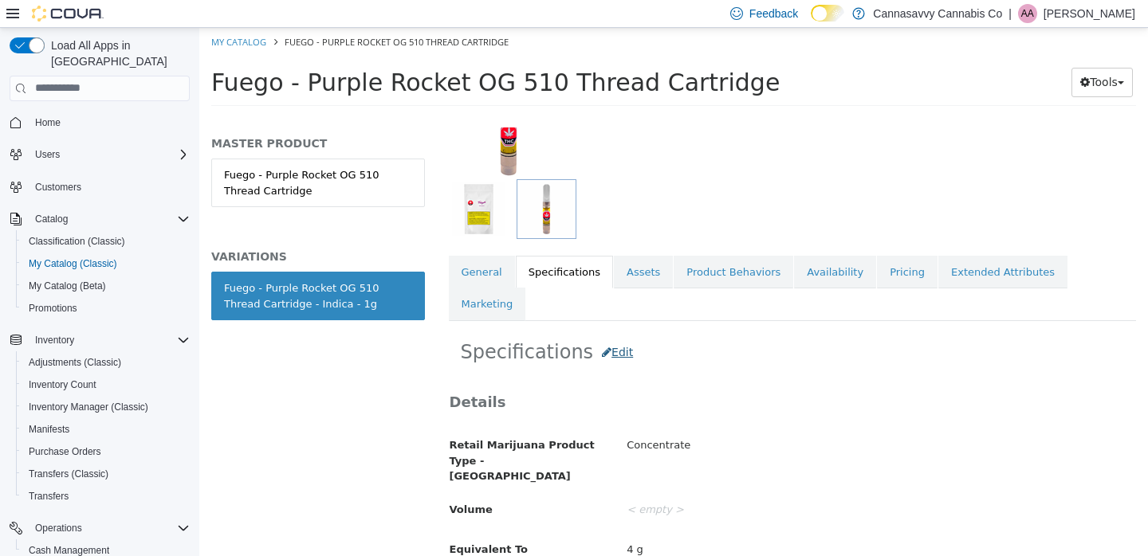
click at [612, 337] on button "Edit" at bounding box center [617, 351] width 49 height 29
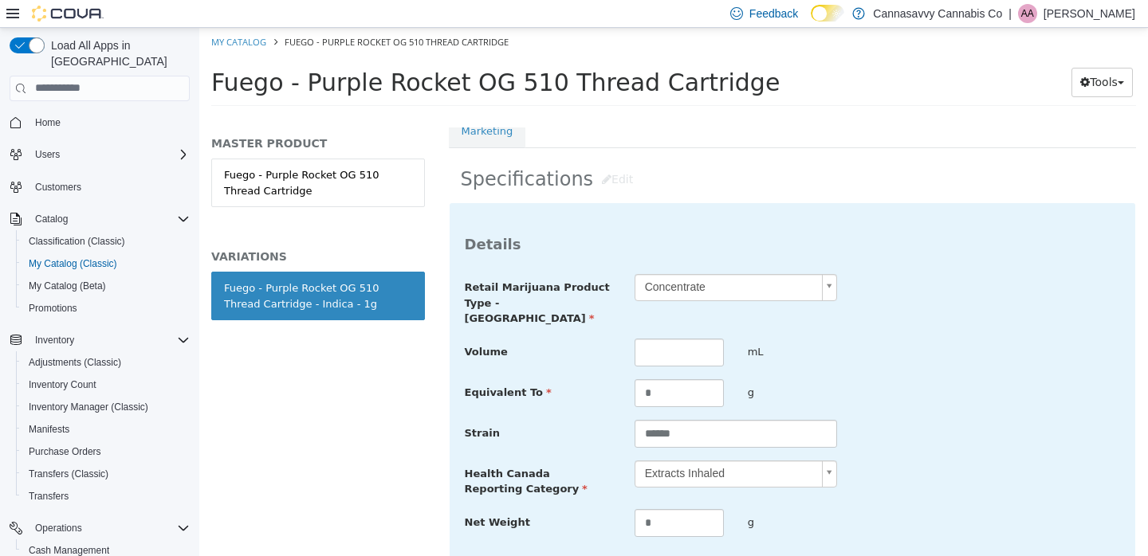
scroll to position [683, 0]
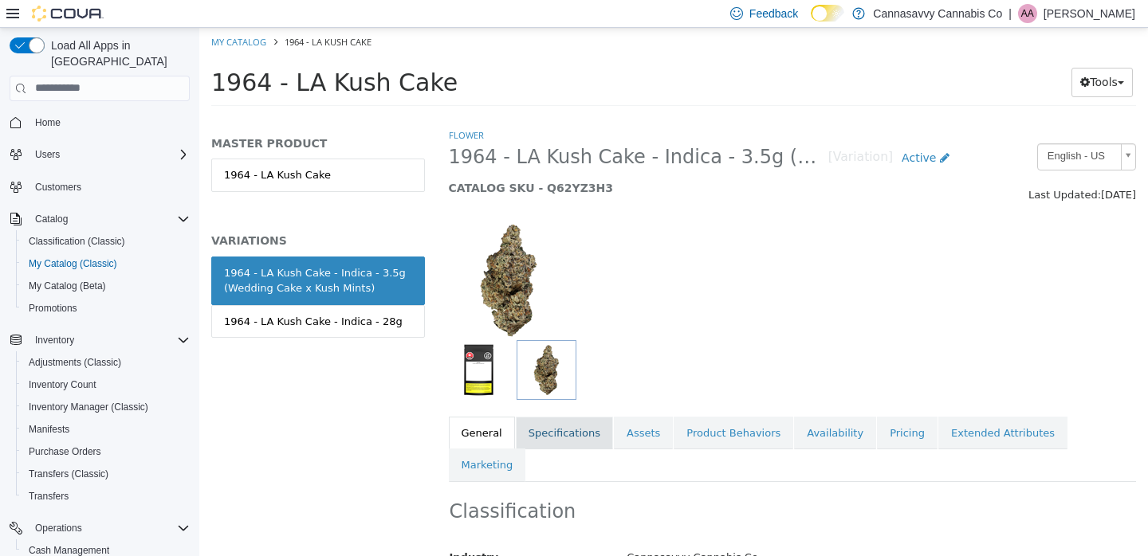
click at [581, 426] on link "Specifications" at bounding box center [564, 432] width 97 height 33
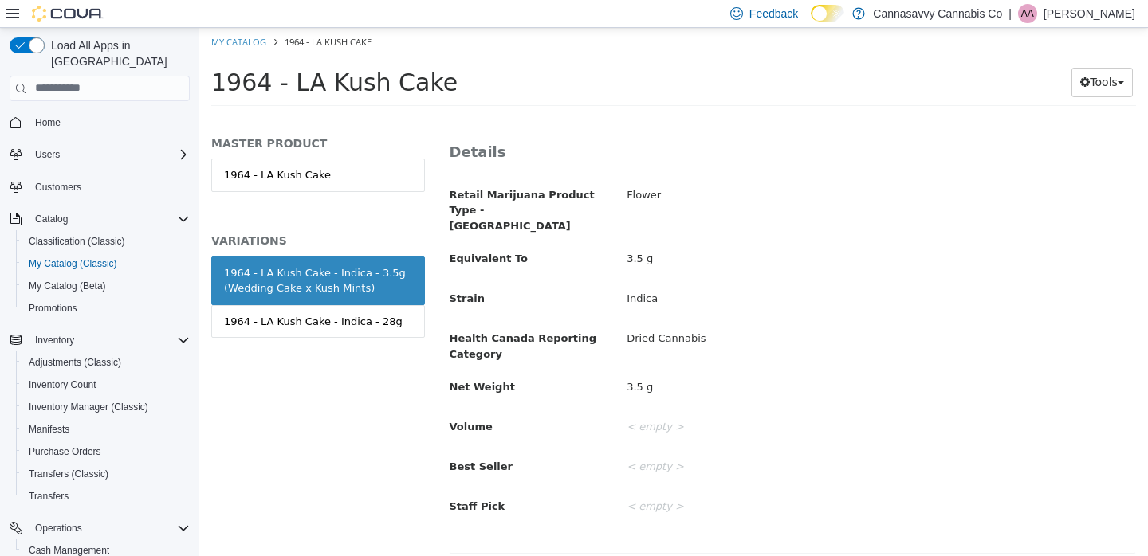
scroll to position [238, 0]
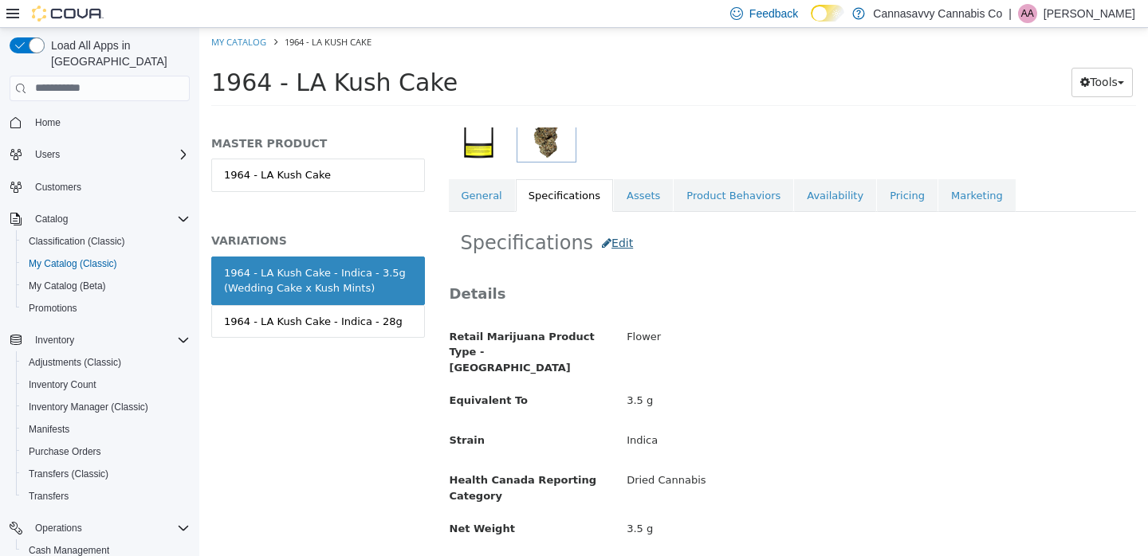
click at [616, 247] on button "Edit" at bounding box center [617, 242] width 49 height 29
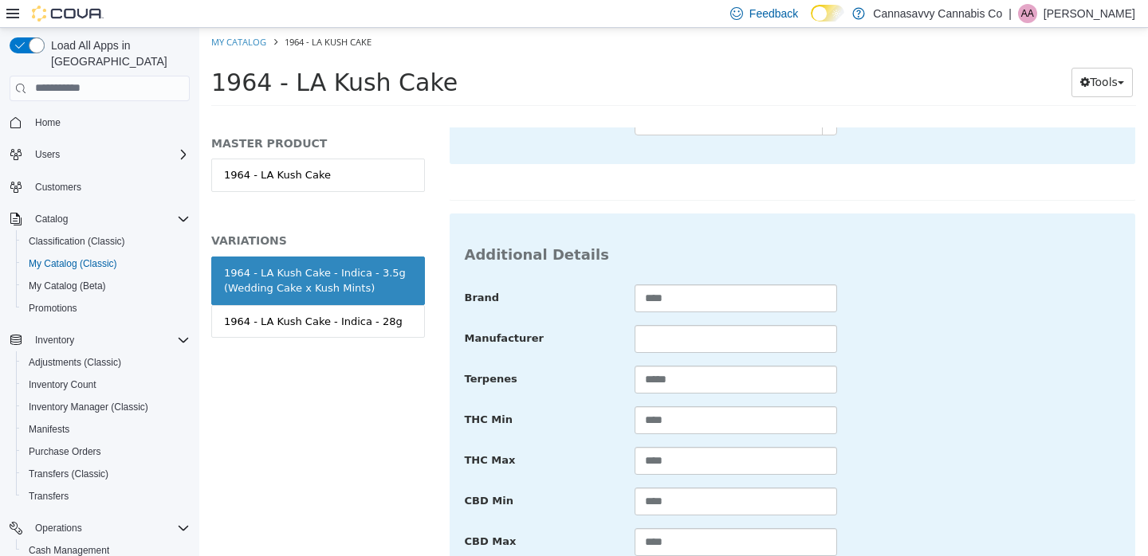
scroll to position [817, 0]
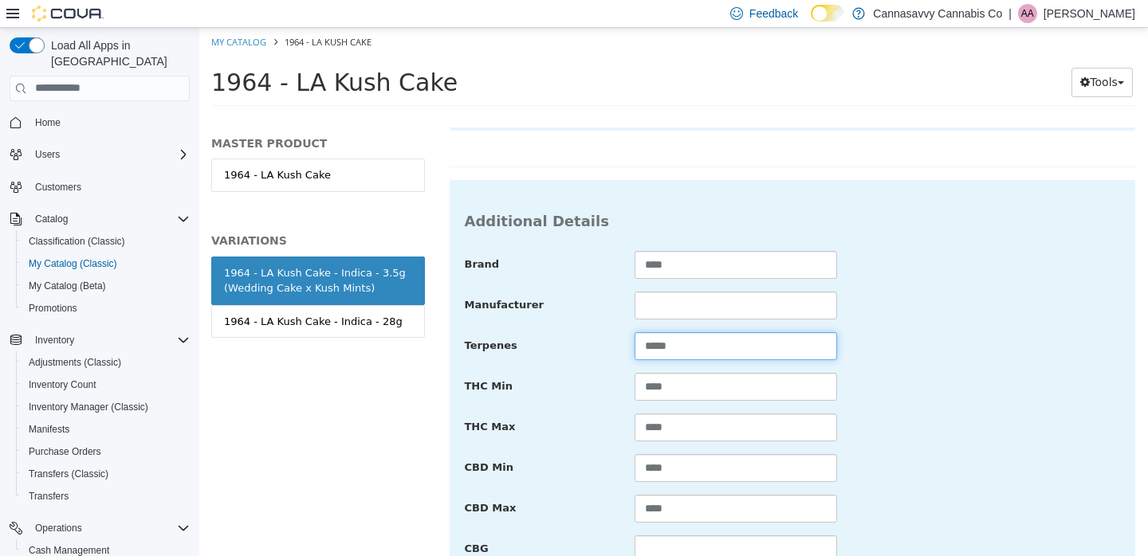
drag, startPoint x: 666, startPoint y: 331, endPoint x: 618, endPoint y: 326, distance: 48.9
click at [618, 332] on div "Terpenes *****" at bounding box center [793, 346] width 680 height 29
type input "*****"
click at [696, 373] on input "****" at bounding box center [735, 386] width 202 height 28
type input "****"
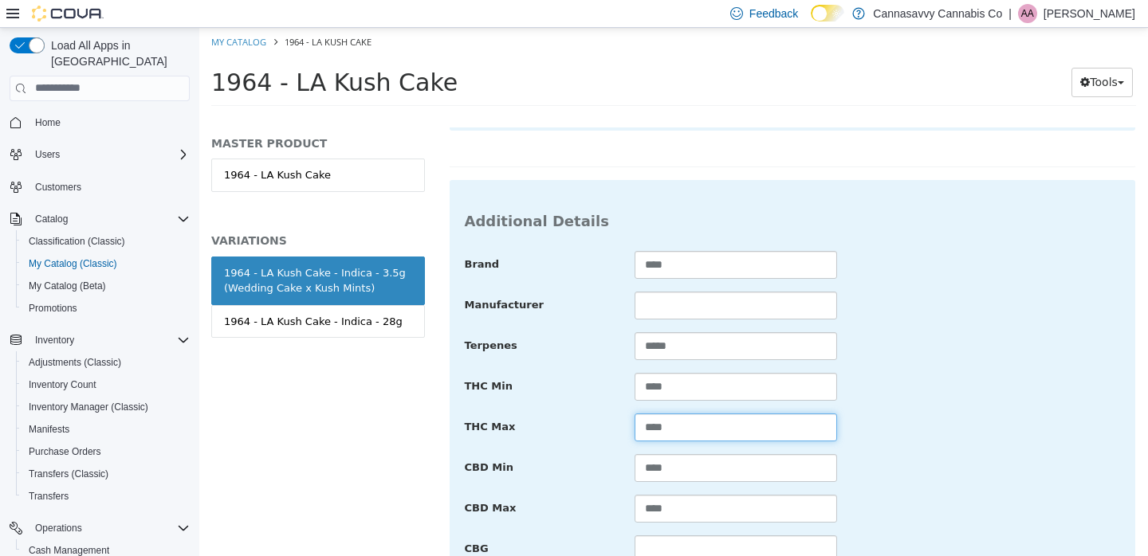
click at [688, 413] on input "****" at bounding box center [735, 427] width 202 height 28
type input "****"
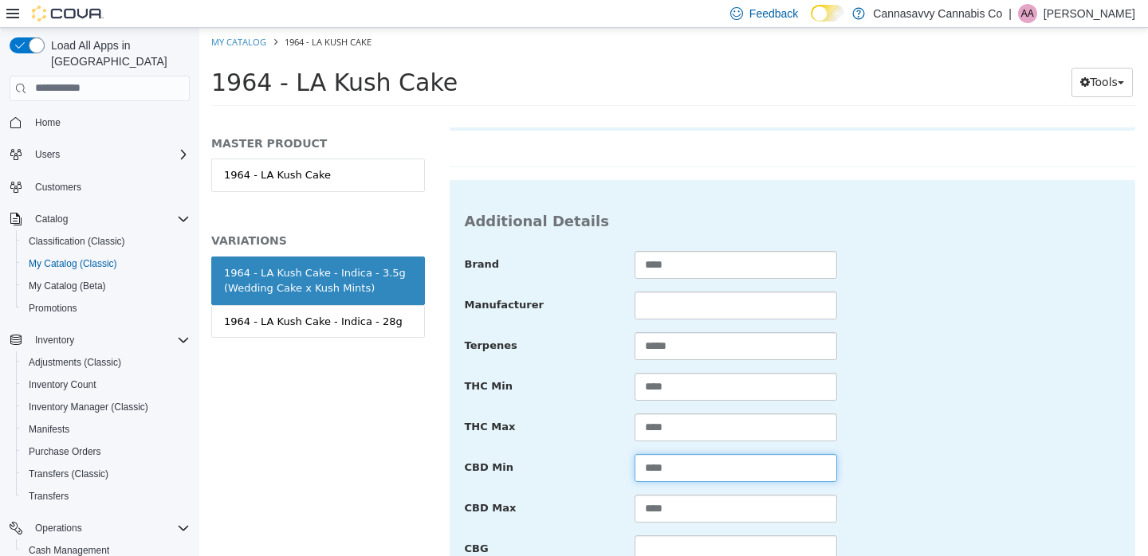
click at [675, 454] on input "****" at bounding box center [735, 468] width 202 height 28
type input "****"
click at [684, 494] on input "****" at bounding box center [735, 508] width 202 height 28
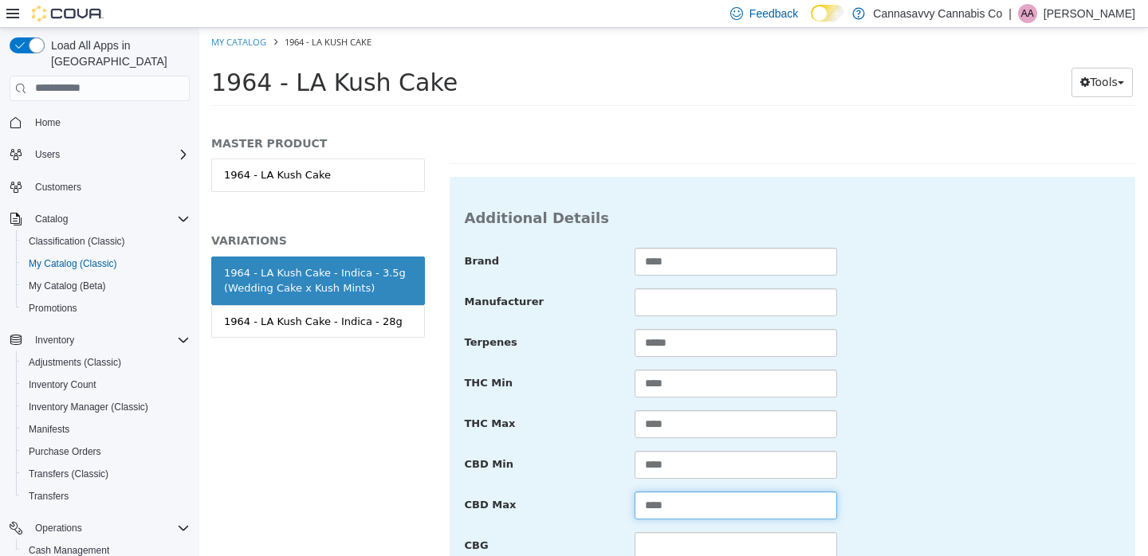
scroll to position [1242, 0]
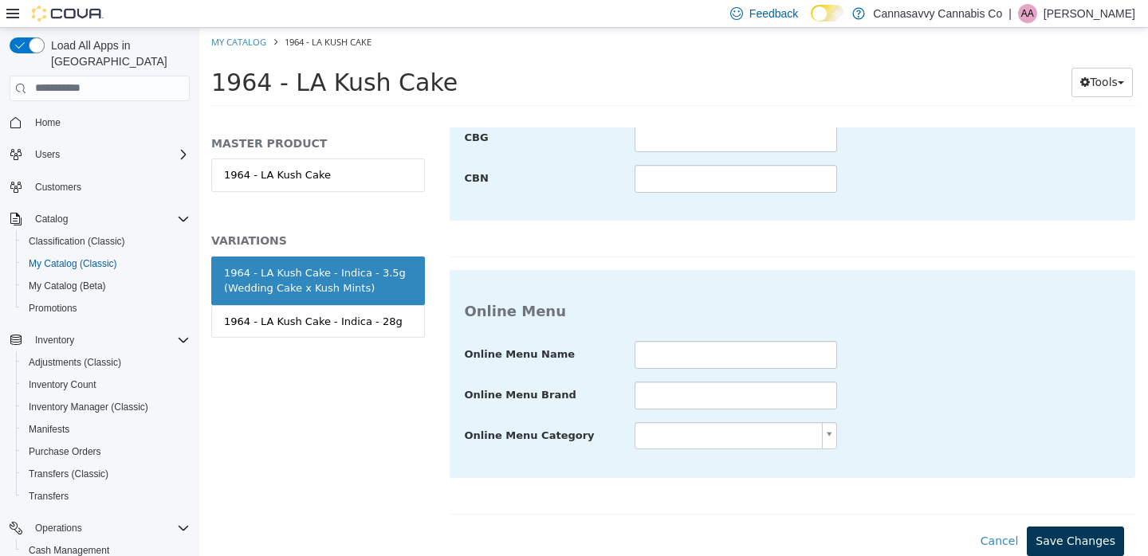
type input "****"
click at [1059, 526] on button "Save Changes" at bounding box center [1075, 540] width 97 height 29
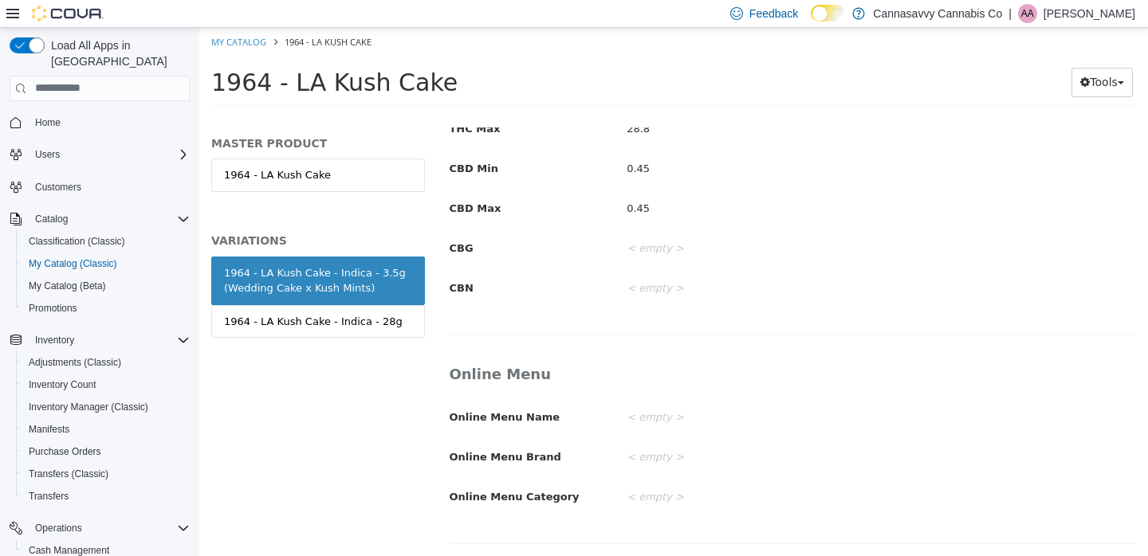
scroll to position [1059, 0]
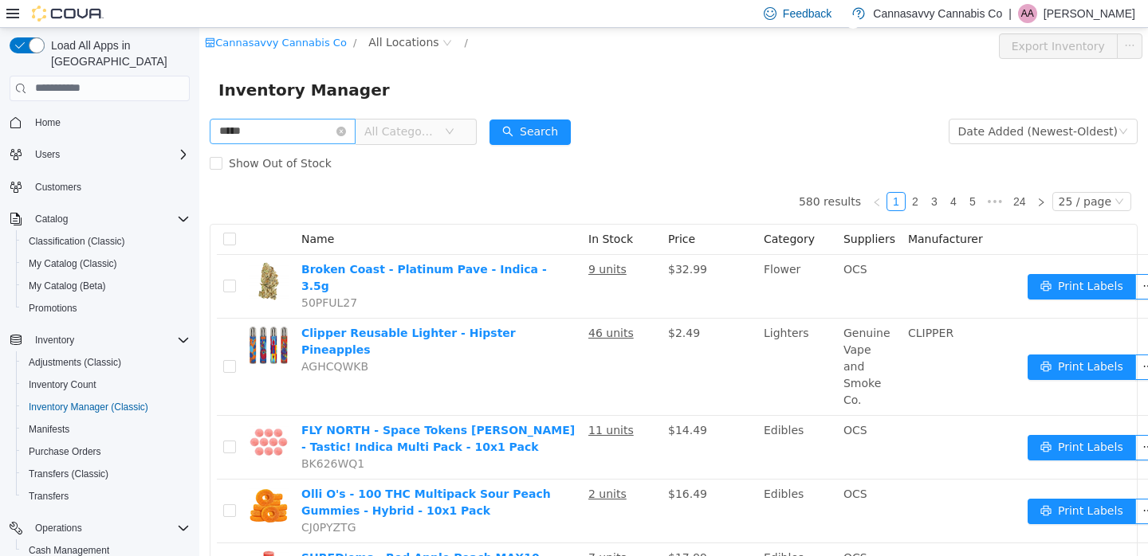
type input "*****"
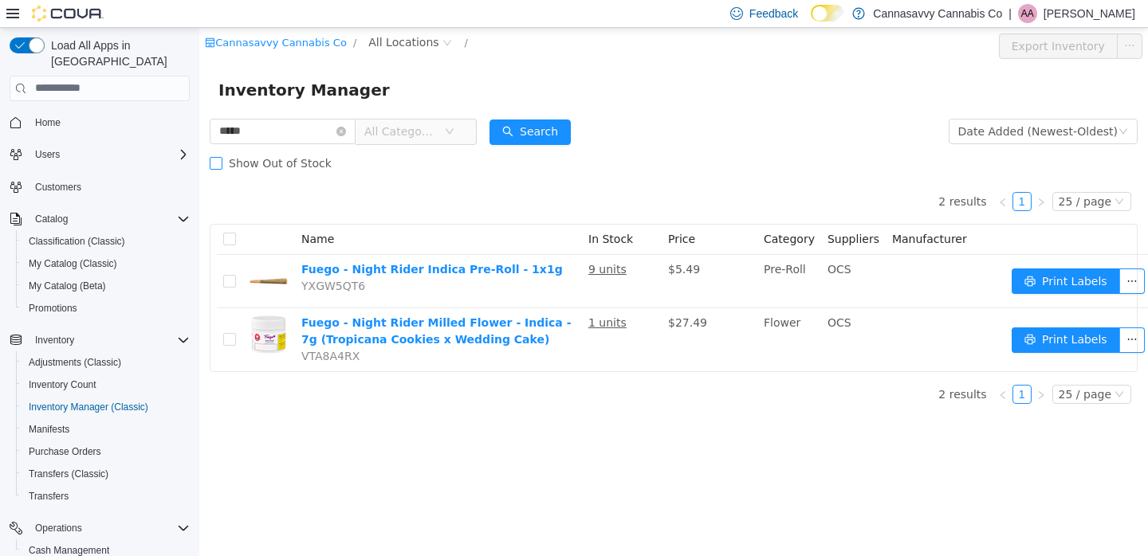
click at [226, 160] on span "Show Out of Stock" at bounding box center [280, 162] width 116 height 13
